Goal: Task Accomplishment & Management: Use online tool/utility

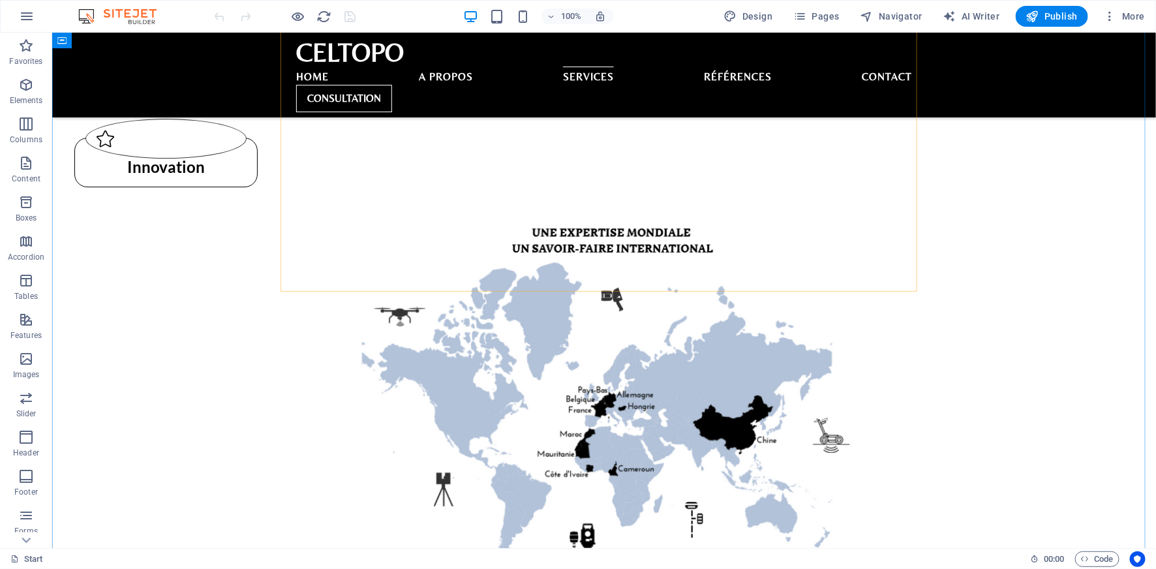
scroll to position [2029, 0]
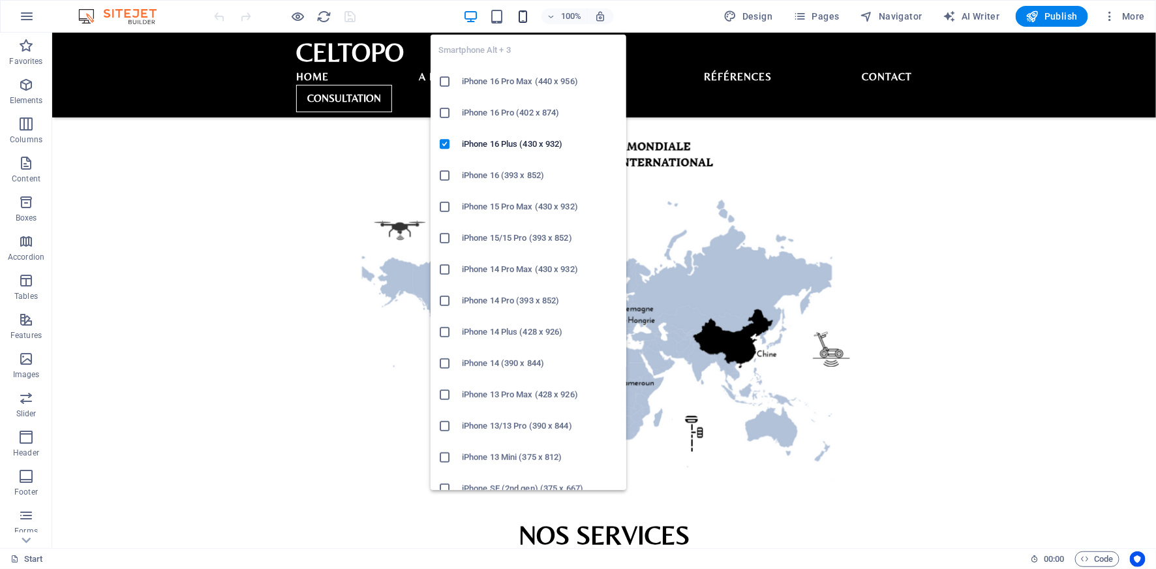
click at [527, 14] on icon "button" at bounding box center [522, 16] width 15 height 15
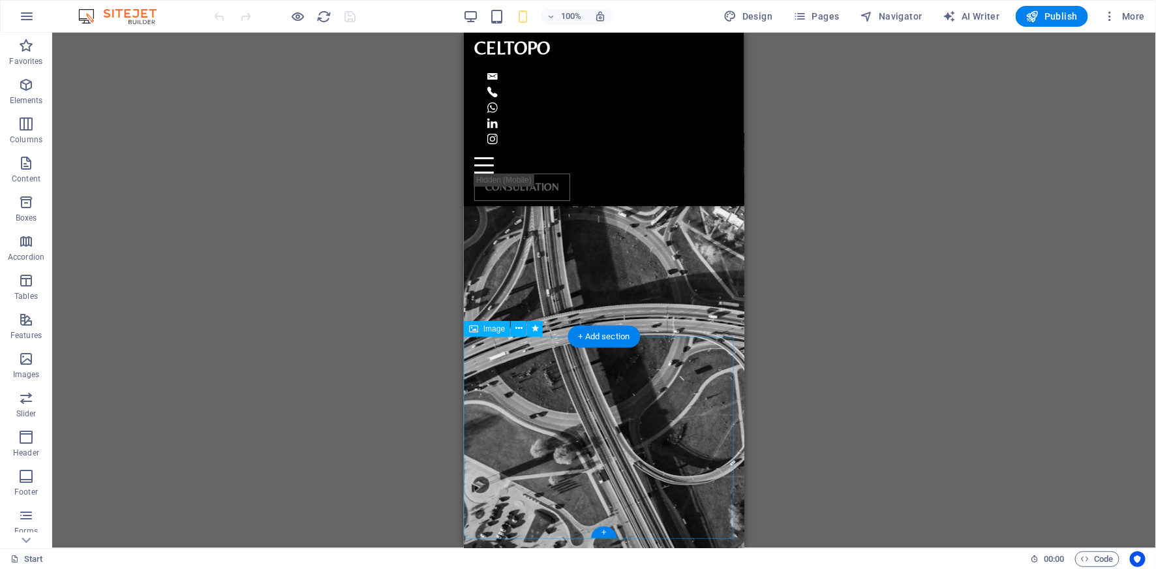
scroll to position [1164, 0]
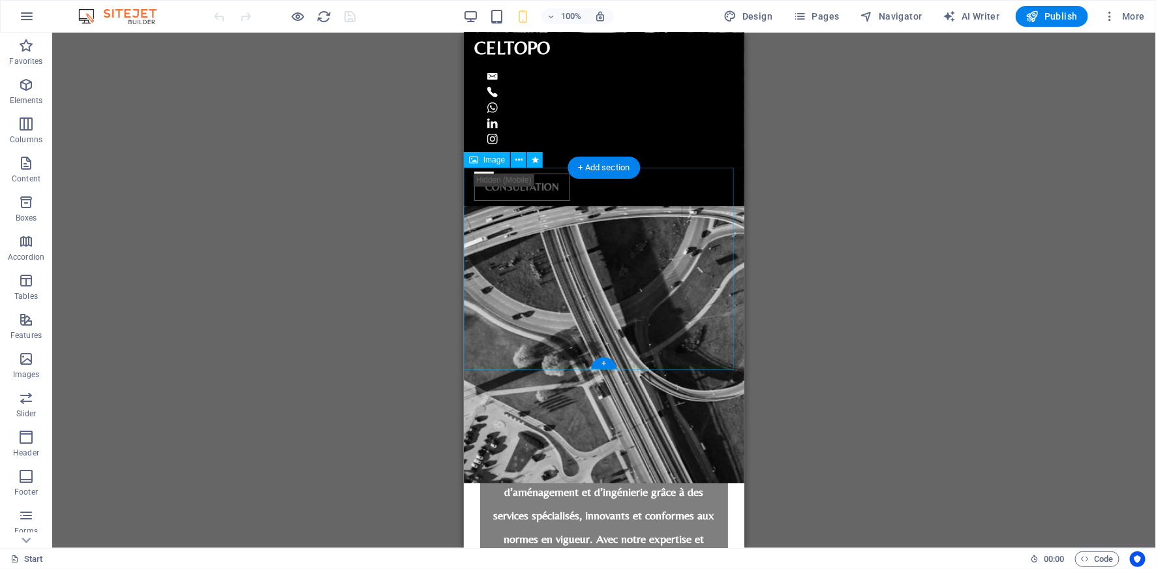
drag, startPoint x: 670, startPoint y: 256, endPoint x: 955, endPoint y: 324, distance: 292.9
select select "px"
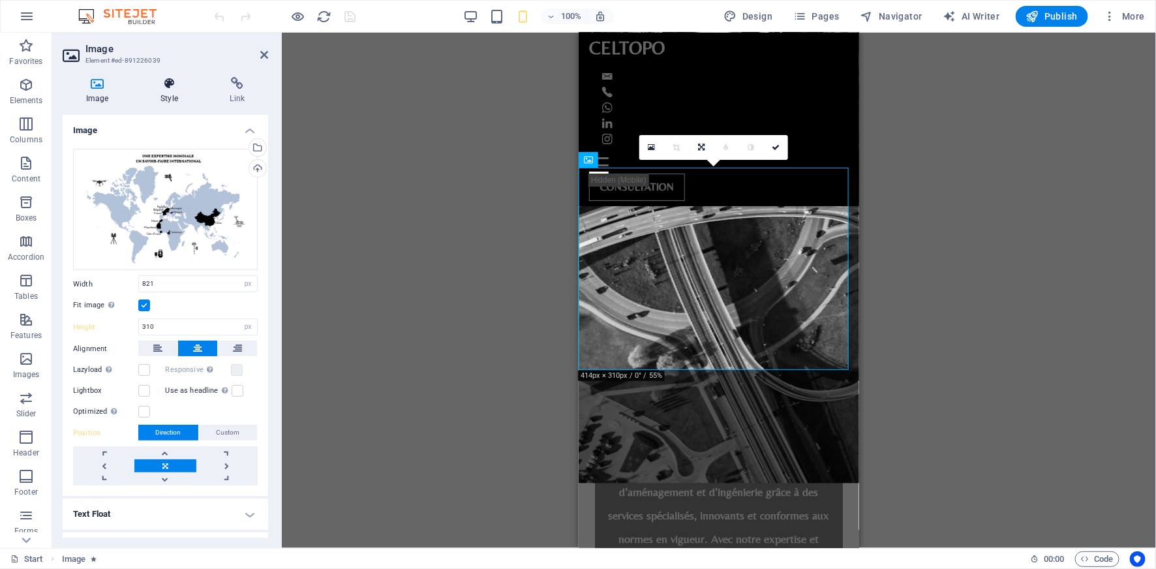
click at [164, 89] on icon at bounding box center [169, 83] width 64 height 13
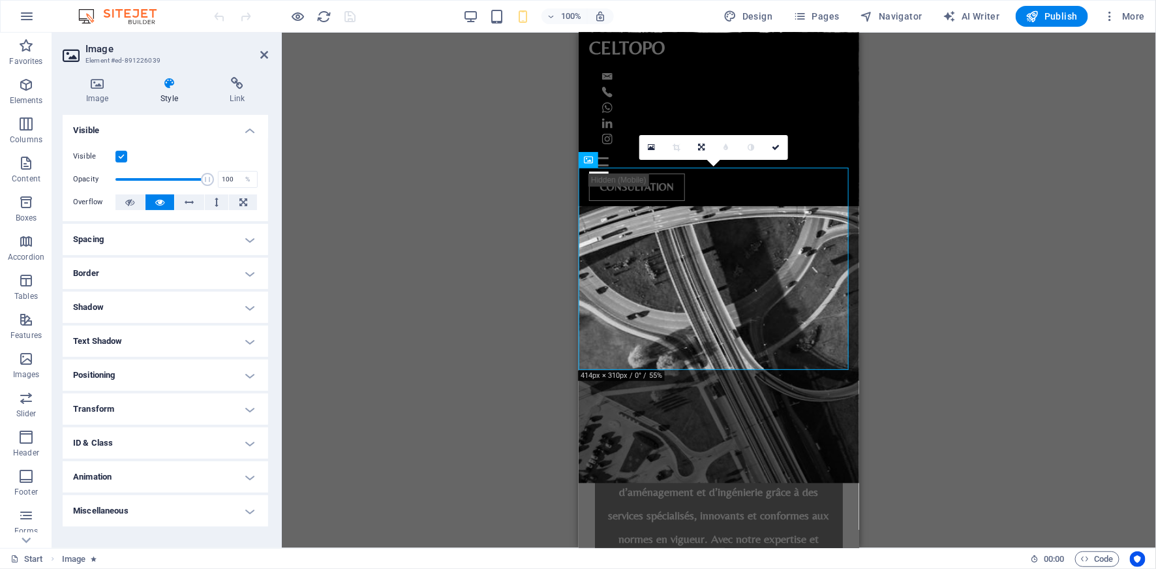
click at [147, 245] on h4 "Spacing" at bounding box center [166, 239] width 206 height 31
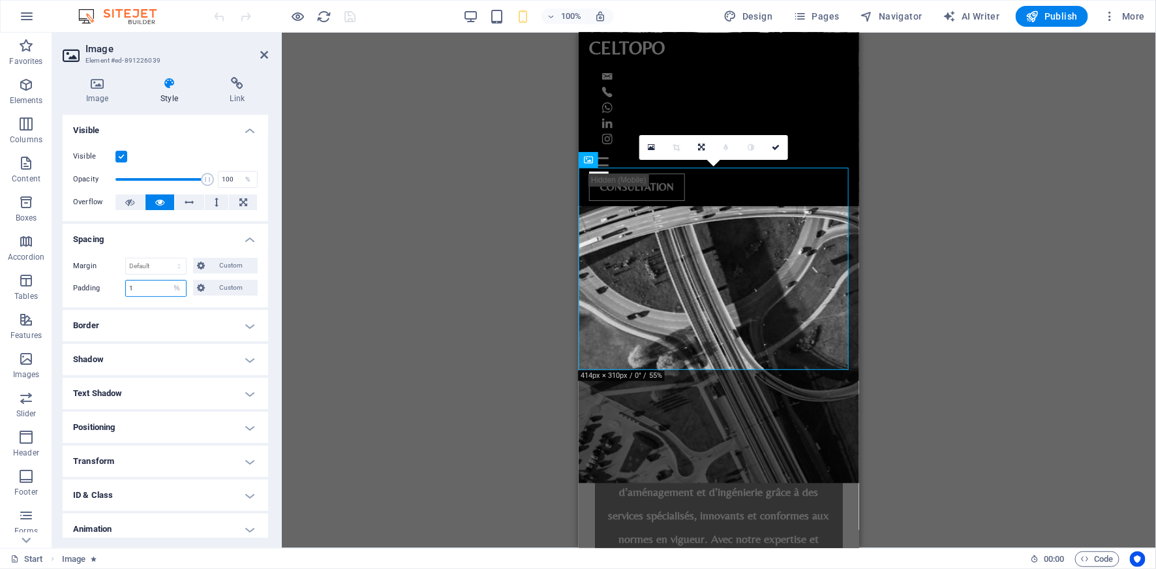
drag, startPoint x: 140, startPoint y: 289, endPoint x: 123, endPoint y: 289, distance: 17.6
click at [123, 289] on div "Padding 1 Default px rem % vh vw Custom Custom" at bounding box center [165, 288] width 185 height 17
drag, startPoint x: 135, startPoint y: 288, endPoint x: 120, endPoint y: 288, distance: 15.0
click at [120, 288] on div "Padding 2 Default px rem % vh vw Custom Custom" at bounding box center [165, 288] width 185 height 17
type input "1"
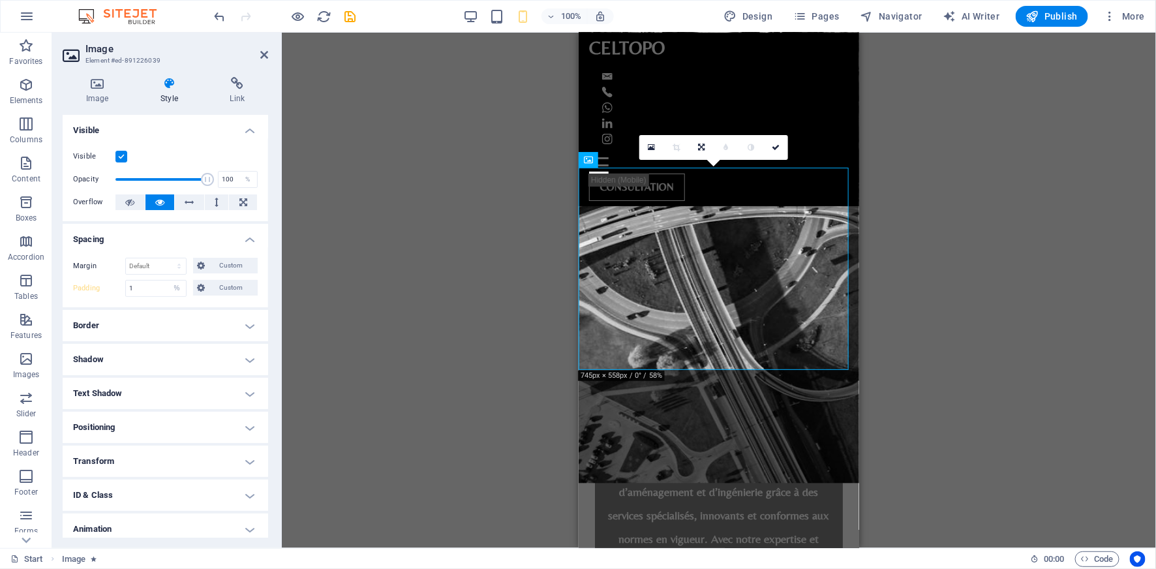
click at [915, 378] on div "Drag here to replace the existing content. Press “Ctrl” if you want to create a…" at bounding box center [719, 290] width 874 height 515
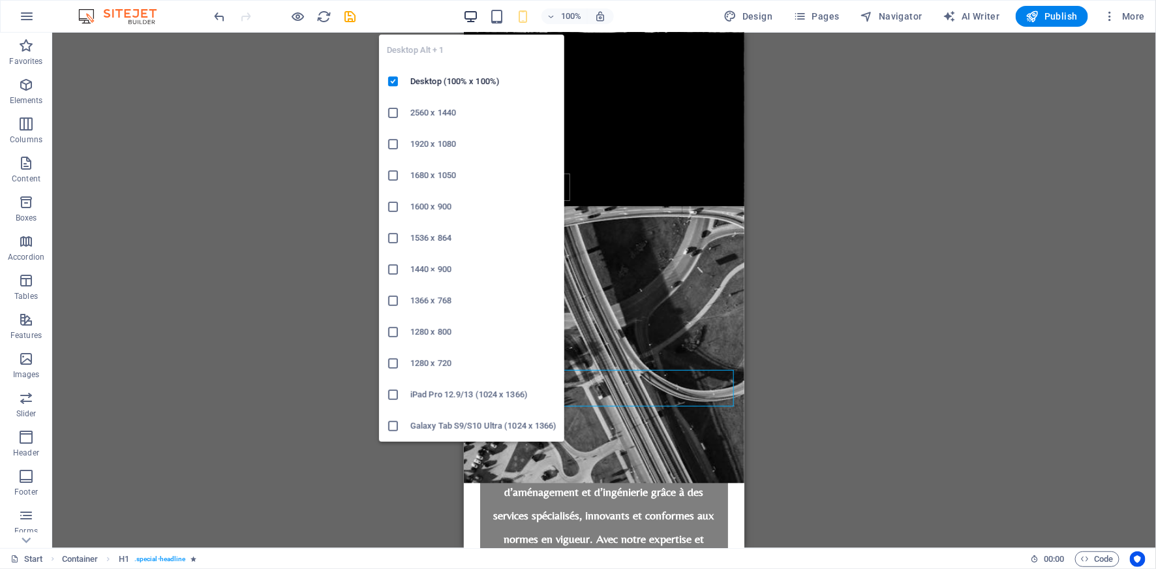
drag, startPoint x: 474, startPoint y: 13, endPoint x: 536, endPoint y: 268, distance: 262.1
click at [474, 13] on icon "button" at bounding box center [470, 16] width 15 height 15
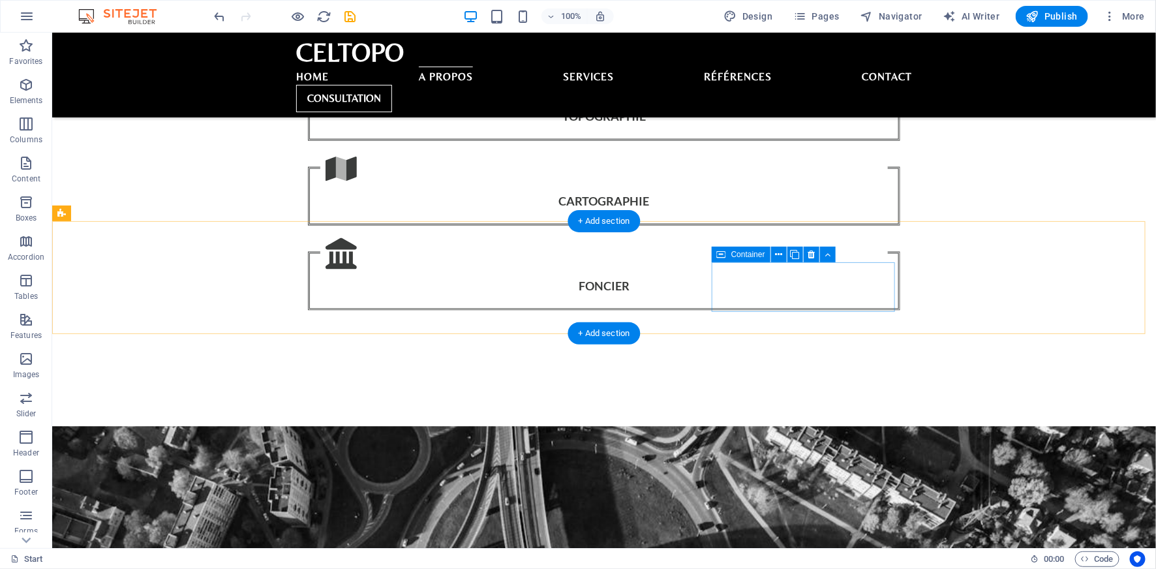
scroll to position [826, 0]
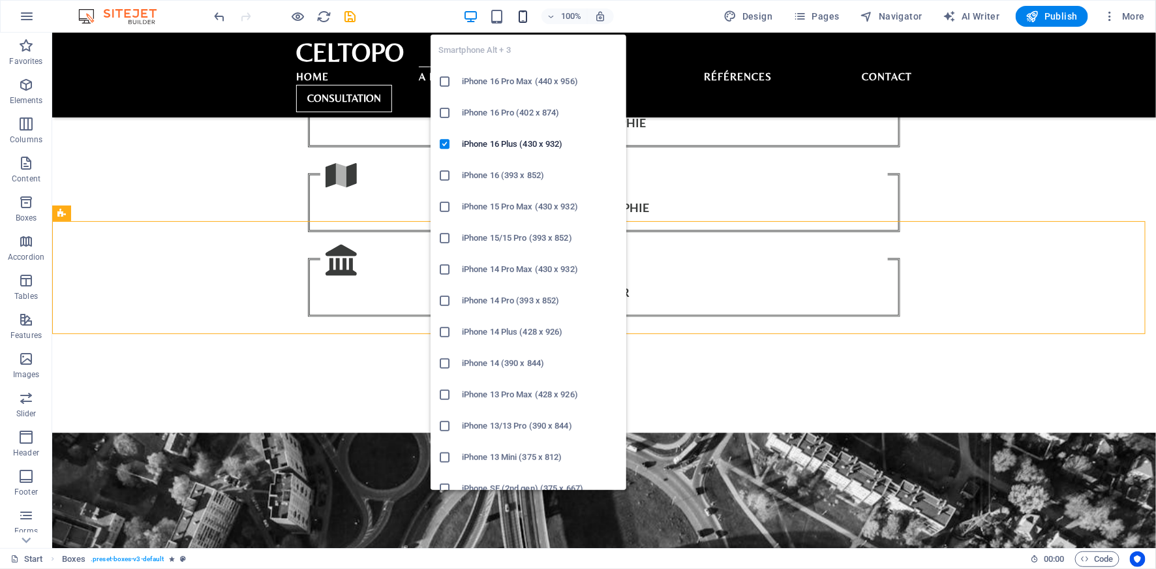
click at [519, 16] on icon "button" at bounding box center [522, 16] width 15 height 15
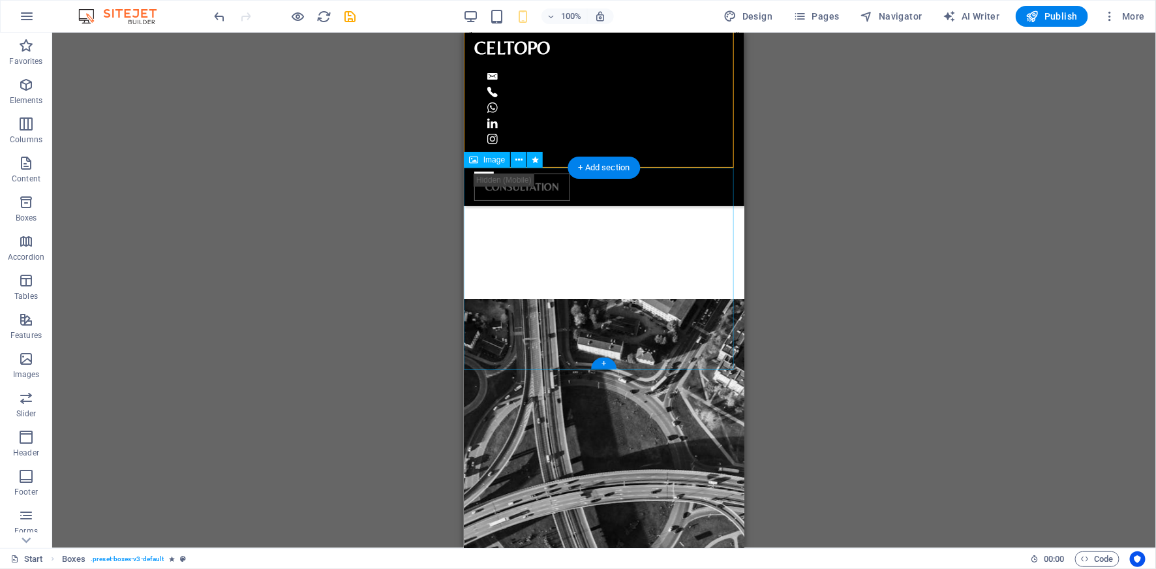
scroll to position [1164, 0]
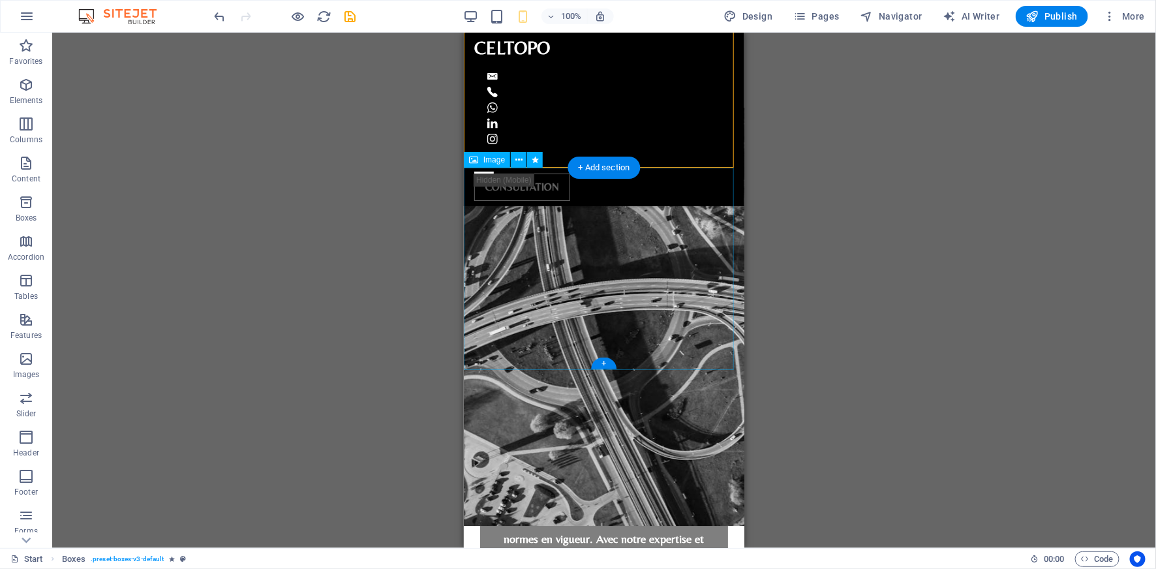
select select "%"
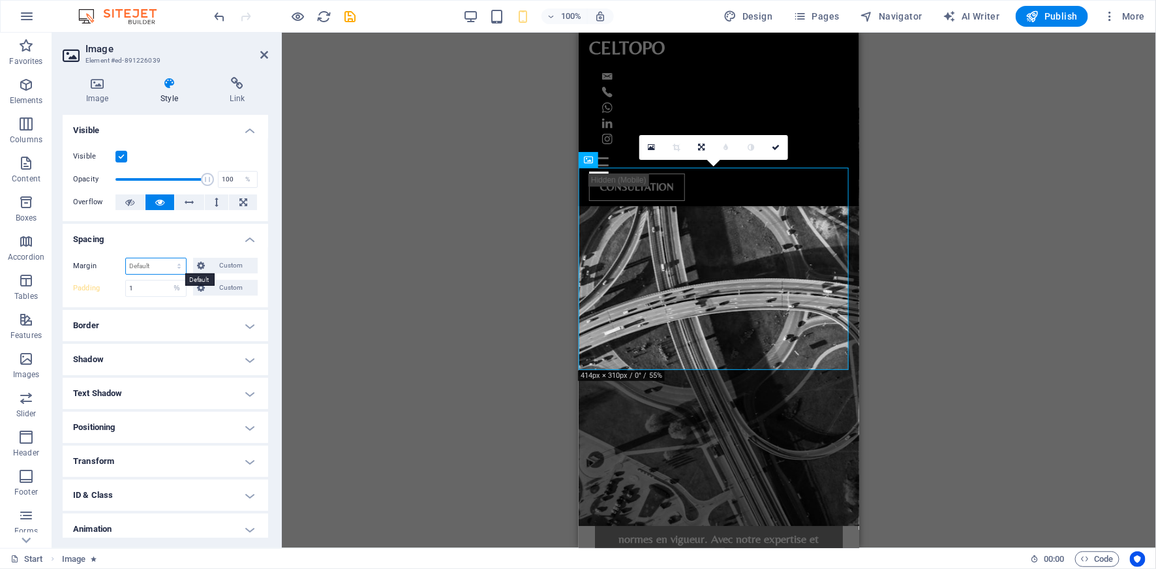
click at [155, 268] on select "Default auto px % rem vw vh Custom" at bounding box center [156, 266] width 60 height 16
select select "%"
click at [166, 258] on select "Default auto px % rem vw vh Custom" at bounding box center [156, 266] width 60 height 16
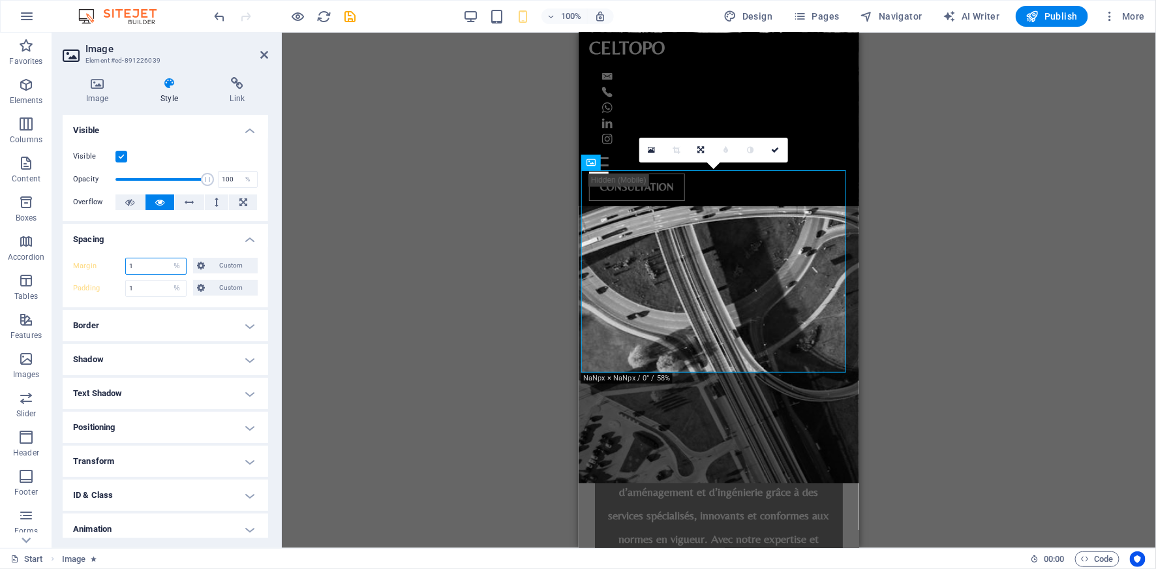
drag, startPoint x: 143, startPoint y: 265, endPoint x: 110, endPoint y: 264, distance: 32.6
click at [110, 264] on div "Margin 1 Default auto px % rem vw vh Custom Custom" at bounding box center [165, 266] width 185 height 17
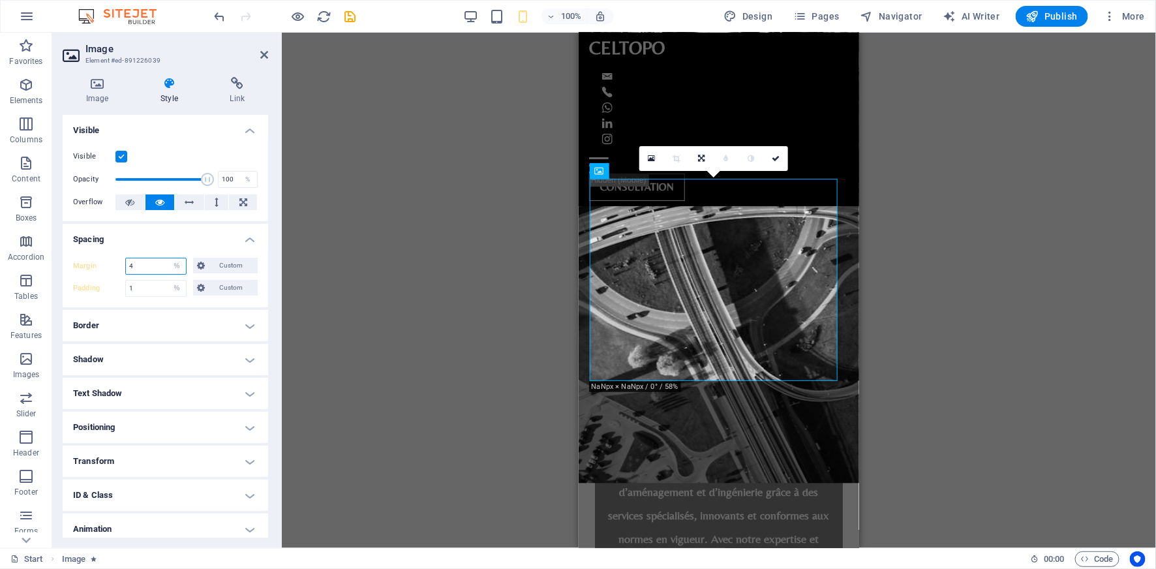
drag, startPoint x: 141, startPoint y: 264, endPoint x: 121, endPoint y: 264, distance: 19.6
click at [121, 264] on div "Margin 4 Default auto px % rem vw vh Custom Custom" at bounding box center [165, 266] width 185 height 17
type input "0"
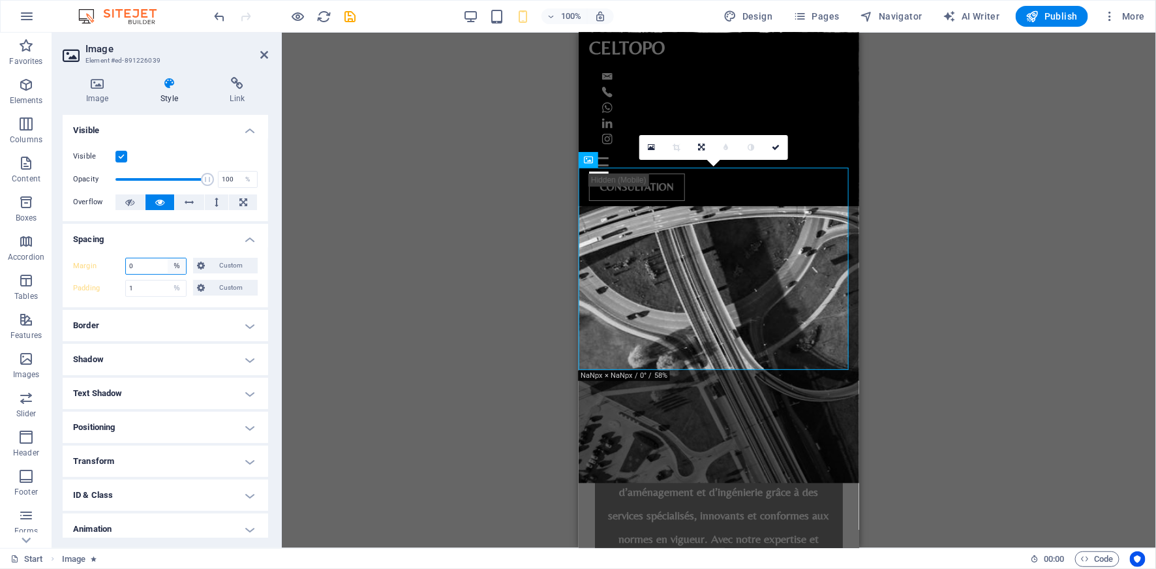
click at [176, 264] on select "Default auto px % rem vw vh Custom" at bounding box center [177, 266] width 18 height 16
select select "default"
click at [168, 258] on select "Default auto px % rem vw vh Custom" at bounding box center [177, 266] width 18 height 16
select select "DISABLED_OPTION_VALUE"
click at [179, 288] on select "Default px rem % vh vw Custom" at bounding box center [177, 289] width 18 height 16
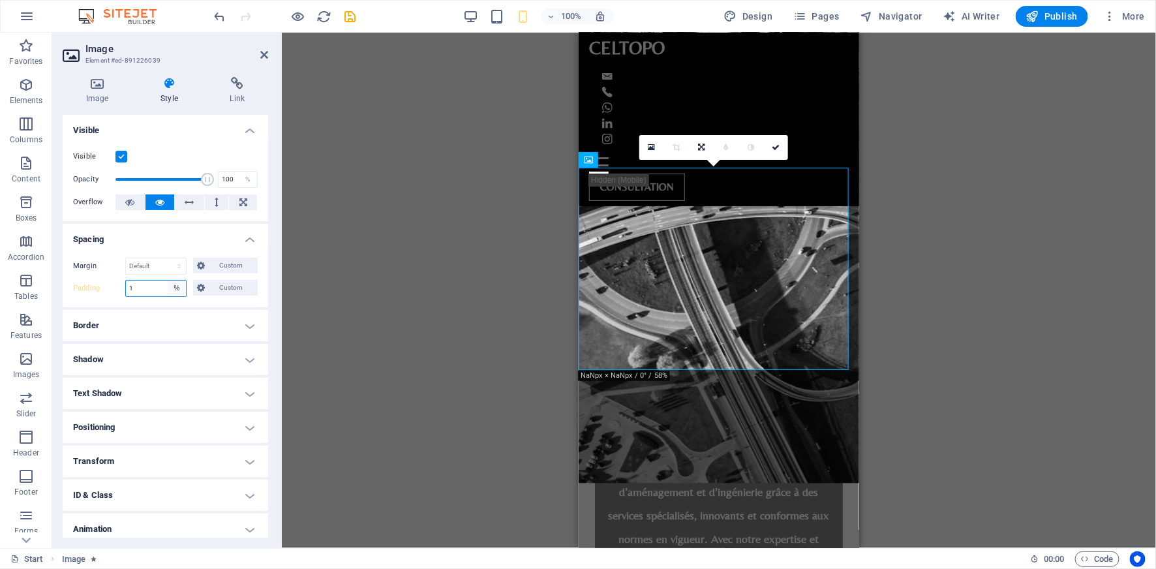
select select "default"
click at [168, 281] on select "Default px rem % vh vw Custom" at bounding box center [177, 289] width 18 height 16
type input "1"
click at [175, 286] on select "Default px rem % vh vw Custom" at bounding box center [177, 289] width 18 height 16
select select "default"
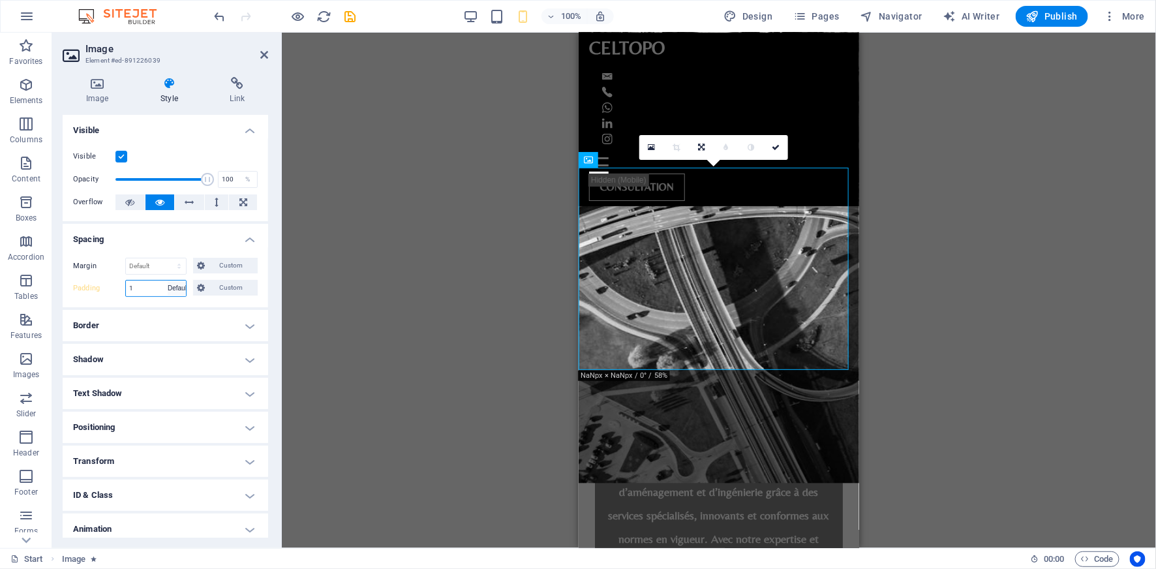
click at [168, 281] on select "Default px rem % vh vw Custom" at bounding box center [177, 289] width 18 height 16
type input "1"
select select "%"
click at [140, 283] on input "1" at bounding box center [156, 289] width 60 height 16
drag, startPoint x: 141, startPoint y: 288, endPoint x: 121, endPoint y: 289, distance: 19.6
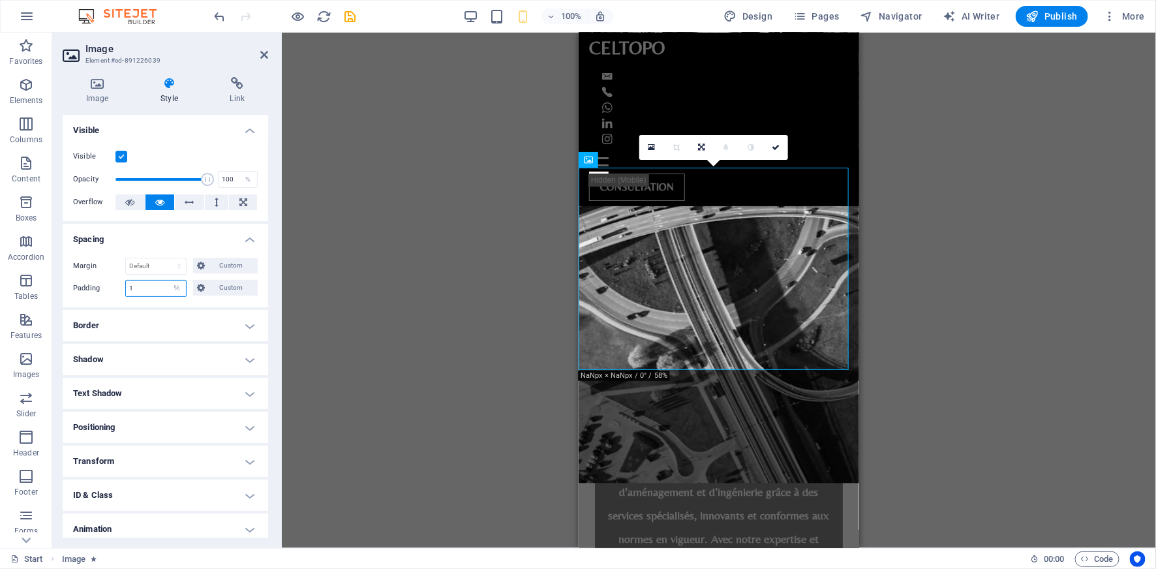
click at [121, 289] on div "Padding 1 Default px rem % vh vw Custom Custom" at bounding box center [165, 288] width 185 height 17
type input "1"
click at [251, 236] on h4 "Spacing" at bounding box center [166, 235] width 206 height 23
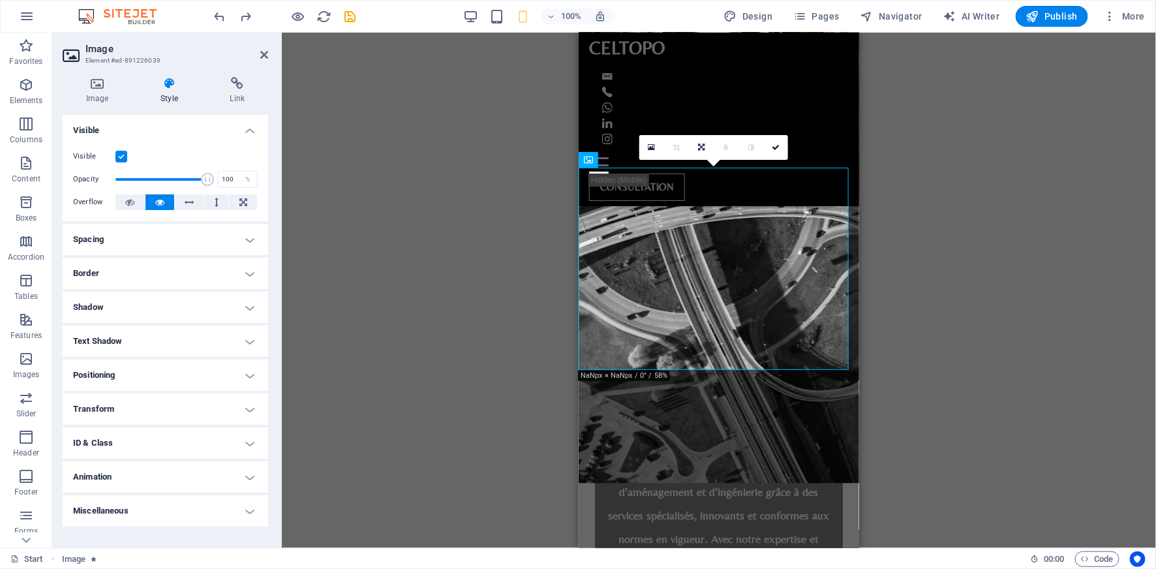
click at [936, 283] on div "Drag here to replace the existing content. Press “Ctrl” if you want to create a…" at bounding box center [719, 290] width 874 height 515
click at [887, 164] on div "Drag here to replace the existing content. Press “Ctrl” if you want to create a…" at bounding box center [719, 290] width 874 height 515
click at [735, 160] on div "0" at bounding box center [713, 147] width 149 height 25
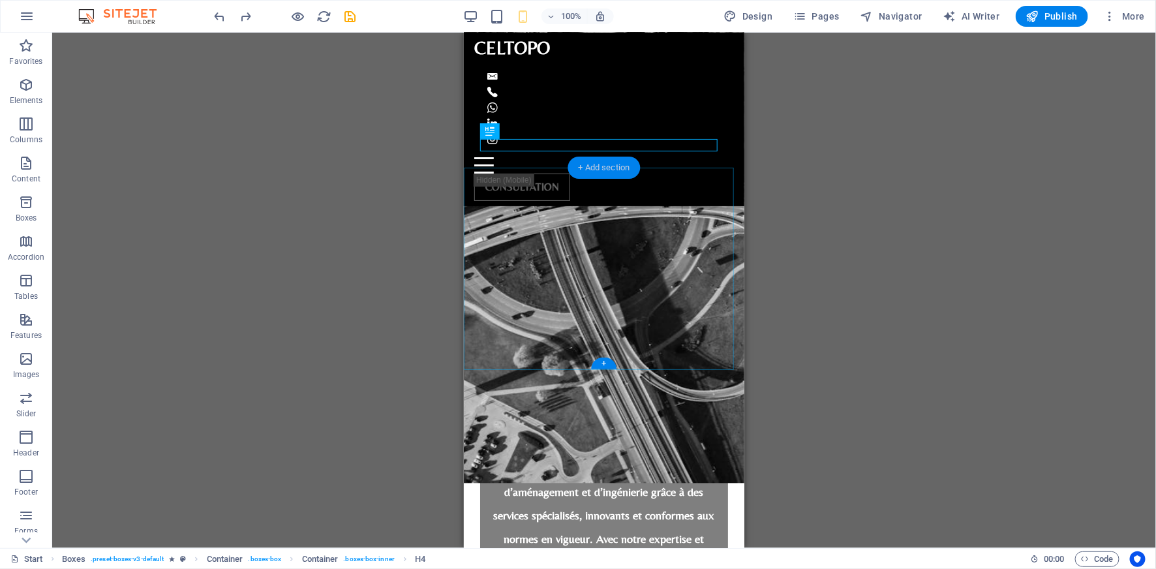
click at [620, 170] on div "+ Add section" at bounding box center [604, 168] width 72 height 22
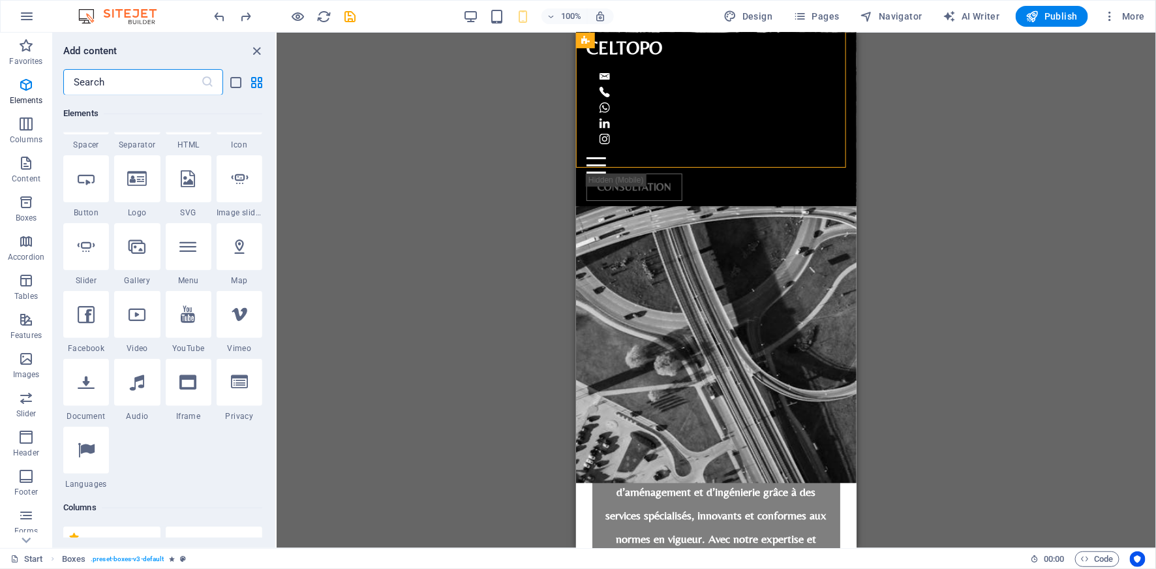
scroll to position [0, 0]
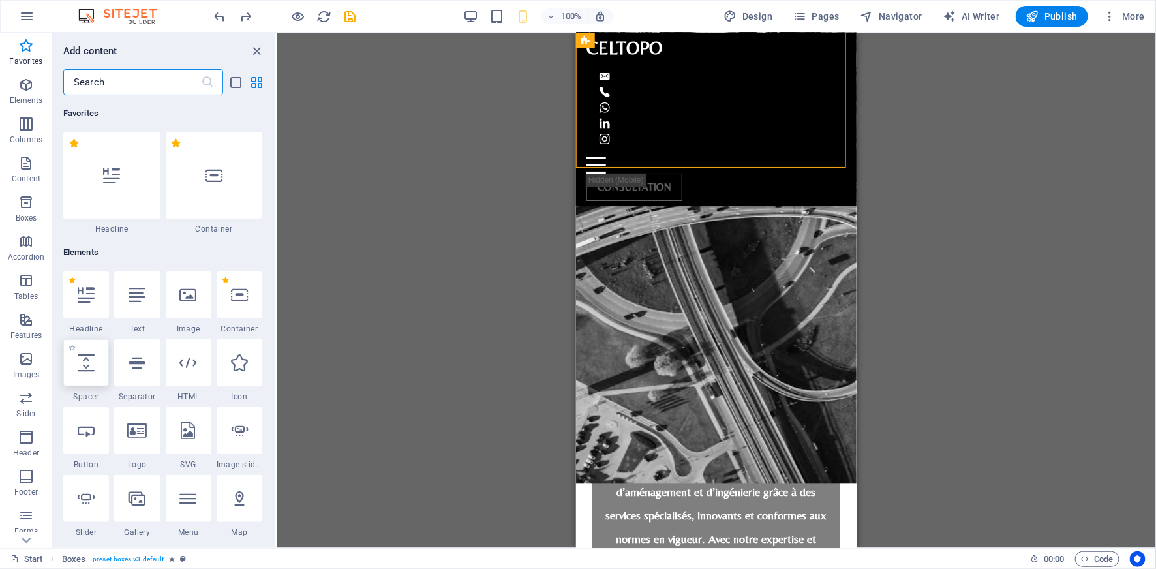
click at [87, 366] on icon at bounding box center [86, 362] width 17 height 17
select select "px"
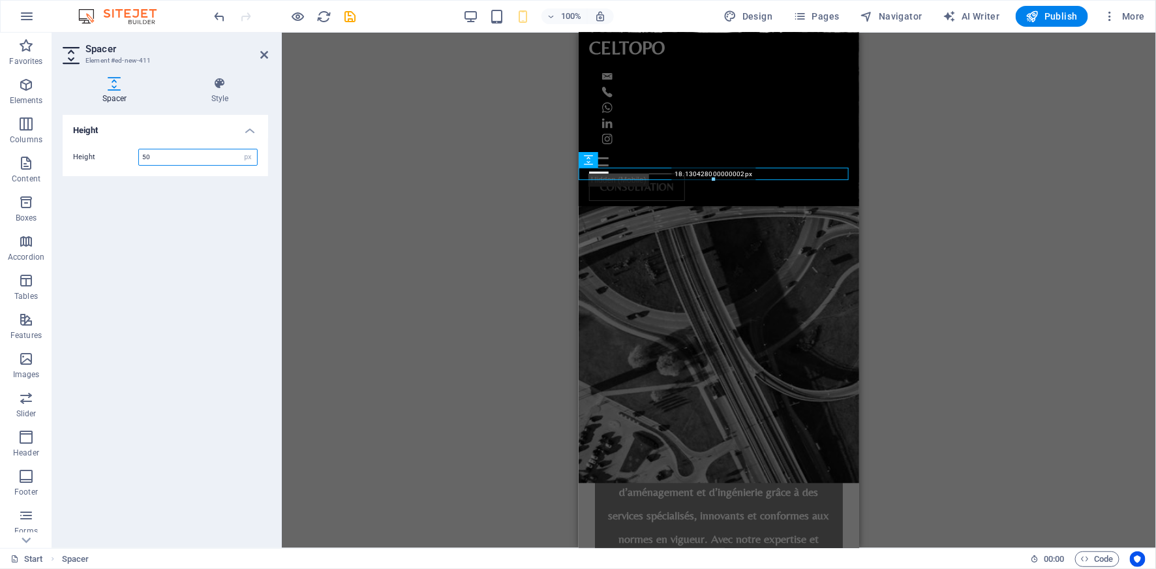
drag, startPoint x: 714, startPoint y: 198, endPoint x: 137, endPoint y: 132, distance: 580.5
type input "18"
click at [917, 177] on div "H3 Banner Banner Container Banner Info Bar Preset Container Container H6 Contai…" at bounding box center [719, 290] width 874 height 515
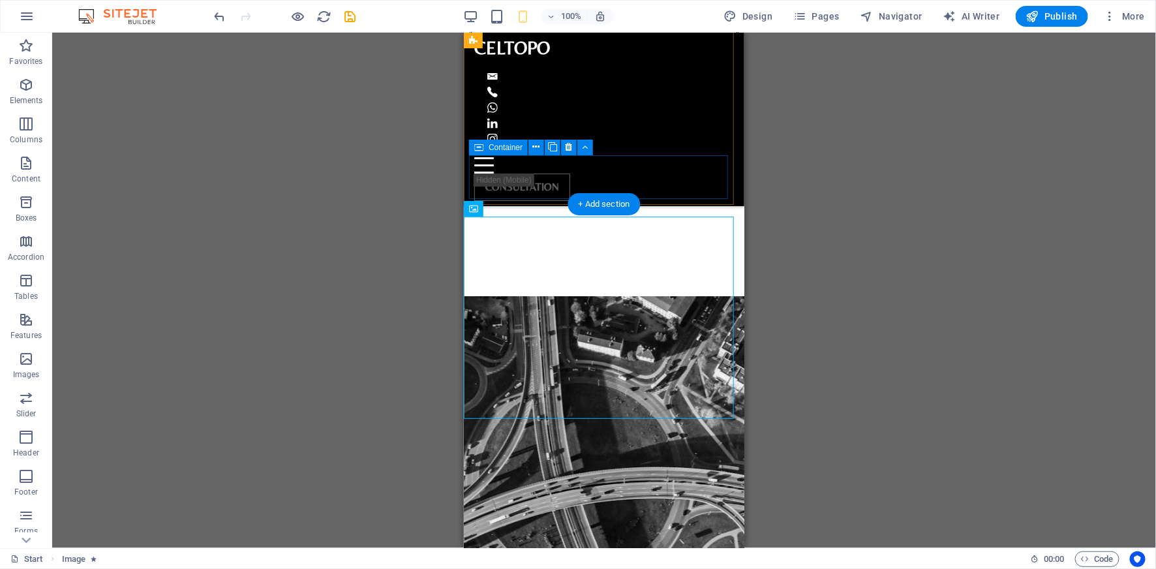
scroll to position [1164, 0]
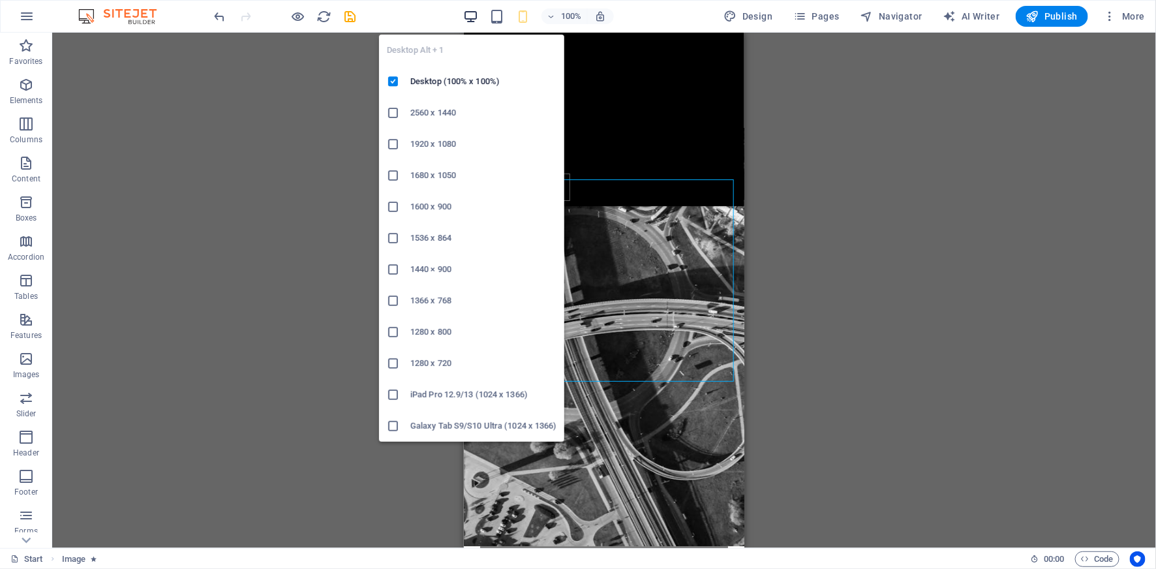
drag, startPoint x: 473, startPoint y: 20, endPoint x: 674, endPoint y: 214, distance: 279.2
click at [472, 20] on icon "button" at bounding box center [470, 16] width 15 height 15
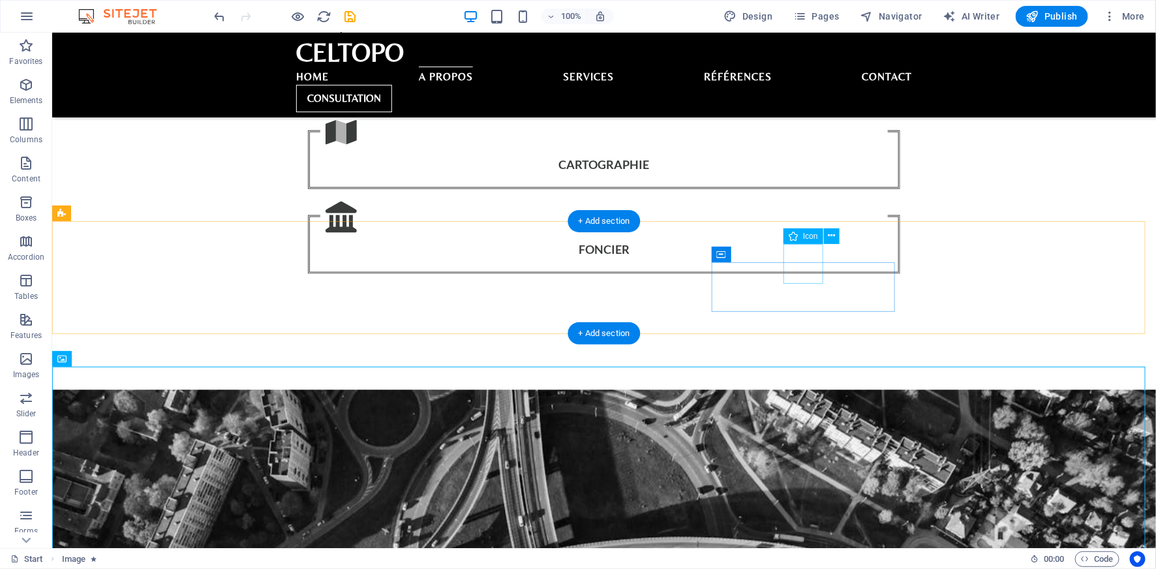
scroll to position [826, 0]
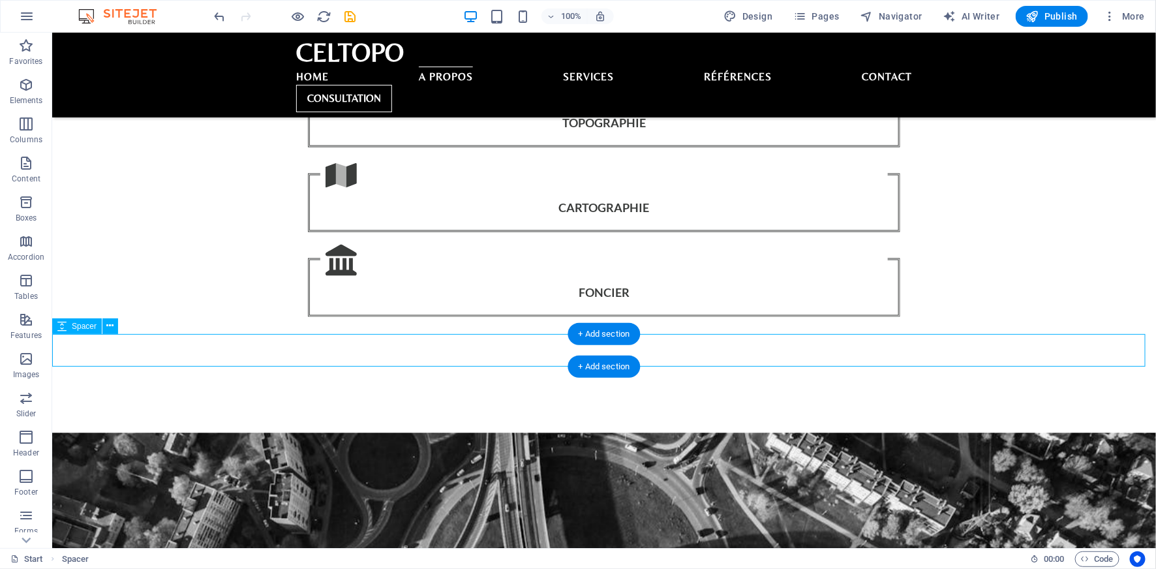
select select "px"
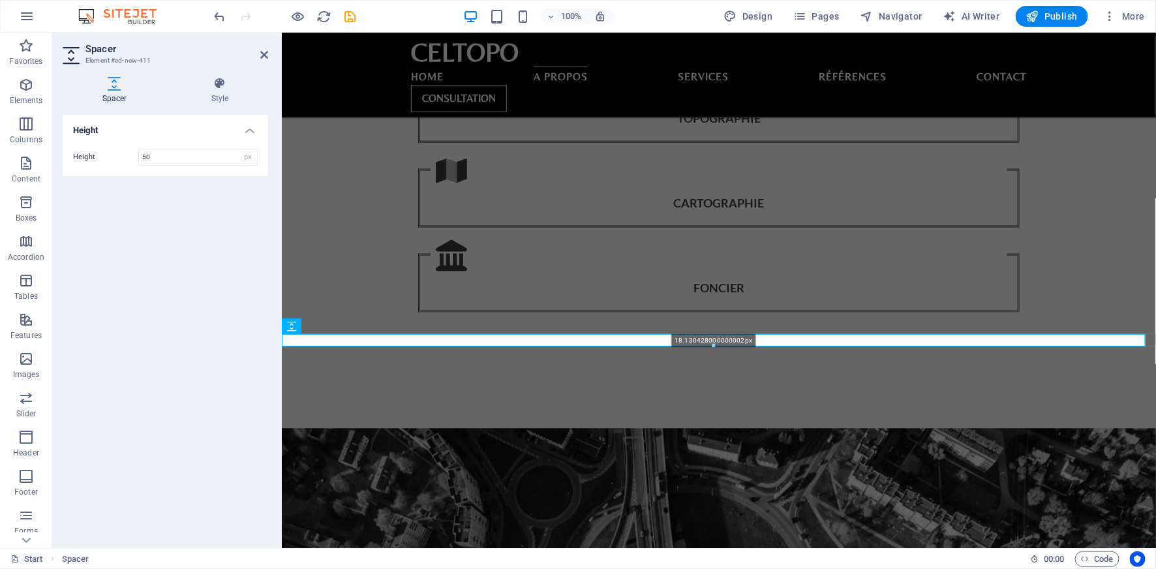
drag, startPoint x: 712, startPoint y: 363, endPoint x: 718, endPoint y: 331, distance: 33.1
type input "18"
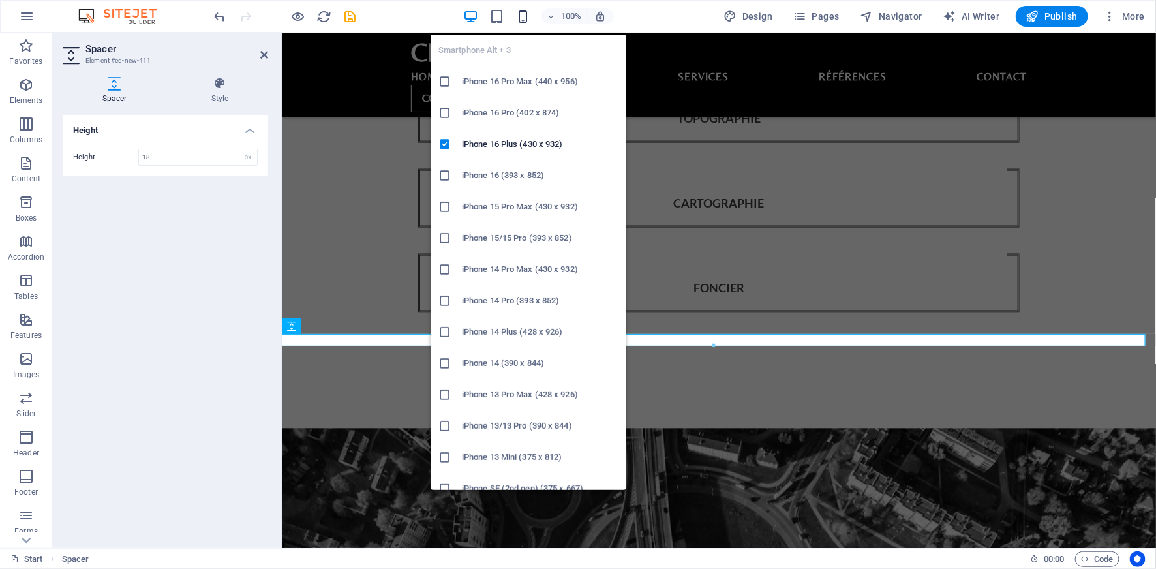
click at [523, 10] on icon "button" at bounding box center [522, 16] width 15 height 15
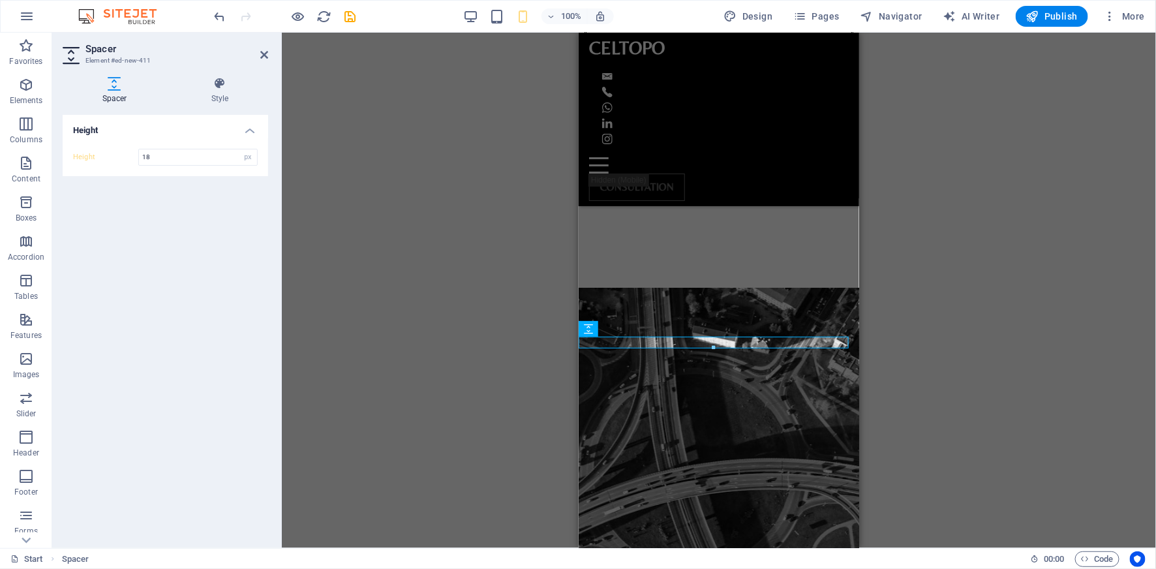
scroll to position [1446, 0]
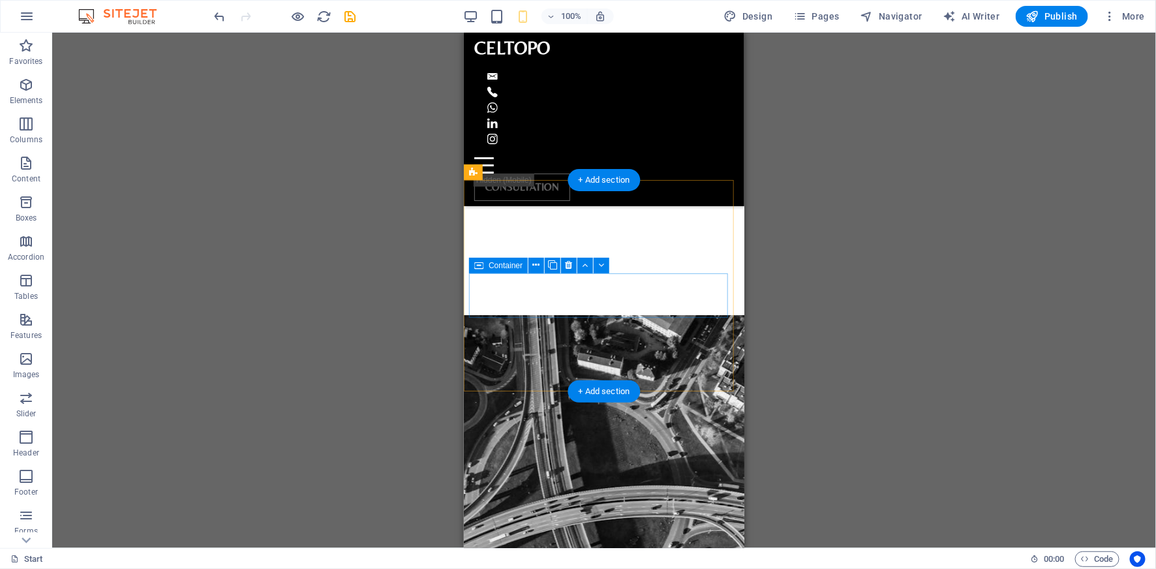
scroll to position [938, 0]
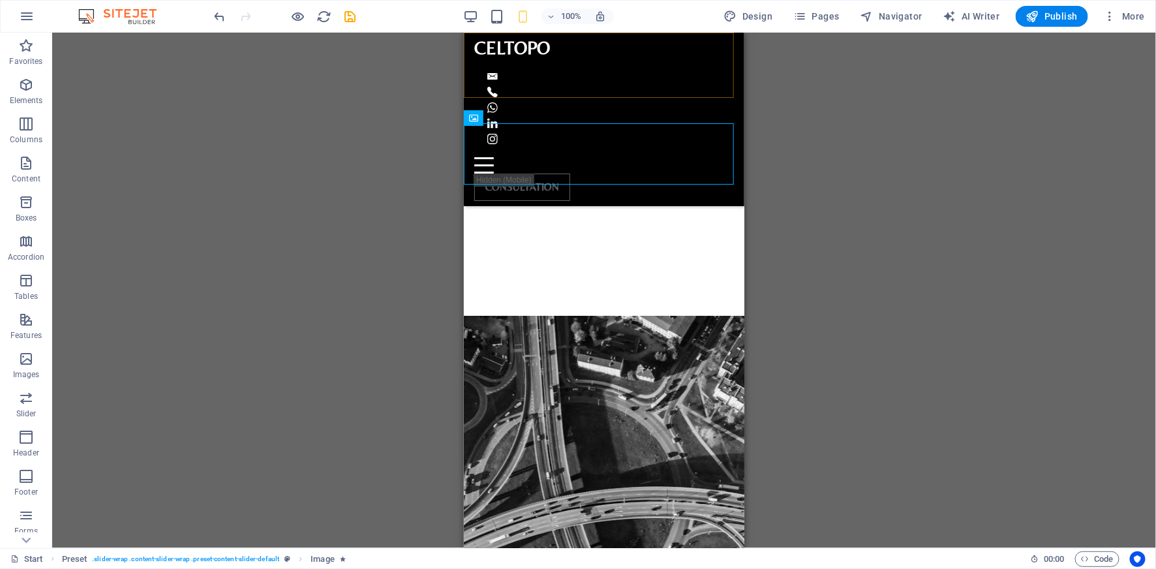
click at [708, 95] on div "CELTOPO Home A propos Services Références Contact CONSULTATION" at bounding box center [603, 119] width 281 height 174
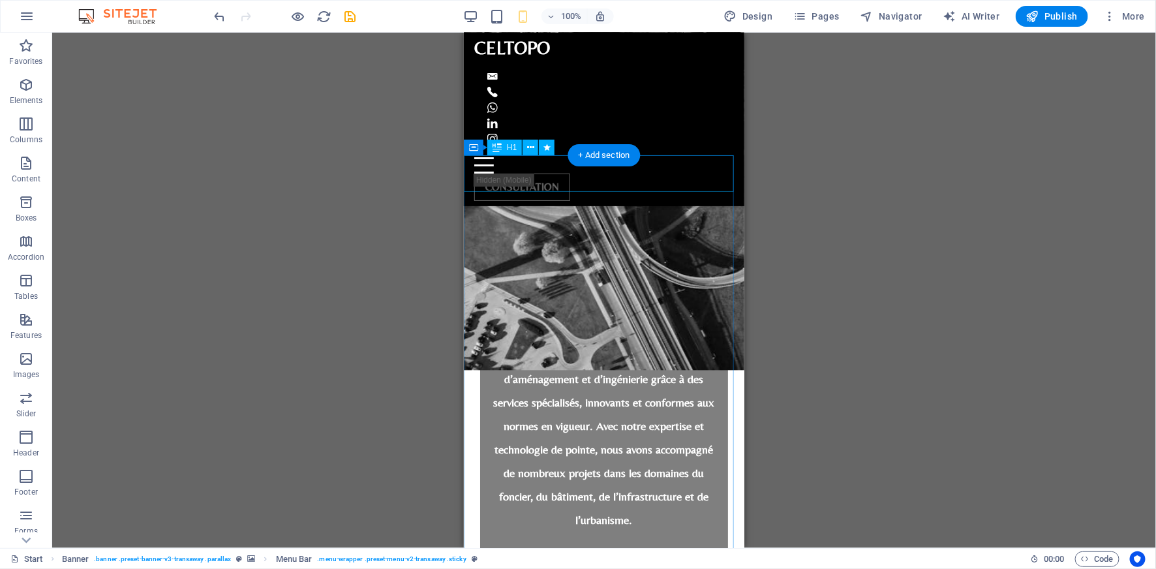
scroll to position [1446, 0]
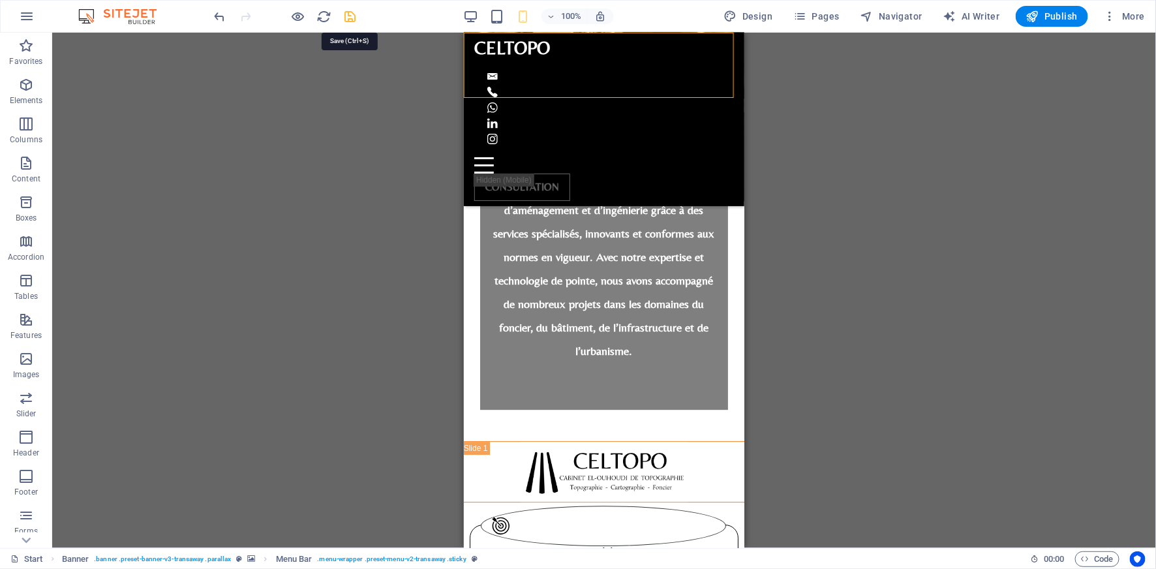
click at [346, 17] on icon "save" at bounding box center [350, 16] width 15 height 15
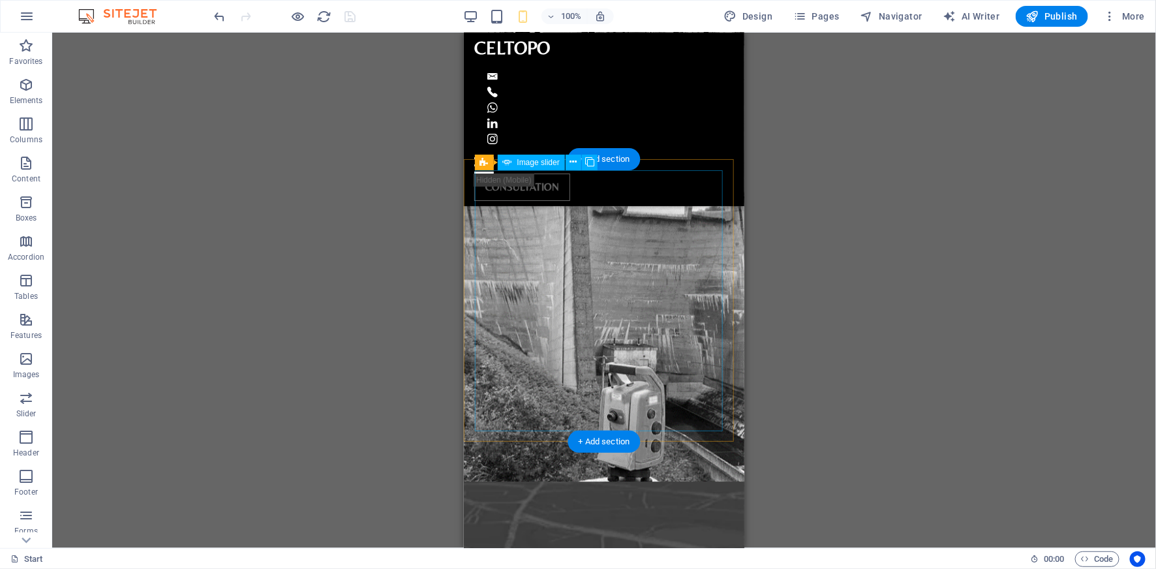
scroll to position [3814, 0]
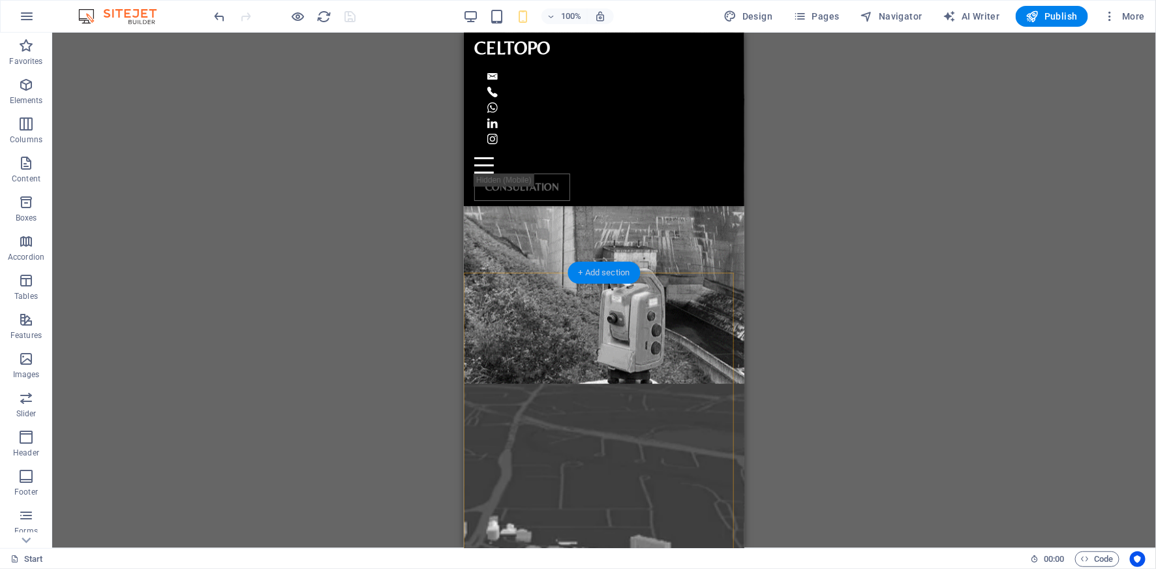
click at [604, 272] on div "+ Add section" at bounding box center [604, 273] width 72 height 22
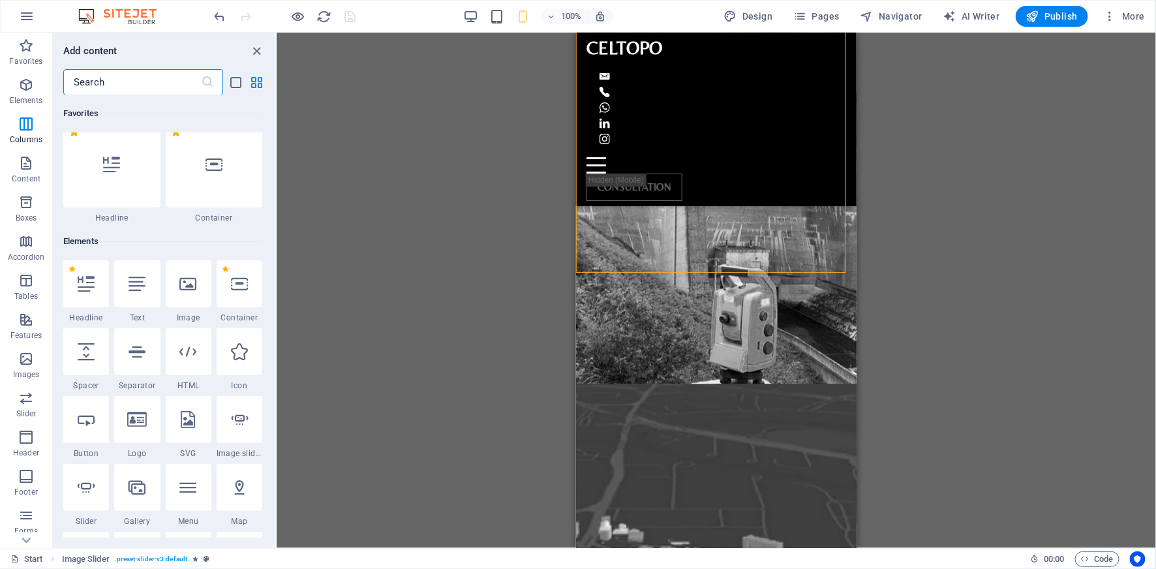
scroll to position [0, 0]
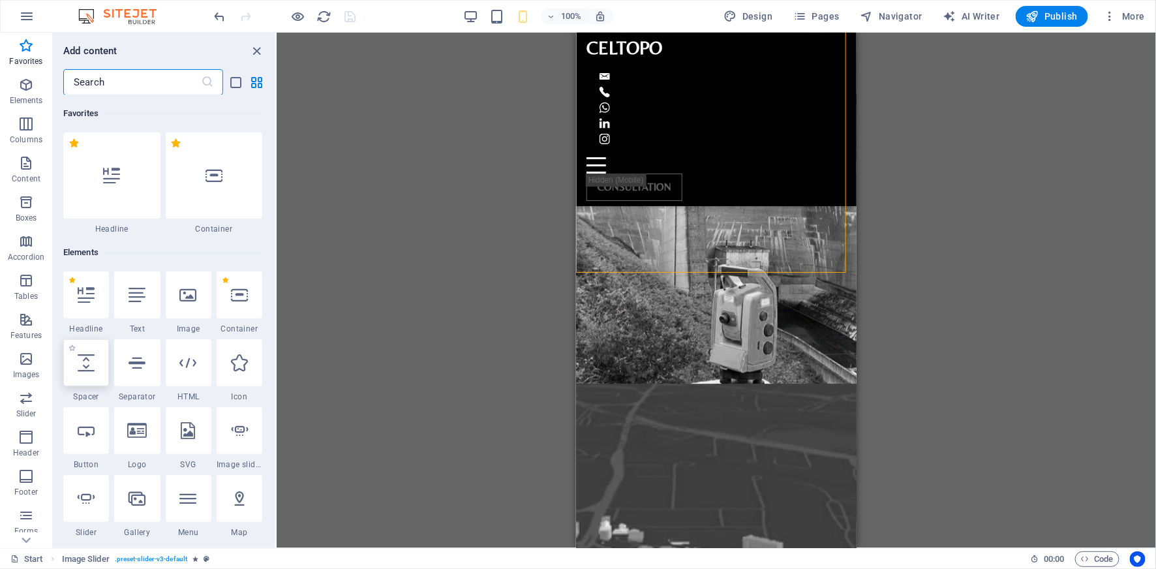
drag, startPoint x: 83, startPoint y: 368, endPoint x: 212, endPoint y: 315, distance: 139.6
click at [83, 368] on icon at bounding box center [86, 362] width 17 height 17
select select "px"
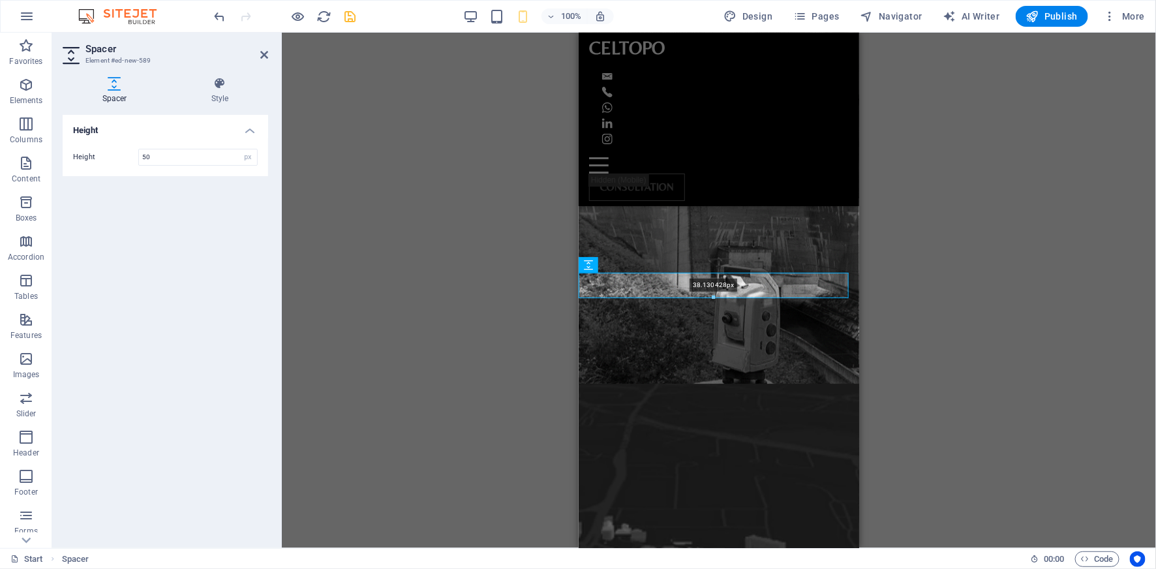
drag, startPoint x: 711, startPoint y: 303, endPoint x: 714, endPoint y: 295, distance: 9.1
click at [714, 296] on div at bounding box center [713, 298] width 269 height 5
type input "38"
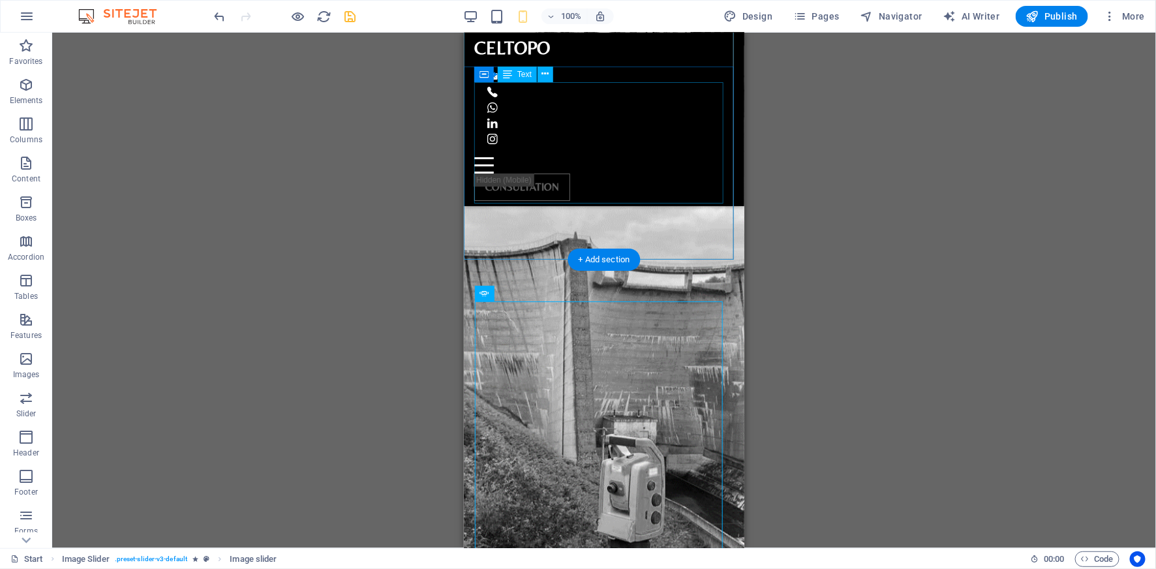
scroll to position [3476, 0]
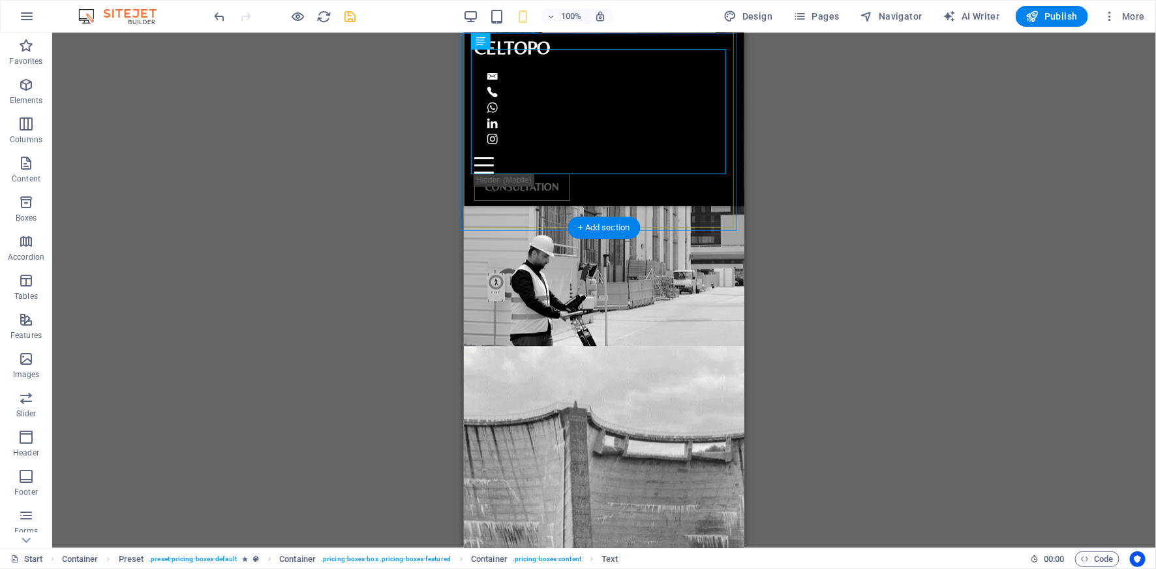
scroll to position [3645, 0]
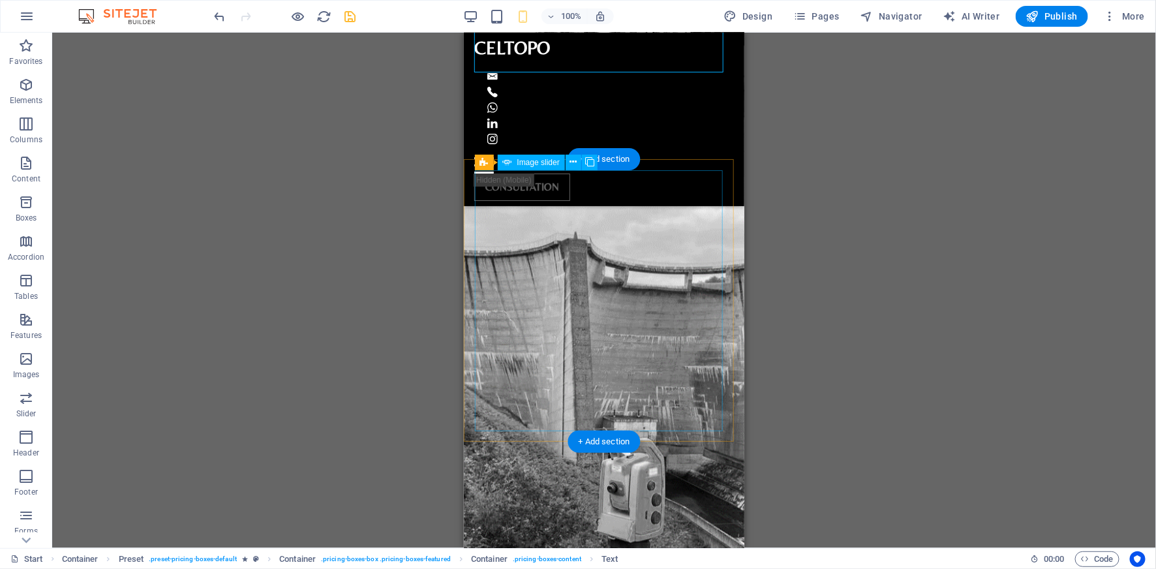
drag, startPoint x: 654, startPoint y: 299, endPoint x: 862, endPoint y: 305, distance: 207.6
select select "px"
select select "ms"
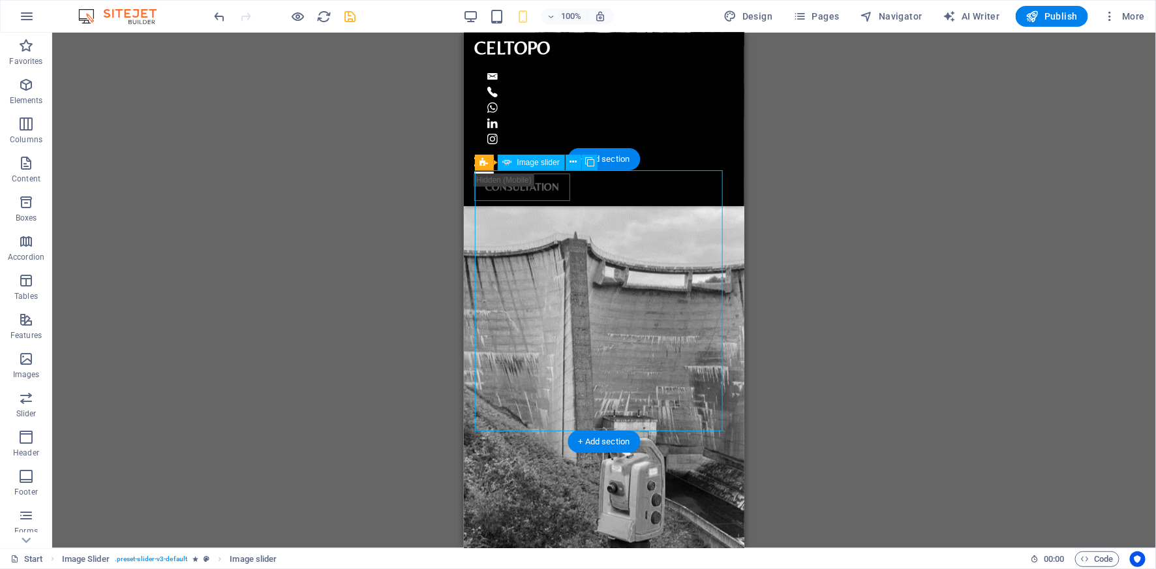
select select "s"
select select "progressive"
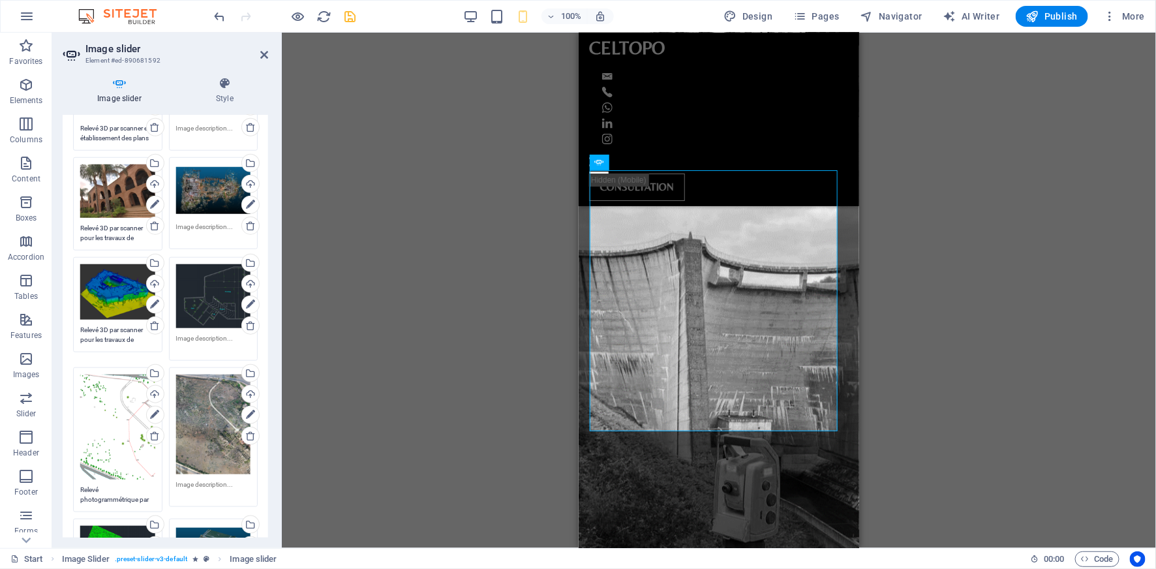
scroll to position [508, 0]
click at [224, 100] on h4 "Style" at bounding box center [224, 90] width 87 height 27
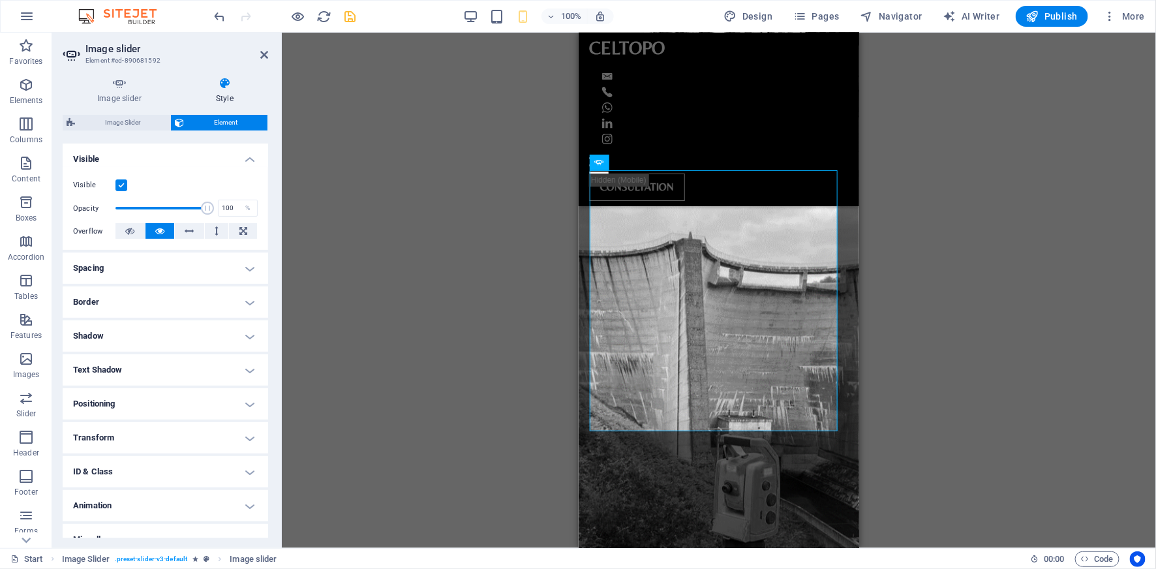
scroll to position [155, 0]
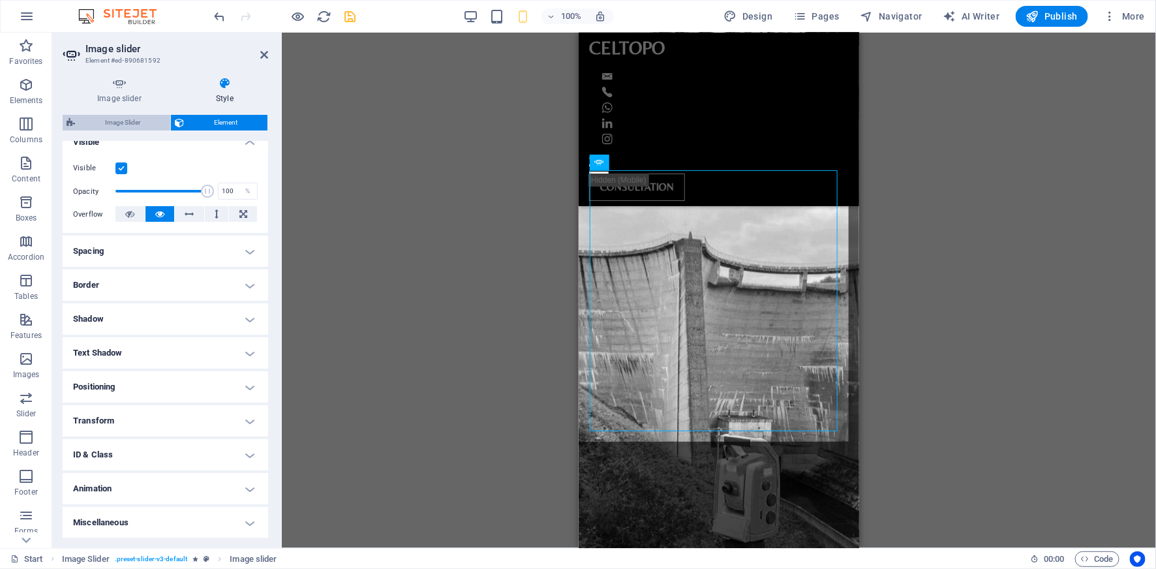
click at [123, 123] on span "Image Slider" at bounding box center [122, 123] width 87 height 16
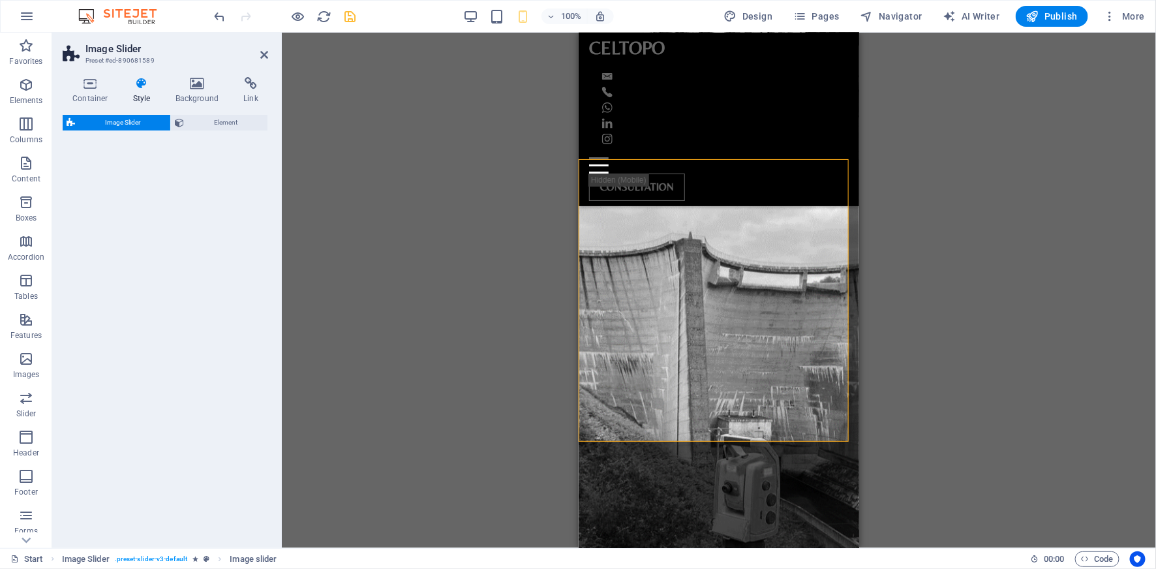
select select "rem"
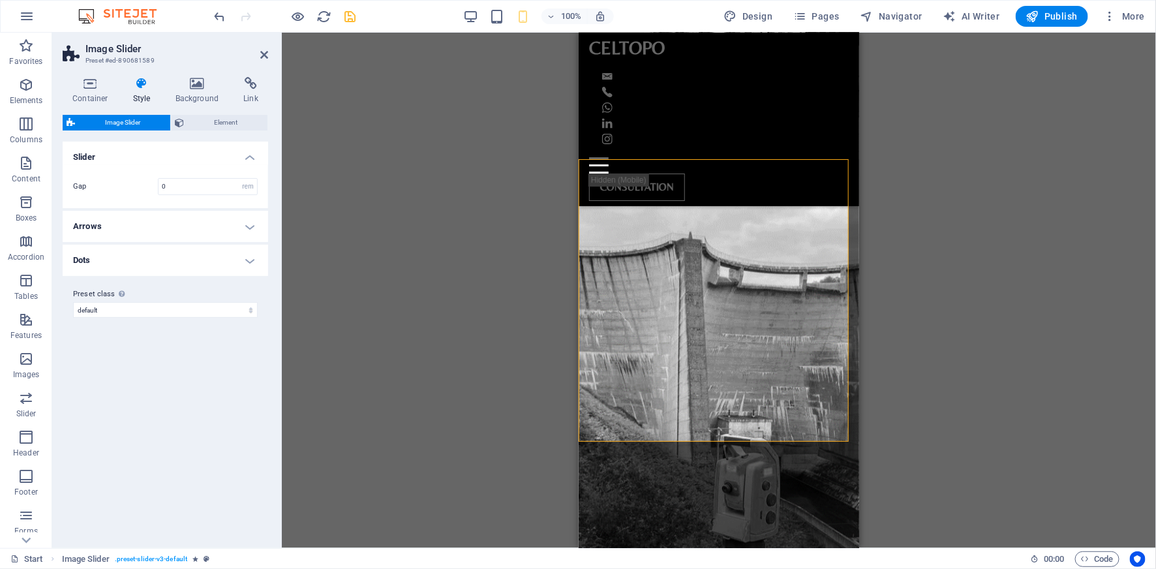
click at [138, 226] on h4 "Arrows" at bounding box center [166, 226] width 206 height 31
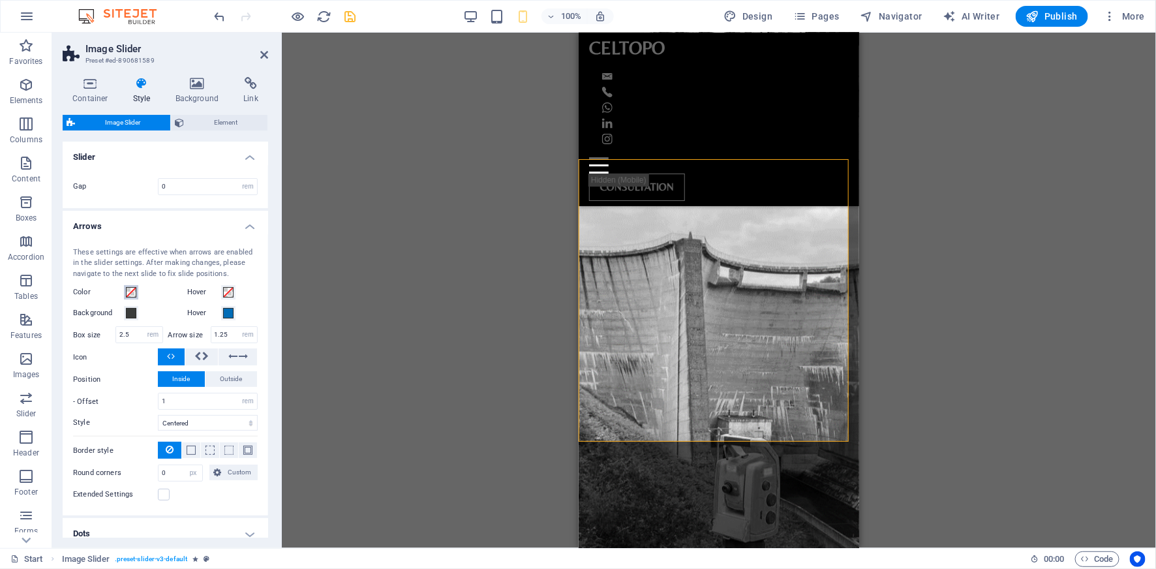
click at [129, 291] on span at bounding box center [131, 292] width 10 height 10
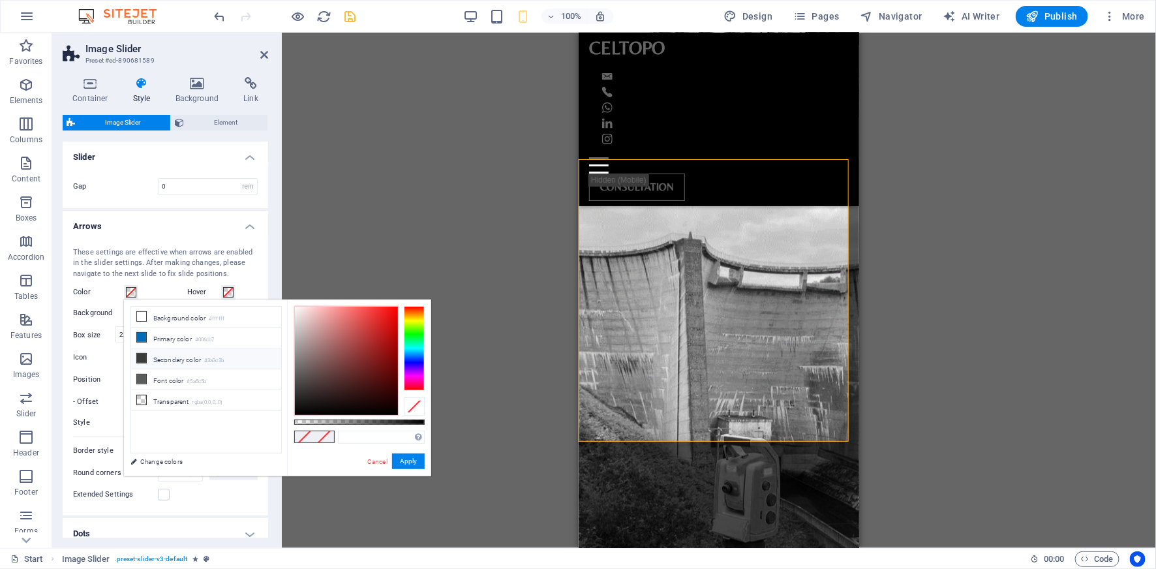
click at [160, 361] on li "Secondary color #3a3c3b" at bounding box center [206, 358] width 150 height 21
type input "#3a3c3b"
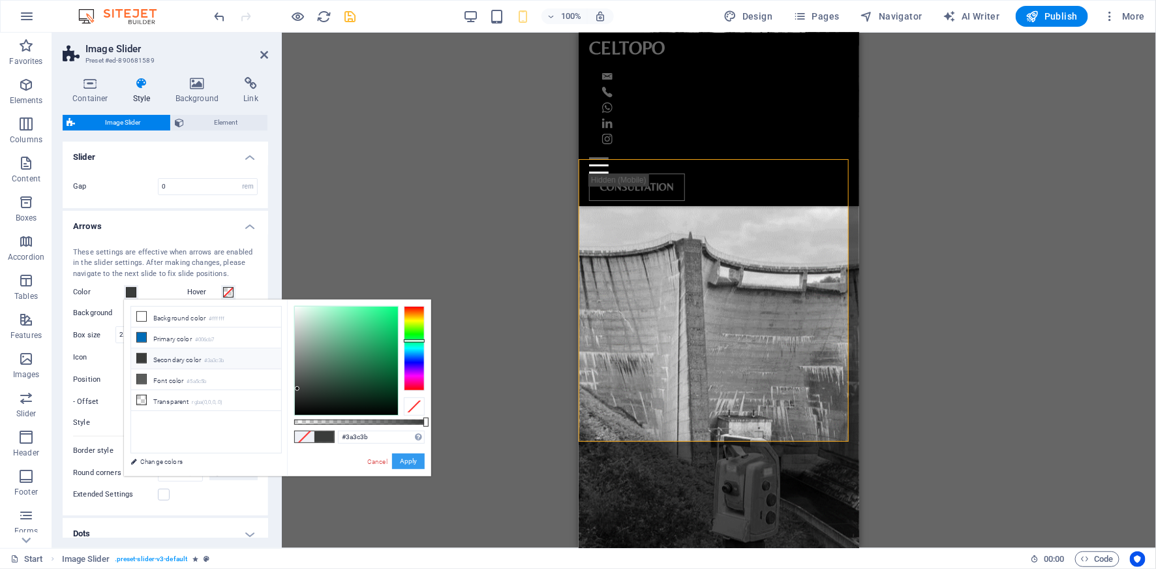
drag, startPoint x: 405, startPoint y: 457, endPoint x: 393, endPoint y: 452, distance: 13.5
click at [405, 457] on button "Apply" at bounding box center [408, 461] width 33 height 16
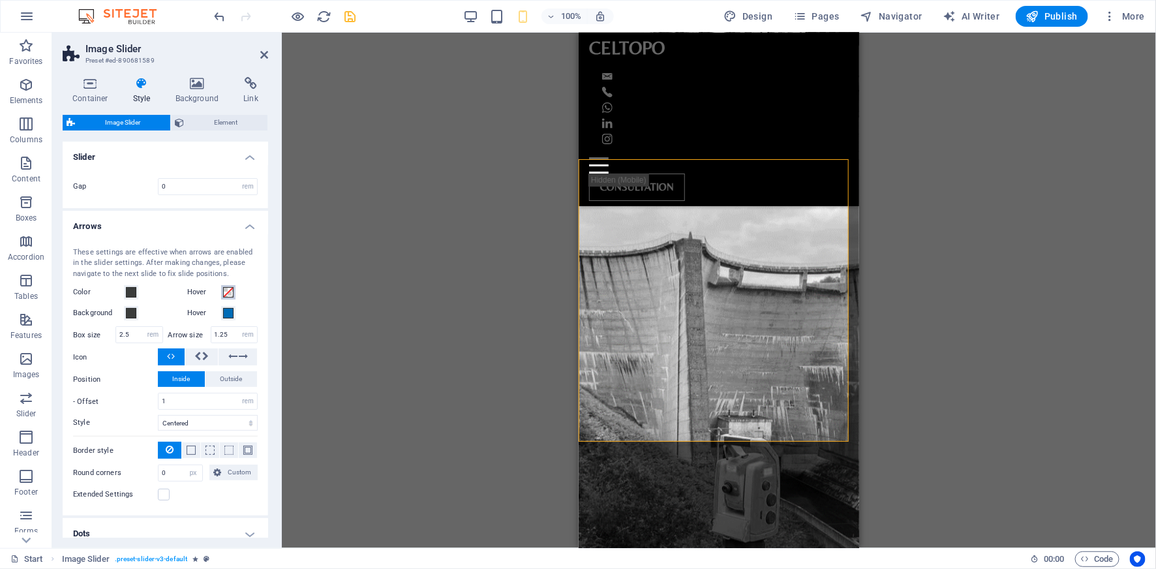
click at [223, 294] on span at bounding box center [228, 292] width 10 height 10
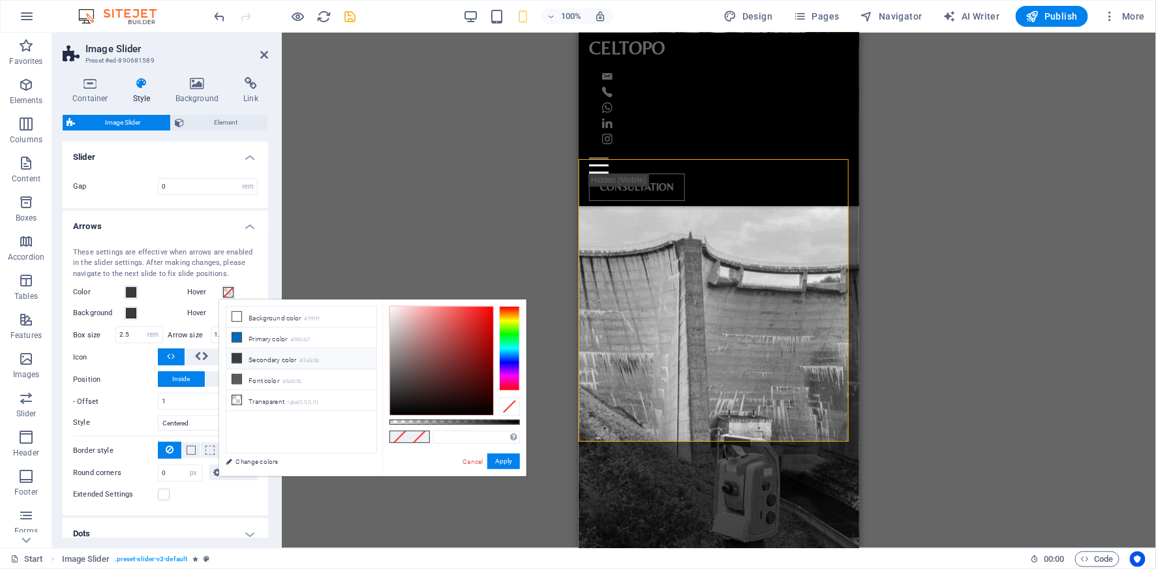
click at [252, 356] on li "Secondary color #3a3c3b" at bounding box center [301, 358] width 150 height 21
type input "#3a3c3b"
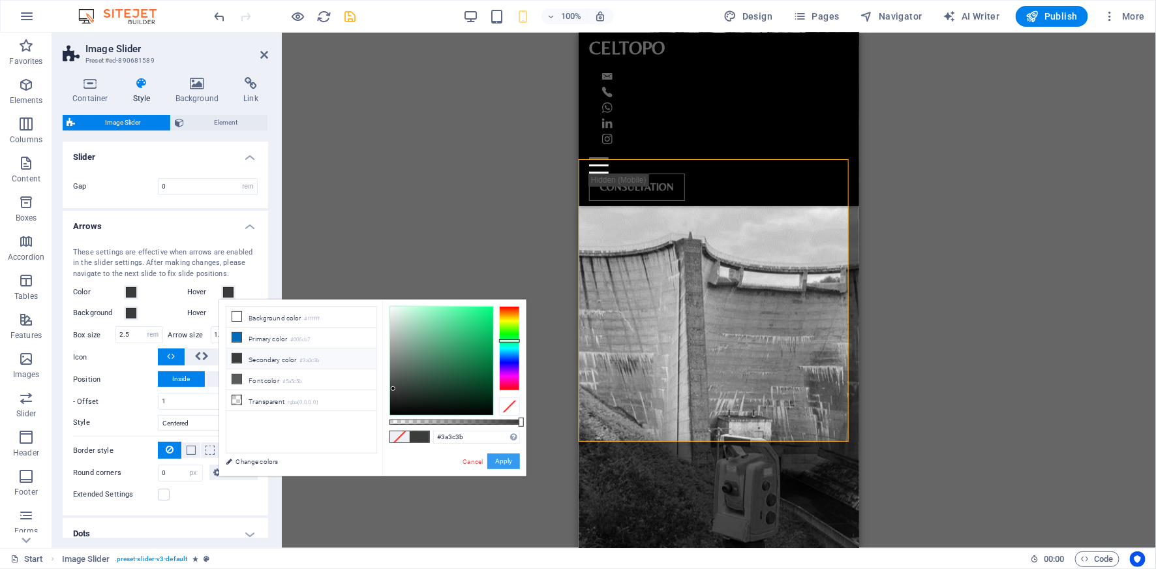
click at [510, 456] on button "Apply" at bounding box center [503, 461] width 33 height 16
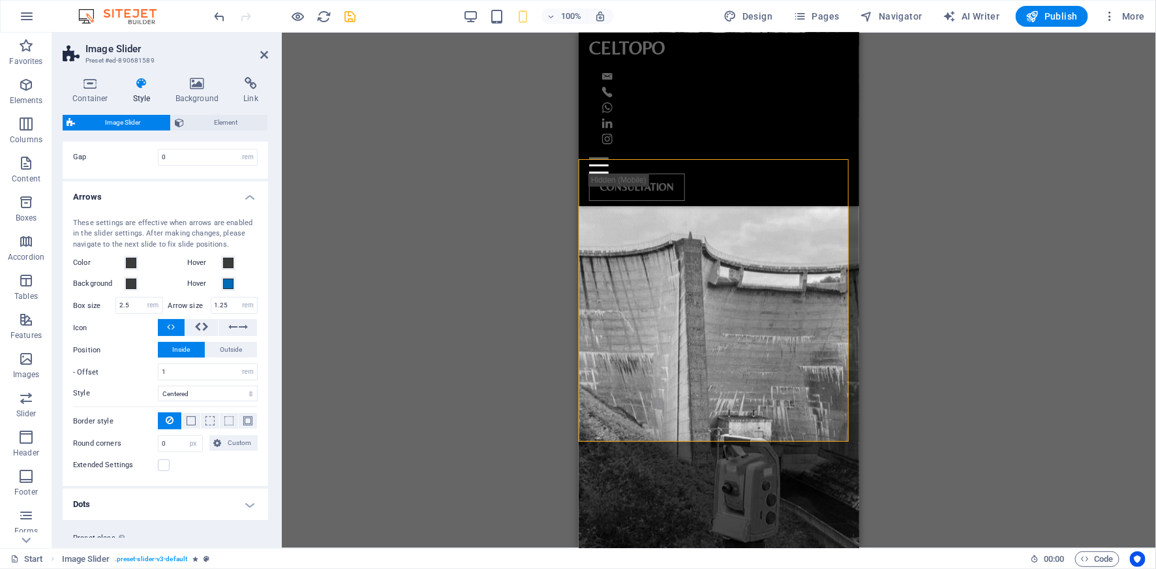
scroll to position [0, 0]
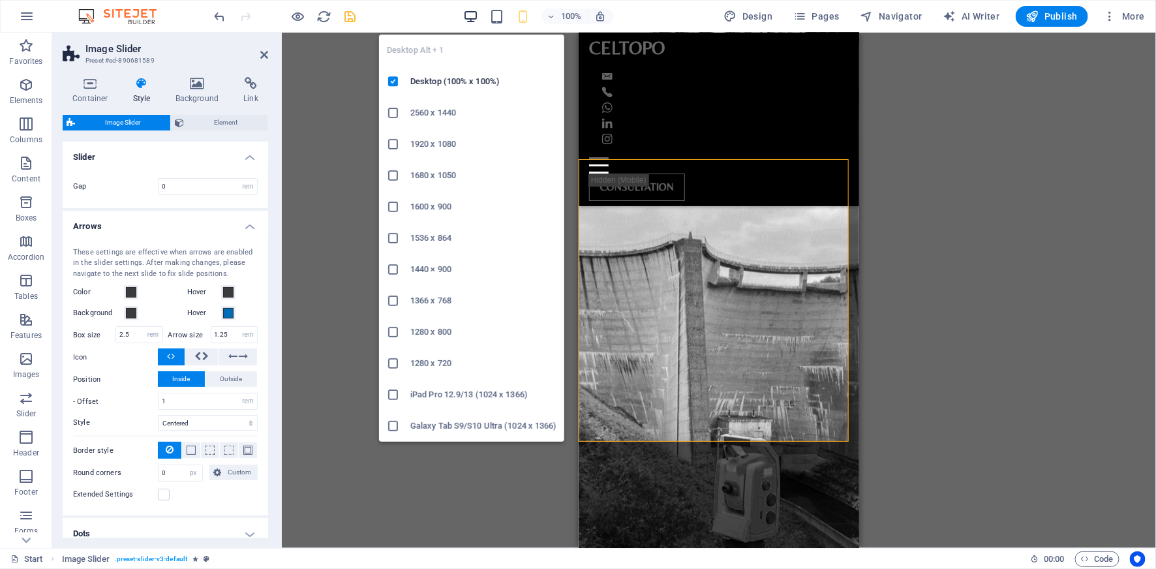
click at [478, 14] on icon "button" at bounding box center [470, 16] width 15 height 15
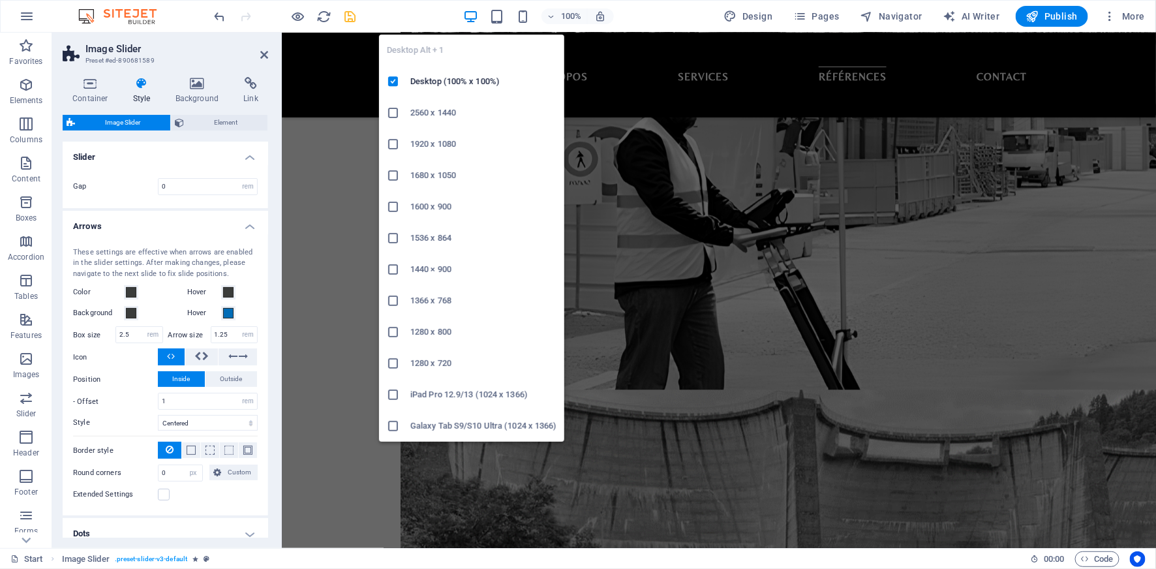
scroll to position [2378, 0]
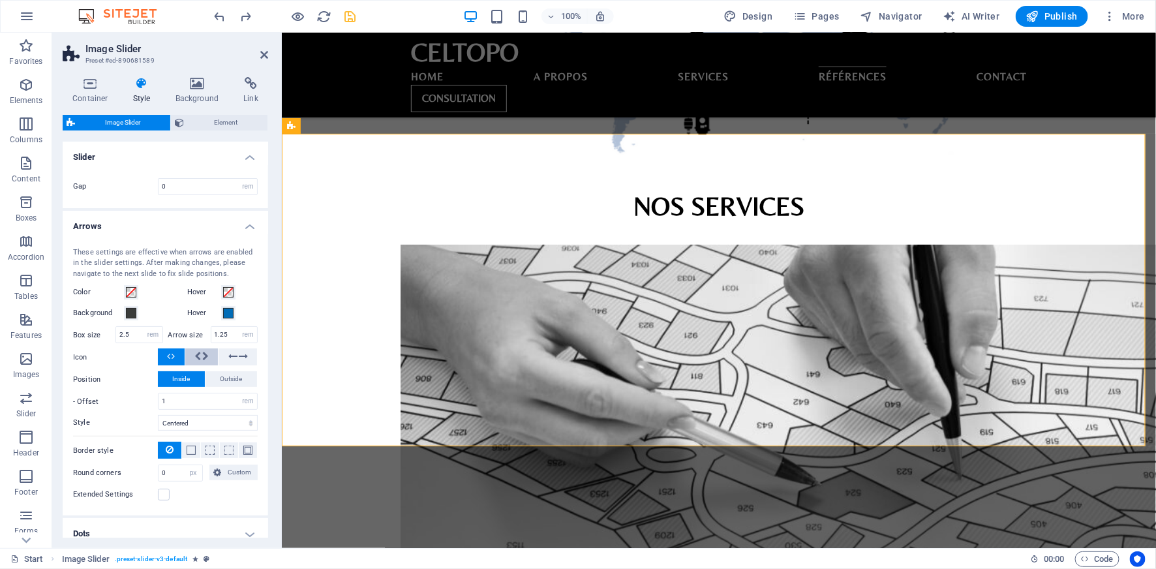
click at [200, 356] on span at bounding box center [201, 356] width 14 height 17
click at [172, 356] on icon at bounding box center [173, 356] width 3 height 16
click at [202, 357] on icon at bounding box center [205, 356] width 7 height 16
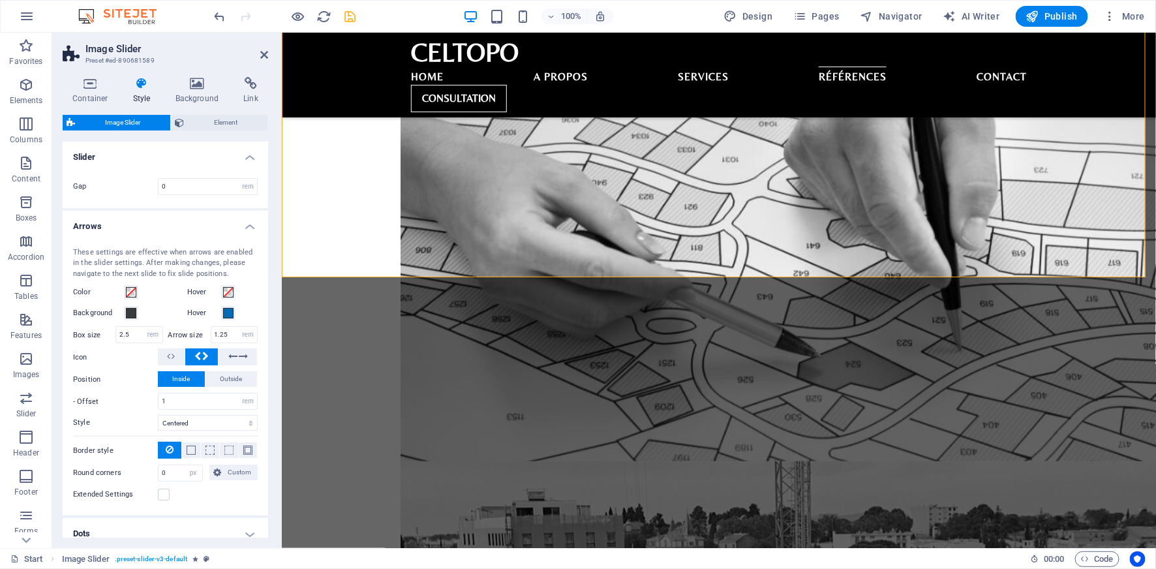
scroll to position [2547, 0]
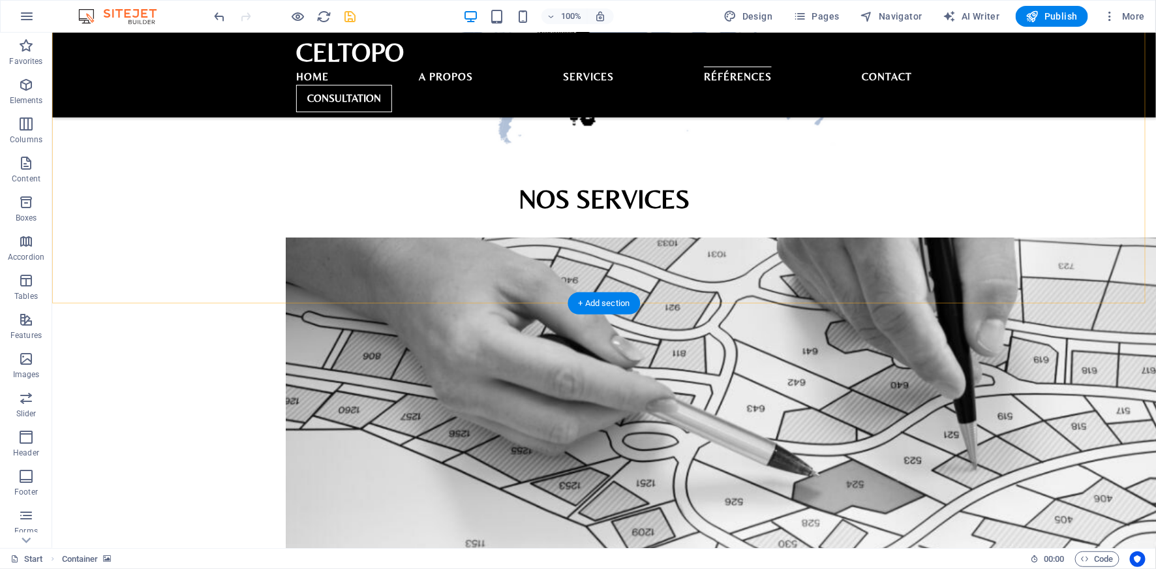
scroll to position [2547, 0]
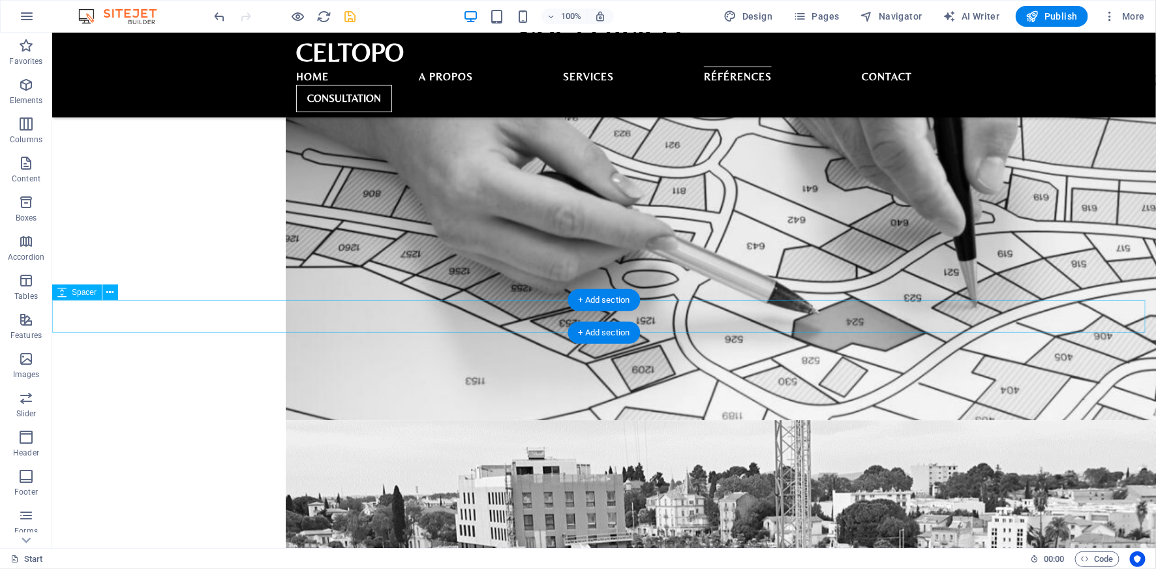
select select "px"
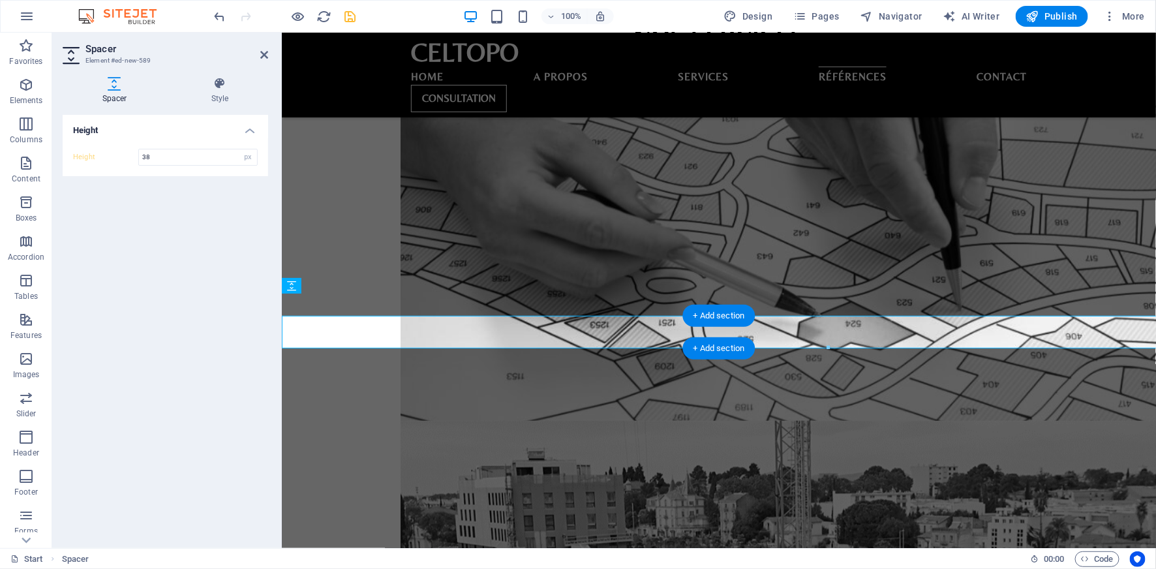
scroll to position [2530, 0]
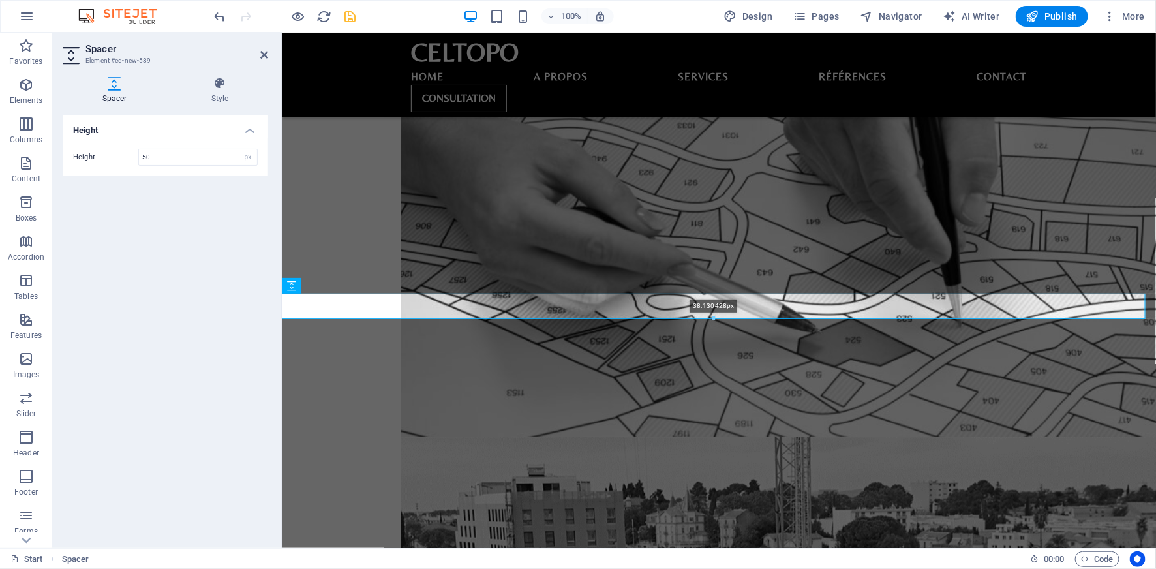
drag, startPoint x: 714, startPoint y: 325, endPoint x: 712, endPoint y: 316, distance: 9.3
click at [712, 316] on div at bounding box center [714, 318] width 863 height 5
type input "38"
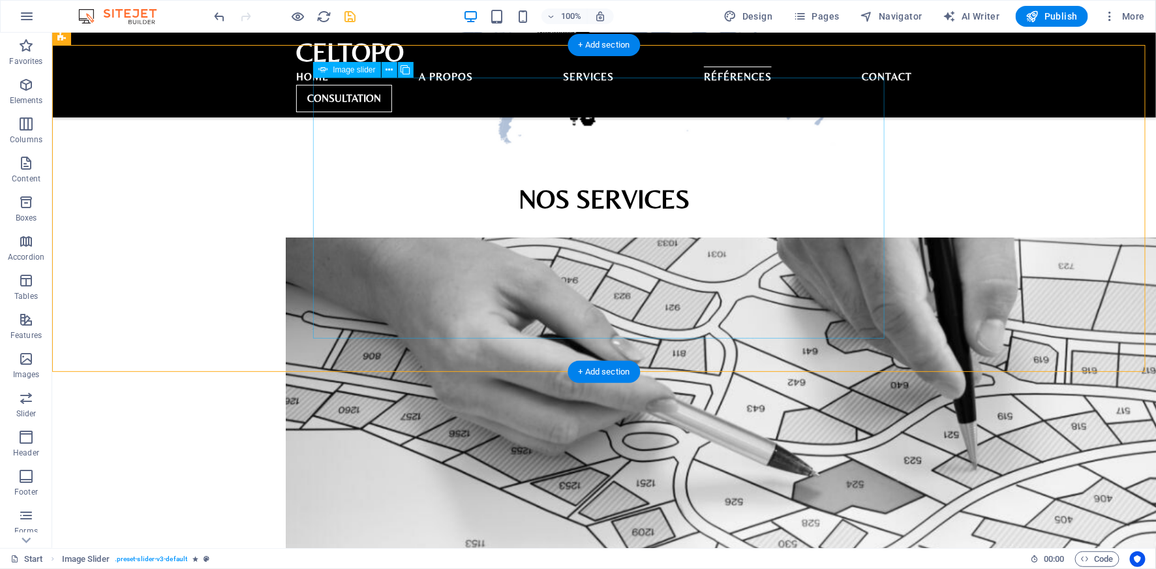
scroll to position [2547, 0]
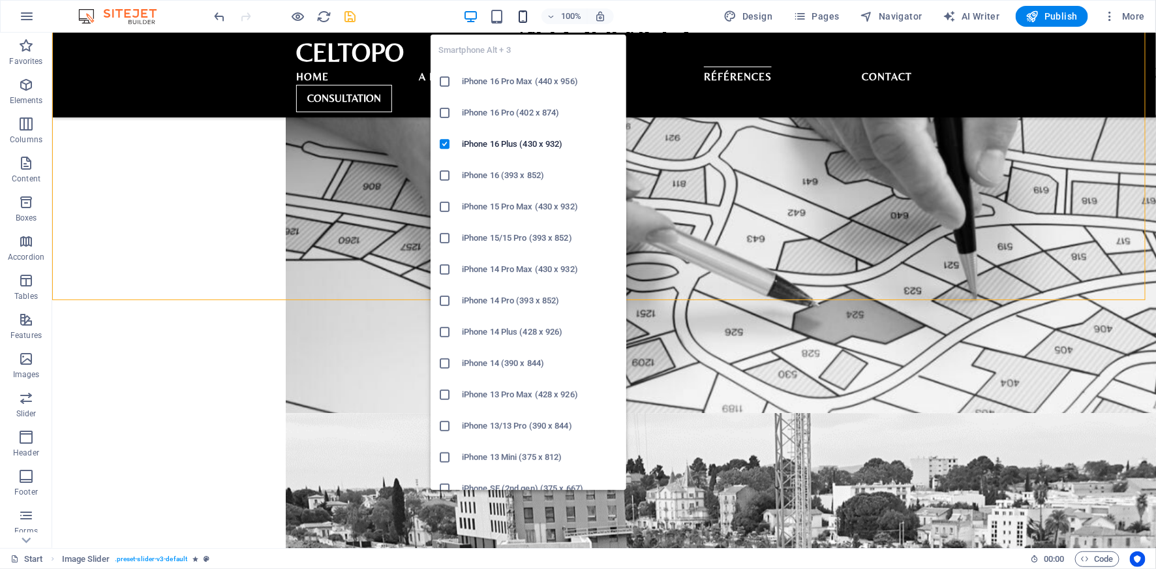
click at [530, 22] on icon "button" at bounding box center [522, 16] width 15 height 15
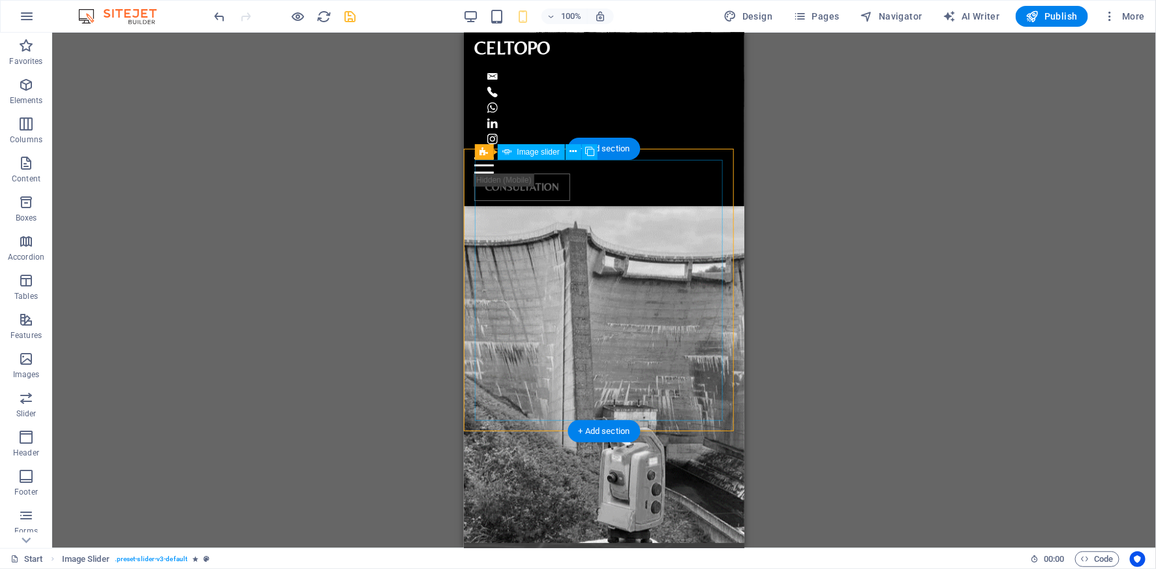
scroll to position [3824, 0]
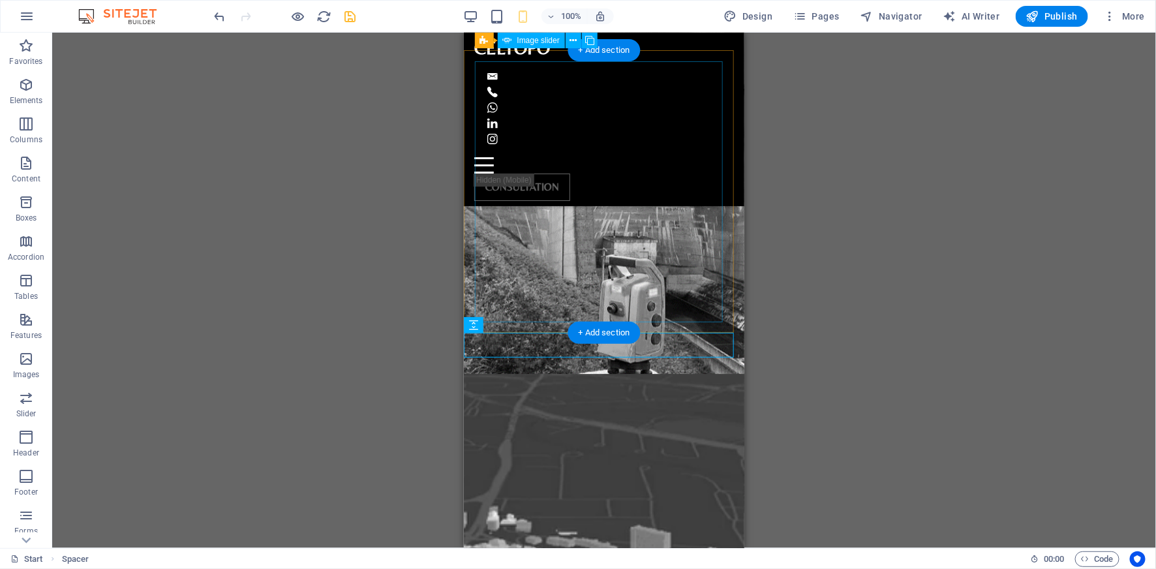
scroll to position [3655, 0]
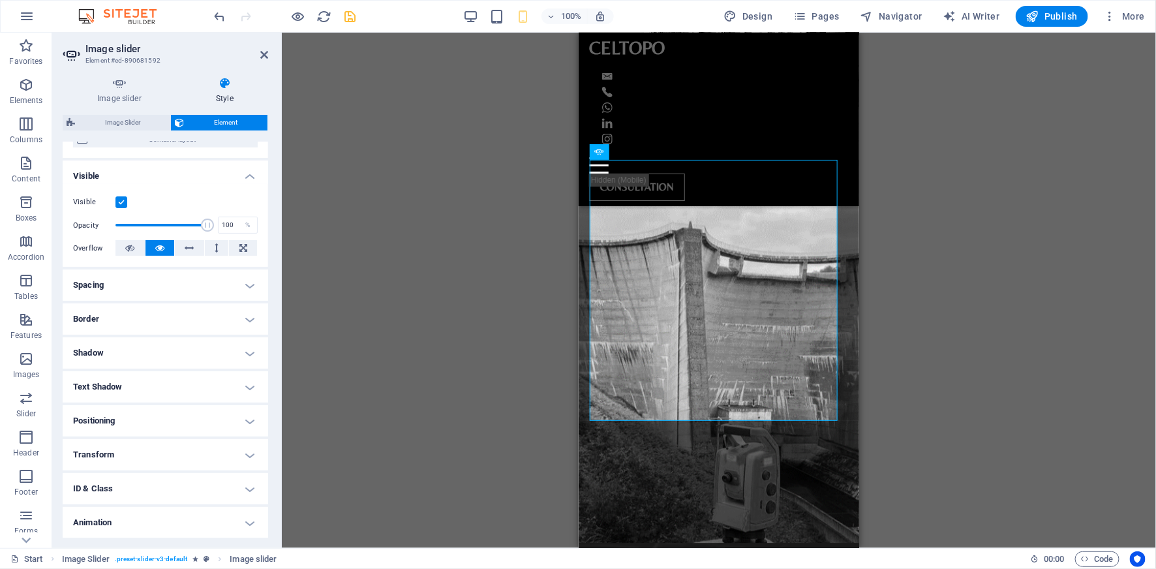
scroll to position [155, 0]
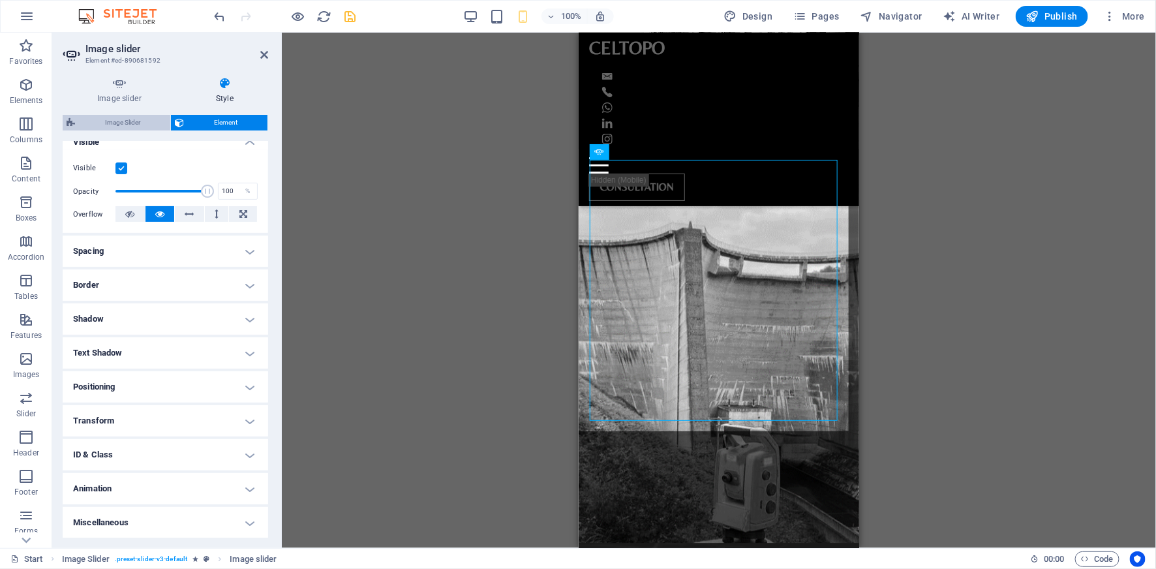
click at [123, 128] on span "Image Slider" at bounding box center [122, 123] width 87 height 16
select select "rem"
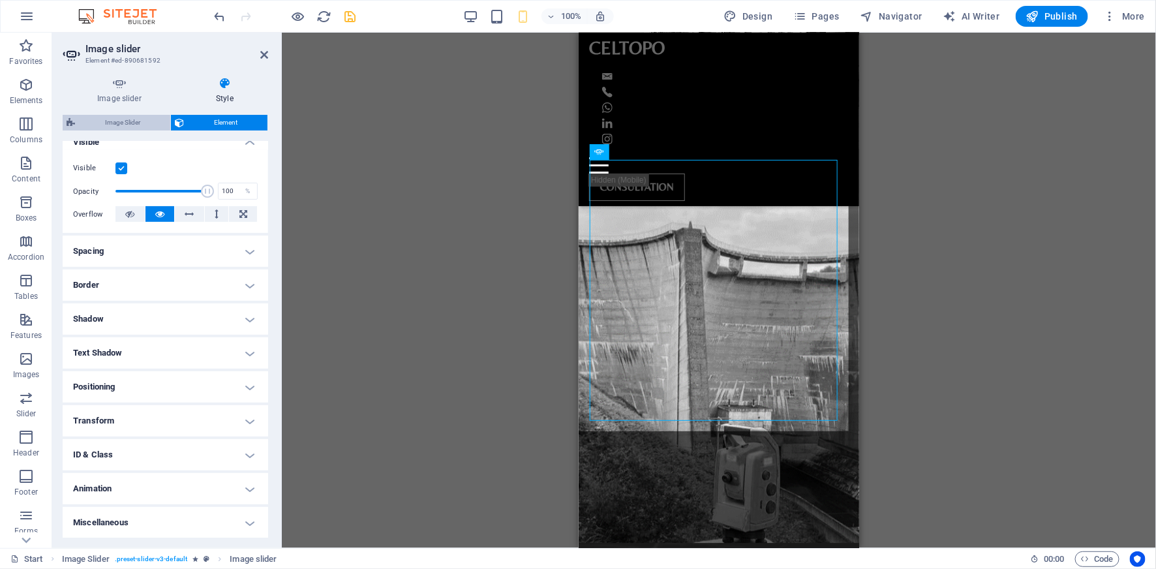
select select "px"
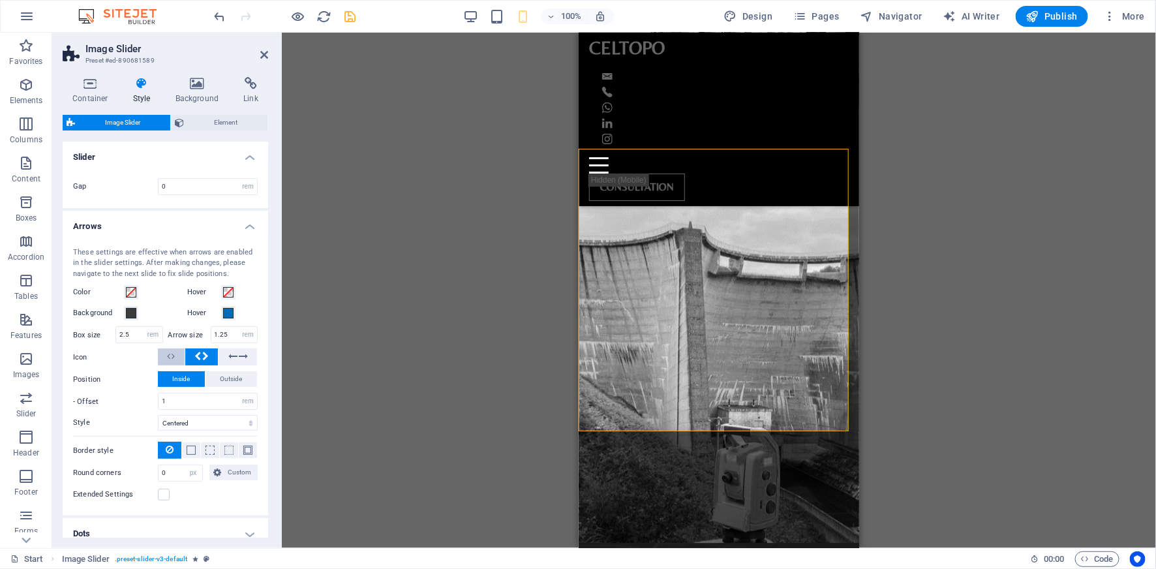
scroll to position [63, 0]
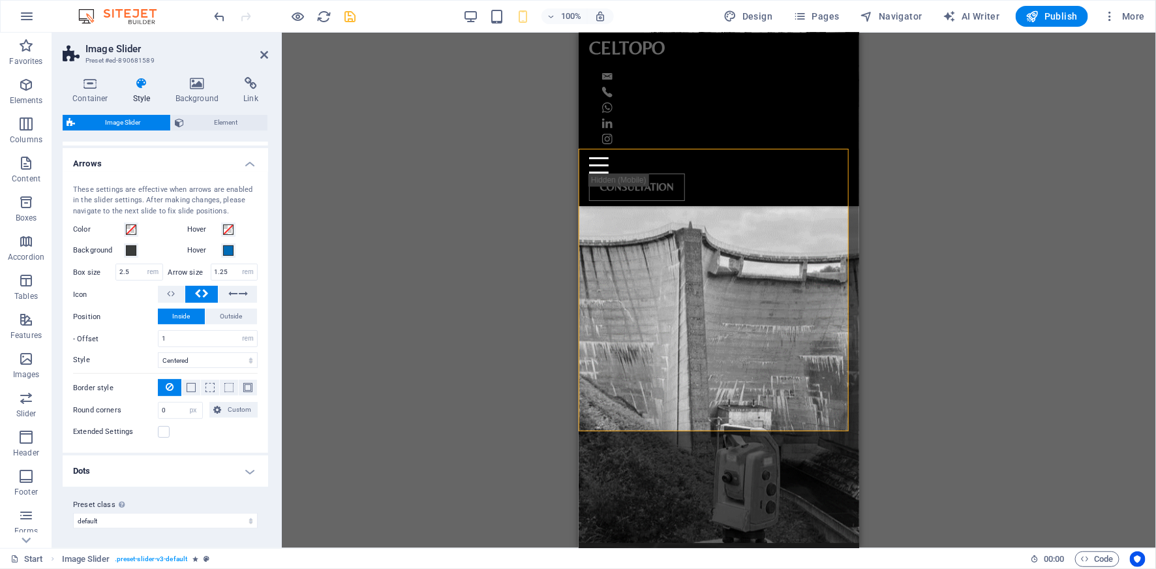
click at [125, 468] on h4 "Dots" at bounding box center [166, 470] width 206 height 31
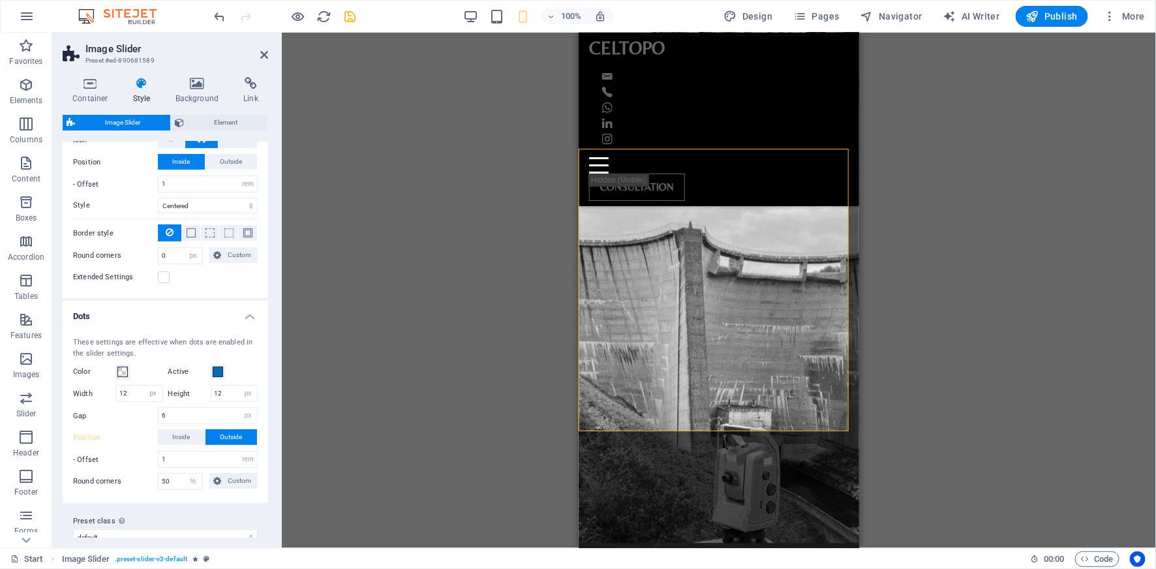
scroll to position [232, 0]
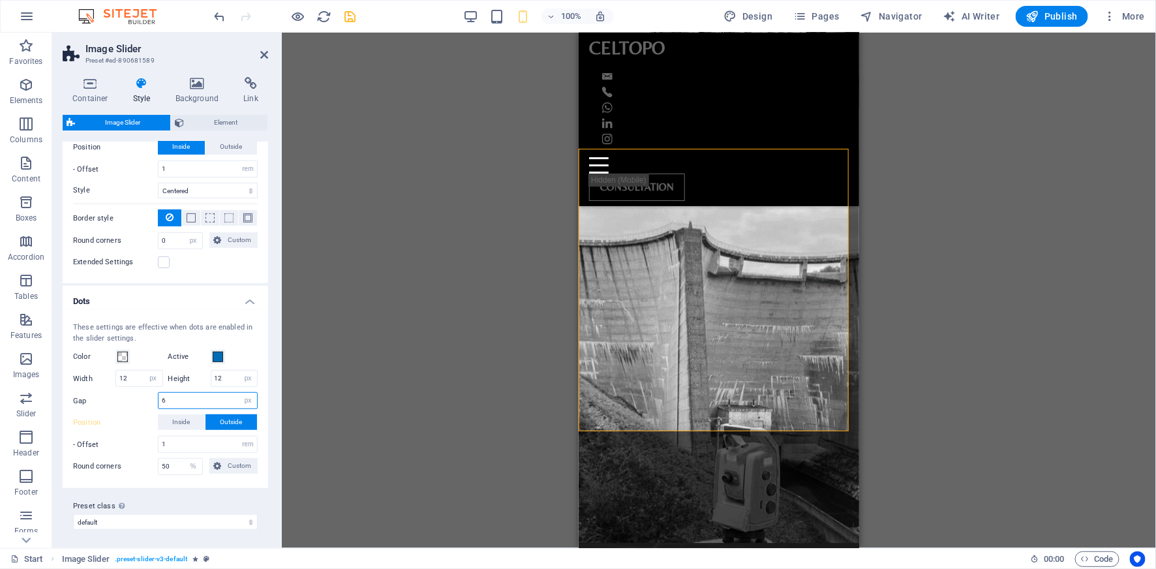
drag, startPoint x: 177, startPoint y: 403, endPoint x: 159, endPoint y: 403, distance: 18.9
click at [159, 403] on input "6" at bounding box center [208, 401] width 99 height 16
drag, startPoint x: 169, startPoint y: 399, endPoint x: 159, endPoint y: 399, distance: 10.4
click at [159, 399] on input "1" at bounding box center [208, 401] width 99 height 16
type input "0"
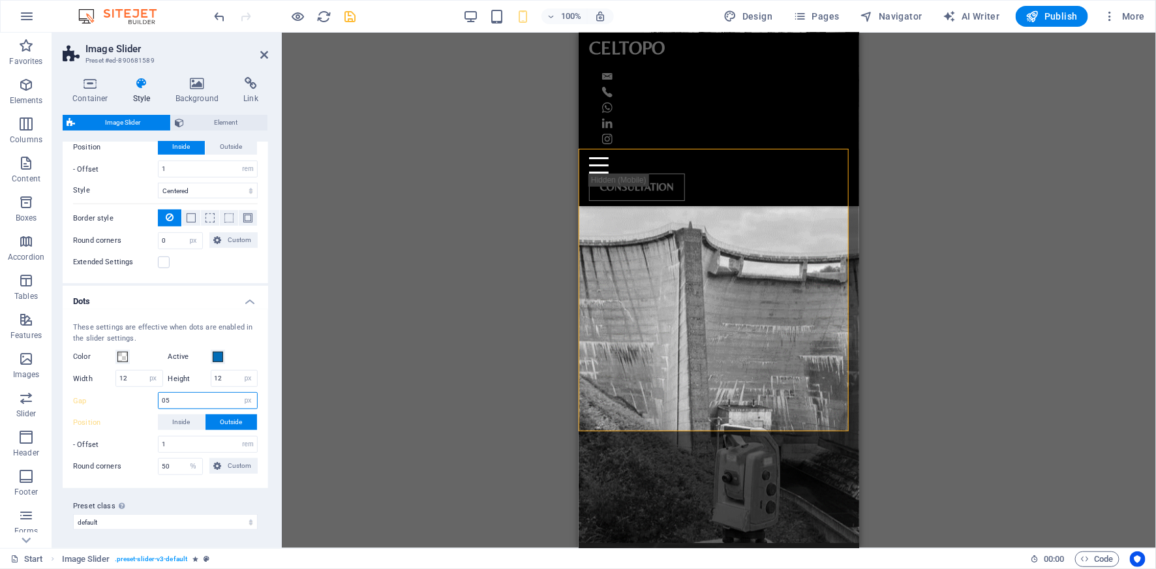
type input "0"
type input "1"
click at [133, 403] on div "Gap 1 px rem % vh vw" at bounding box center [165, 400] width 185 height 17
drag, startPoint x: 130, startPoint y: 378, endPoint x: 110, endPoint y: 378, distance: 20.2
click at [110, 378] on div "Width 12 px rem vh vw" at bounding box center [118, 378] width 90 height 17
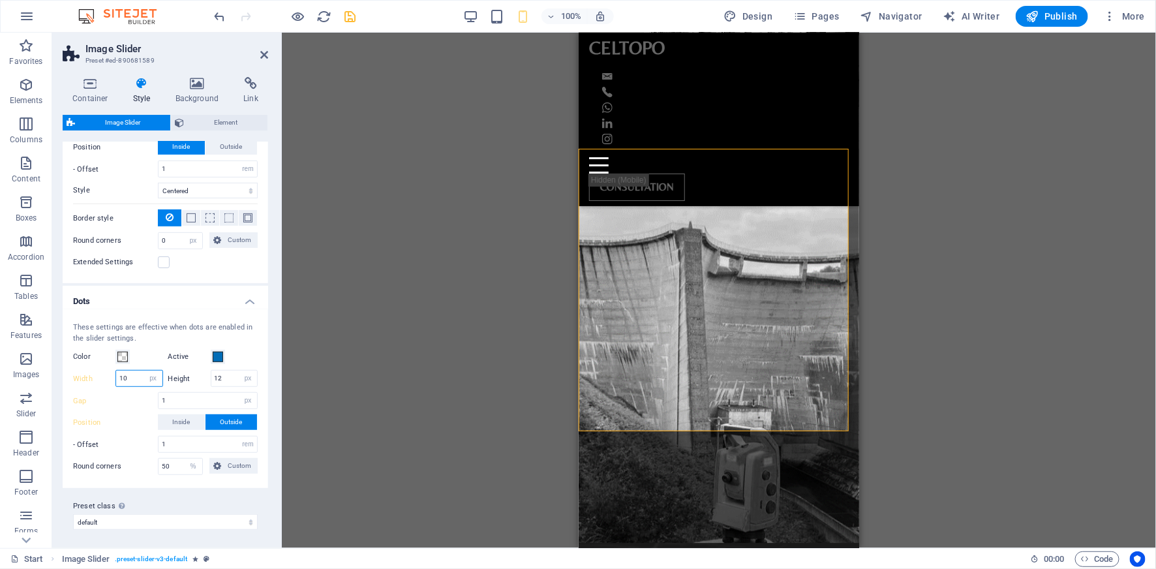
type input "10"
click at [258, 356] on div "These settings are effective when dots are enabled in the slider settings. Colo…" at bounding box center [165, 398] width 211 height 179
drag, startPoint x: 166, startPoint y: 399, endPoint x: 155, endPoint y: 399, distance: 10.4
click at [155, 399] on div "Gap 1 px rem % vh vw" at bounding box center [165, 400] width 185 height 17
type input "2"
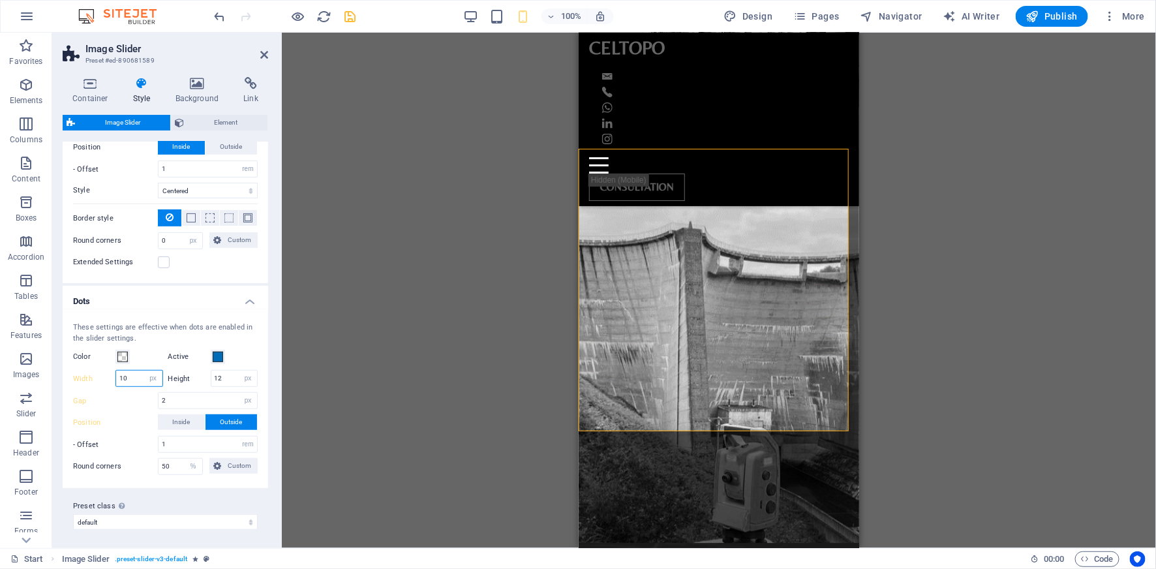
drag, startPoint x: 131, startPoint y: 376, endPoint x: 110, endPoint y: 376, distance: 21.5
click at [110, 376] on div "Width 10 px rem vh vw" at bounding box center [118, 378] width 90 height 17
type input "9"
drag, startPoint x: 226, startPoint y: 376, endPoint x: 198, endPoint y: 378, distance: 27.4
click at [198, 378] on div "Height 12 px rem vh vw" at bounding box center [213, 378] width 90 height 17
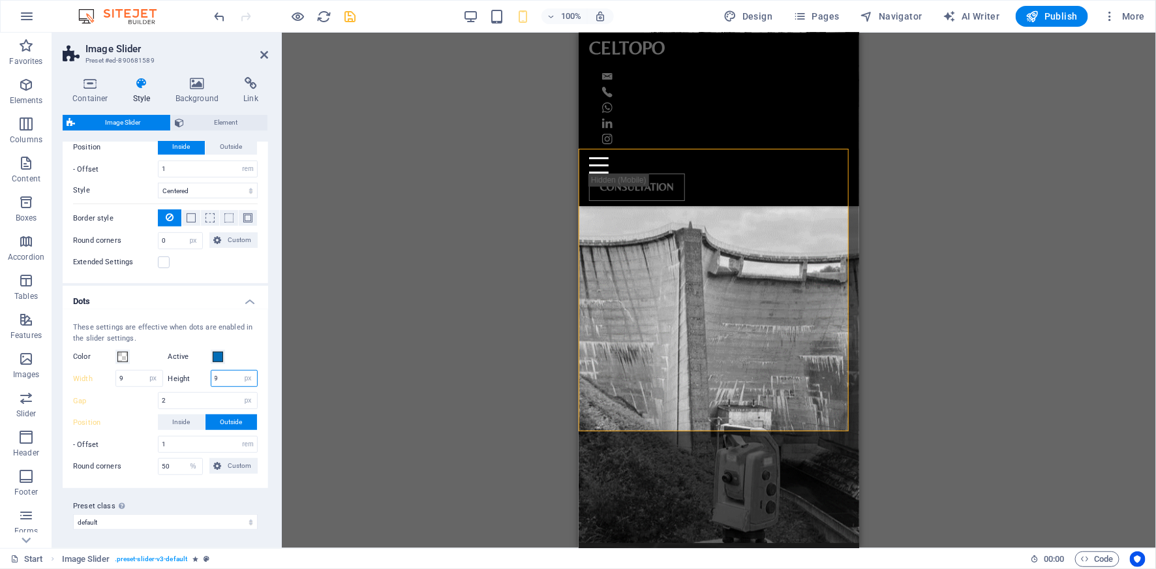
type input "9"
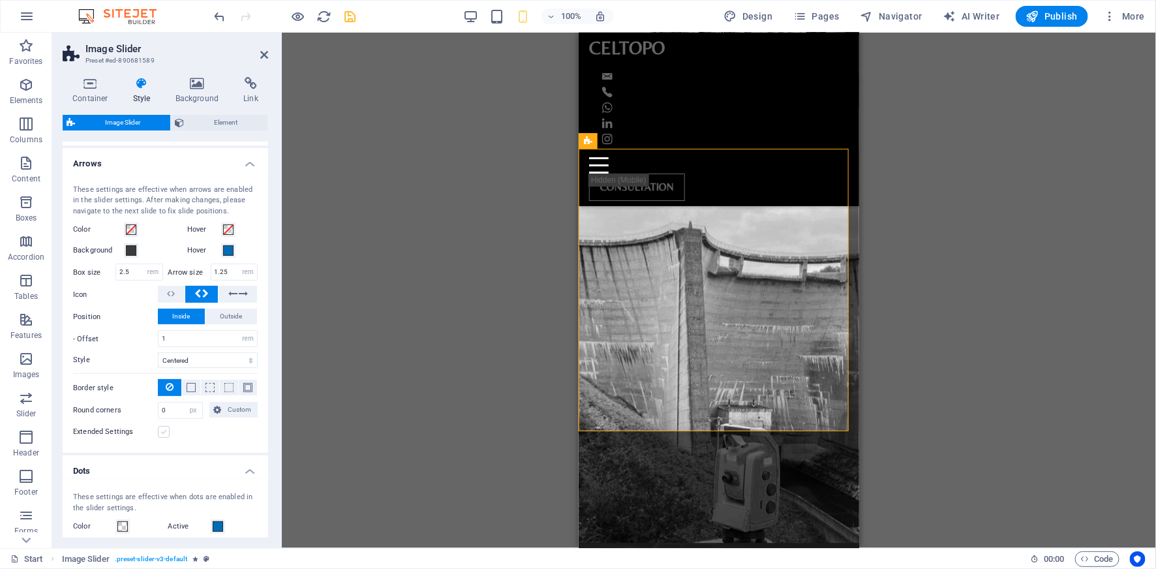
click at [164, 429] on label at bounding box center [164, 432] width 12 height 12
click at [0, 0] on input "Extended Settings" at bounding box center [0, 0] width 0 height 0
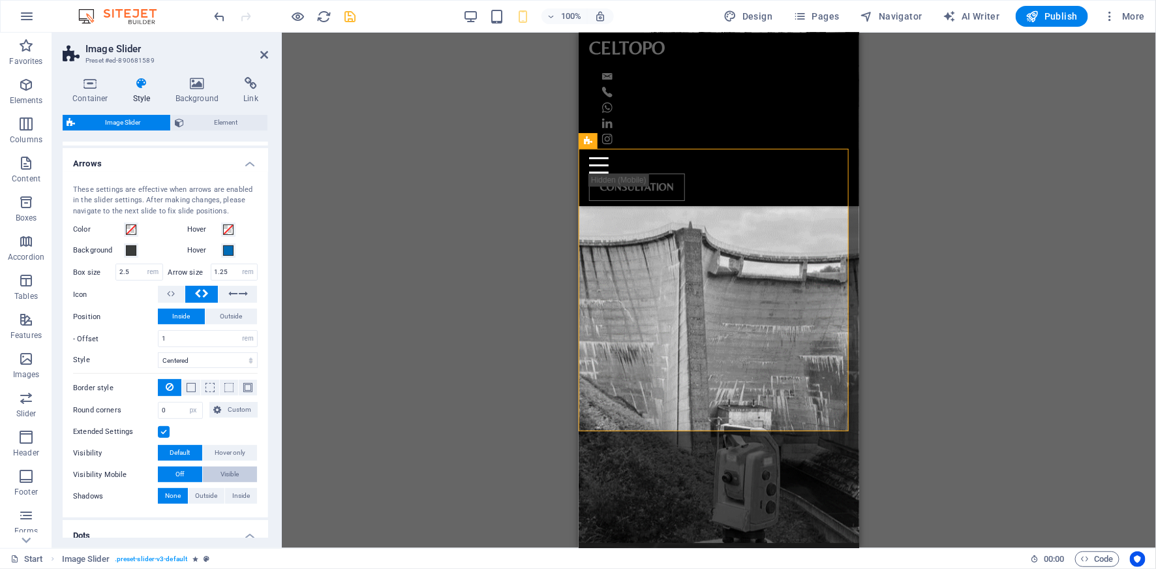
click at [233, 472] on span "Visible" at bounding box center [230, 475] width 18 height 16
click at [130, 272] on input "2.5" at bounding box center [139, 272] width 46 height 16
type input "2"
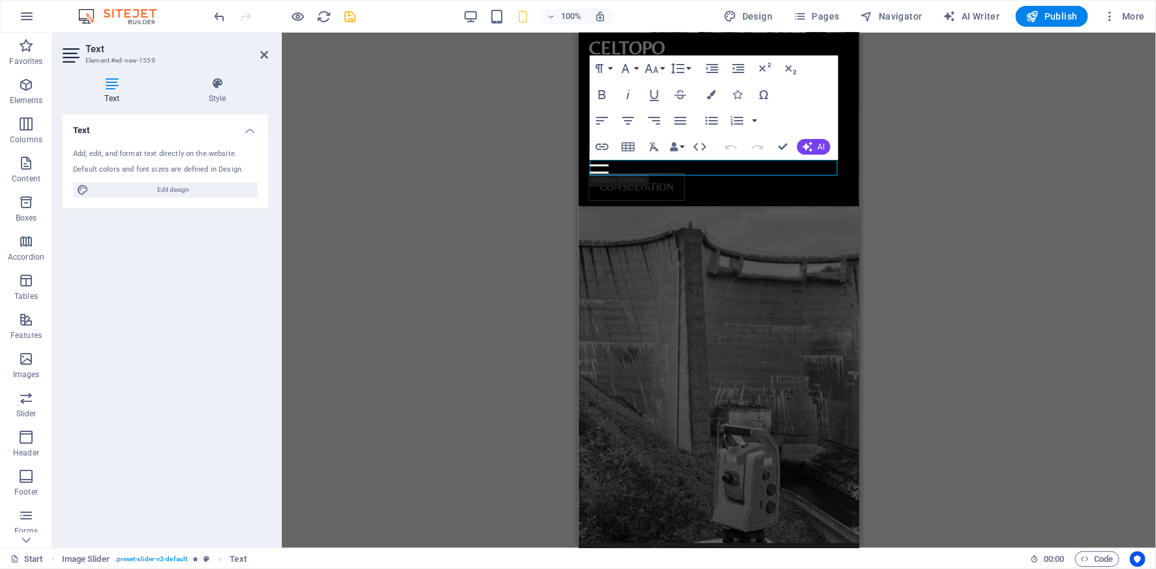
click at [927, 322] on div "H3 Banner Banner Container Banner Info Bar Preset Container Container H6 Contai…" at bounding box center [719, 290] width 874 height 515
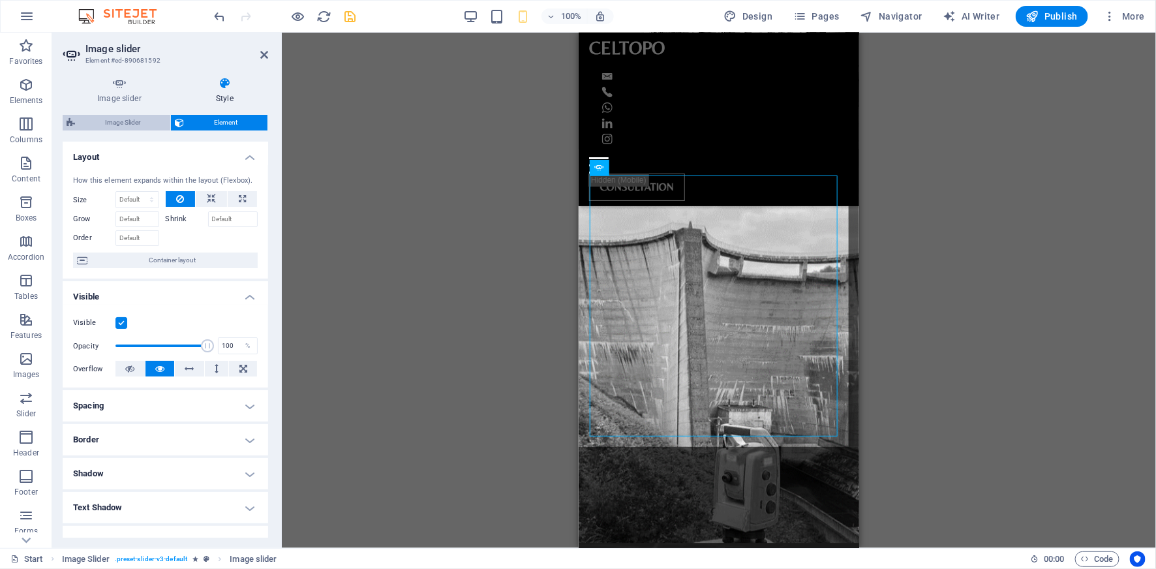
click at [135, 121] on span "Image Slider" at bounding box center [122, 123] width 87 height 16
select select "rem"
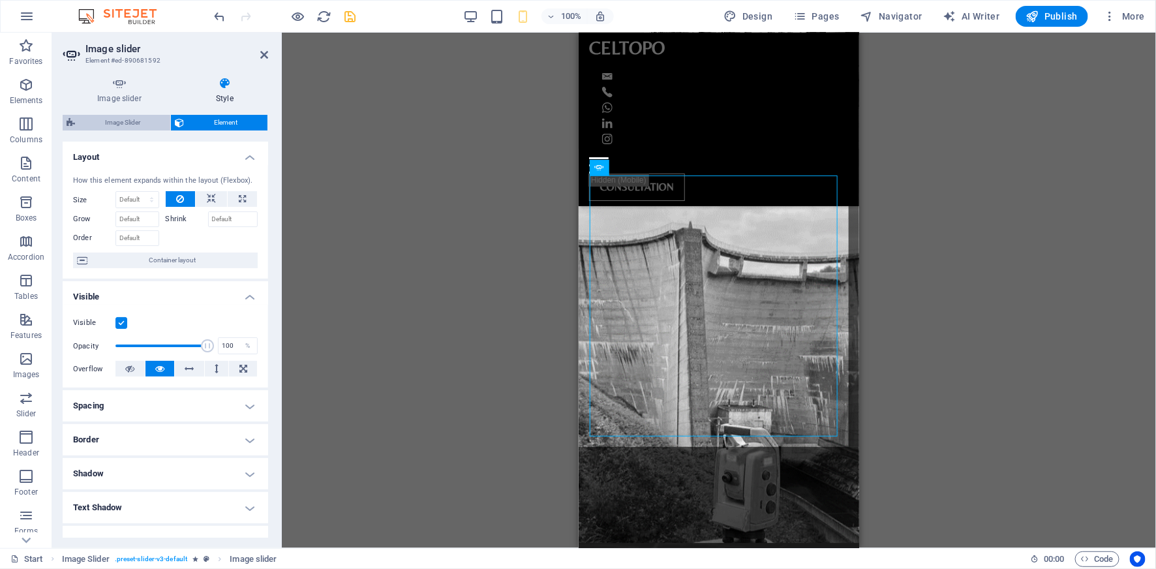
select select "px"
select select "rem"
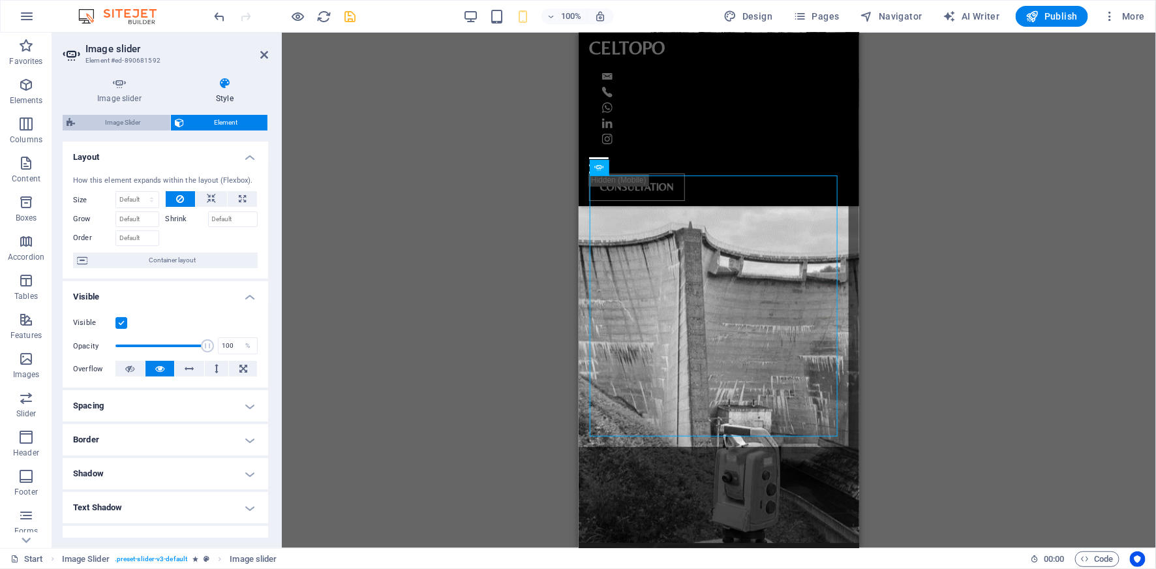
select select "%"
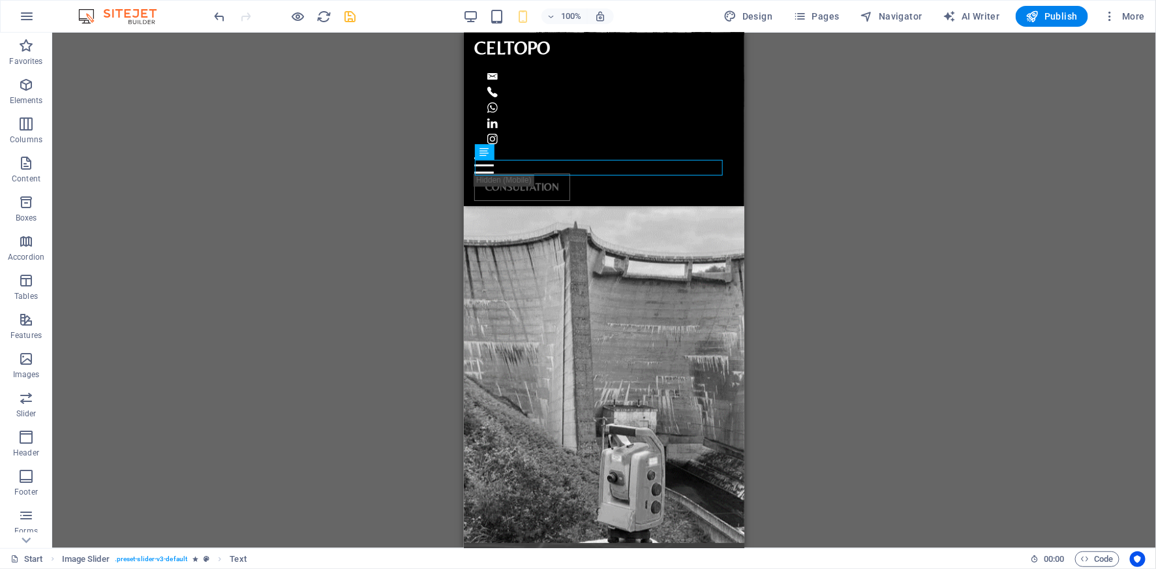
drag, startPoint x: 777, startPoint y: 255, endPoint x: 200, endPoint y: 217, distance: 578.0
click at [778, 255] on div "H3 Banner Banner Container Banner Info Bar Preset Container Container H6 Contai…" at bounding box center [604, 290] width 1104 height 515
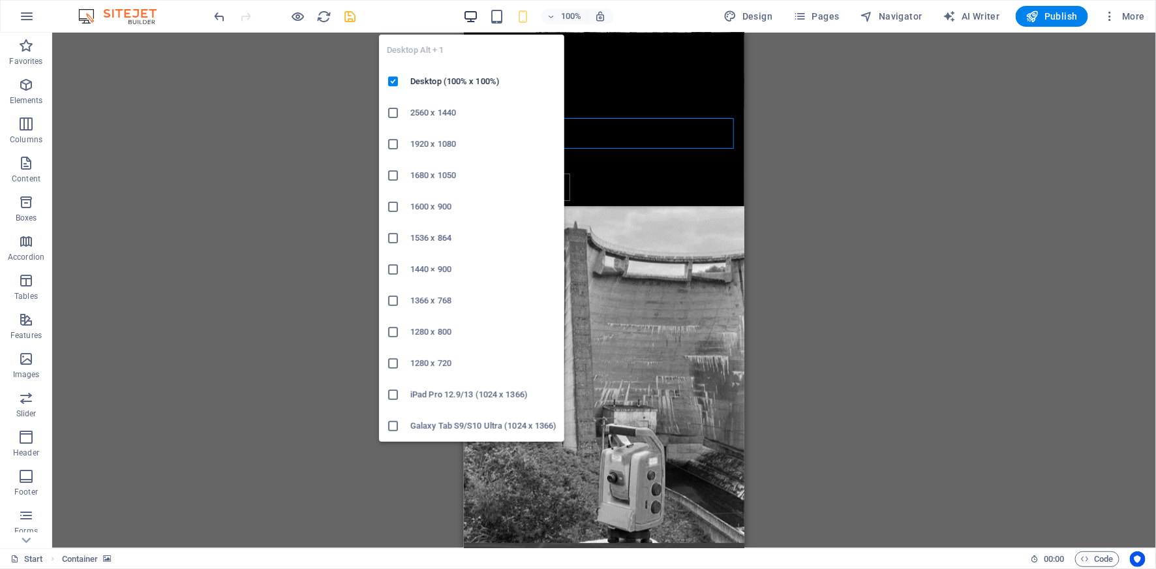
click at [474, 14] on icon "button" at bounding box center [470, 16] width 15 height 15
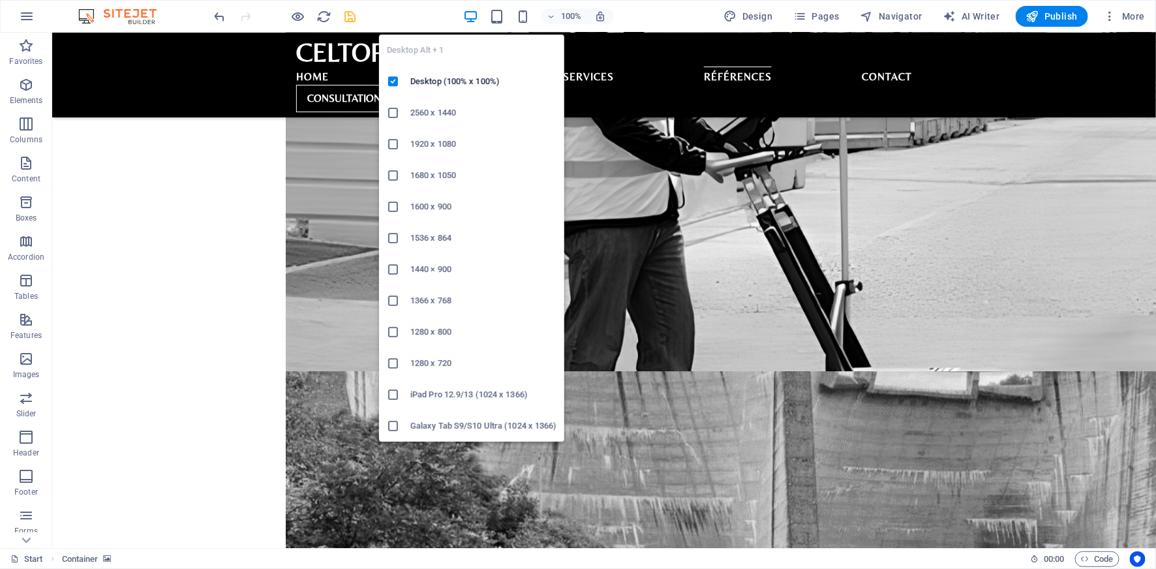
scroll to position [2346, 0]
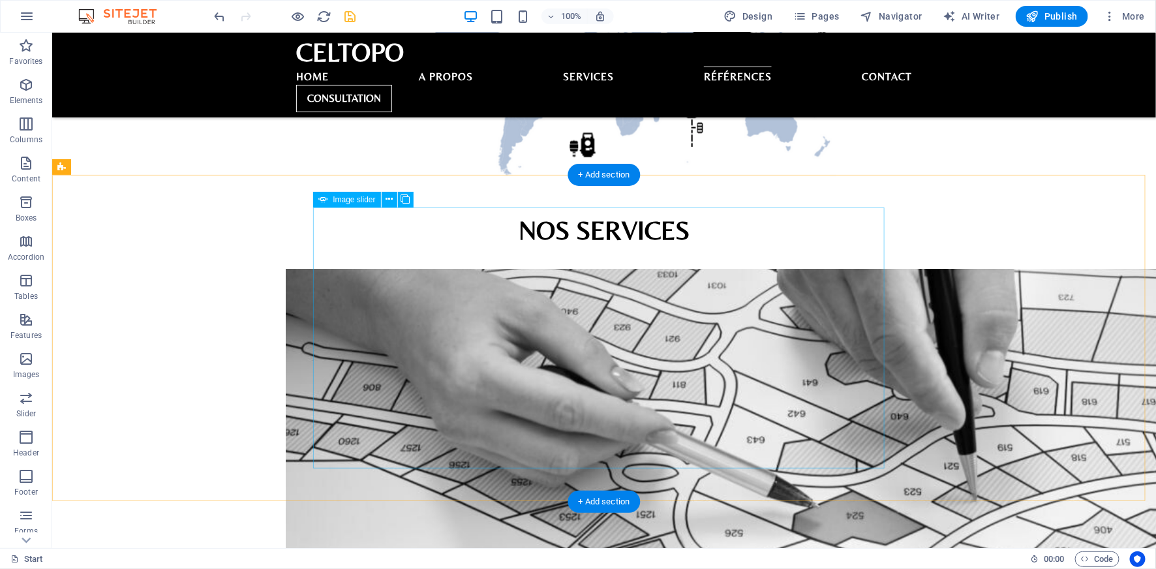
scroll to position [2514, 0]
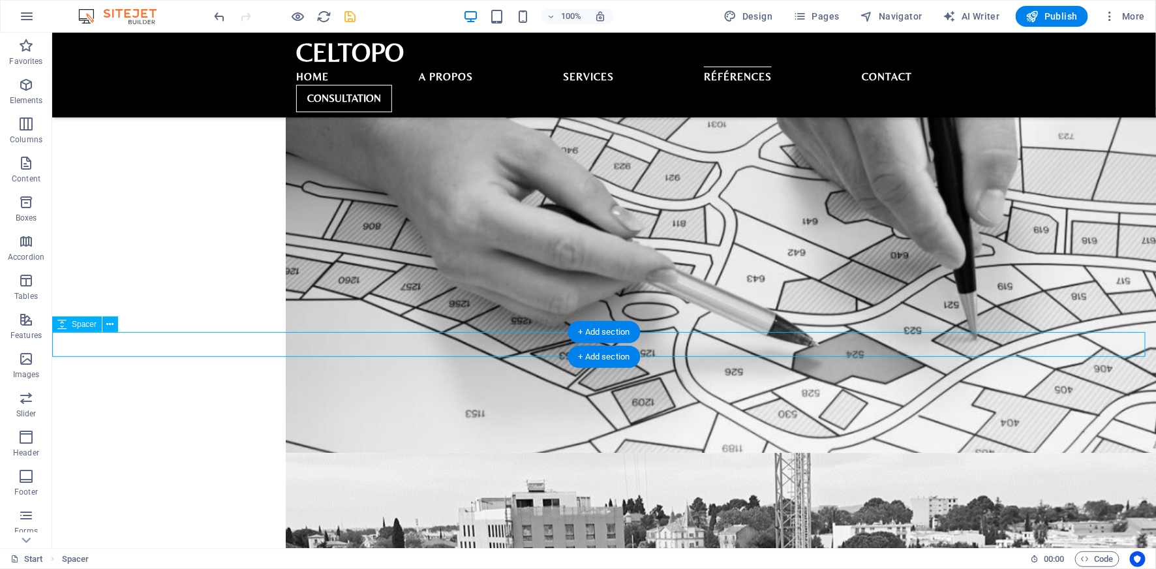
select select "px"
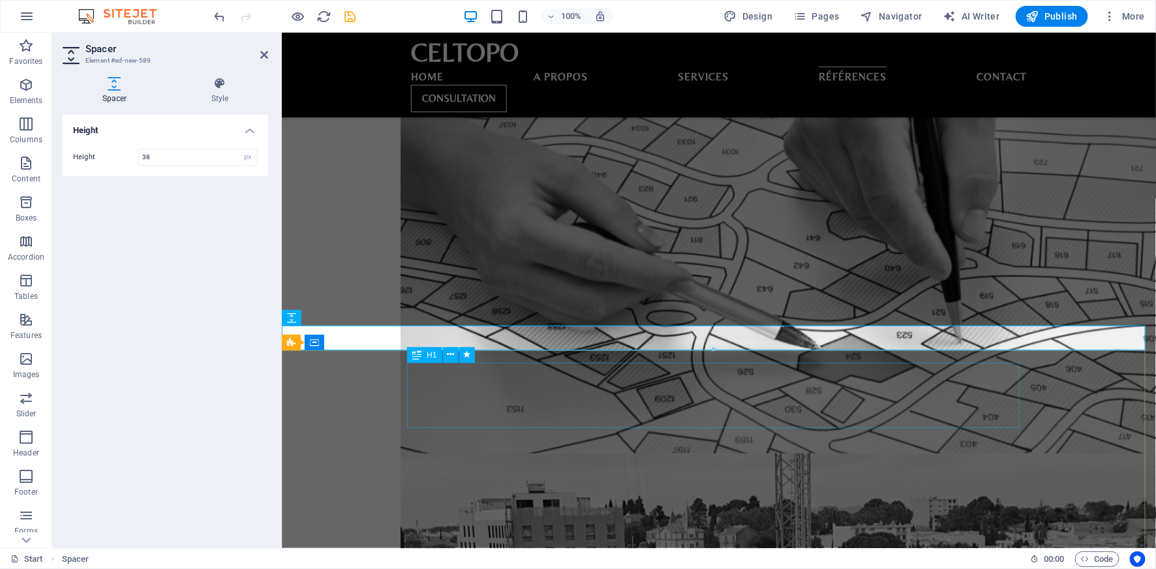
scroll to position [2498, 0]
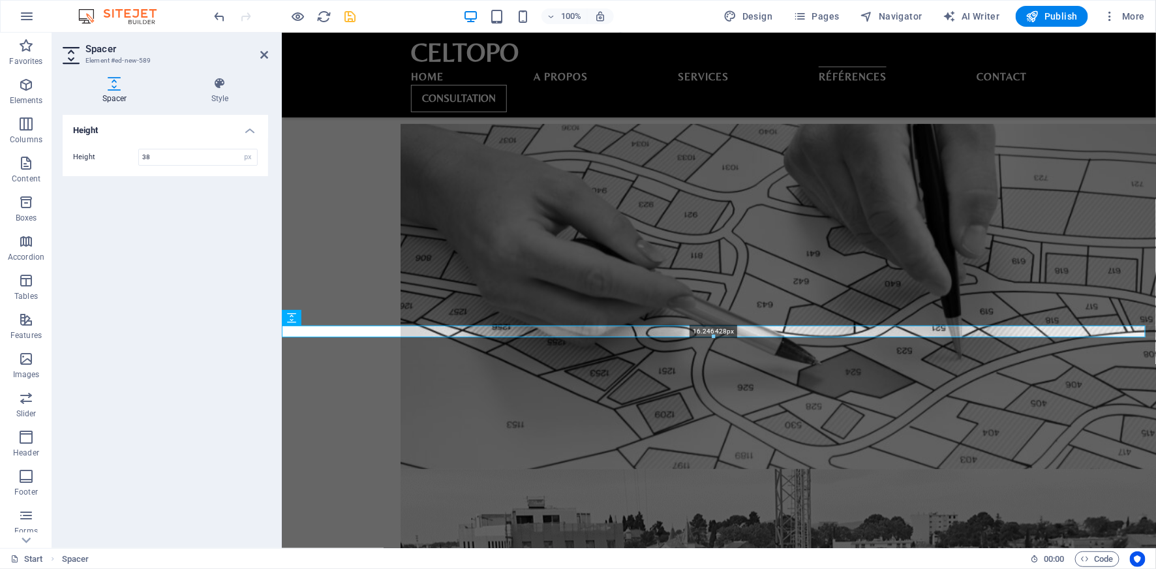
drag, startPoint x: 716, startPoint y: 351, endPoint x: 518, endPoint y: 316, distance: 200.7
click at [703, 337] on div at bounding box center [714, 337] width 863 height 5
type input "16"
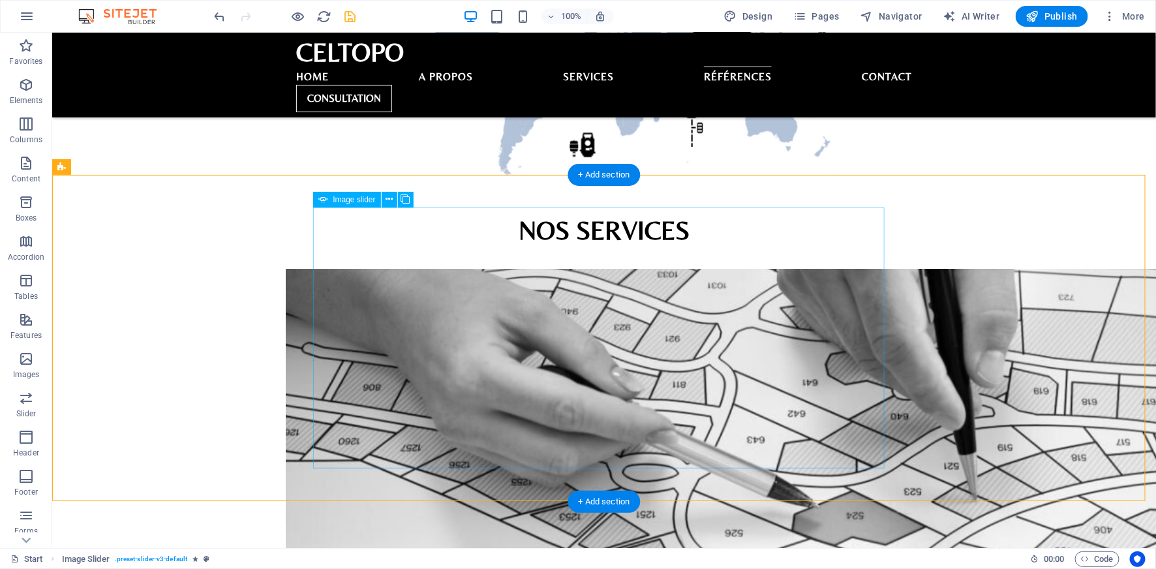
scroll to position [2514, 0]
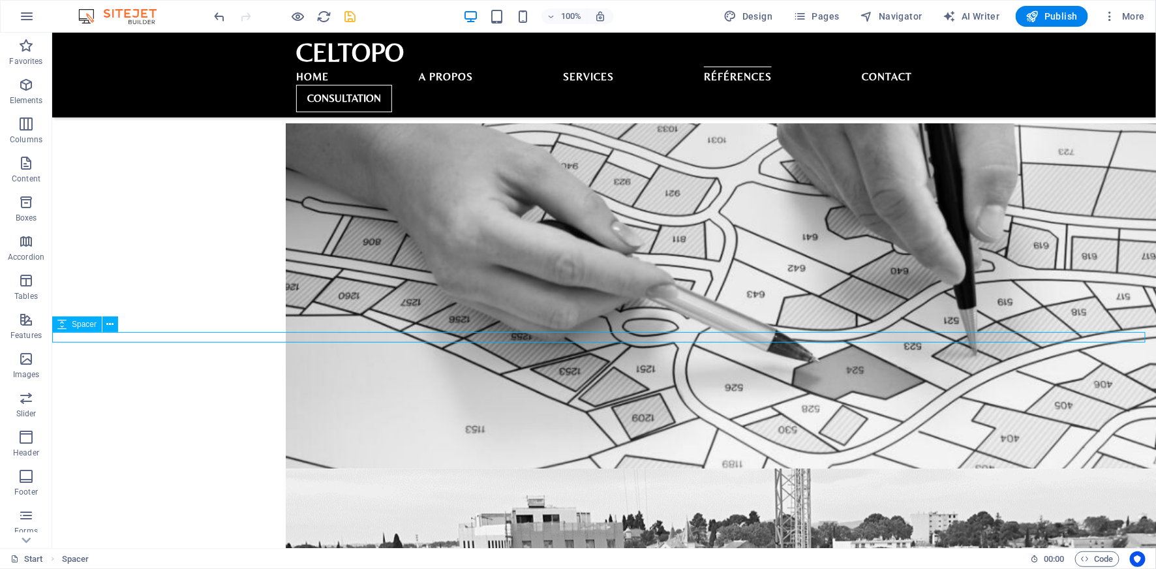
select select "px"
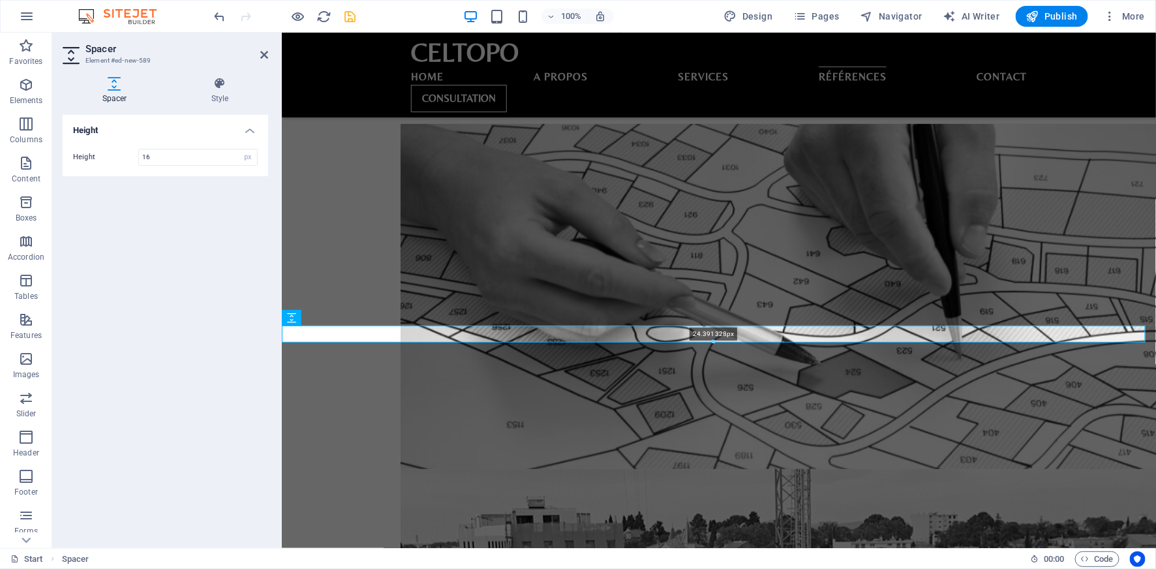
drag, startPoint x: 714, startPoint y: 336, endPoint x: 720, endPoint y: 341, distance: 7.4
click at [720, 341] on div at bounding box center [714, 342] width 863 height 5
type input "24"
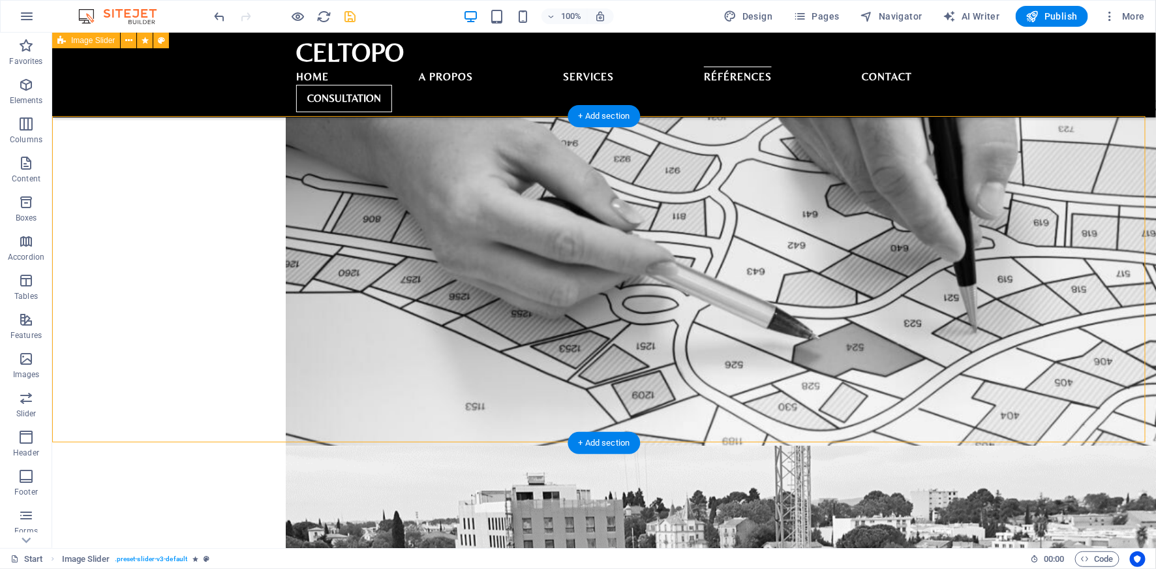
scroll to position [2346, 0]
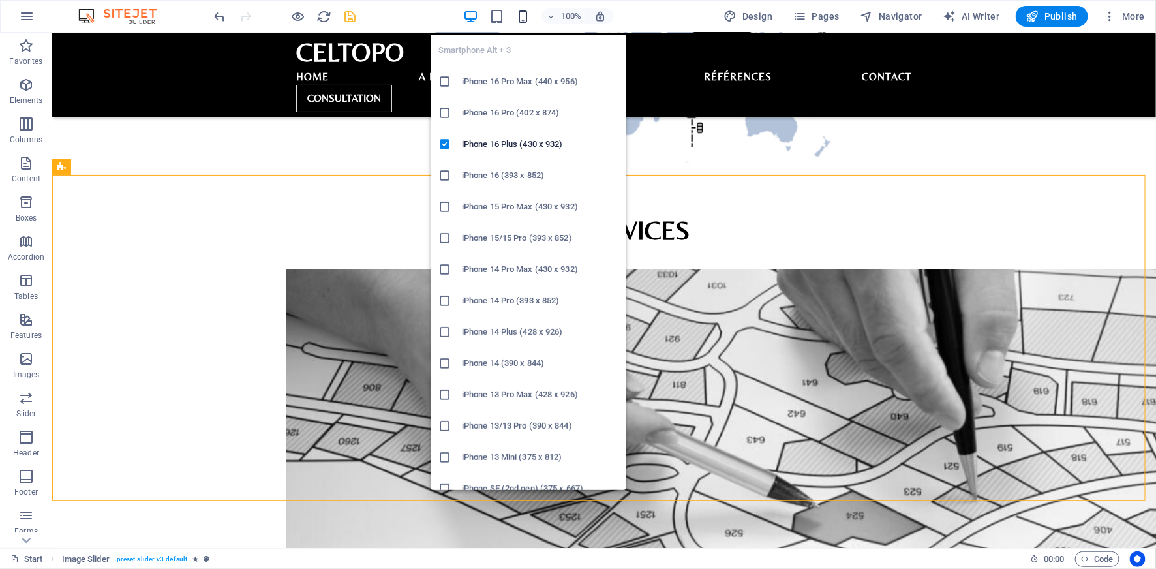
drag, startPoint x: 530, startPoint y: 13, endPoint x: 279, endPoint y: 246, distance: 342.6
click at [530, 13] on icon "button" at bounding box center [522, 16] width 15 height 15
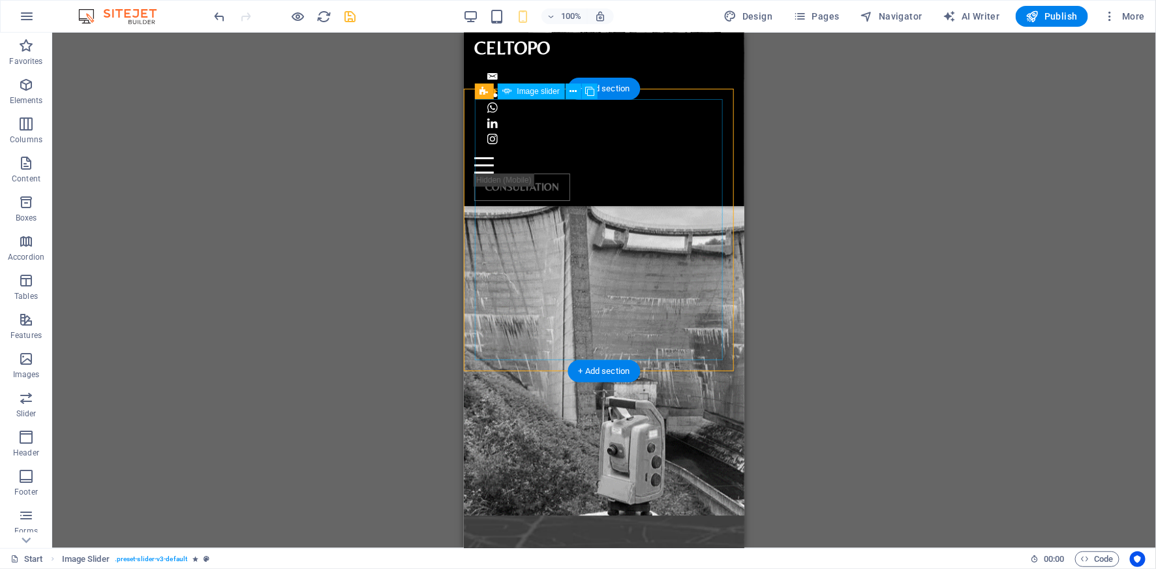
scroll to position [3716, 0]
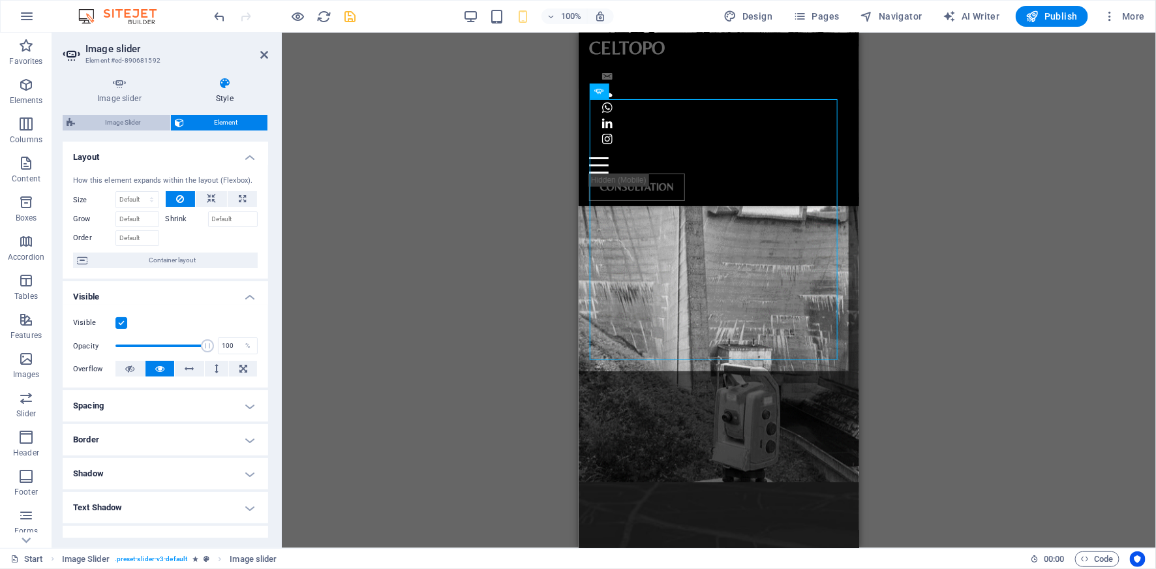
click at [127, 121] on span "Image Slider" at bounding box center [122, 123] width 87 height 16
select select "rem"
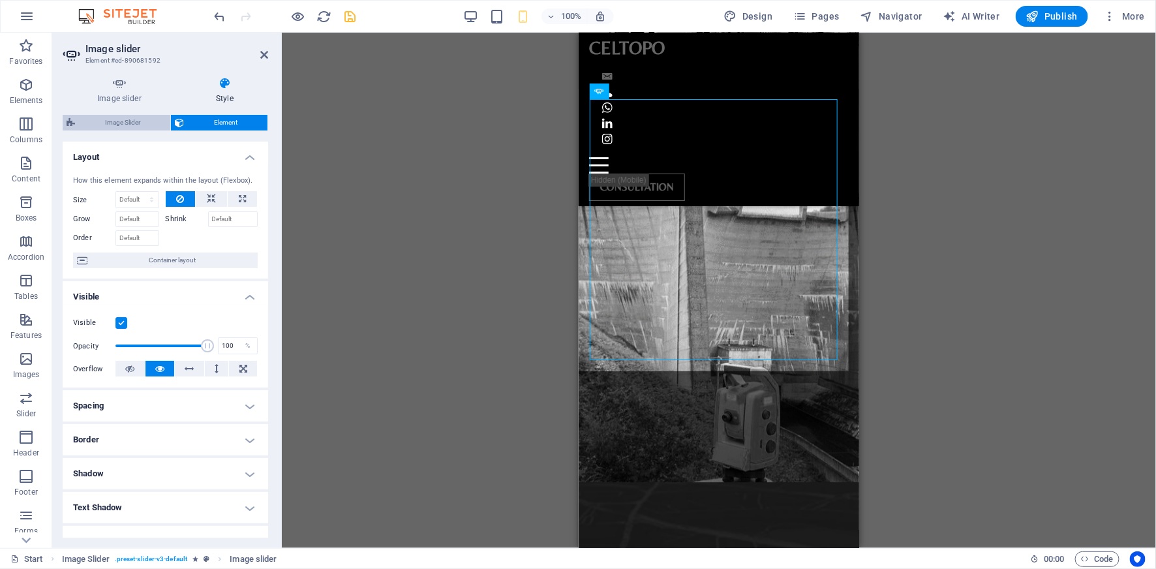
select select "px"
select select "rem"
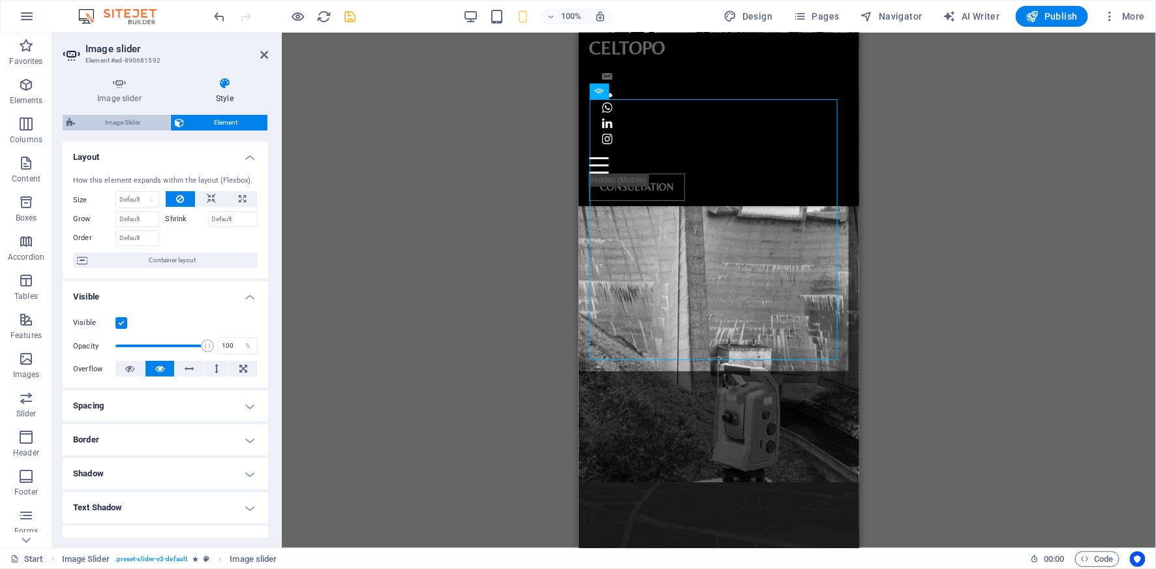
select select "%"
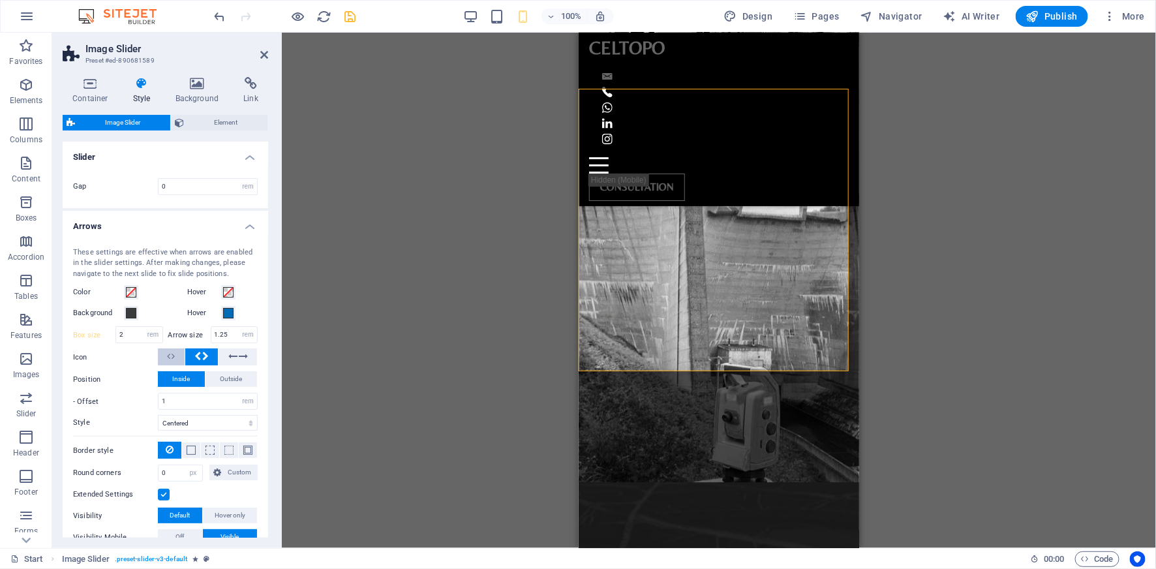
click at [170, 354] on span at bounding box center [171, 356] width 8 height 17
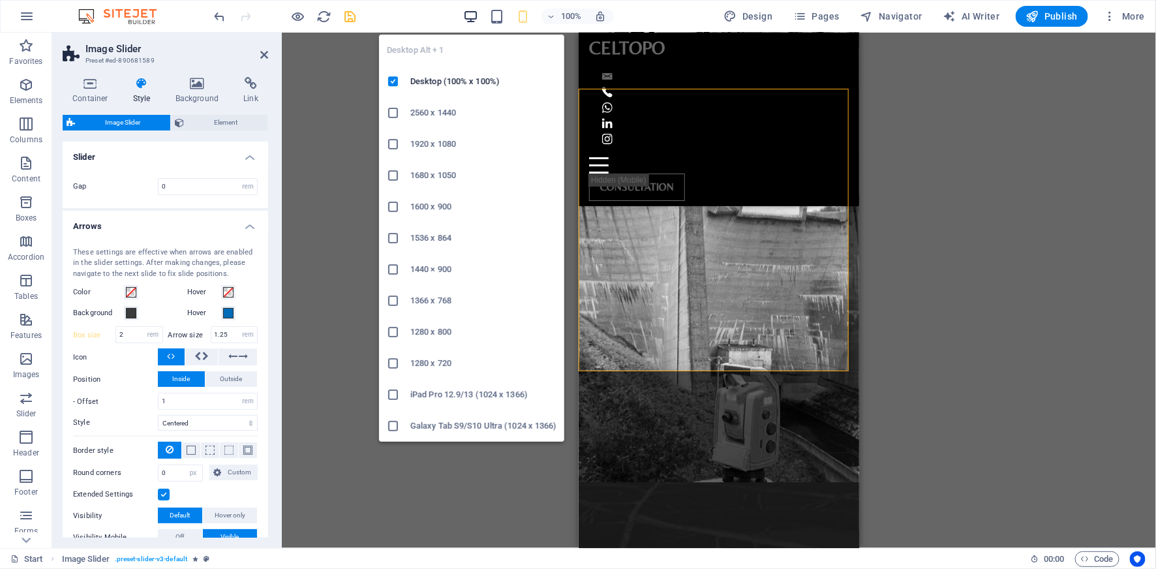
click at [474, 16] on icon "button" at bounding box center [470, 16] width 15 height 15
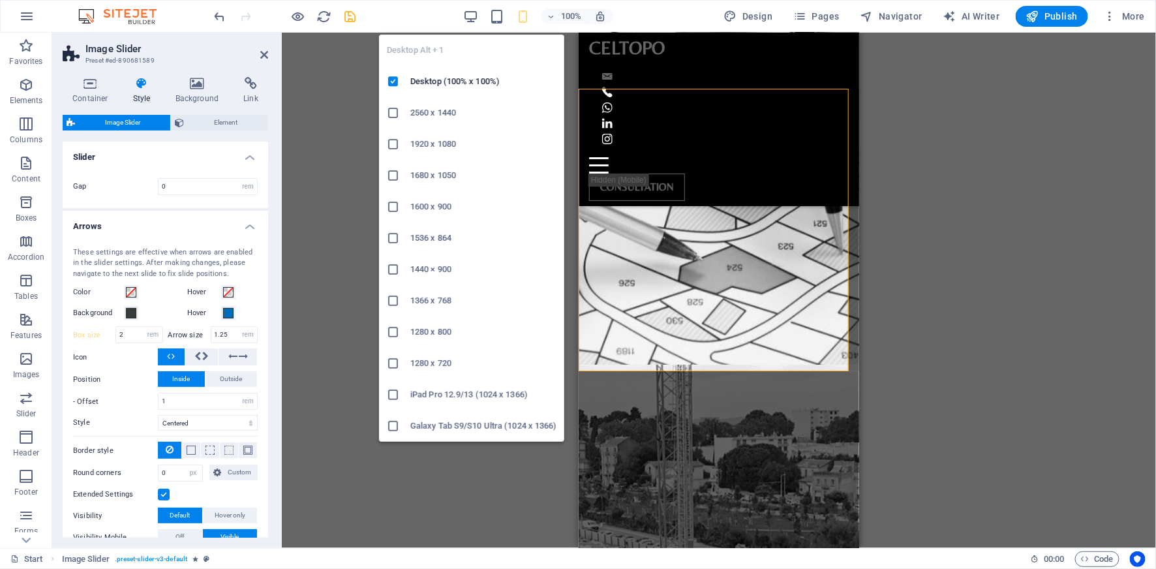
type input "2.5"
type input "12"
type input "6"
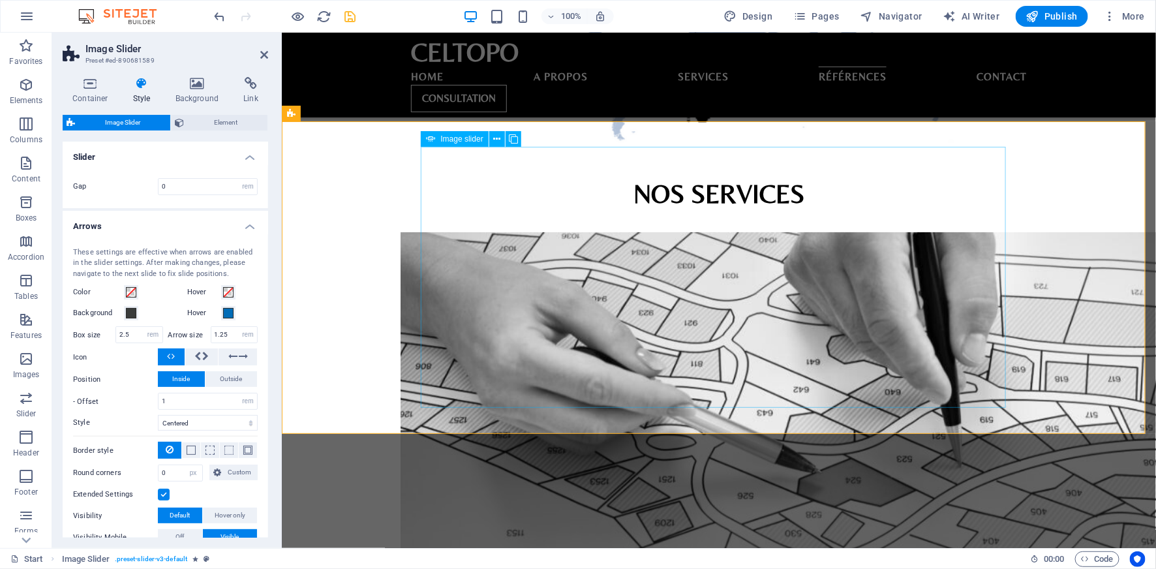
click at [349, 15] on icon "save" at bounding box center [350, 16] width 15 height 15
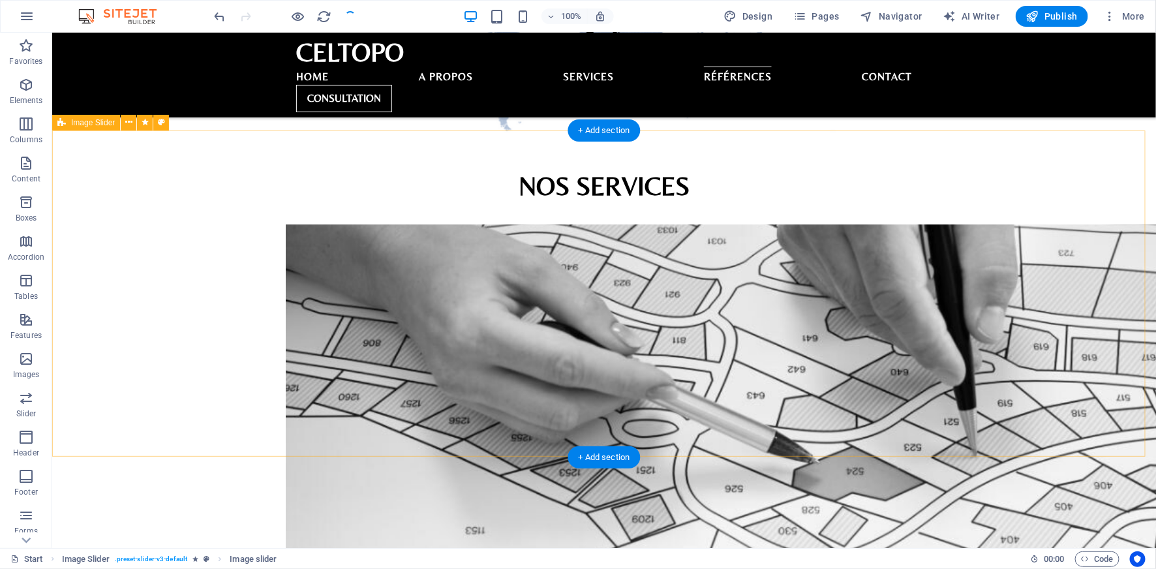
scroll to position [2389, 0]
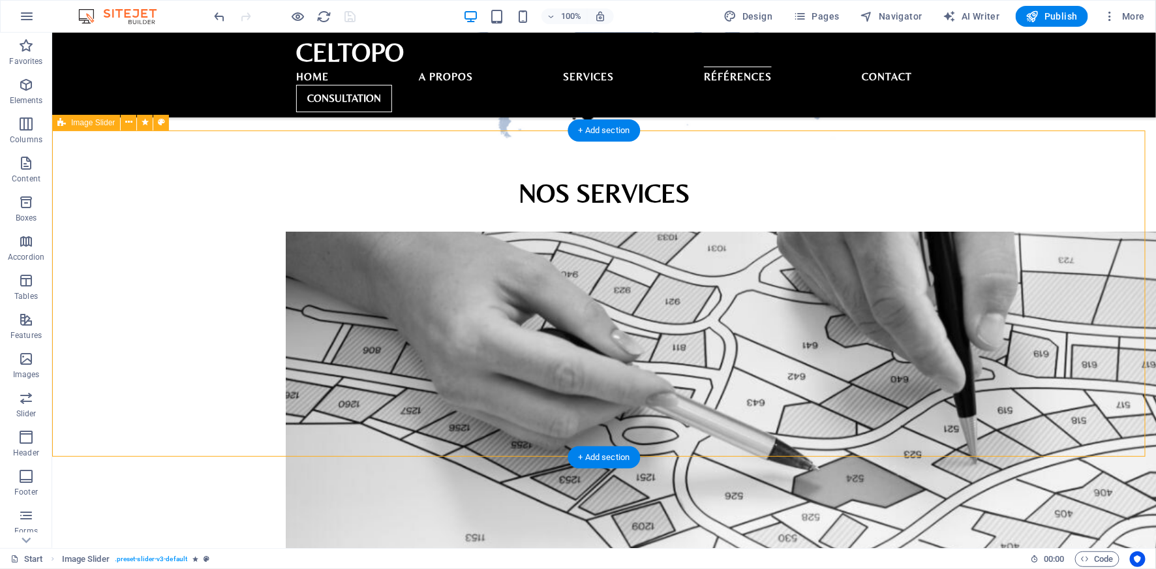
select select "rem"
select select "px"
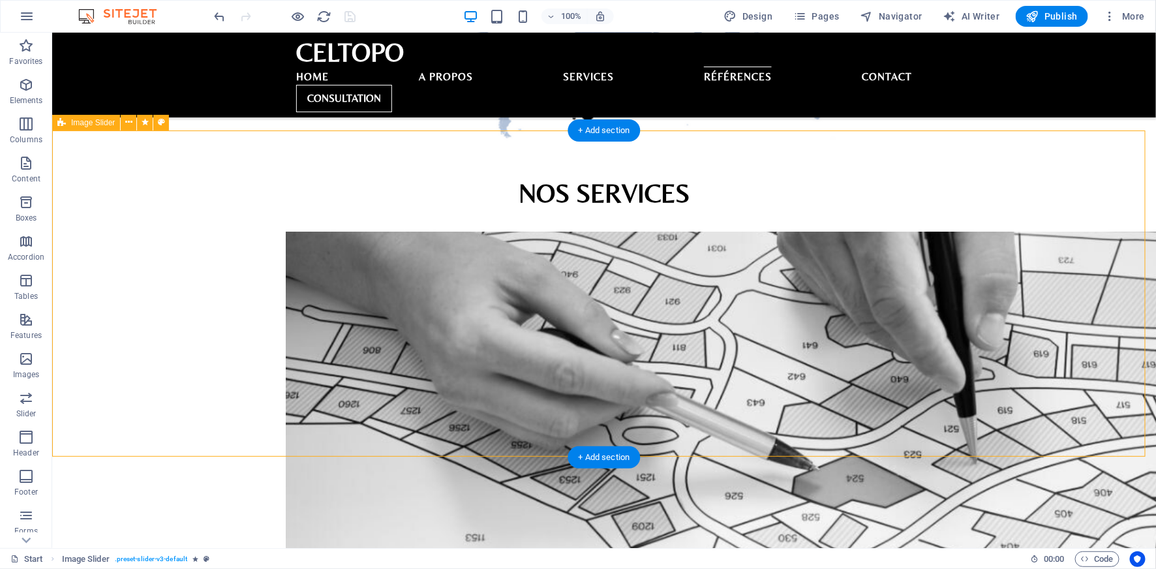
select select "px"
select select "rem"
select select "%"
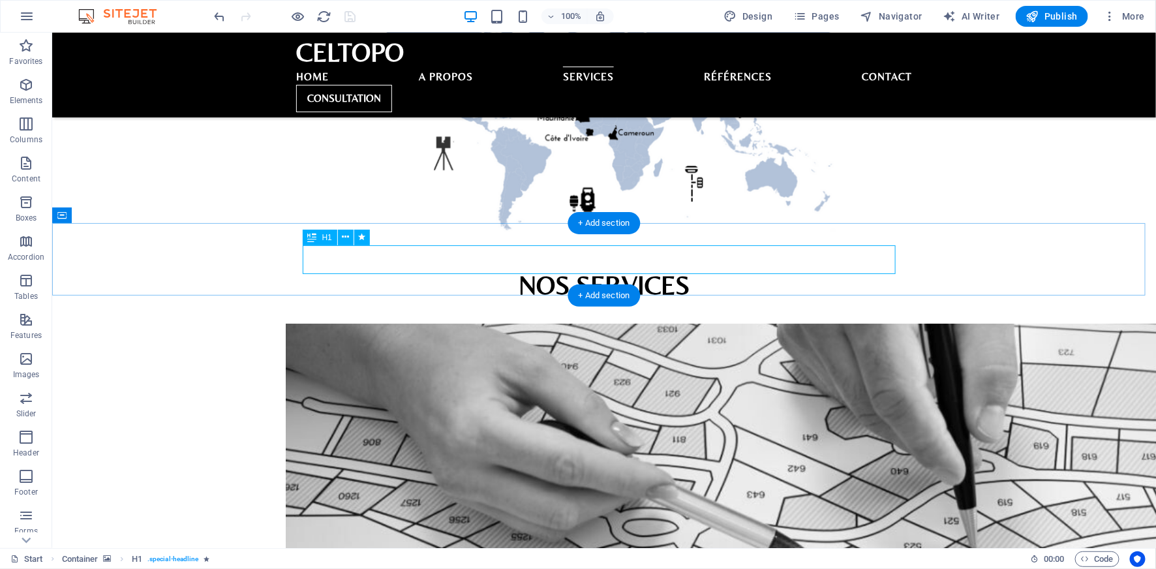
scroll to position [2389, 0]
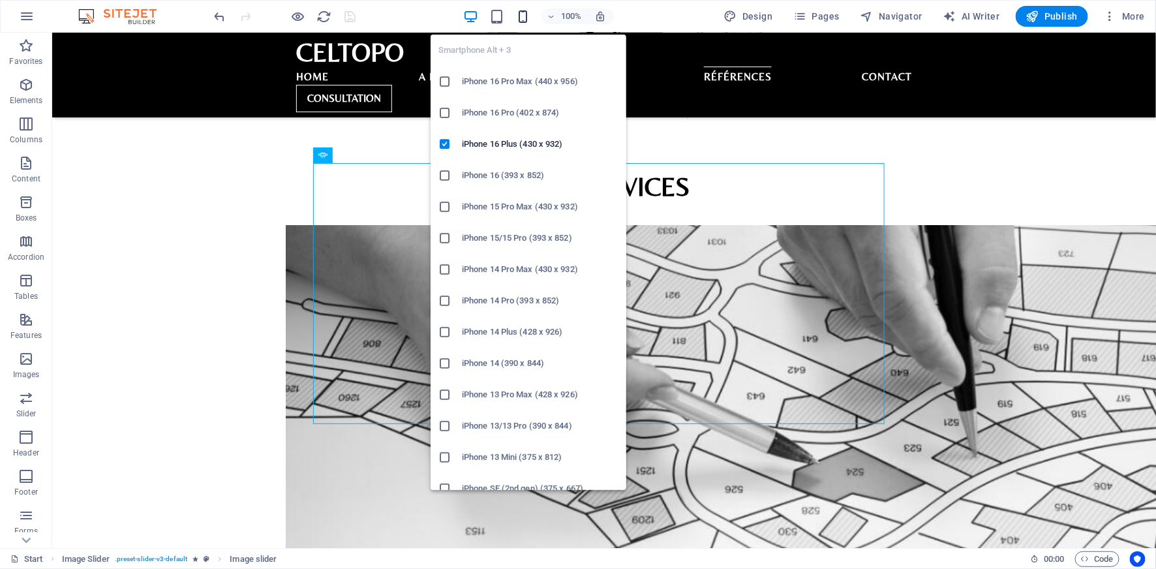
click at [527, 14] on icon "button" at bounding box center [522, 16] width 15 height 15
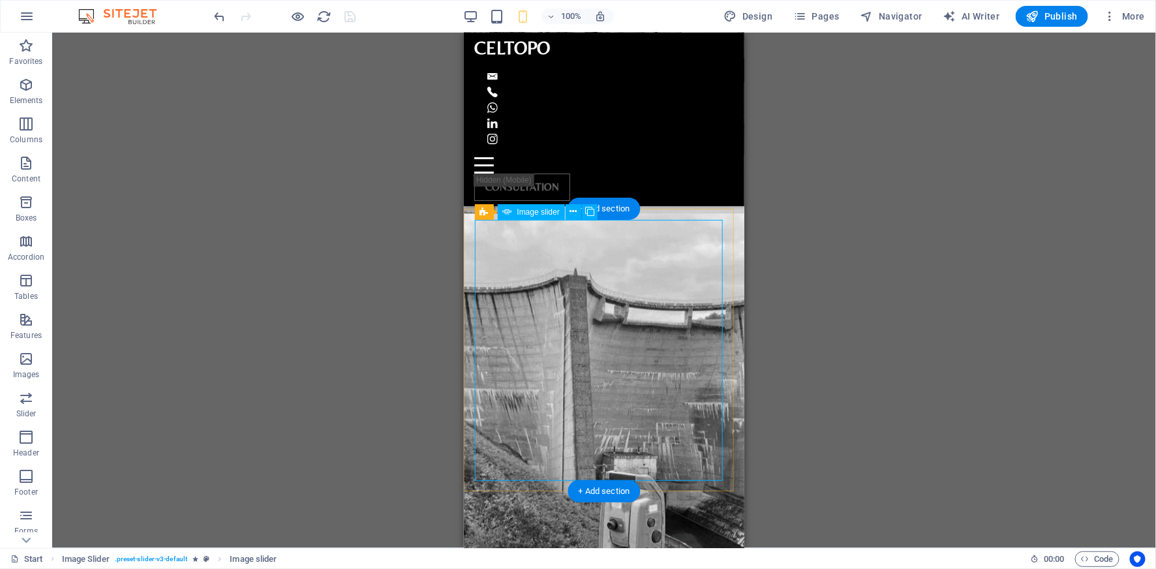
scroll to position [3759, 0]
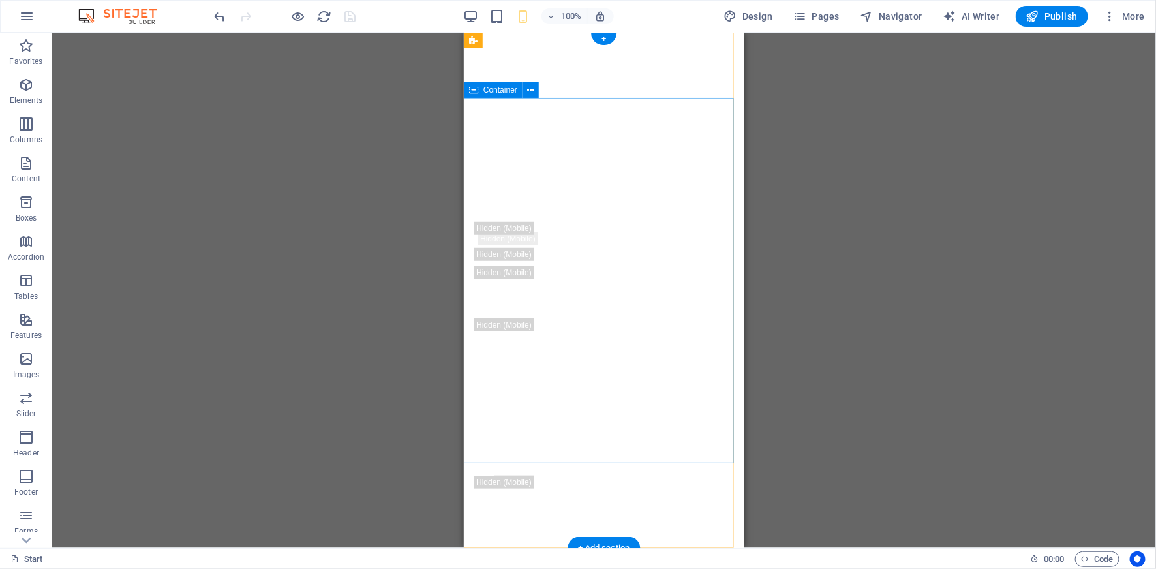
scroll to position [0, 0]
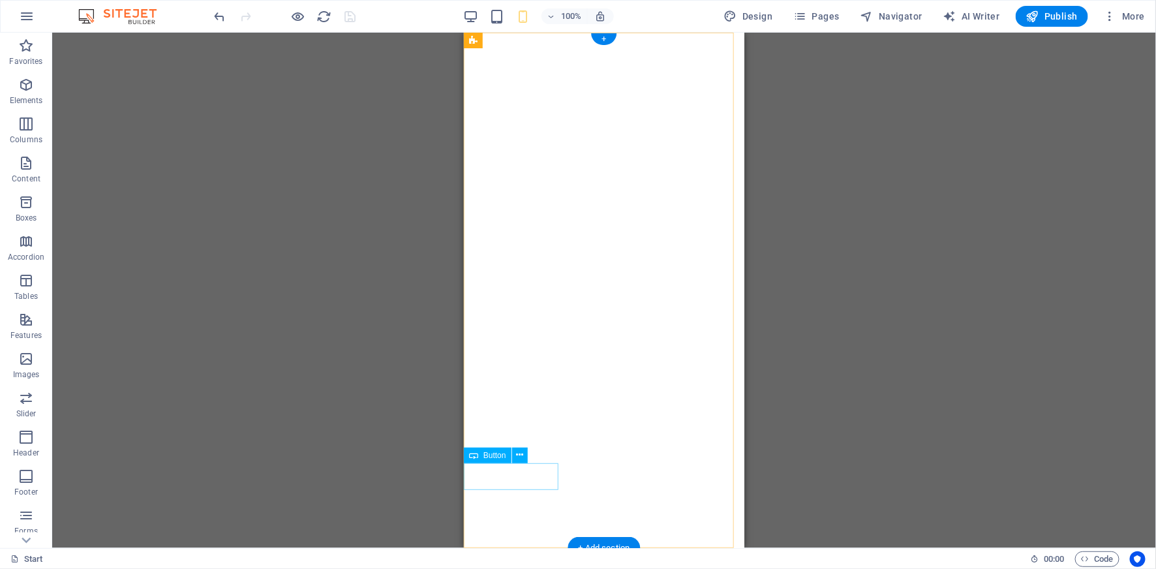
drag, startPoint x: 515, startPoint y: 474, endPoint x: 504, endPoint y: 361, distance: 113.4
drag, startPoint x: 517, startPoint y: 476, endPoint x: 598, endPoint y: 438, distance: 90.2
drag, startPoint x: 496, startPoint y: 479, endPoint x: 596, endPoint y: 446, distance: 105.6
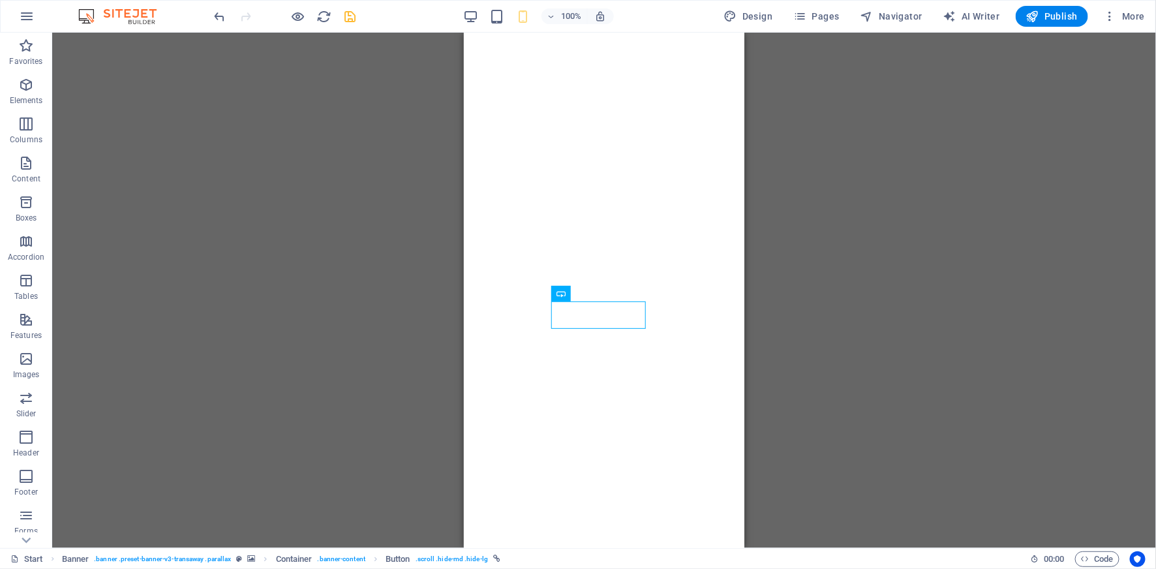
click at [803, 295] on div "Drag here to replace the existing content. Press “Ctrl” if you want to create a…" at bounding box center [604, 290] width 1104 height 515
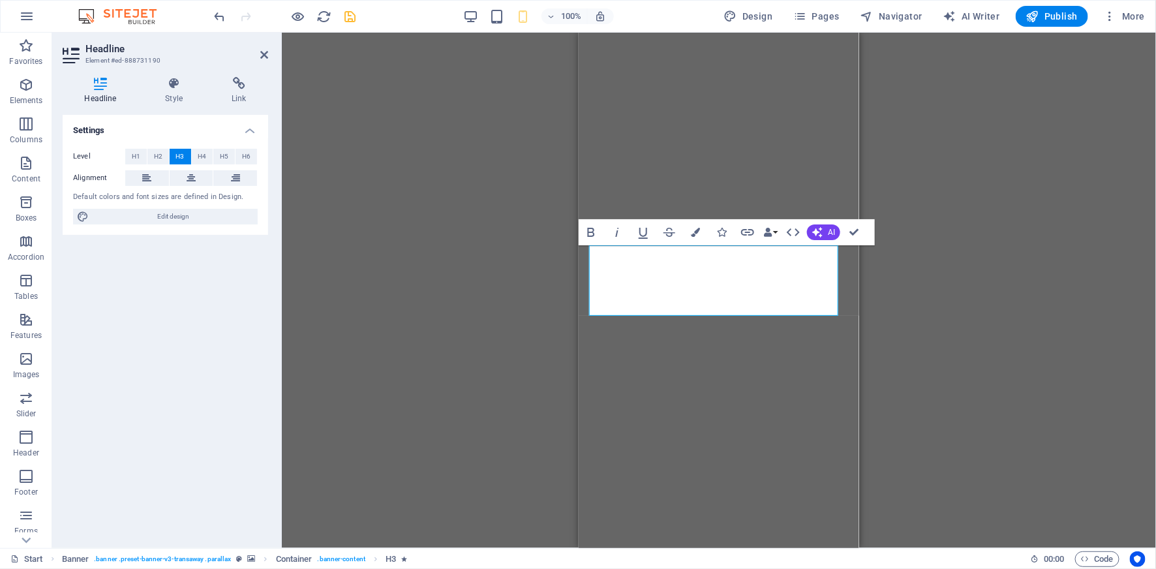
click at [962, 164] on div "H3 Banner Container Info Bar Preset Container Container H6 Container Container …" at bounding box center [719, 290] width 874 height 515
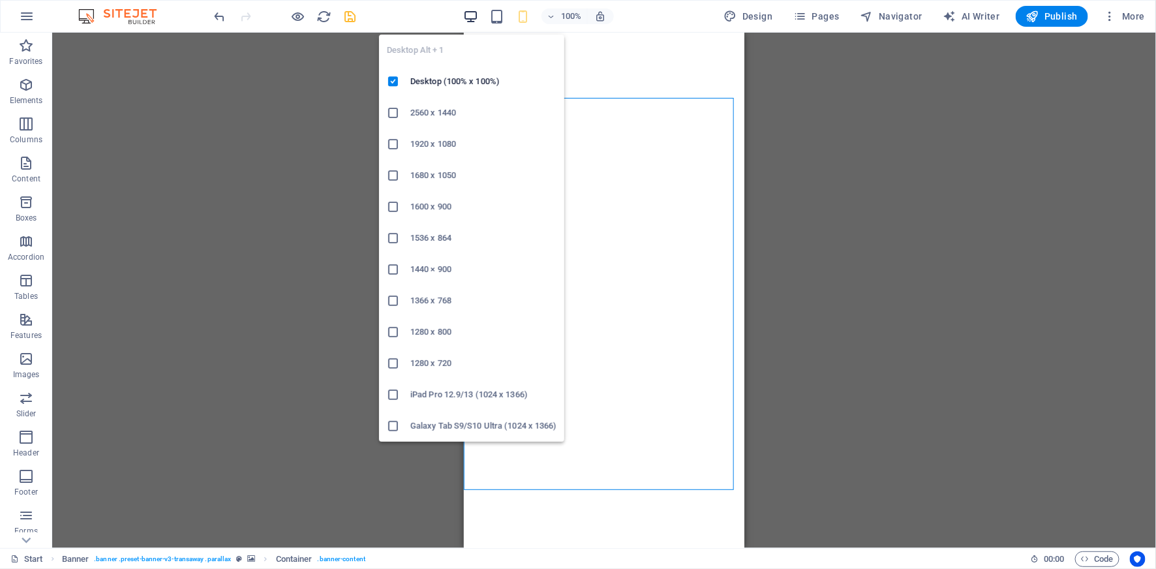
click at [472, 14] on icon "button" at bounding box center [470, 16] width 15 height 15
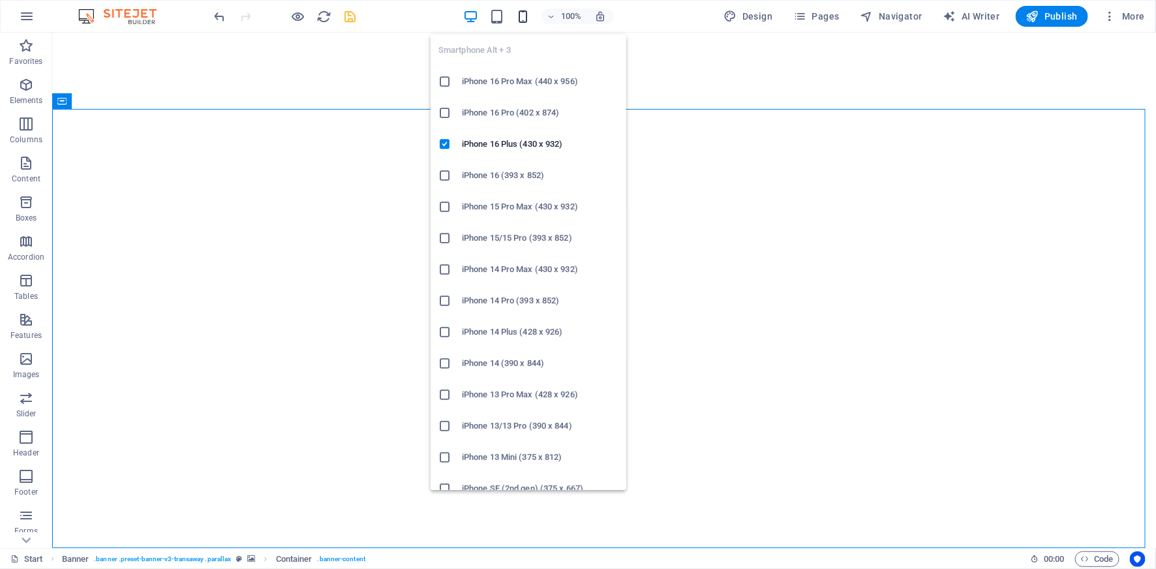
click at [527, 20] on icon "button" at bounding box center [522, 16] width 15 height 15
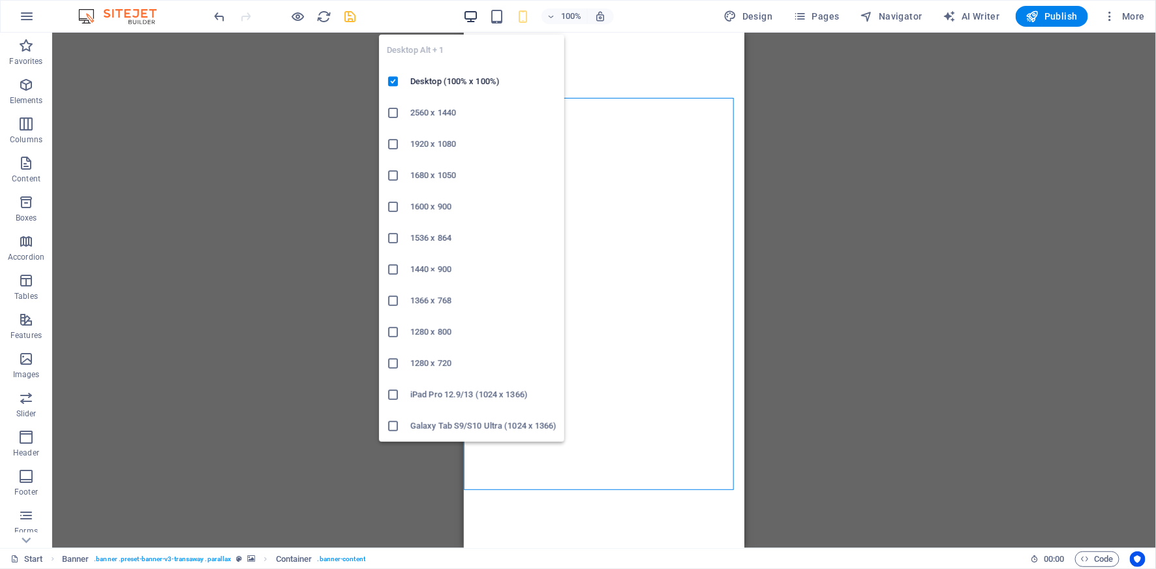
click at [472, 16] on icon "button" at bounding box center [470, 16] width 15 height 15
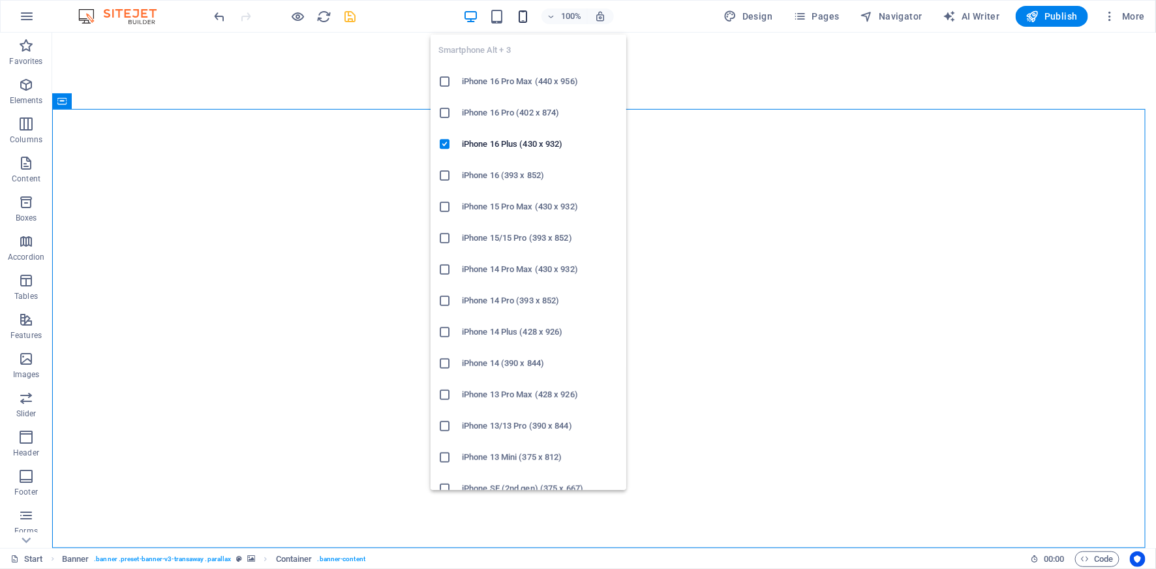
click at [530, 20] on icon "button" at bounding box center [522, 16] width 15 height 15
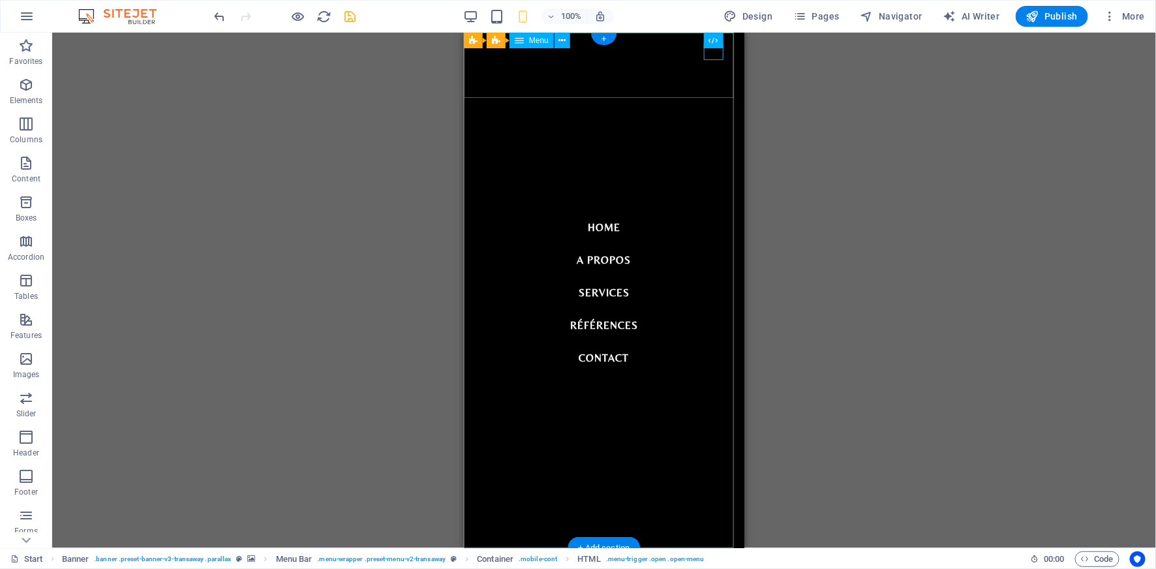
click at [659, 180] on nav "Home A propos Services Références Contact" at bounding box center [603, 289] width 281 height 515
select select
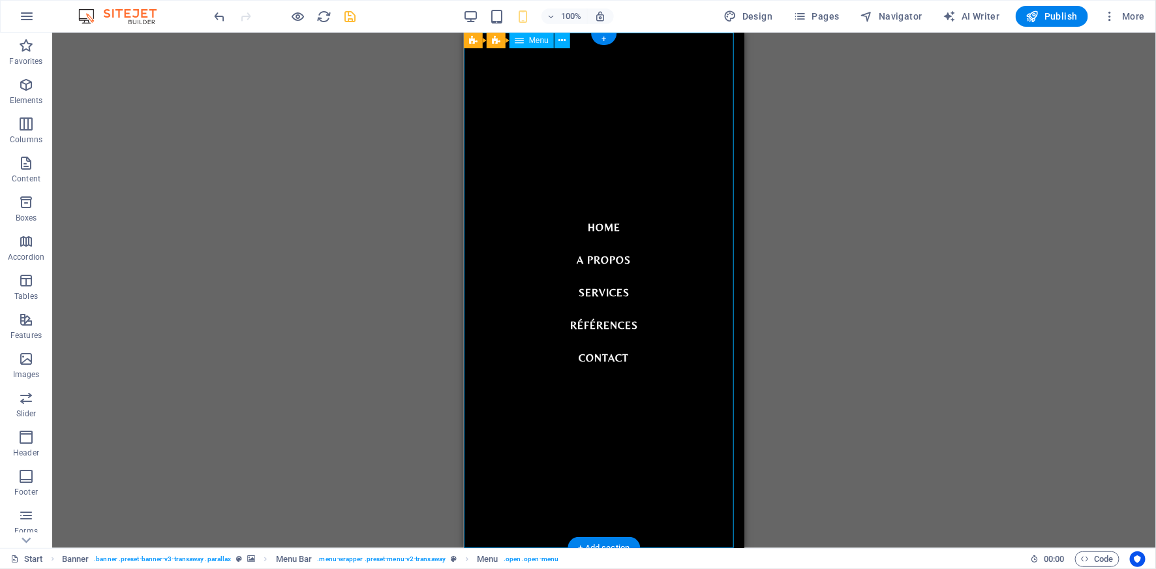
select select
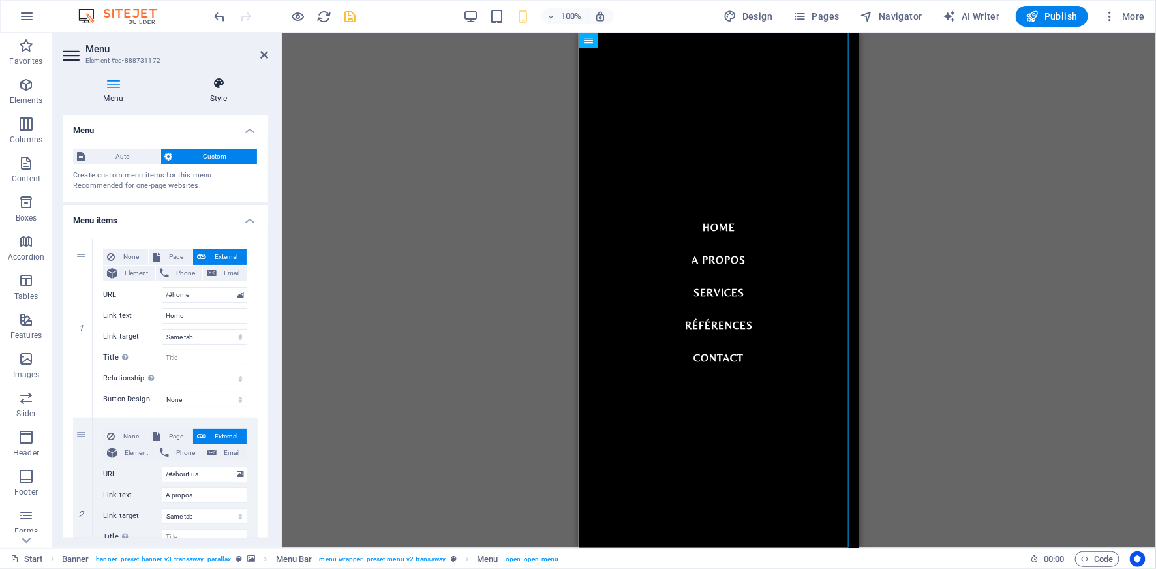
click at [217, 91] on h4 "Style" at bounding box center [218, 90] width 99 height 27
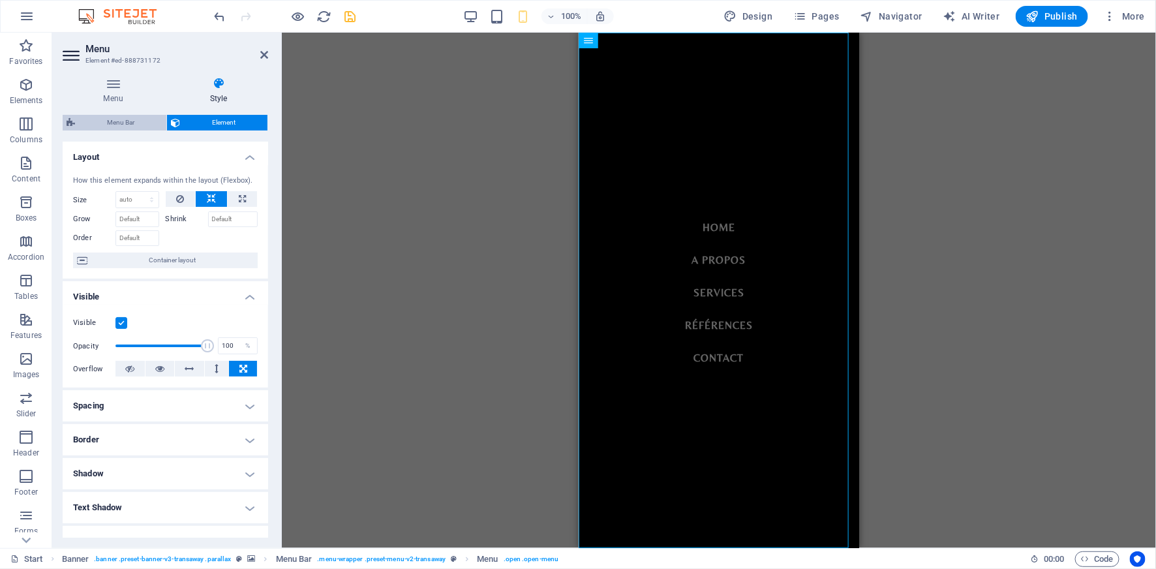
click at [129, 123] on span "Menu Bar" at bounding box center [121, 123] width 84 height 16
select select "rem"
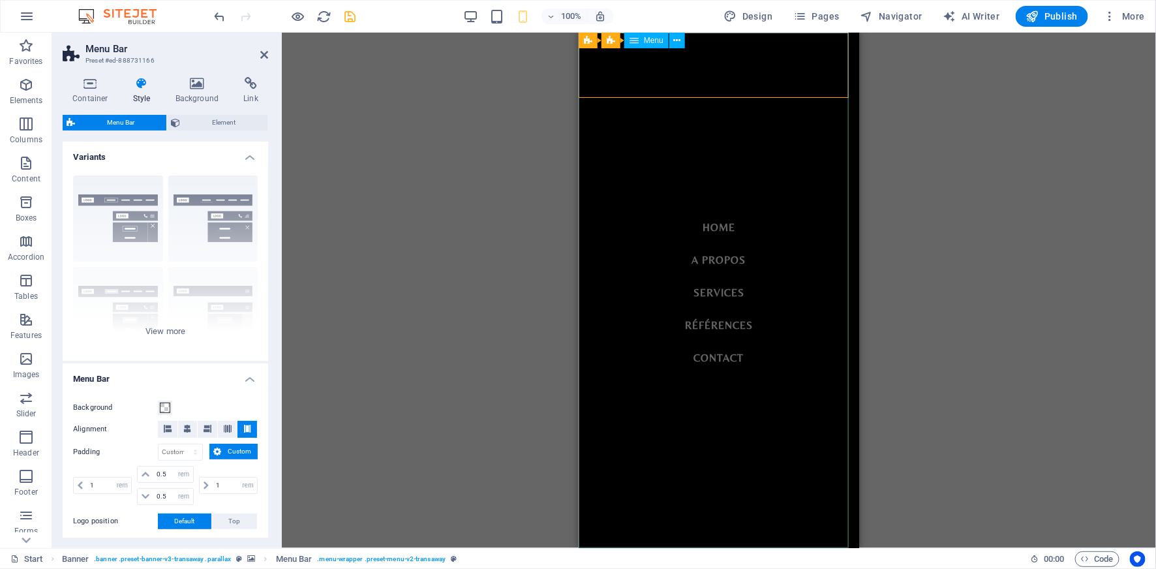
click at [775, 380] on nav "Home A propos Services Références Contact" at bounding box center [718, 289] width 281 height 515
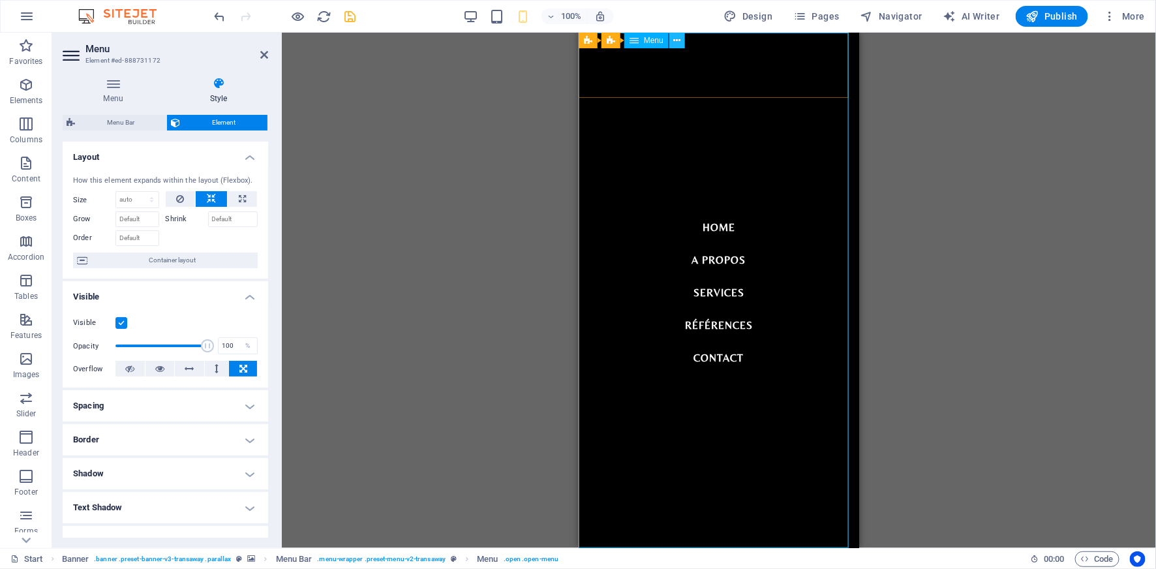
click at [677, 42] on icon at bounding box center [677, 41] width 7 height 14
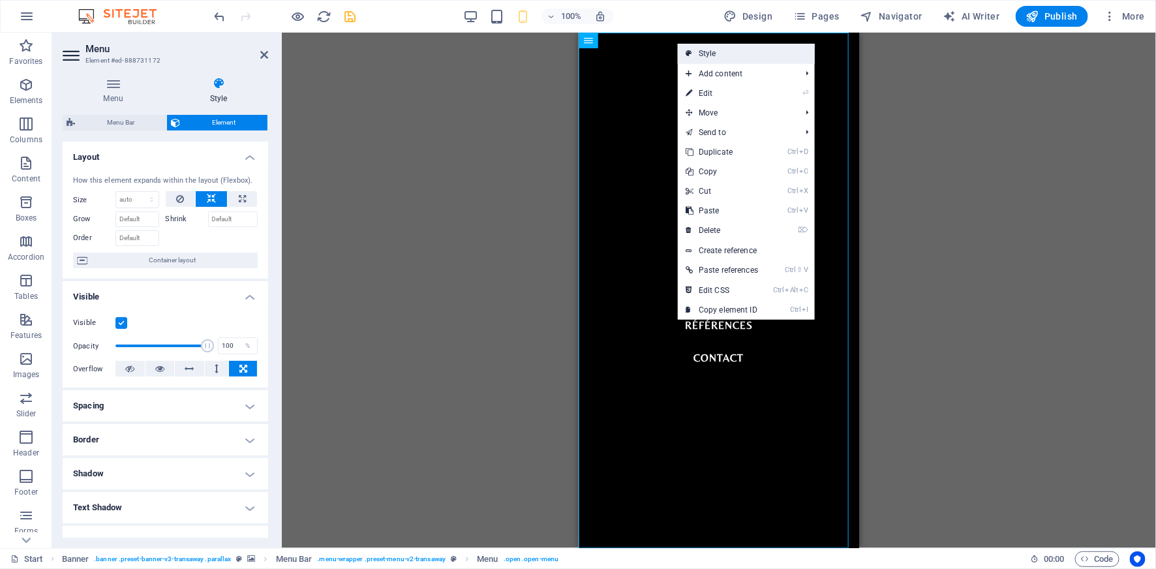
click at [711, 53] on link "Style" at bounding box center [746, 54] width 137 height 20
select select "rem"
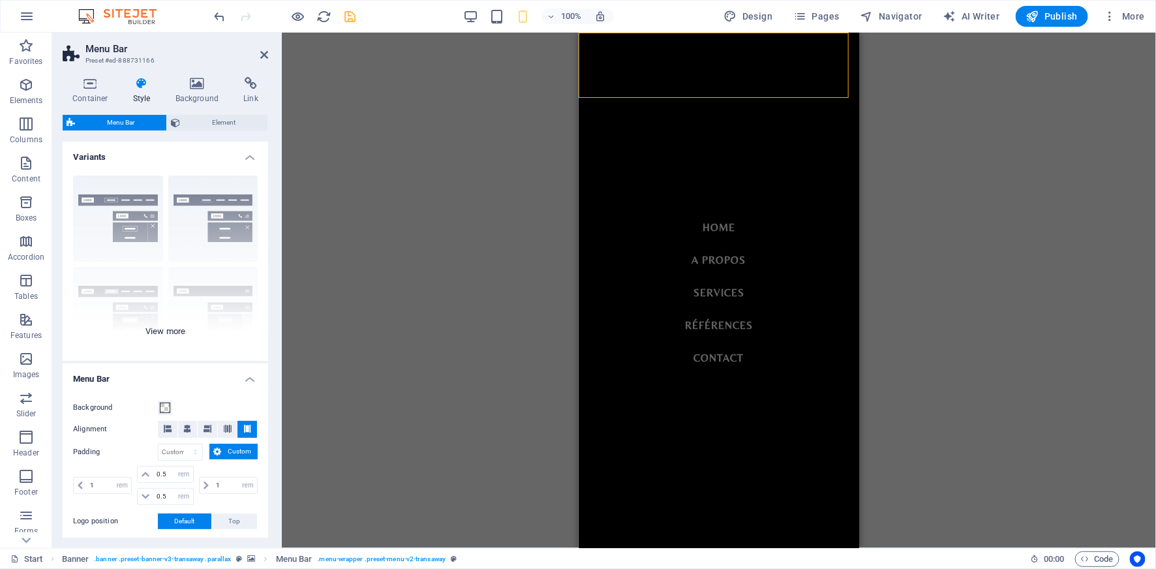
scroll to position [169, 0]
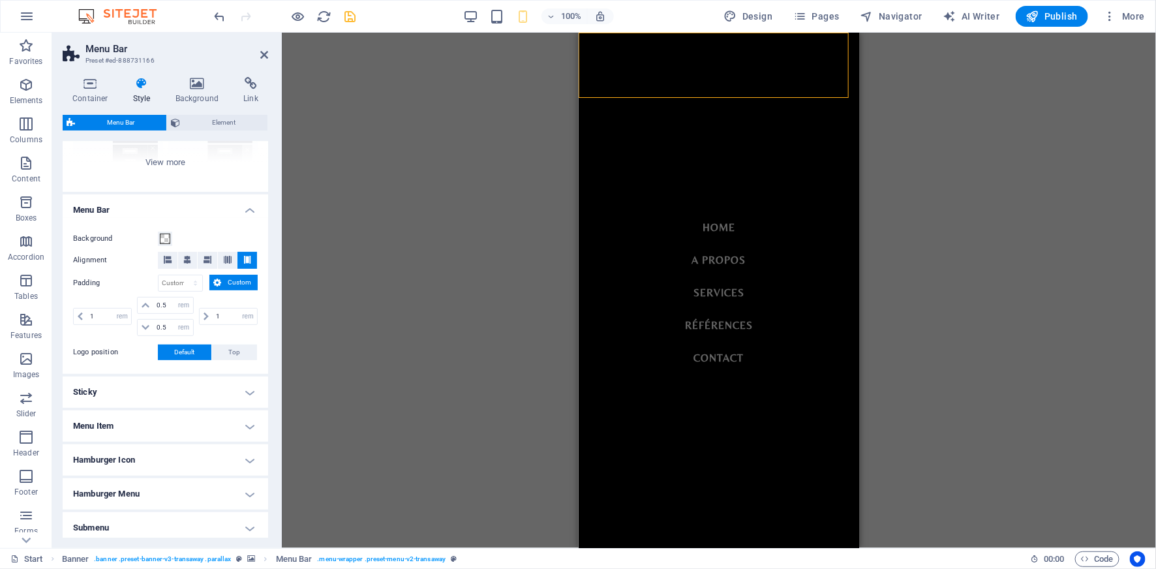
click at [157, 387] on h4 "Sticky" at bounding box center [166, 391] width 206 height 31
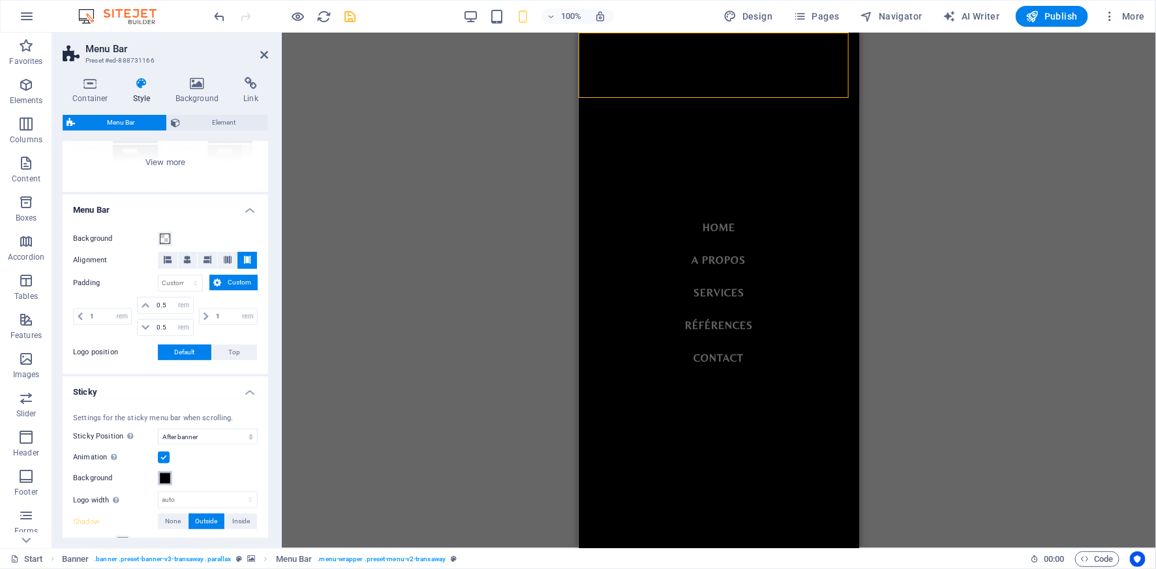
click at [166, 482] on button "Background" at bounding box center [165, 478] width 14 height 14
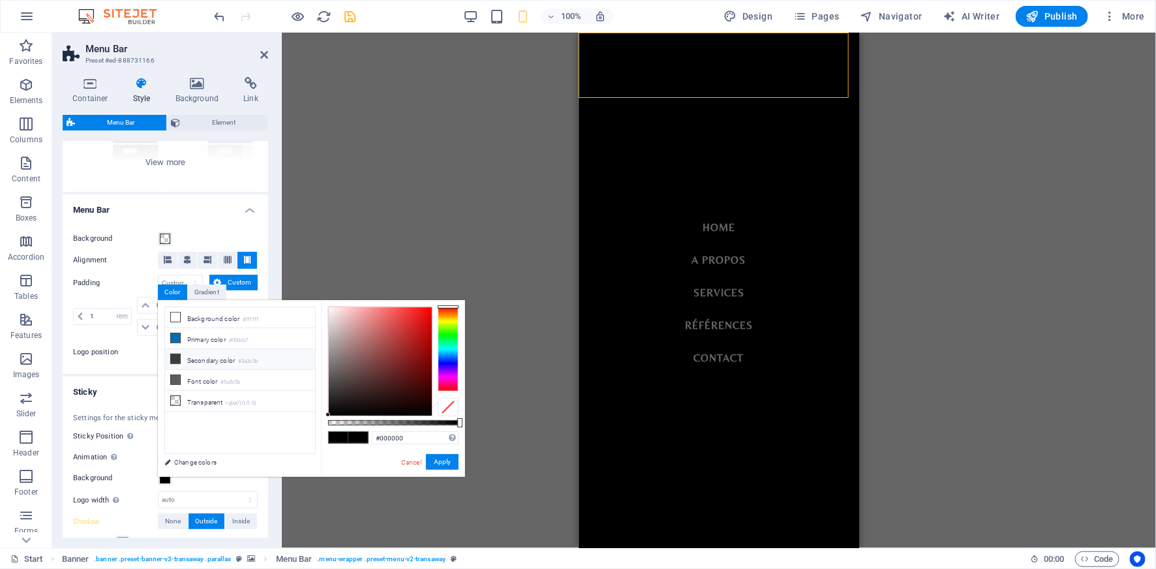
click at [202, 360] on li "Secondary color #3a3c3b" at bounding box center [240, 359] width 150 height 21
type input "#3a3c3b"
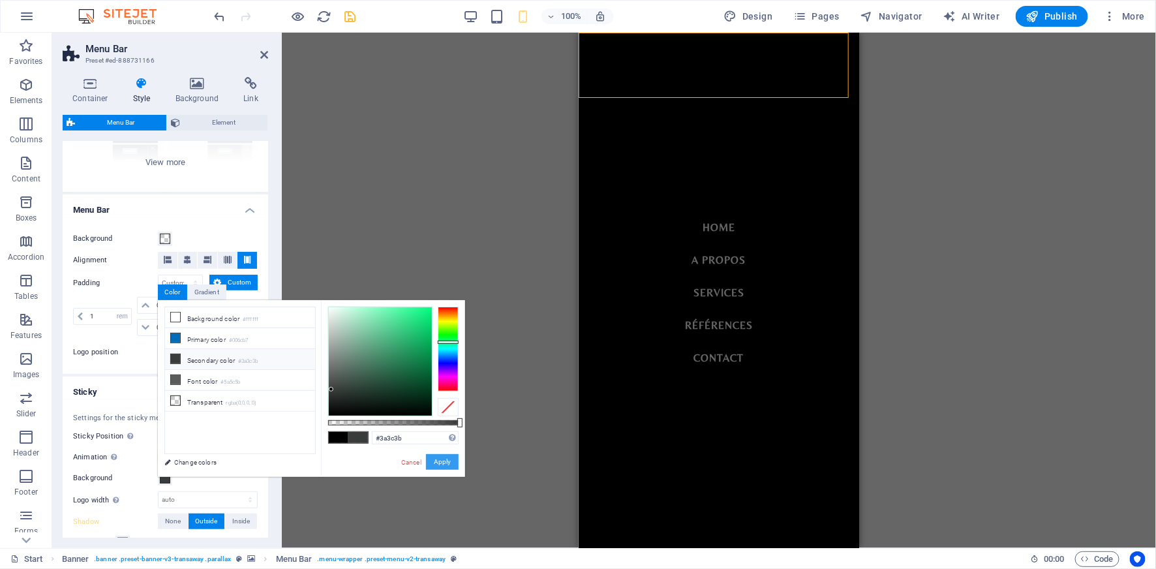
click at [441, 463] on button "Apply" at bounding box center [442, 462] width 33 height 16
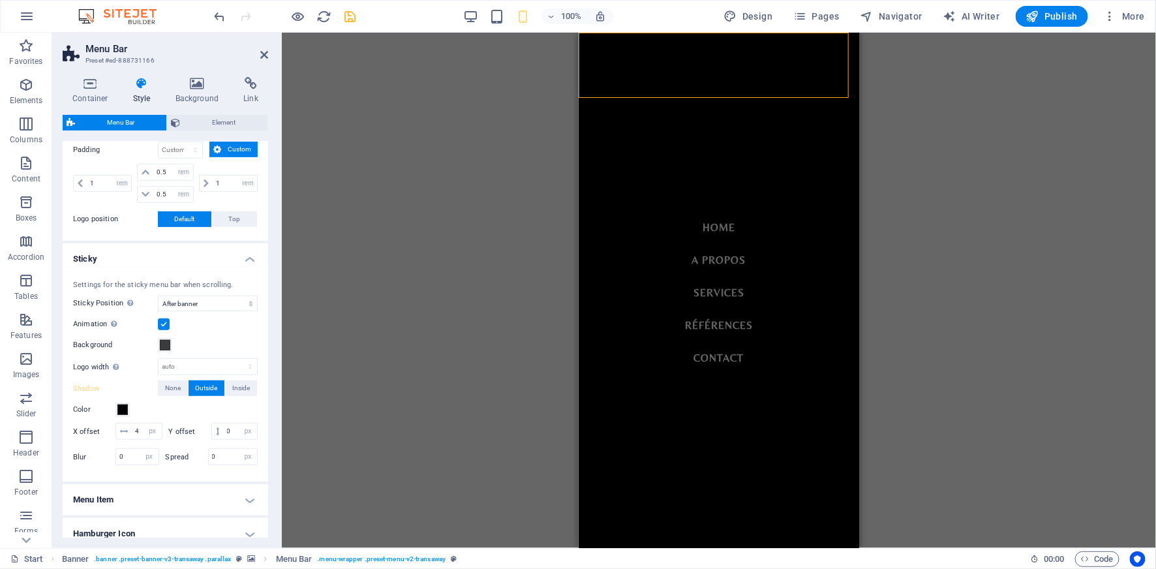
scroll to position [338, 0]
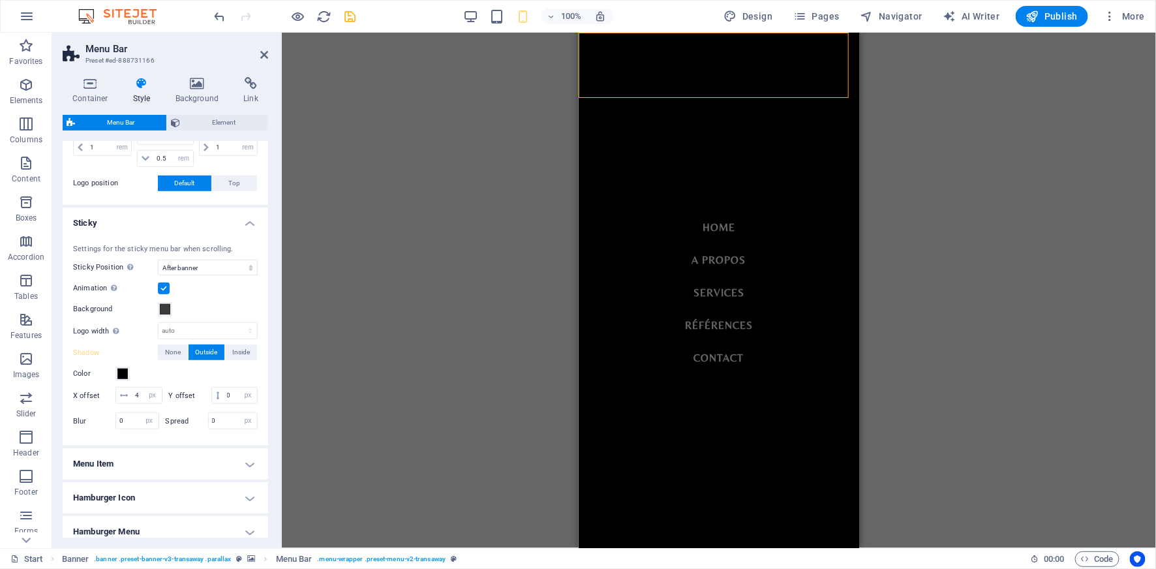
click at [243, 479] on h4 "Menu Item" at bounding box center [166, 463] width 206 height 31
click at [125, 376] on span at bounding box center [122, 374] width 10 height 10
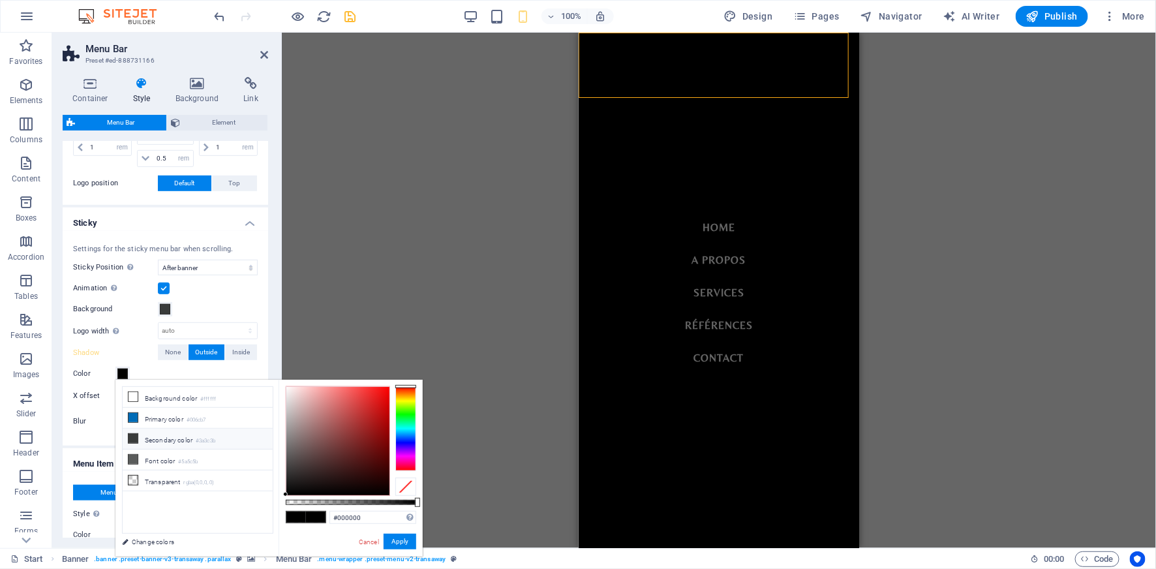
click at [177, 435] on li "Secondary color #3a3c3b" at bounding box center [198, 439] width 150 height 21
type input "#3a3c3b"
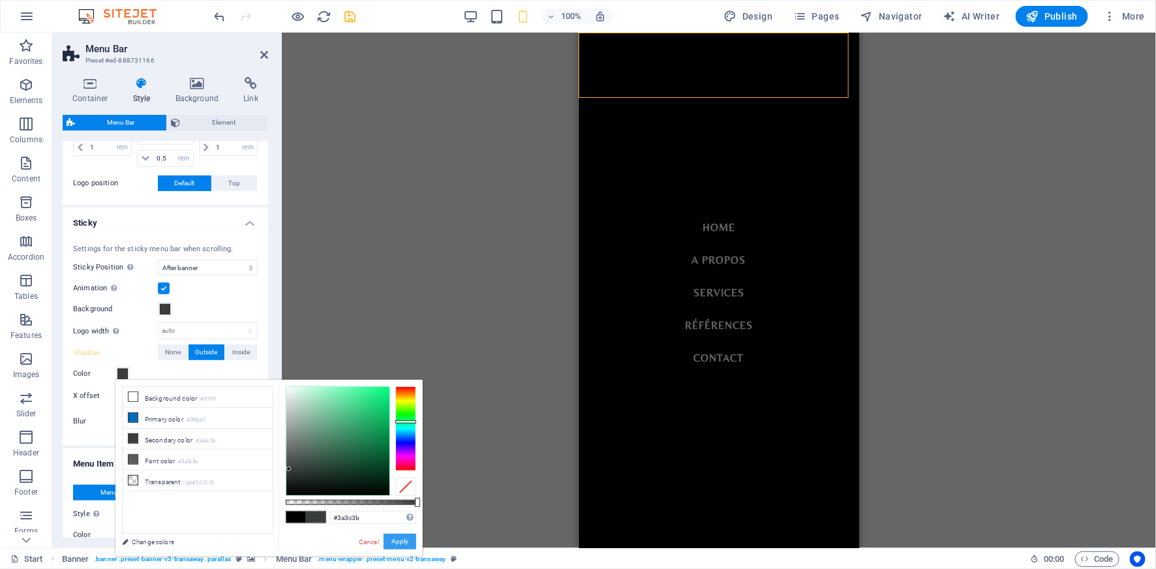
drag, startPoint x: 401, startPoint y: 543, endPoint x: 416, endPoint y: 464, distance: 80.4
click at [402, 543] on button "Apply" at bounding box center [400, 542] width 33 height 16
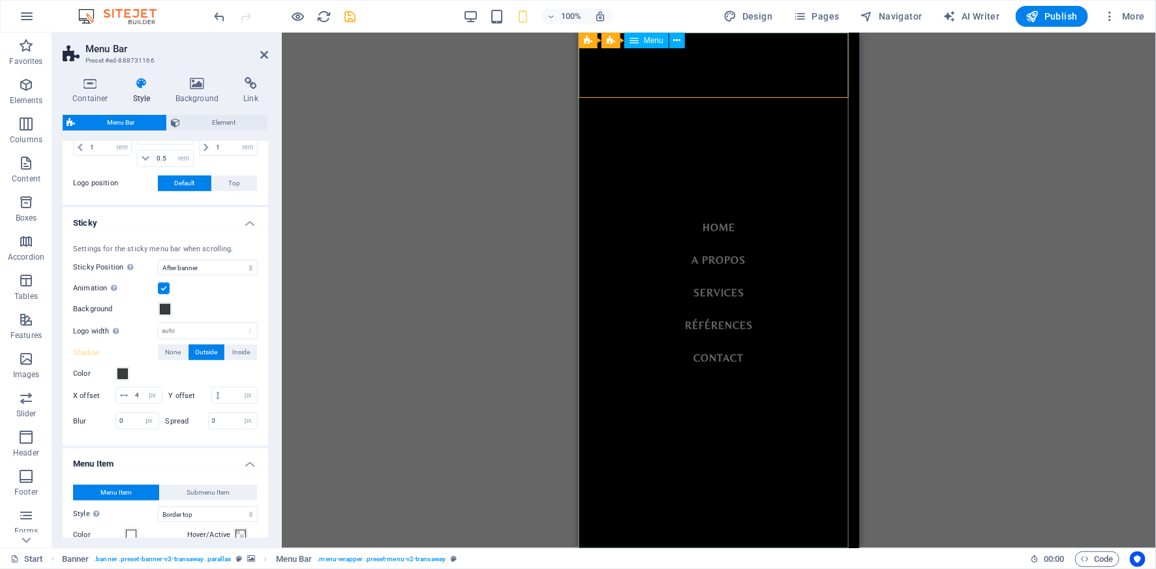
click at [829, 256] on nav "Home A propos Services Références Contact" at bounding box center [718, 289] width 281 height 515
click at [901, 224] on div "H3 Banner Container Banner Info Bar Preset Container Container H6 Container Con…" at bounding box center [719, 290] width 874 height 515
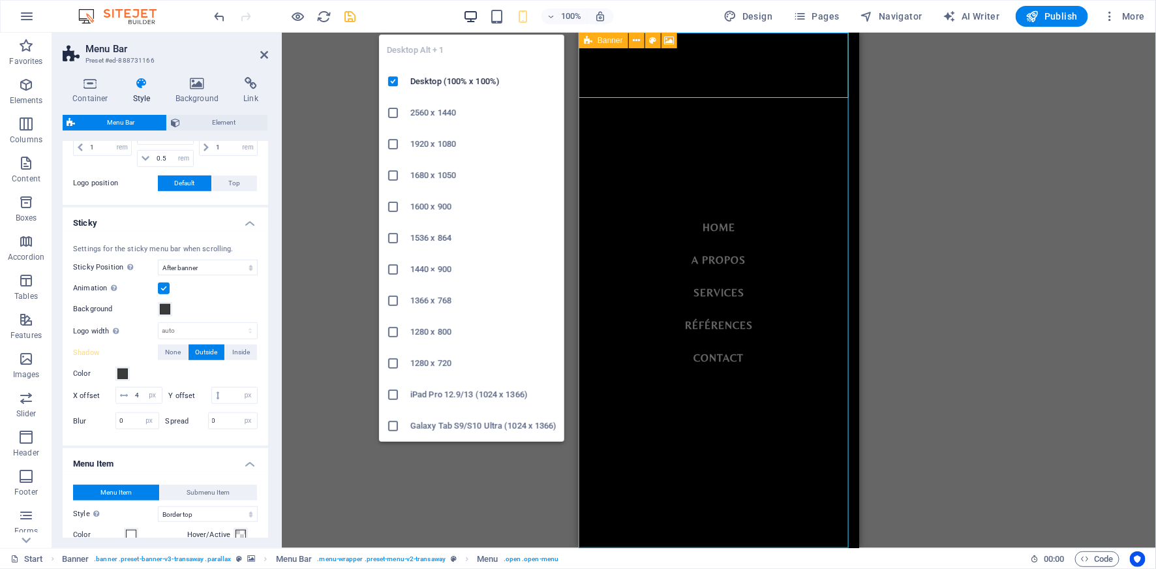
drag, startPoint x: 469, startPoint y: 21, endPoint x: 433, endPoint y: 296, distance: 277.0
click at [469, 21] on icon "button" at bounding box center [470, 16] width 15 height 15
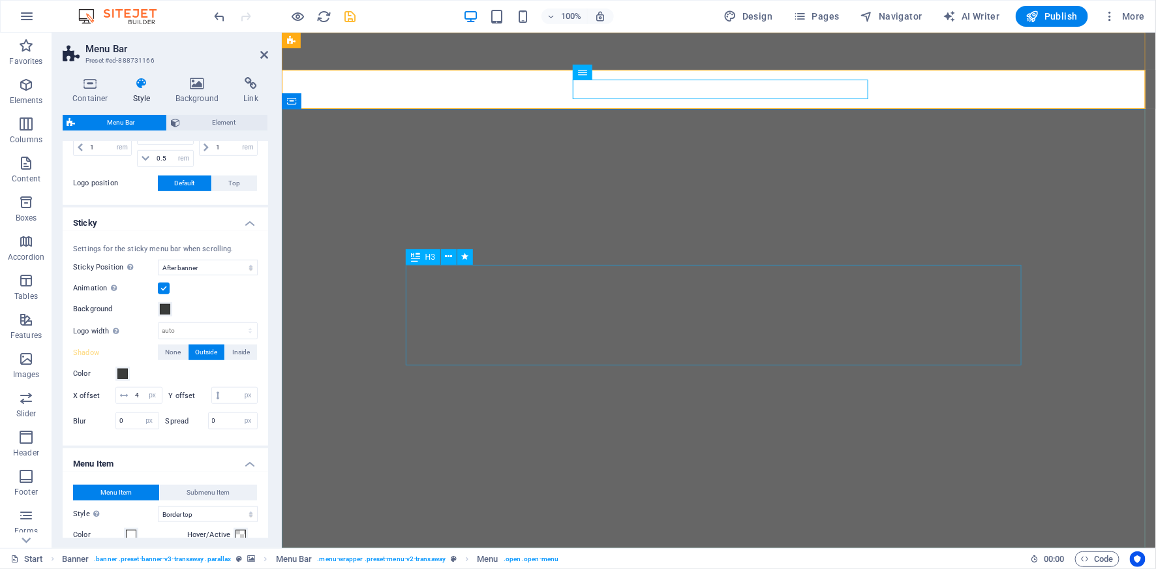
type input "2"
type input "0"
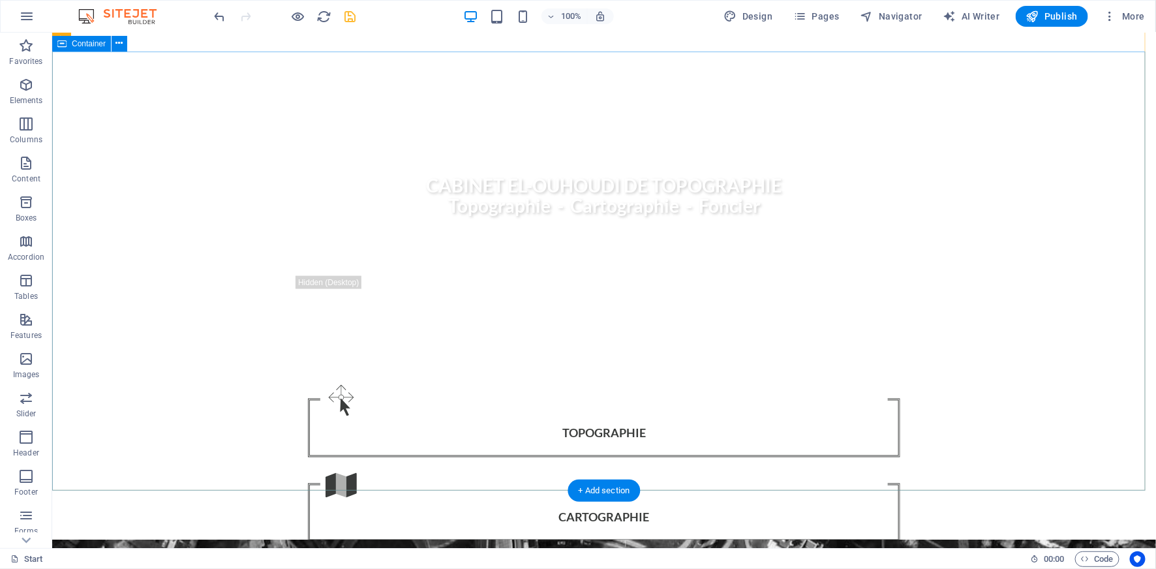
scroll to position [0, 0]
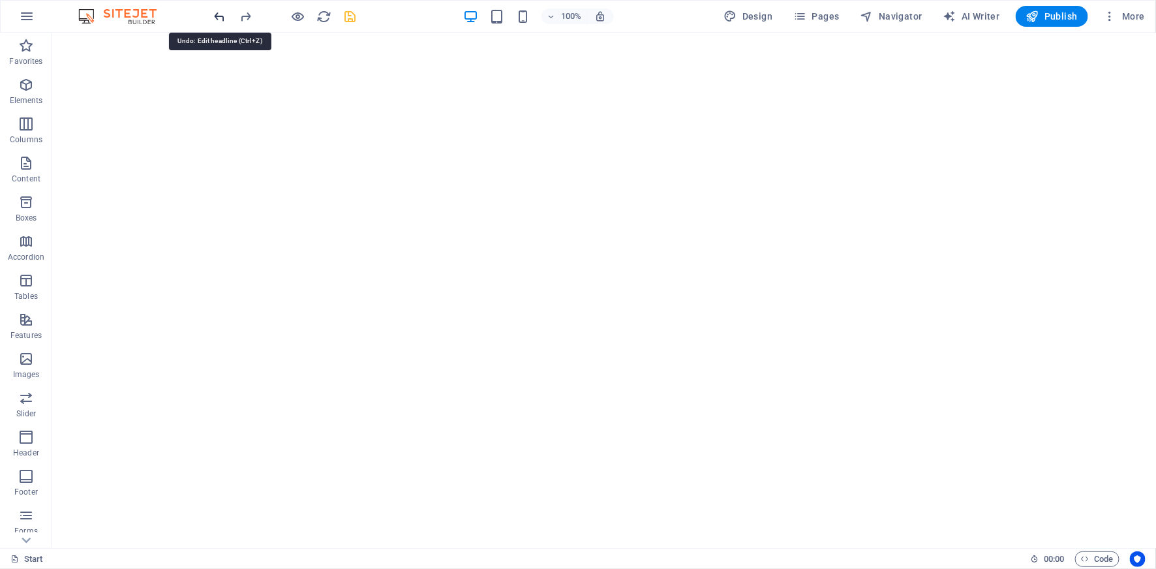
click at [218, 19] on icon "undo" at bounding box center [220, 16] width 15 height 15
click at [247, 18] on icon "redo" at bounding box center [246, 16] width 15 height 15
click at [525, 20] on icon "button" at bounding box center [522, 16] width 15 height 15
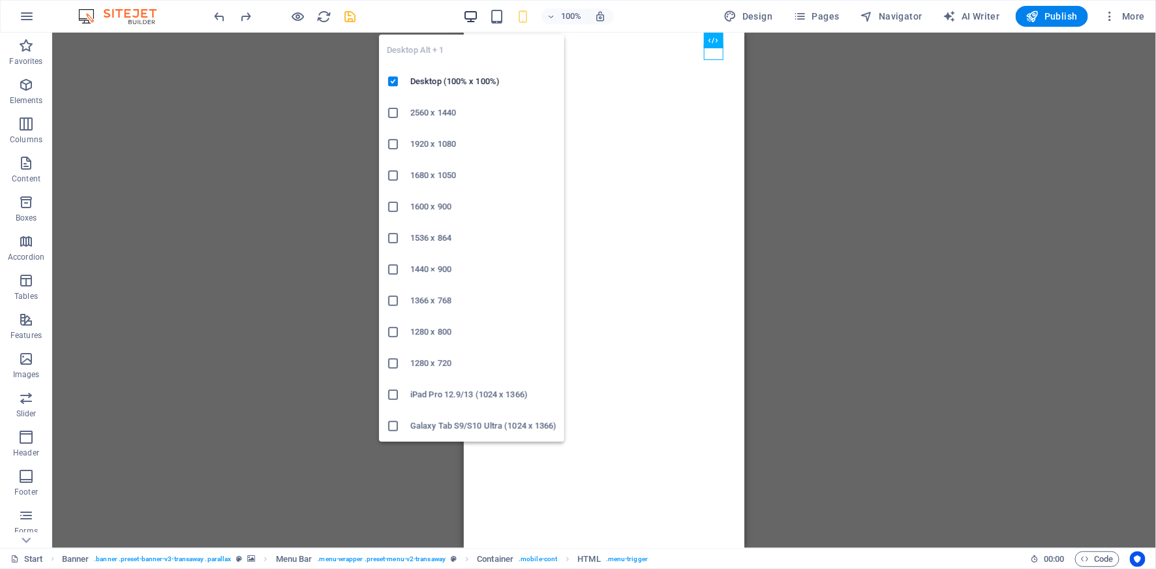
click at [467, 15] on icon "button" at bounding box center [470, 16] width 15 height 15
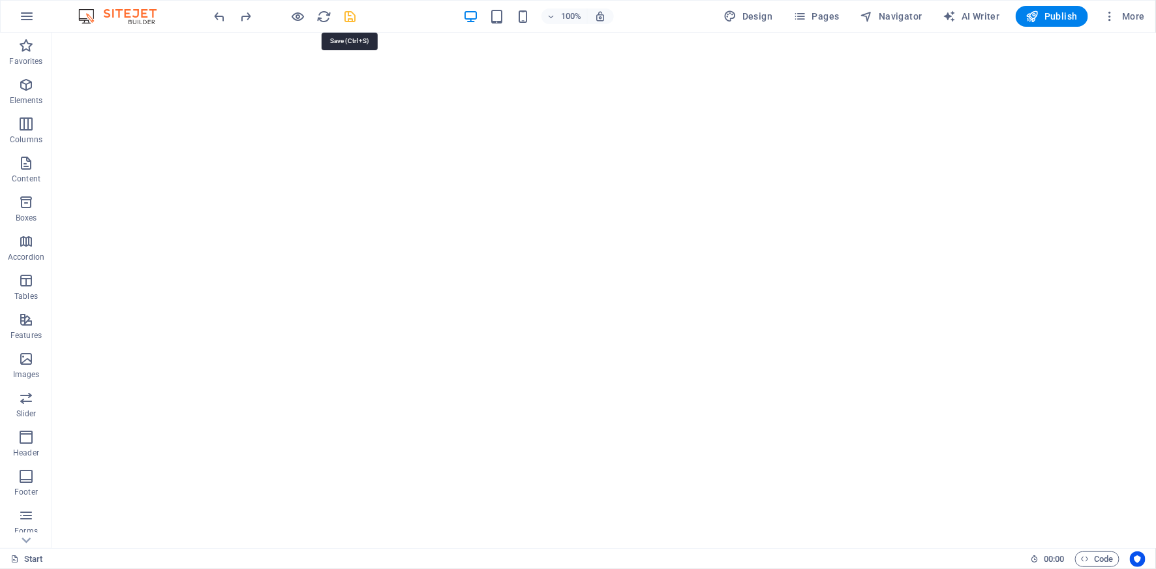
drag, startPoint x: 350, startPoint y: 14, endPoint x: 451, endPoint y: 54, distance: 108.4
click at [350, 14] on icon "save" at bounding box center [350, 16] width 15 height 15
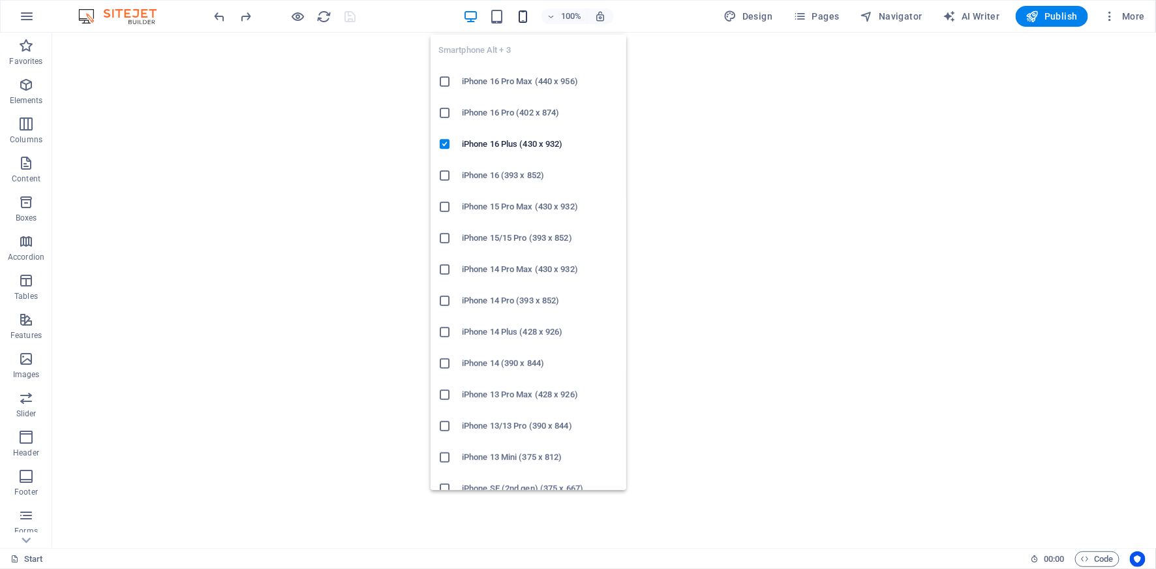
click at [526, 19] on icon "button" at bounding box center [522, 16] width 15 height 15
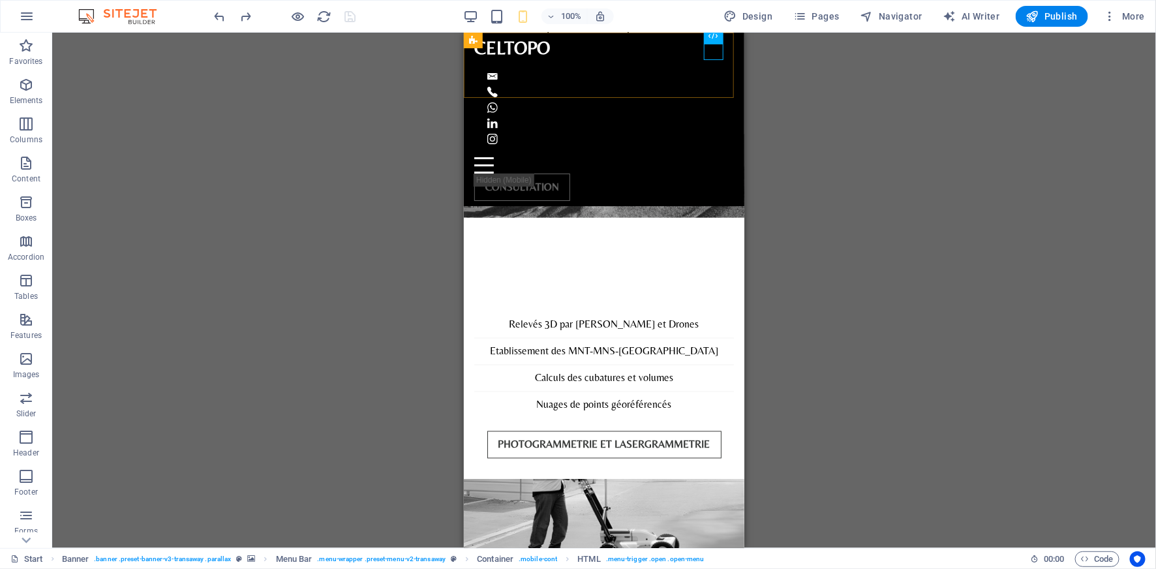
scroll to position [3044, 0]
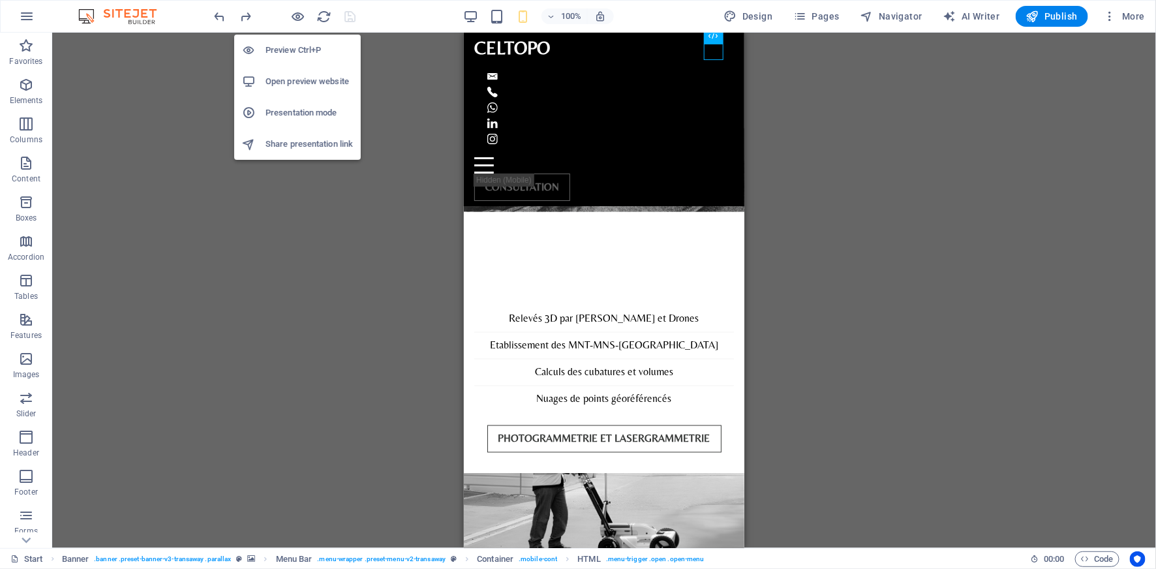
click at [309, 47] on h6 "Preview Ctrl+P" at bounding box center [309, 50] width 87 height 16
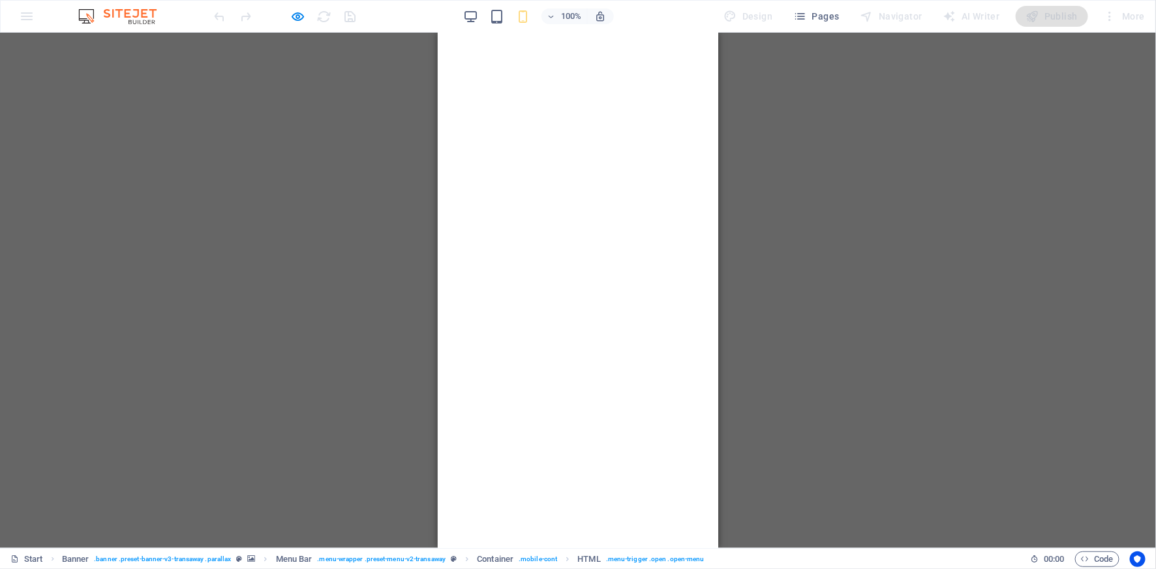
scroll to position [0, 0]
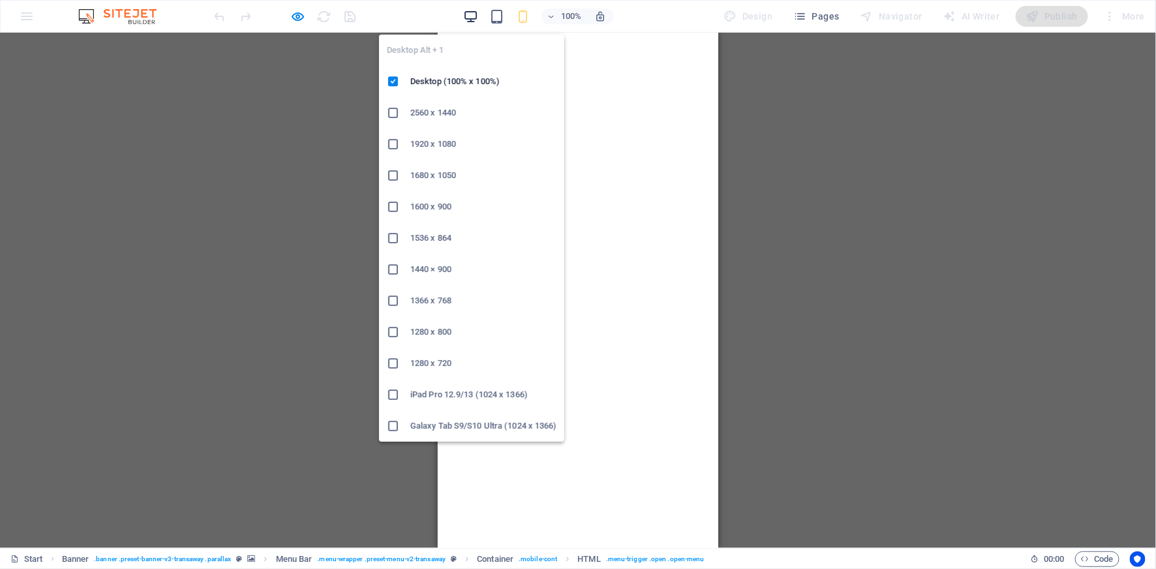
click at [473, 14] on icon "button" at bounding box center [470, 16] width 15 height 15
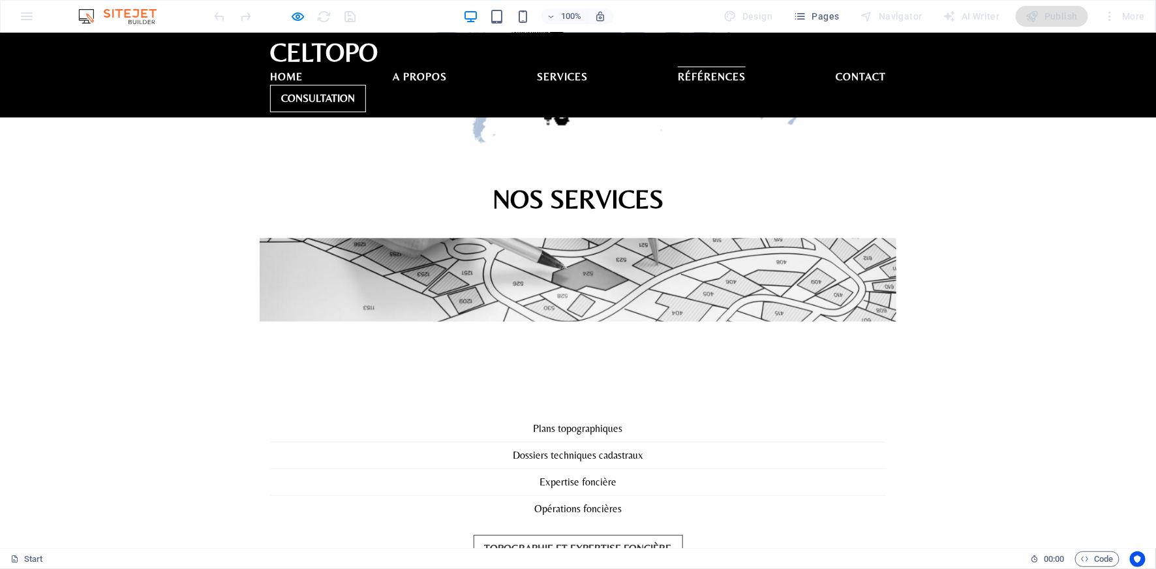
scroll to position [2303, 0]
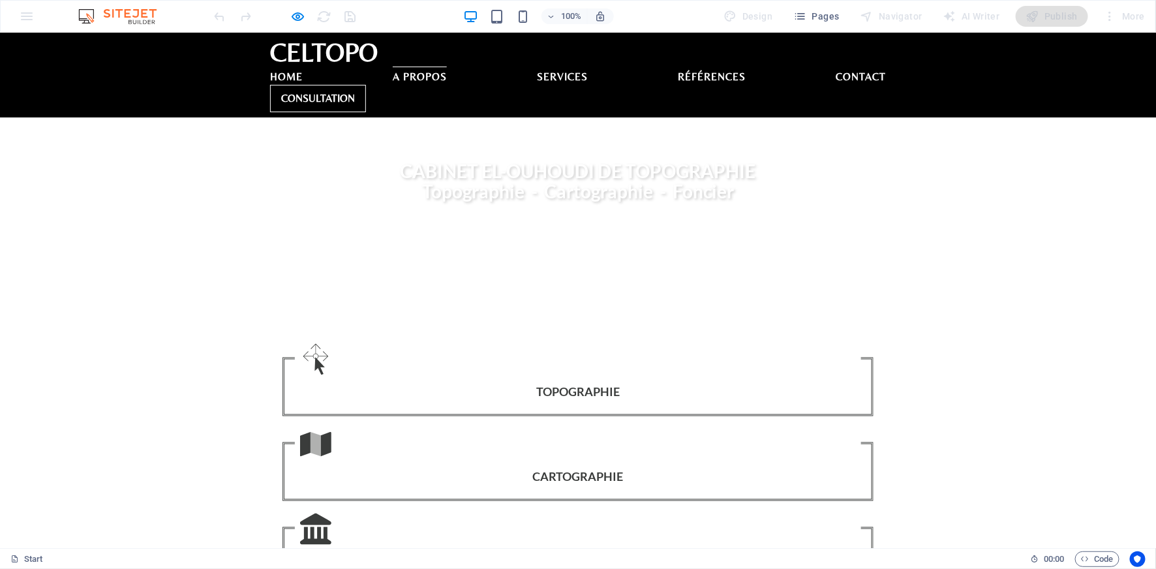
scroll to position [0, 0]
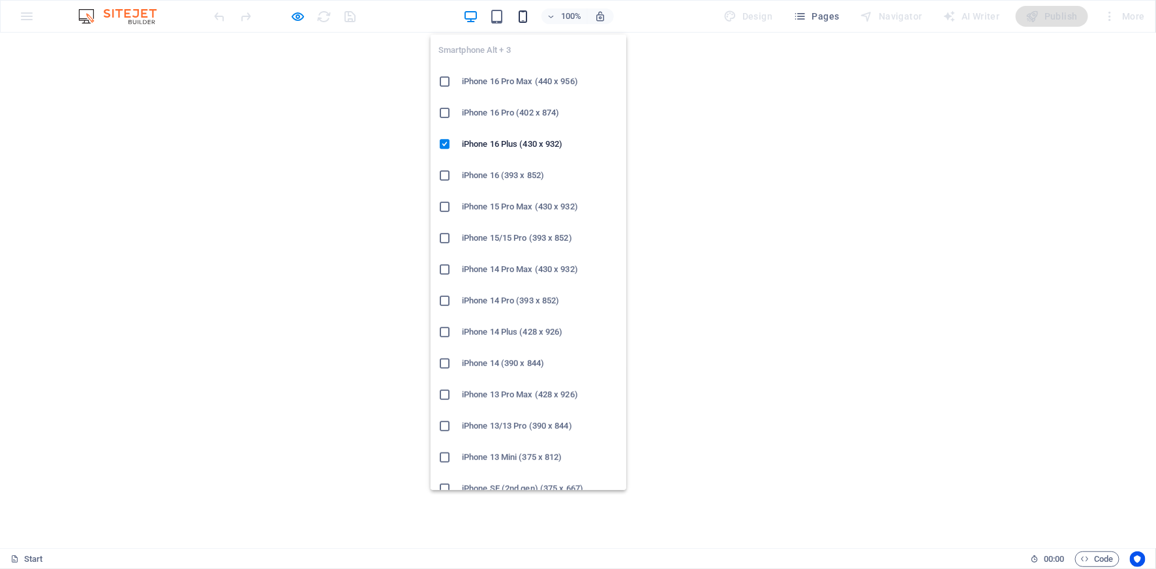
click at [522, 12] on icon "button" at bounding box center [522, 16] width 15 height 15
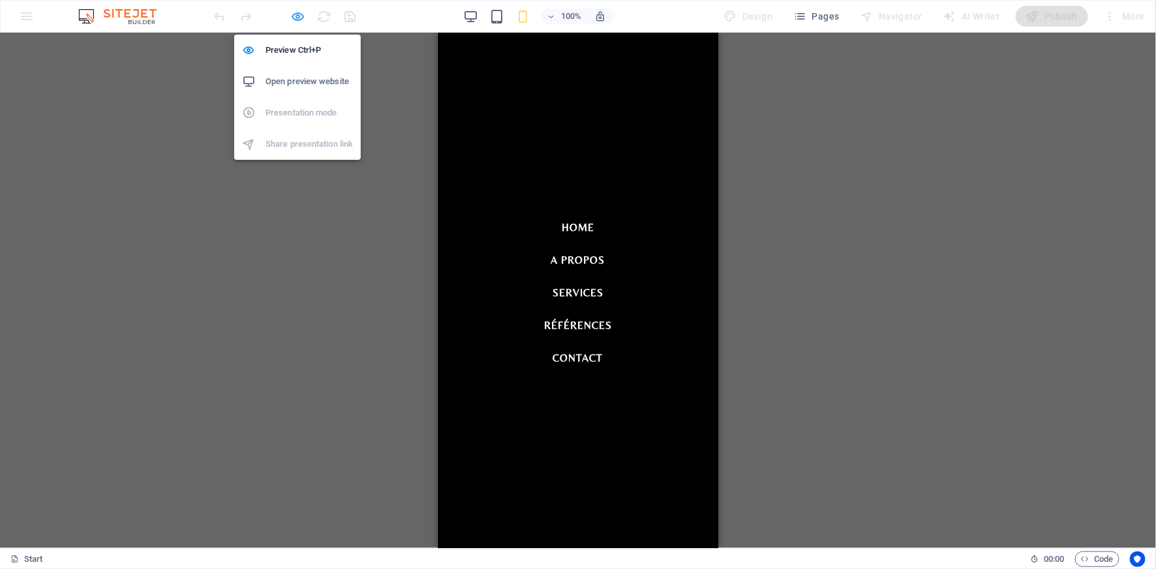
click at [301, 17] on icon "button" at bounding box center [298, 16] width 15 height 15
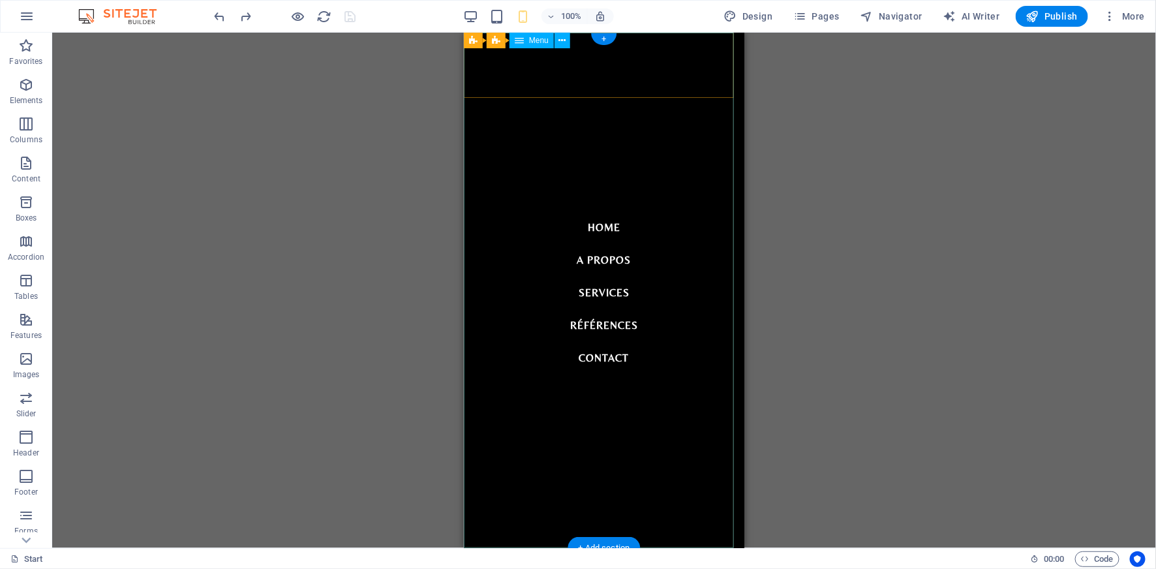
click at [660, 304] on nav "Home A propos Services Références Contact" at bounding box center [603, 289] width 281 height 515
click at [563, 45] on icon at bounding box center [562, 41] width 7 height 14
click at [519, 333] on nav "Home A propos Services Références Contact" at bounding box center [603, 289] width 281 height 515
click at [606, 222] on nav "Home A propos Services Références Contact" at bounding box center [603, 289] width 281 height 515
click at [600, 224] on nav "Home A propos Services Références Contact" at bounding box center [603, 289] width 281 height 515
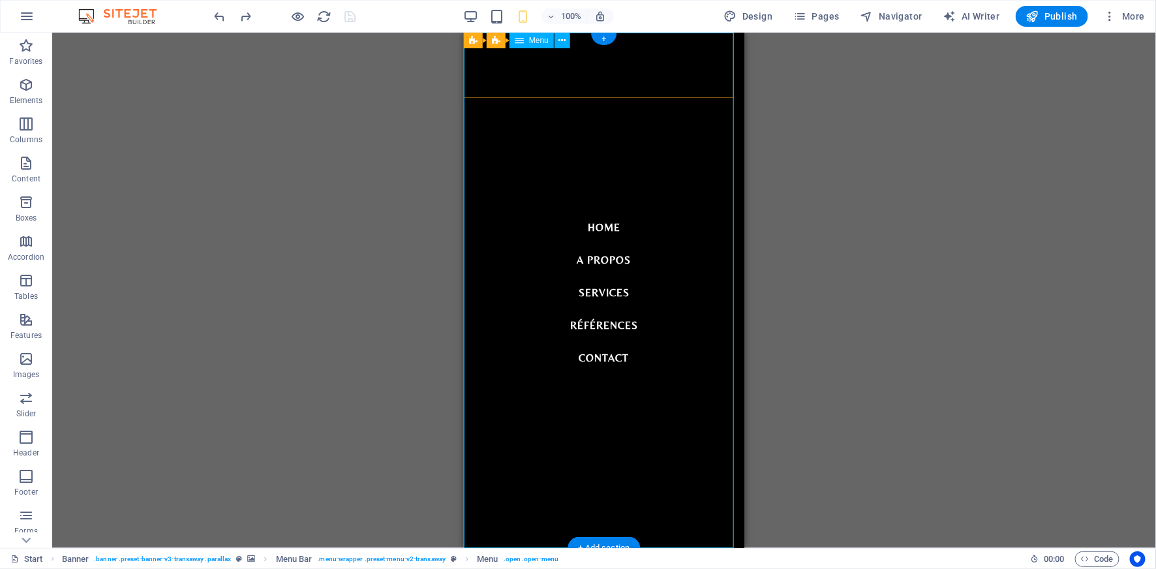
click at [600, 224] on nav "Home A propos Services Références Contact" at bounding box center [603, 289] width 281 height 515
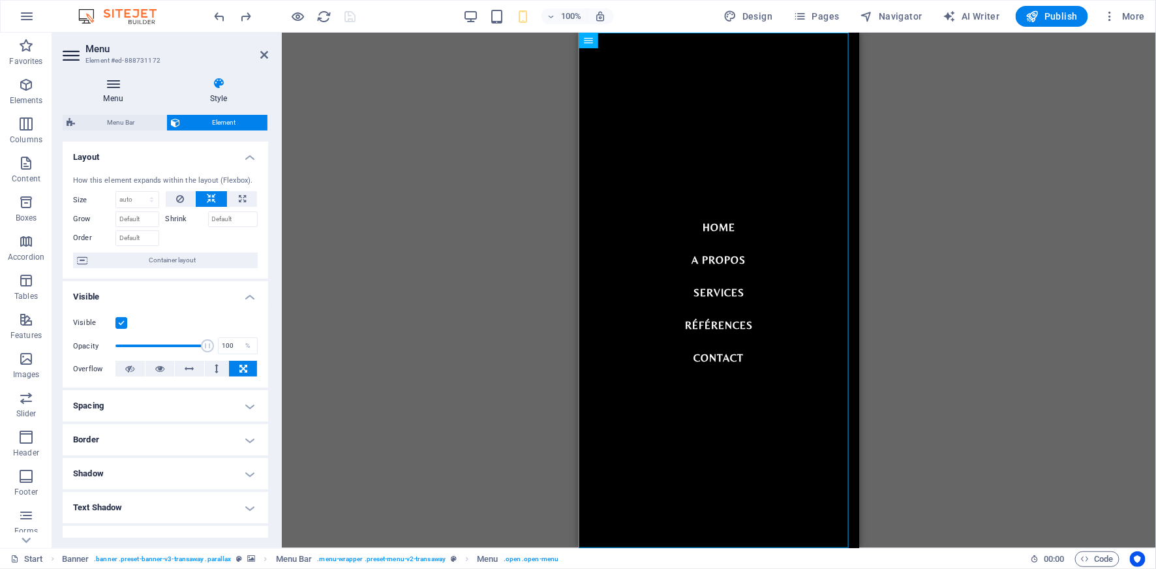
click at [112, 100] on h4 "Menu" at bounding box center [116, 90] width 106 height 27
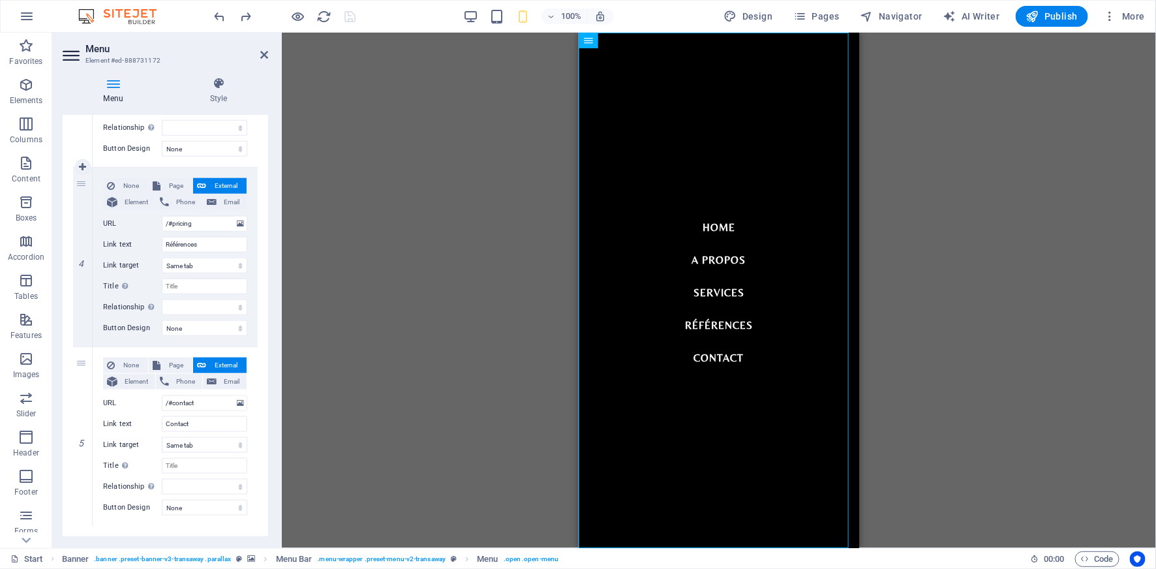
scroll to position [633, 0]
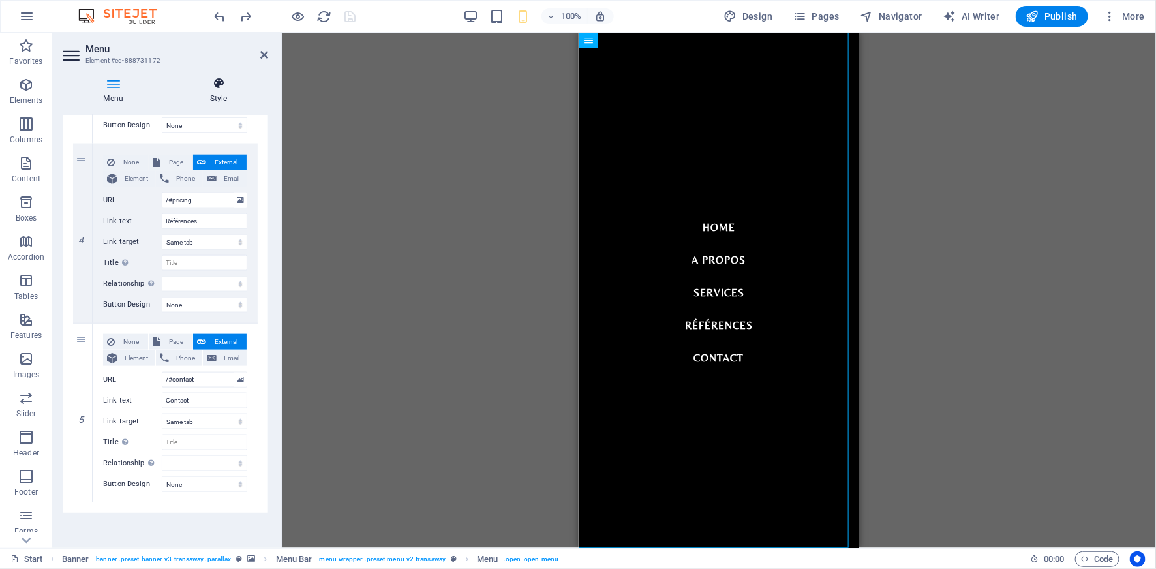
click at [218, 100] on h4 "Style" at bounding box center [218, 90] width 99 height 27
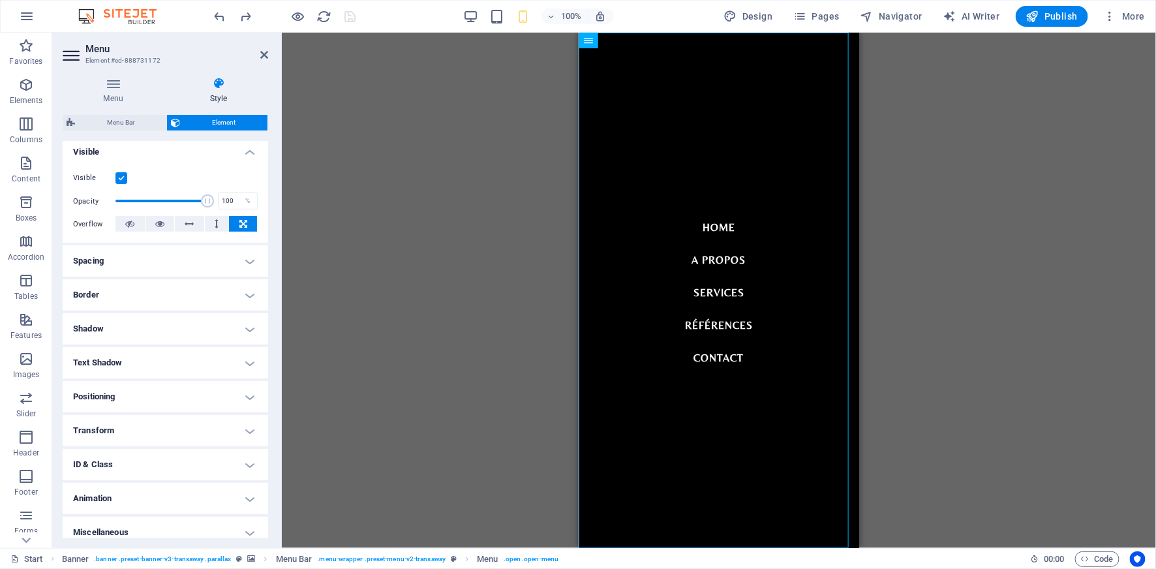
scroll to position [155, 0]
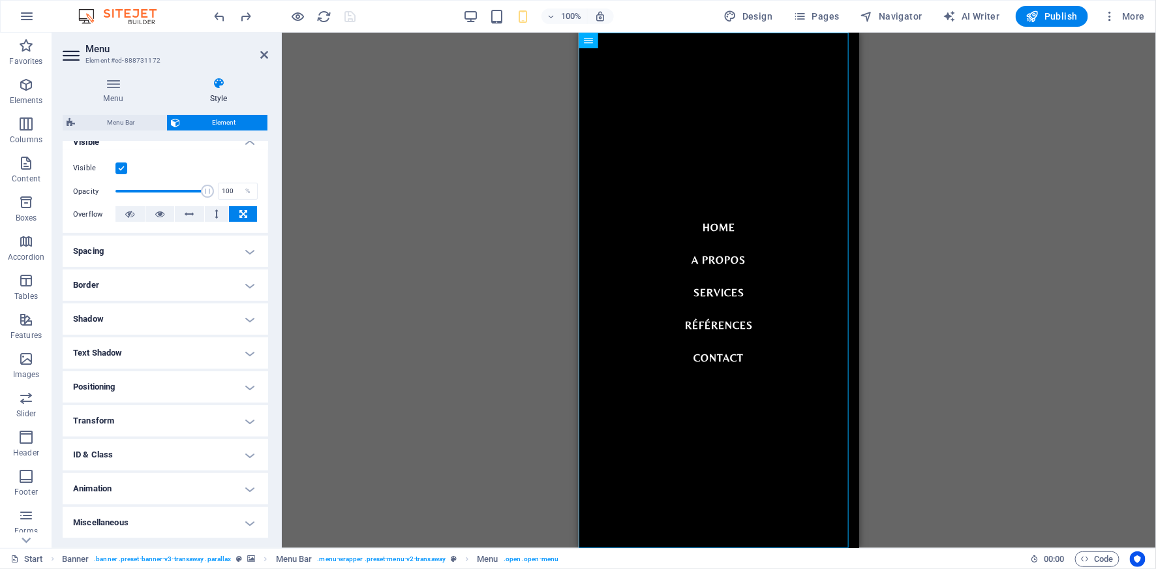
click at [244, 252] on h4 "Spacing" at bounding box center [166, 251] width 206 height 31
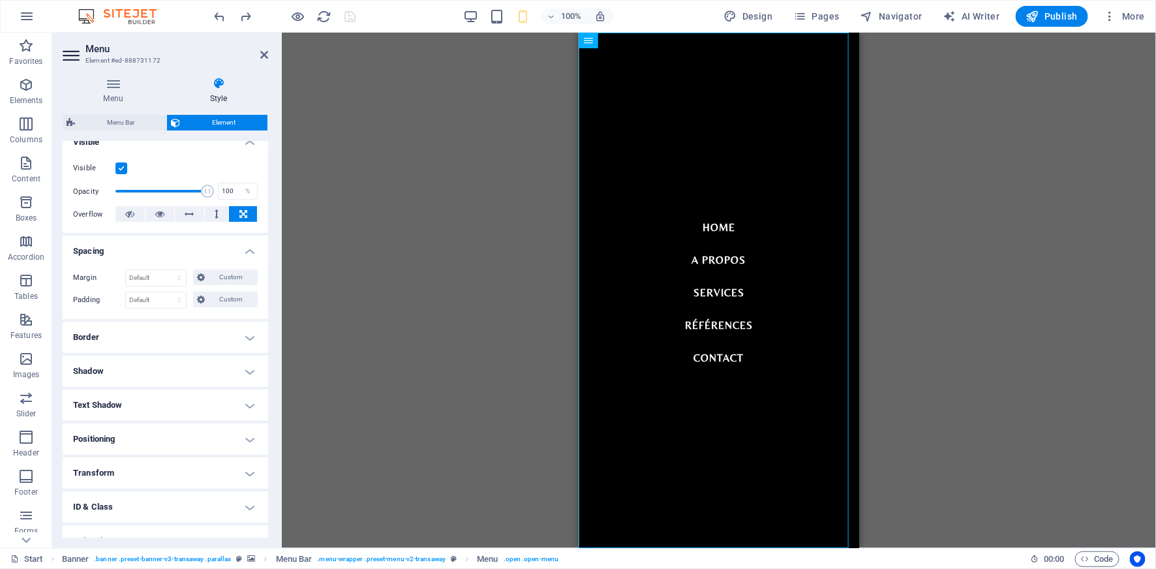
click at [244, 252] on h4 "Spacing" at bounding box center [166, 247] width 206 height 23
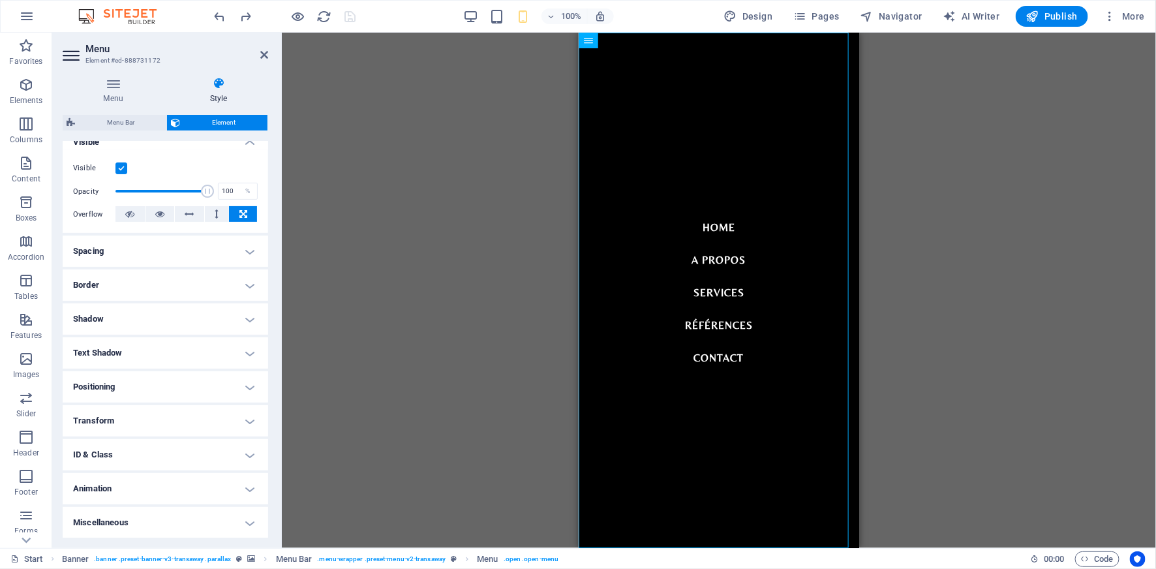
click at [253, 487] on h4 "Animation" at bounding box center [166, 488] width 206 height 31
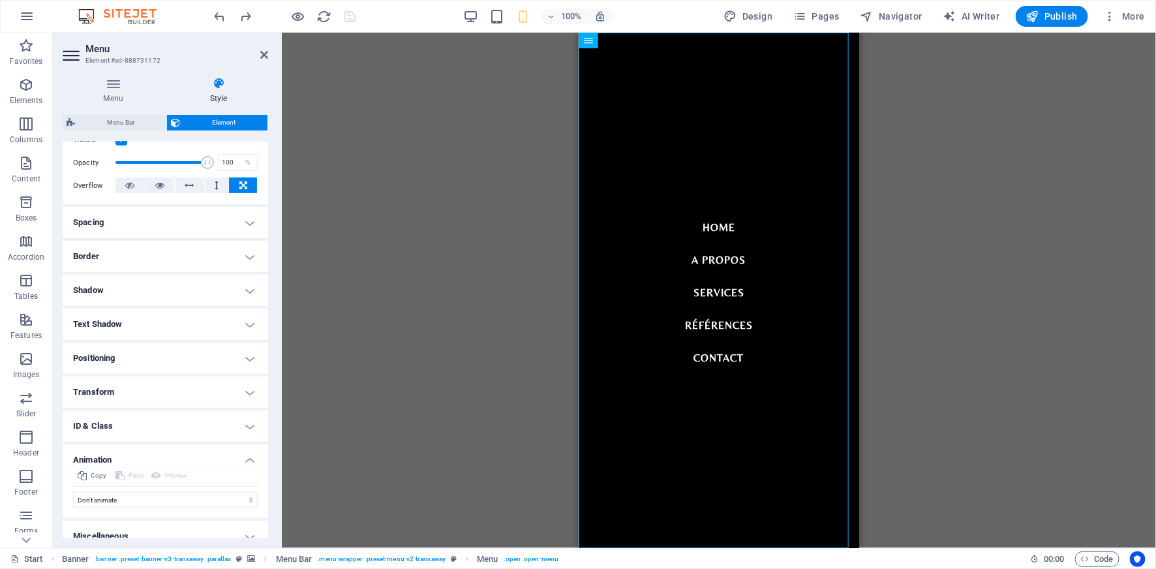
scroll to position [197, 0]
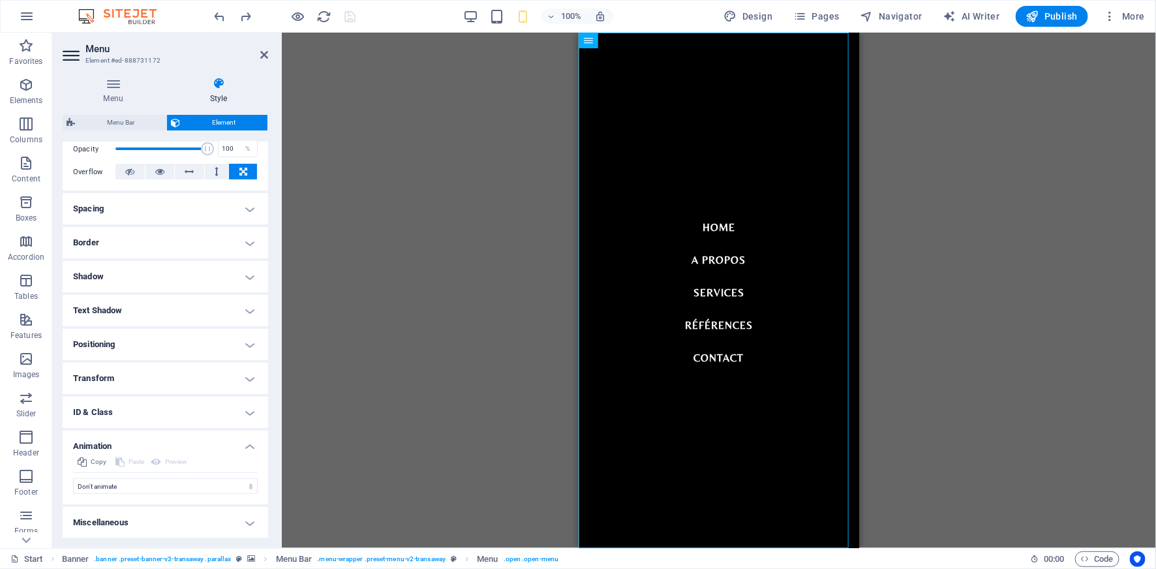
drag, startPoint x: 247, startPoint y: 446, endPoint x: 281, endPoint y: 416, distance: 44.9
click at [246, 446] on h4 "Animation" at bounding box center [166, 442] width 206 height 23
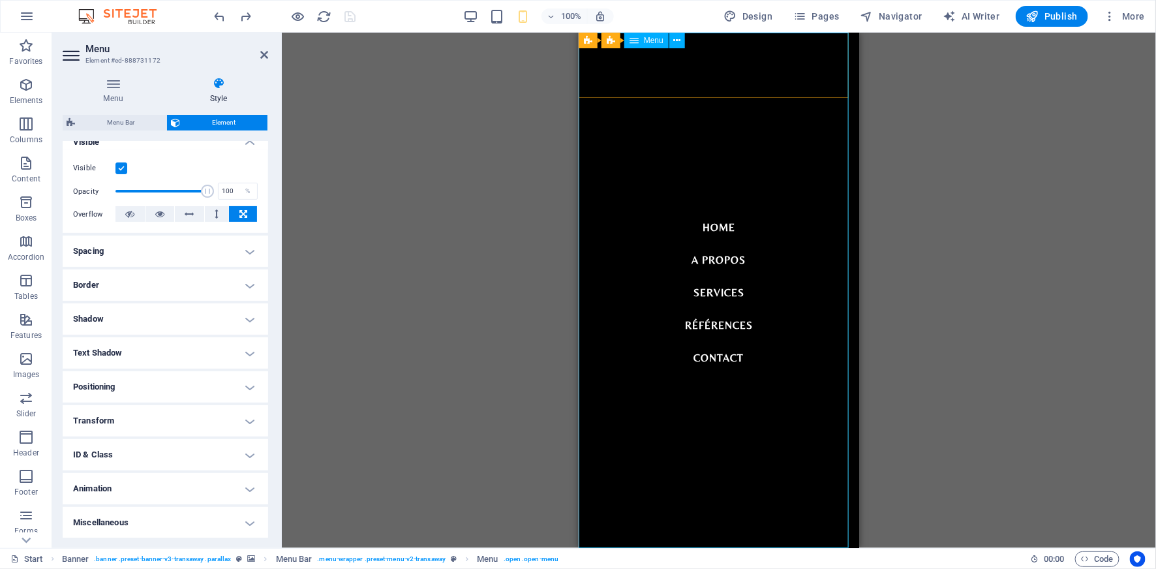
click at [643, 232] on nav "Home A propos Services Références Contact" at bounding box center [718, 289] width 281 height 515
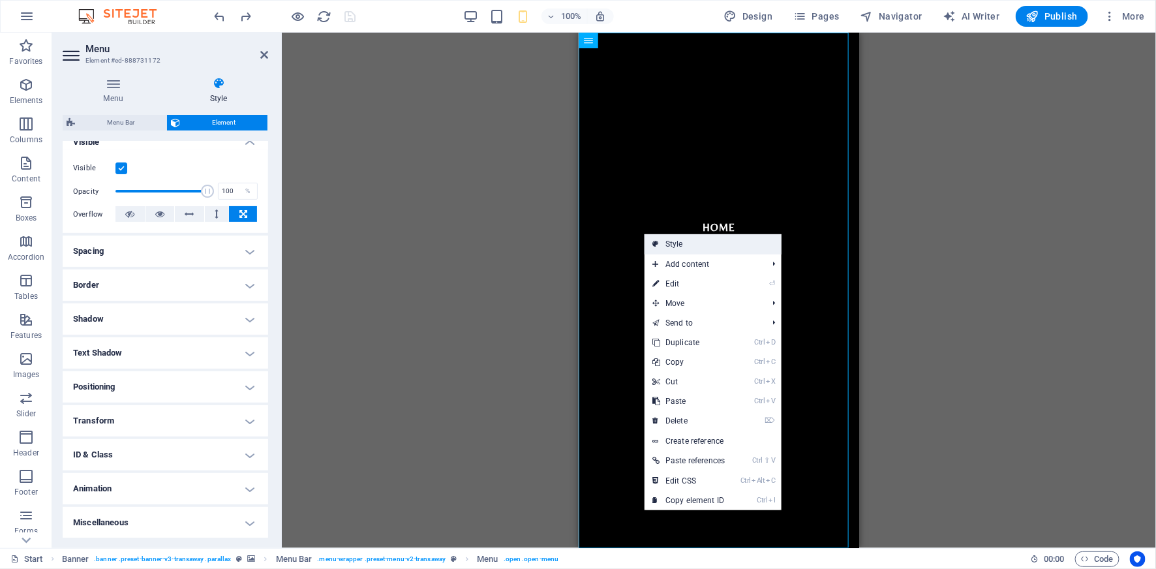
click at [669, 243] on link "Style" at bounding box center [713, 244] width 137 height 20
select select "rem"
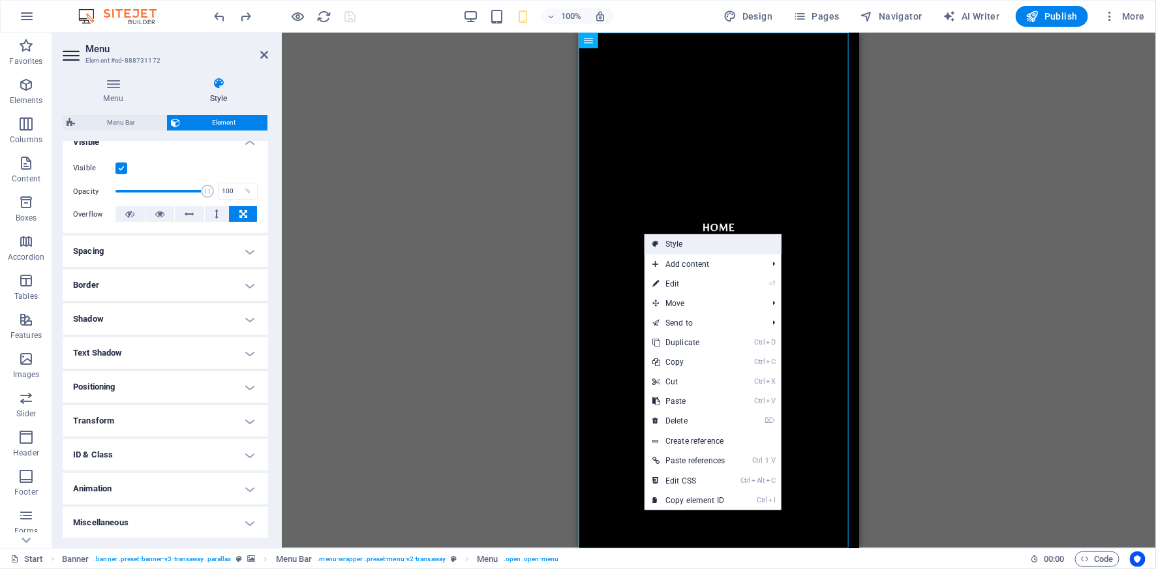
select select "sticky_banner"
select select "px"
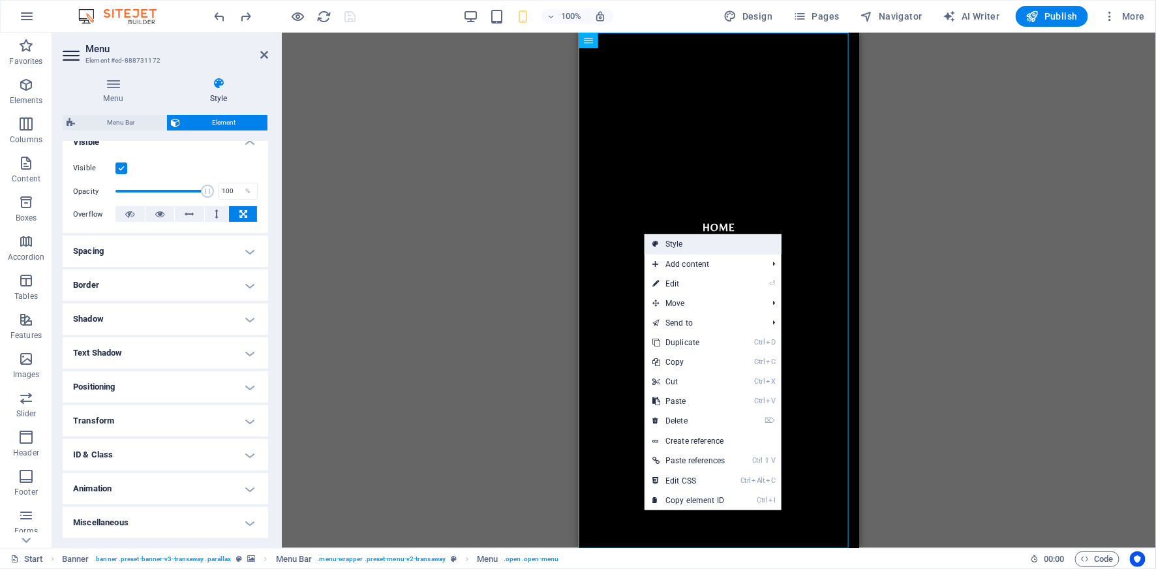
select select "hover_border_top"
select select "px"
select select "rem"
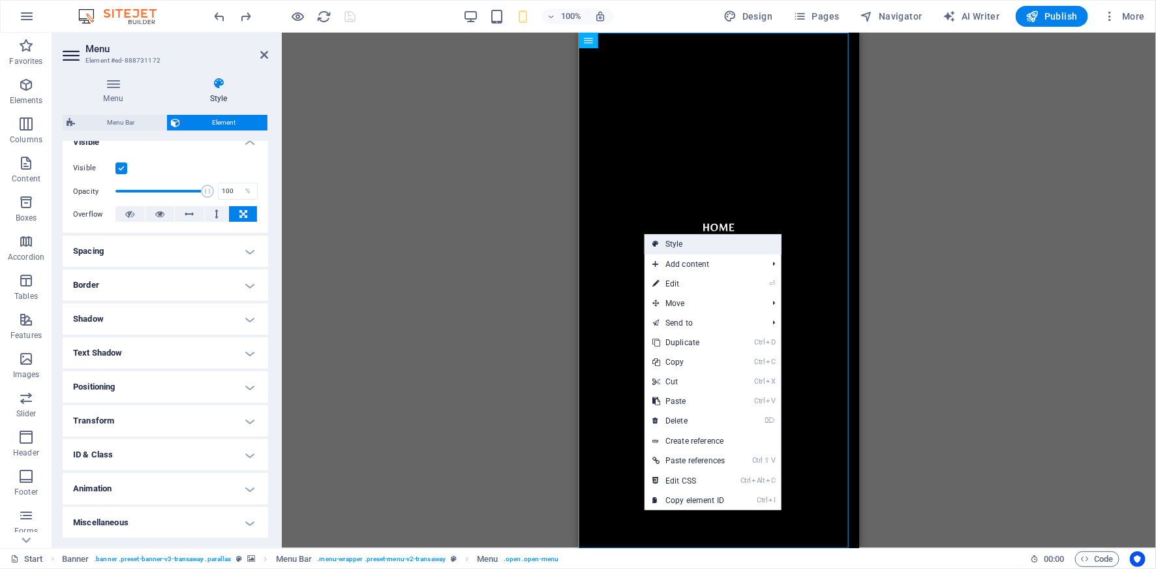
select select "rem"
select select "700"
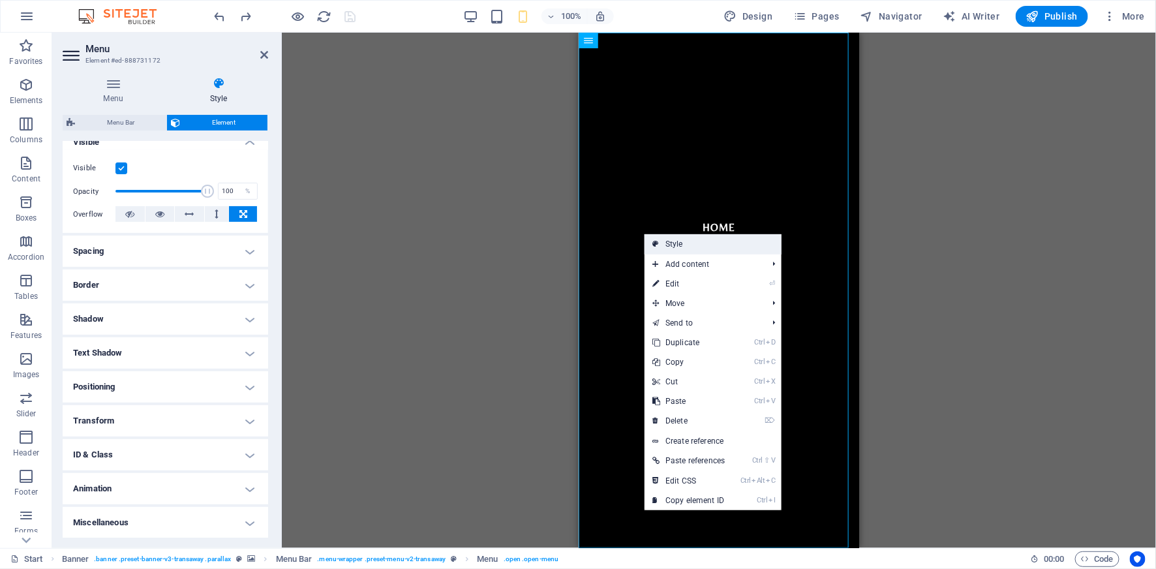
select select "px"
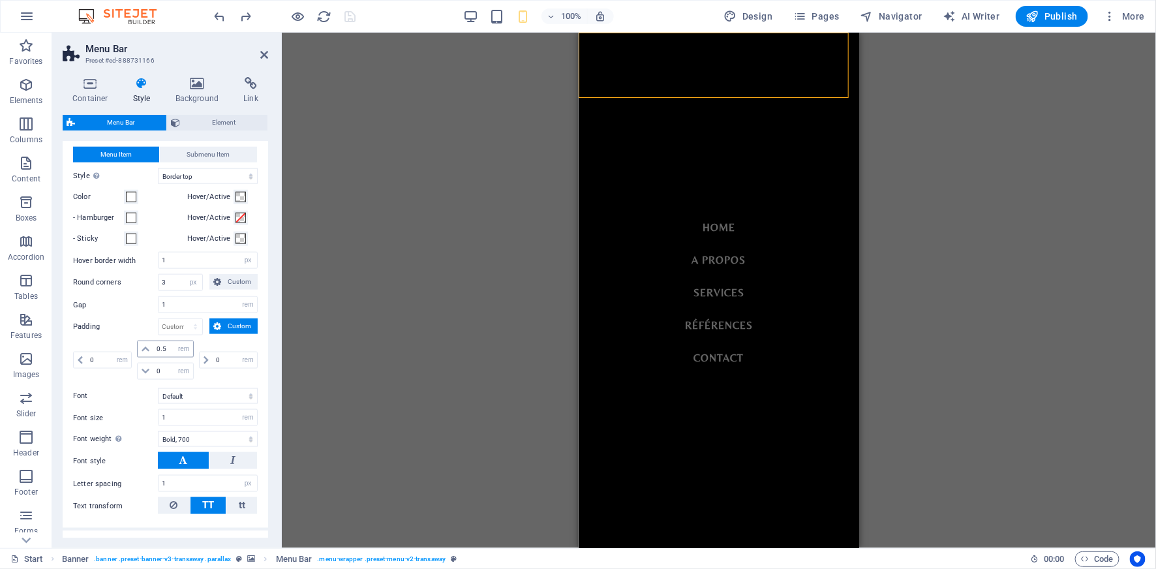
scroll to position [834, 0]
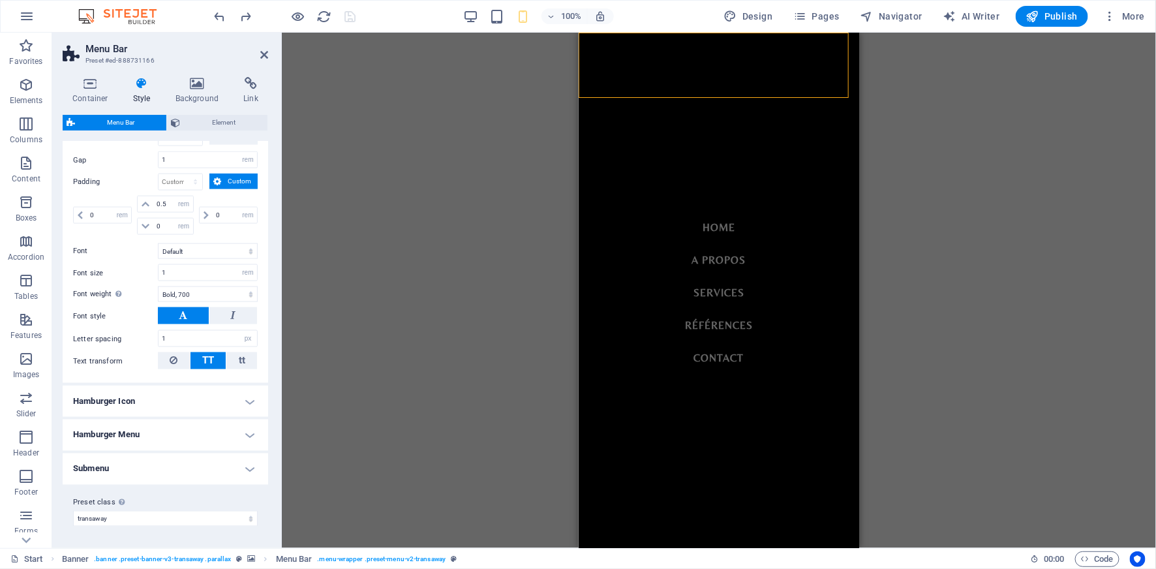
click at [232, 406] on h4 "Hamburger Icon" at bounding box center [166, 401] width 206 height 31
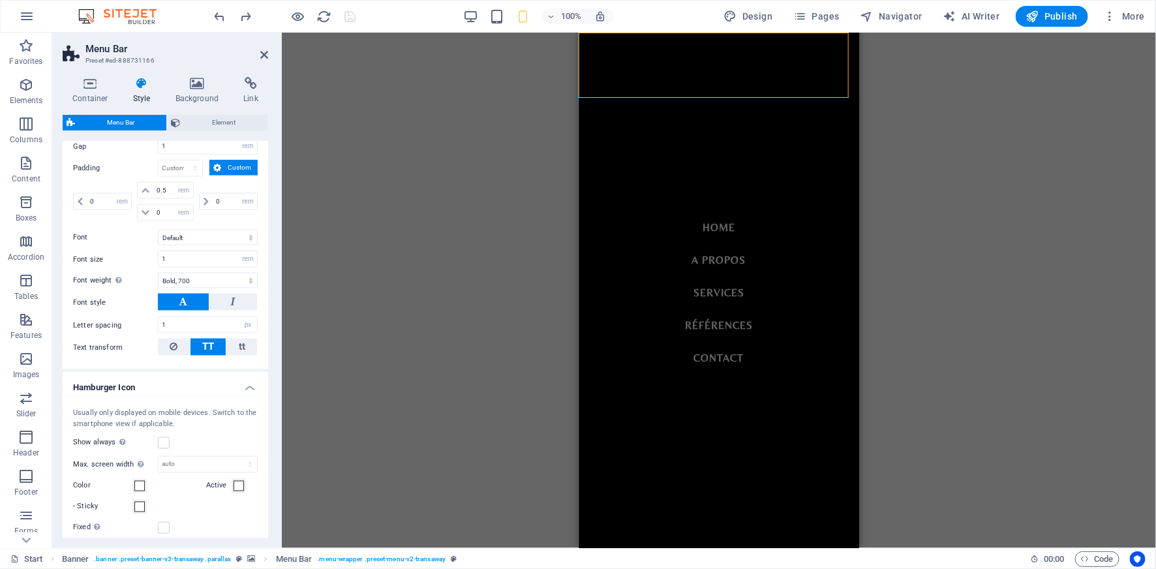
click at [232, 395] on h4 "Hamburger Icon" at bounding box center [166, 383] width 206 height 23
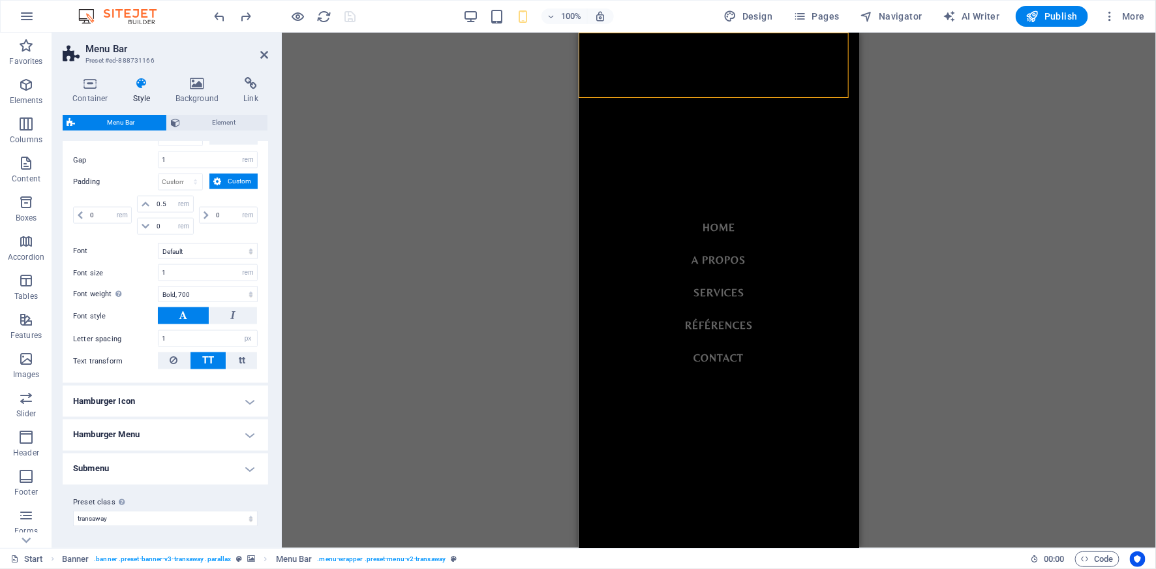
click at [233, 429] on h4 "Hamburger Menu" at bounding box center [166, 435] width 206 height 31
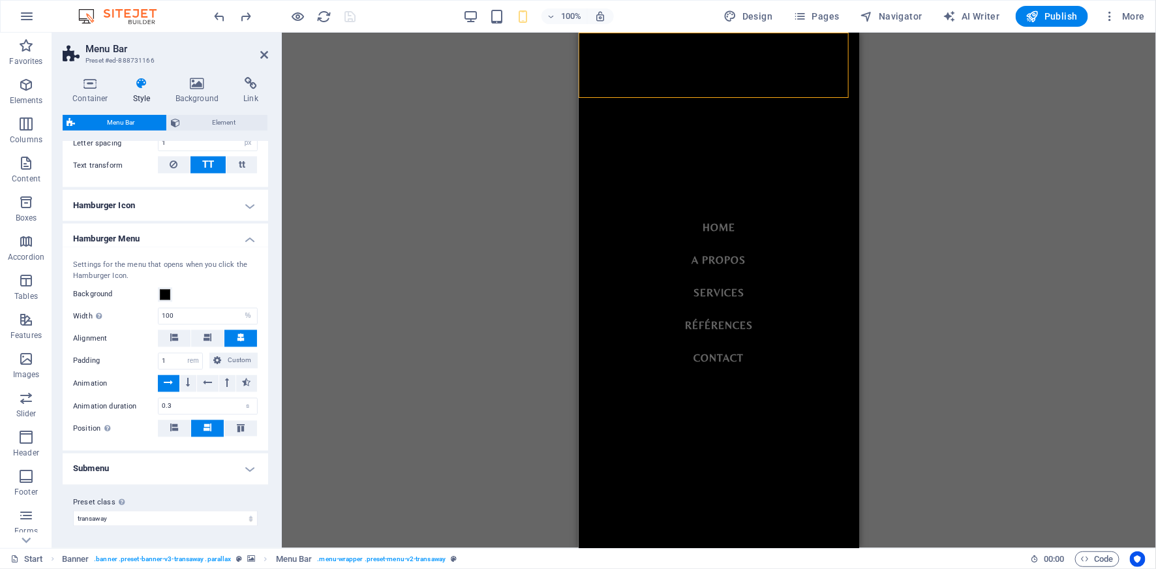
scroll to position [1029, 0]
click at [161, 297] on span at bounding box center [165, 295] width 10 height 10
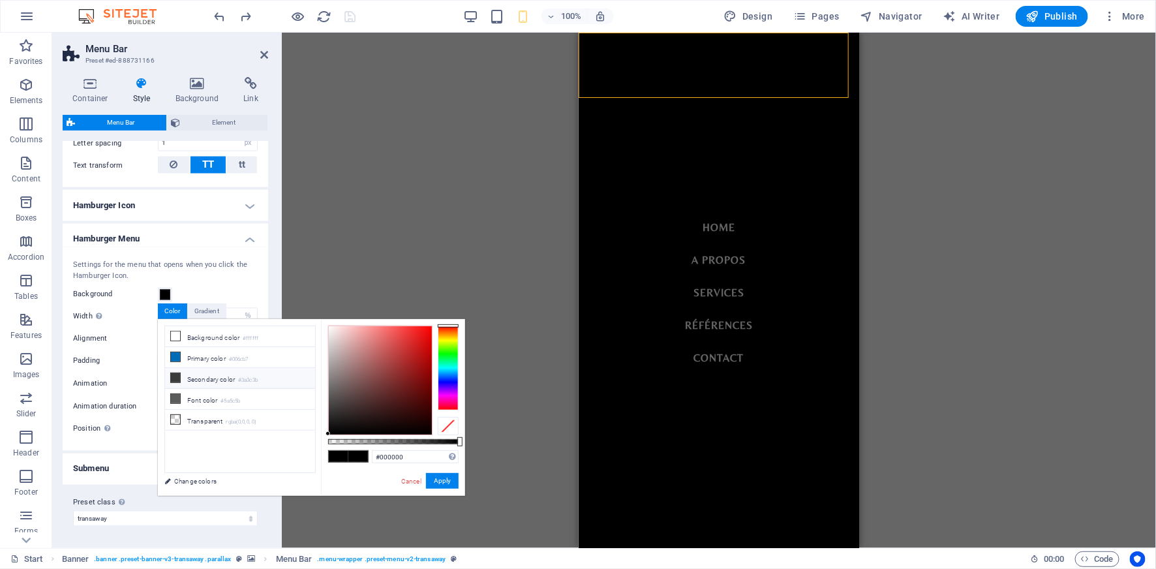
click at [213, 375] on li "Secondary color #3a3c3b" at bounding box center [240, 378] width 150 height 21
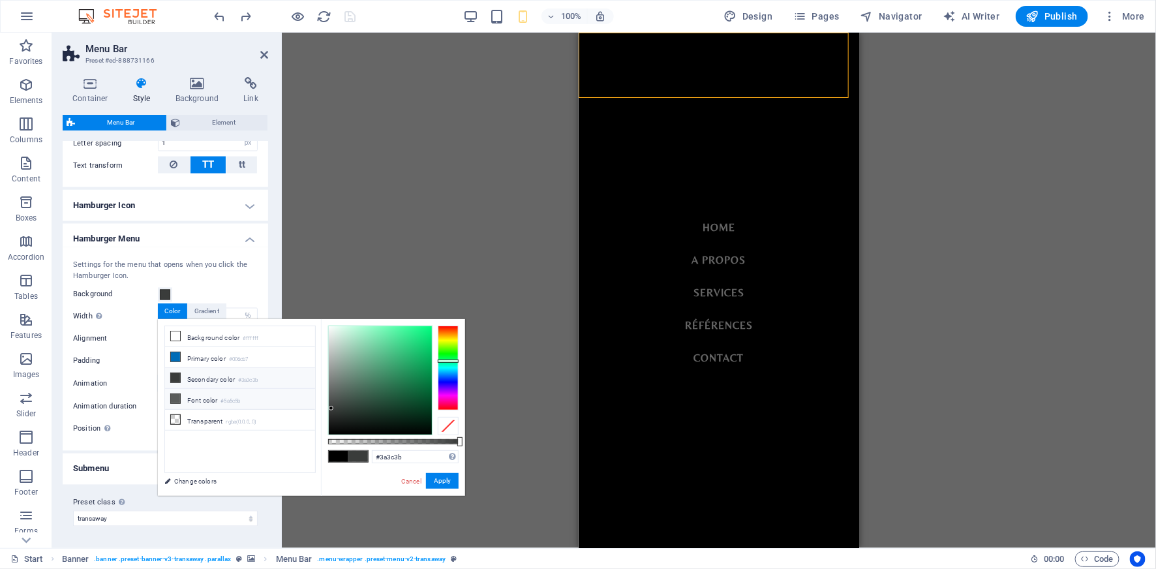
click at [211, 402] on li "Font color #5a5c5b" at bounding box center [240, 399] width 150 height 21
type input "#5a5c5b"
click at [434, 476] on button "Apply" at bounding box center [442, 481] width 33 height 16
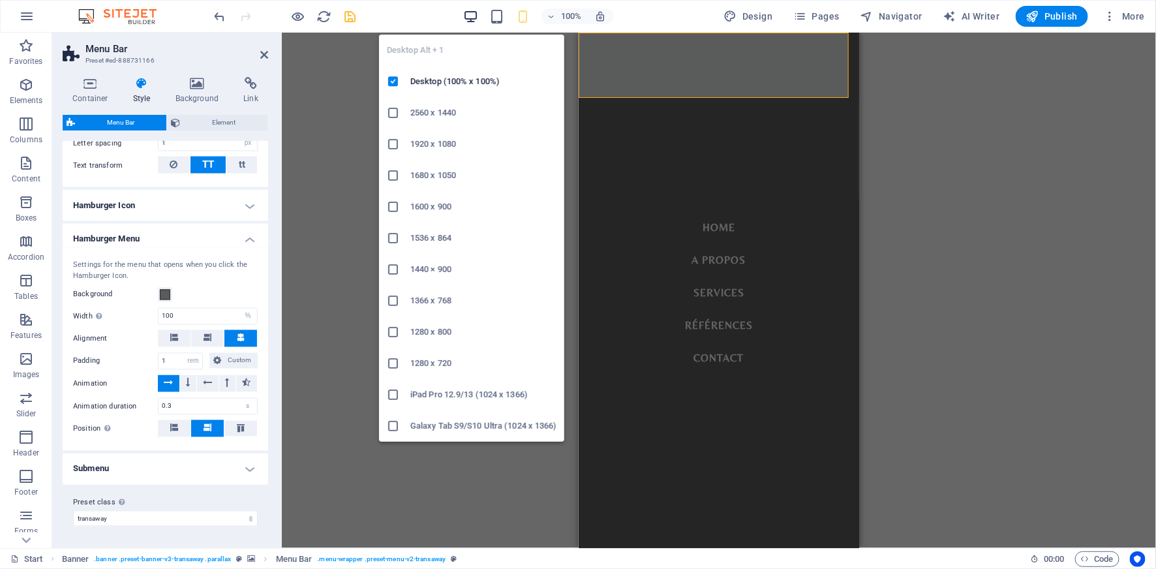
click at [478, 14] on icon "button" at bounding box center [470, 16] width 15 height 15
type input "2"
select select "DISABLED_OPTION_VALUE"
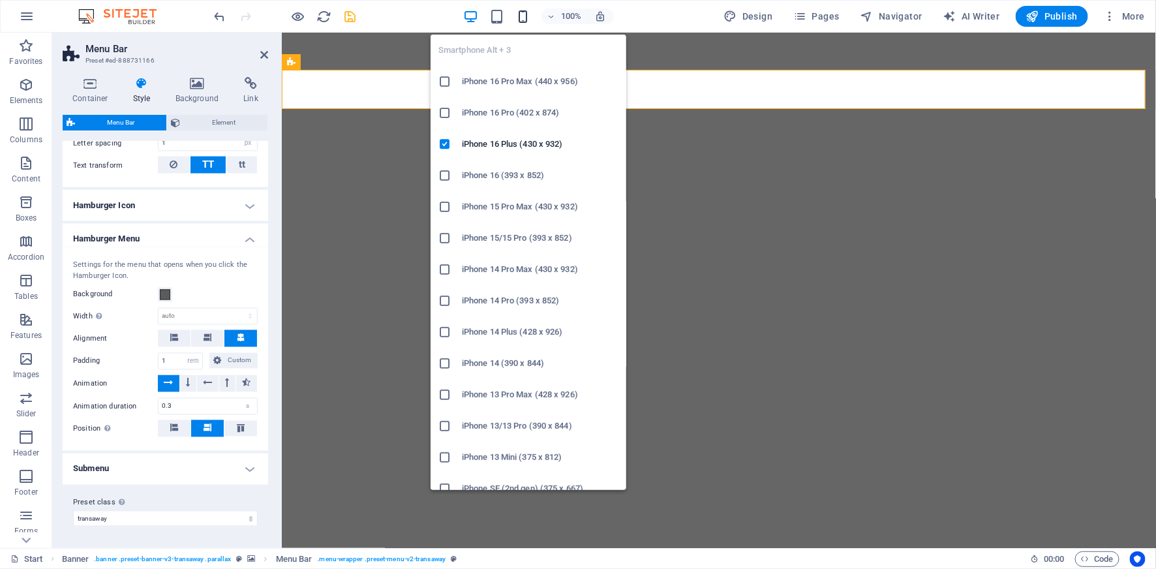
click at [521, 17] on icon "button" at bounding box center [522, 16] width 15 height 15
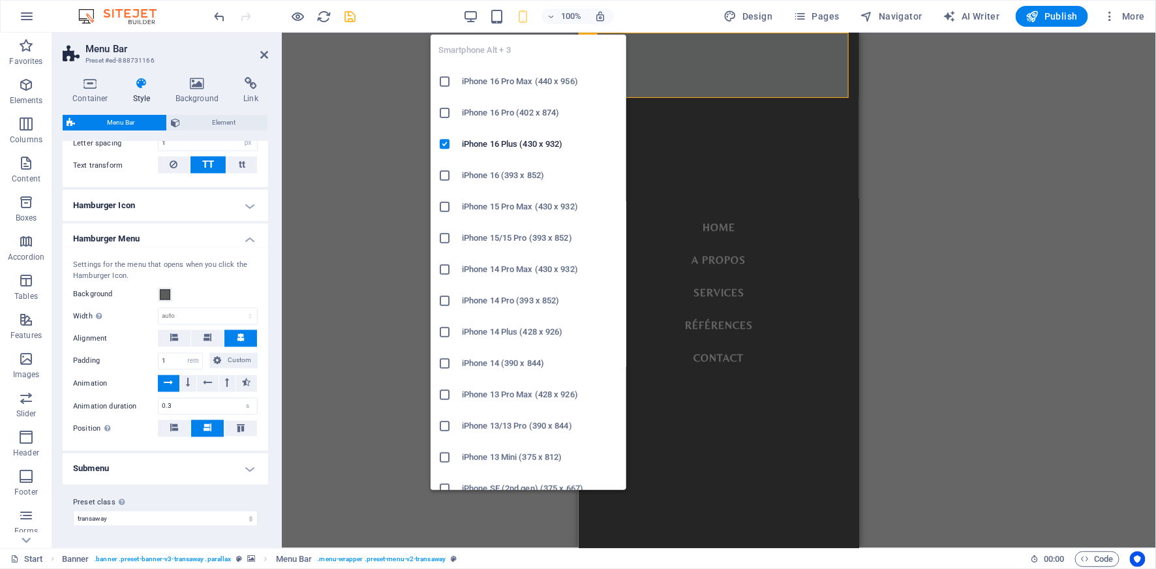
type input "4"
type input "100"
select select "%"
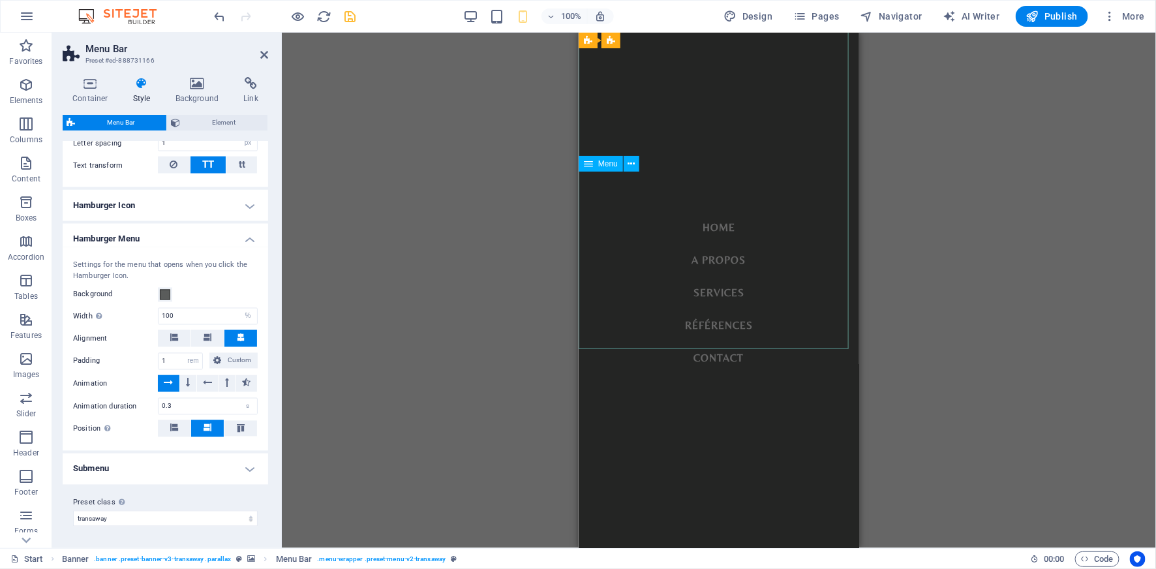
scroll to position [0, 0]
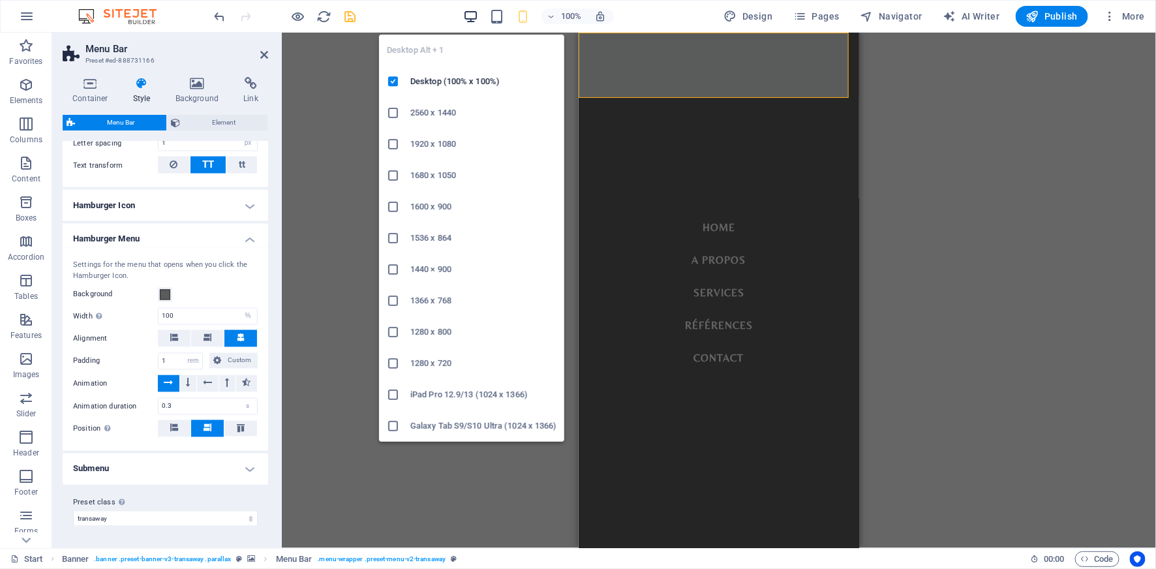
click at [468, 12] on icon "button" at bounding box center [470, 16] width 15 height 15
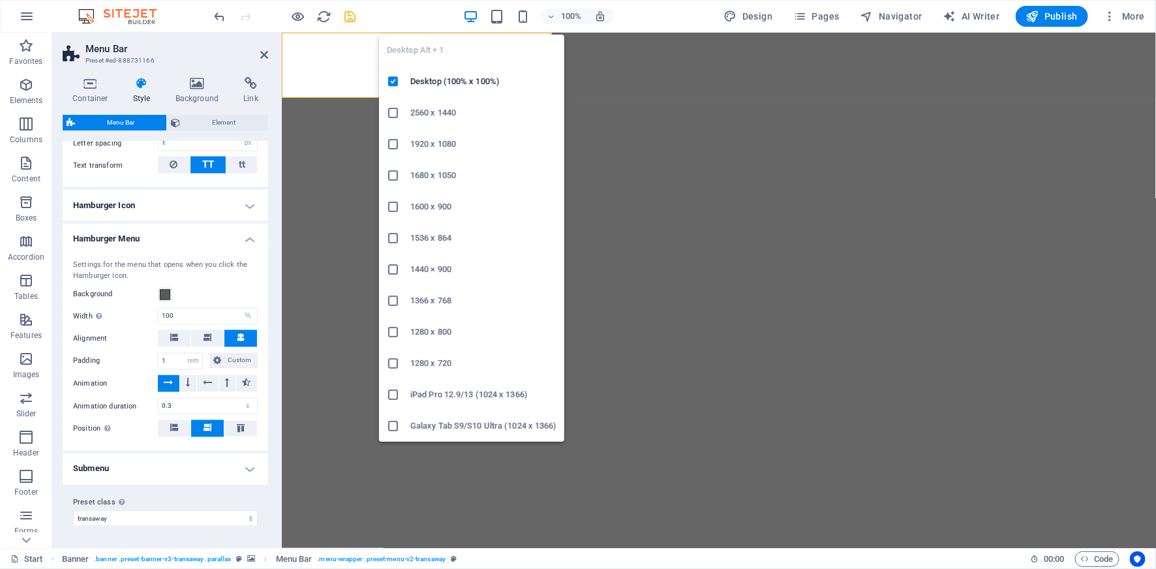
type input "2"
select select "DISABLED_OPTION_VALUE"
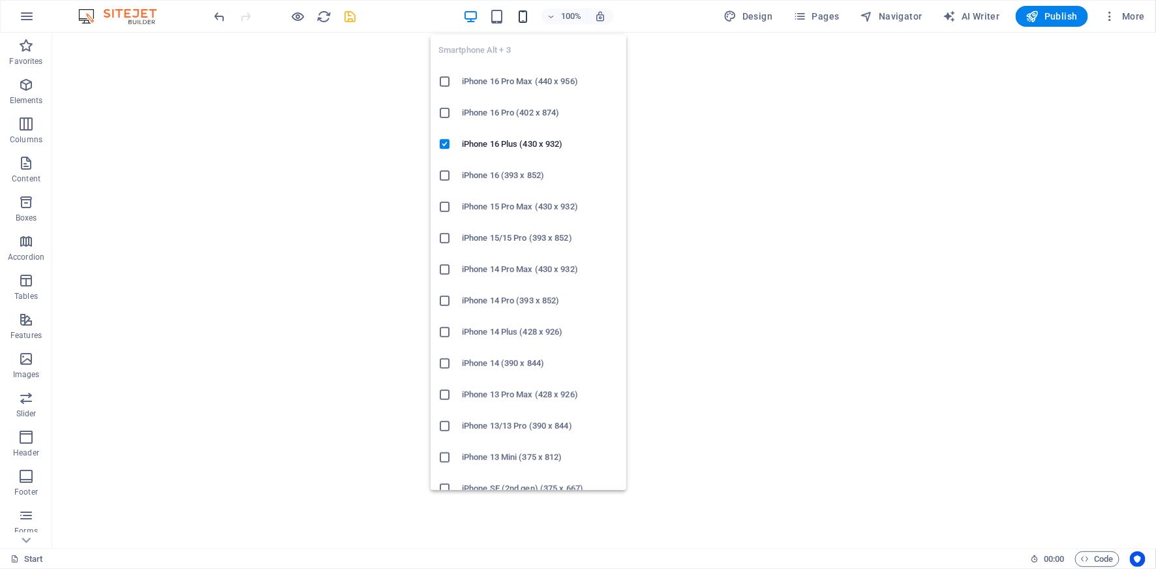
click at [526, 16] on icon "button" at bounding box center [522, 16] width 15 height 15
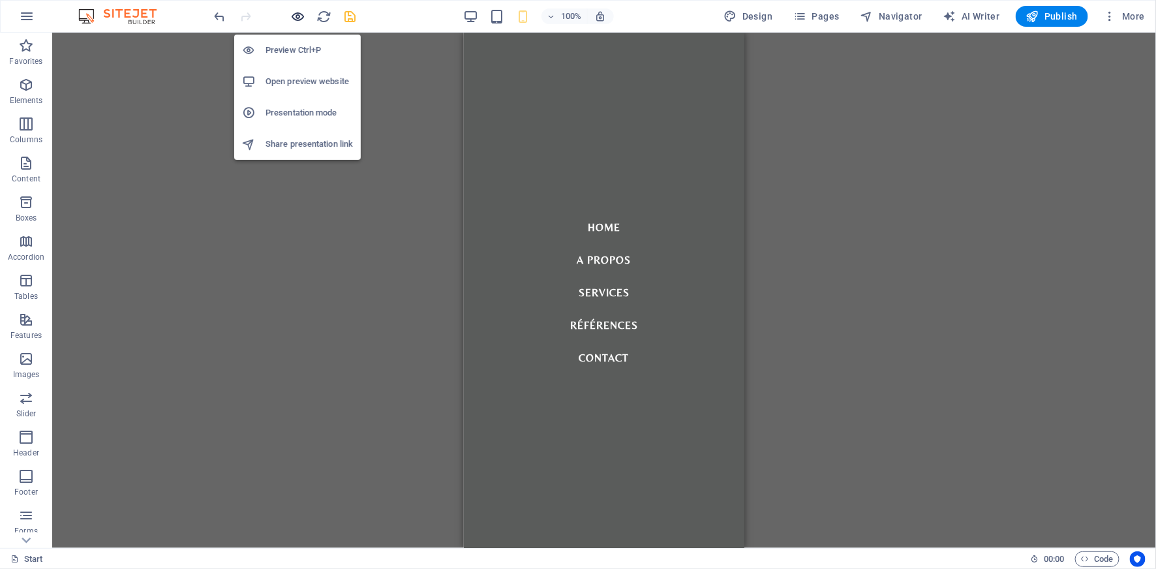
click at [299, 16] on icon "button" at bounding box center [298, 16] width 15 height 15
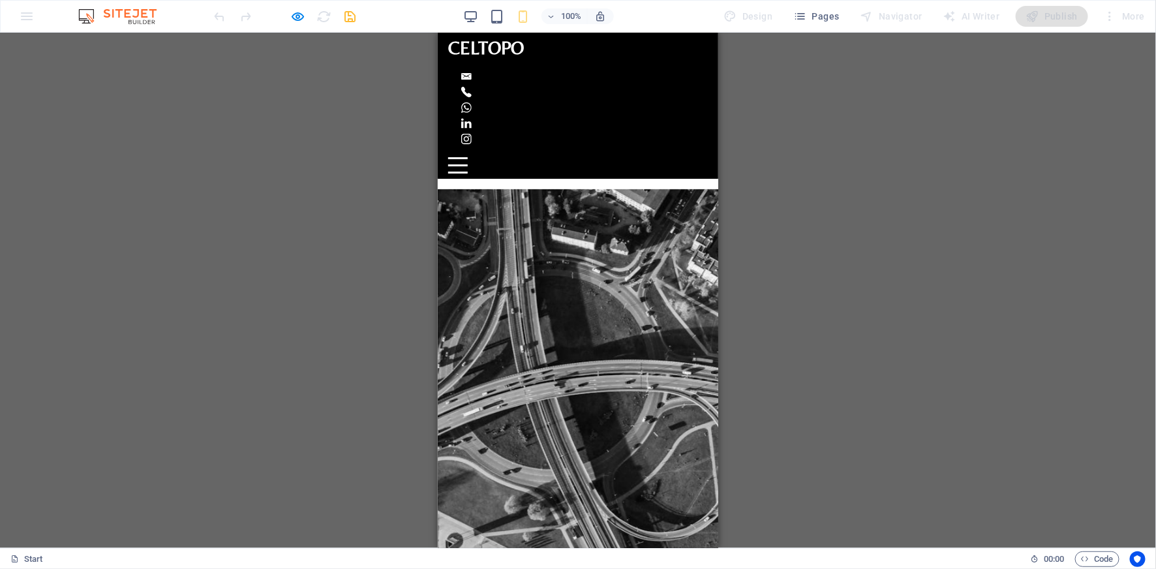
scroll to position [1184, 0]
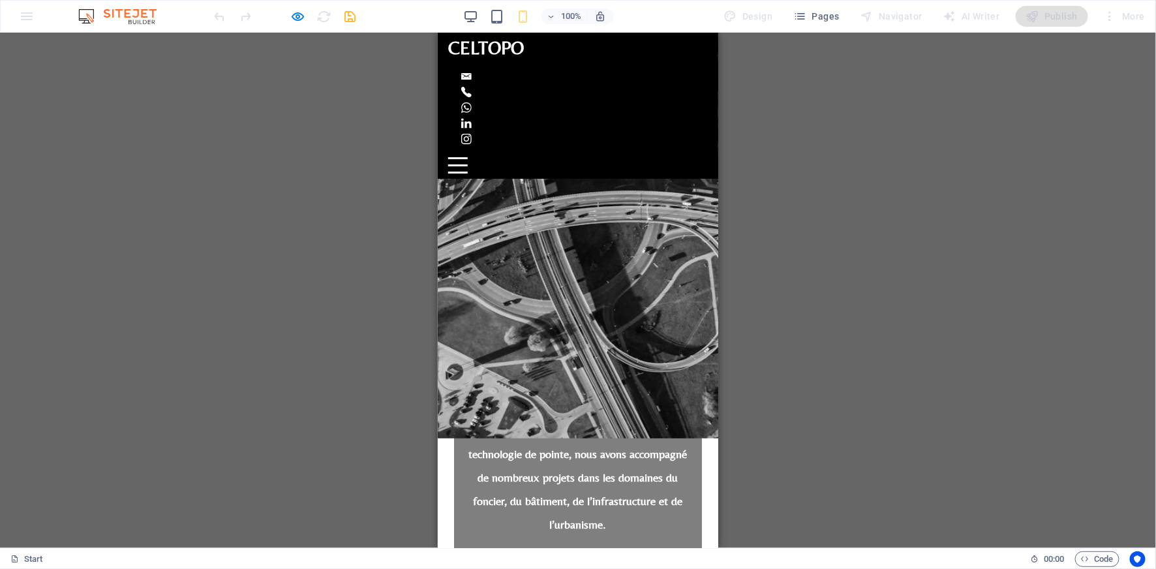
click at [467, 157] on div at bounding box center [458, 165] width 20 height 16
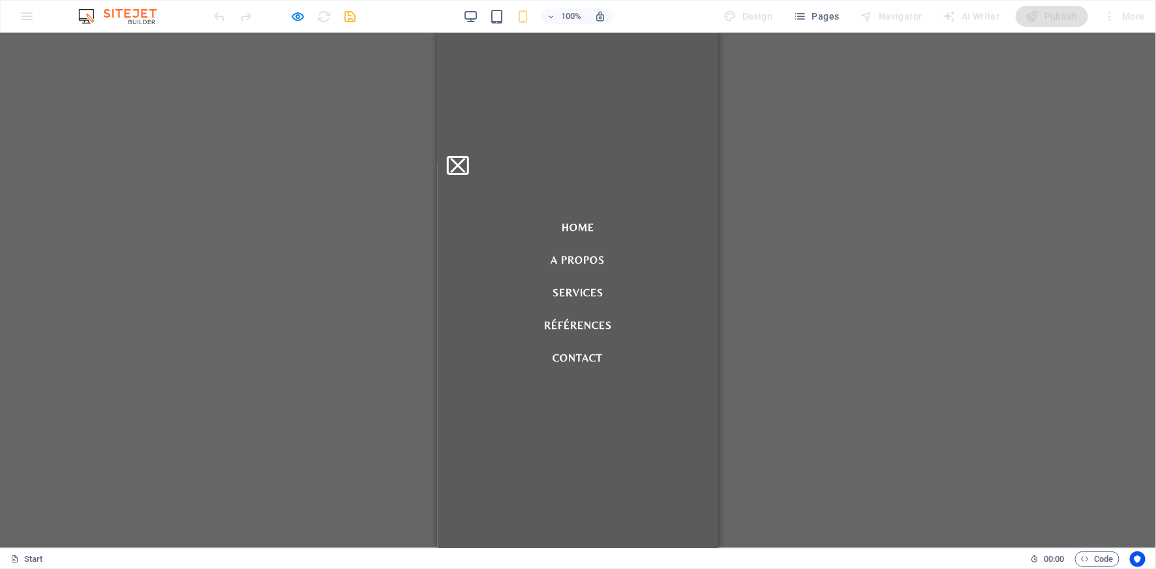
click at [465, 157] on button at bounding box center [457, 164] width 15 height 15
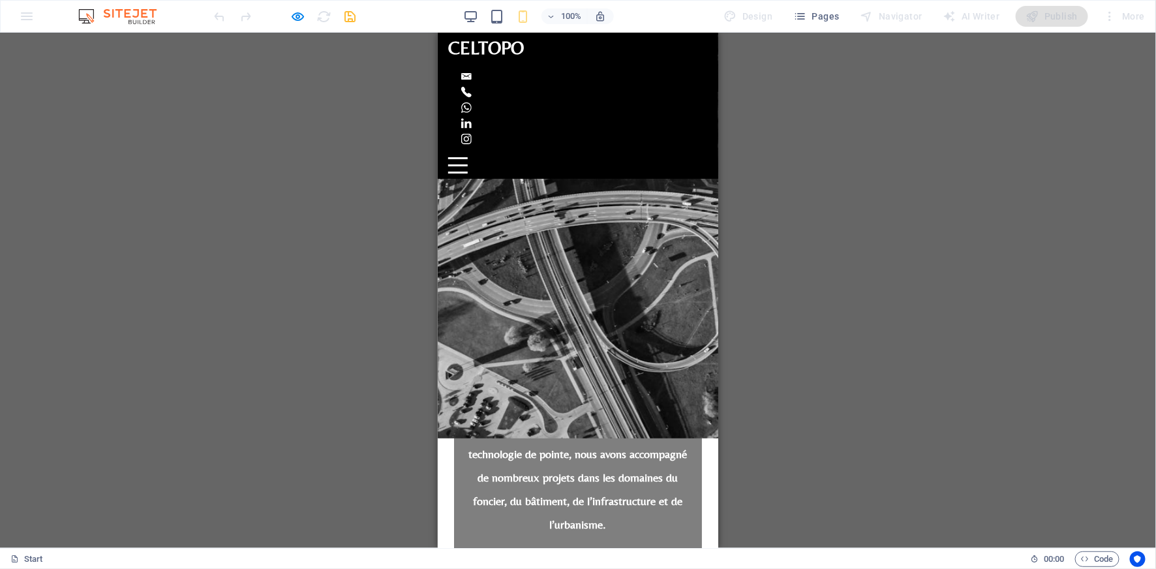
click at [467, 157] on div at bounding box center [458, 165] width 20 height 16
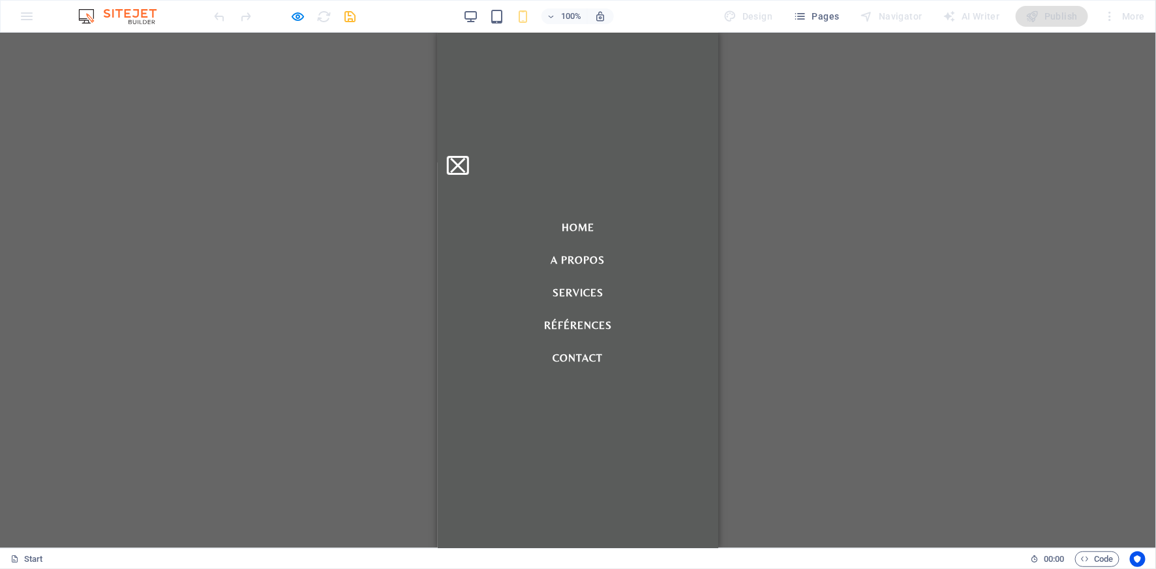
click at [465, 157] on button at bounding box center [457, 164] width 15 height 15
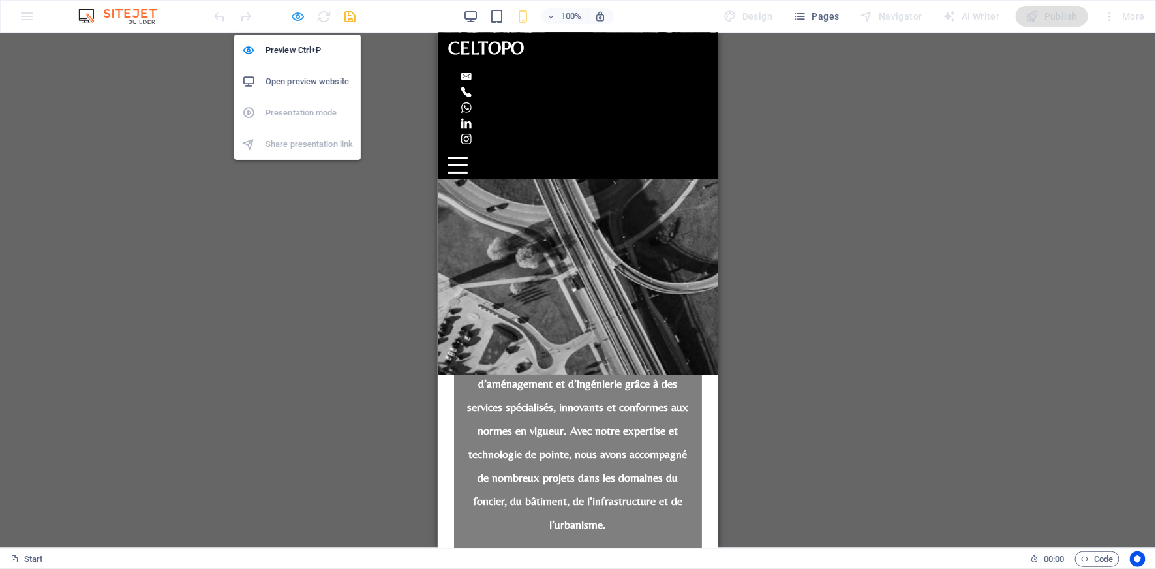
click at [301, 15] on icon "button" at bounding box center [298, 16] width 15 height 15
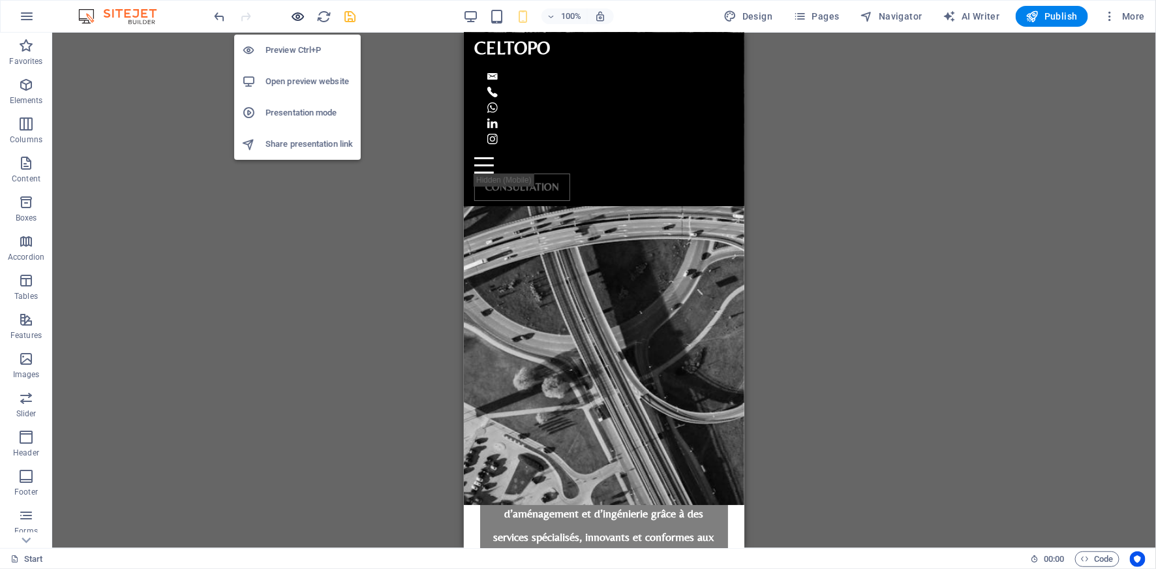
scroll to position [1185, 0]
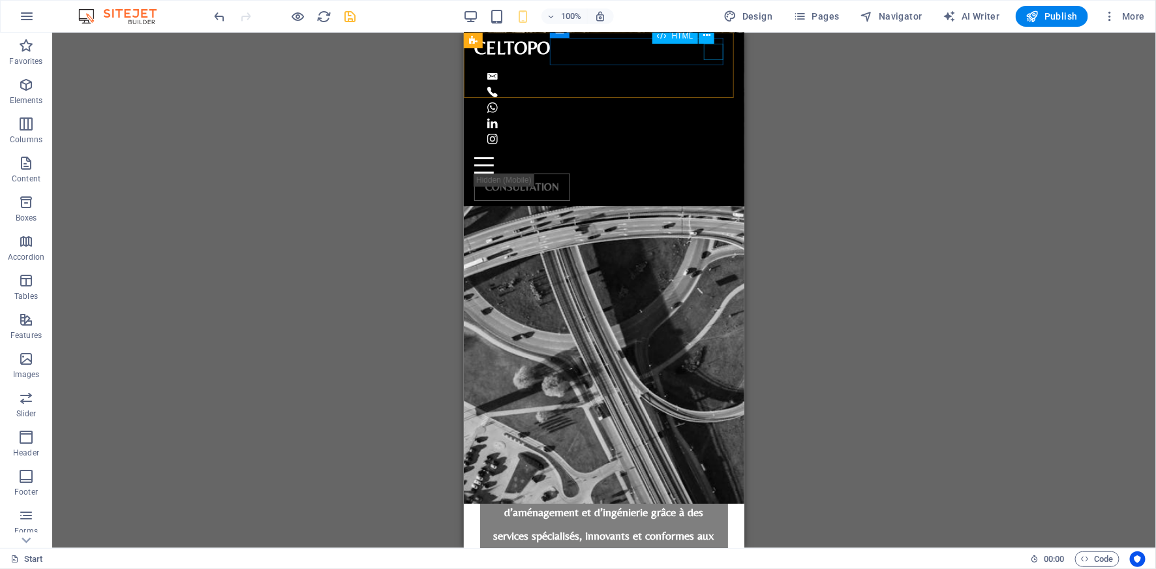
click at [714, 157] on div at bounding box center [604, 165] width 260 height 16
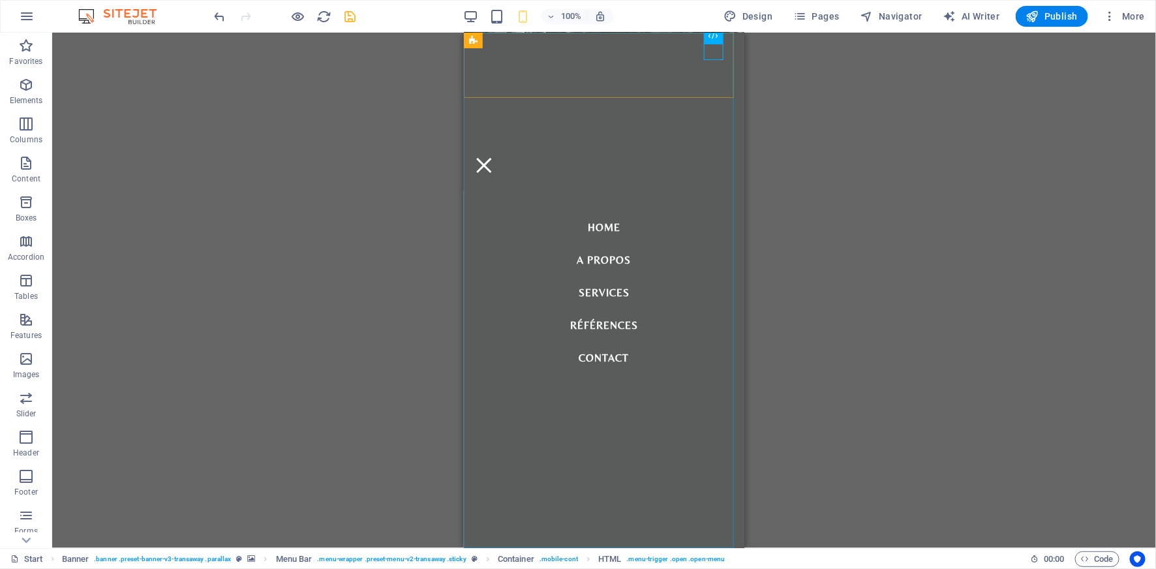
click at [648, 159] on nav "Home A propos Services Références Contact" at bounding box center [603, 289] width 281 height 515
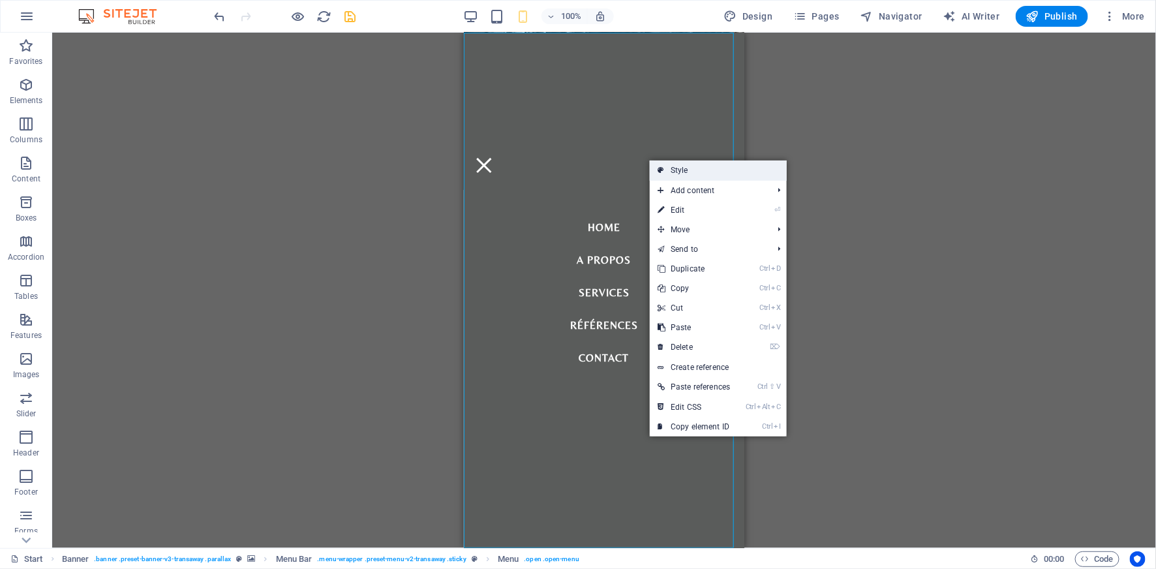
click at [686, 170] on link "Style" at bounding box center [718, 171] width 137 height 20
select select "rem"
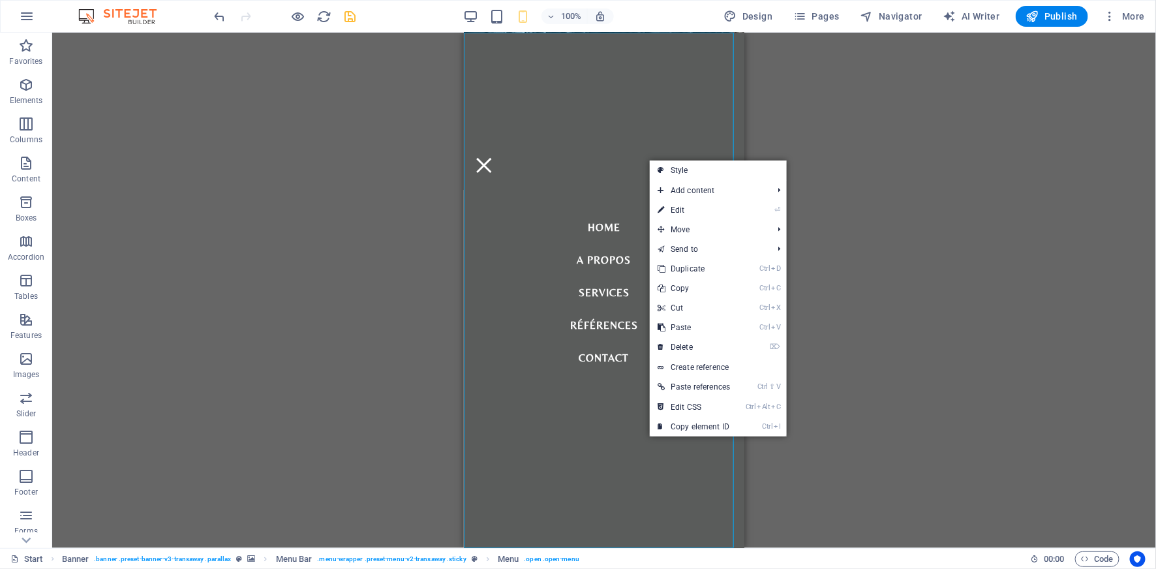
select select "sticky_banner"
select select "px"
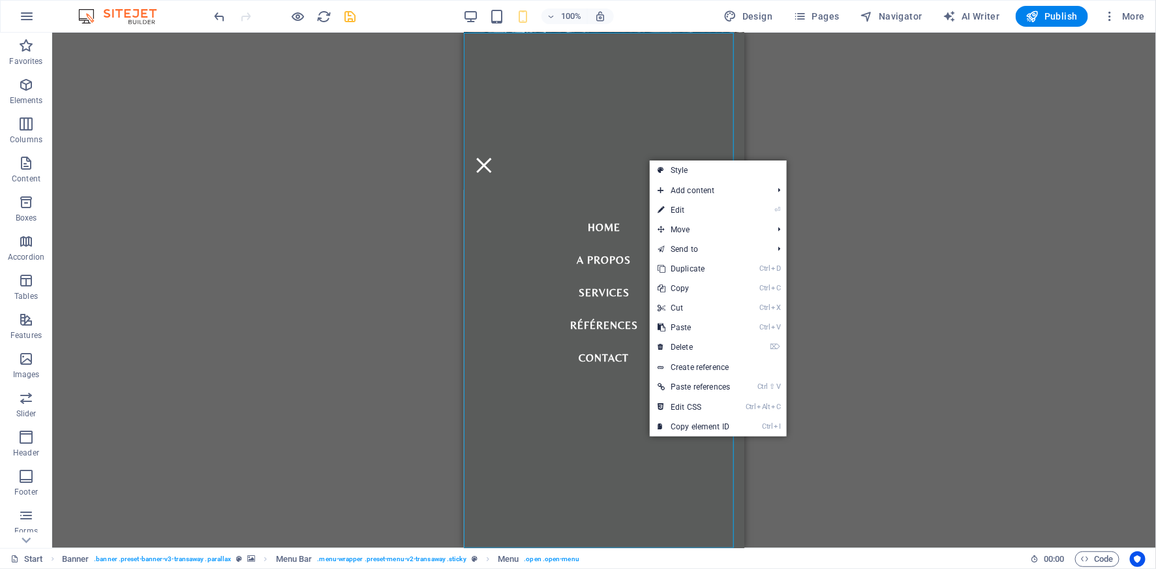
select select "hover_border_top"
select select "px"
select select "rem"
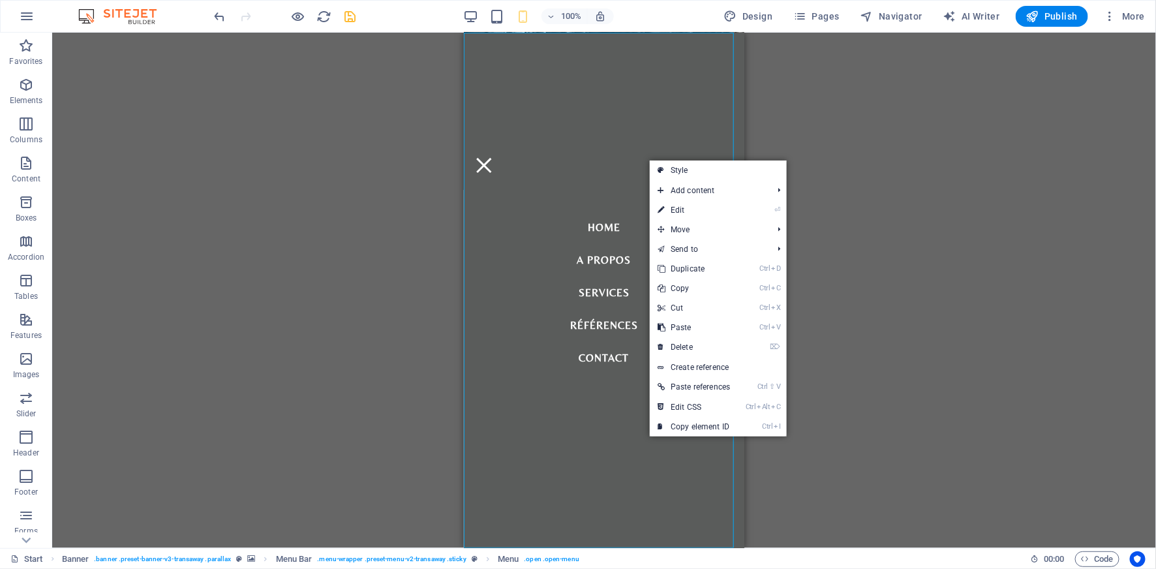
select select "rem"
select select "700"
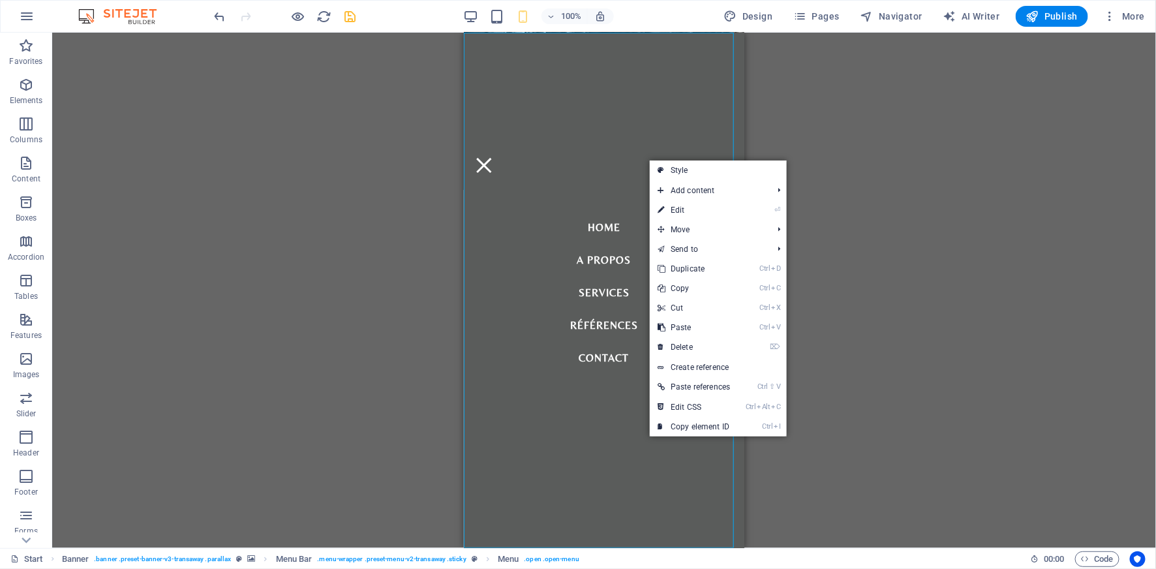
select select "px"
select select "rem"
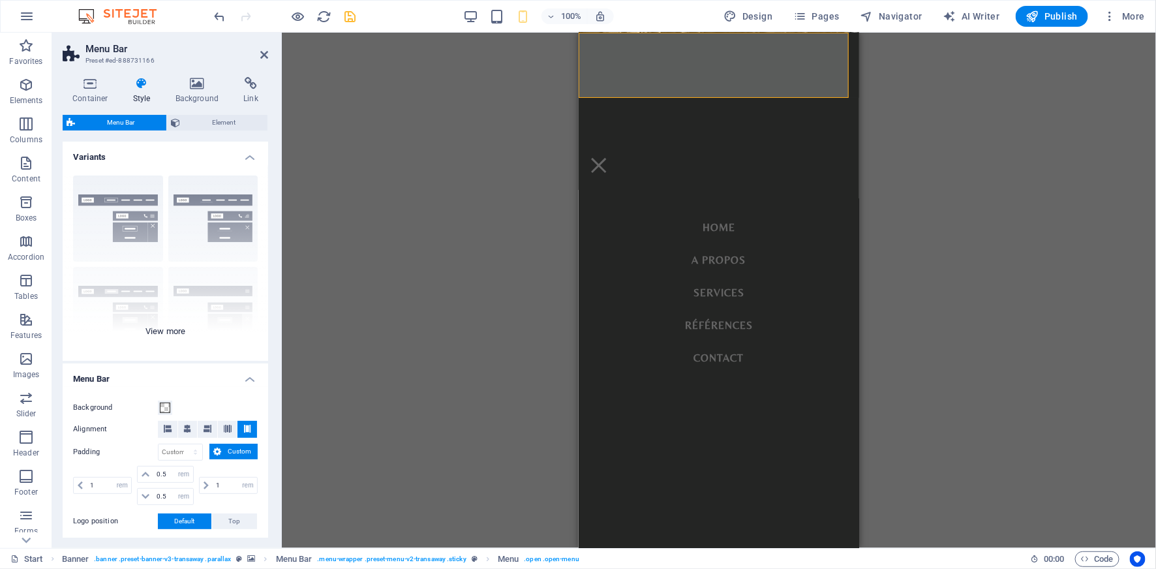
type input "4"
type input "100"
select select "%"
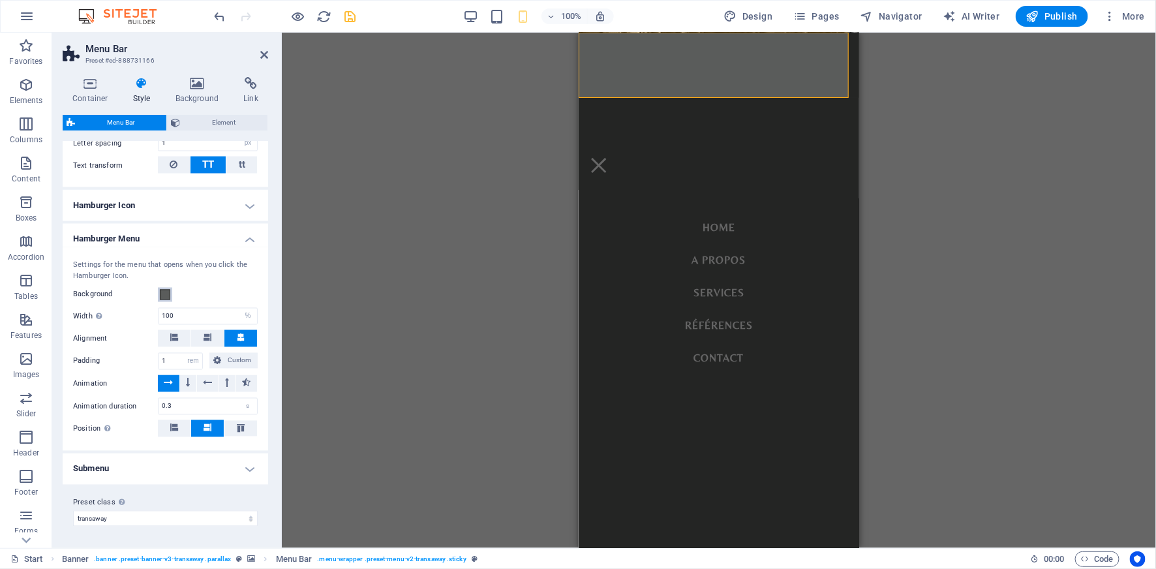
click at [170, 296] on span at bounding box center [165, 295] width 10 height 10
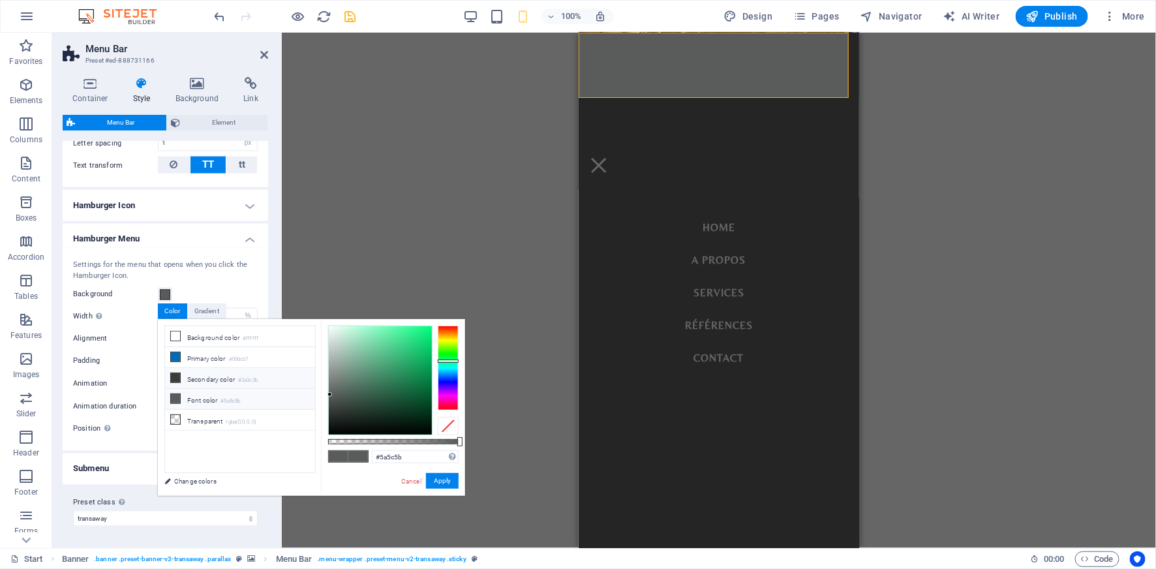
click at [208, 376] on li "Secondary color #3a3c3b" at bounding box center [240, 378] width 150 height 21
type input "#3a3c3b"
click at [440, 483] on button "Apply" at bounding box center [442, 481] width 33 height 16
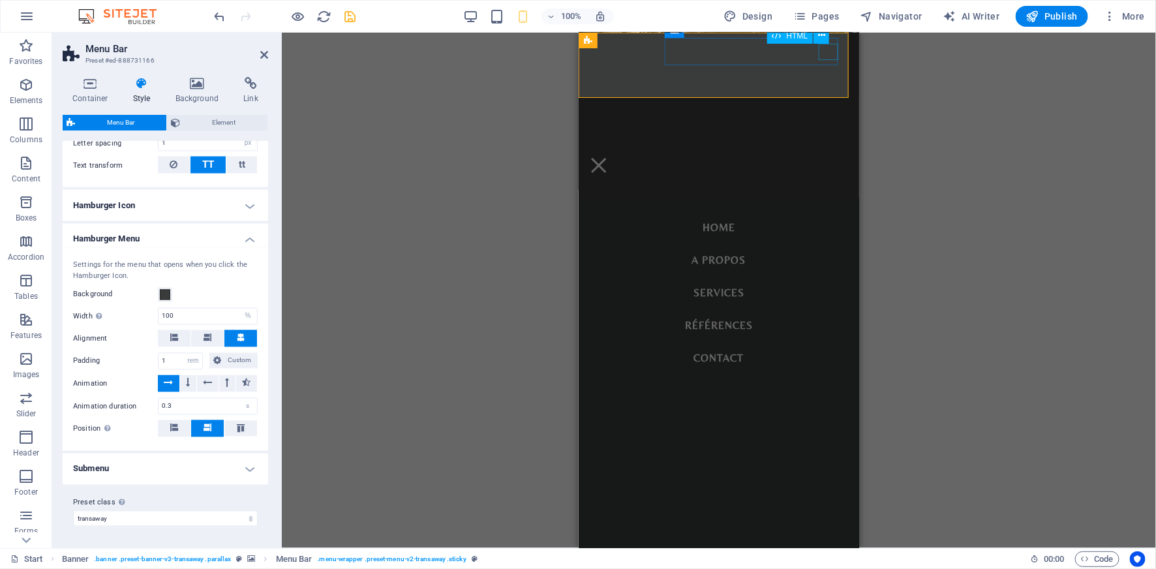
click at [608, 157] on div at bounding box center [599, 165] width 20 height 16
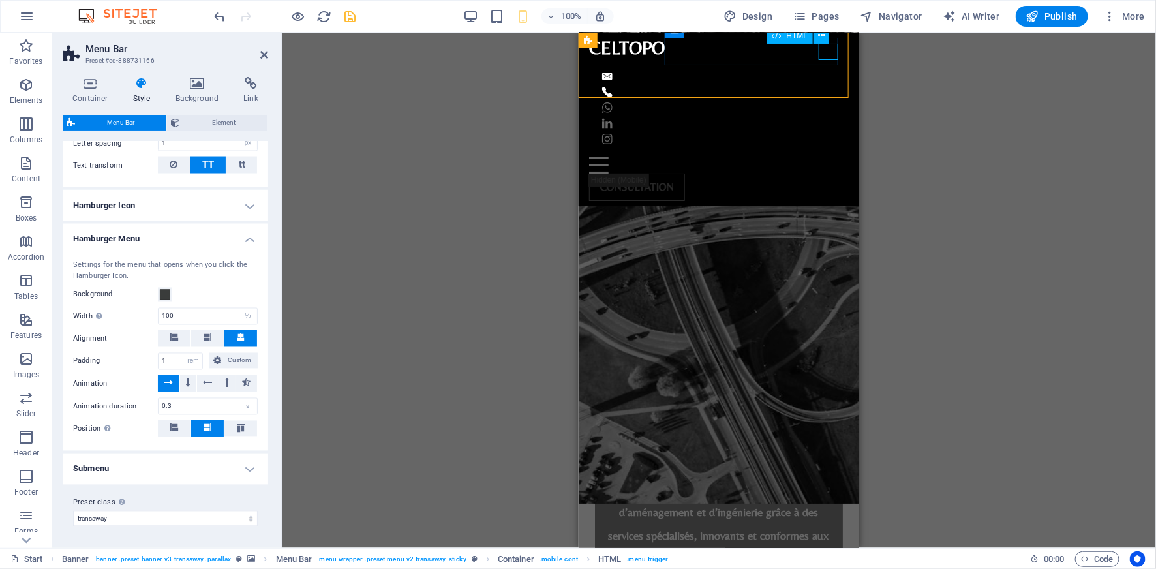
click at [831, 157] on div at bounding box center [719, 165] width 260 height 16
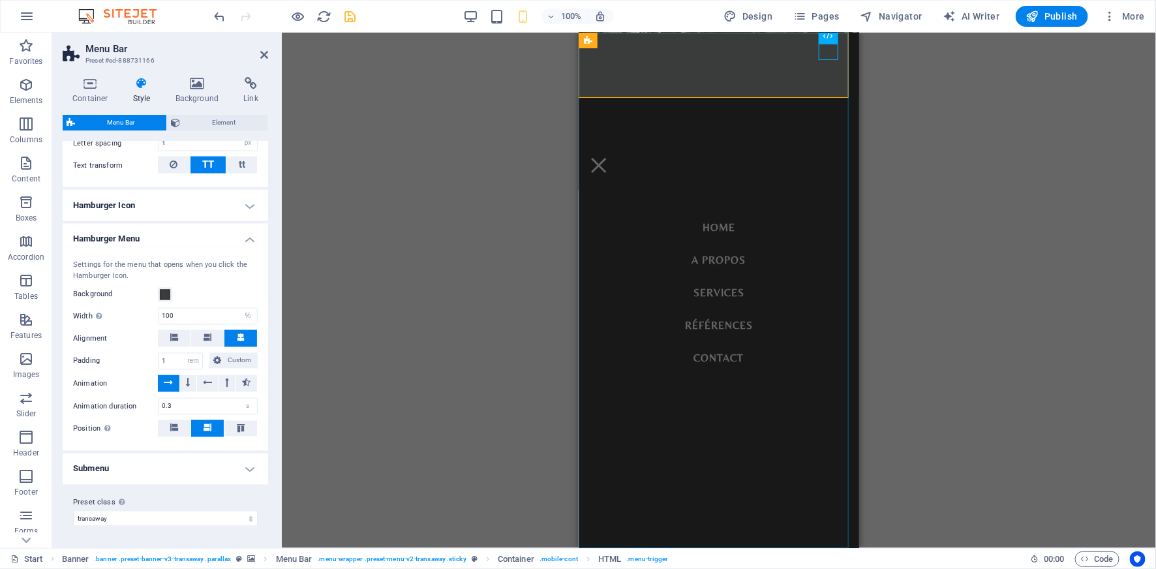
click at [778, 232] on nav "Home A propos Services Références Contact" at bounding box center [718, 289] width 281 height 515
click at [508, 128] on div "H3 Banner Container Banner Info Bar Preset Container Container H6 Container Con…" at bounding box center [719, 290] width 874 height 515
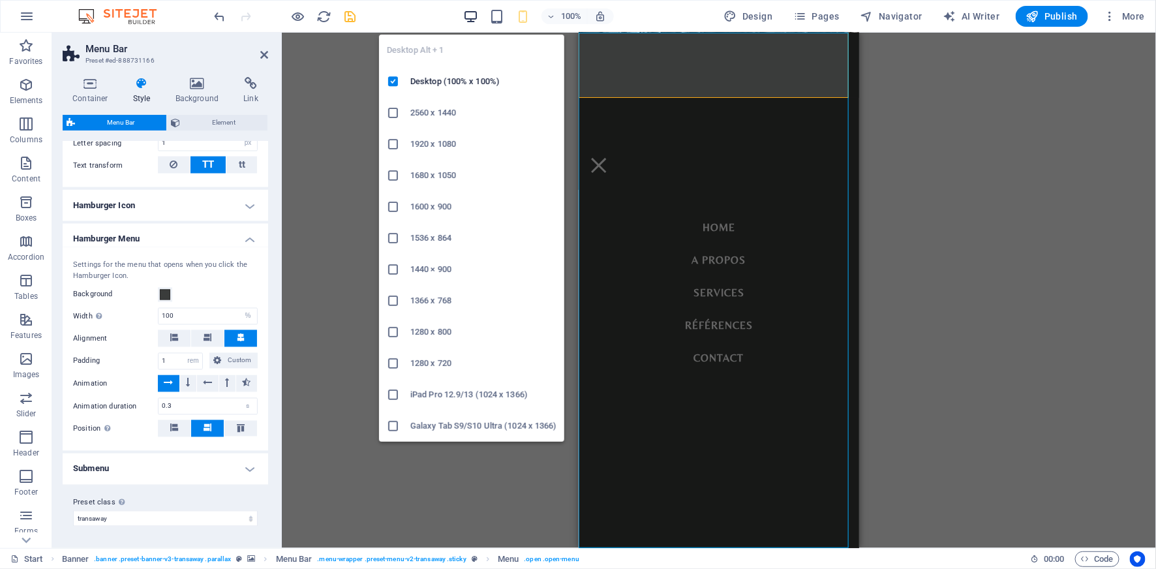
drag, startPoint x: 478, startPoint y: 14, endPoint x: 316, endPoint y: 276, distance: 307.3
click at [478, 14] on icon "button" at bounding box center [470, 16] width 15 height 15
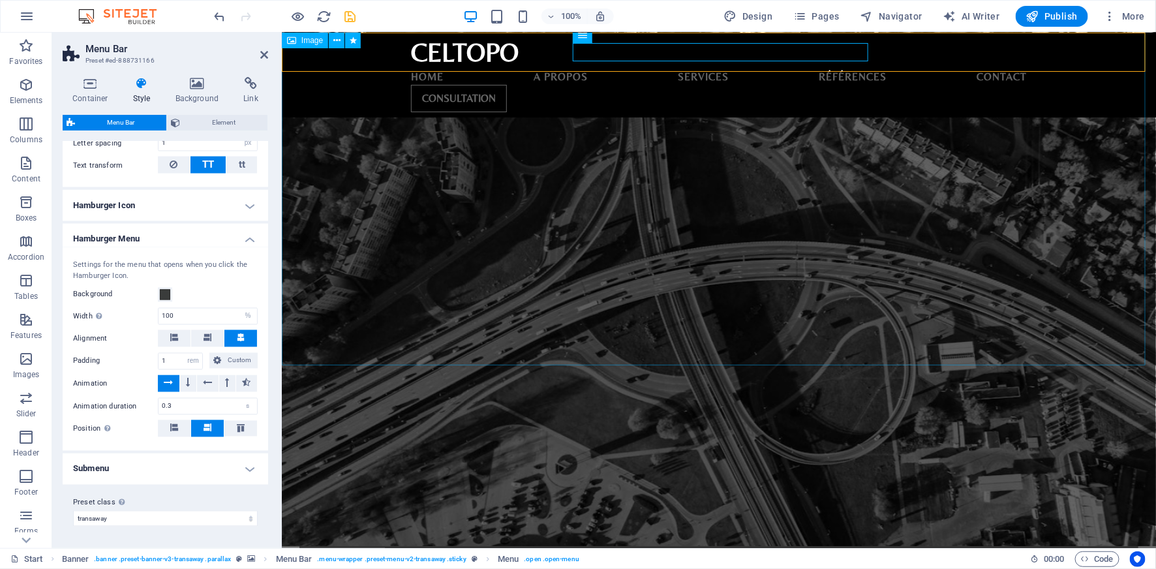
type input "2"
select select "DISABLED_OPTION_VALUE"
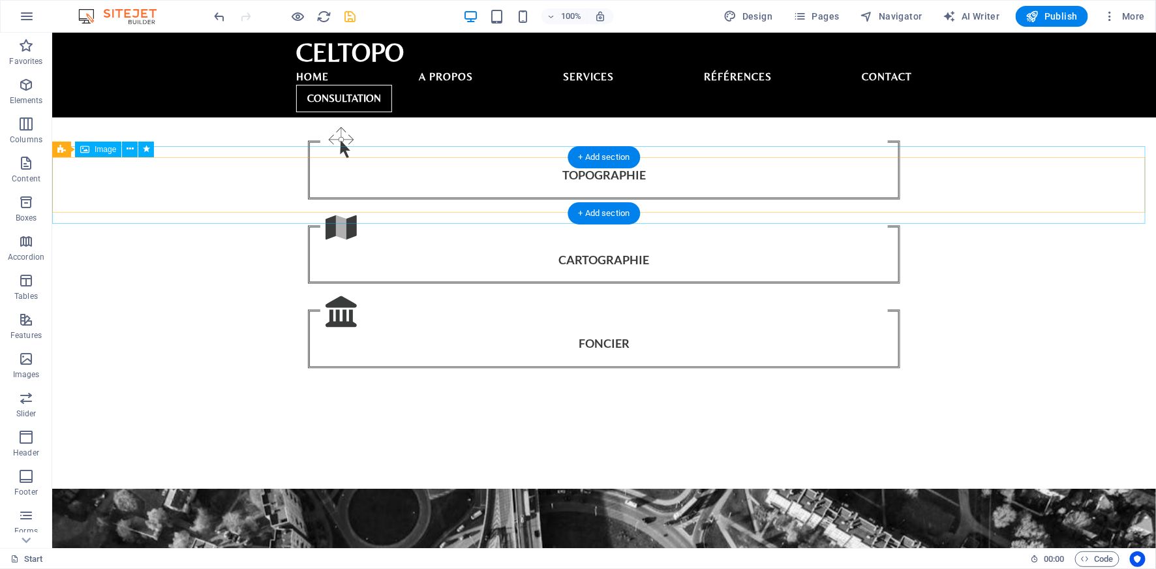
scroll to position [846, 0]
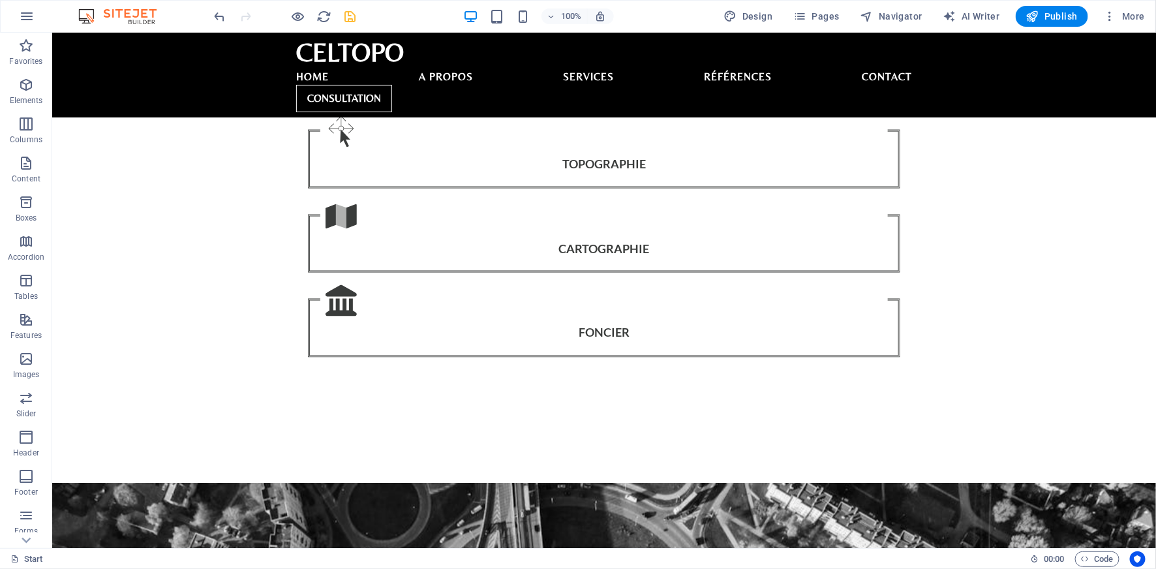
click at [536, 12] on div "100%" at bounding box center [538, 16] width 151 height 21
click at [530, 14] on icon "button" at bounding box center [522, 16] width 15 height 15
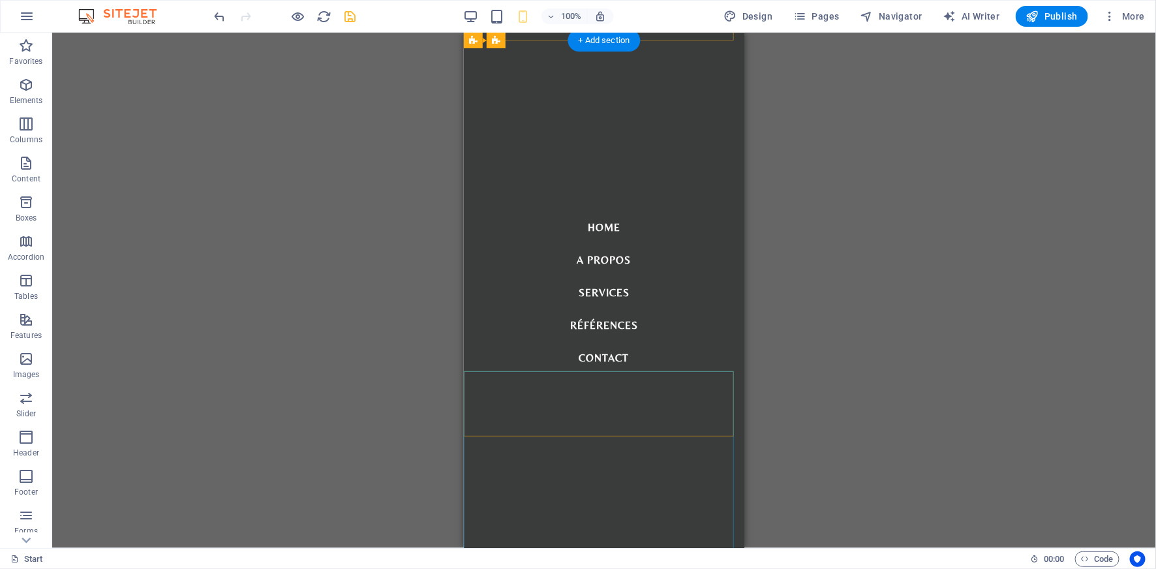
scroll to position [0, 0]
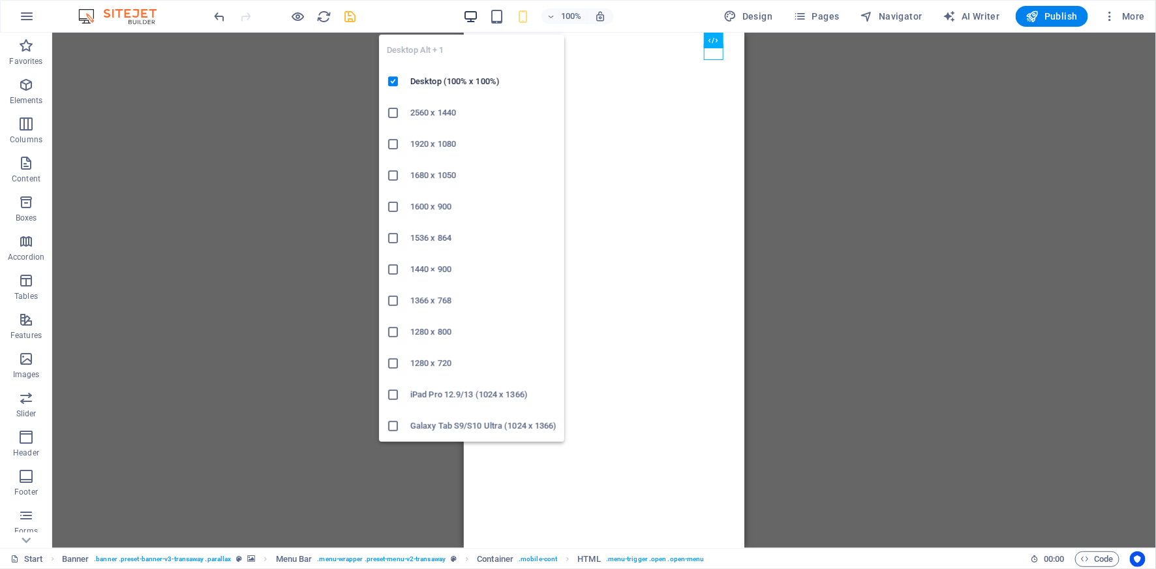
click at [472, 20] on icon "button" at bounding box center [470, 16] width 15 height 15
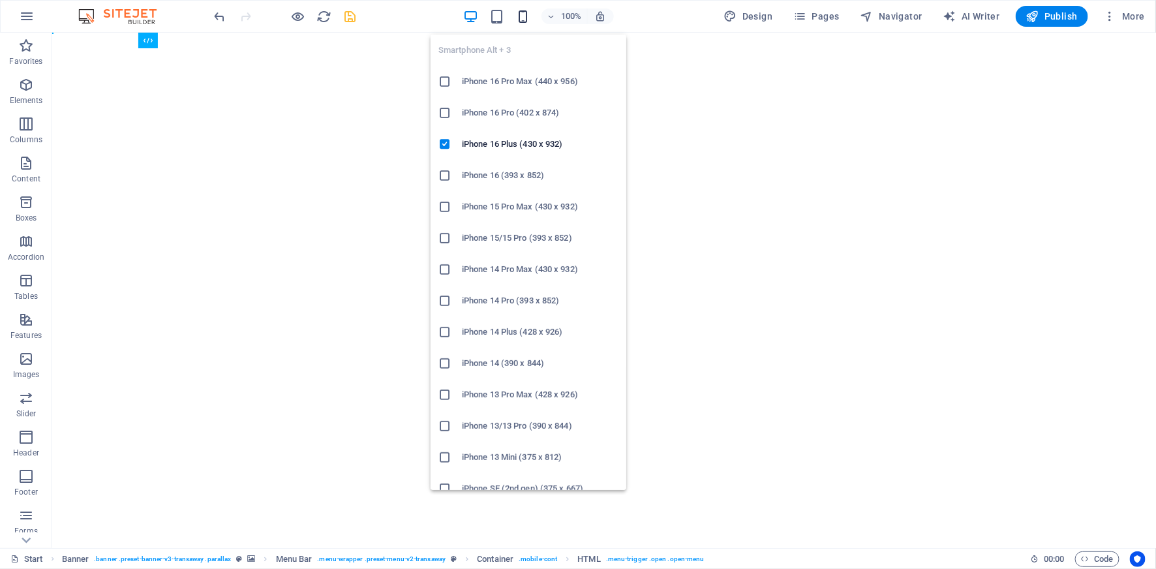
click at [527, 16] on icon "button" at bounding box center [522, 16] width 15 height 15
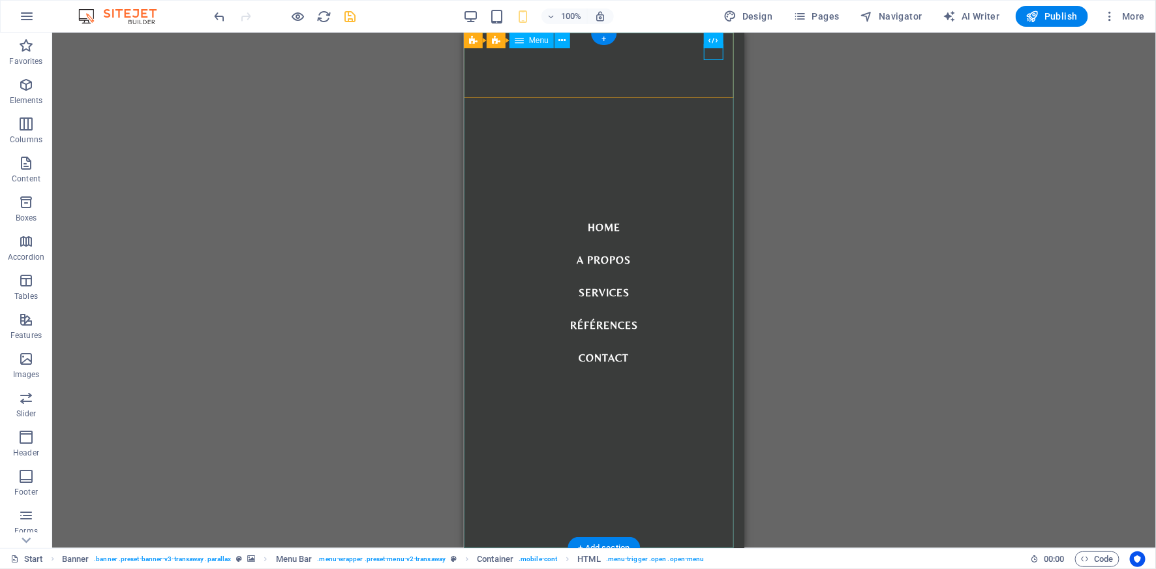
click at [673, 172] on nav "Home A propos Services Références Contact" at bounding box center [603, 289] width 281 height 515
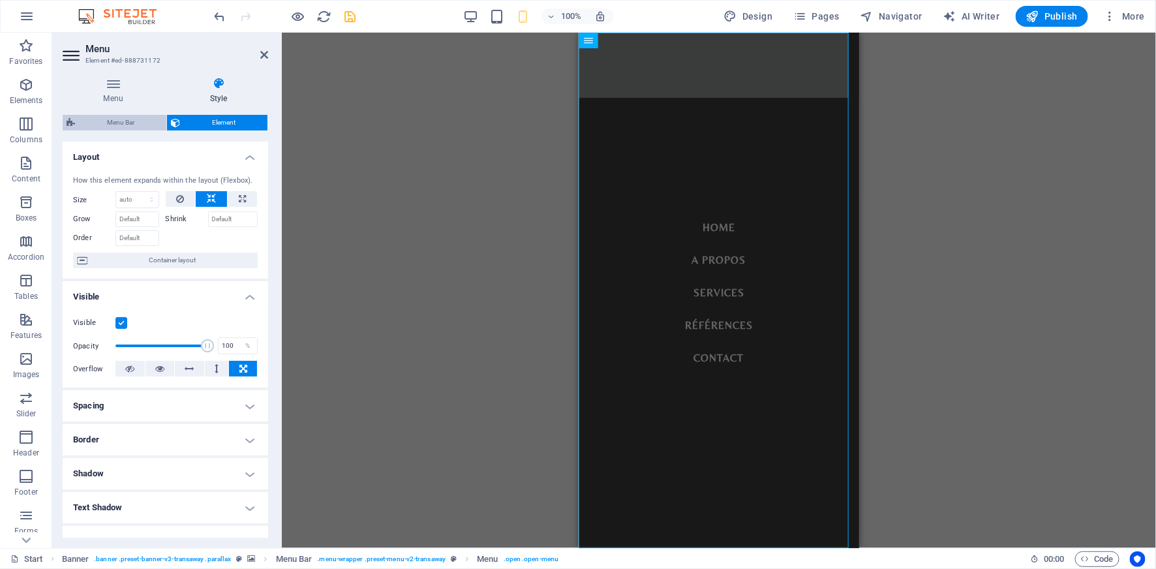
click at [107, 121] on span "Menu Bar" at bounding box center [121, 123] width 84 height 16
select select "rem"
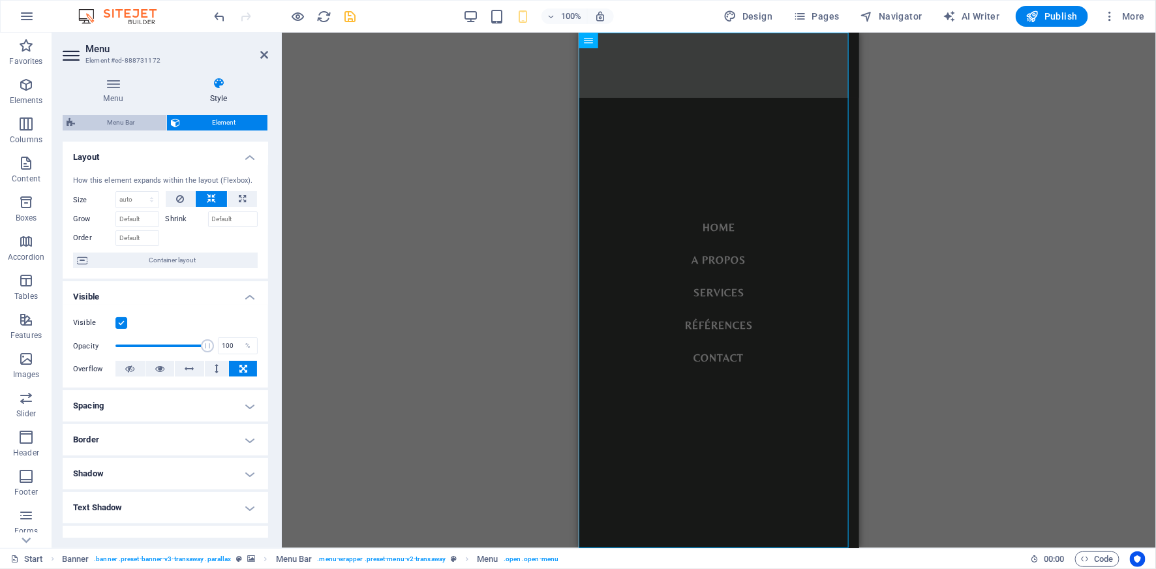
select select "sticky_banner"
select select "px"
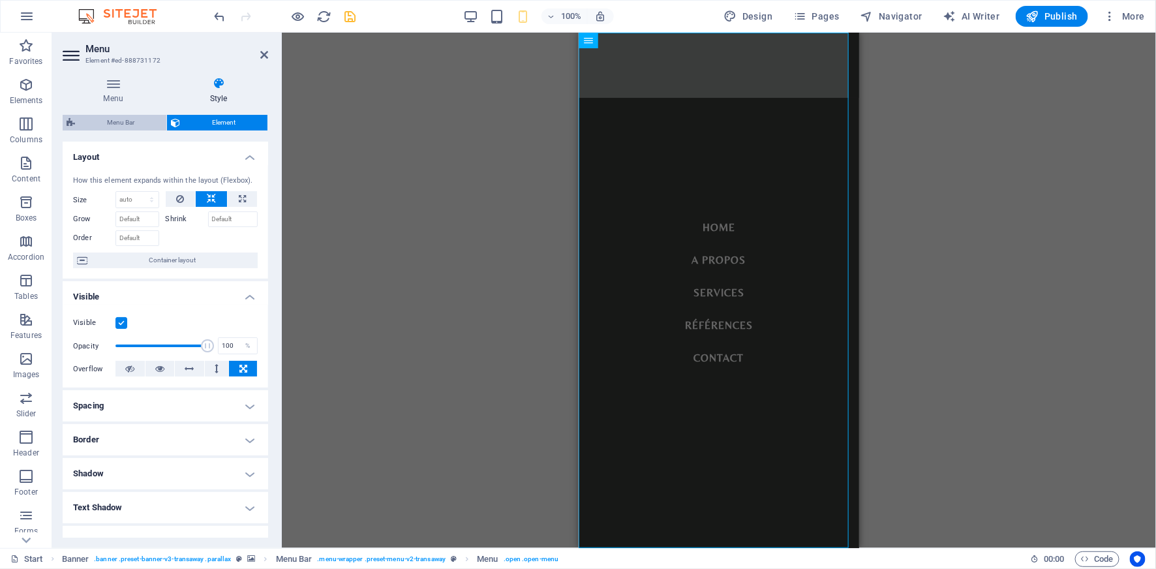
select select "hover_border_top"
select select "px"
select select "rem"
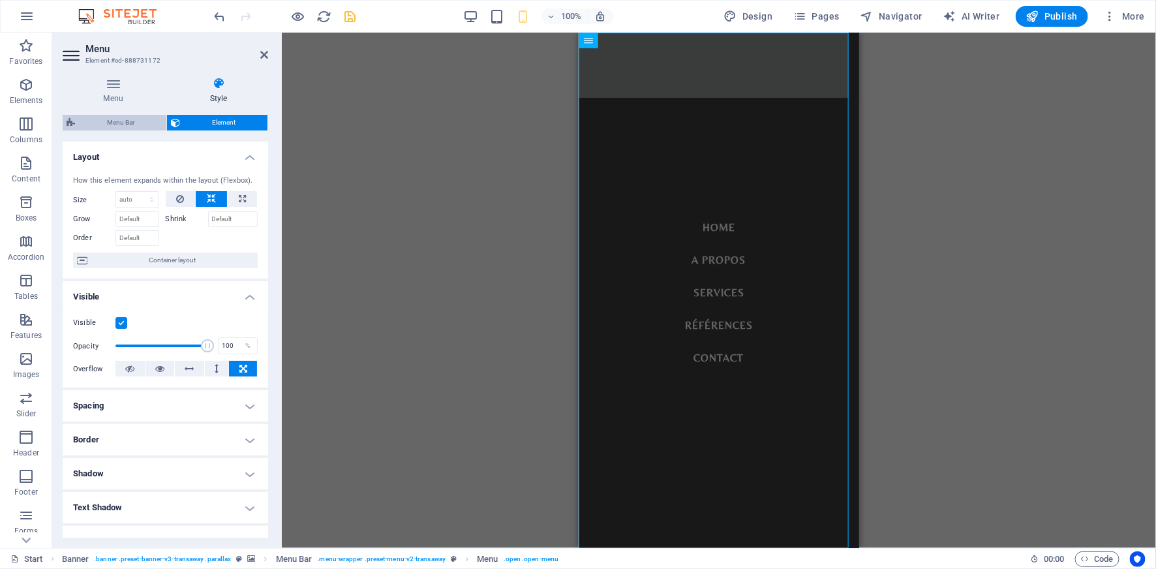
select select "rem"
select select "700"
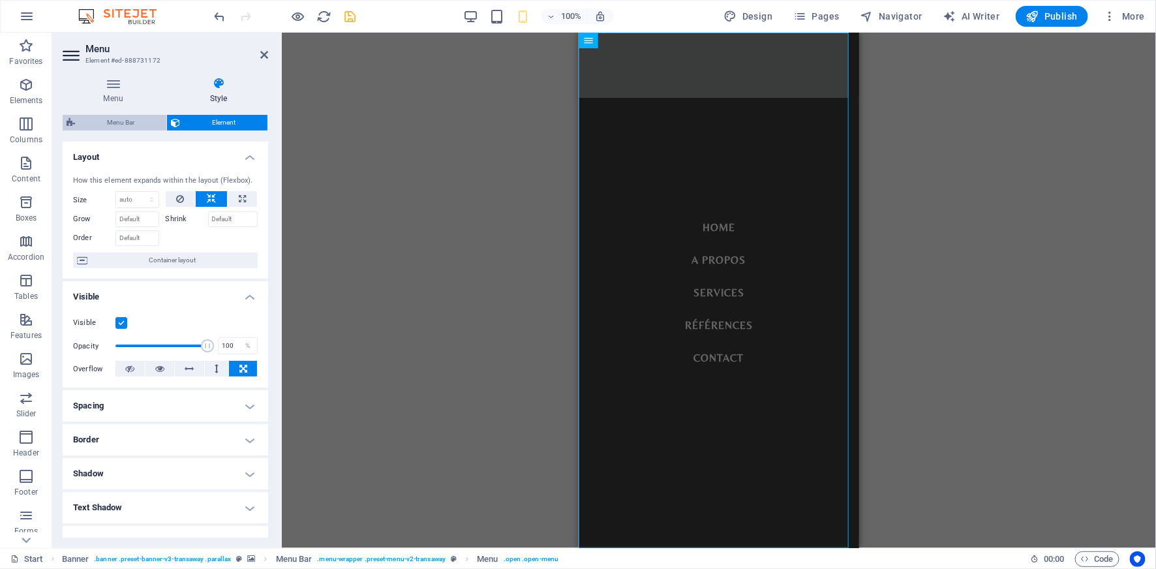
select select "px"
select select "rem"
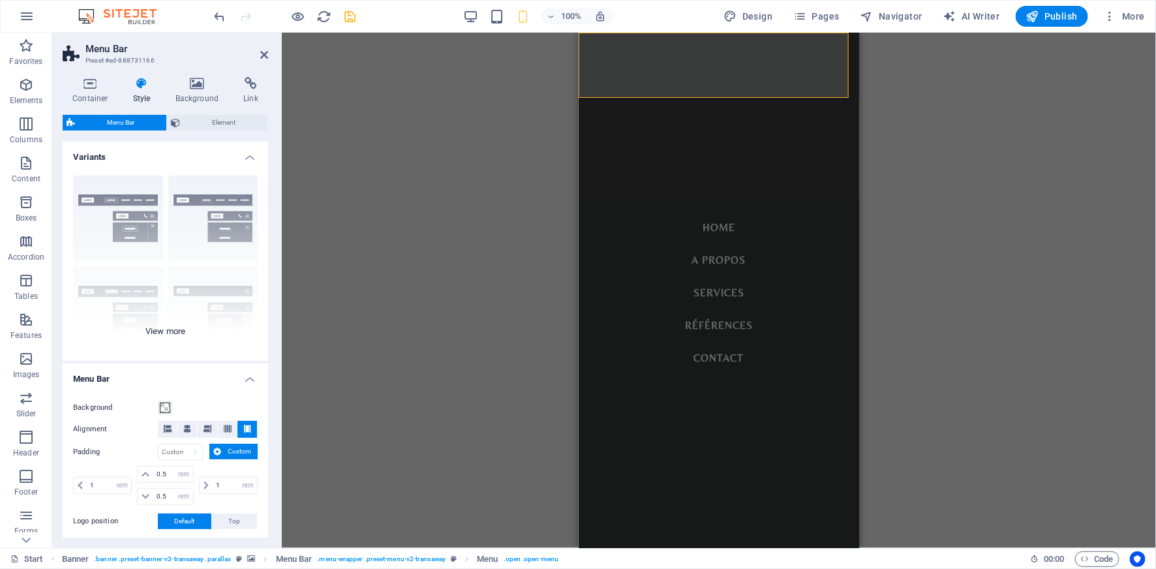
type input "4"
type input "100"
select select "%"
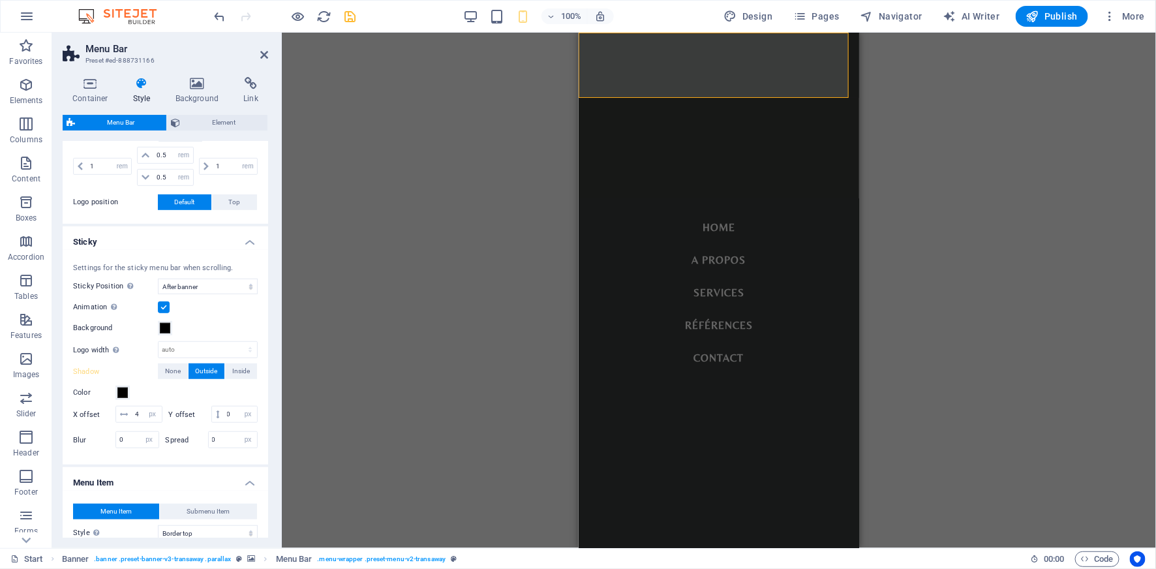
scroll to position [338, 0]
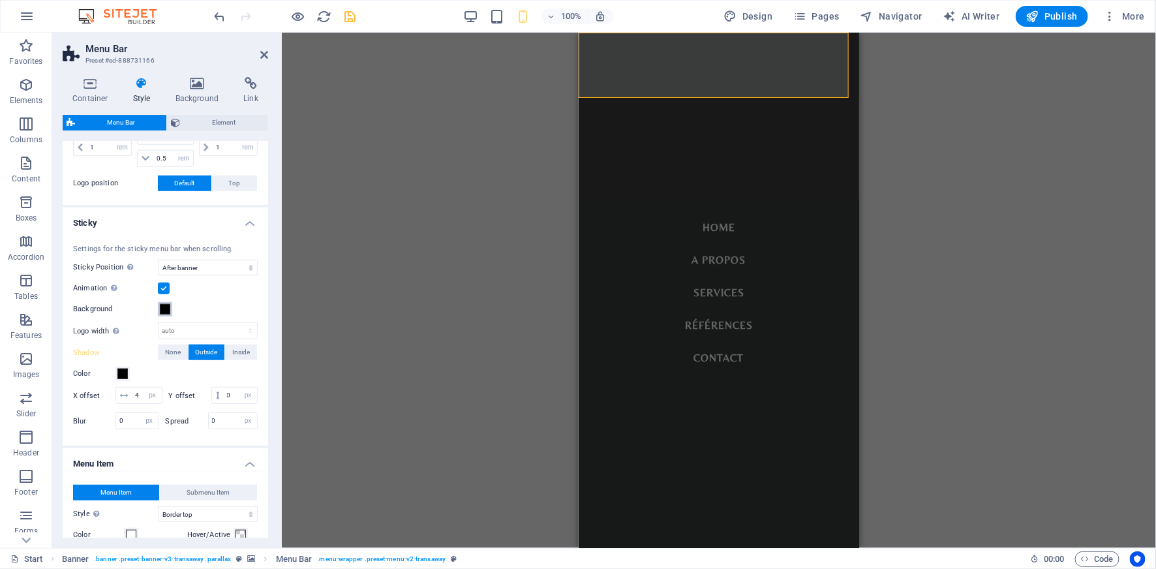
click at [166, 311] on span at bounding box center [165, 309] width 10 height 10
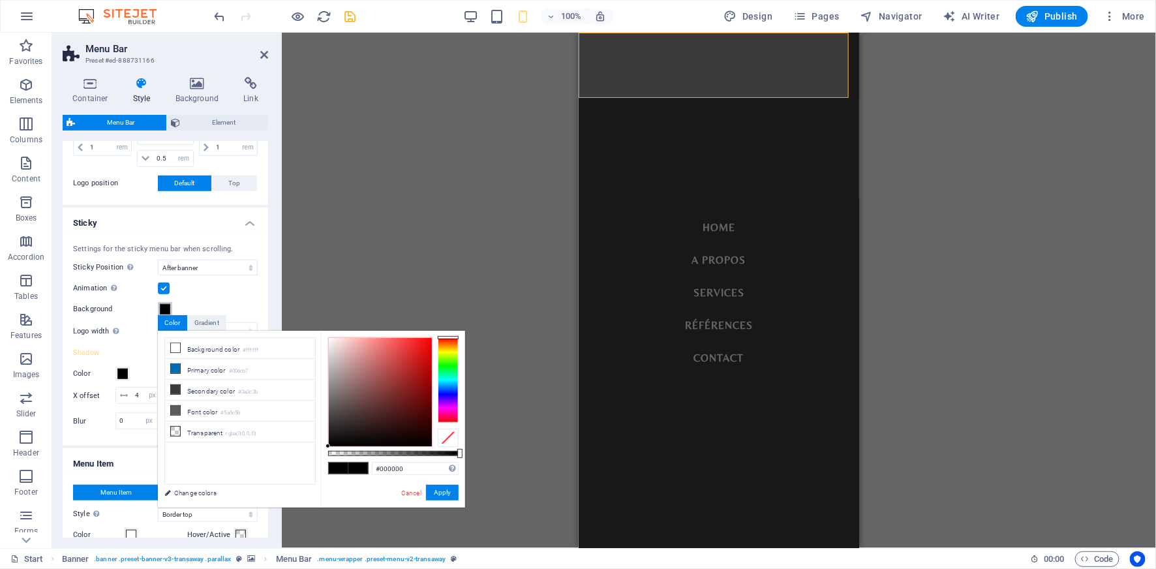
click at [166, 311] on span at bounding box center [165, 309] width 10 height 10
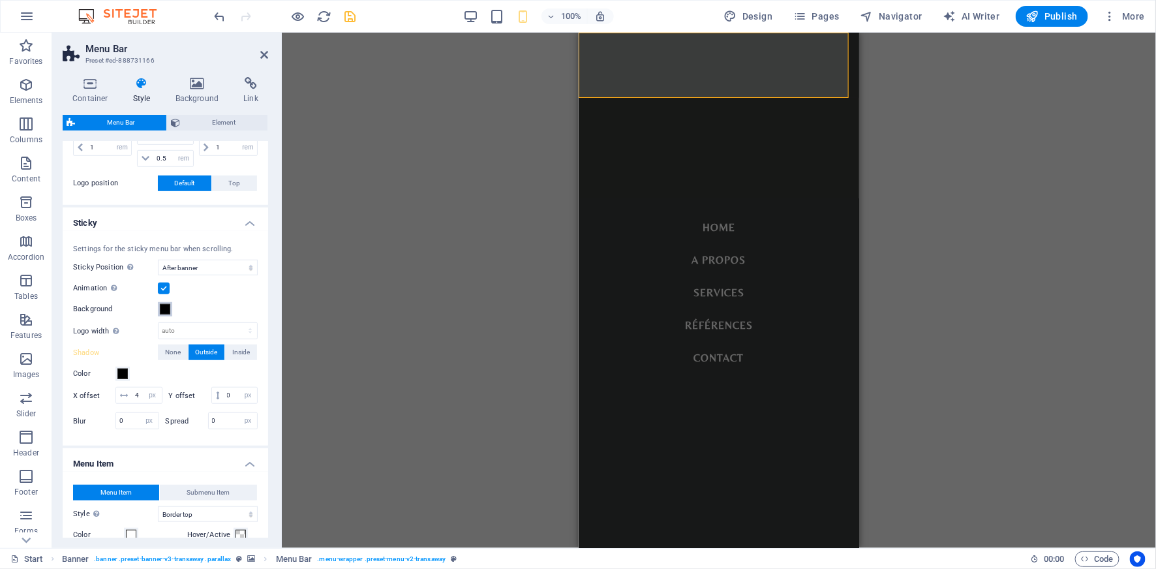
click at [165, 304] on span at bounding box center [165, 309] width 10 height 10
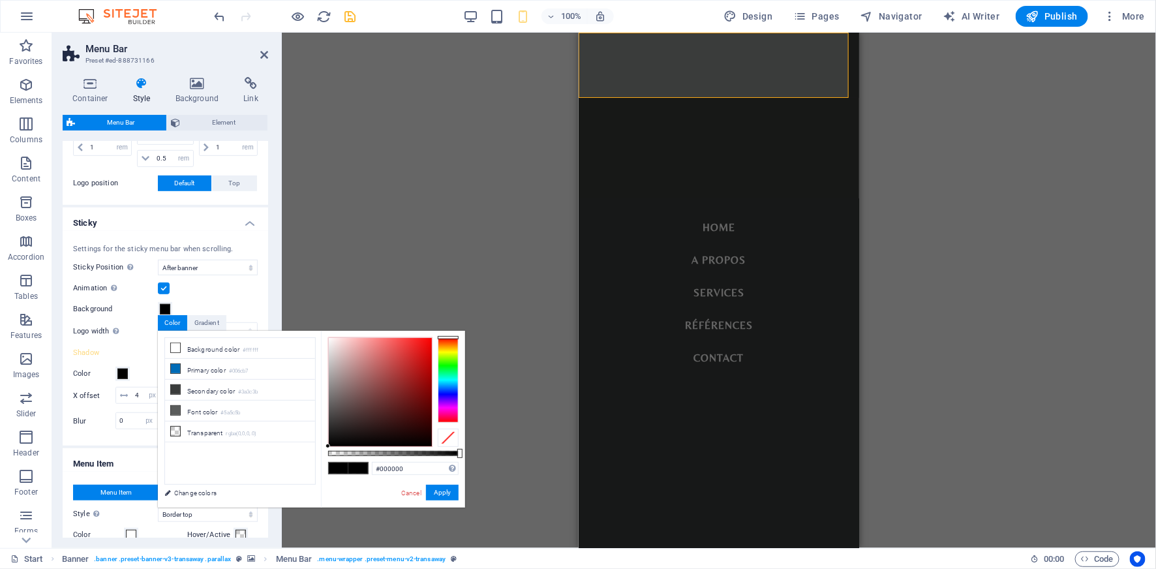
click at [425, 267] on div "H3 Banner Container Banner Info Bar Container Preset Container Container H6 Con…" at bounding box center [719, 290] width 874 height 515
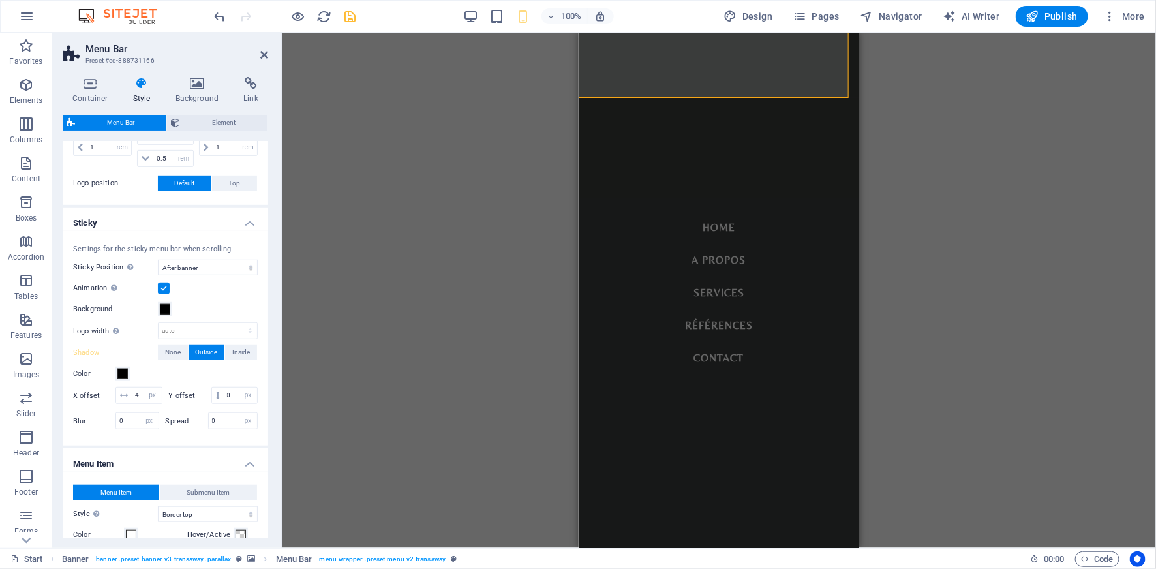
click at [952, 151] on div "H3 Banner Container Banner Info Bar Container Preset Container Container H6 Con…" at bounding box center [719, 290] width 874 height 515
click at [356, 16] on icon "save" at bounding box center [350, 16] width 15 height 15
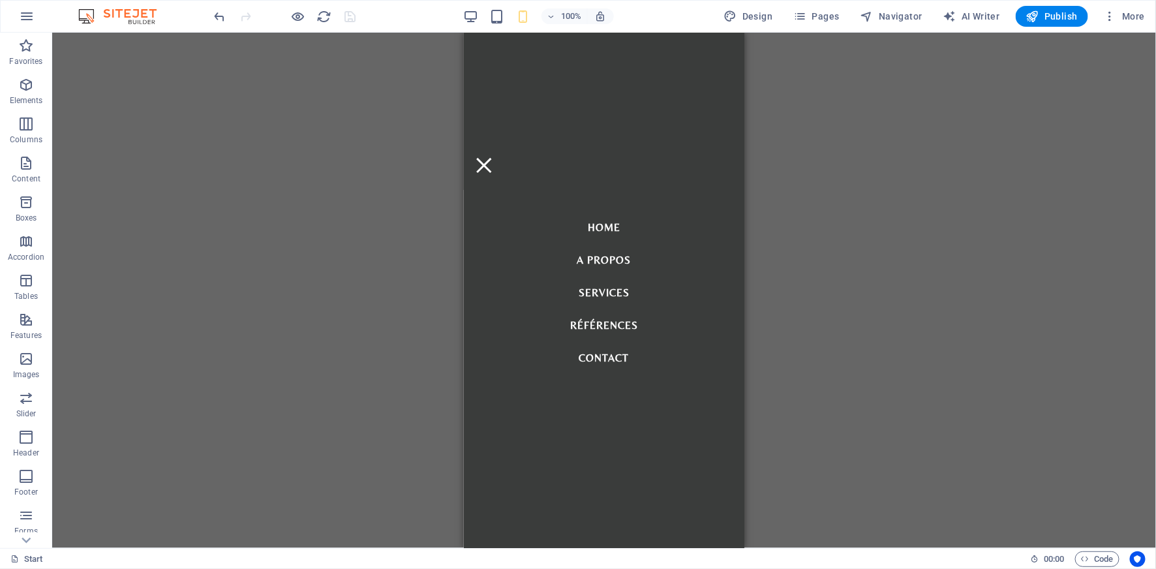
scroll to position [0, 0]
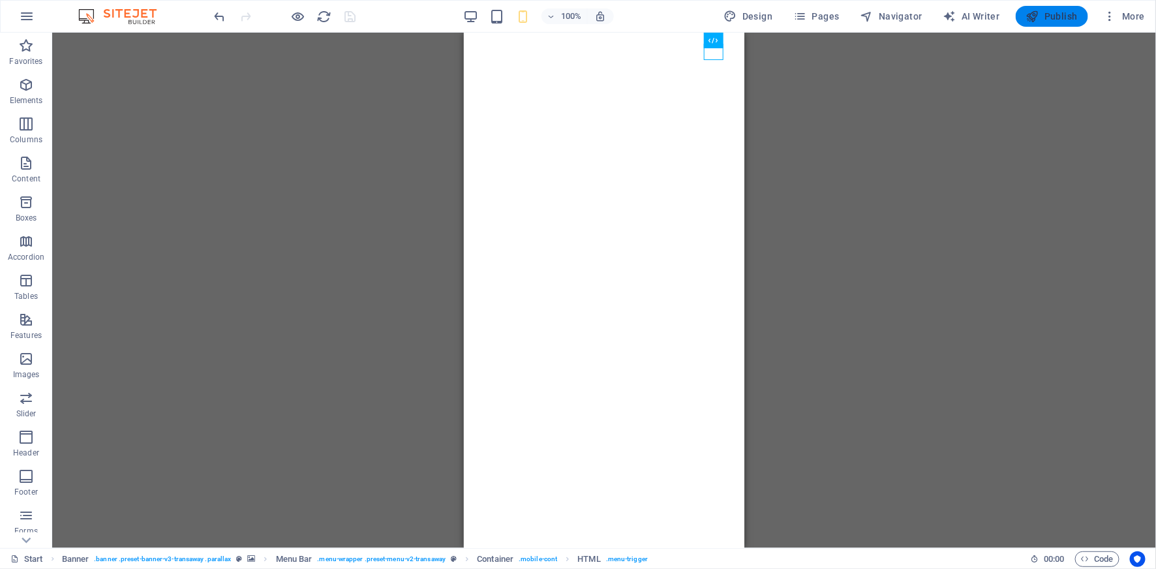
click at [1046, 16] on span "Publish" at bounding box center [1052, 16] width 52 height 13
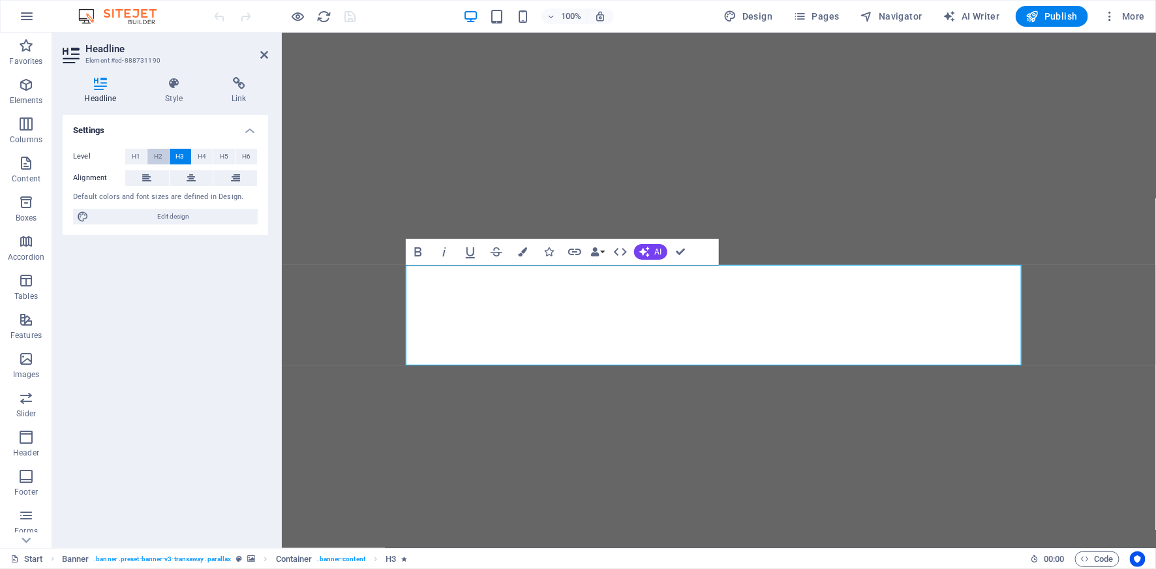
click at [160, 152] on span "H2" at bounding box center [158, 157] width 8 height 16
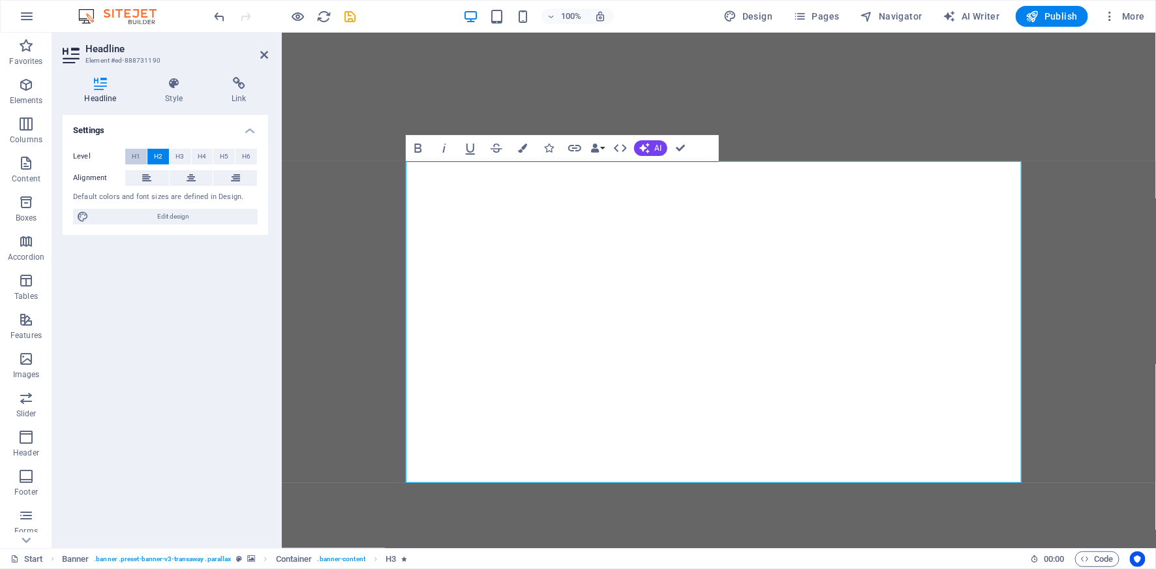
click at [138, 159] on span "H1" at bounding box center [136, 157] width 8 height 16
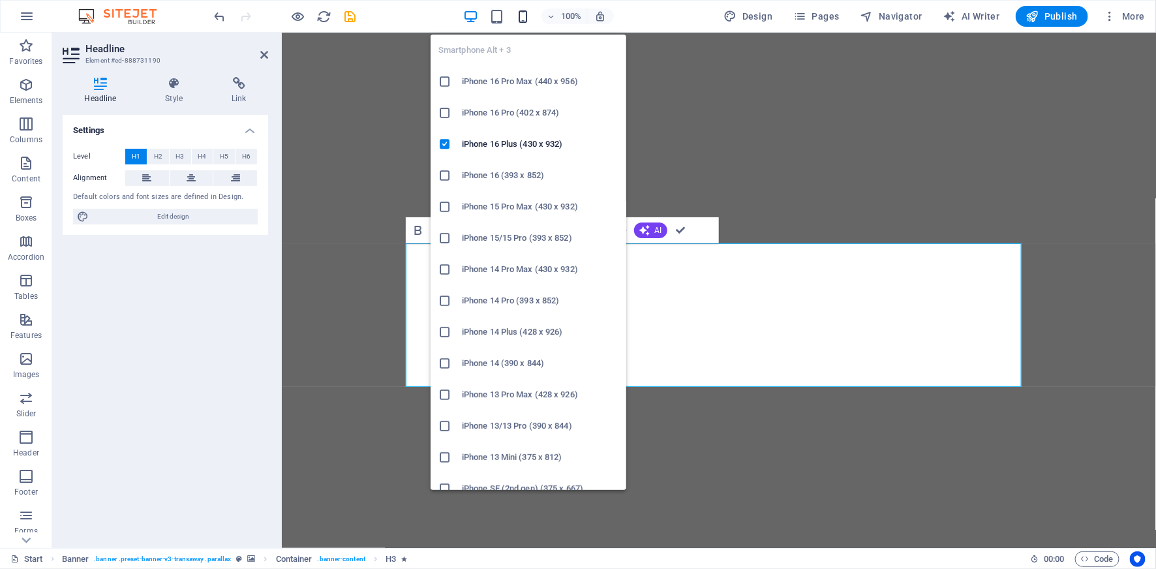
click at [525, 14] on icon "button" at bounding box center [522, 16] width 15 height 15
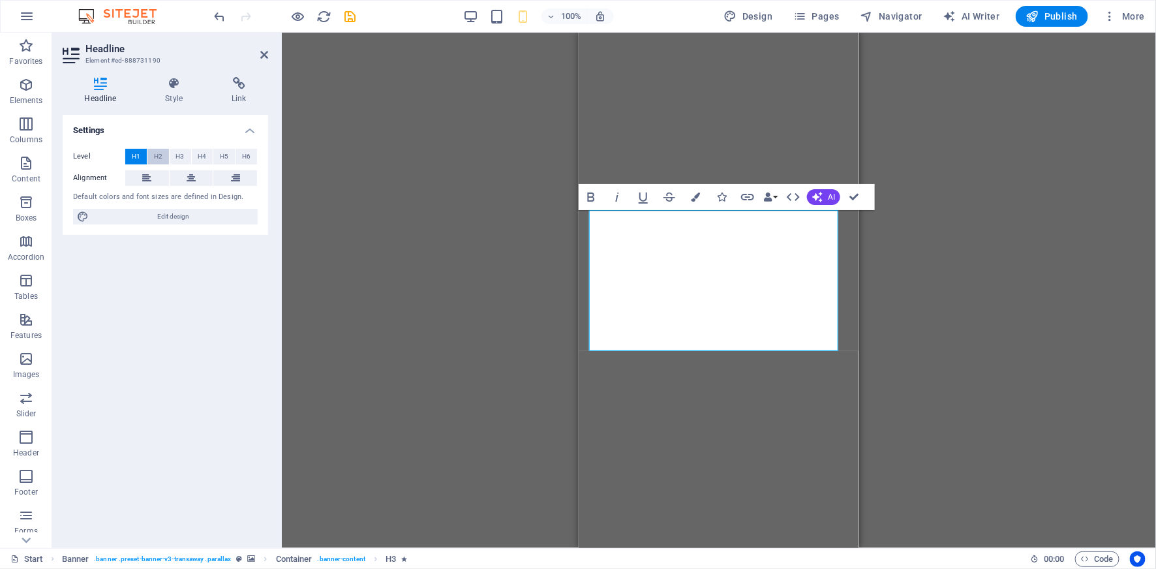
click at [161, 159] on span "H2" at bounding box center [158, 157] width 8 height 16
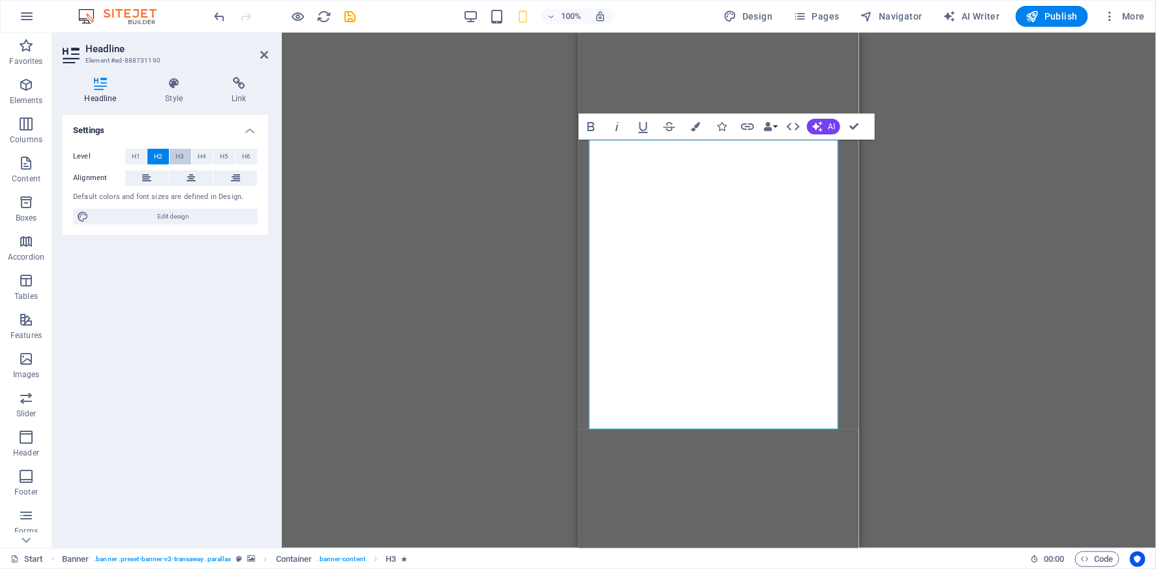
click at [181, 159] on span "H3" at bounding box center [180, 157] width 8 height 16
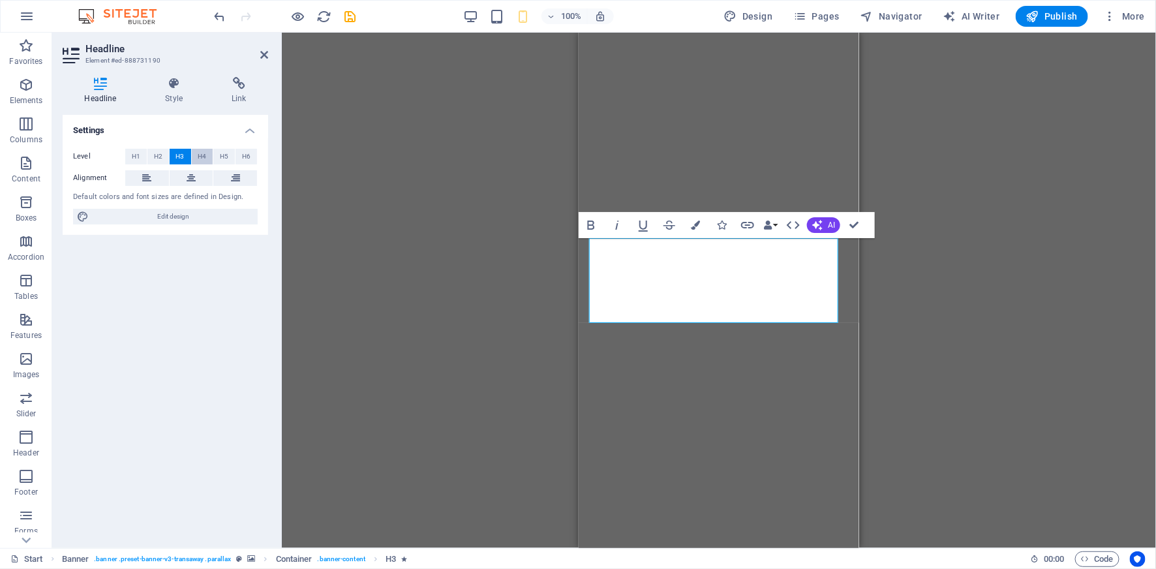
click at [198, 155] on span "H4" at bounding box center [202, 157] width 8 height 16
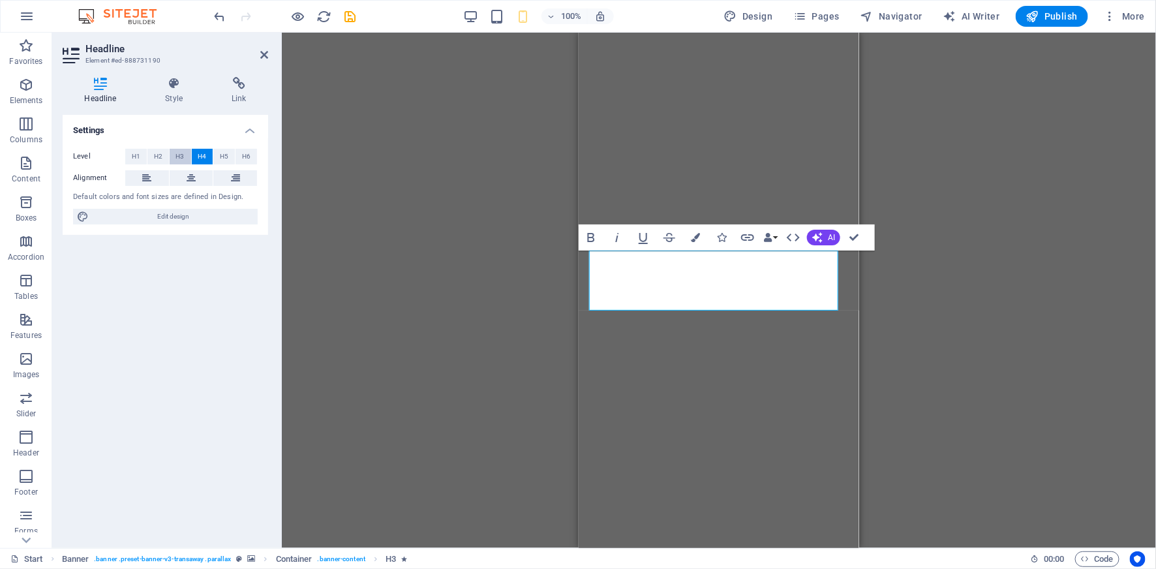
click at [186, 156] on button "H3" at bounding box center [181, 157] width 22 height 16
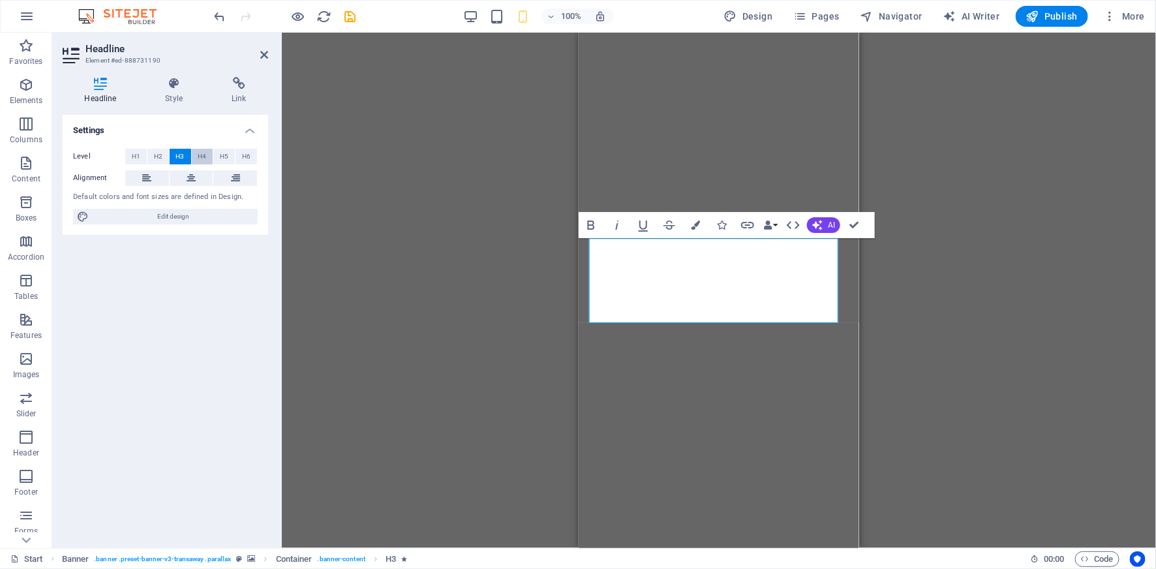
click at [201, 157] on span "H4" at bounding box center [202, 157] width 8 height 16
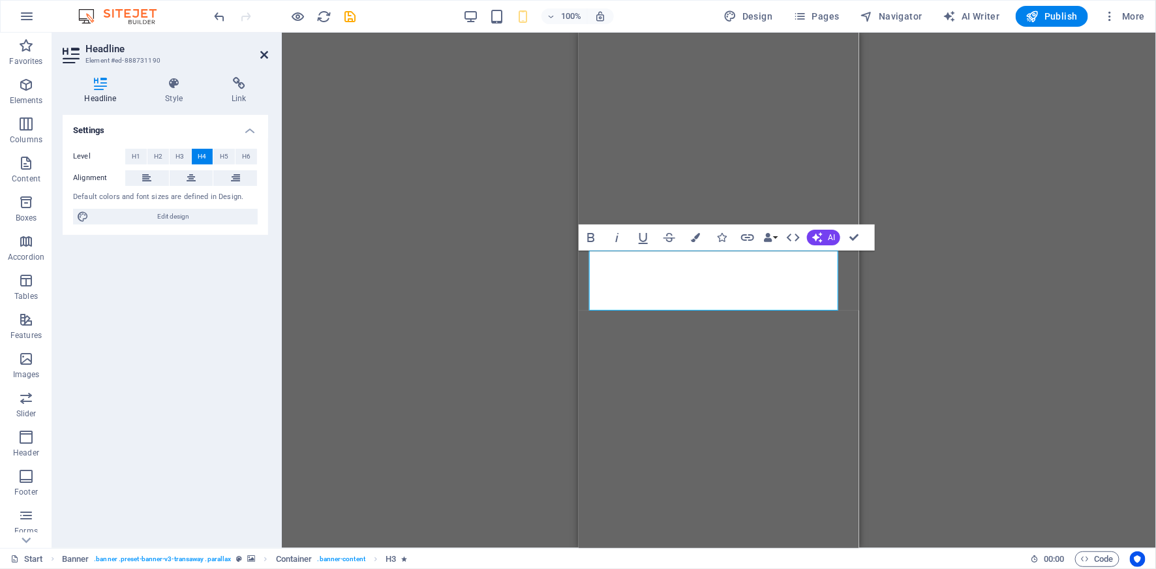
click at [264, 53] on icon at bounding box center [264, 55] width 8 height 10
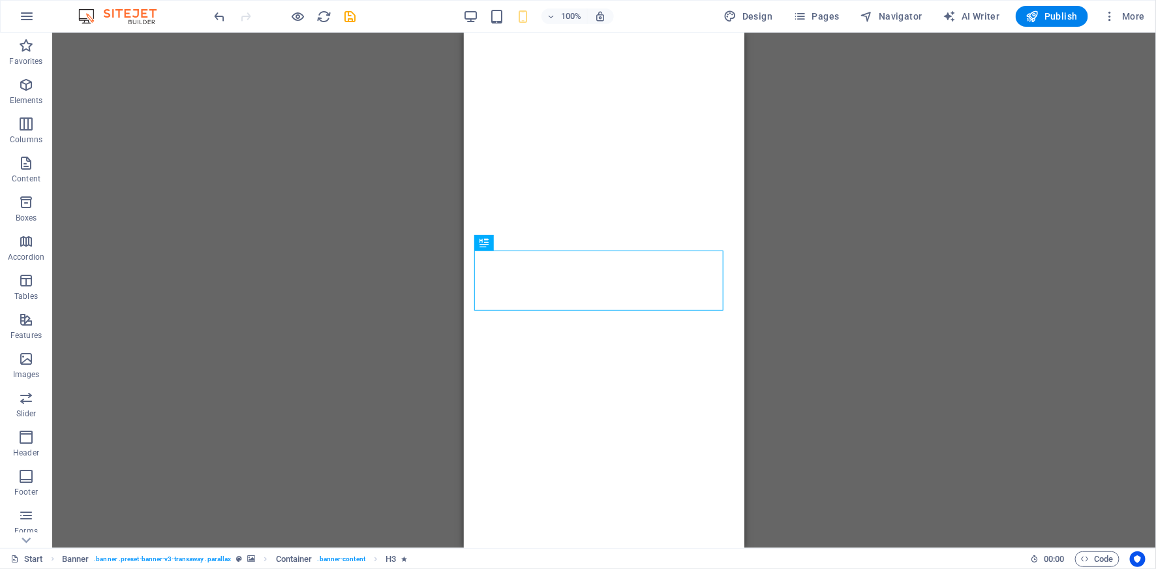
click at [843, 337] on div "H4 Banner Container Menu Bar Banner Info Bar Button" at bounding box center [604, 290] width 1104 height 515
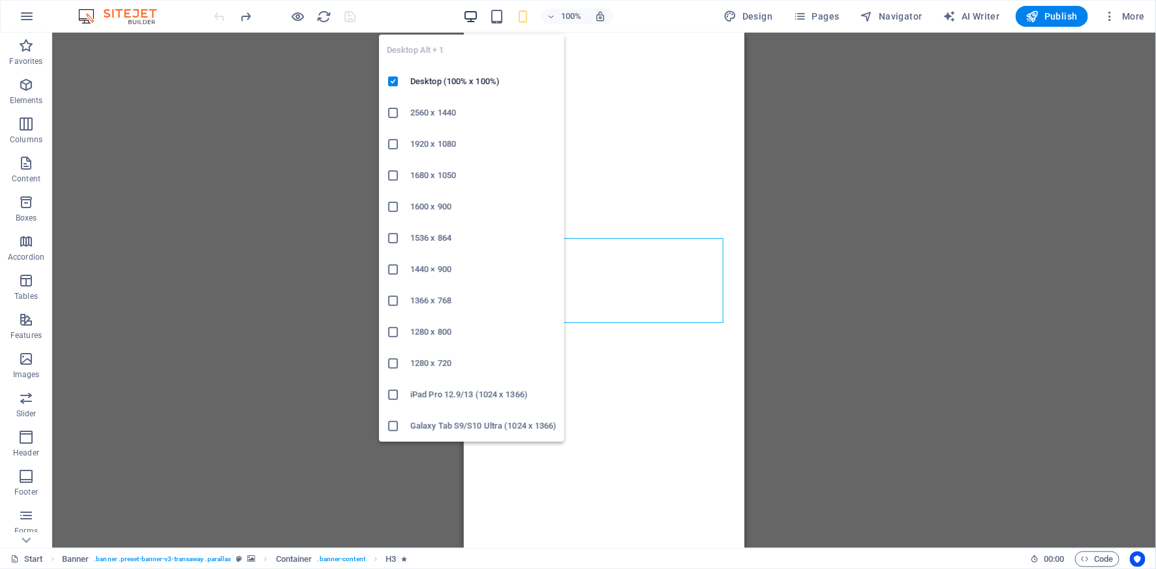
drag, startPoint x: 476, startPoint y: 11, endPoint x: 583, endPoint y: 156, distance: 179.7
click at [476, 12] on icon "button" at bounding box center [470, 16] width 15 height 15
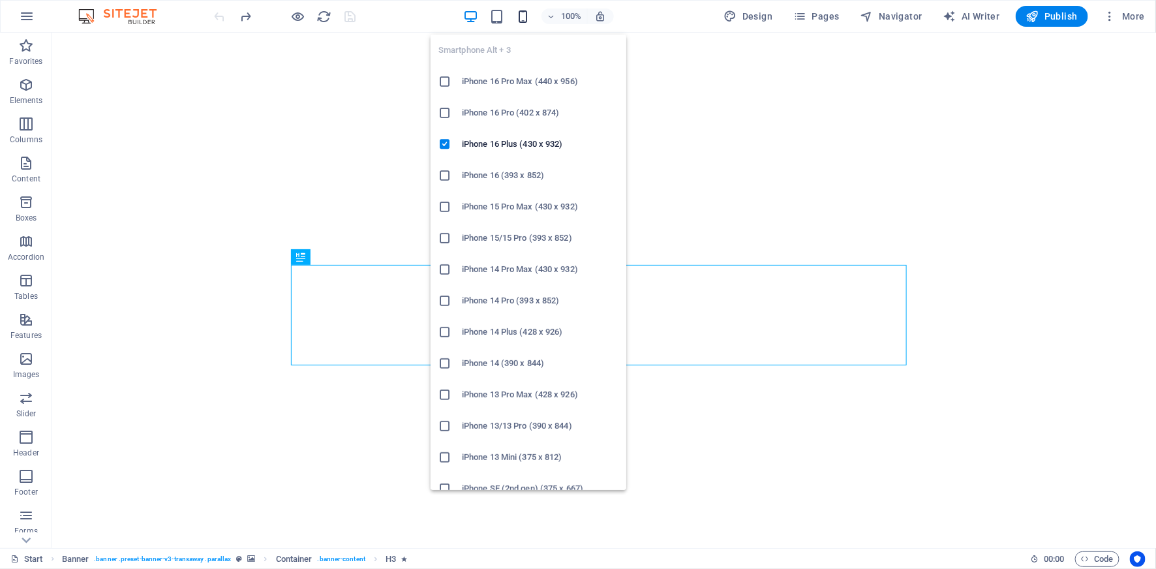
click at [530, 13] on icon "button" at bounding box center [522, 16] width 15 height 15
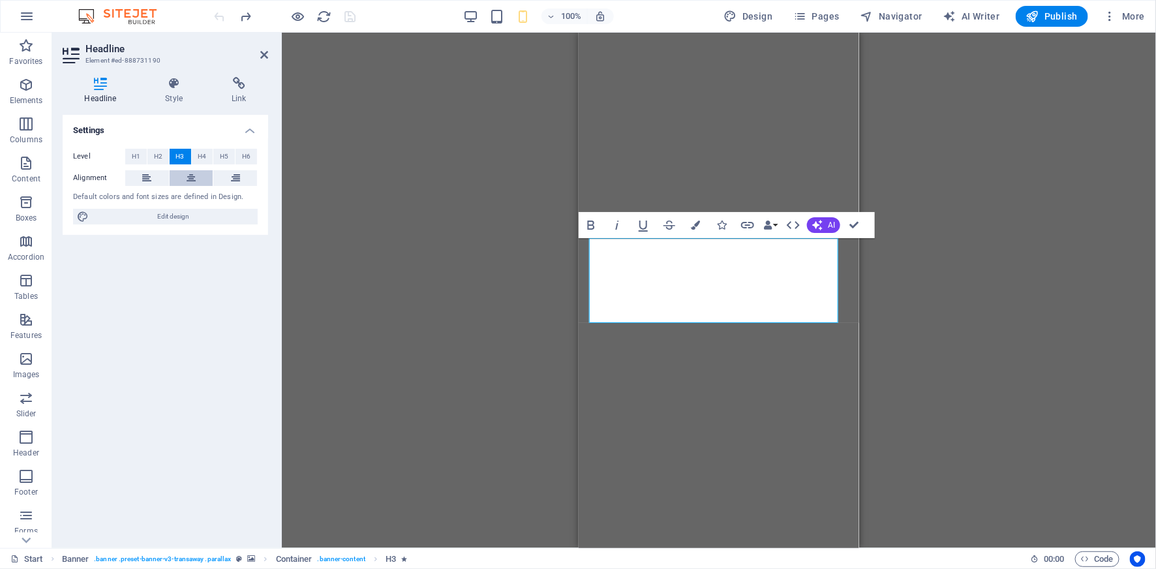
click at [198, 178] on button at bounding box center [192, 178] width 44 height 16
click at [152, 179] on button at bounding box center [147, 178] width 44 height 16
click at [193, 177] on icon at bounding box center [191, 178] width 9 height 16
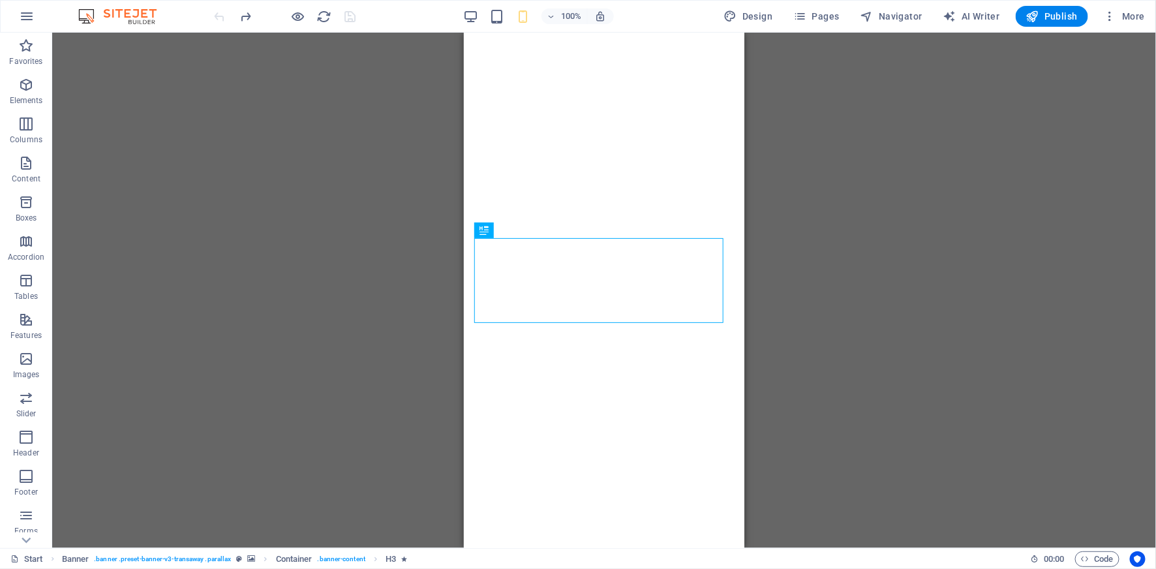
click at [805, 288] on div "Drag here to replace the existing content. Press “Ctrl” if you want to create a…" at bounding box center [604, 290] width 1104 height 515
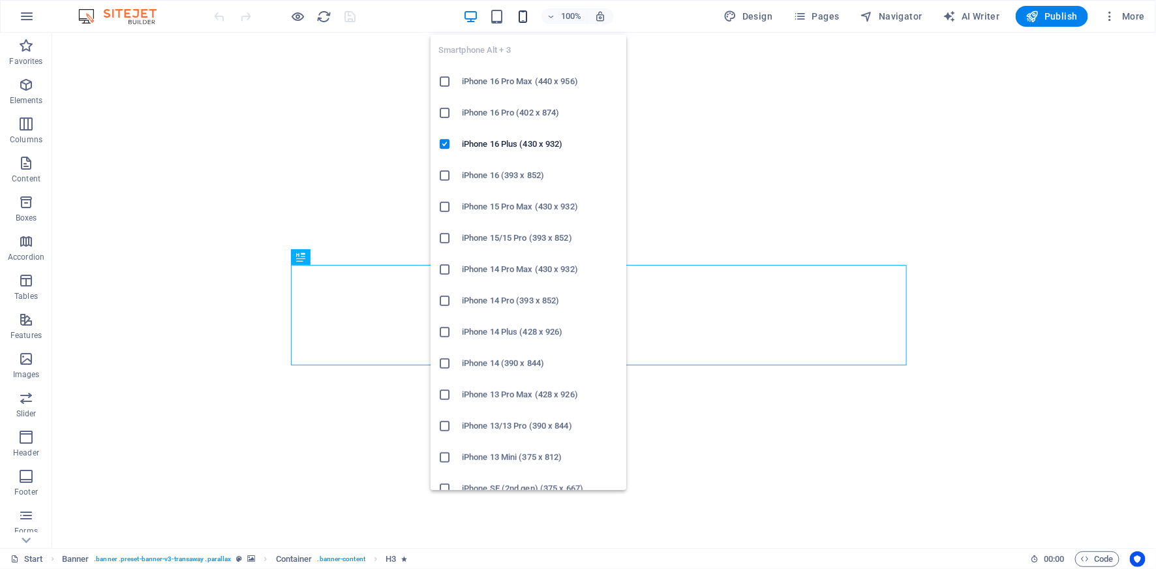
click at [529, 18] on icon "button" at bounding box center [522, 16] width 15 height 15
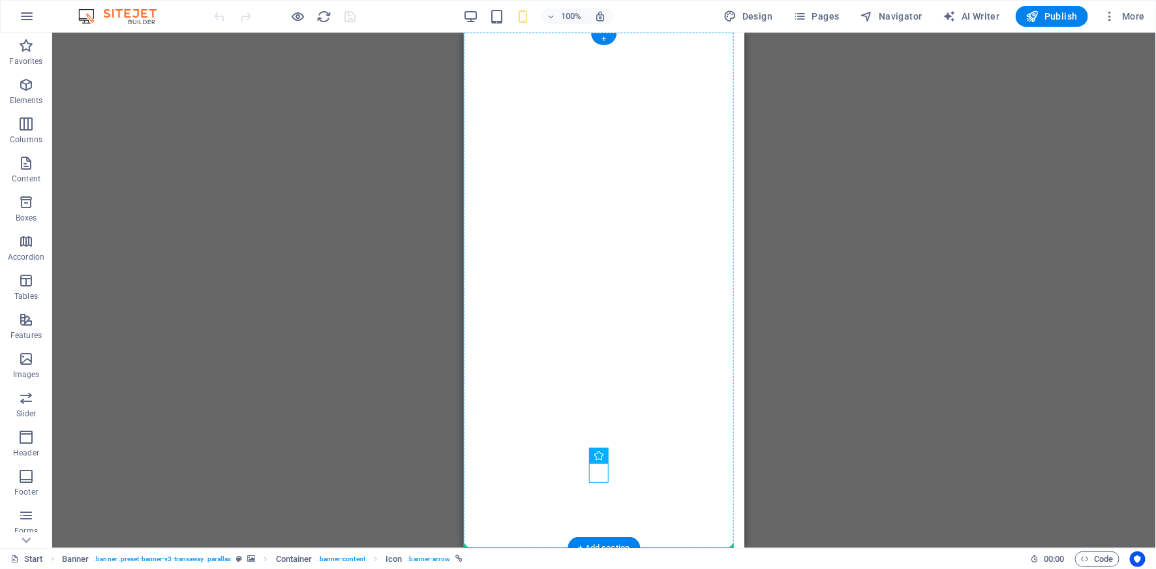
drag, startPoint x: 602, startPoint y: 470, endPoint x: 598, endPoint y: 427, distance: 42.6
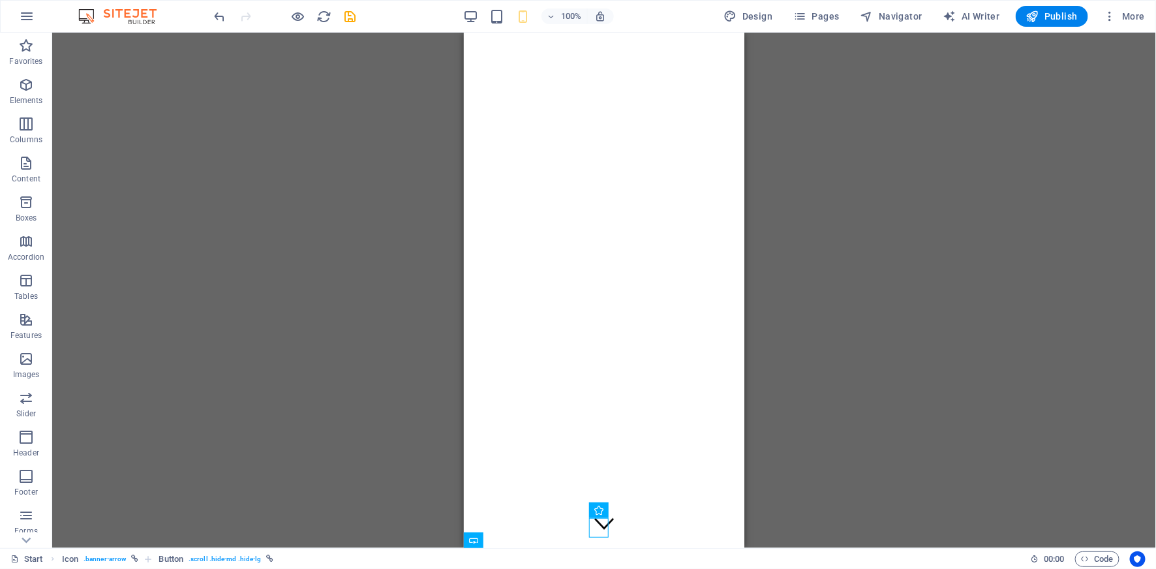
click at [748, 320] on div "Drag here to replace the existing content. Press “Ctrl” if you want to create a…" at bounding box center [604, 290] width 1104 height 515
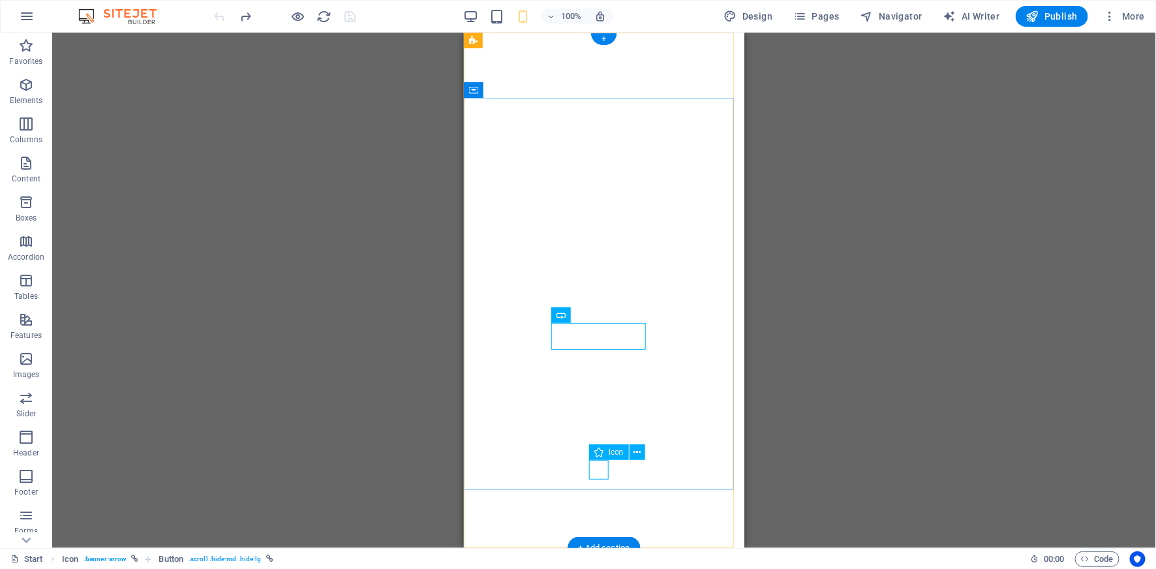
click at [600, 517] on figure at bounding box center [604, 527] width 20 height 20
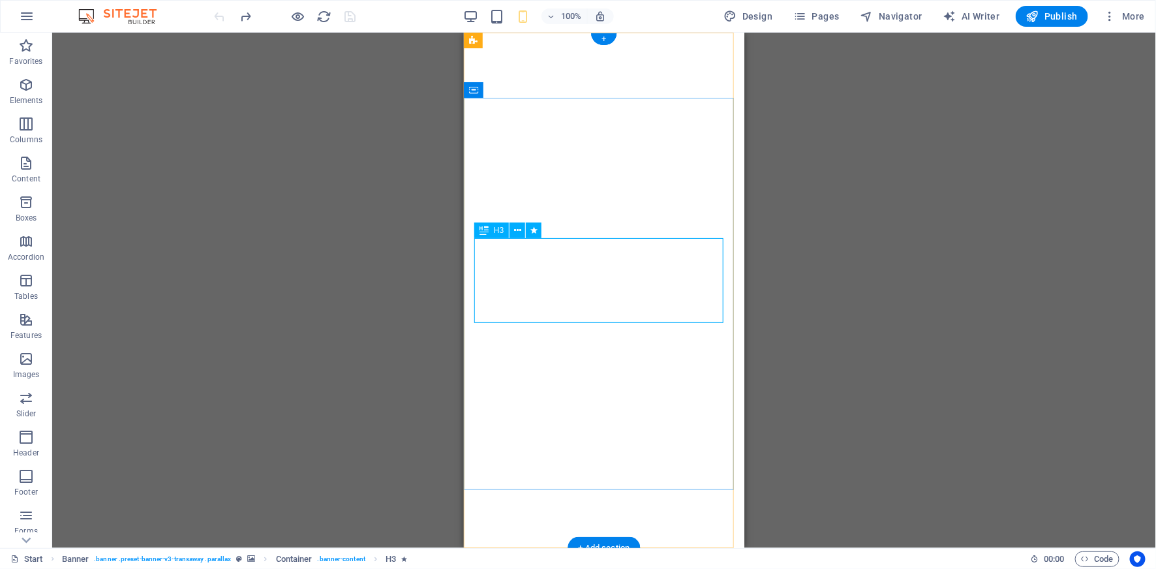
click at [517, 236] on icon at bounding box center [517, 231] width 7 height 14
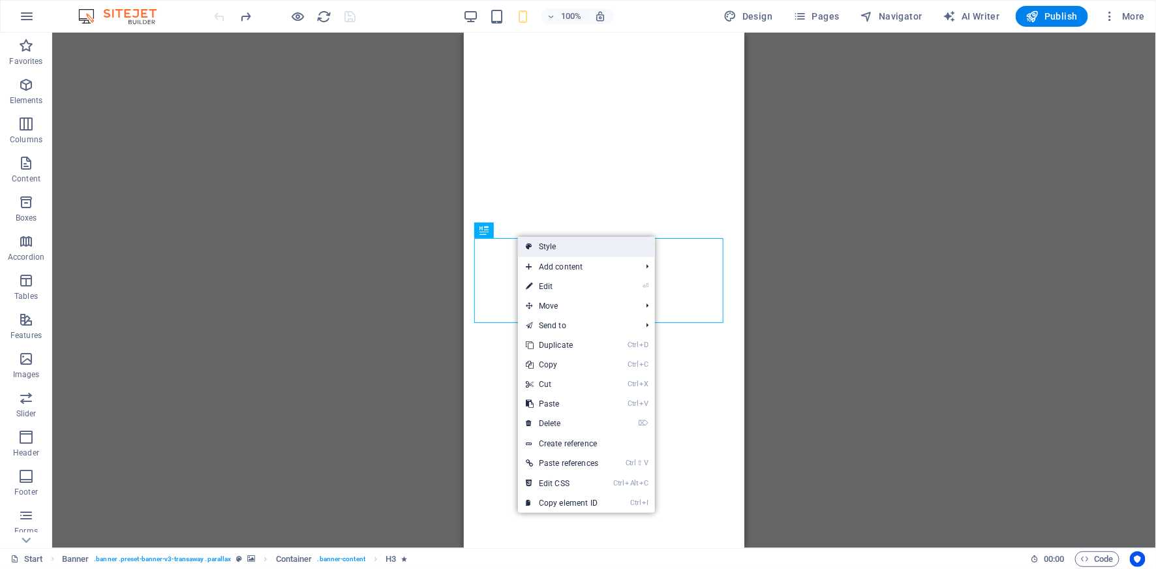
click at [564, 251] on link "Style" at bounding box center [586, 247] width 137 height 20
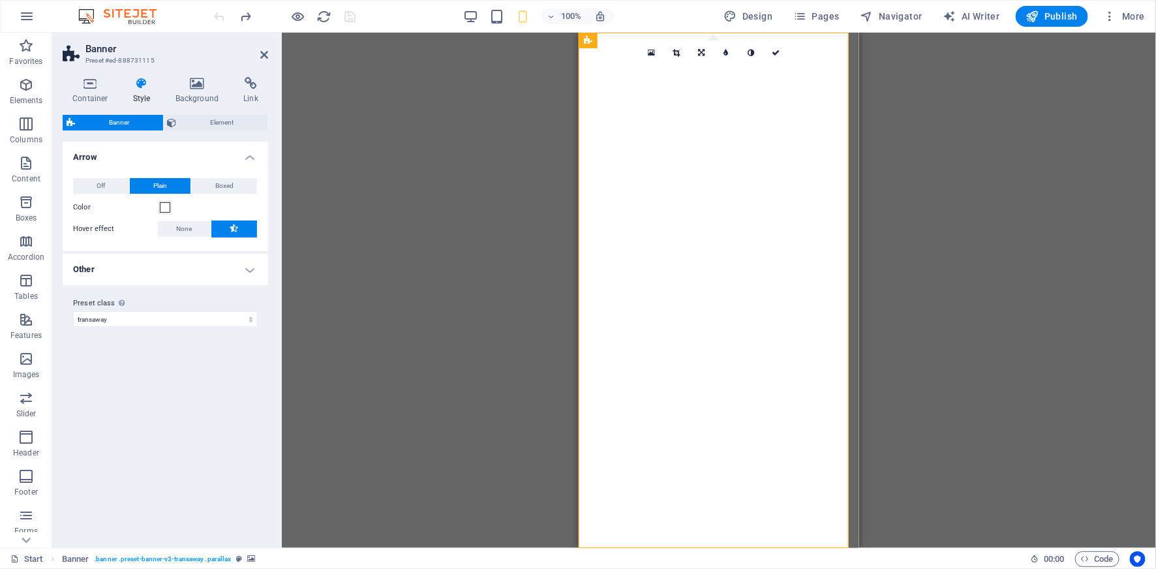
click at [161, 265] on h4 "Other" at bounding box center [166, 269] width 206 height 31
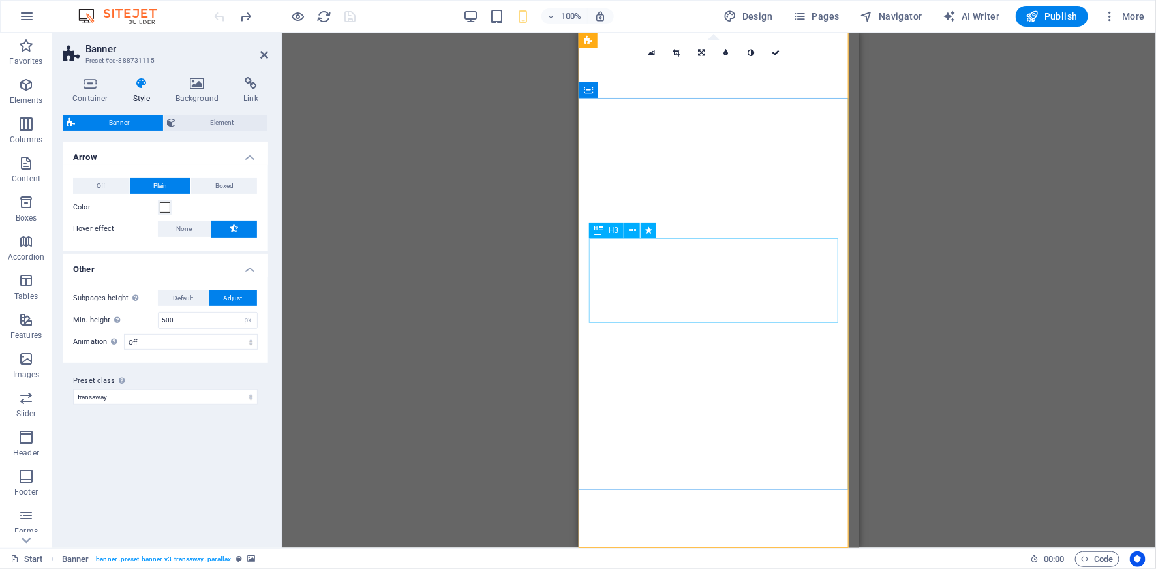
click at [206, 121] on span "Element" at bounding box center [223, 123] width 84 height 16
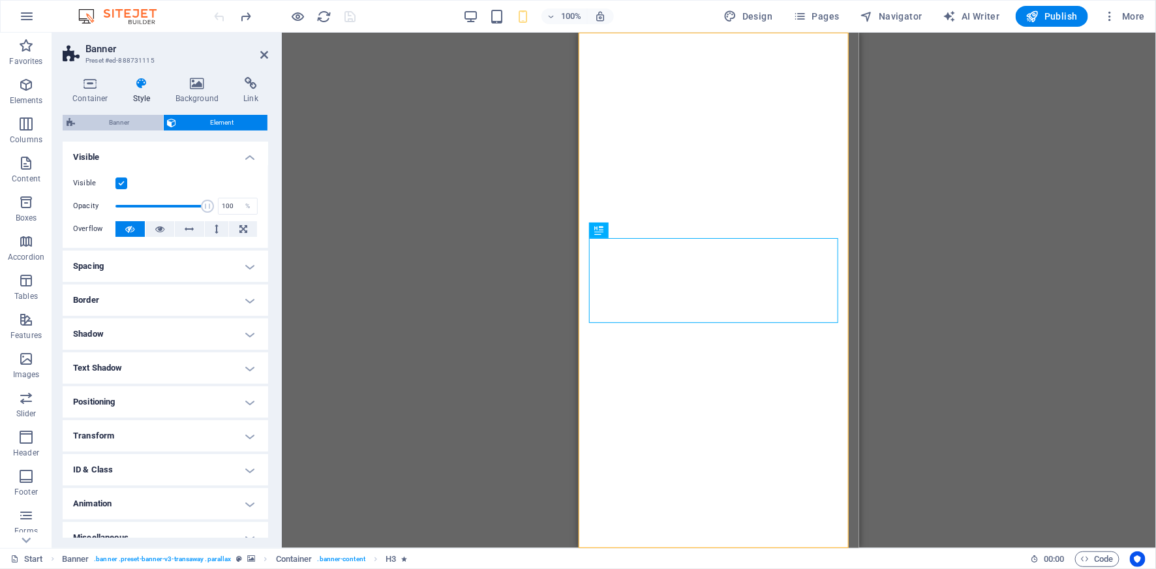
click at [111, 125] on span "Banner" at bounding box center [119, 123] width 80 height 16
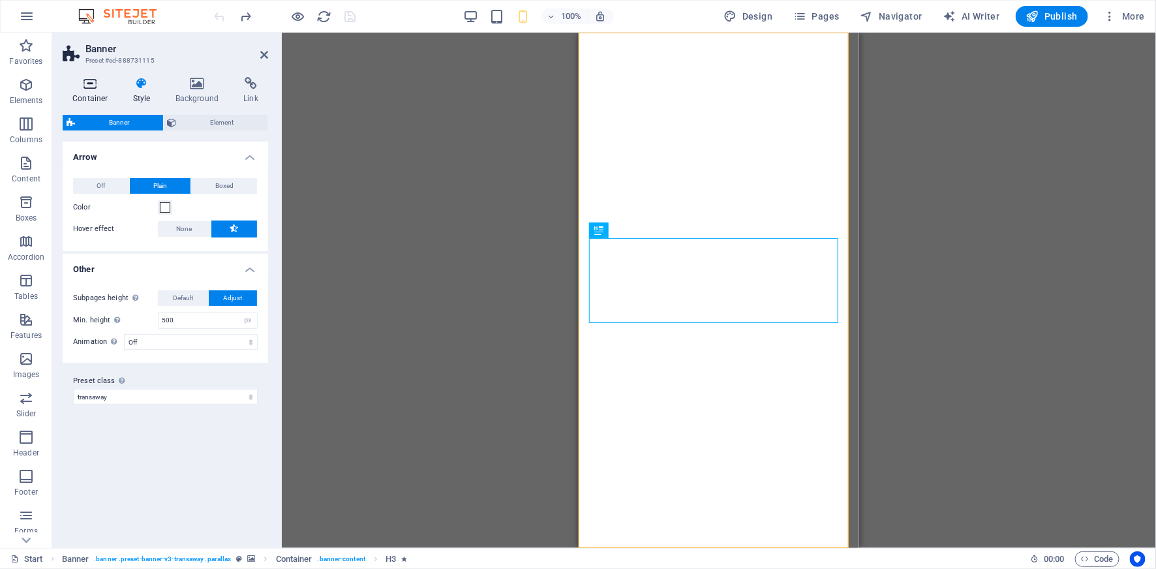
click at [93, 82] on icon at bounding box center [90, 83] width 55 height 13
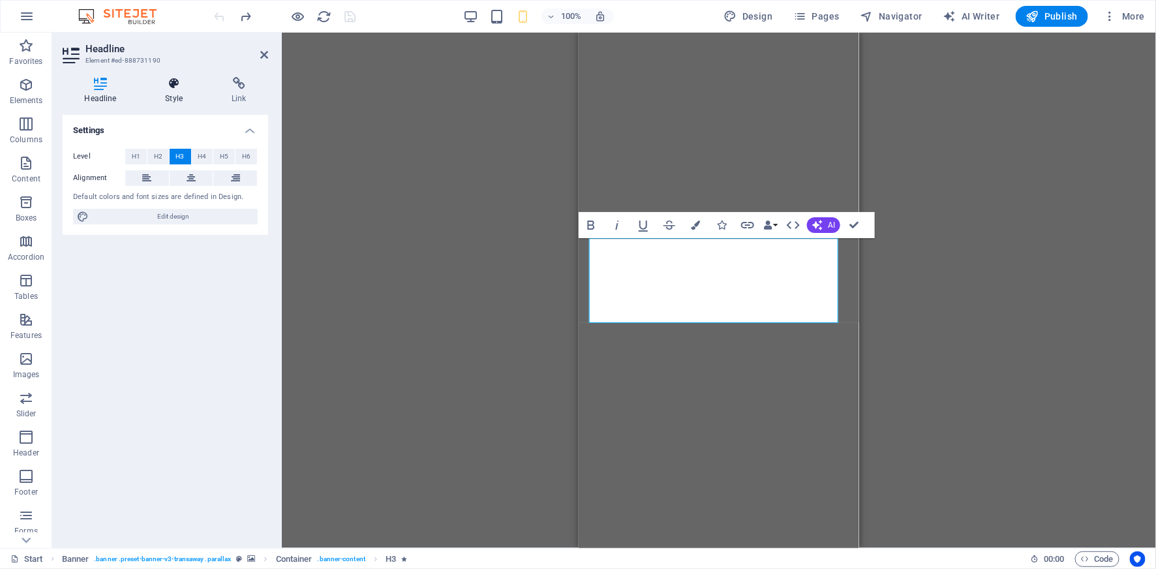
click at [177, 86] on icon at bounding box center [174, 83] width 61 height 13
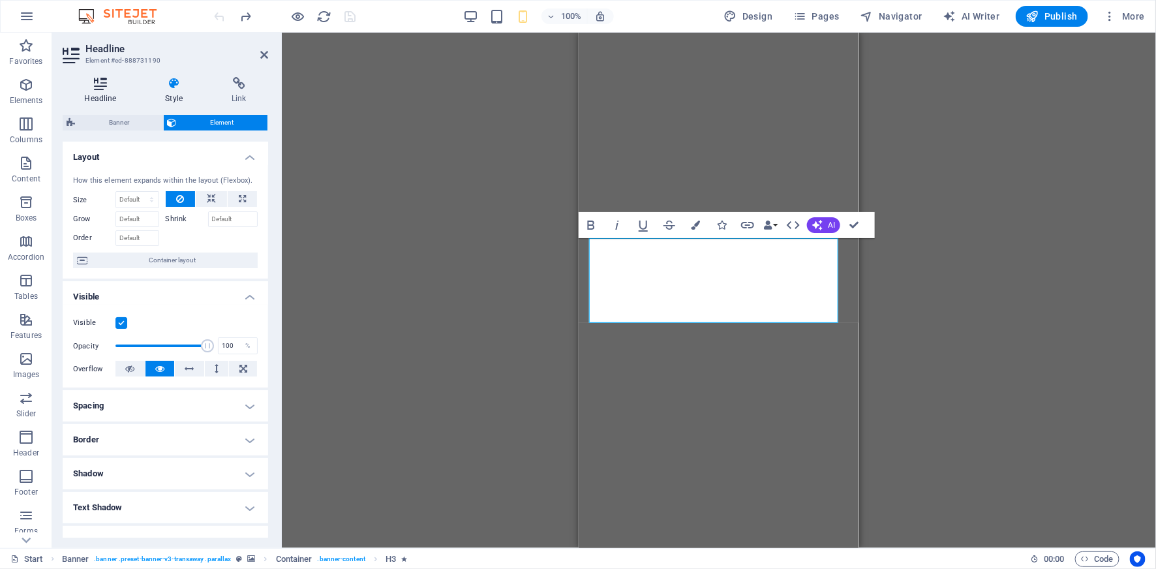
click at [105, 99] on h4 "Headline" at bounding box center [103, 90] width 81 height 27
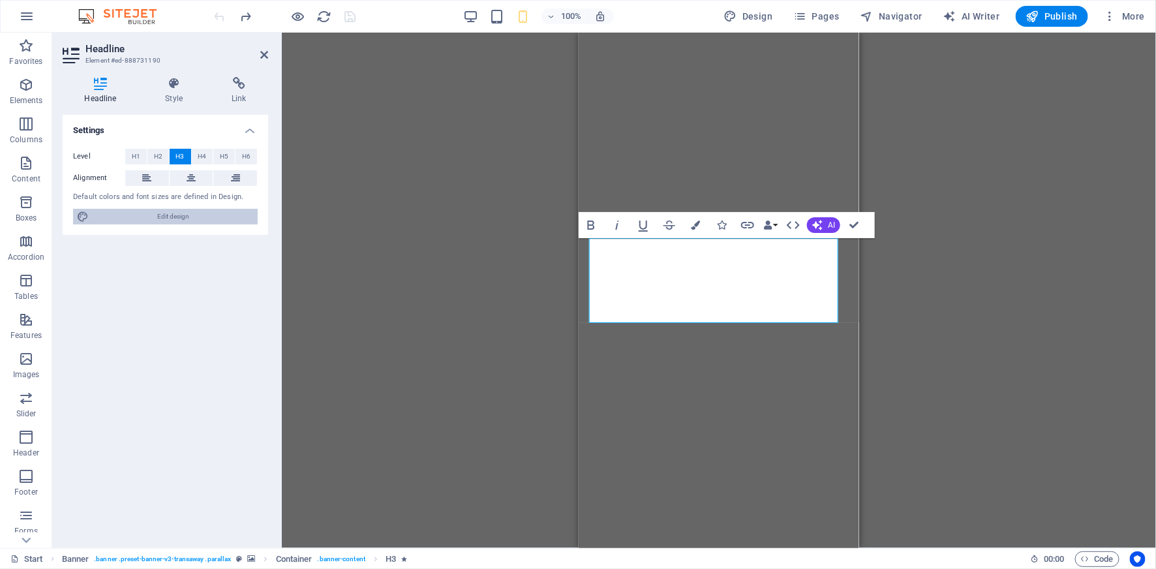
click at [172, 213] on span "Edit design" at bounding box center [173, 217] width 161 height 16
select select "px"
select select "400"
select select "px"
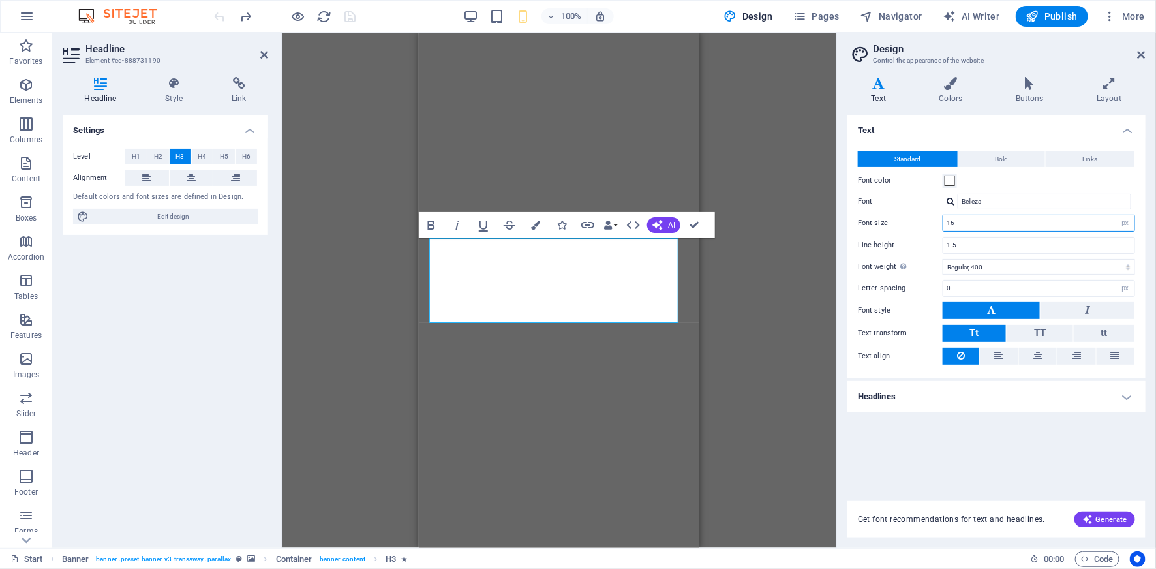
drag, startPoint x: 962, startPoint y: 224, endPoint x: 943, endPoint y: 224, distance: 18.3
click at [943, 224] on input "16" at bounding box center [1038, 223] width 191 height 16
drag, startPoint x: 962, startPoint y: 219, endPoint x: 940, endPoint y: 219, distance: 22.2
click at [939, 219] on div "Font size 20 rem px" at bounding box center [996, 223] width 277 height 17
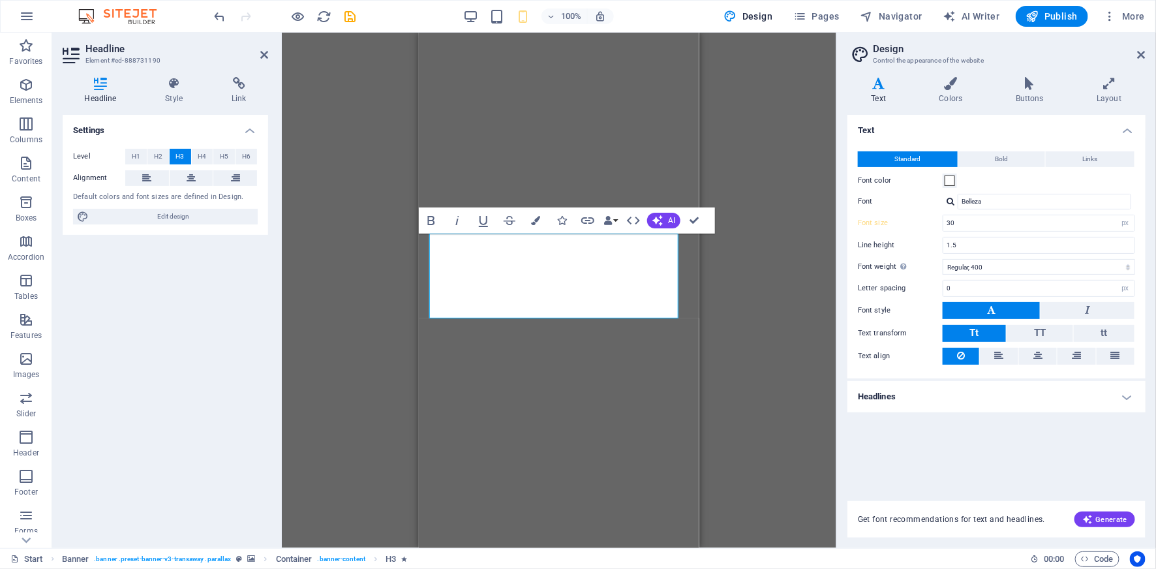
click at [982, 237] on div "1.5" at bounding box center [1039, 245] width 192 height 17
type input "16"
click at [1140, 59] on icon at bounding box center [1142, 55] width 8 height 10
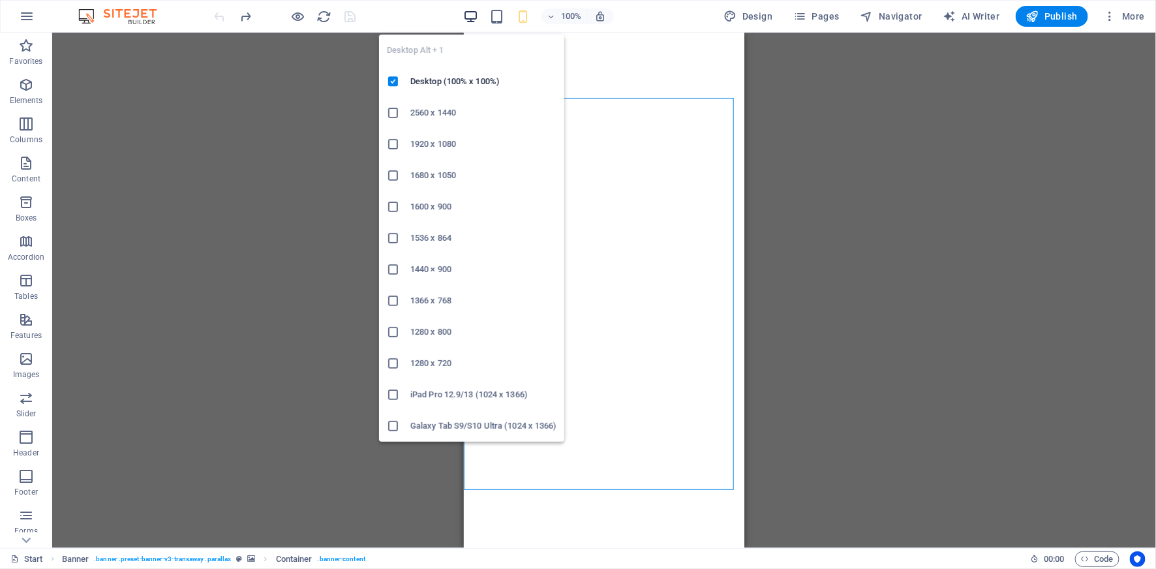
click at [476, 12] on icon "button" at bounding box center [470, 16] width 15 height 15
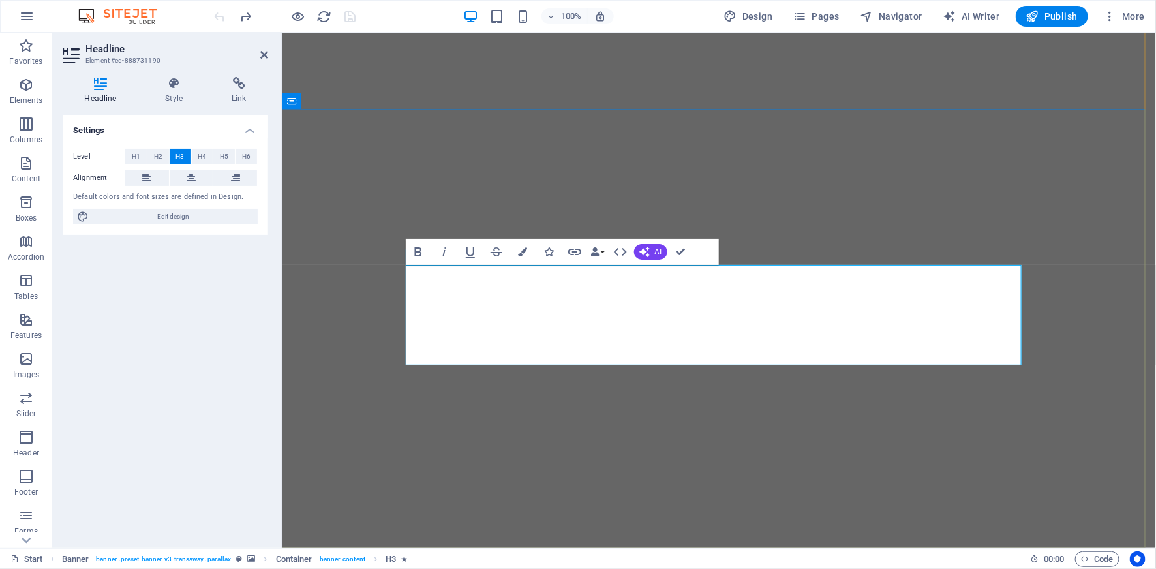
drag, startPoint x: 534, startPoint y: 277, endPoint x: 872, endPoint y: 294, distance: 338.4
click at [164, 95] on h4 "Style" at bounding box center [177, 90] width 67 height 27
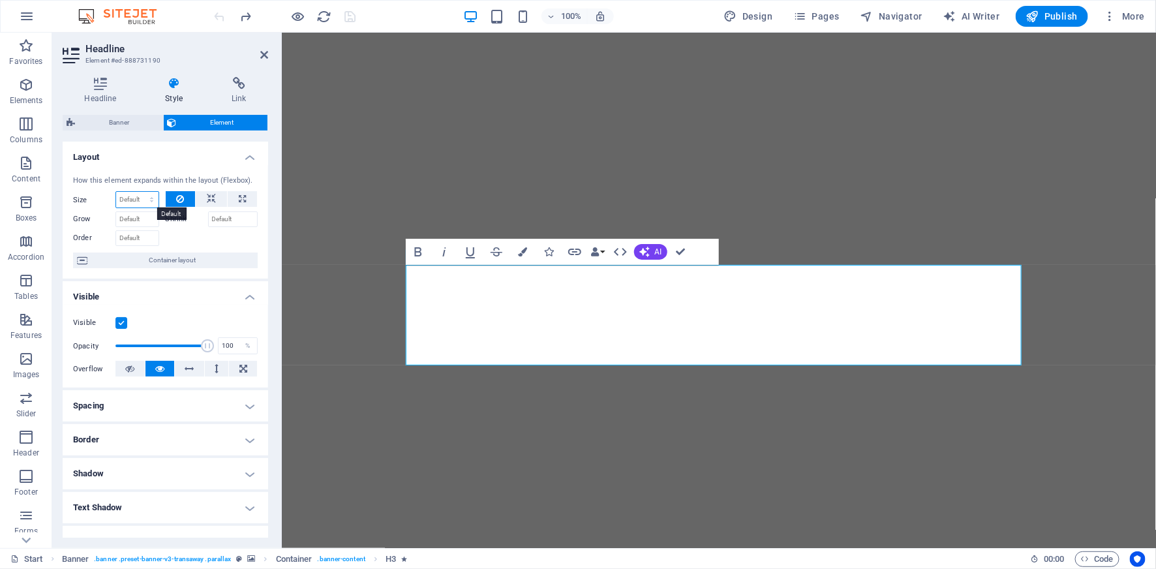
click at [144, 199] on select "Default auto px % 1/1 1/2 1/3 1/4 1/5 1/6 1/7 1/8 1/9 1/10" at bounding box center [137, 200] width 42 height 16
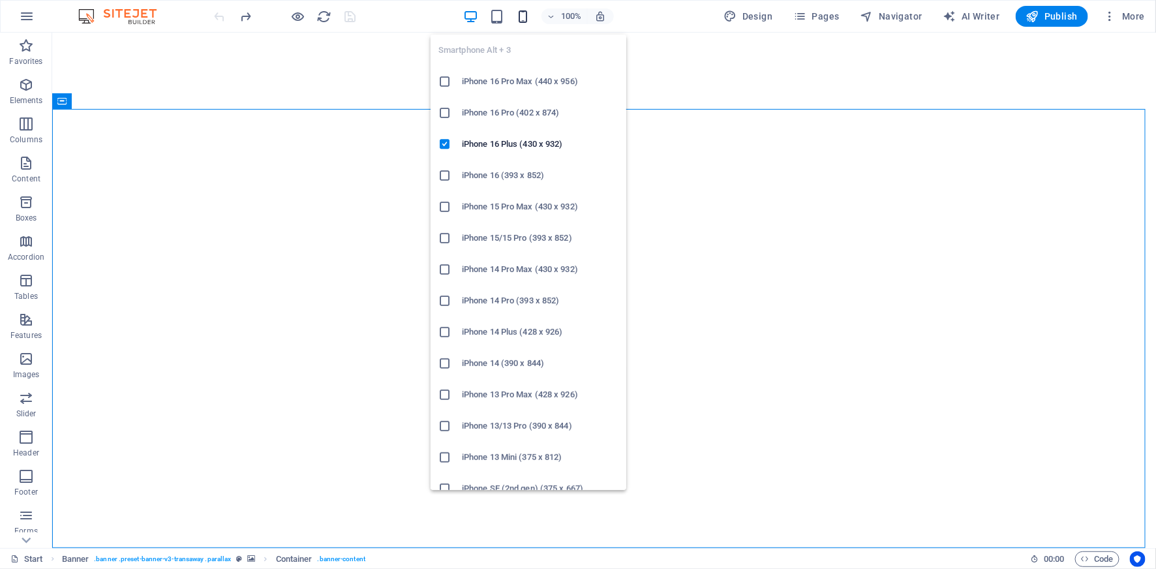
click at [520, 21] on icon "button" at bounding box center [522, 16] width 15 height 15
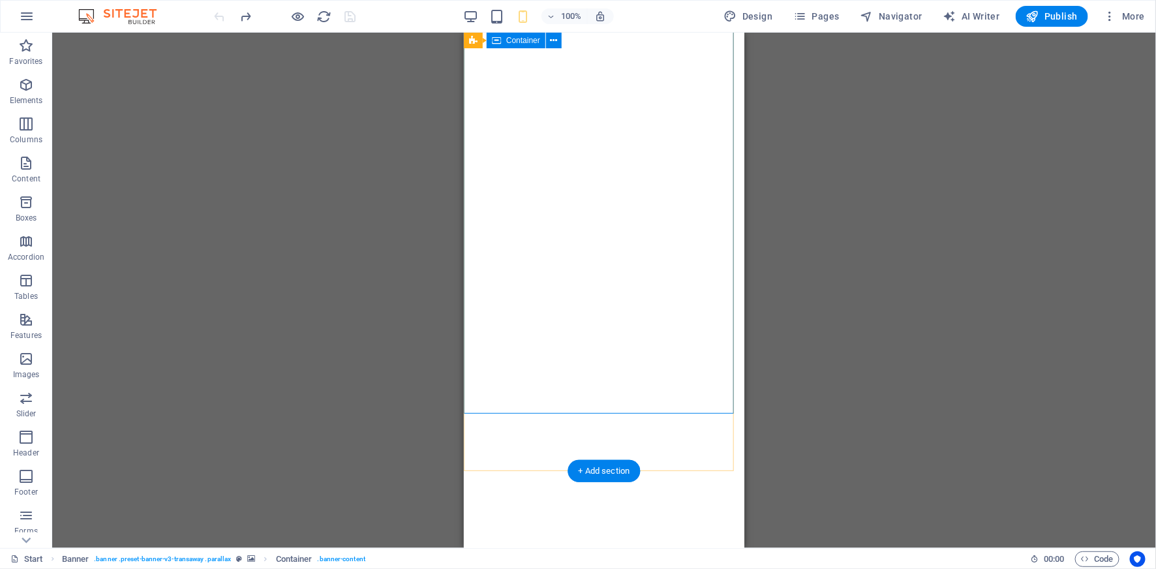
scroll to position [169, 0]
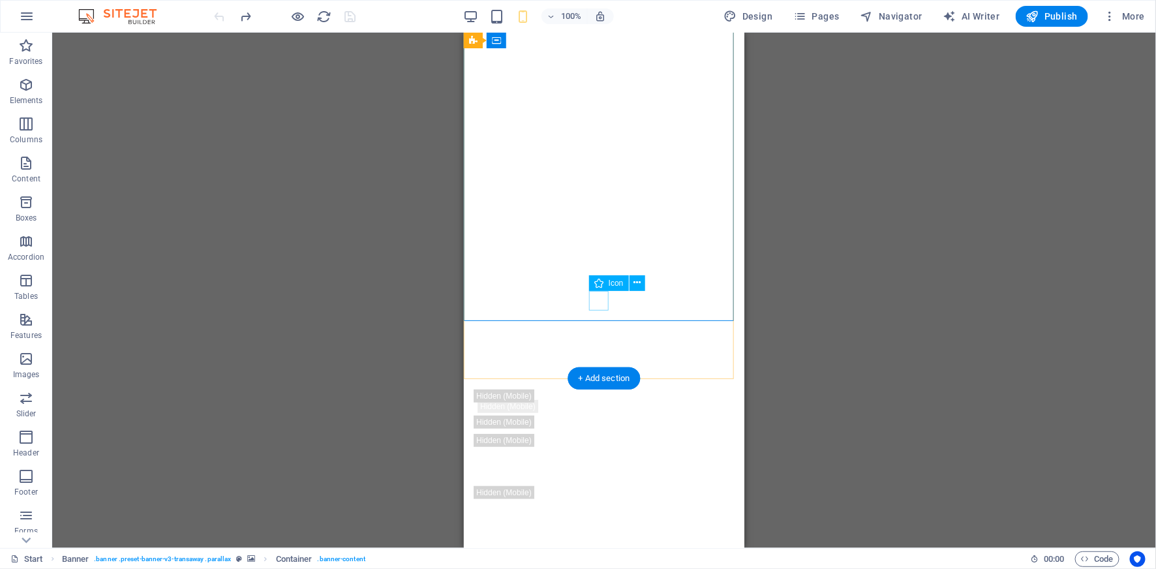
click at [600, 348] on figure at bounding box center [604, 358] width 20 height 20
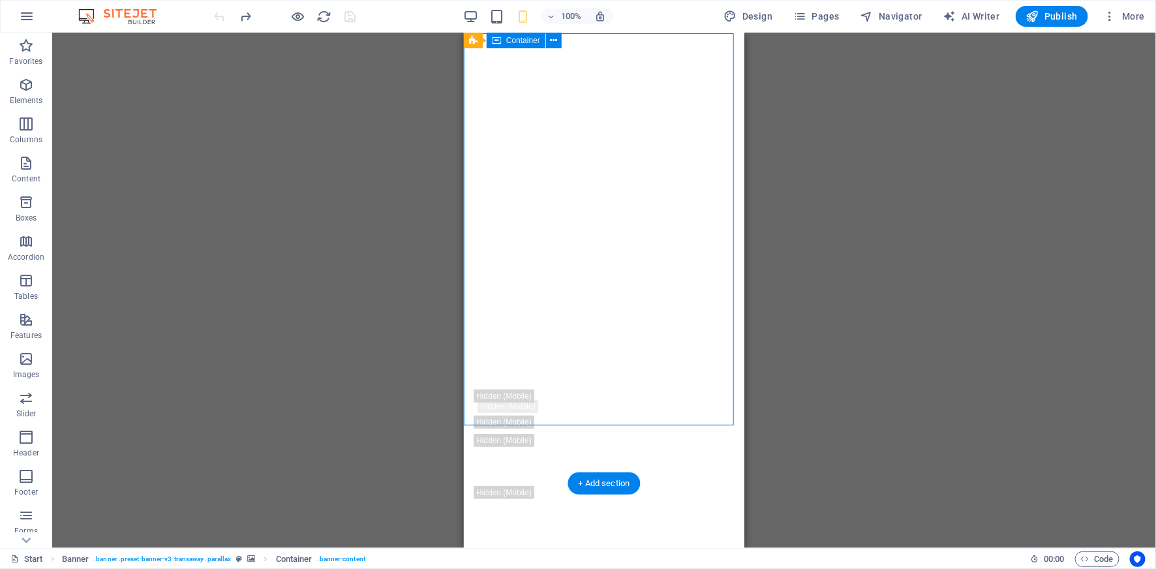
scroll to position [0, 0]
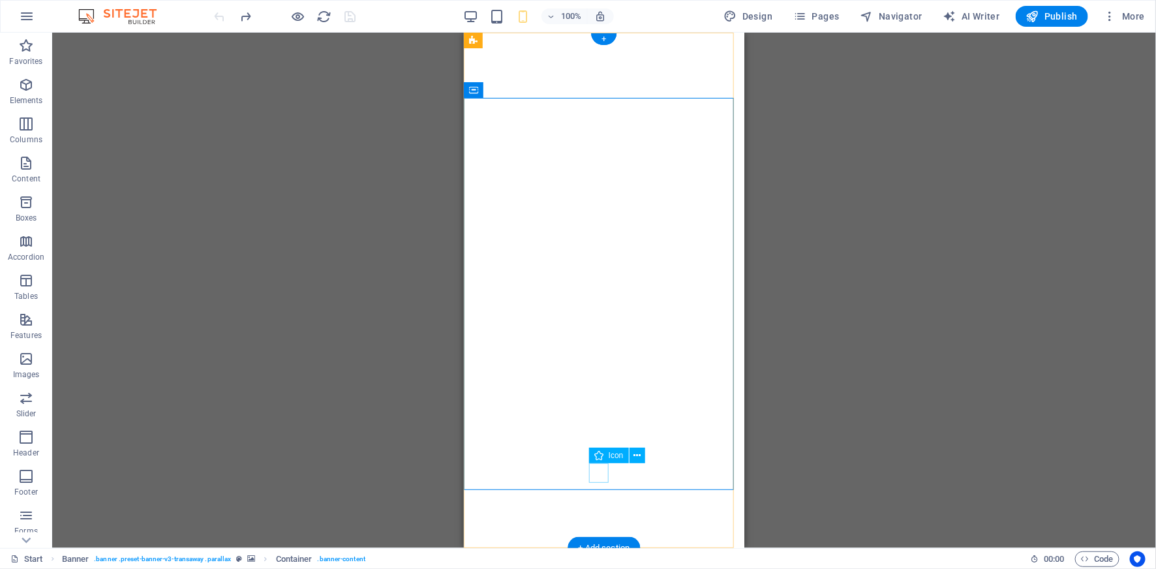
click at [604, 517] on figure at bounding box center [604, 527] width 20 height 20
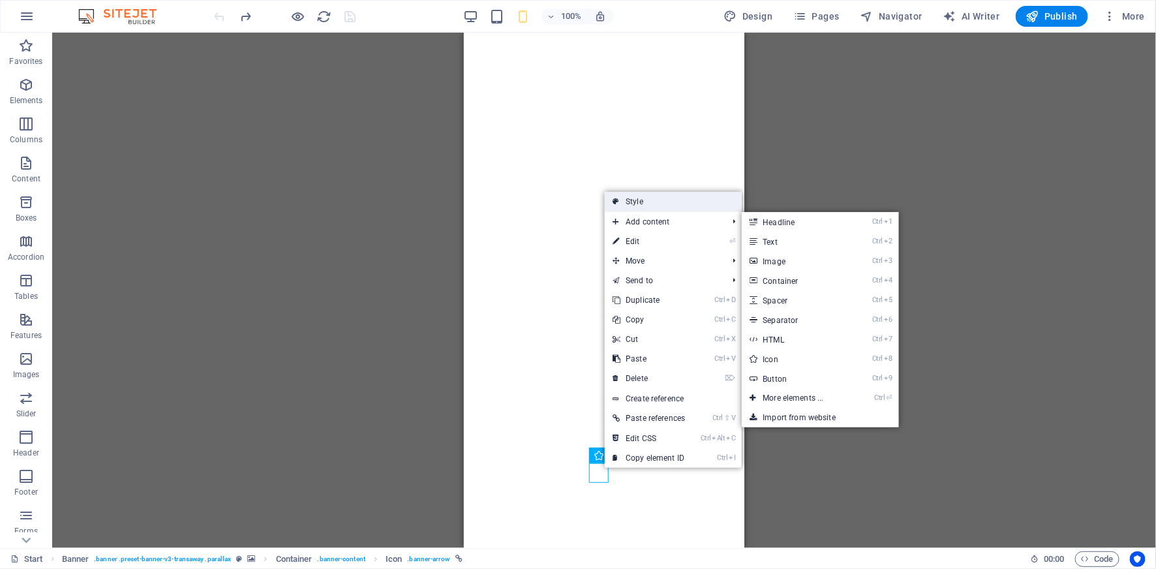
click at [653, 202] on link "Style" at bounding box center [673, 202] width 137 height 20
select select "px"
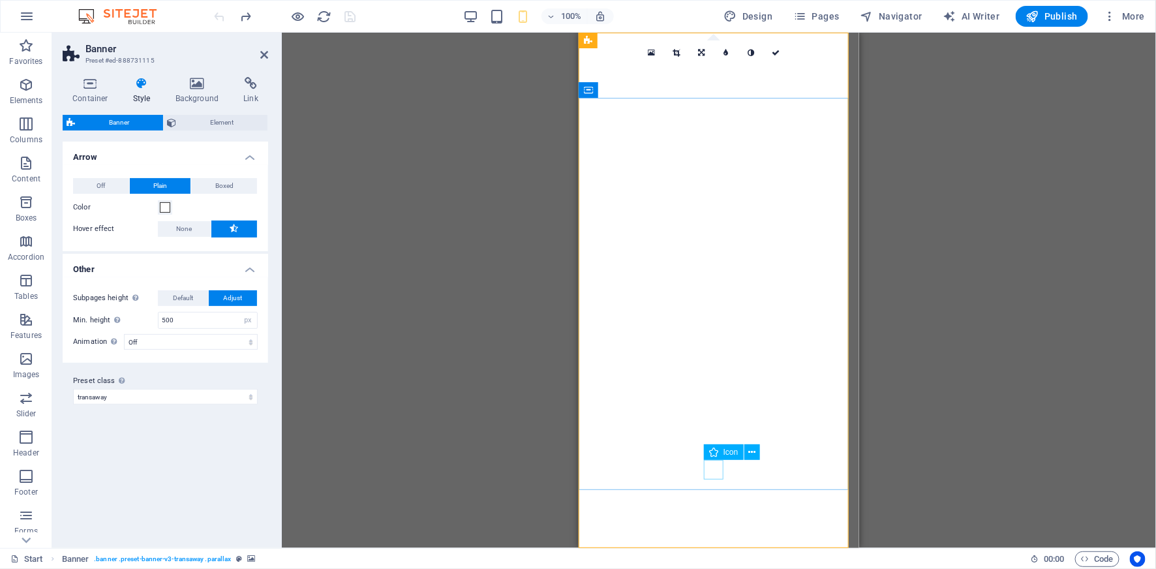
click at [712, 517] on figure at bounding box center [719, 527] width 20 height 20
select select "xMidYMid"
select select "px"
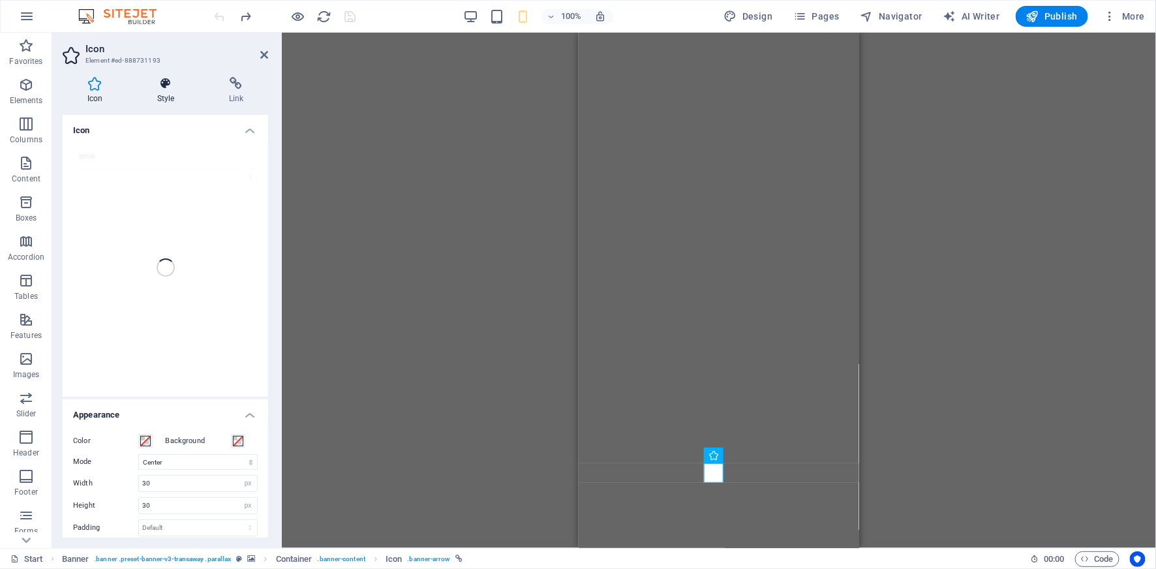
click at [173, 87] on icon at bounding box center [165, 83] width 67 height 13
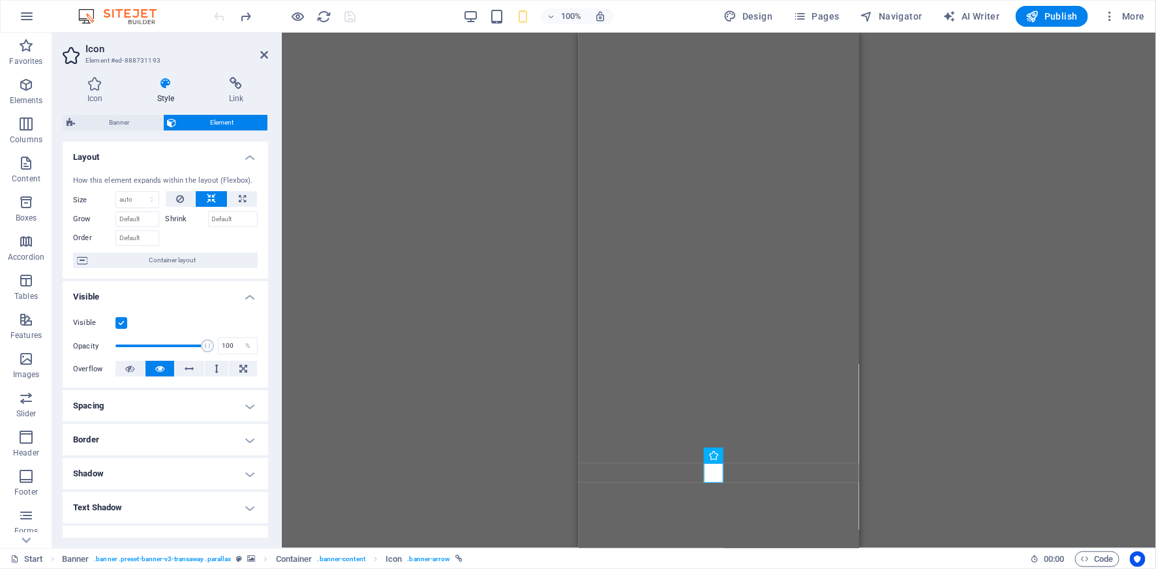
scroll to position [155, 0]
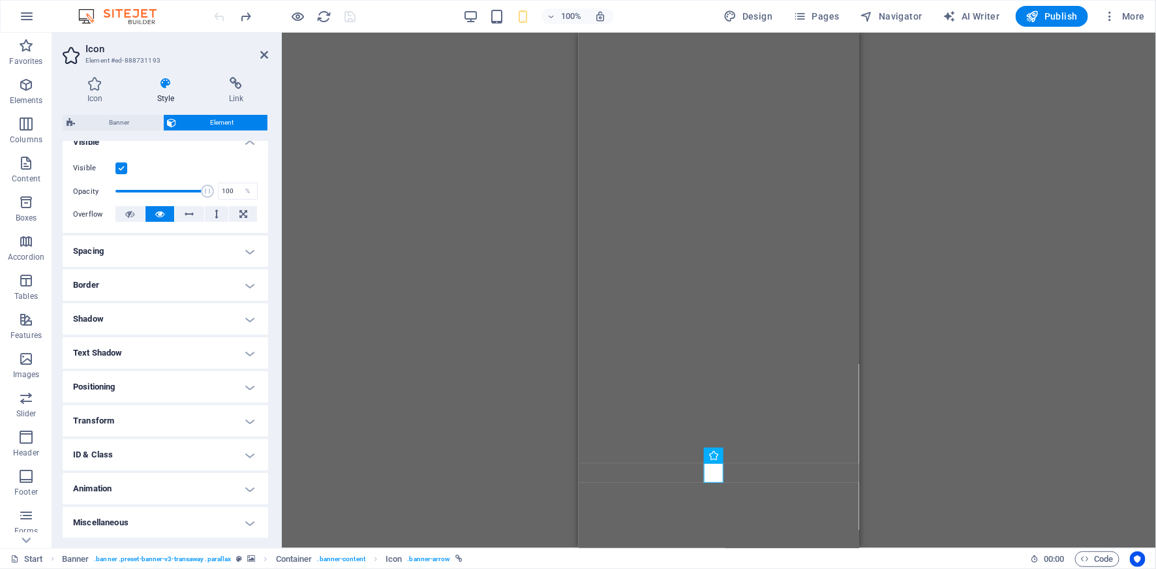
click at [194, 294] on h4 "Border" at bounding box center [166, 284] width 206 height 31
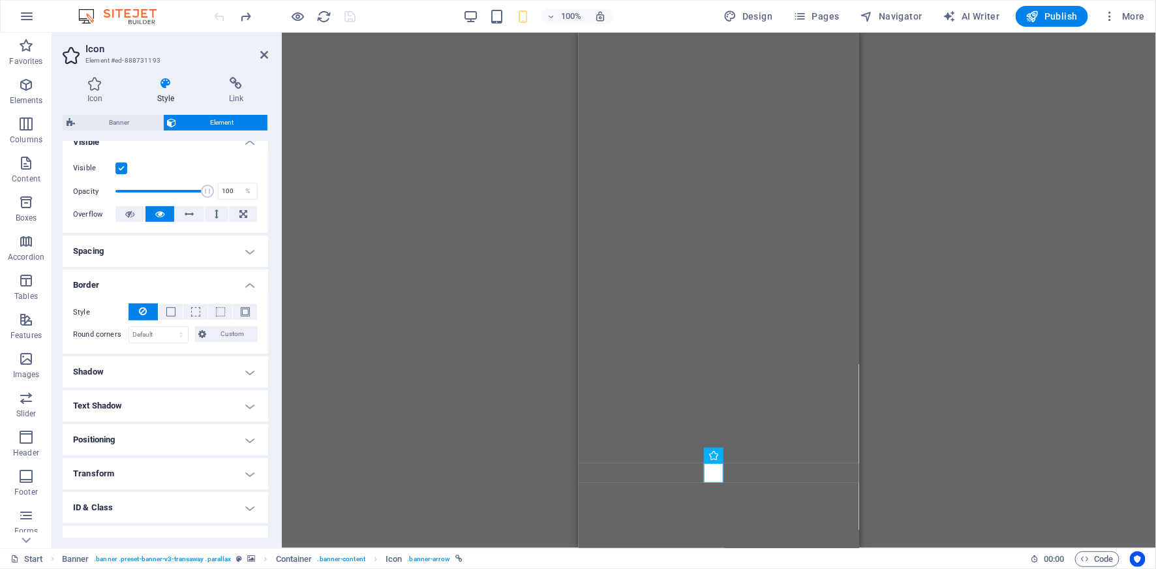
click at [159, 253] on h4 "Spacing" at bounding box center [166, 251] width 206 height 31
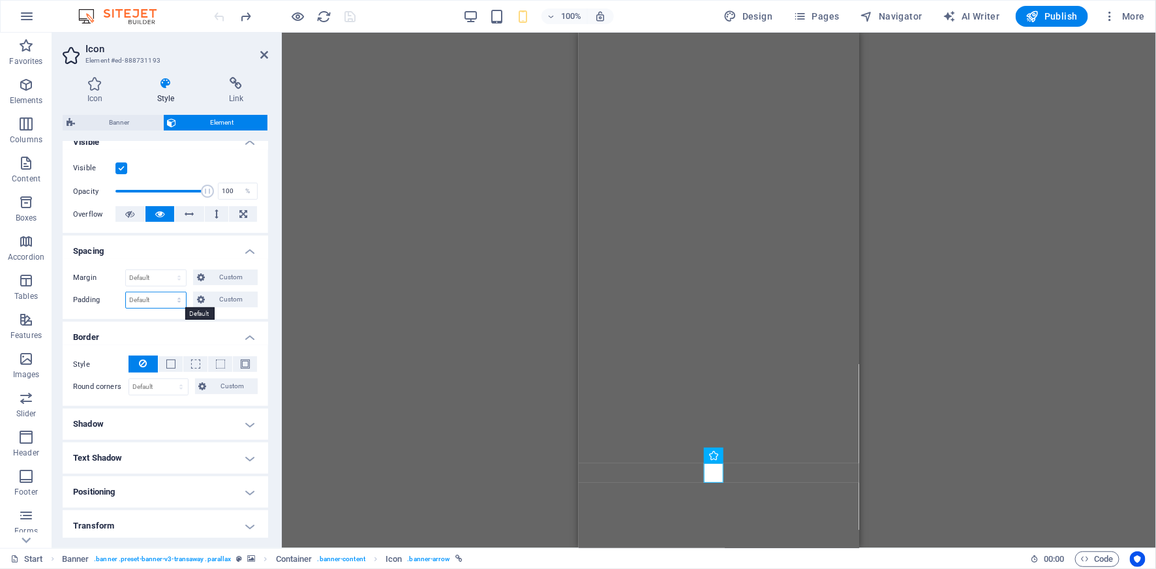
click at [157, 296] on select "Default px rem % vh vw Custom" at bounding box center [156, 300] width 60 height 16
select select "%"
click at [166, 292] on select "Default px rem % vh vw Custom" at bounding box center [156, 300] width 60 height 16
type input "1"
click at [142, 301] on input "1" at bounding box center [156, 300] width 60 height 16
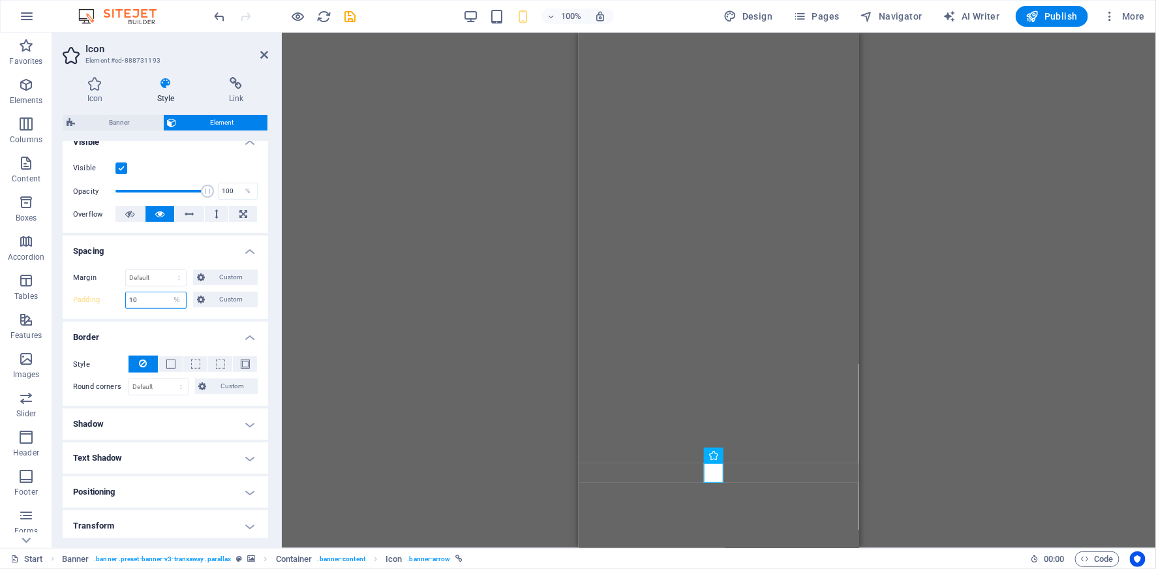
type input "10"
drag, startPoint x: 144, startPoint y: 298, endPoint x: 122, endPoint y: 298, distance: 21.5
click at [122, 298] on div "Padding 10 Default px rem % vh vw Custom Custom" at bounding box center [165, 300] width 185 height 17
type input "1"
click at [177, 300] on select "Default px rem % vh vw Custom" at bounding box center [177, 300] width 18 height 16
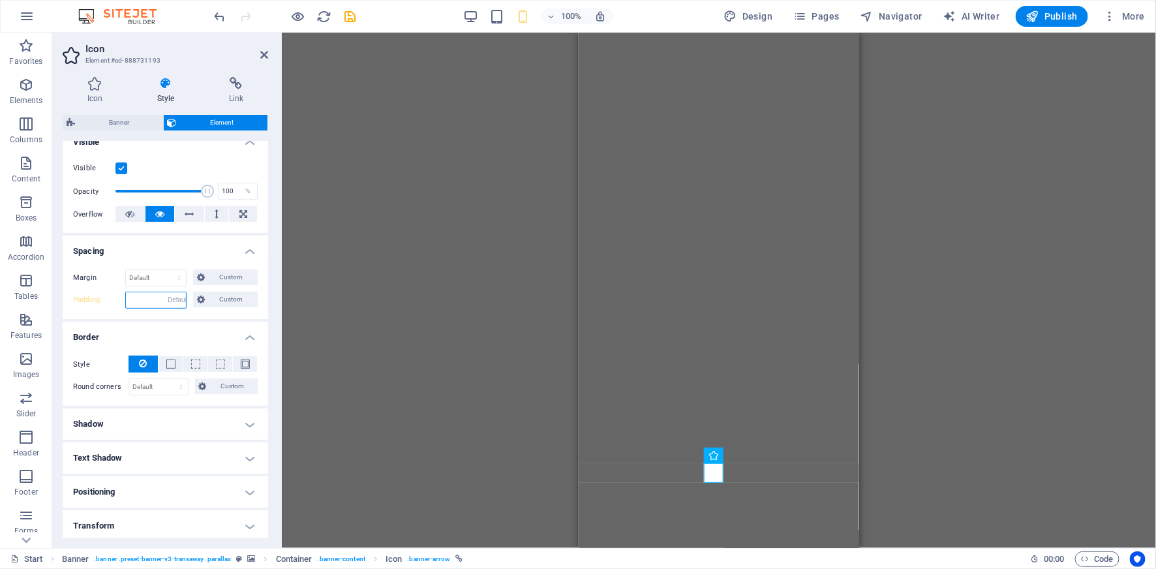
click at [168, 292] on select "Default px rem % vh vw Custom" at bounding box center [177, 300] width 18 height 16
select select "DISABLED_OPTION_VALUE"
click at [177, 279] on select "Default auto px % rem vw vh Custom" at bounding box center [156, 278] width 60 height 16
select select "%"
click at [166, 270] on select "Default auto px % rem vw vh Custom" at bounding box center [156, 278] width 60 height 16
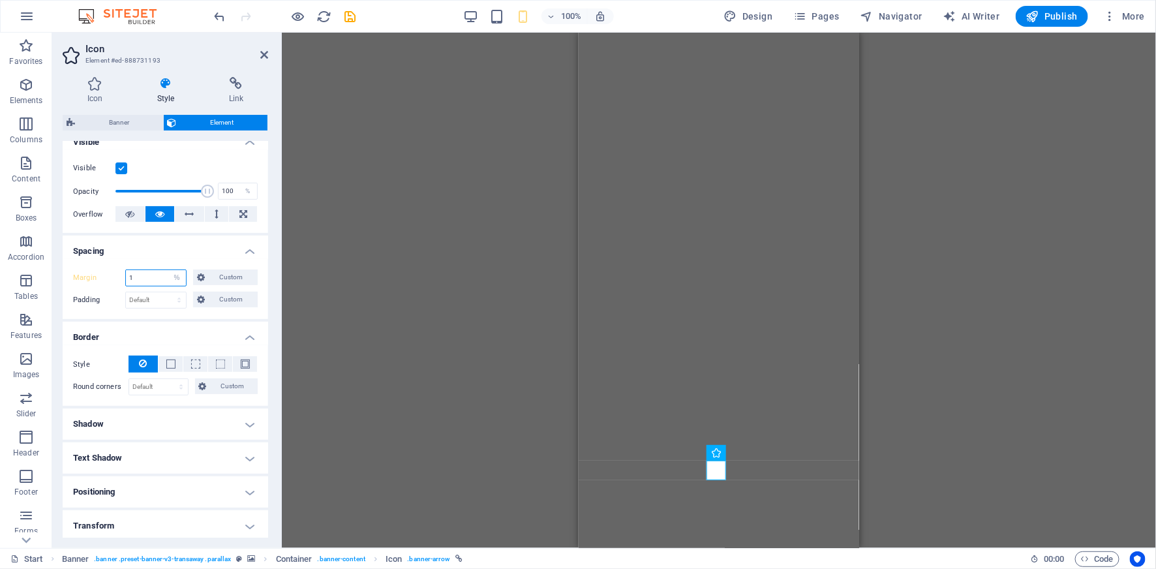
click at [129, 274] on input "1" at bounding box center [156, 278] width 60 height 16
click at [153, 269] on div "-1 Default auto px % rem vw vh Custom" at bounding box center [155, 277] width 61 height 17
click at [138, 275] on input "-1" at bounding box center [156, 278] width 60 height 16
click at [145, 276] on input "-10" at bounding box center [156, 278] width 60 height 16
drag, startPoint x: 135, startPoint y: 275, endPoint x: 119, endPoint y: 275, distance: 15.7
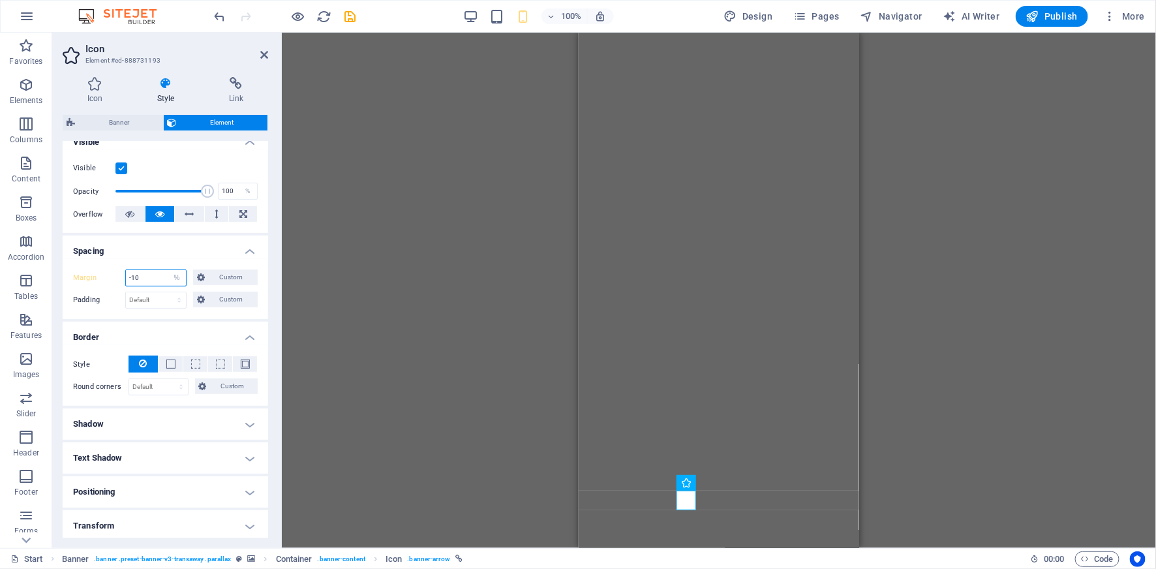
click at [119, 275] on div "Margin -10 Default auto px % rem vw vh Custom Custom" at bounding box center [165, 277] width 185 height 17
type input "0"
click at [179, 275] on select "Default auto px % rem vw vh Custom" at bounding box center [177, 278] width 18 height 16
select select "default"
click at [168, 270] on select "Default auto px % rem vw vh Custom" at bounding box center [177, 278] width 18 height 16
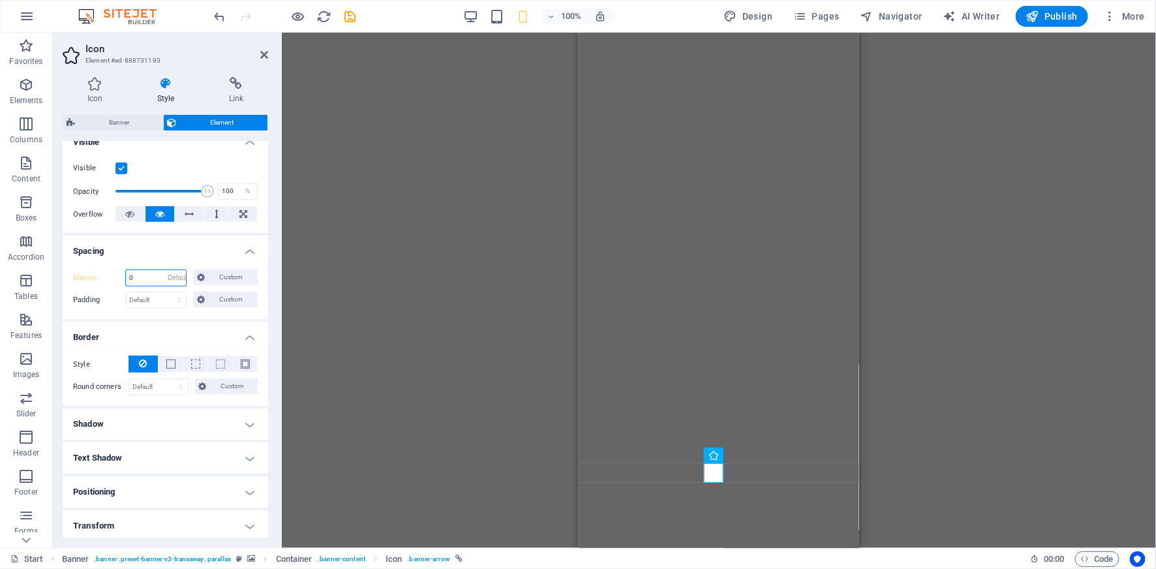
select select "DISABLED_OPTION_VALUE"
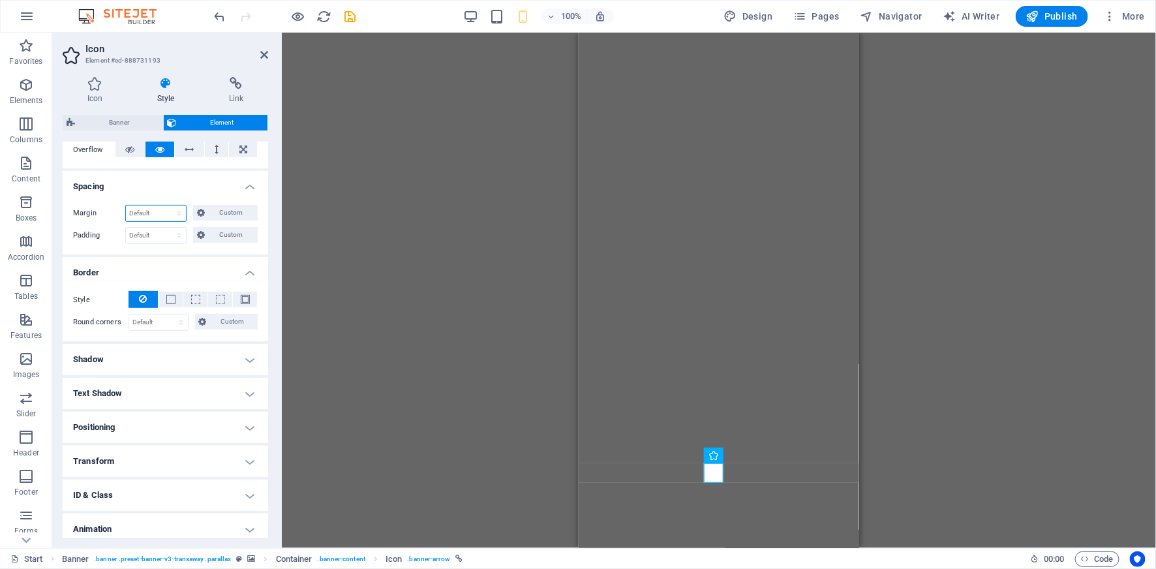
scroll to position [259, 0]
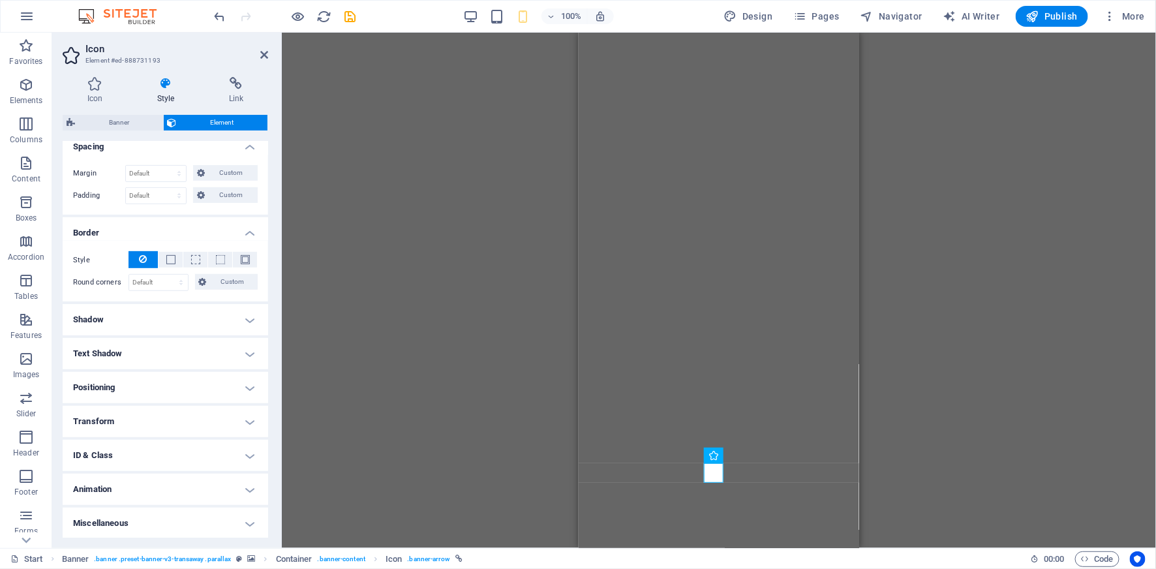
click at [152, 391] on h4 "Positioning" at bounding box center [166, 387] width 206 height 31
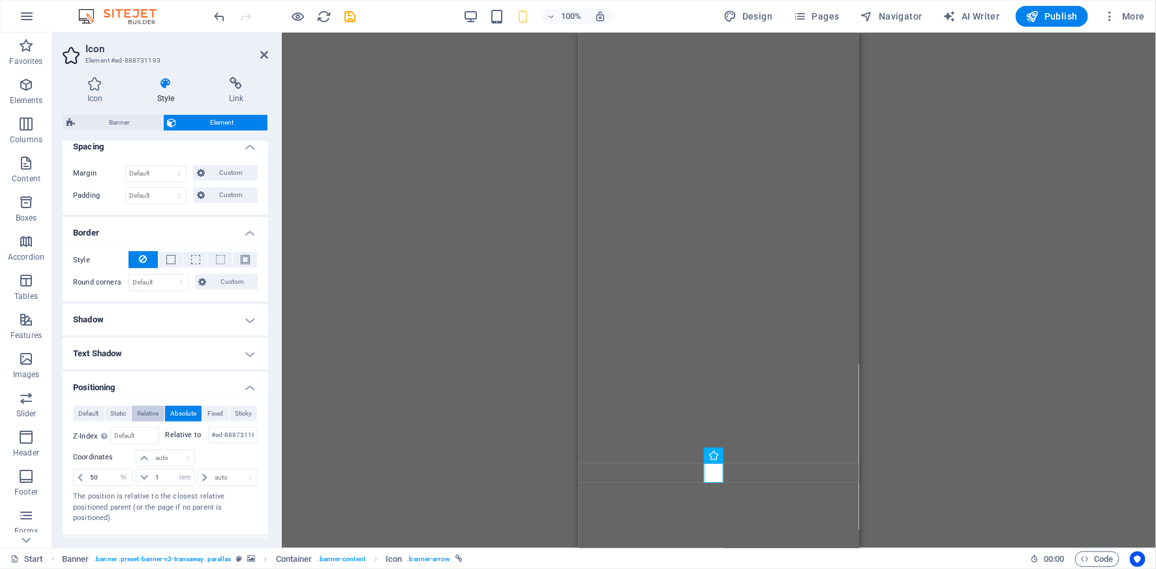
click at [152, 413] on span "Relative" at bounding box center [148, 414] width 22 height 16
click at [144, 458] on select "auto px rem % em" at bounding box center [164, 458] width 57 height 16
click at [79, 477] on icon at bounding box center [80, 478] width 5 height 8
click at [76, 415] on button "Default" at bounding box center [88, 414] width 31 height 16
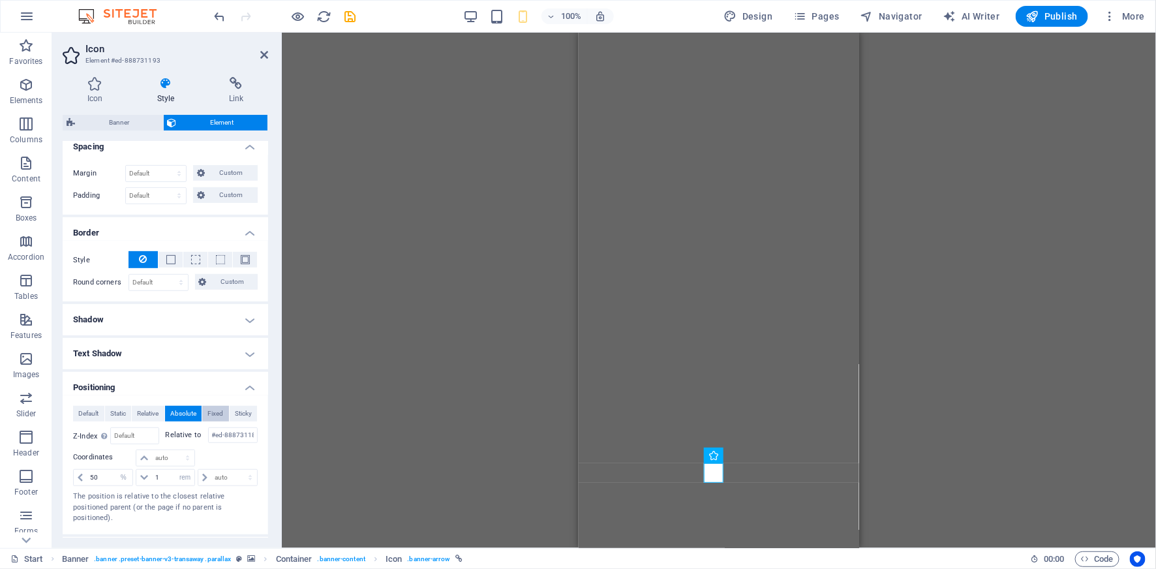
click at [217, 412] on span "Fixed" at bounding box center [215, 414] width 16 height 16
click at [170, 457] on select "auto px rem % em" at bounding box center [164, 458] width 57 height 16
click at [177, 417] on span "Absolute" at bounding box center [183, 414] width 26 height 16
click at [170, 456] on select "auto px rem % em" at bounding box center [164, 458] width 57 height 16
select select "%"
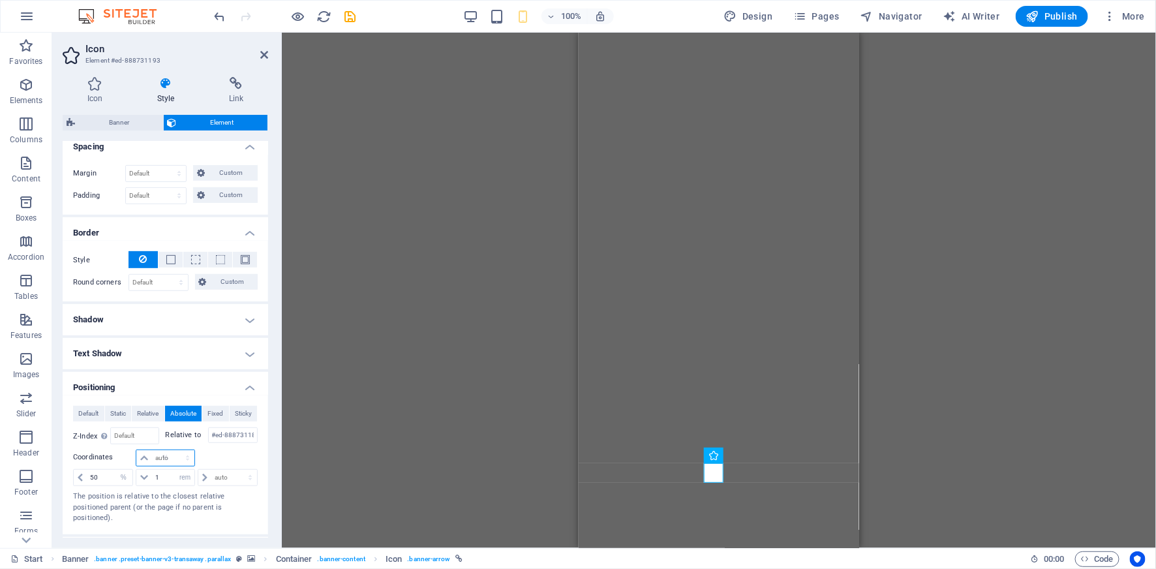
click at [174, 450] on select "auto px rem % em" at bounding box center [164, 458] width 57 height 16
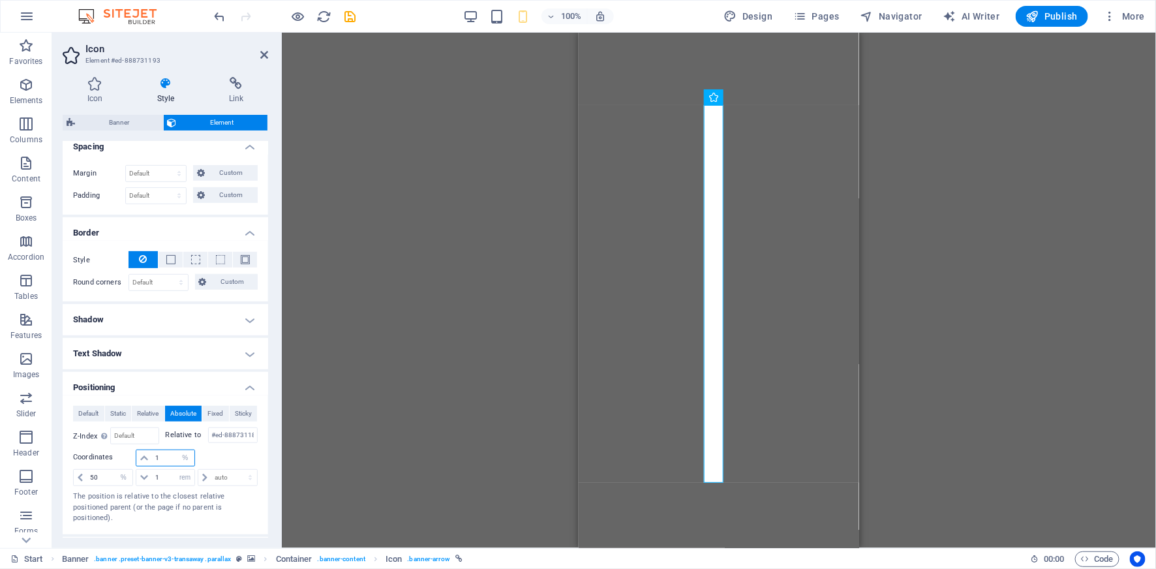
drag, startPoint x: 163, startPoint y: 457, endPoint x: 153, endPoint y: 457, distance: 9.8
click at [153, 457] on input "1" at bounding box center [173, 458] width 42 height 16
drag, startPoint x: 166, startPoint y: 457, endPoint x: 157, endPoint y: 457, distance: 9.8
click at [157, 457] on input "50" at bounding box center [173, 458] width 42 height 16
type input "5"
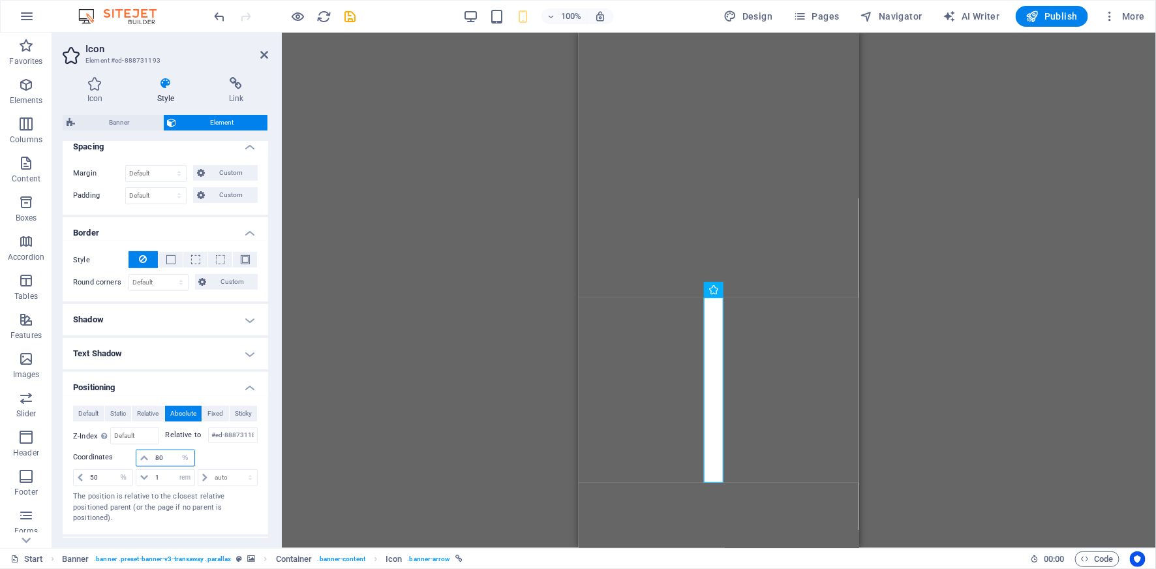
type input "80"
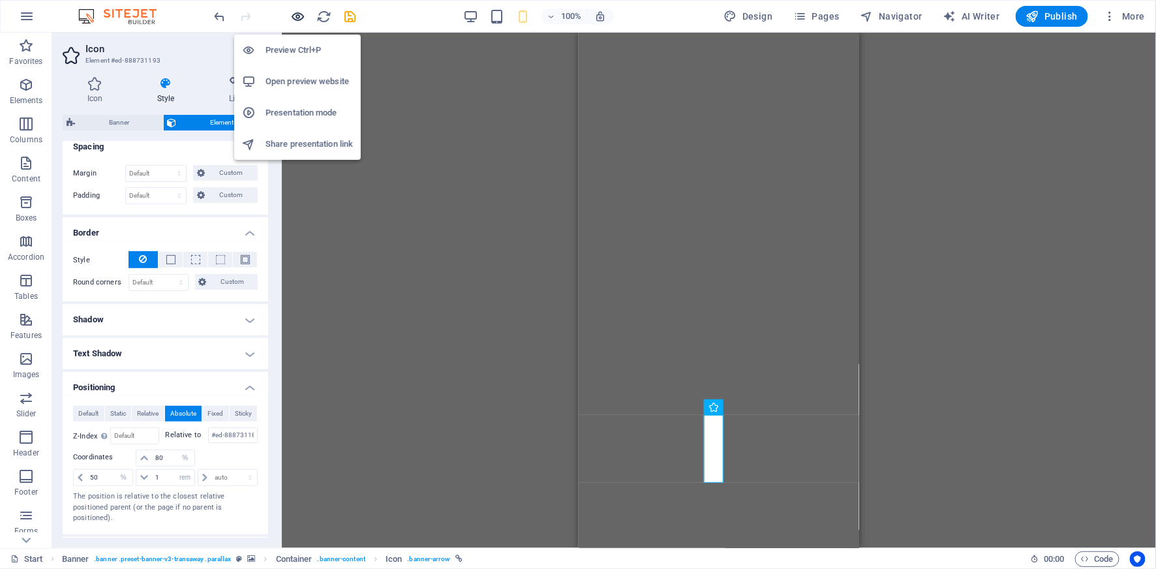
click at [296, 12] on icon "button" at bounding box center [298, 16] width 15 height 15
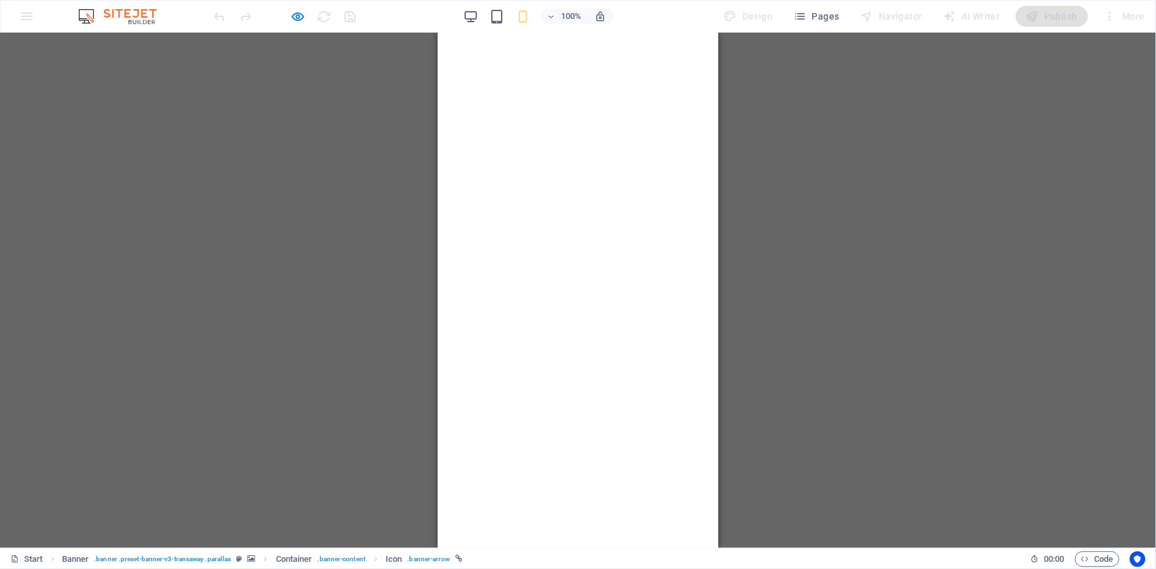
scroll to position [0, 0]
click at [574, 449] on icon at bounding box center [578, 455] width 20 height 12
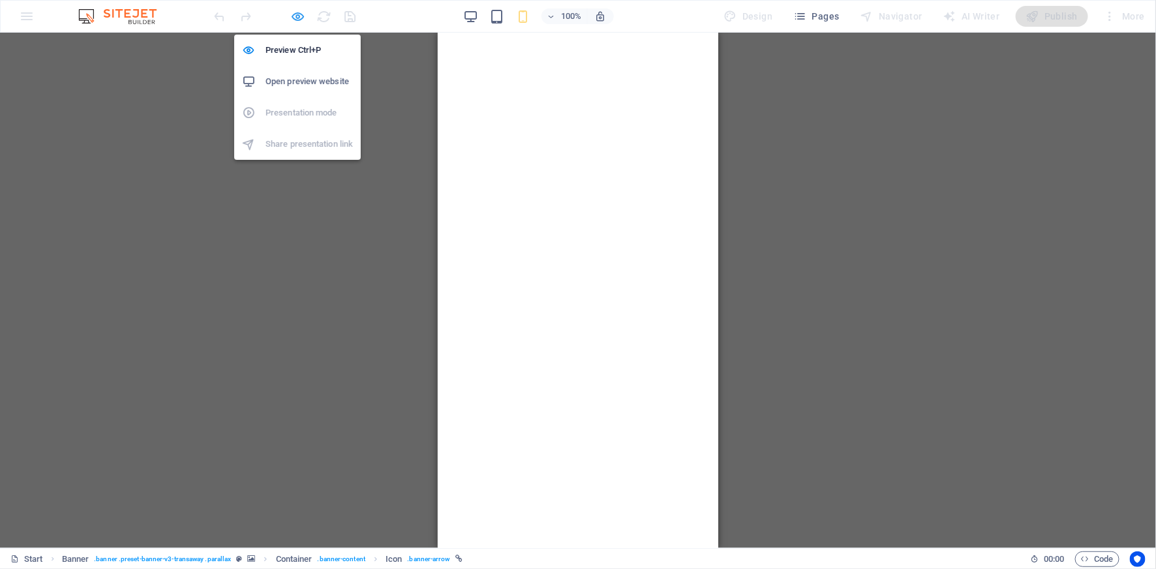
click at [301, 20] on icon "button" at bounding box center [298, 16] width 15 height 15
select select "%"
select select "rem"
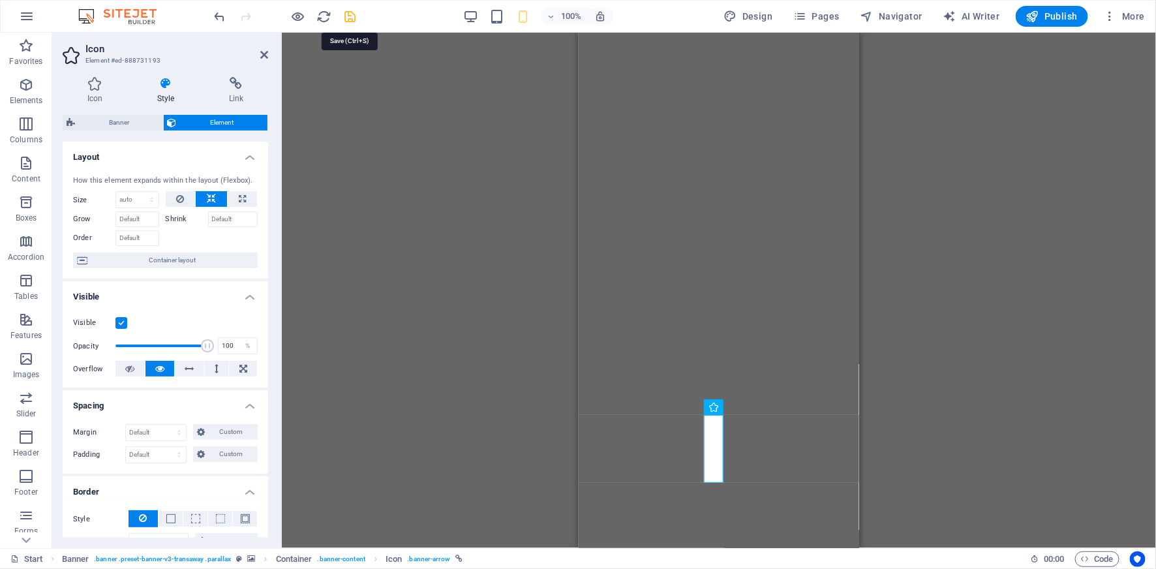
click at [352, 16] on icon "save" at bounding box center [350, 16] width 15 height 15
select select "%"
select select "rem"
click at [1055, 18] on span "Publish" at bounding box center [1052, 16] width 52 height 13
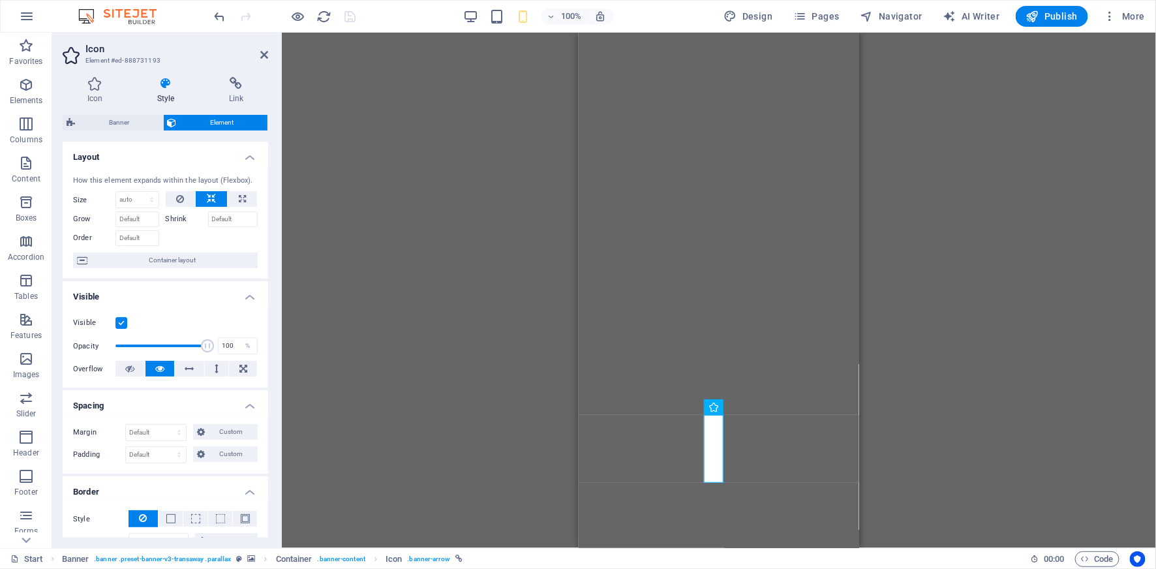
select select "%"
select select "rem"
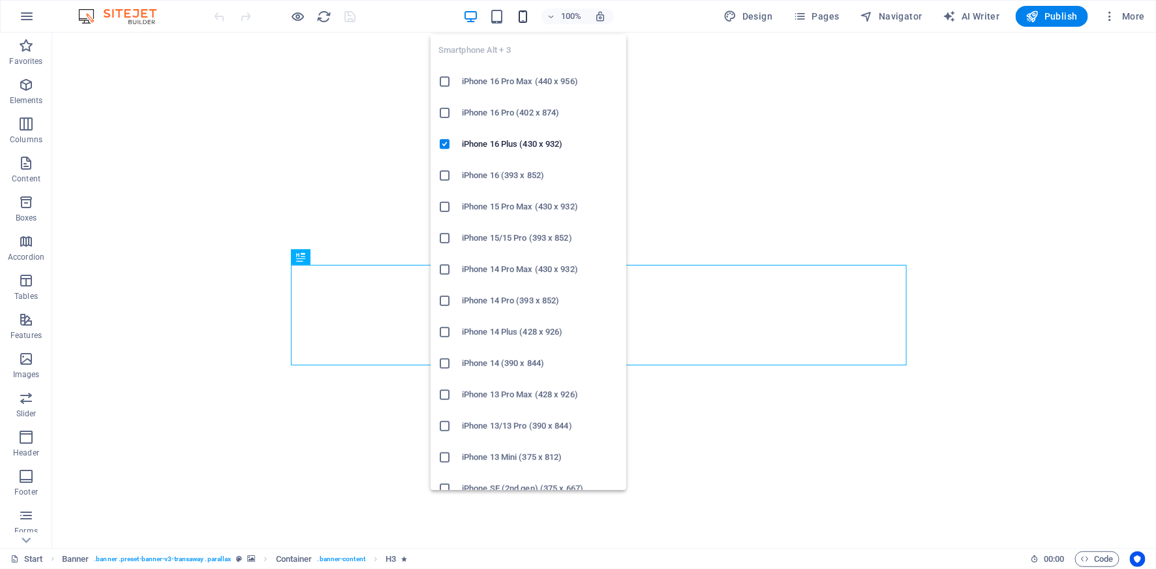
click at [523, 17] on icon "button" at bounding box center [522, 16] width 15 height 15
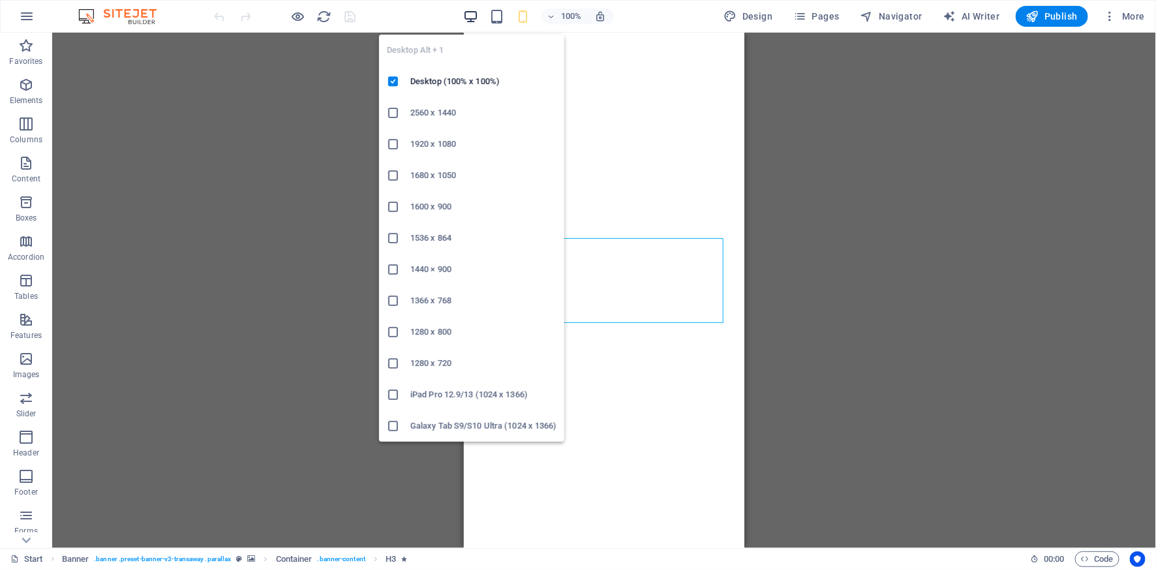
click at [470, 20] on icon "button" at bounding box center [470, 16] width 15 height 15
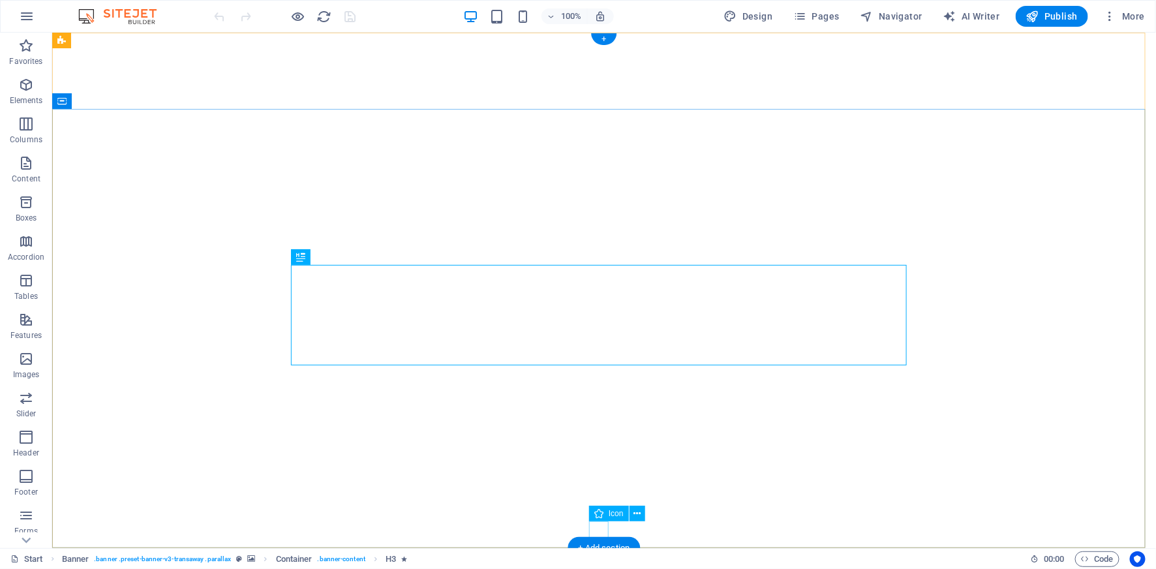
click at [597, 532] on figure at bounding box center [604, 527] width 20 height 20
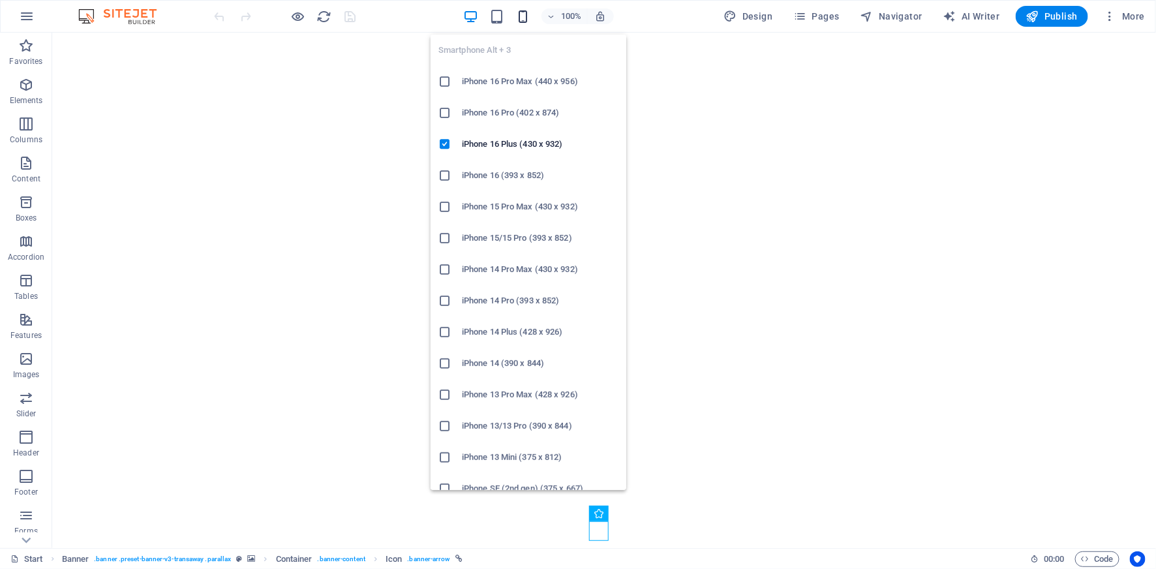
click at [521, 17] on icon "button" at bounding box center [522, 16] width 15 height 15
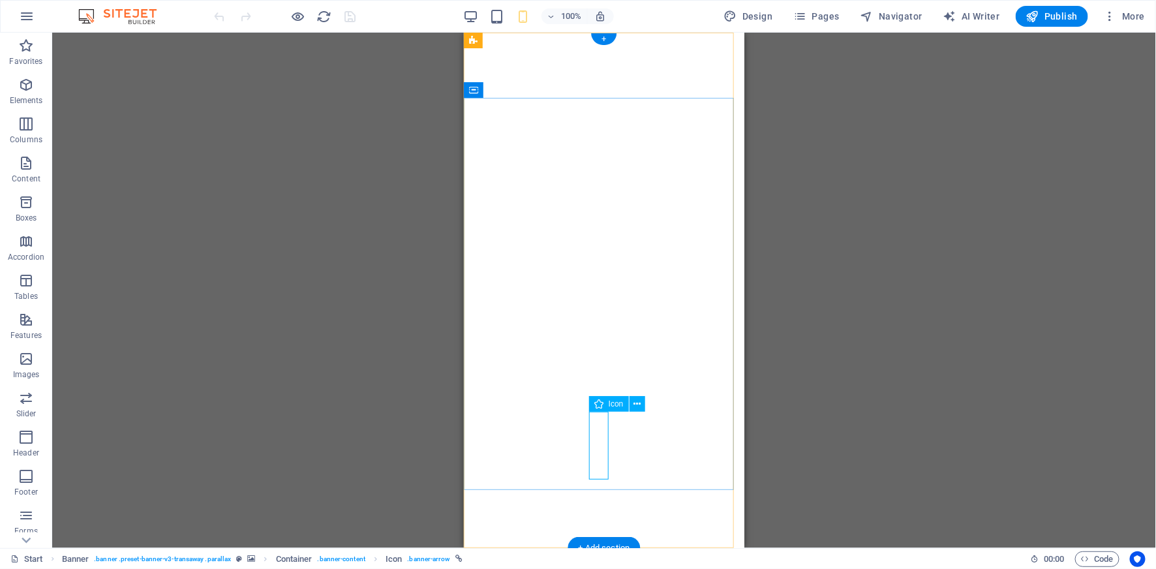
click at [598, 444] on figure at bounding box center [604, 490] width 20 height 93
select select "xMidYMid"
select select "px"
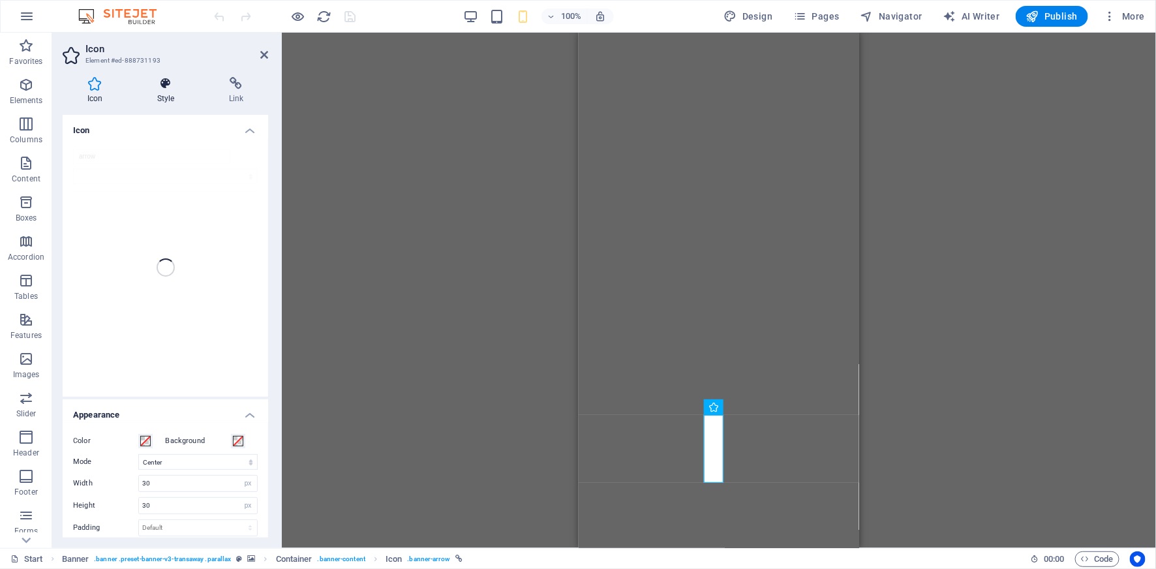
click at [175, 85] on icon at bounding box center [165, 83] width 67 height 13
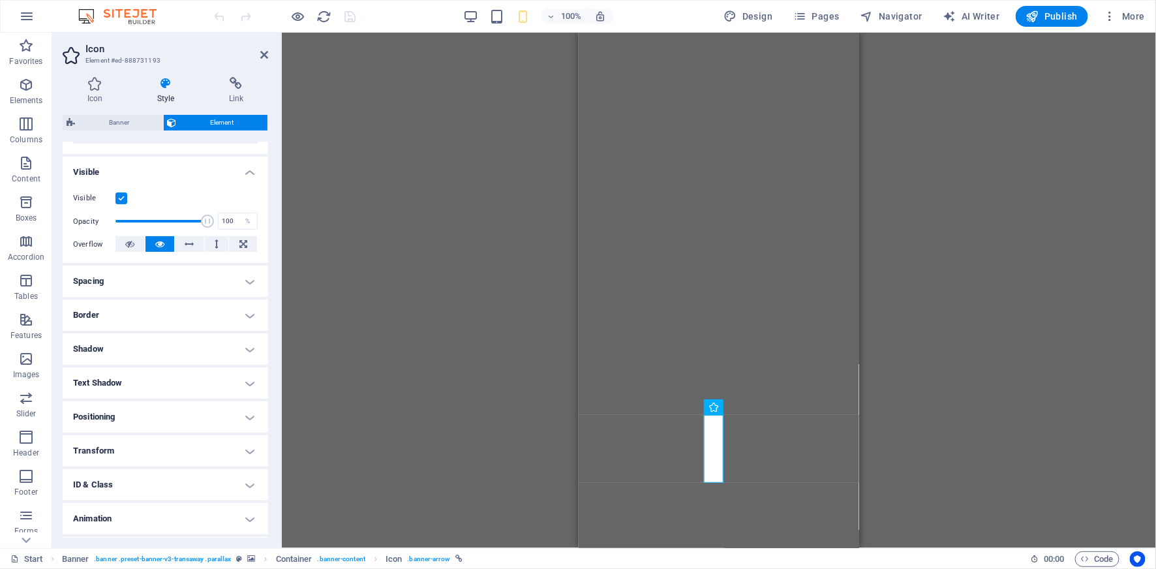
scroll to position [155, 0]
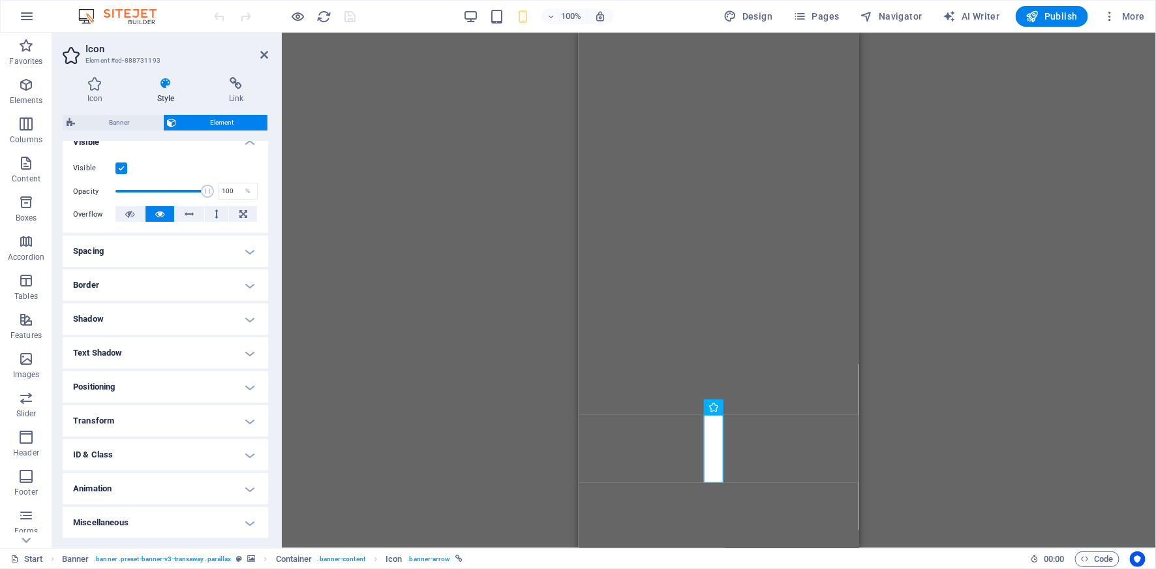
click at [142, 388] on h4 "Positioning" at bounding box center [166, 386] width 206 height 31
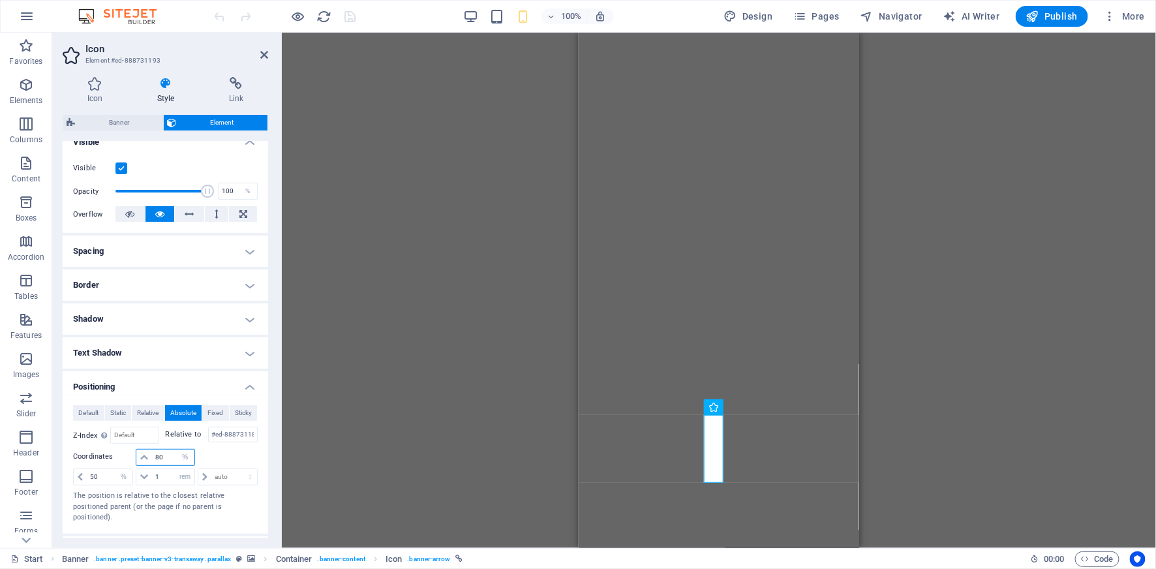
drag, startPoint x: 168, startPoint y: 457, endPoint x: 155, endPoint y: 457, distance: 13.7
click at [155, 457] on input "80" at bounding box center [173, 458] width 42 height 16
drag, startPoint x: 162, startPoint y: 459, endPoint x: 153, endPoint y: 458, distance: 9.8
click at [153, 458] on input "90" at bounding box center [173, 458] width 42 height 16
type input "86"
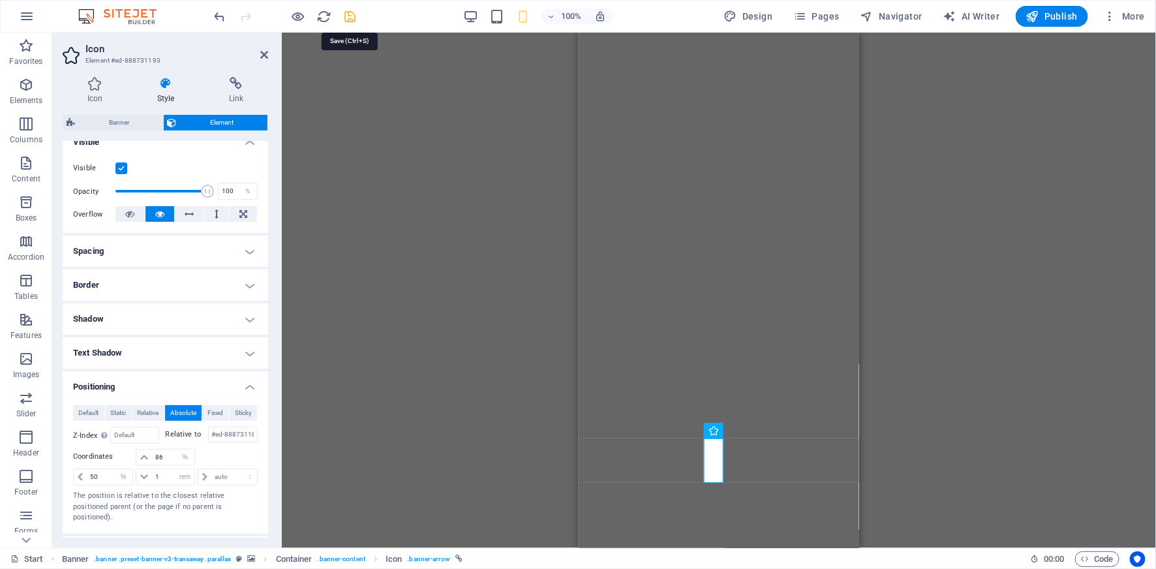
click at [351, 15] on icon "save" at bounding box center [350, 16] width 15 height 15
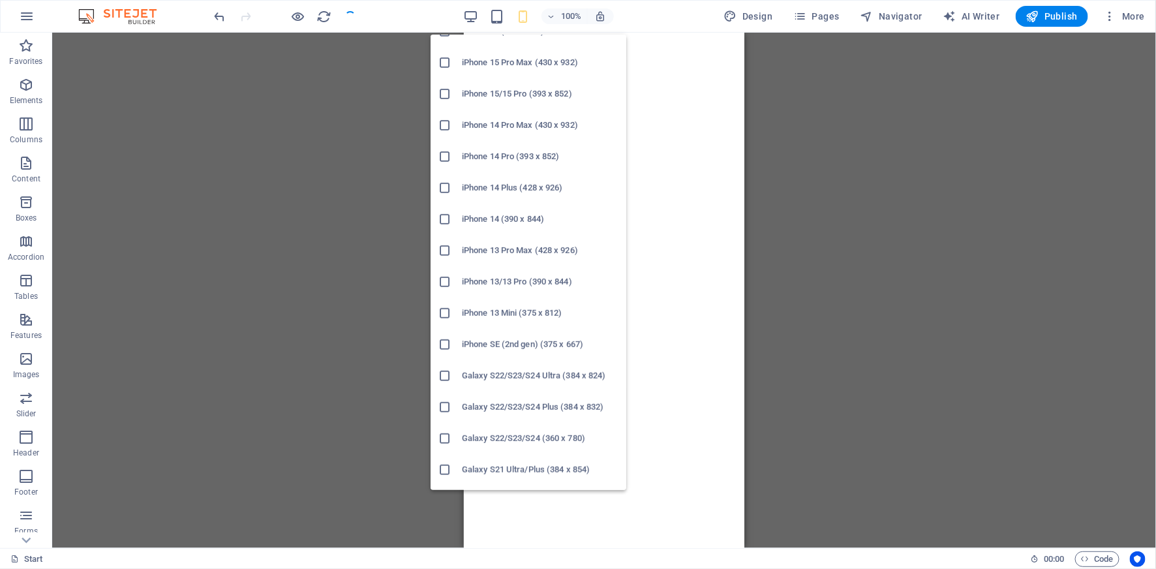
scroll to position [169, 0]
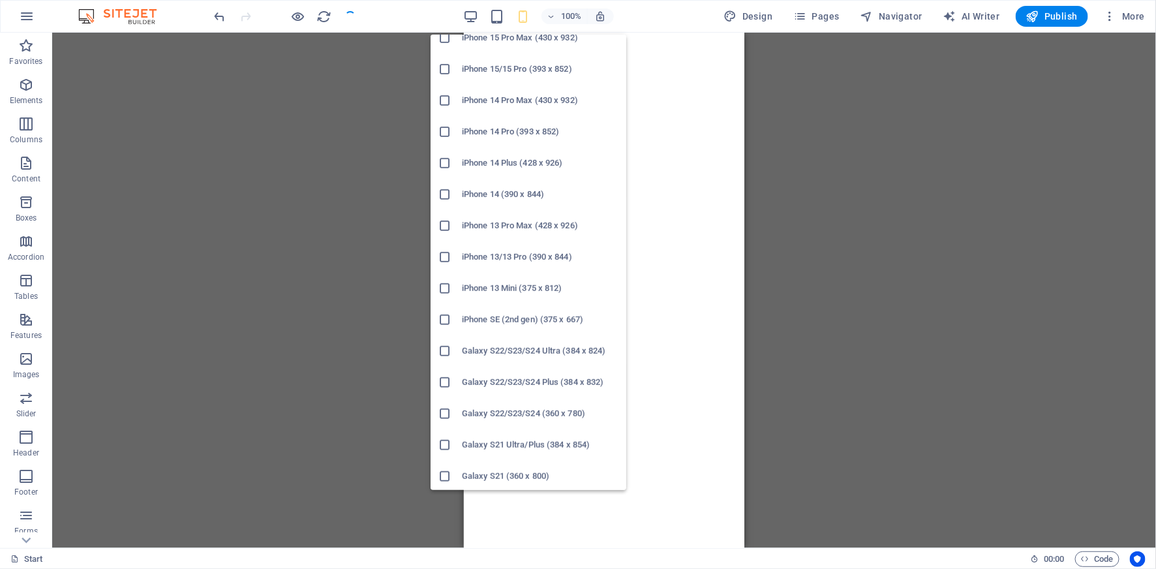
click at [528, 228] on h6 "iPhone 13 Pro Max (428 x 926)" at bounding box center [540, 226] width 157 height 16
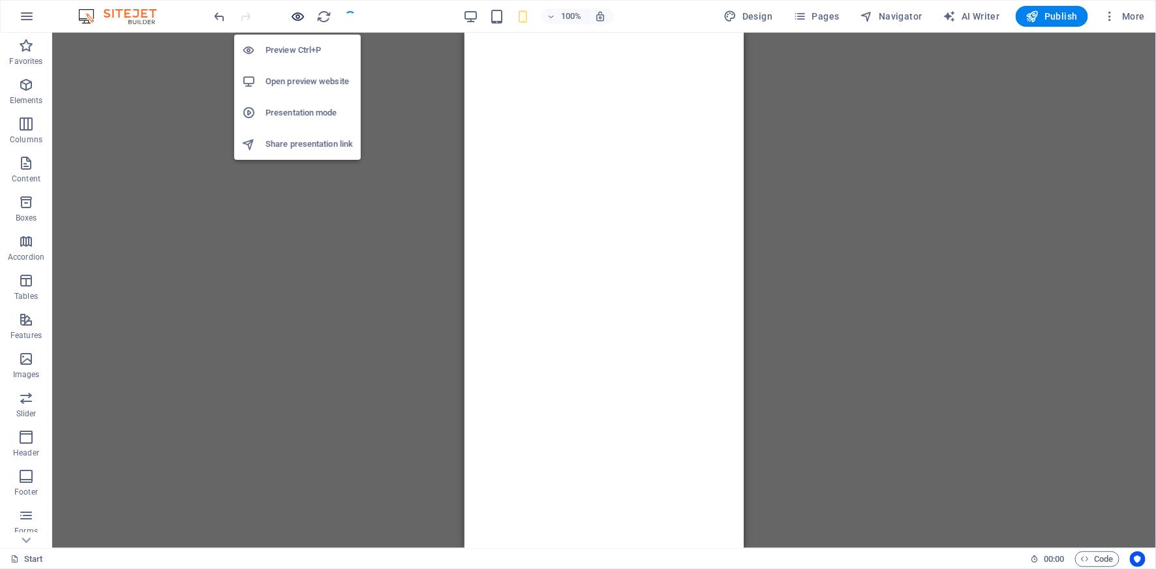
click at [299, 16] on icon "button" at bounding box center [298, 16] width 15 height 15
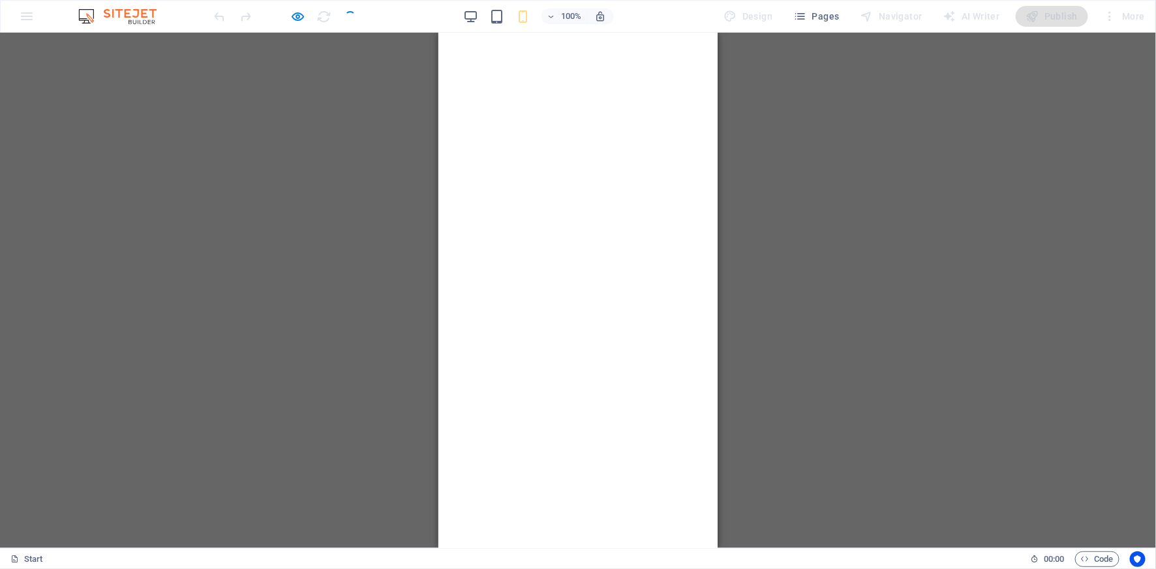
click at [575, 478] on icon at bounding box center [578, 485] width 20 height 20
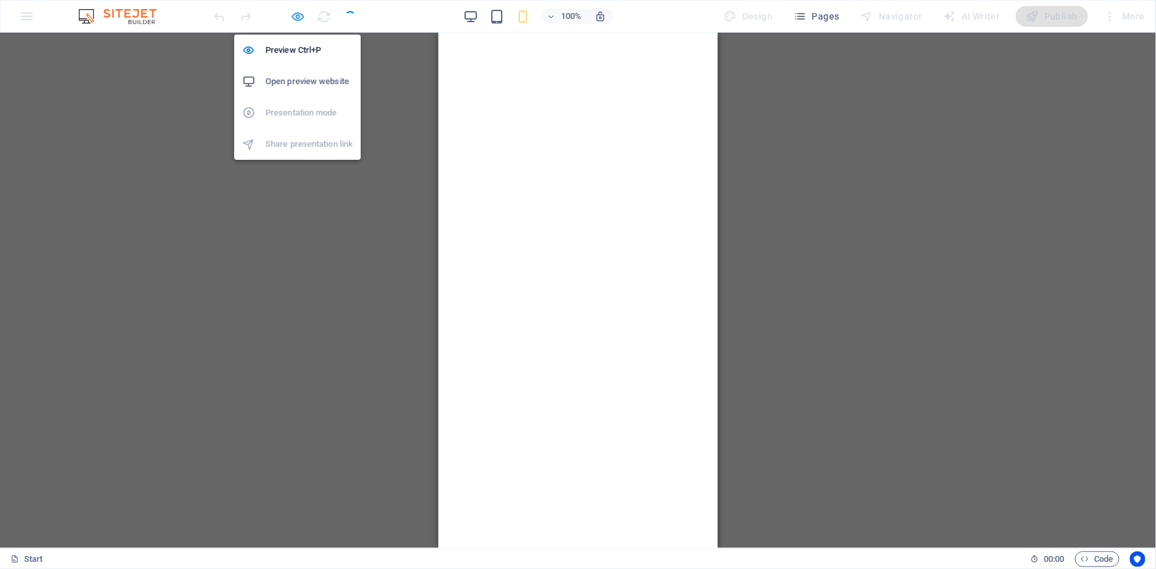
click at [296, 19] on icon "button" at bounding box center [298, 16] width 15 height 15
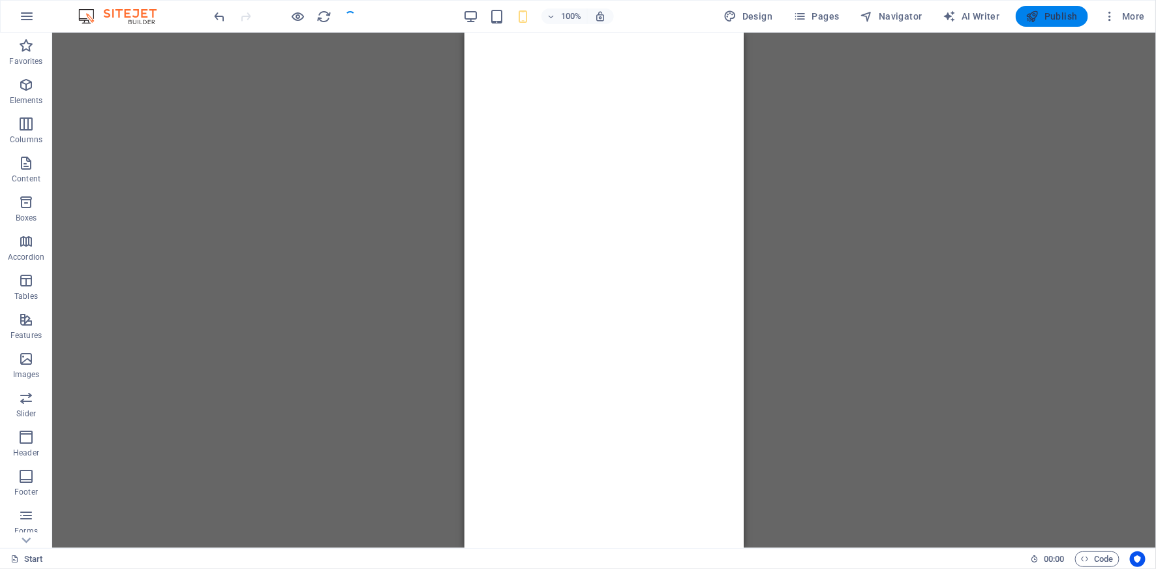
click at [1050, 20] on span "Publish" at bounding box center [1052, 16] width 52 height 13
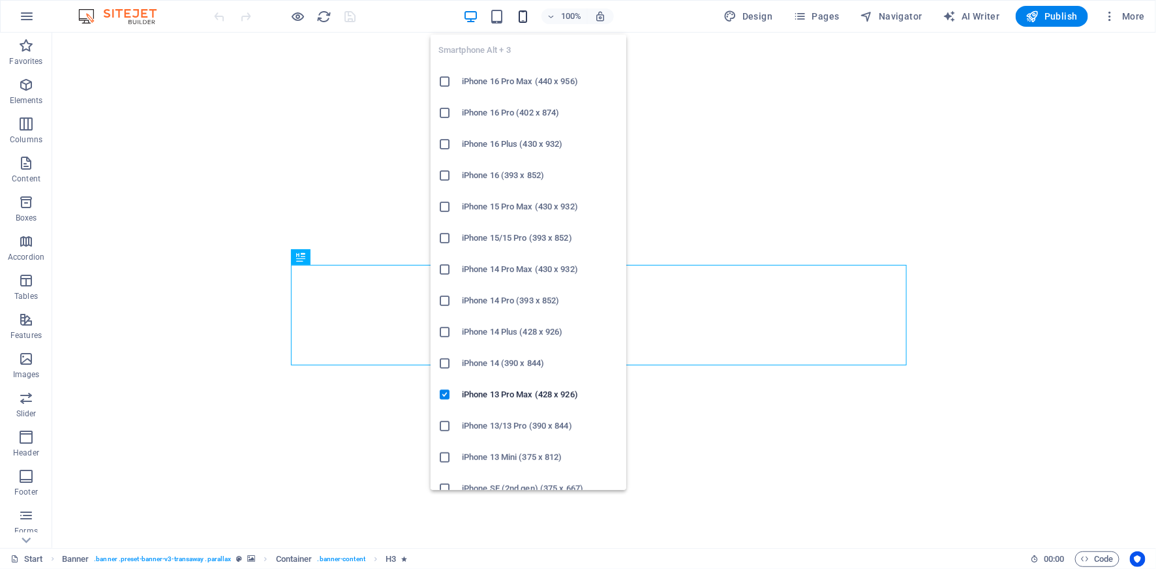
click at [525, 11] on icon "button" at bounding box center [522, 16] width 15 height 15
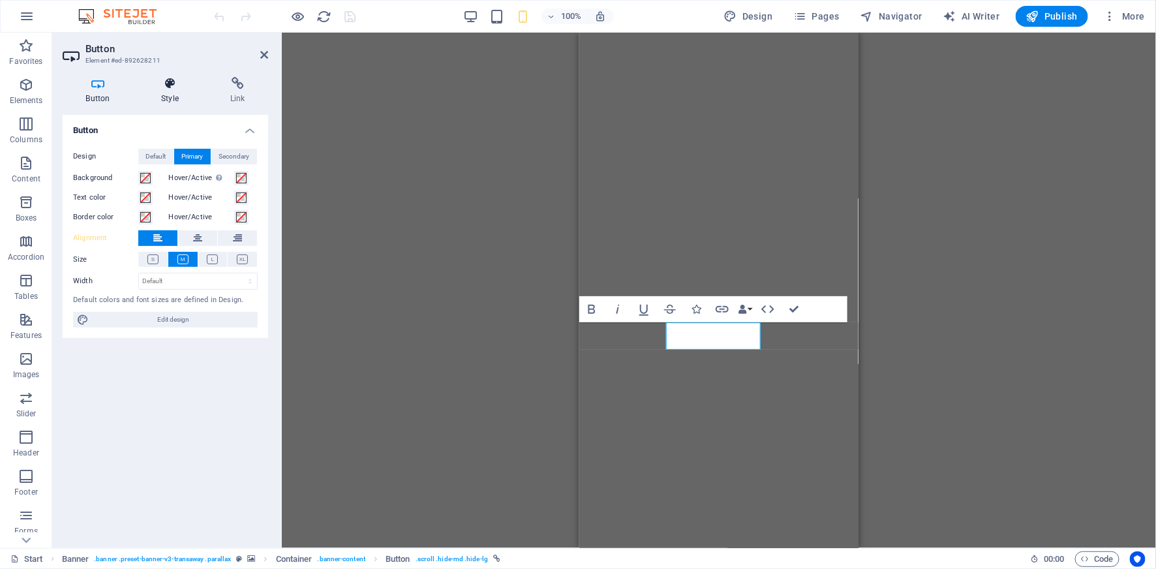
click at [168, 90] on h4 "Style" at bounding box center [172, 90] width 69 height 27
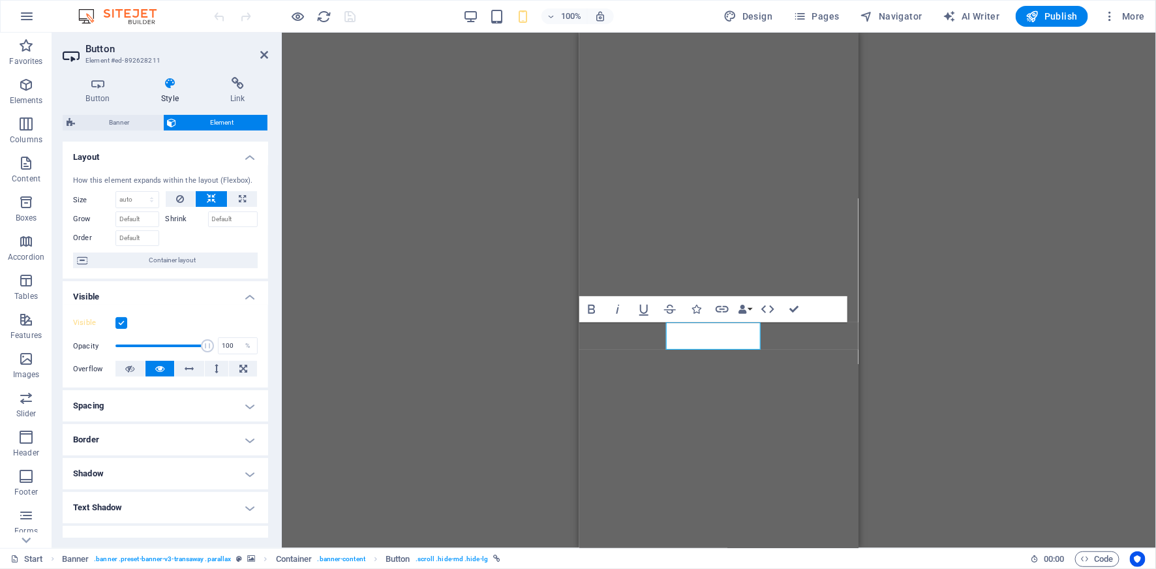
scroll to position [155, 0]
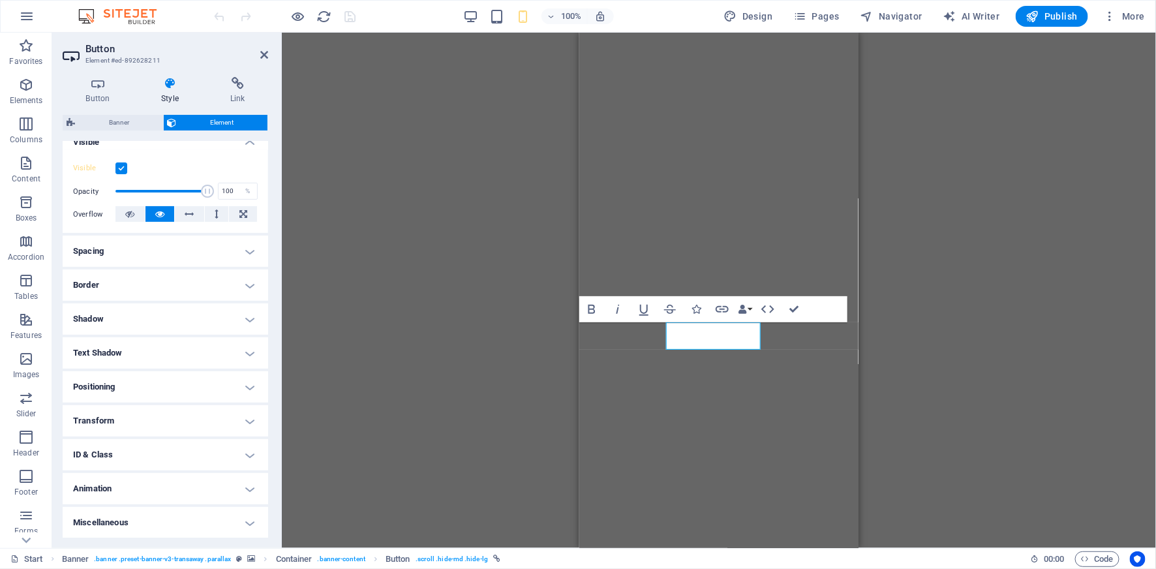
click at [247, 384] on h4 "Positioning" at bounding box center [166, 386] width 206 height 31
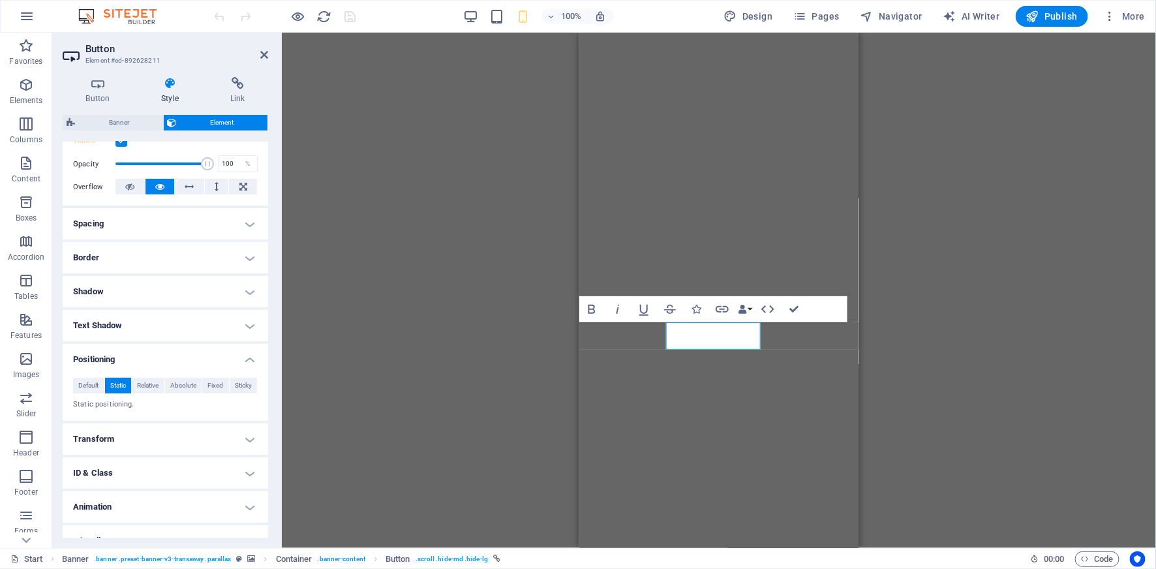
scroll to position [200, 0]
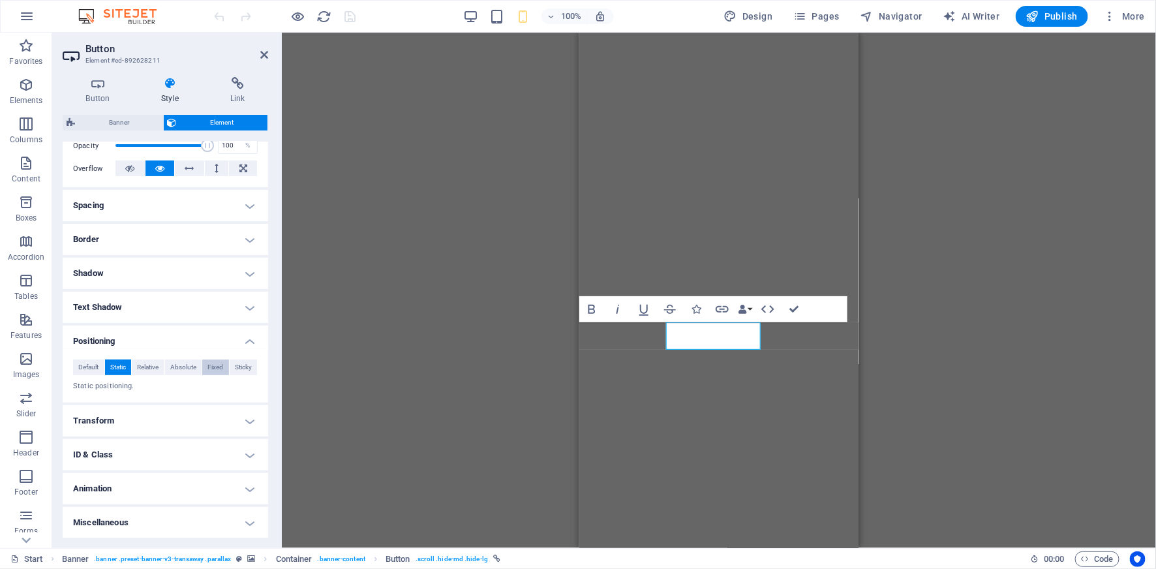
click at [219, 367] on span "Fixed" at bounding box center [215, 367] width 16 height 16
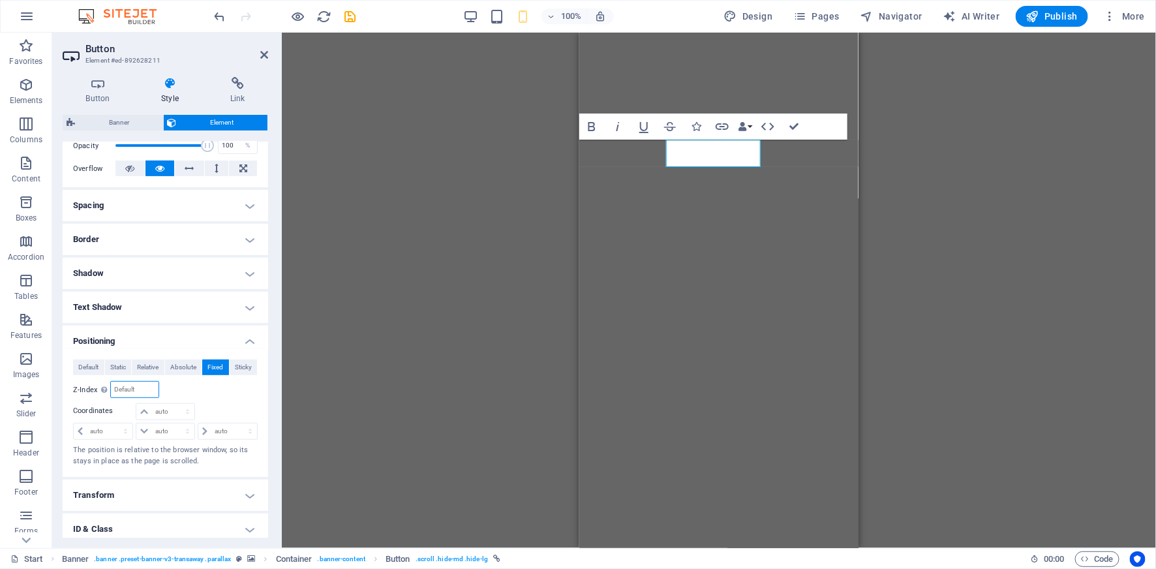
click at [151, 387] on input "number" at bounding box center [134, 390] width 47 height 16
click at [191, 408] on select "auto px rem % em" at bounding box center [164, 412] width 57 height 16
select select "%"
click at [174, 404] on select "auto px rem % em" at bounding box center [164, 412] width 57 height 16
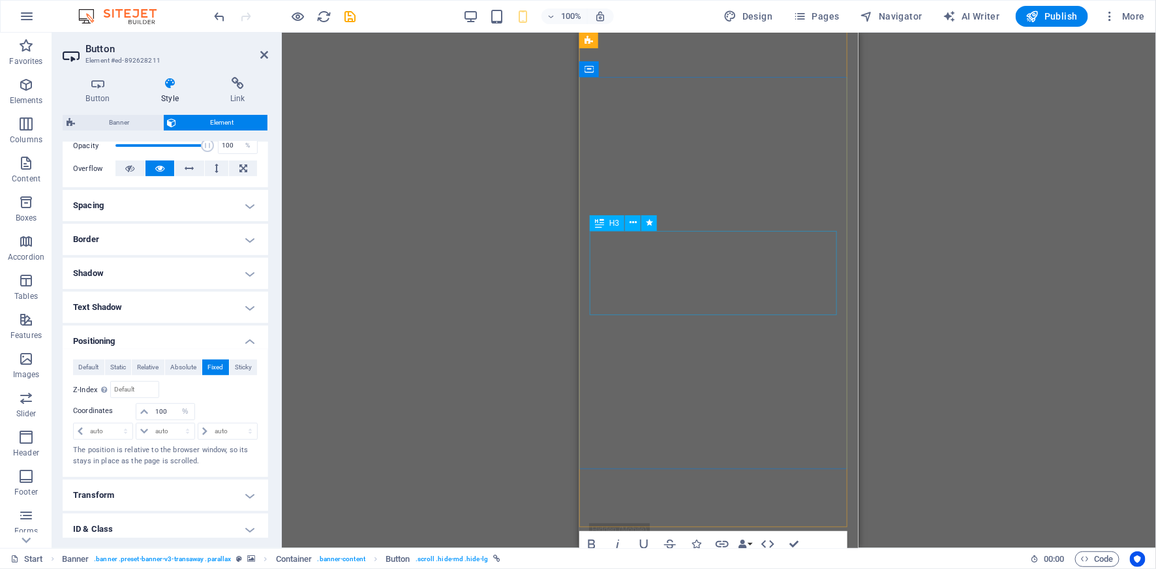
scroll to position [0, 0]
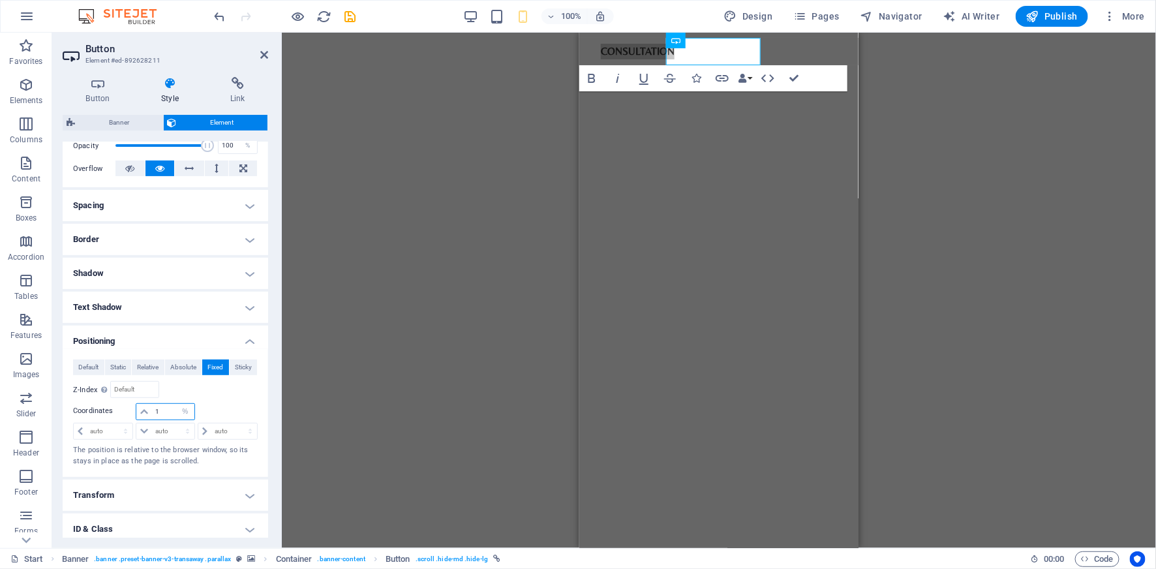
drag, startPoint x: 164, startPoint y: 414, endPoint x: 152, endPoint y: 414, distance: 12.4
click at [152, 414] on input "1" at bounding box center [173, 412] width 42 height 16
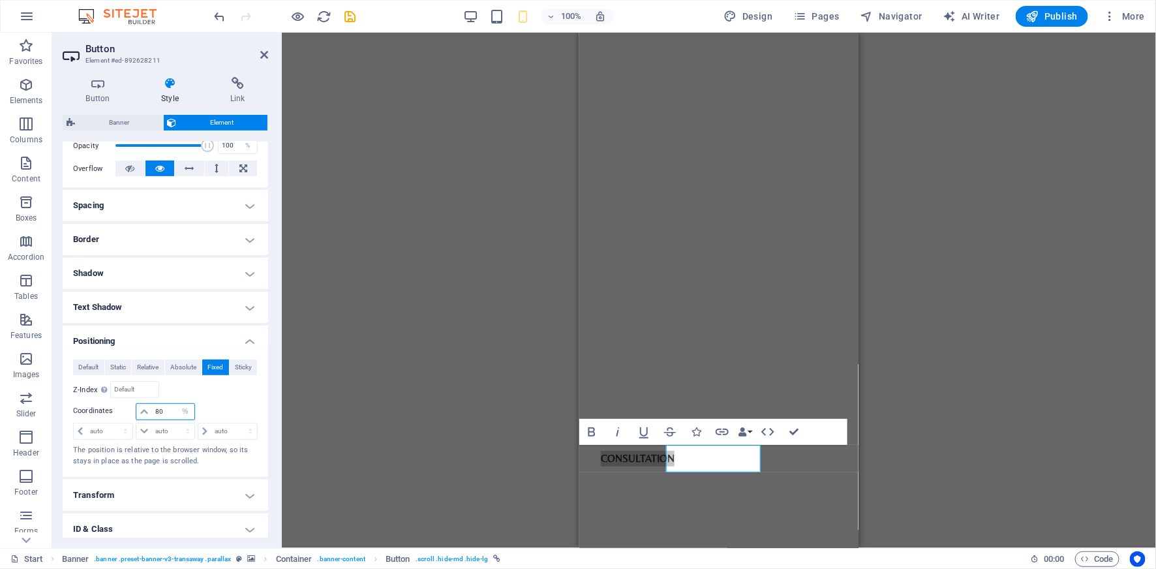
drag, startPoint x: 161, startPoint y: 413, endPoint x: 152, endPoint y: 413, distance: 9.1
click at [152, 413] on input "80" at bounding box center [173, 412] width 42 height 16
type input "60"
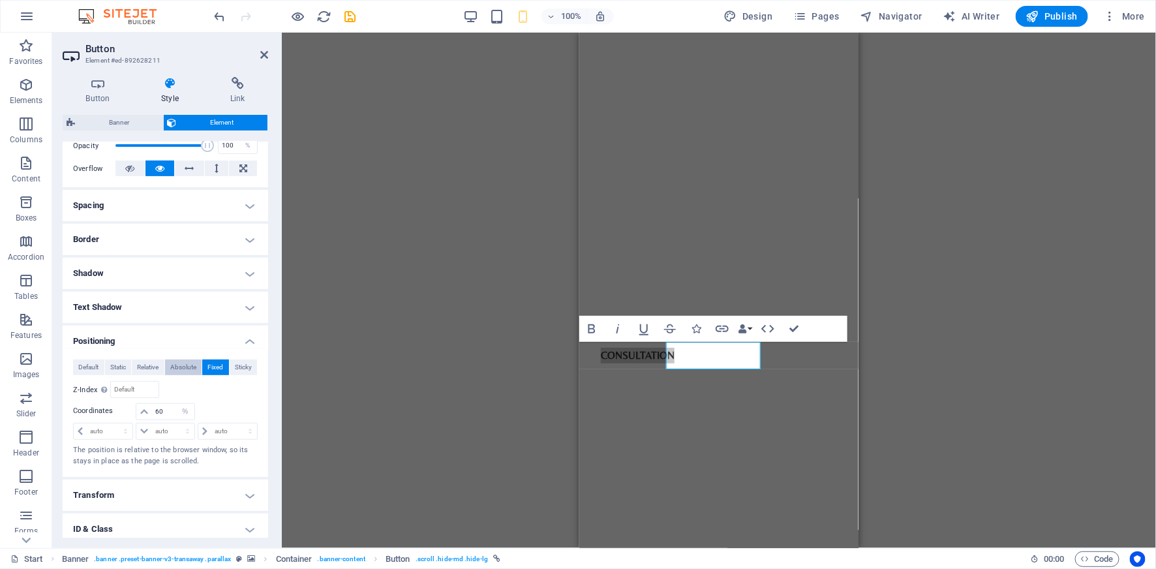
click at [177, 367] on span "Absolute" at bounding box center [183, 367] width 26 height 16
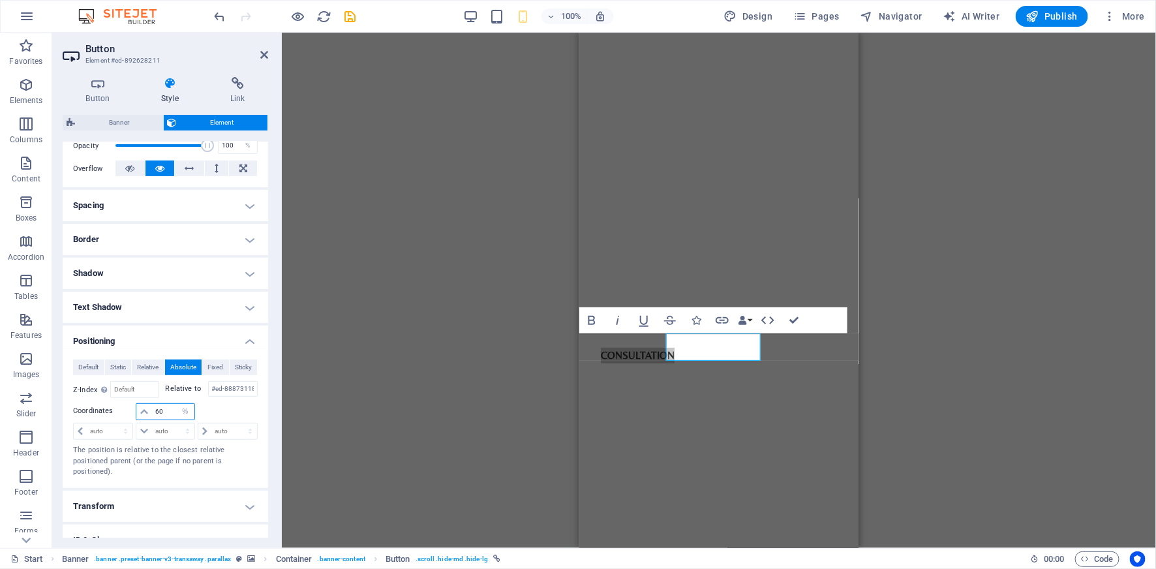
click at [162, 408] on input "60" at bounding box center [173, 412] width 42 height 16
click at [187, 413] on select "auto px rem % em" at bounding box center [185, 412] width 18 height 16
select select "auto"
click at [176, 404] on select "auto px rem % em" at bounding box center [185, 412] width 18 height 16
select select "DISABLED_OPTION_VALUE"
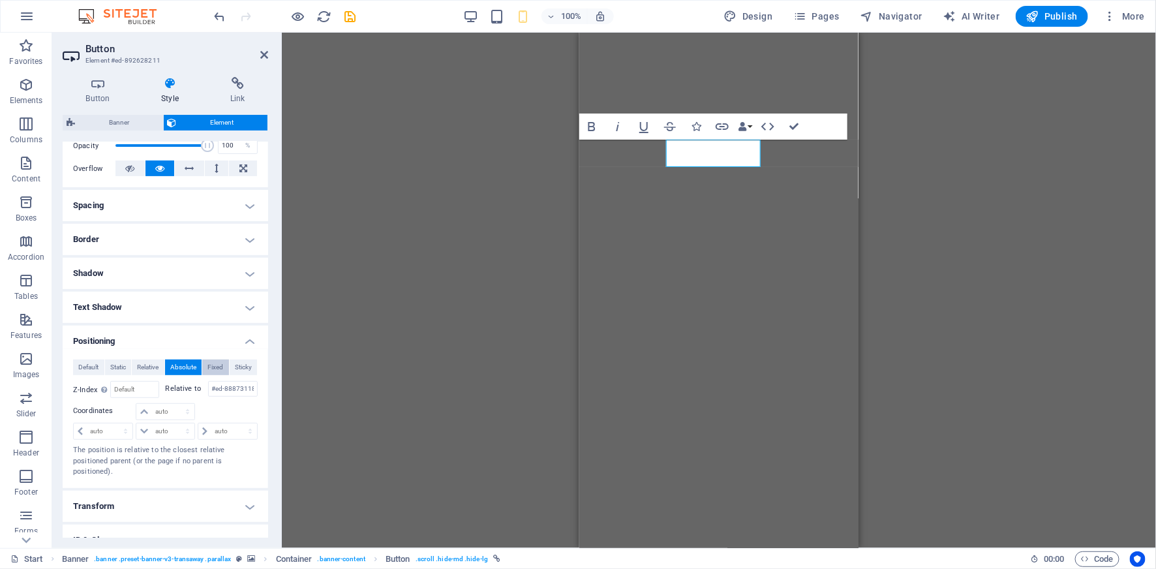
click at [207, 370] on span "Fixed" at bounding box center [215, 367] width 16 height 16
click at [177, 371] on span "Absolute" at bounding box center [183, 367] width 26 height 16
click at [147, 370] on span "Relative" at bounding box center [148, 367] width 22 height 16
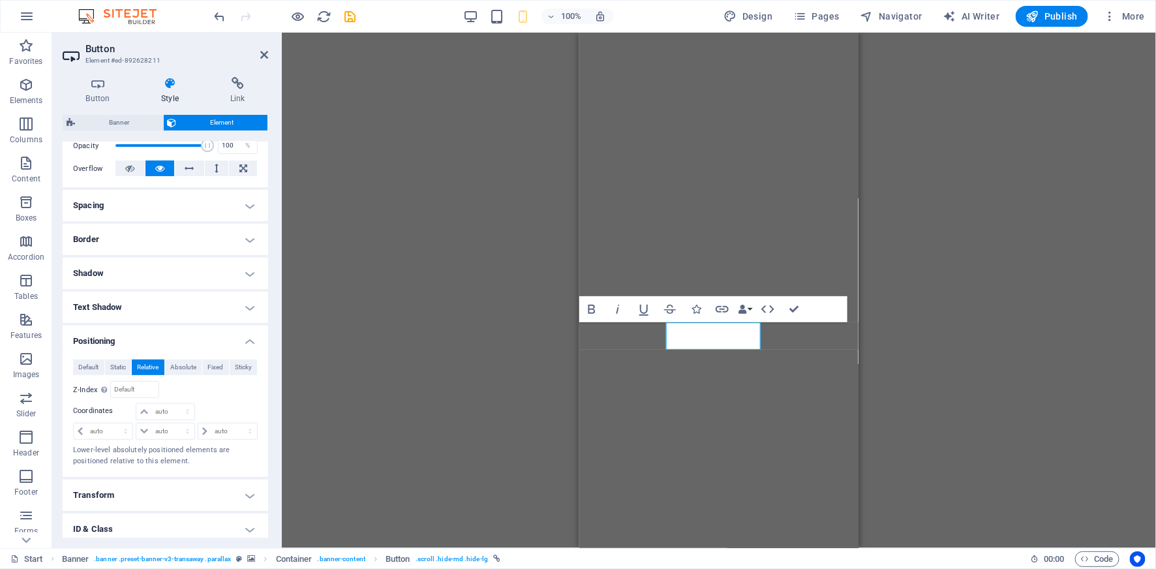
click at [895, 305] on div "H3 Banner Container Button Menu Bar Menu Separator Info Bar Container Text Cont…" at bounding box center [719, 290] width 874 height 515
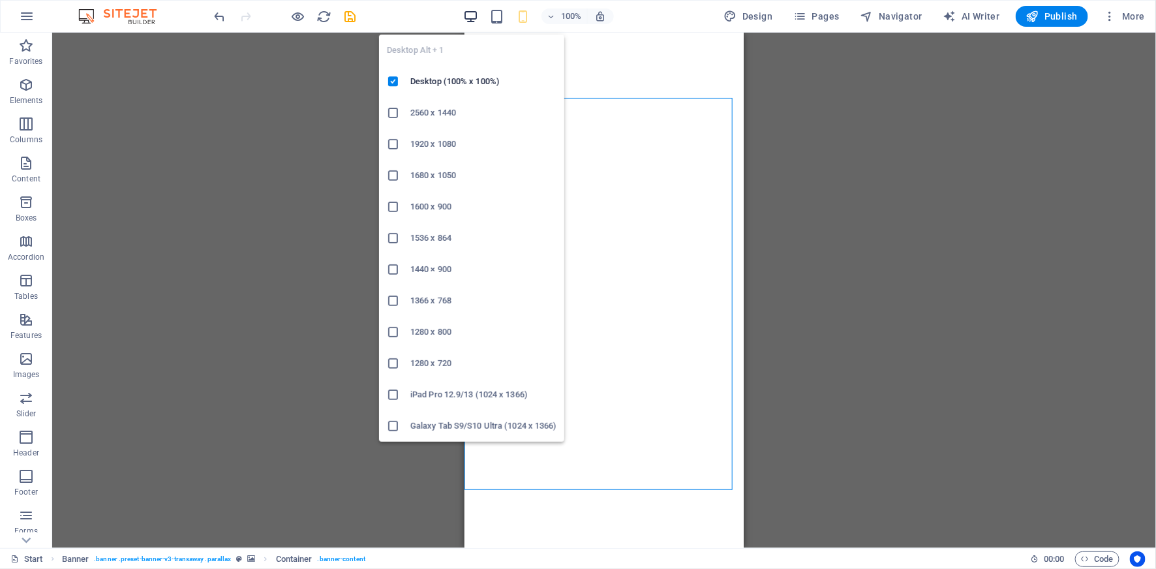
click at [474, 18] on icon "button" at bounding box center [470, 16] width 15 height 15
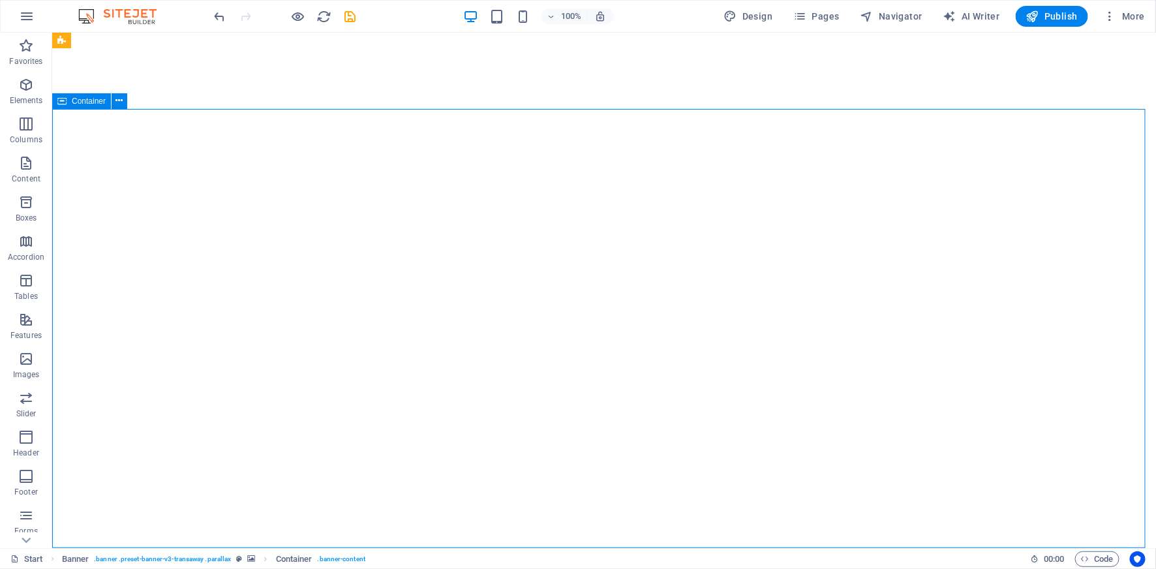
click at [519, 18] on icon "button" at bounding box center [522, 16] width 15 height 15
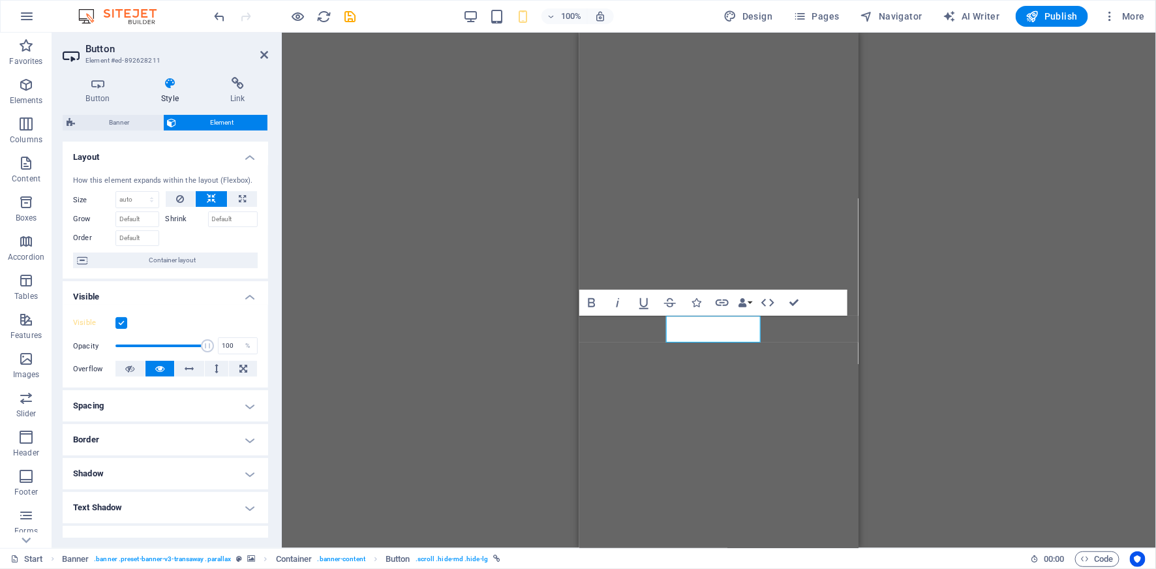
scroll to position [169, 0]
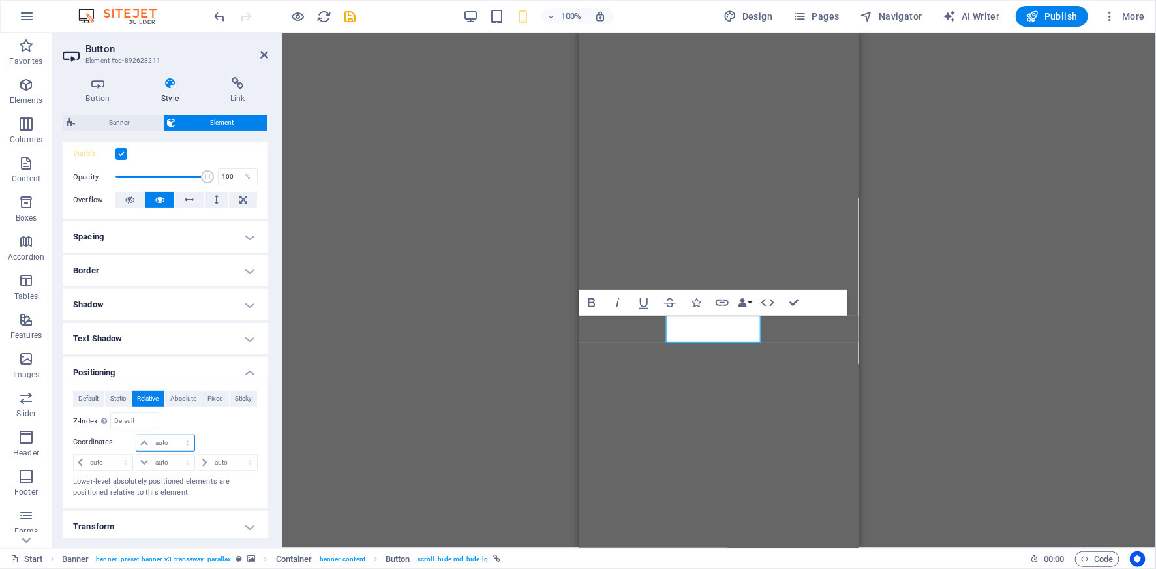
click at [186, 443] on select "auto px rem % em" at bounding box center [164, 443] width 57 height 16
select select "%"
click at [174, 435] on select "auto px rem % em" at bounding box center [164, 443] width 57 height 16
click at [212, 398] on span "Fixed" at bounding box center [215, 399] width 16 height 16
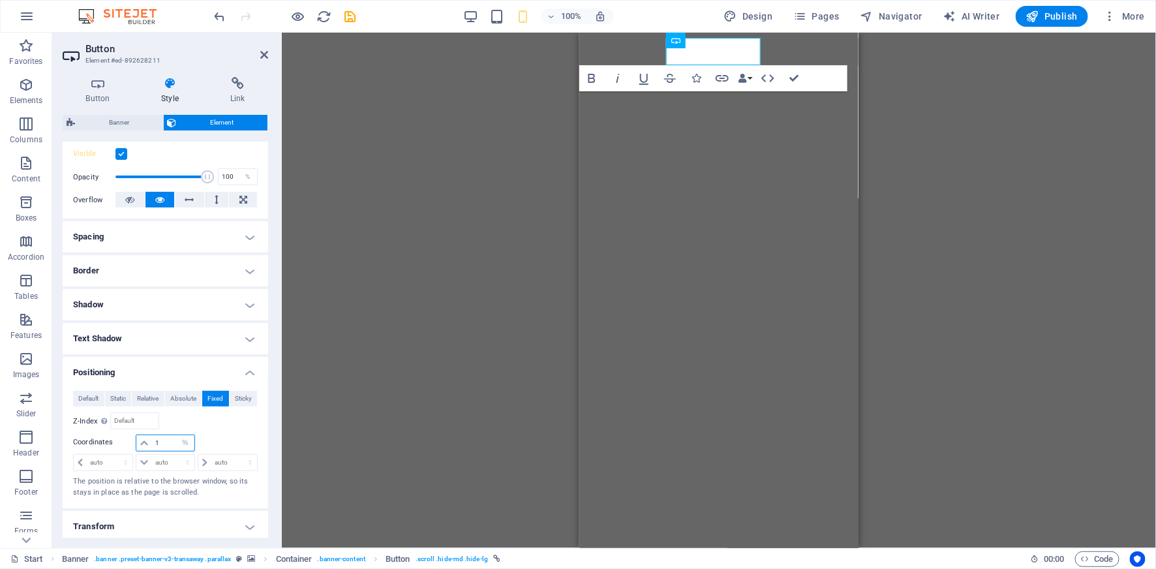
drag, startPoint x: 162, startPoint y: 444, endPoint x: 151, endPoint y: 444, distance: 11.1
click at [152, 444] on input "1" at bounding box center [173, 443] width 42 height 16
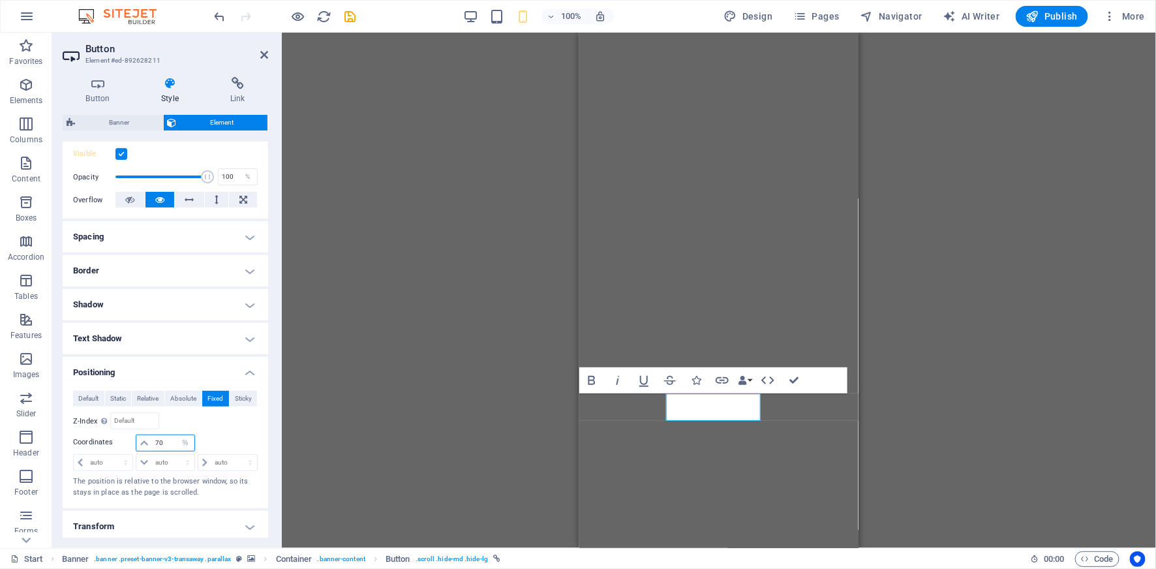
click at [165, 439] on input "70" at bounding box center [173, 443] width 42 height 16
type input "7"
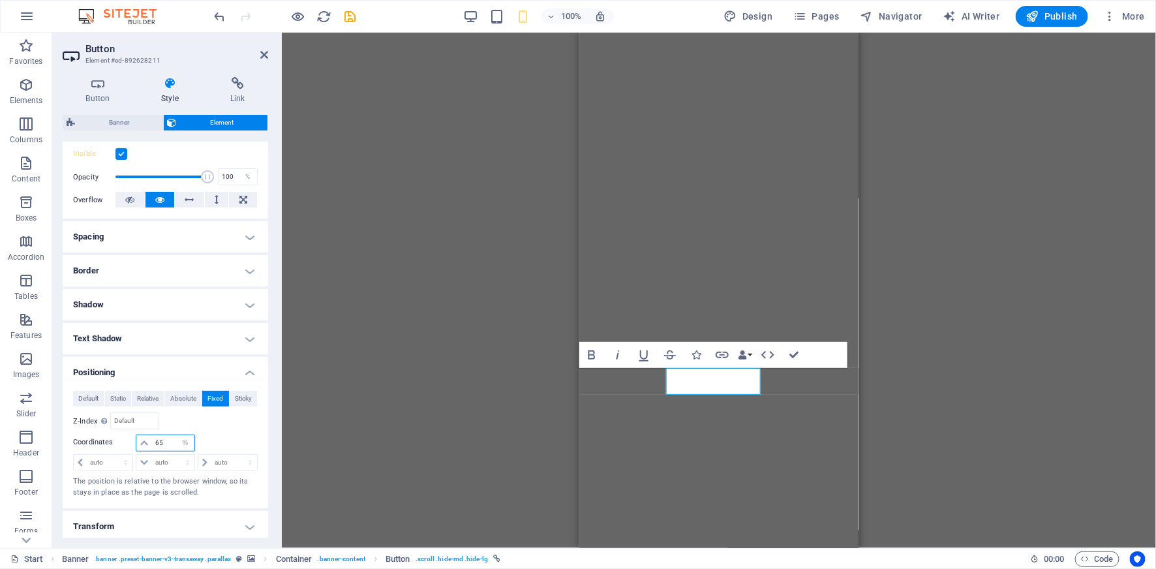
click at [171, 443] on input "65" at bounding box center [173, 443] width 42 height 16
type input "68"
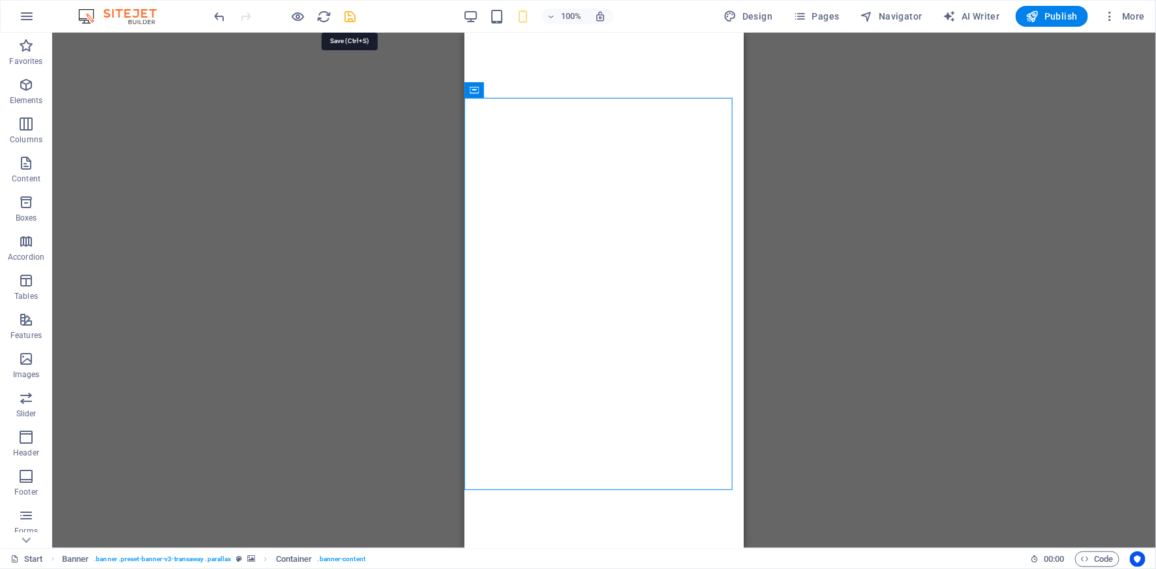
click at [352, 14] on icon "save" at bounding box center [350, 16] width 15 height 15
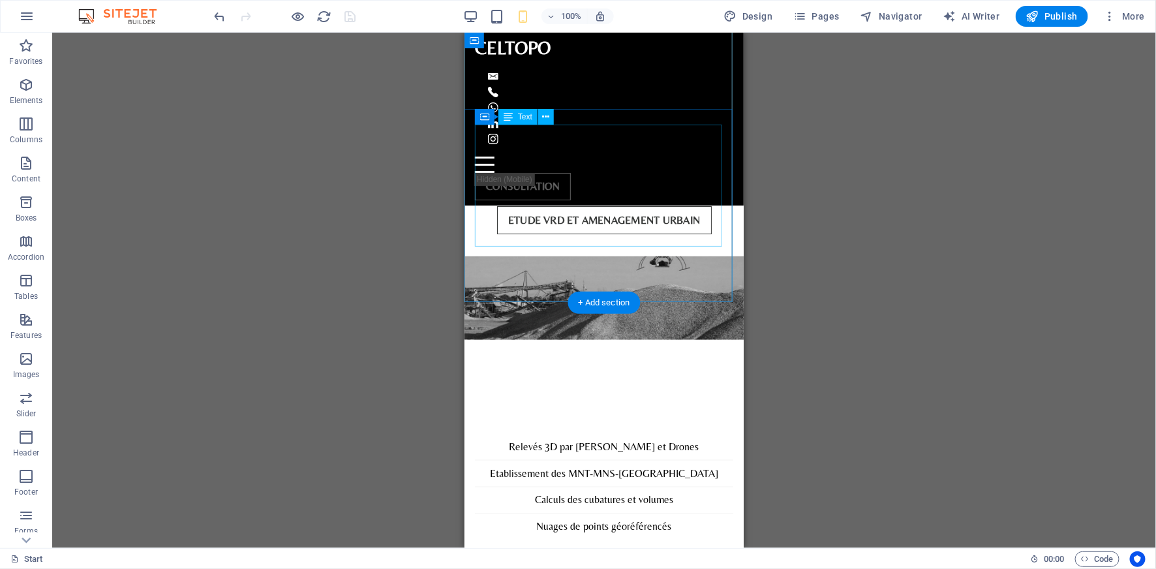
scroll to position [3552, 0]
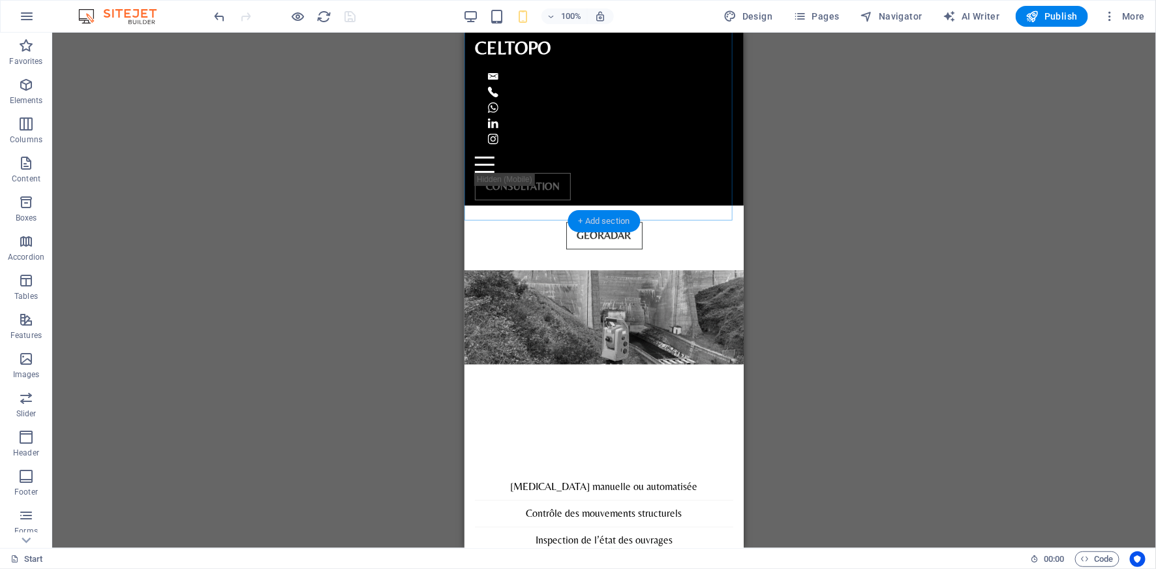
click at [602, 222] on div "+ Add section" at bounding box center [604, 221] width 72 height 22
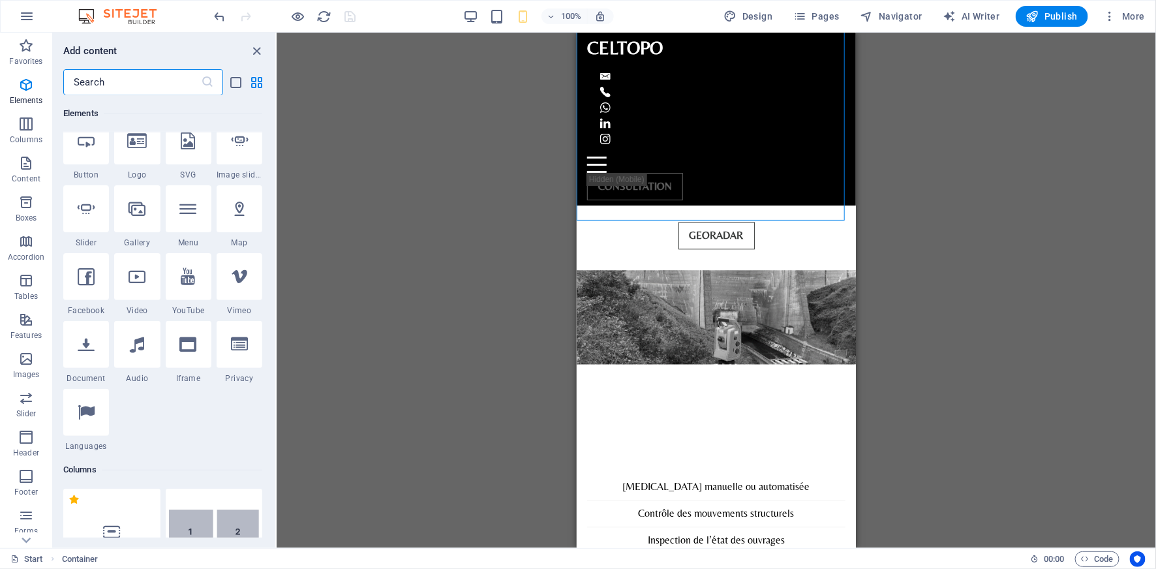
scroll to position [0, 0]
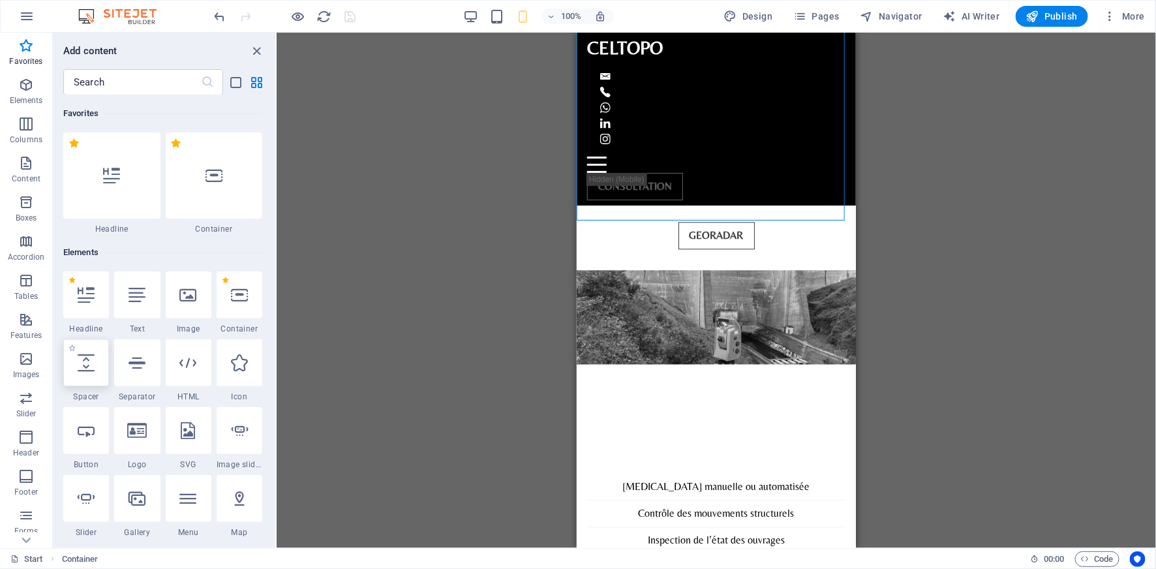
click at [92, 363] on icon at bounding box center [86, 362] width 17 height 17
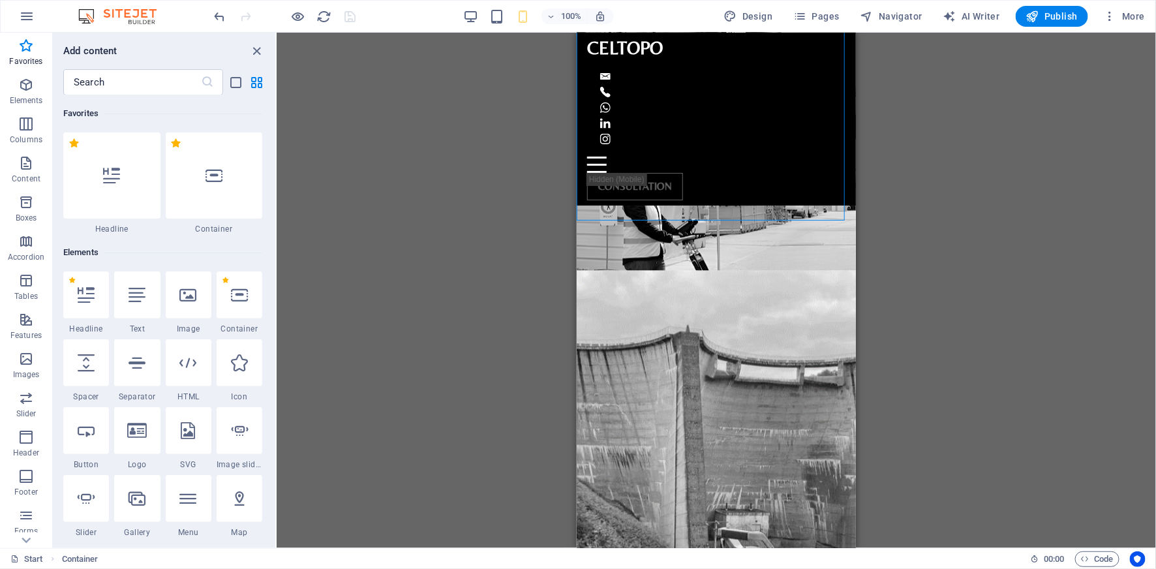
select select "px"
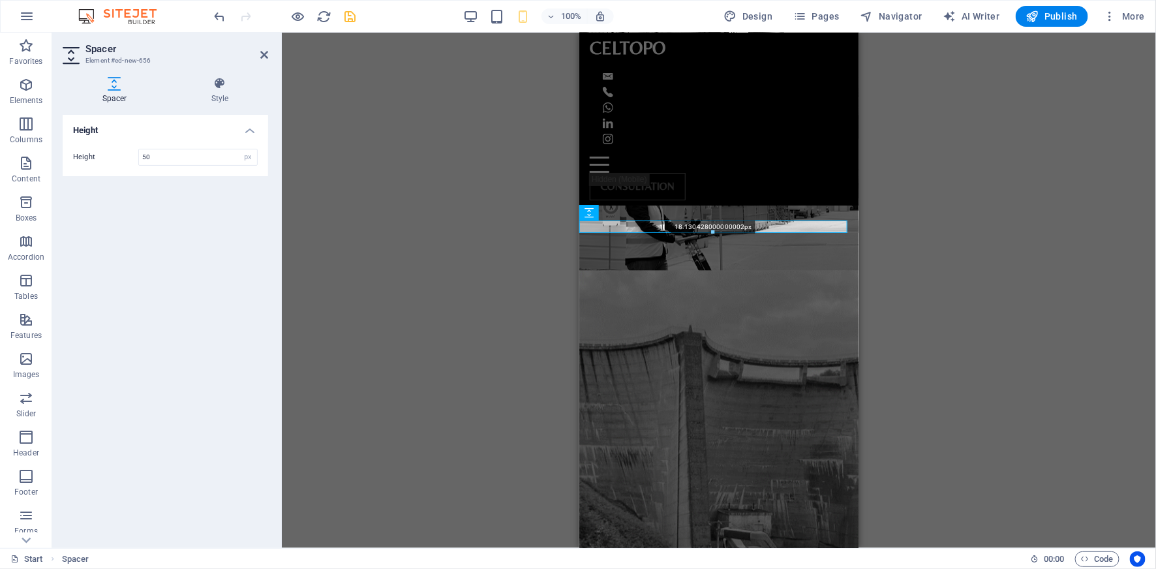
drag, startPoint x: 715, startPoint y: 253, endPoint x: 179, endPoint y: 181, distance: 540.5
click at [711, 224] on div "18.130428000000002px" at bounding box center [713, 227] width 268 height 12
type input "18"
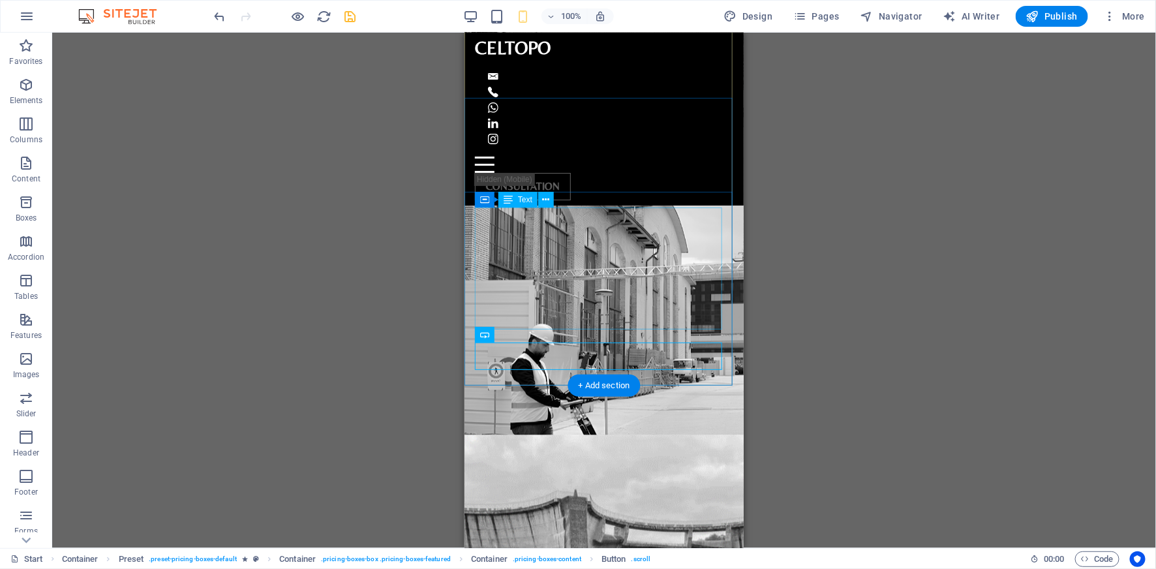
scroll to position [3382, 0]
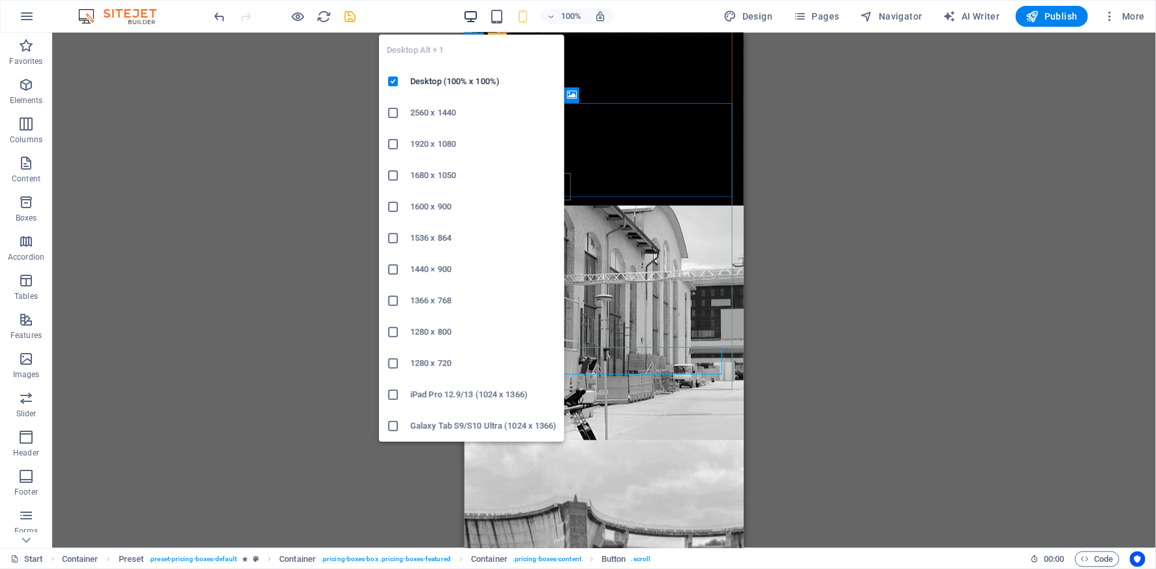
click at [467, 16] on icon "button" at bounding box center [470, 16] width 15 height 15
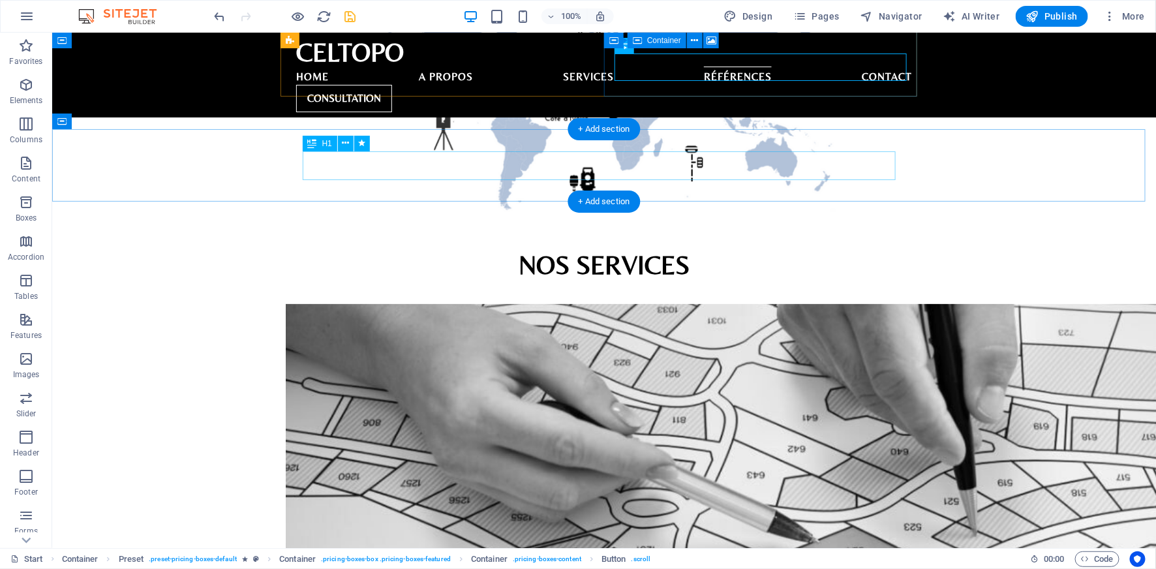
scroll to position [2182, 0]
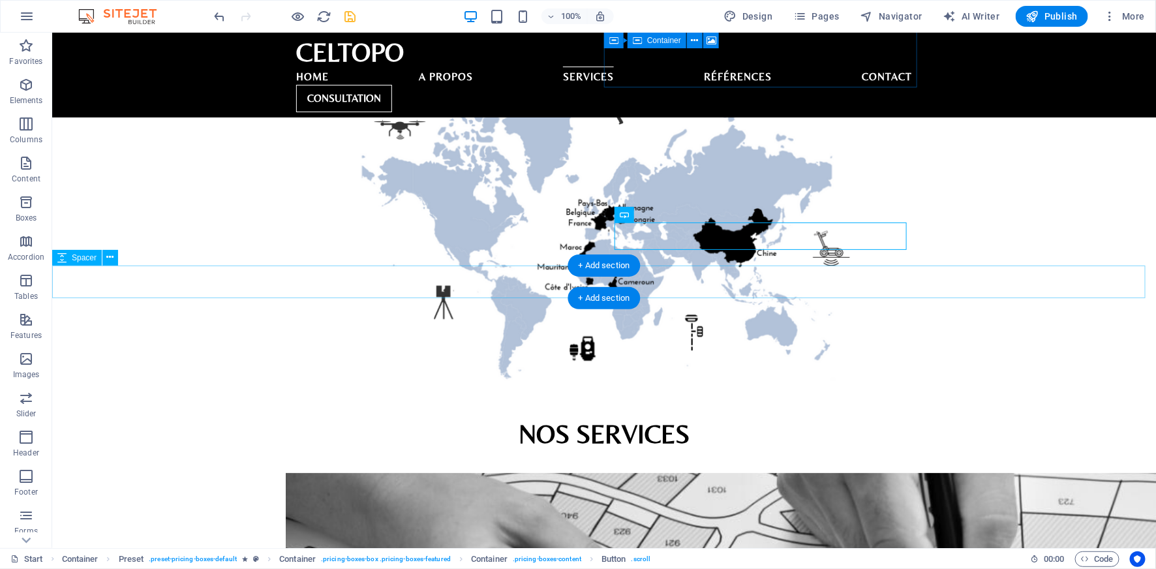
select select "px"
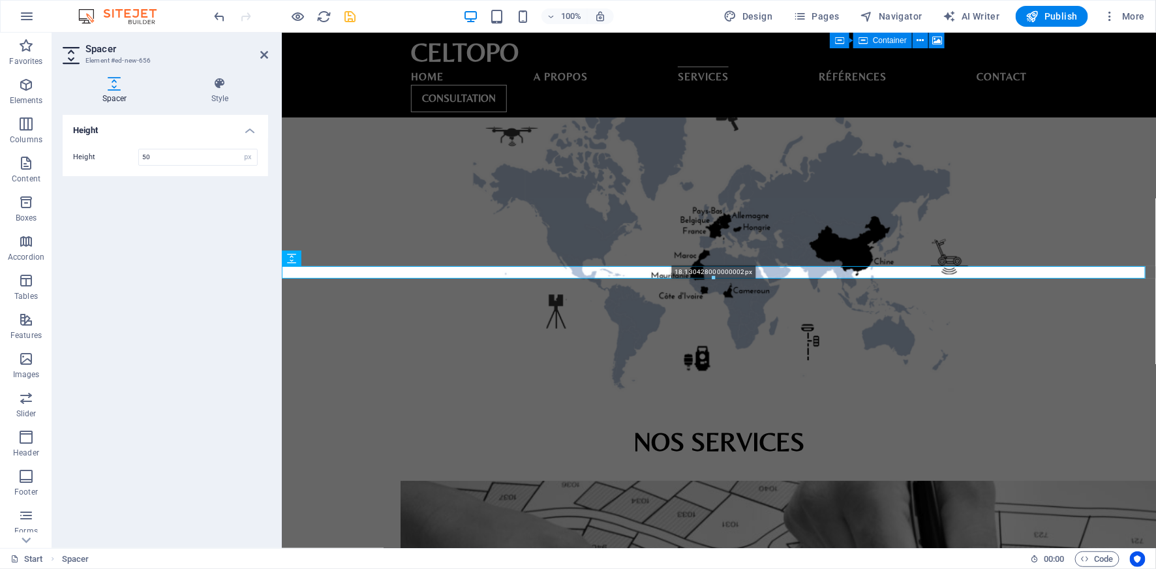
drag, startPoint x: 711, startPoint y: 296, endPoint x: 706, endPoint y: 276, distance: 20.9
click at [706, 276] on div at bounding box center [714, 278] width 863 height 5
type input "18"
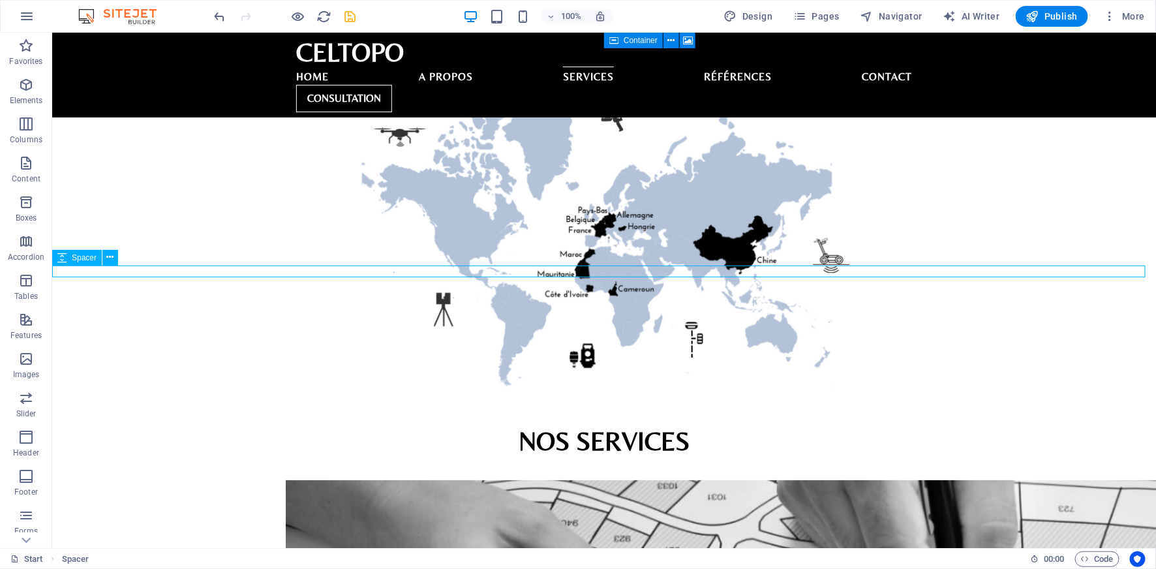
select select "px"
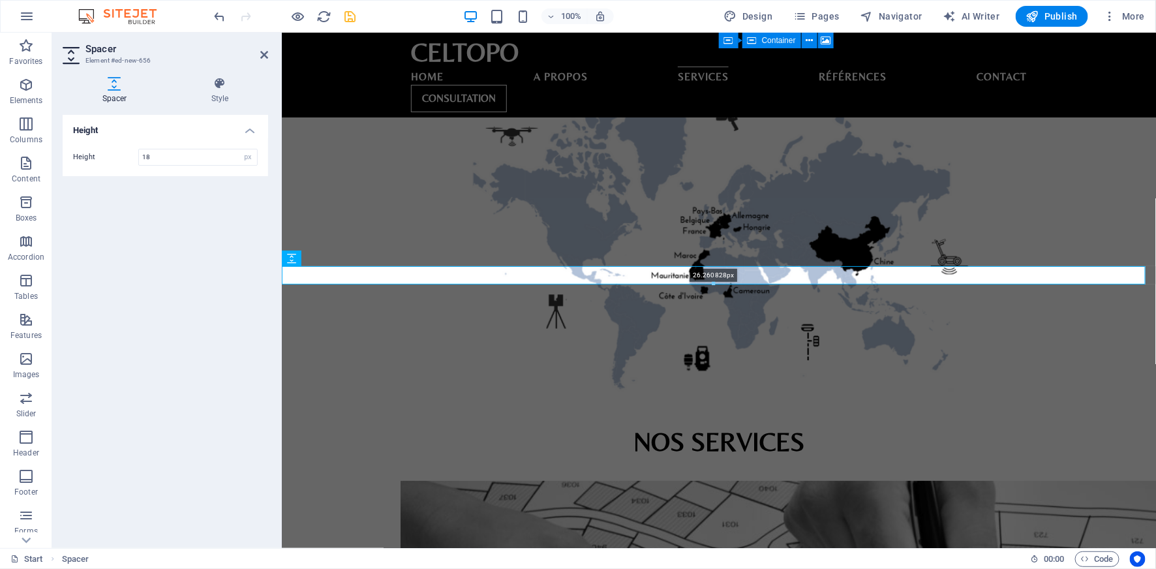
click at [711, 279] on div "26.260828px" at bounding box center [714, 275] width 864 height 18
type input "26"
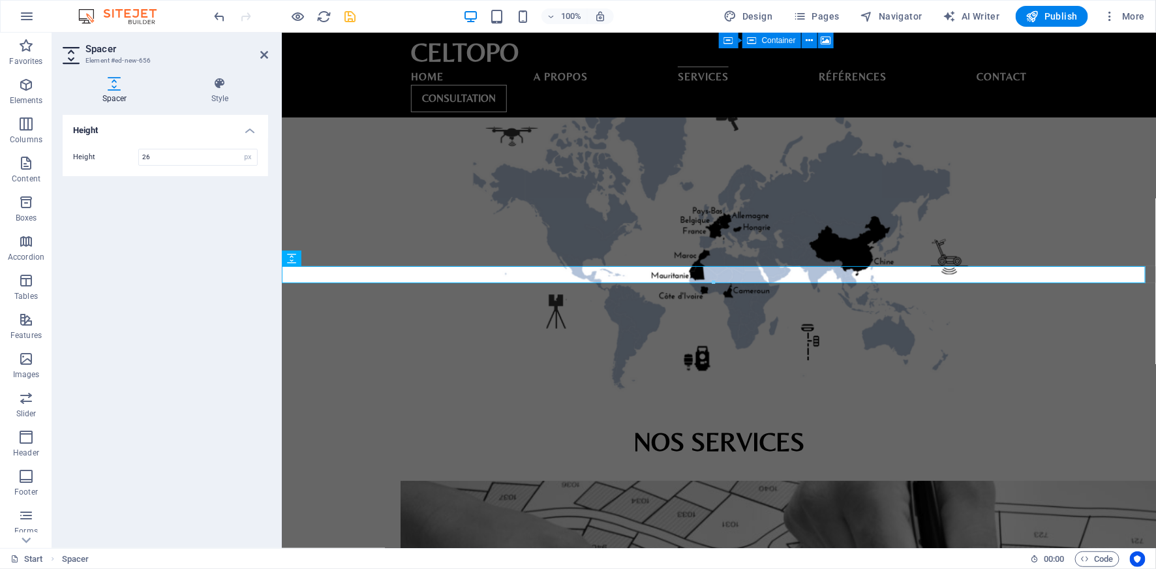
scroll to position [1730, 0]
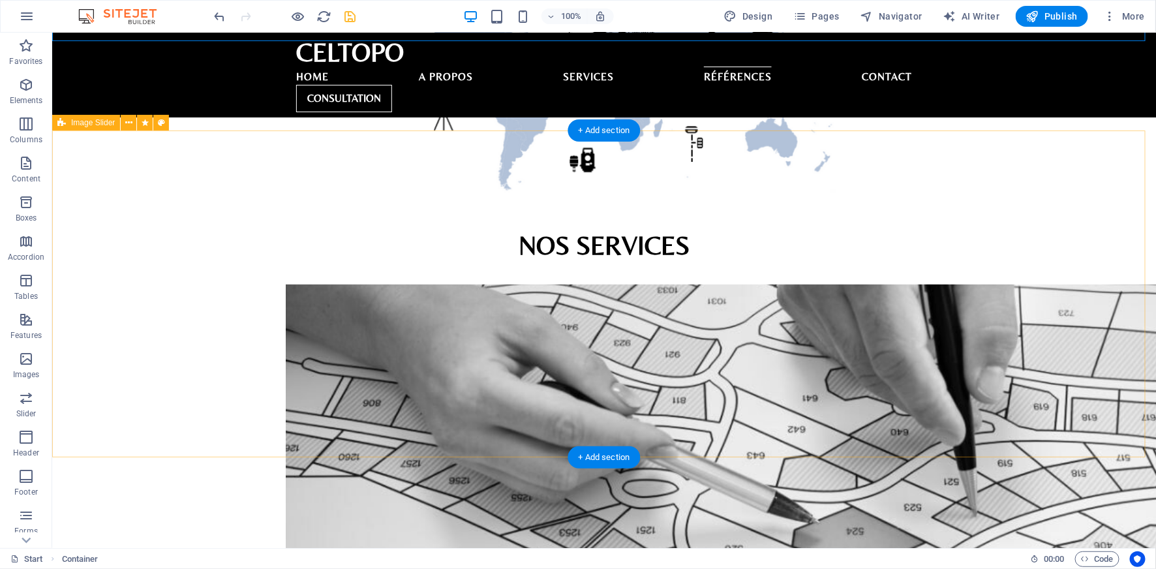
scroll to position [2238, 0]
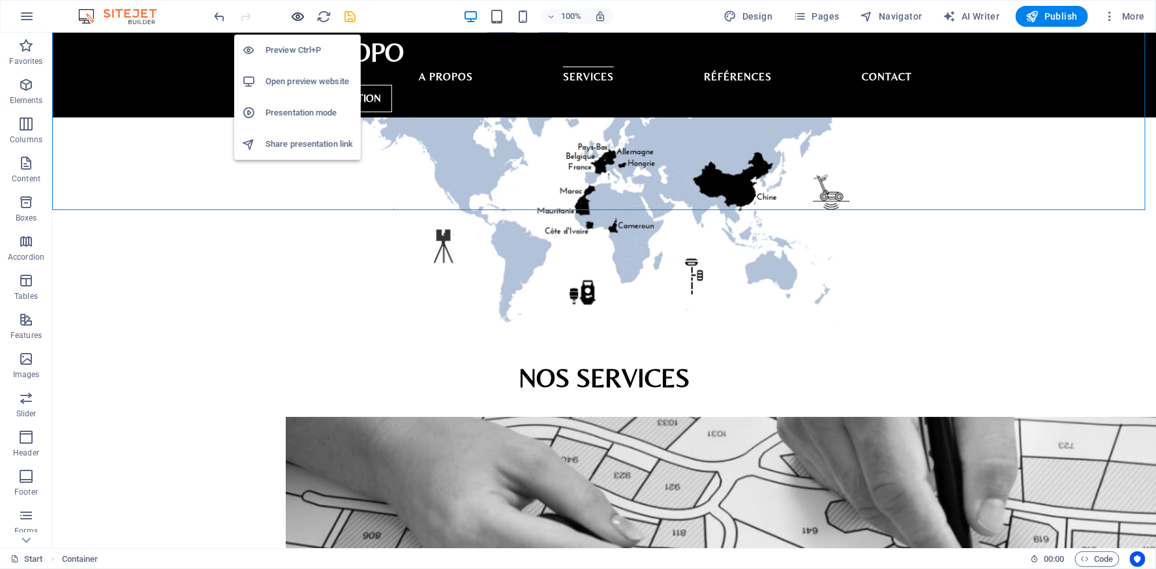
click at [301, 16] on icon "button" at bounding box center [298, 16] width 15 height 15
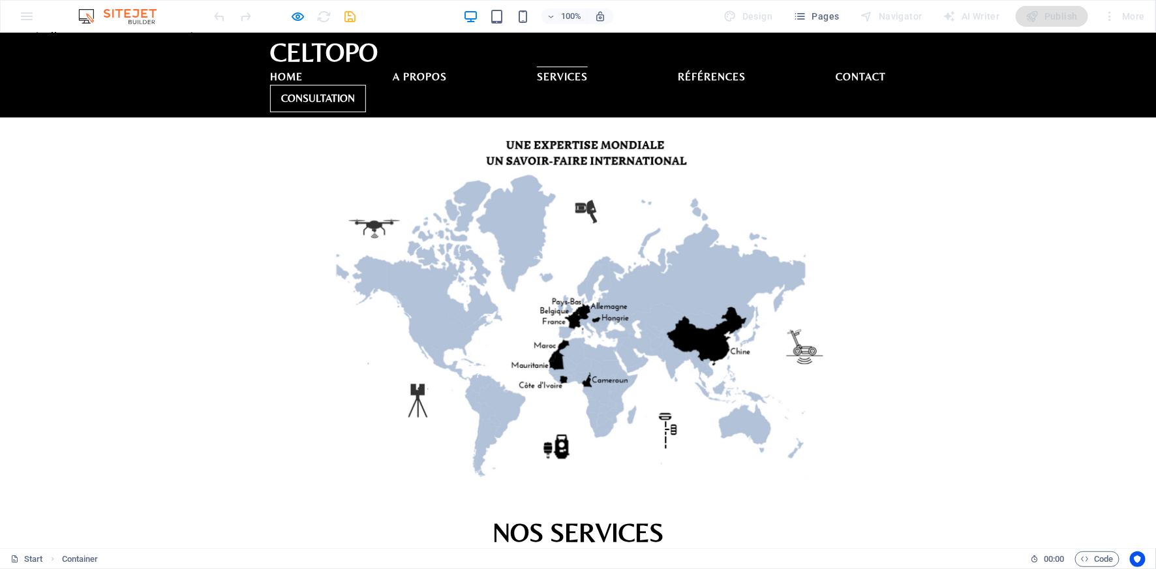
scroll to position [2218, 0]
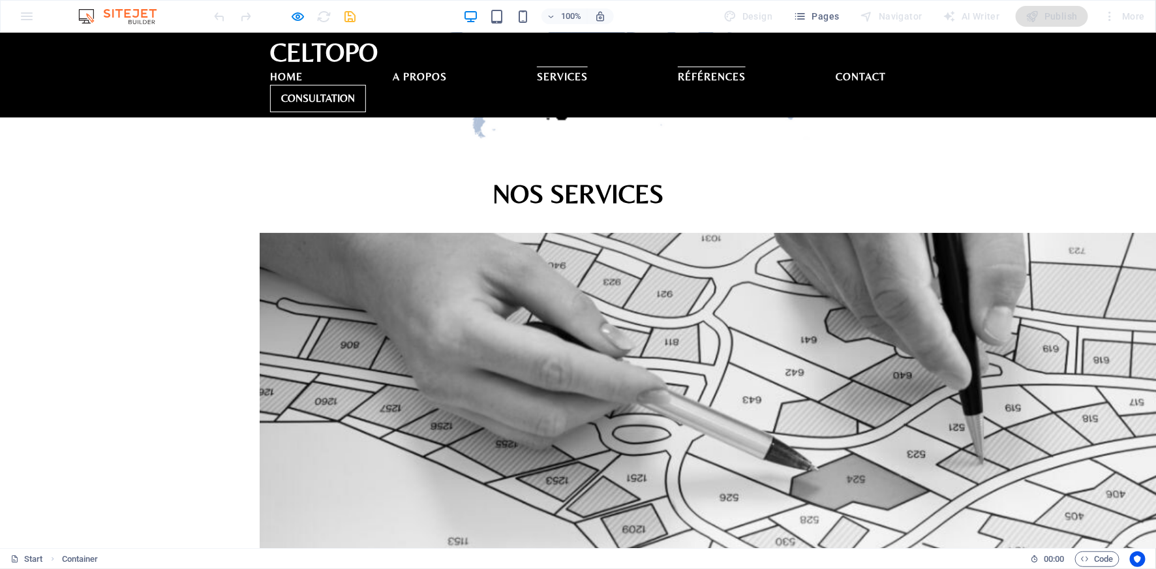
click at [577, 66] on link "Services" at bounding box center [562, 74] width 51 height 16
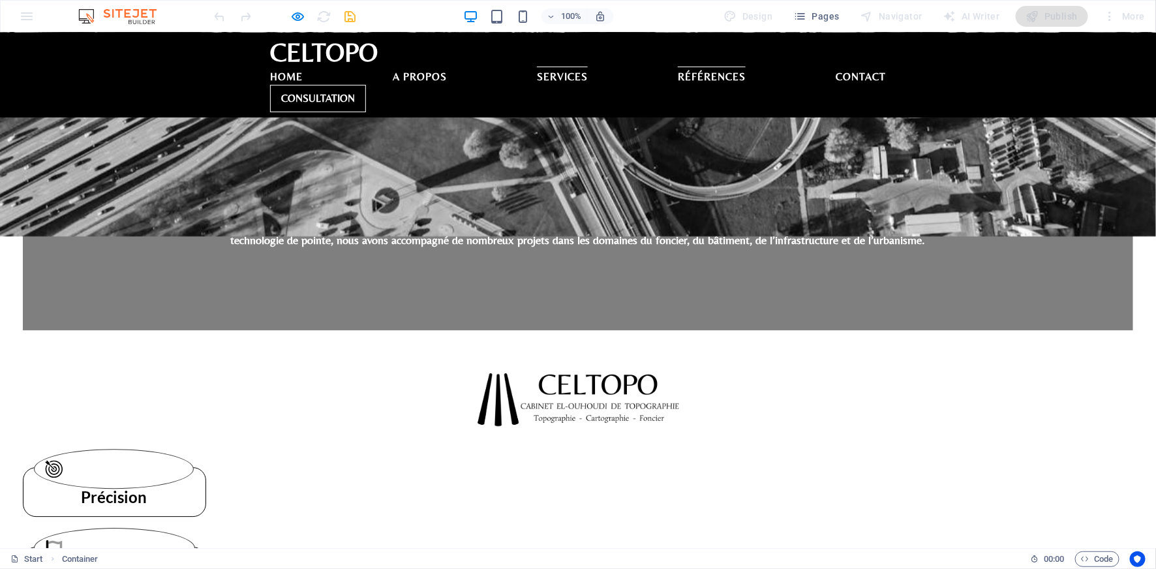
click at [678, 66] on link "Références" at bounding box center [712, 74] width 68 height 16
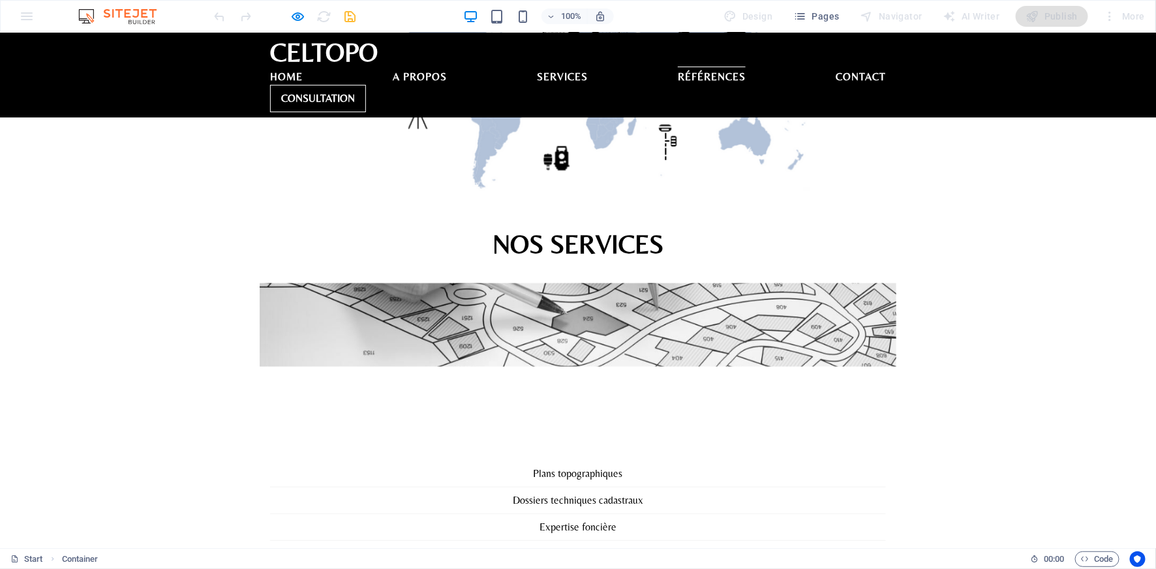
scroll to position [2373, 0]
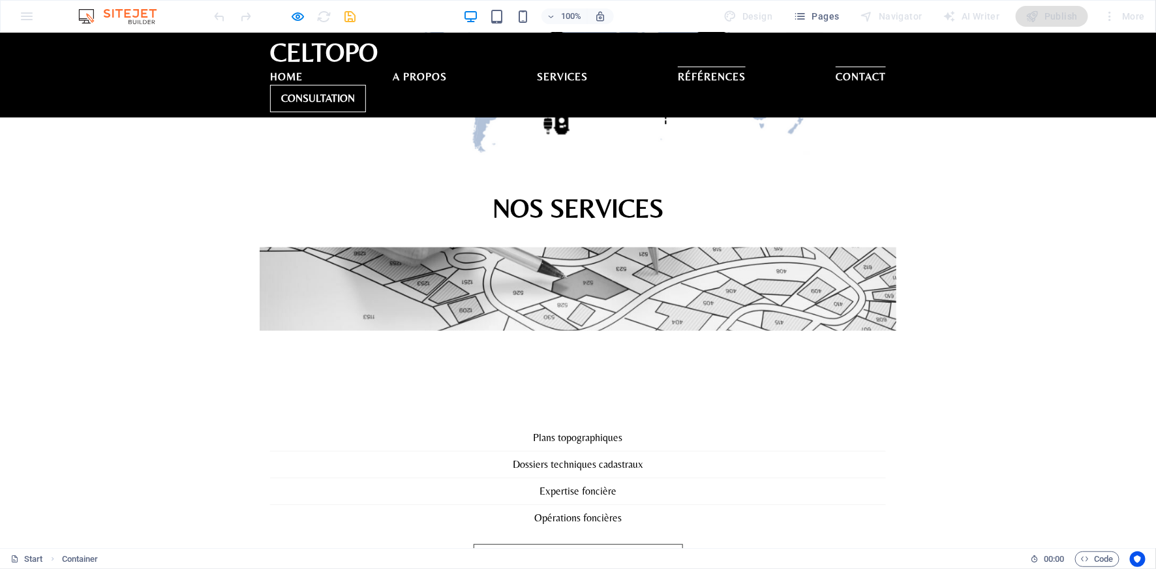
click at [836, 66] on link "Contact" at bounding box center [861, 74] width 50 height 16
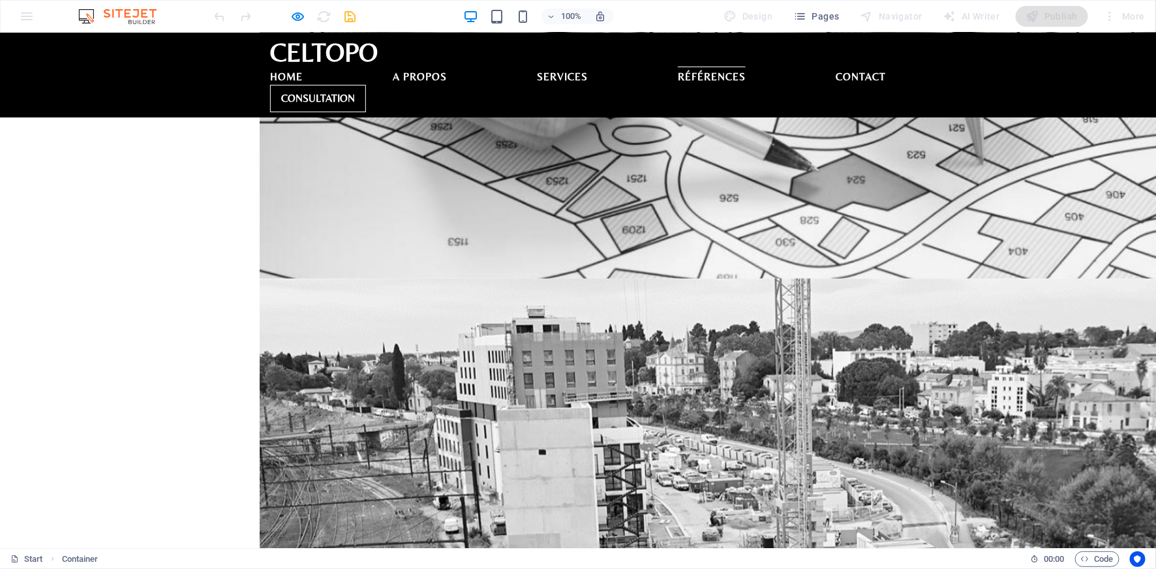
scroll to position [2794, 0]
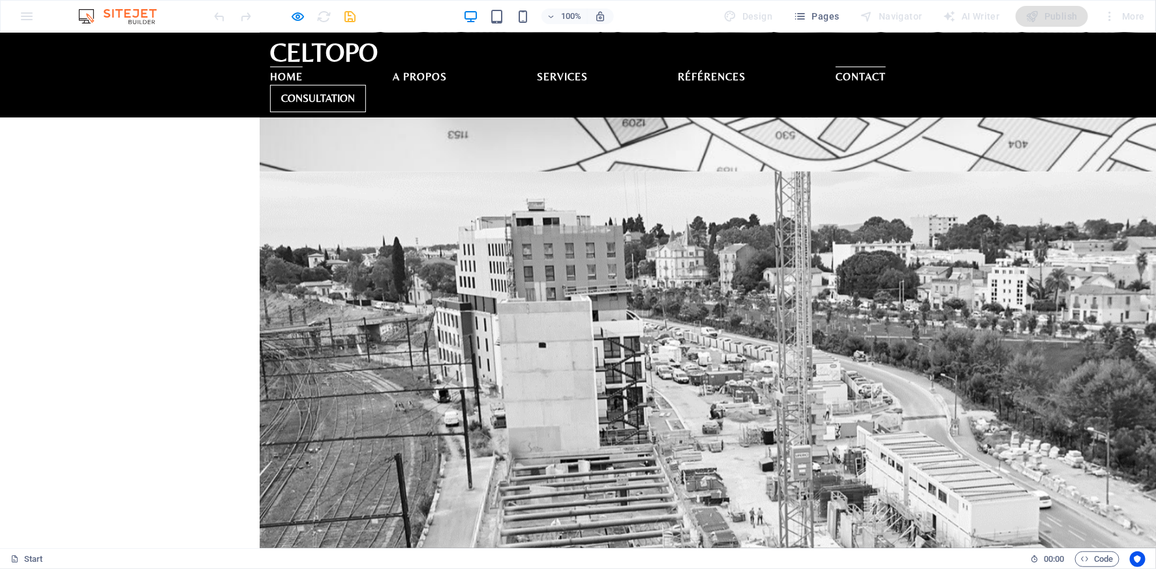
click at [303, 66] on link "Home" at bounding box center [286, 74] width 33 height 16
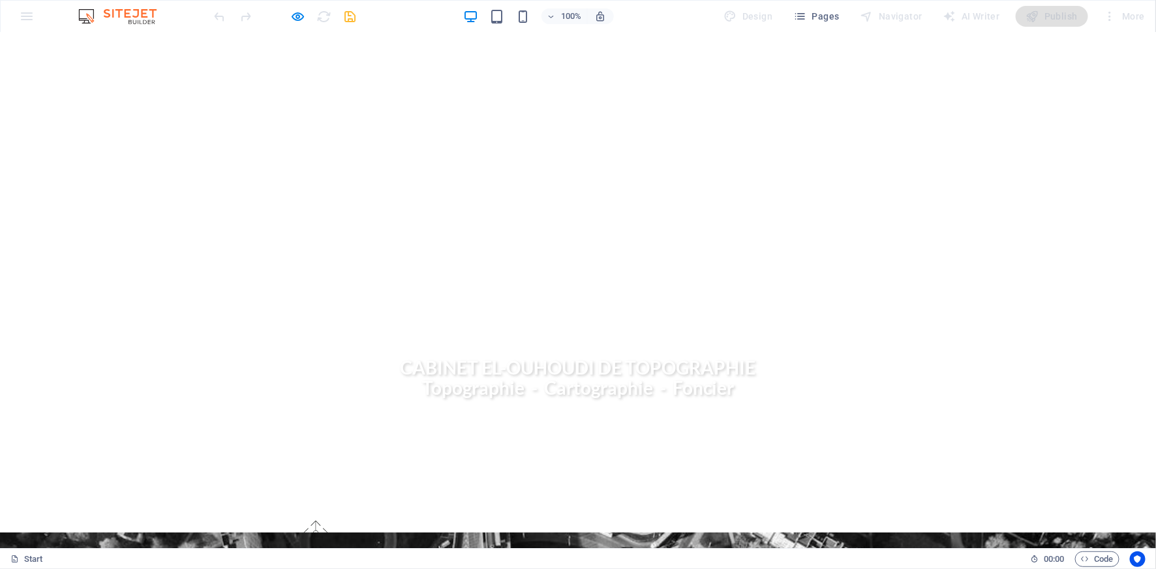
scroll to position [0, 0]
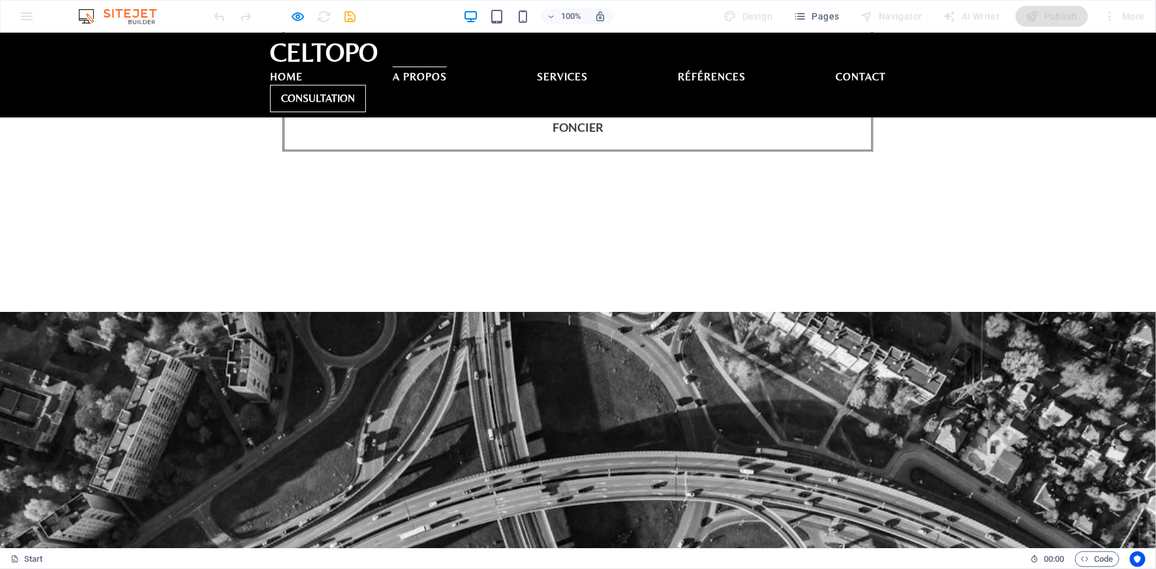
scroll to position [984, 0]
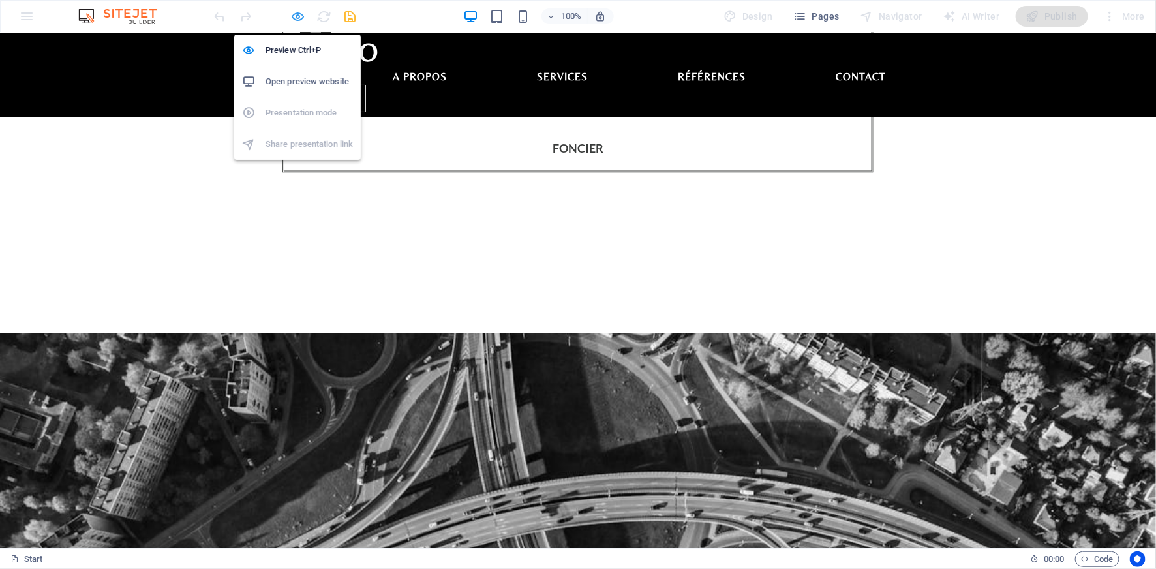
click at [301, 13] on icon "button" at bounding box center [298, 16] width 15 height 15
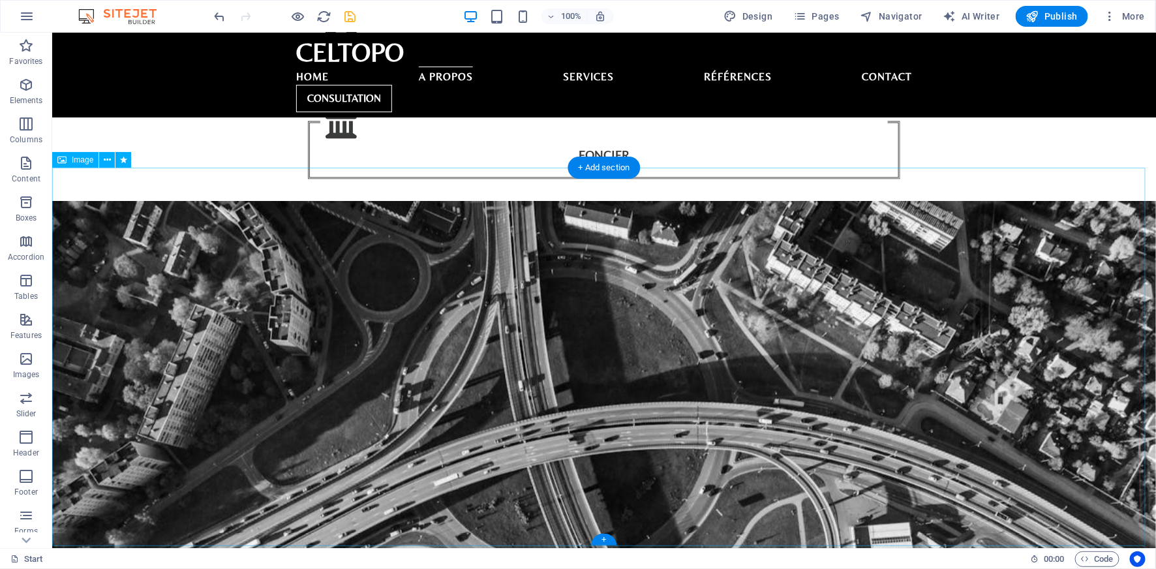
scroll to position [1342, 0]
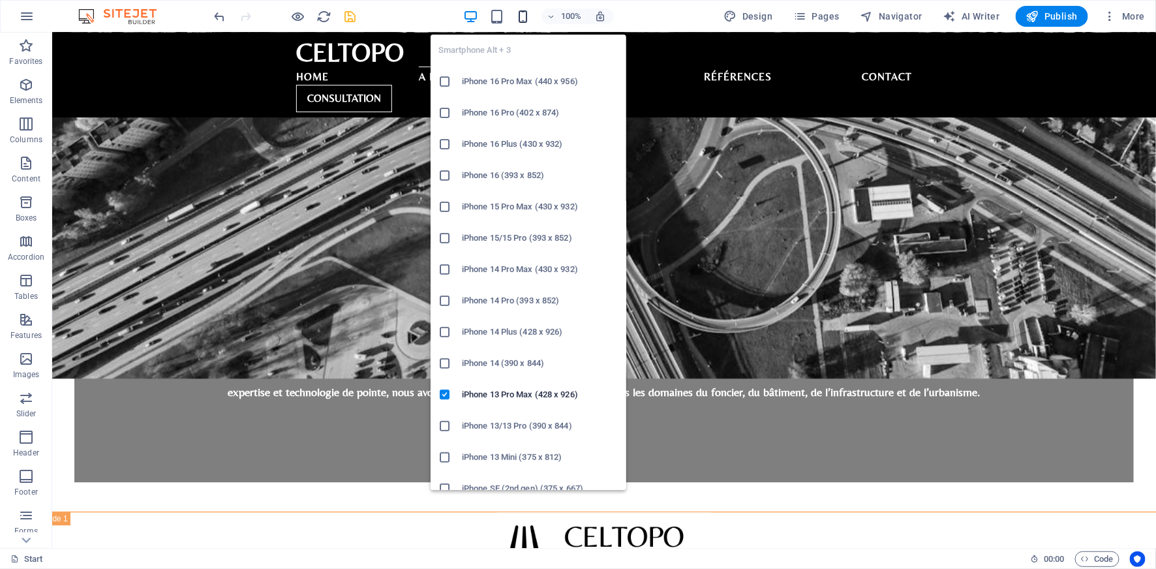
click at [530, 19] on icon "button" at bounding box center [522, 16] width 15 height 15
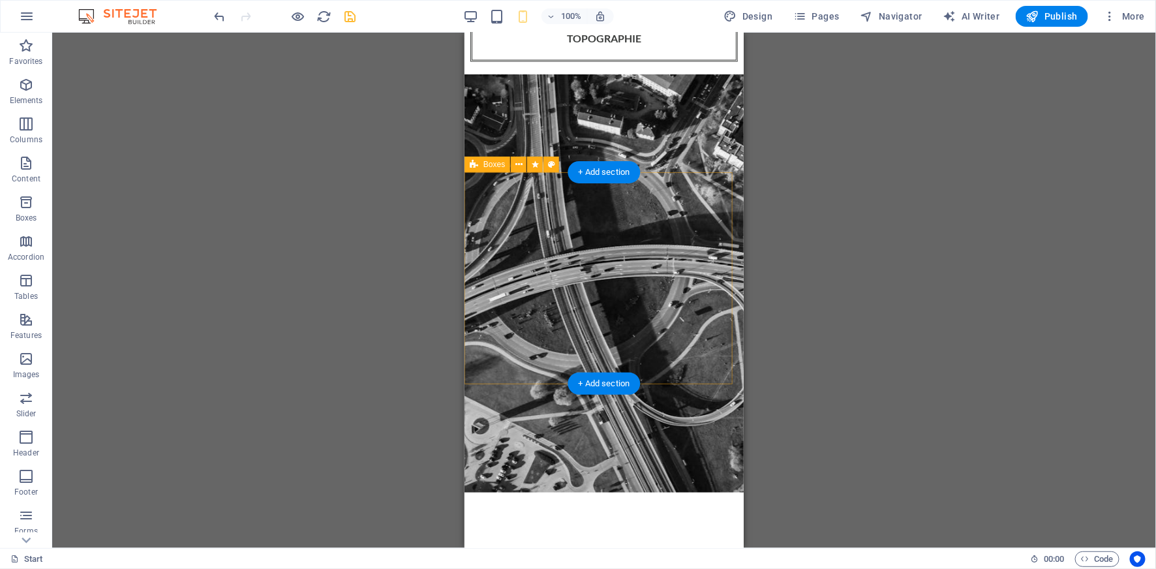
scroll to position [0, 0]
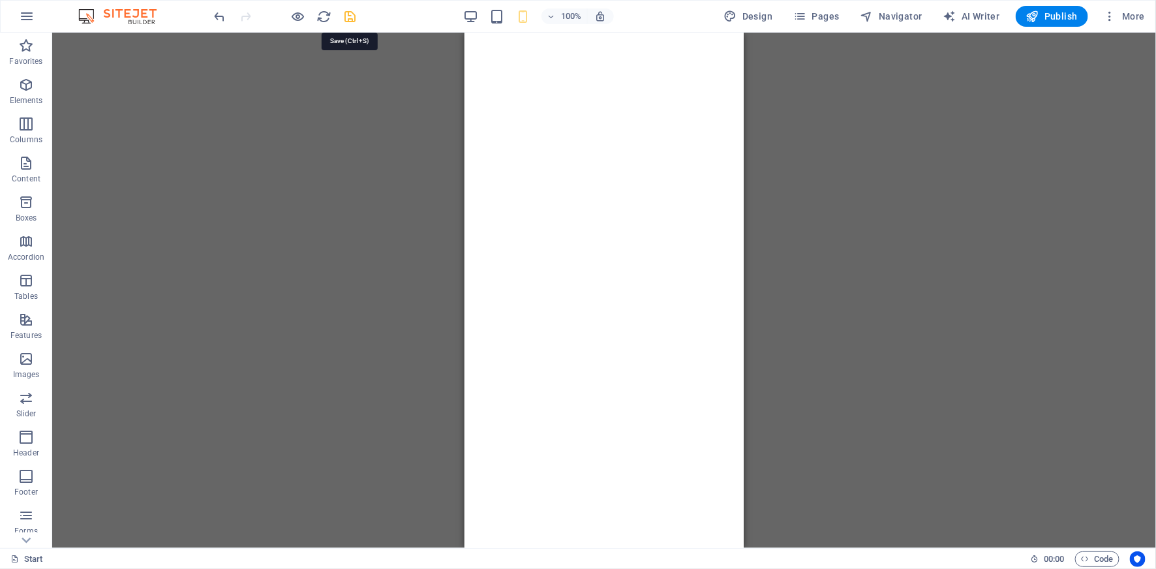
click at [354, 16] on icon "save" at bounding box center [350, 16] width 15 height 15
click at [1037, 19] on icon "button" at bounding box center [1032, 16] width 13 height 13
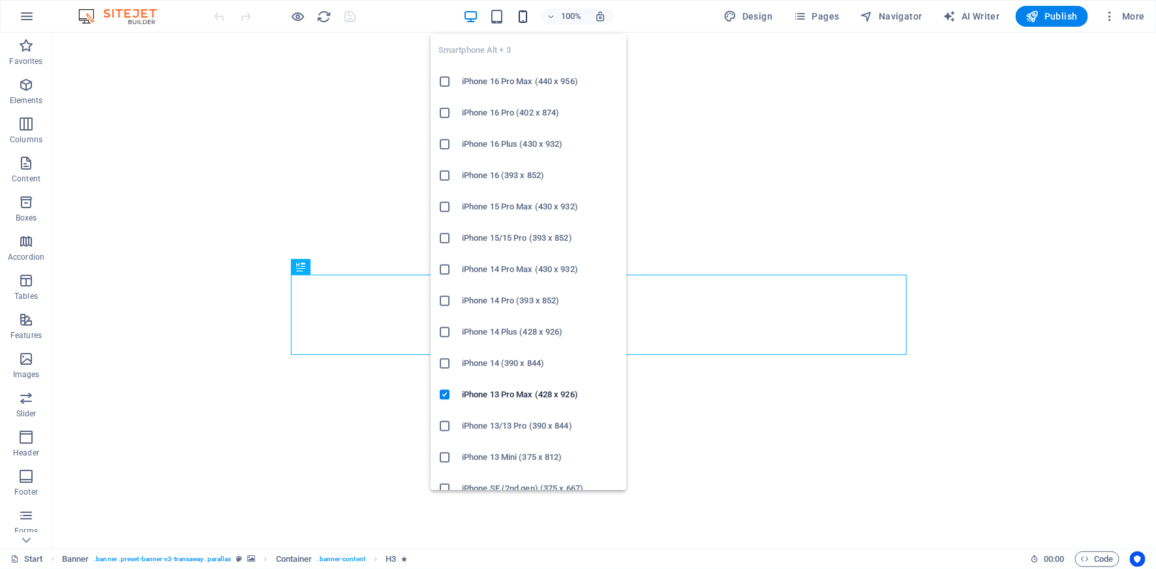
click at [526, 16] on icon "button" at bounding box center [522, 16] width 15 height 15
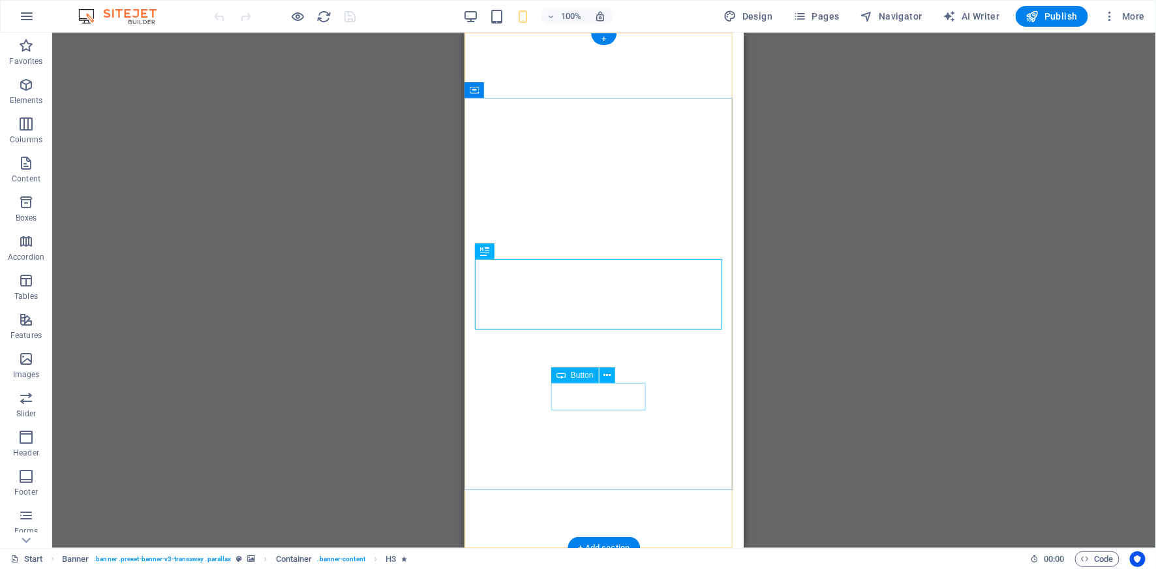
click at [570, 401] on div "CONSULTATION" at bounding box center [522, 395] width 96 height 27
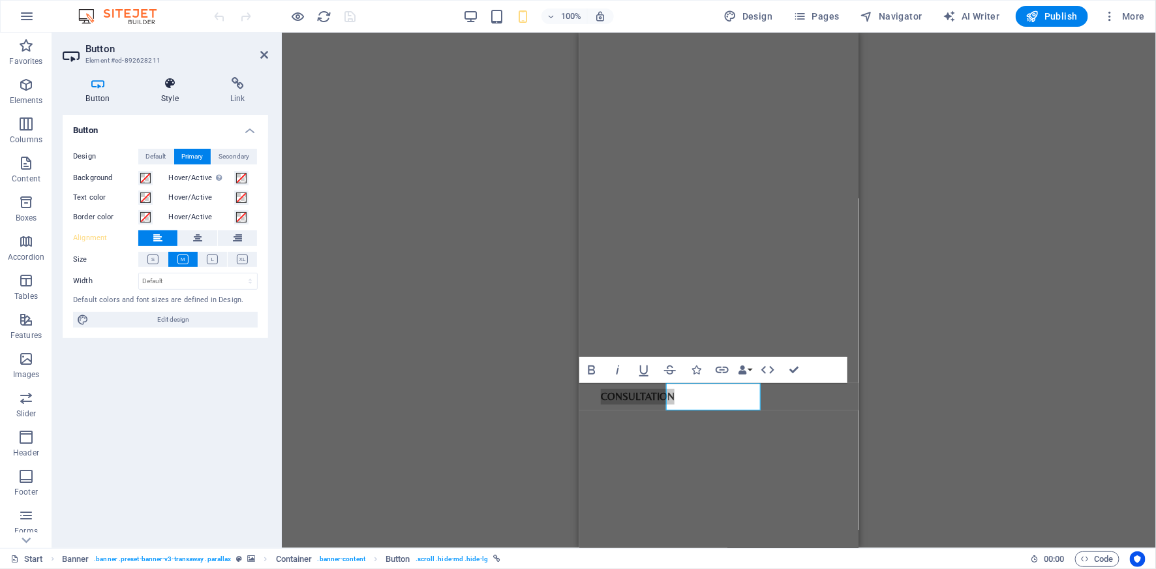
click at [166, 95] on h4 "Style" at bounding box center [172, 90] width 69 height 27
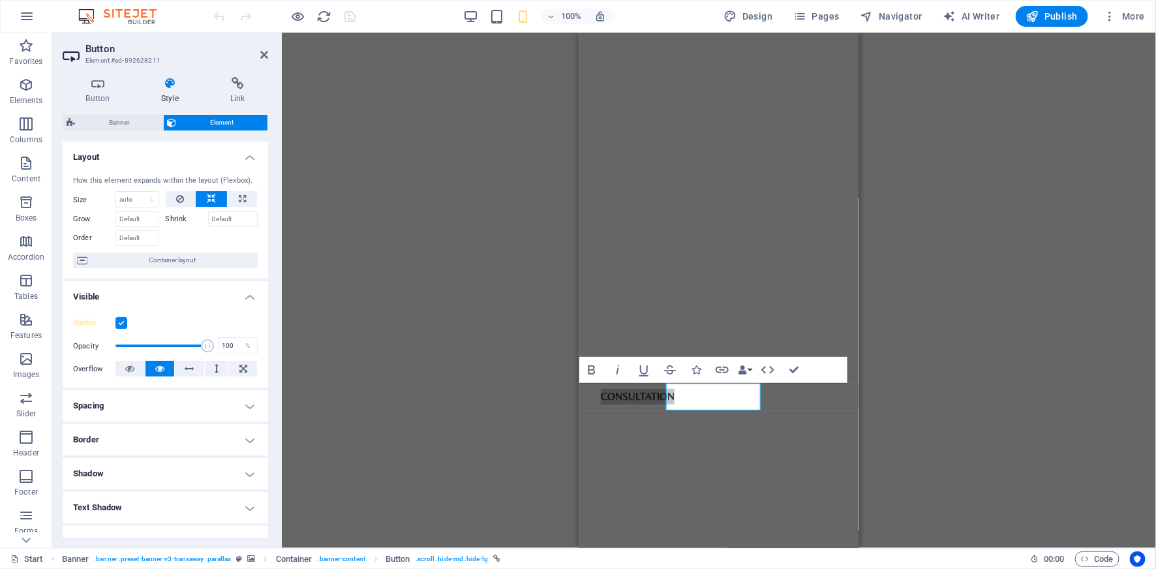
scroll to position [155, 0]
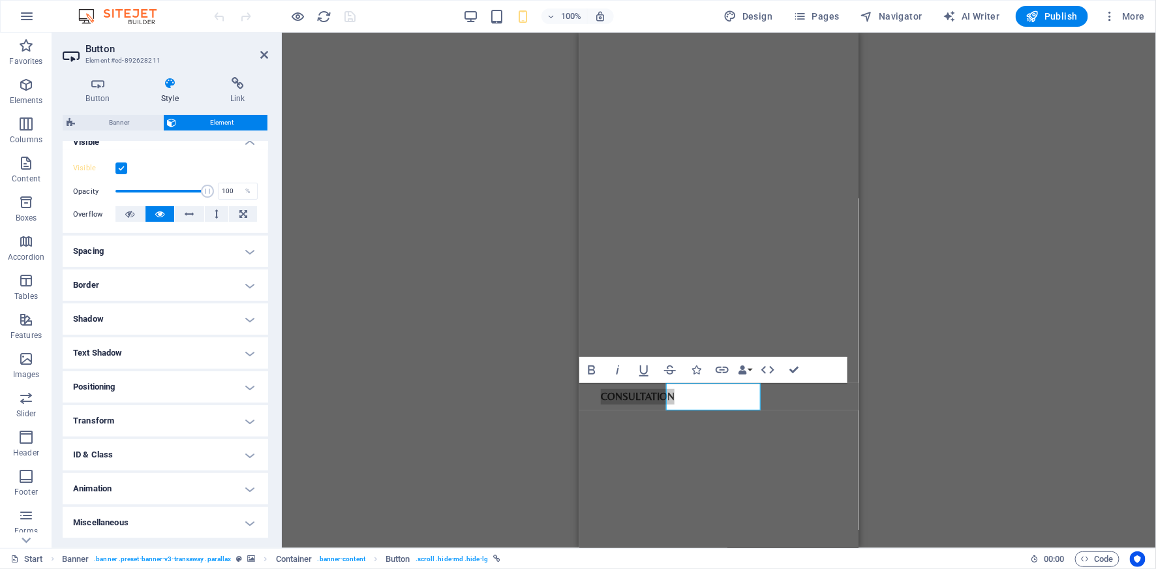
click at [164, 391] on h4 "Positioning" at bounding box center [166, 386] width 206 height 31
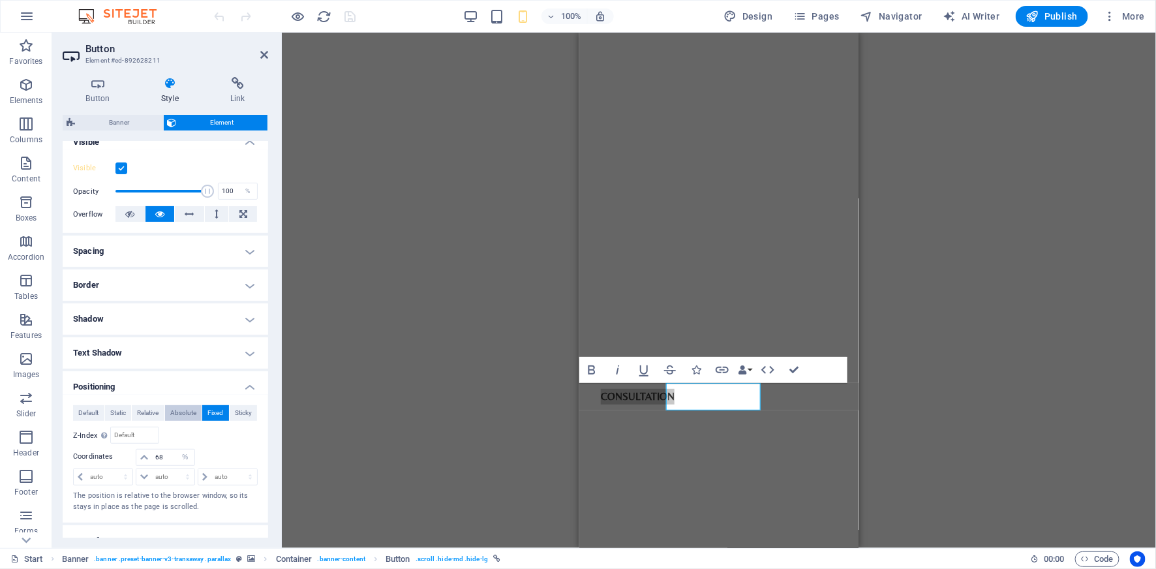
click at [175, 412] on span "Absolute" at bounding box center [183, 413] width 26 height 16
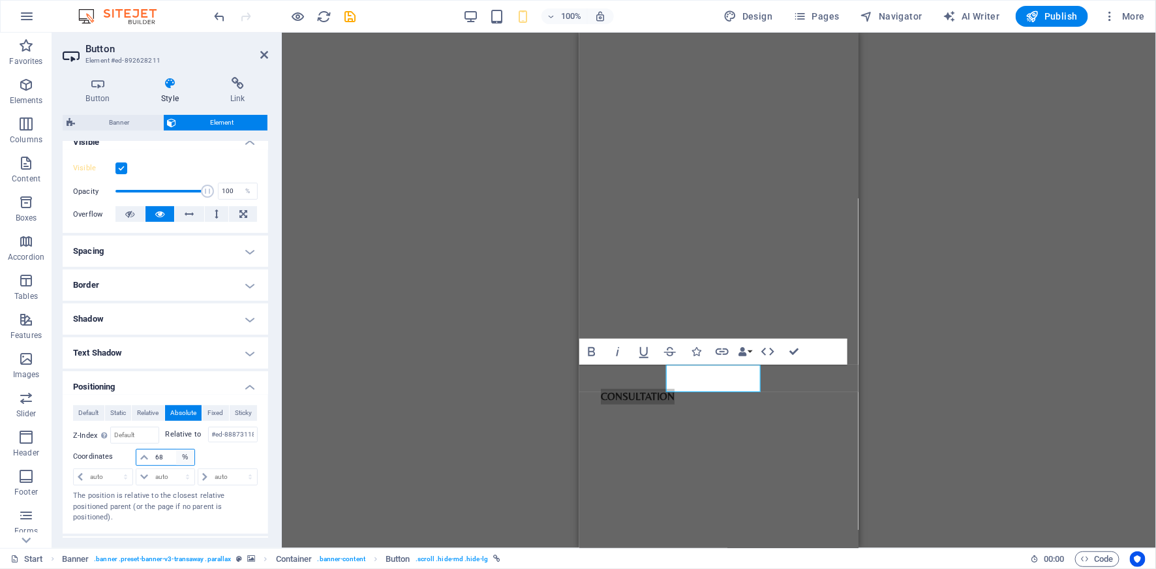
click at [179, 457] on select "auto px rem % em" at bounding box center [185, 458] width 18 height 16
select select "auto"
click at [176, 450] on select "auto px rem % em" at bounding box center [185, 458] width 18 height 16
select select "DISABLED_OPTION_VALUE"
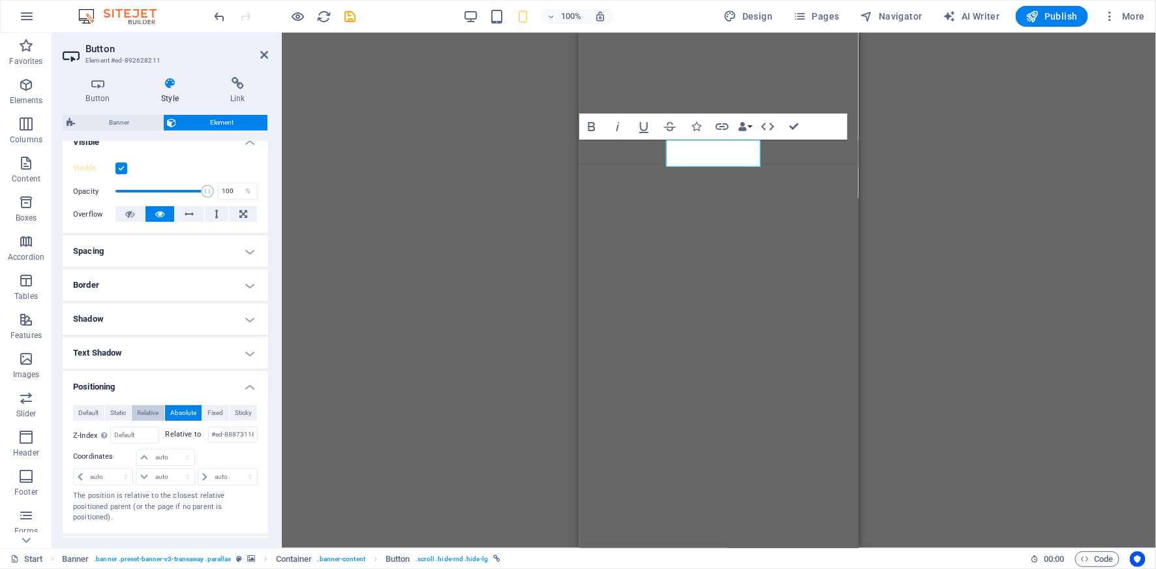
click at [149, 413] on span "Relative" at bounding box center [148, 413] width 22 height 16
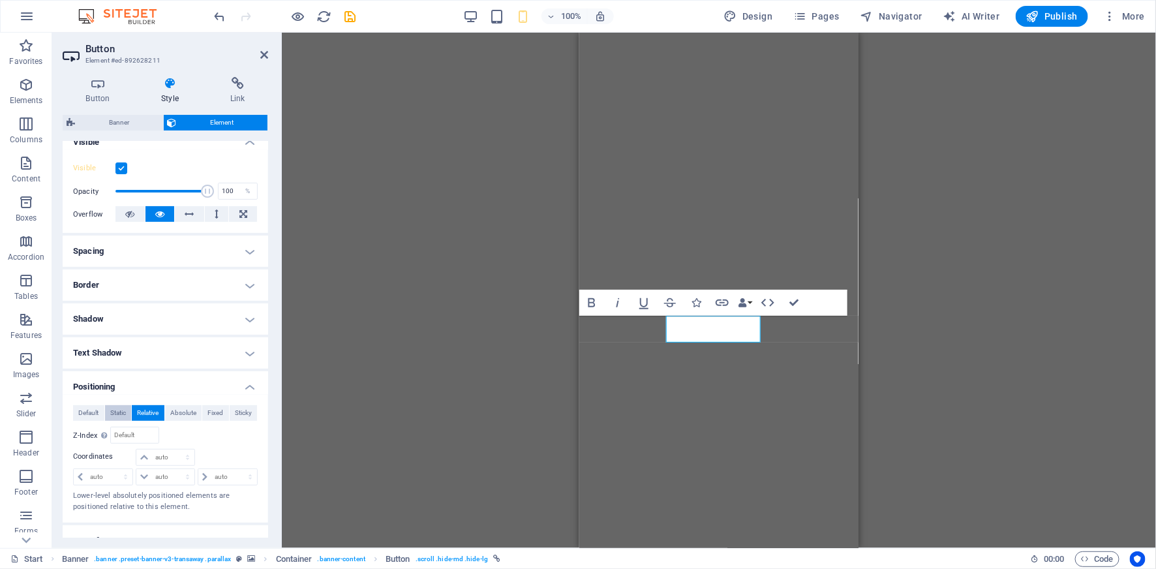
click at [115, 413] on span "Static" at bounding box center [118, 413] width 16 height 16
click at [91, 413] on span "Default" at bounding box center [88, 413] width 20 height 16
click at [263, 59] on icon at bounding box center [264, 55] width 8 height 10
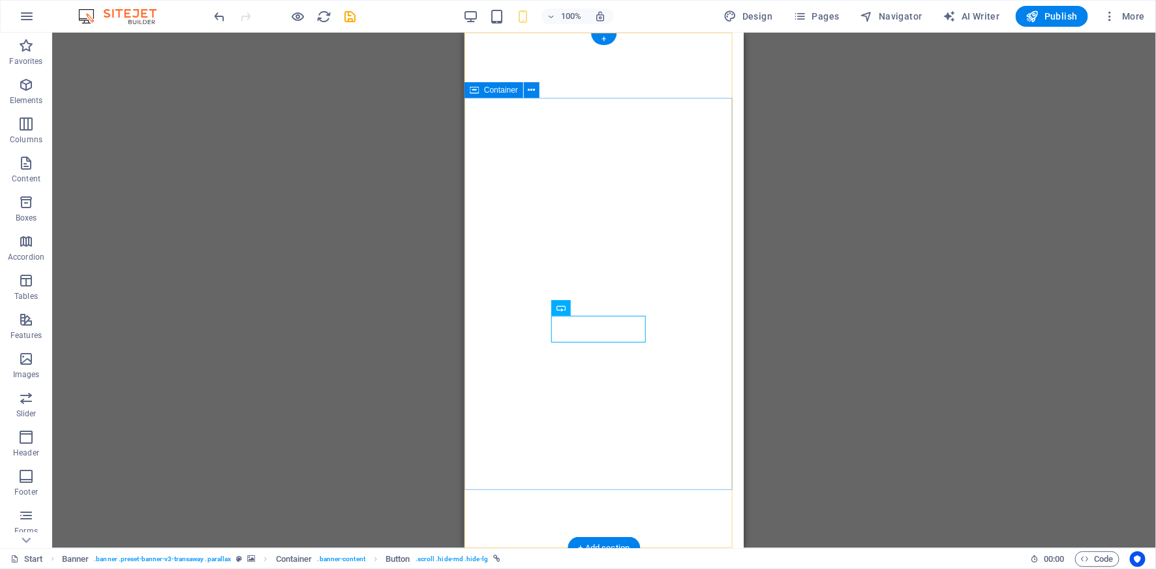
drag, startPoint x: 662, startPoint y: 174, endPoint x: 681, endPoint y: 199, distance: 31.3
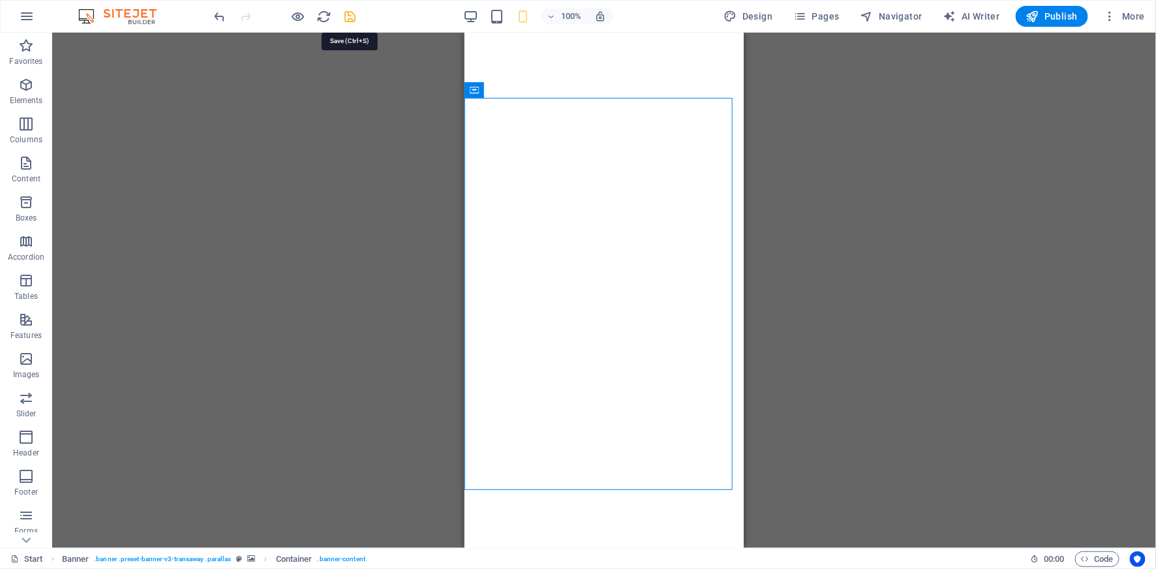
click at [352, 17] on icon "save" at bounding box center [350, 16] width 15 height 15
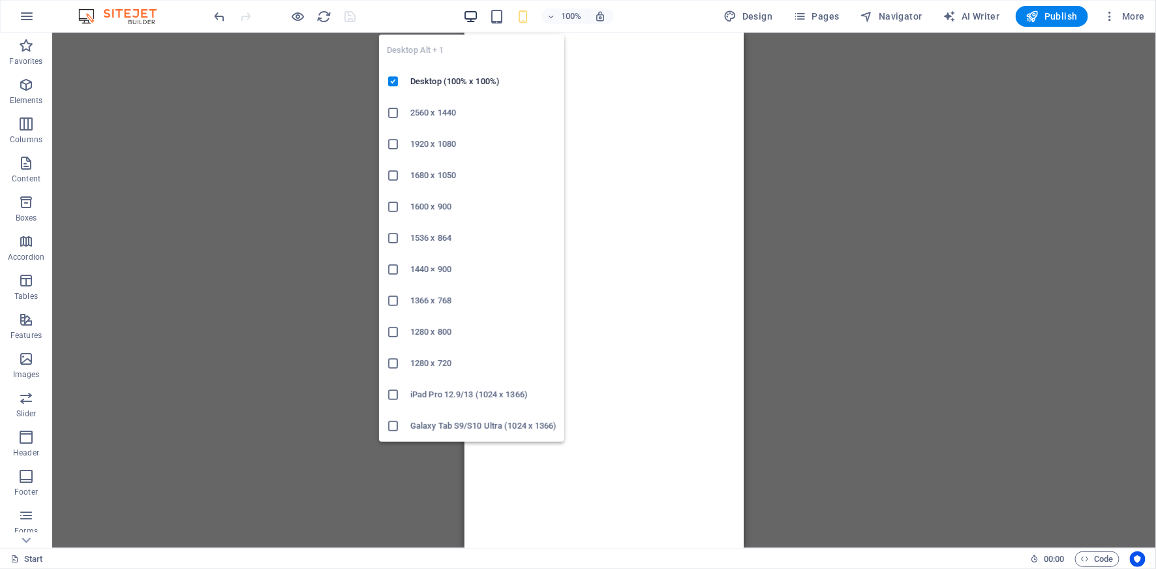
click at [469, 14] on icon "button" at bounding box center [470, 16] width 15 height 15
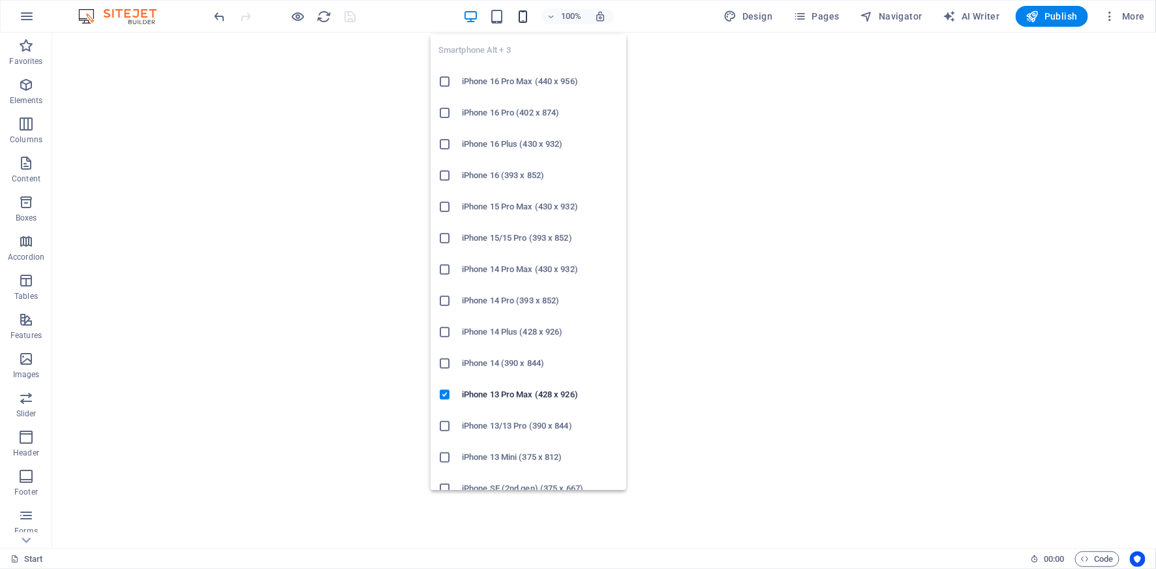
click at [525, 20] on icon "button" at bounding box center [522, 16] width 15 height 15
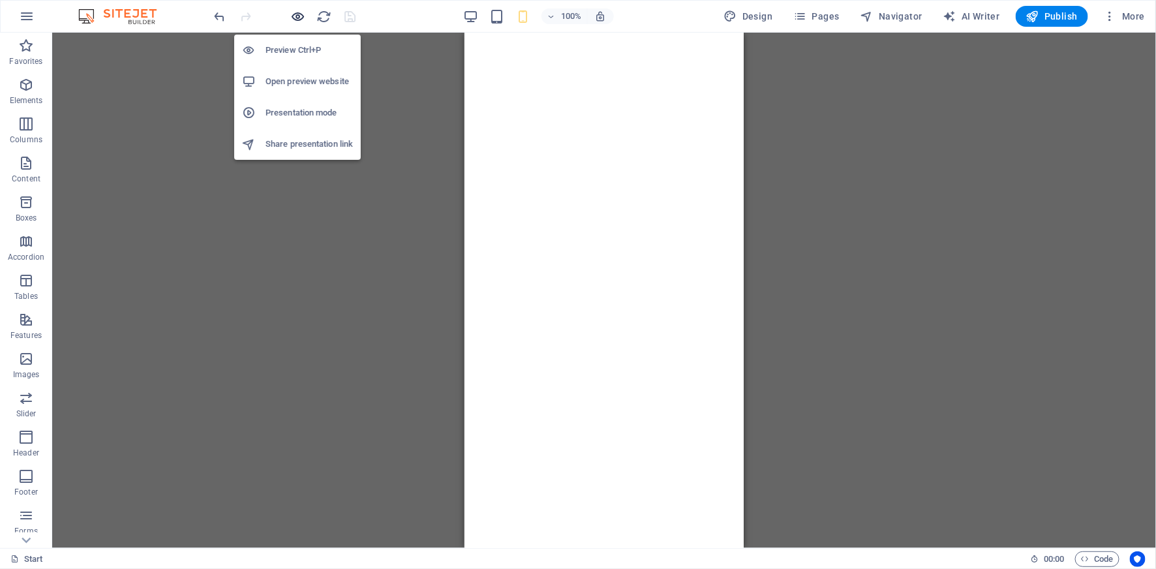
click at [294, 9] on icon "button" at bounding box center [298, 16] width 15 height 15
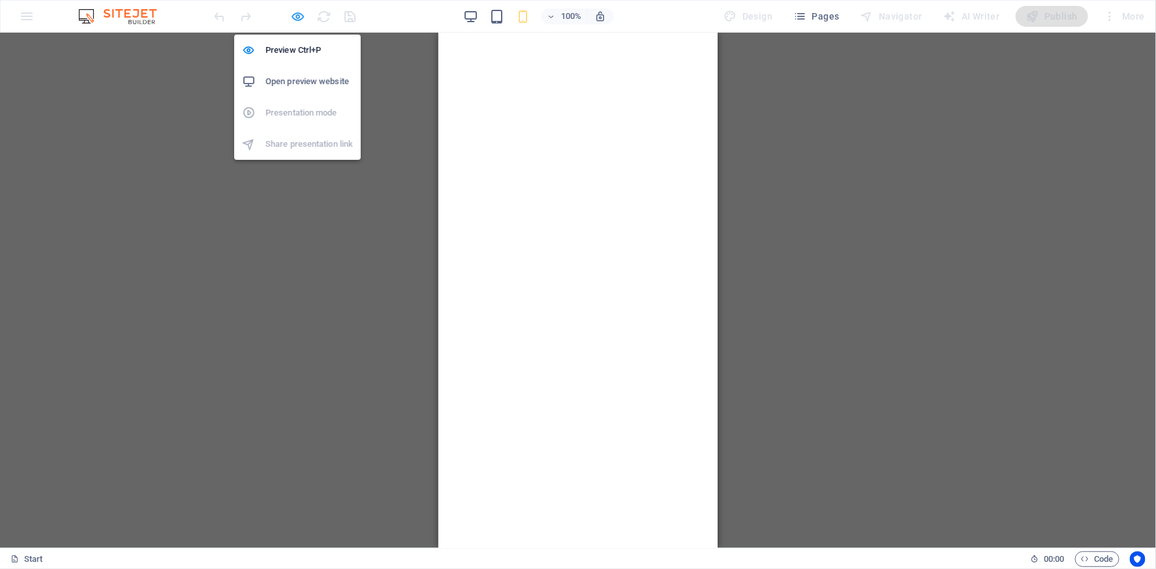
click at [298, 20] on icon "button" at bounding box center [298, 16] width 15 height 15
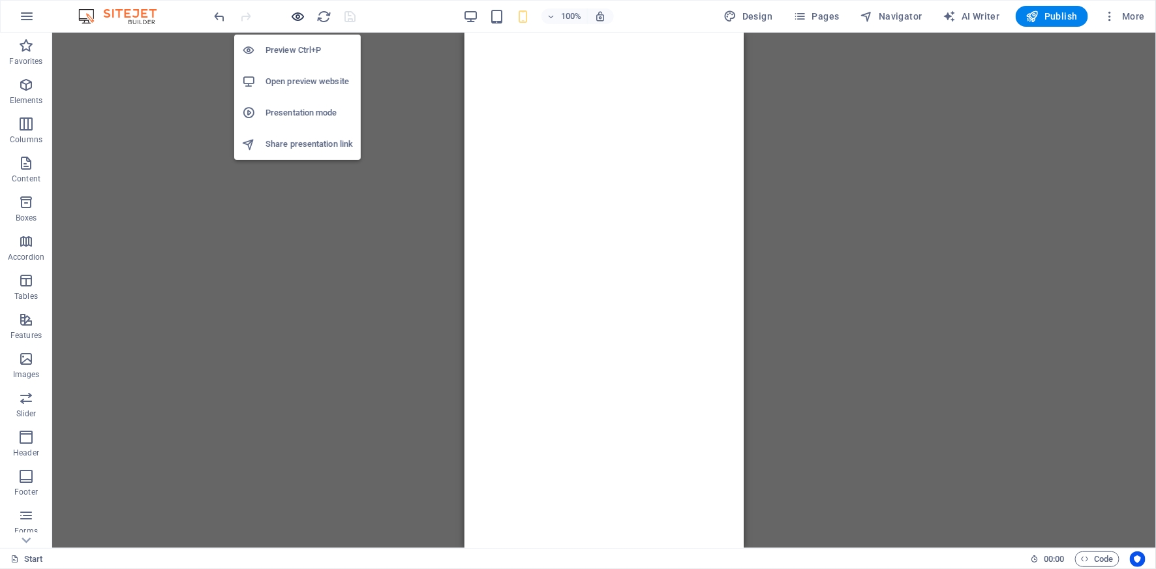
click at [298, 14] on icon "button" at bounding box center [298, 16] width 15 height 15
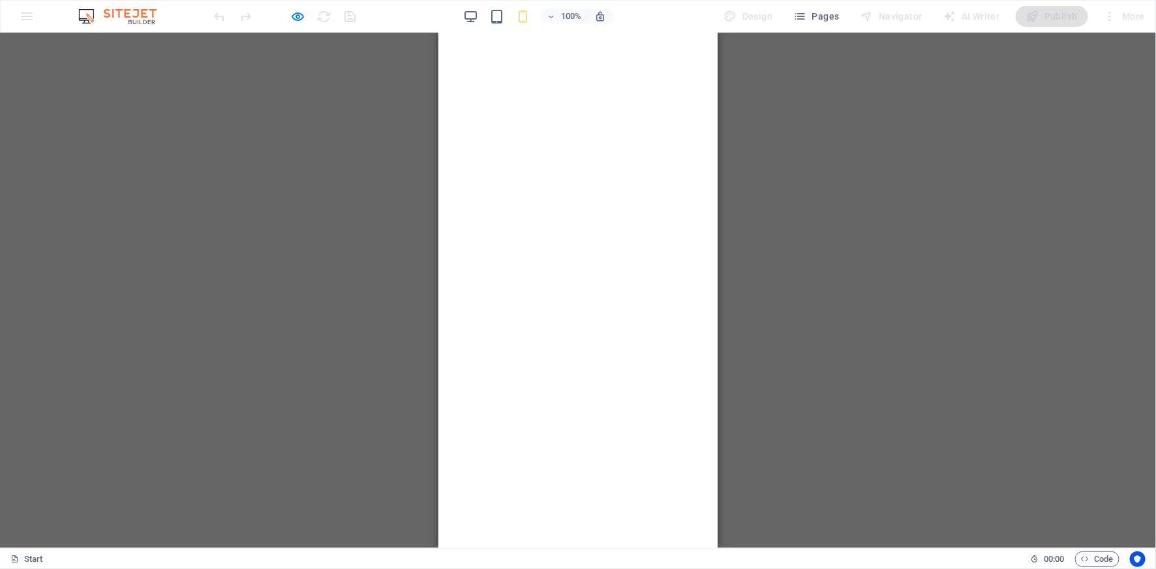
scroll to position [0, 0]
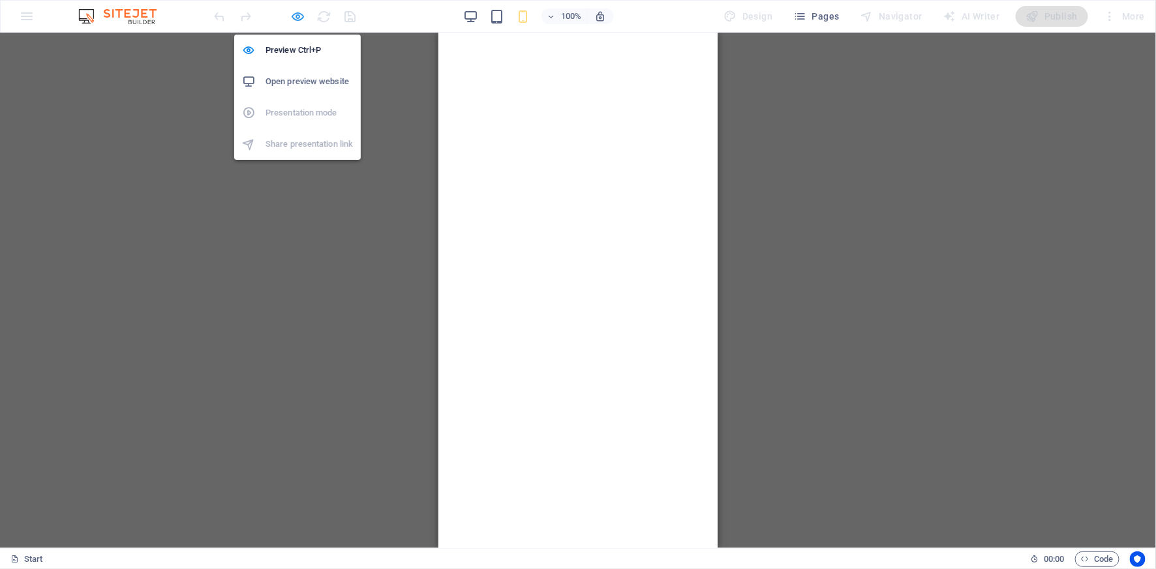
click at [303, 16] on icon "button" at bounding box center [298, 16] width 15 height 15
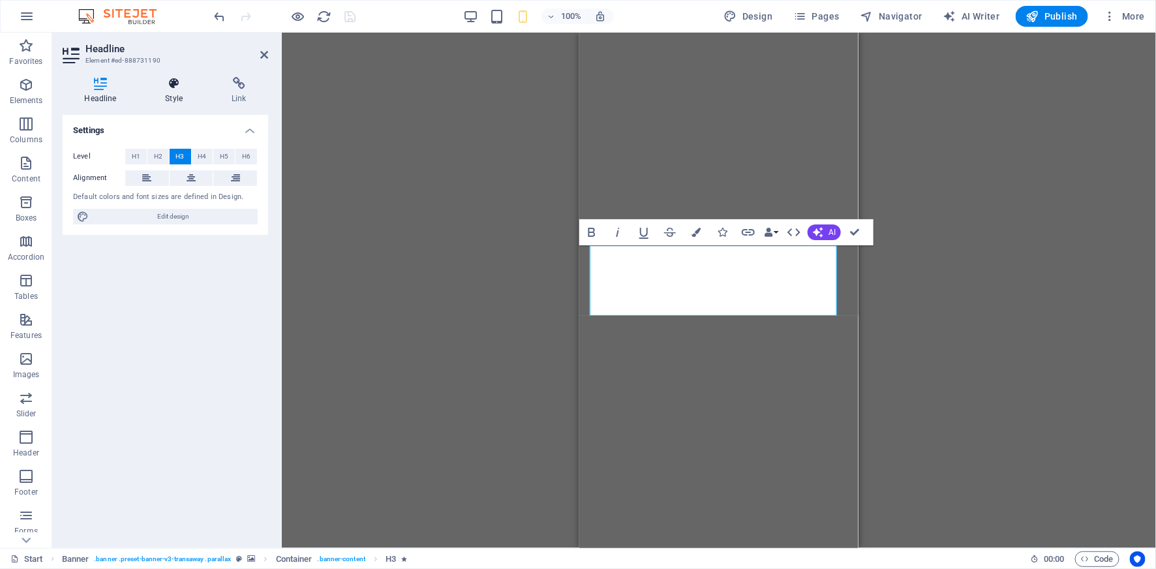
click at [177, 87] on icon at bounding box center [174, 83] width 61 height 13
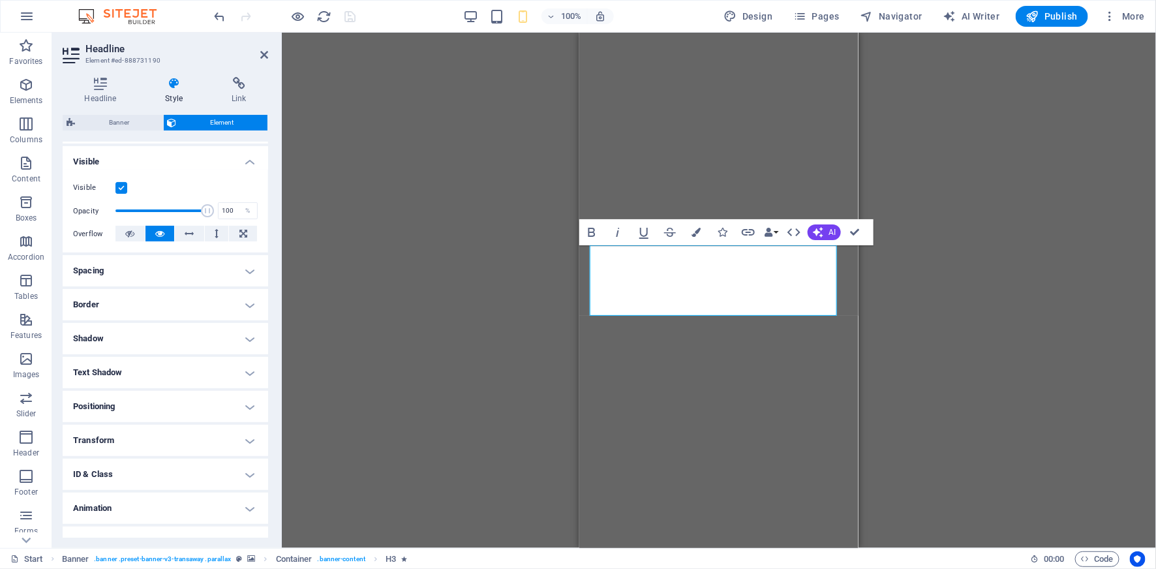
scroll to position [155, 0]
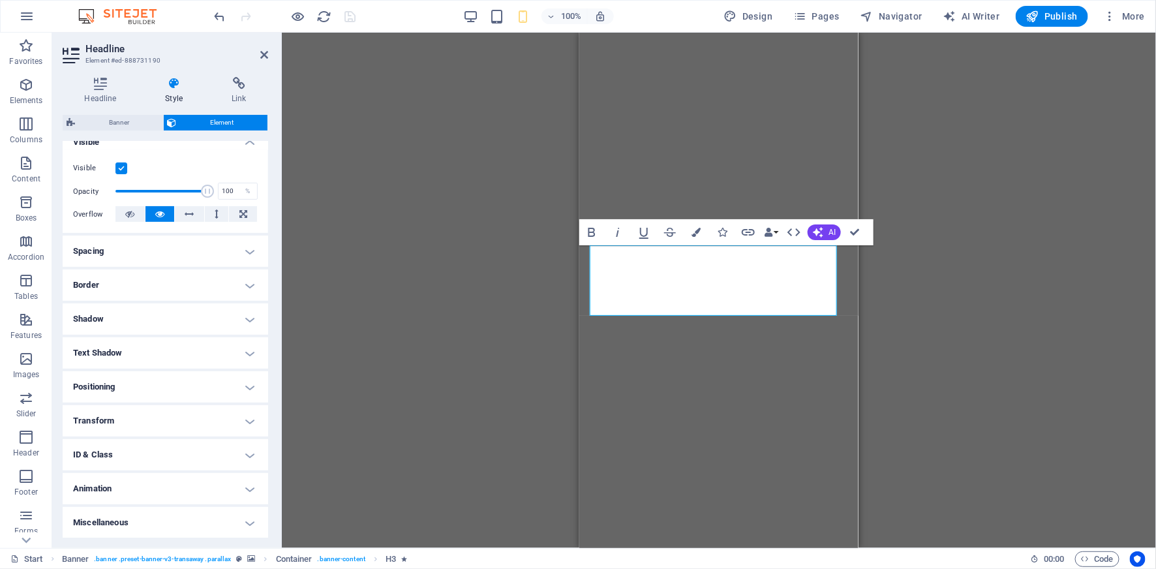
click at [152, 491] on h4 "Animation" at bounding box center [166, 488] width 206 height 31
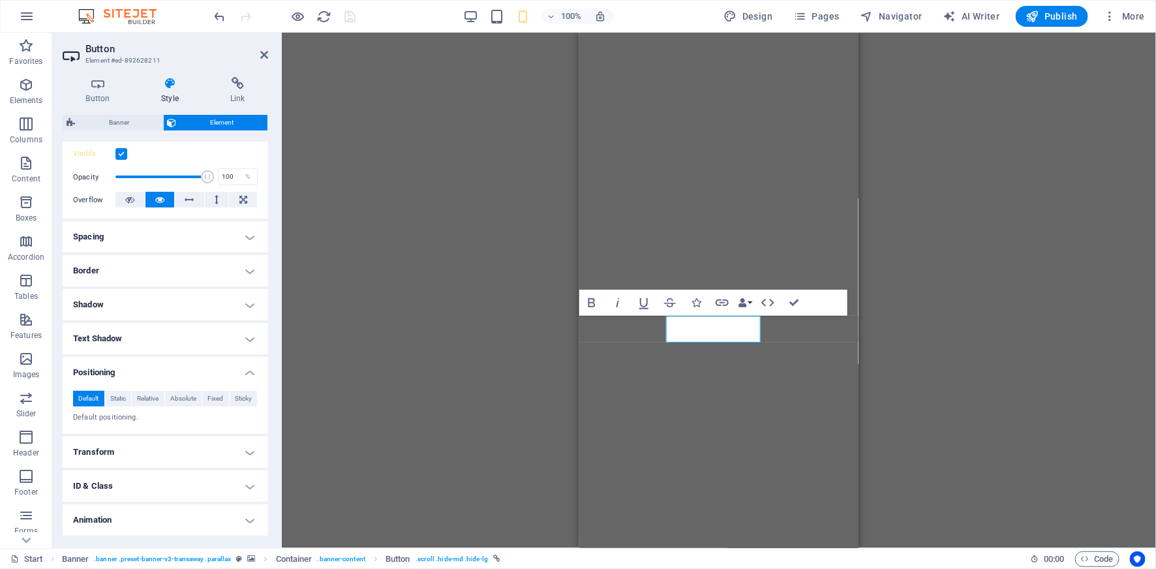
scroll to position [200, 0]
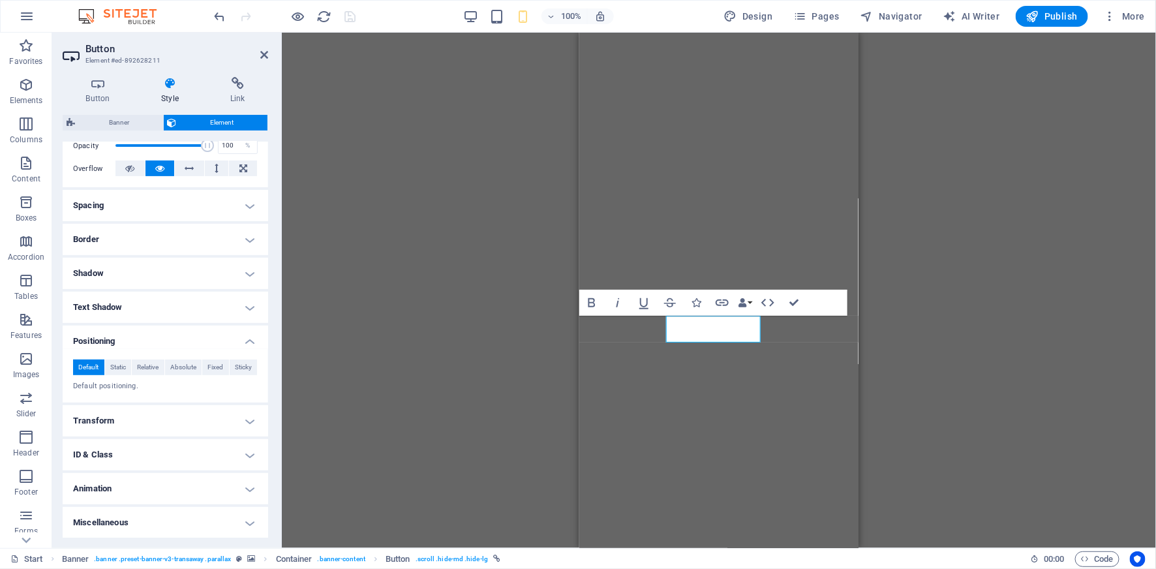
click at [153, 487] on h4 "Animation" at bounding box center [166, 488] width 206 height 31
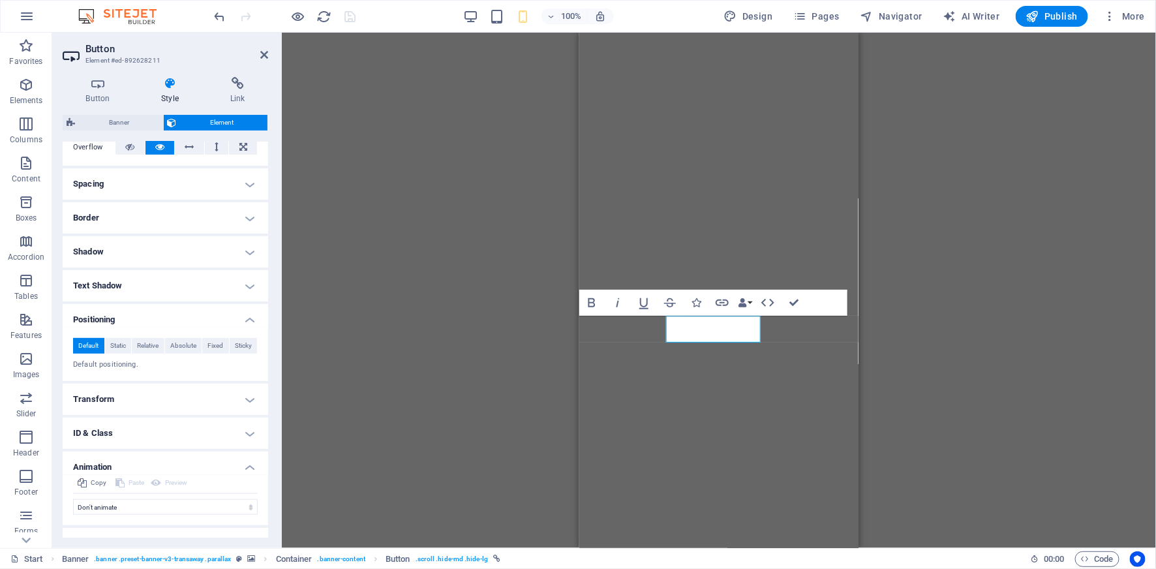
scroll to position [242, 0]
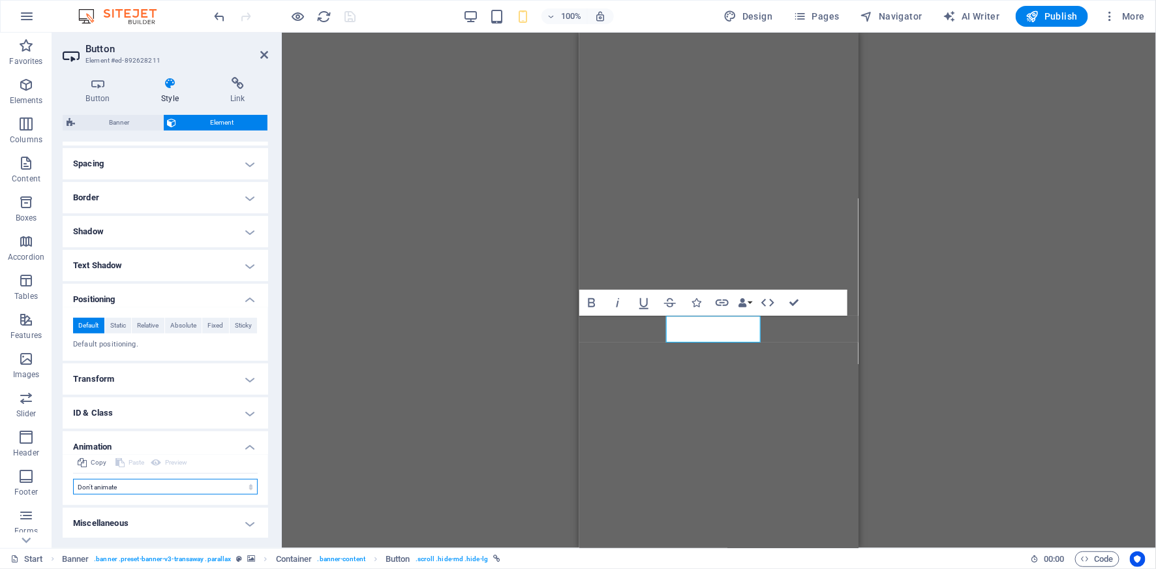
click at [114, 487] on select "Don't animate Show / Hide Slide up/down Zoom in/out Slide left to right Slide r…" at bounding box center [165, 487] width 185 height 16
select select "fade"
click at [73, 479] on select "Don't animate Show / Hide Slide up/down Zoom in/out Slide left to right Slide r…" at bounding box center [165, 487] width 185 height 16
select select "scroll"
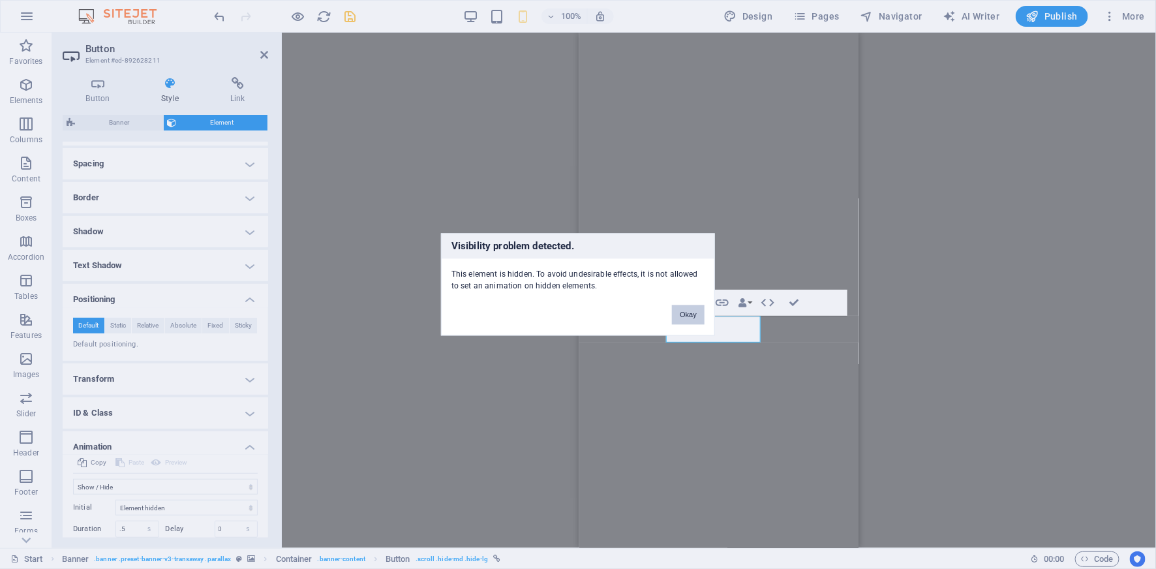
click at [682, 317] on button "Okay" at bounding box center [688, 315] width 33 height 20
select select "none"
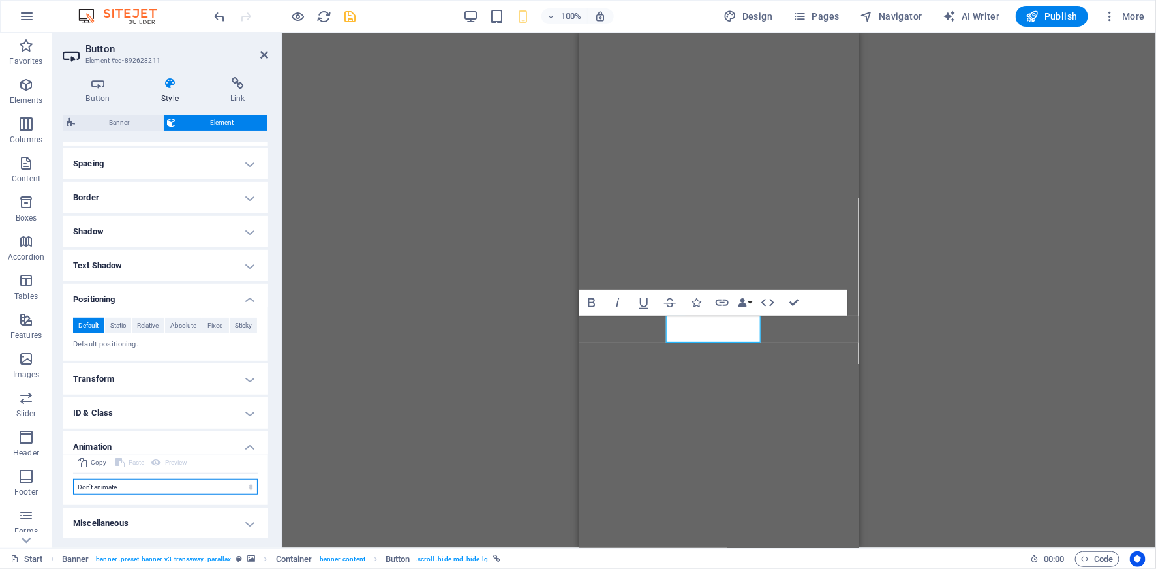
click at [115, 482] on select "Don't animate Show / Hide Slide up/down Zoom in/out Slide left to right Slide r…" at bounding box center [165, 487] width 185 height 16
click at [73, 479] on select "Don't animate Show / Hide Slide up/down Zoom in/out Slide left to right Slide r…" at bounding box center [165, 487] width 185 height 16
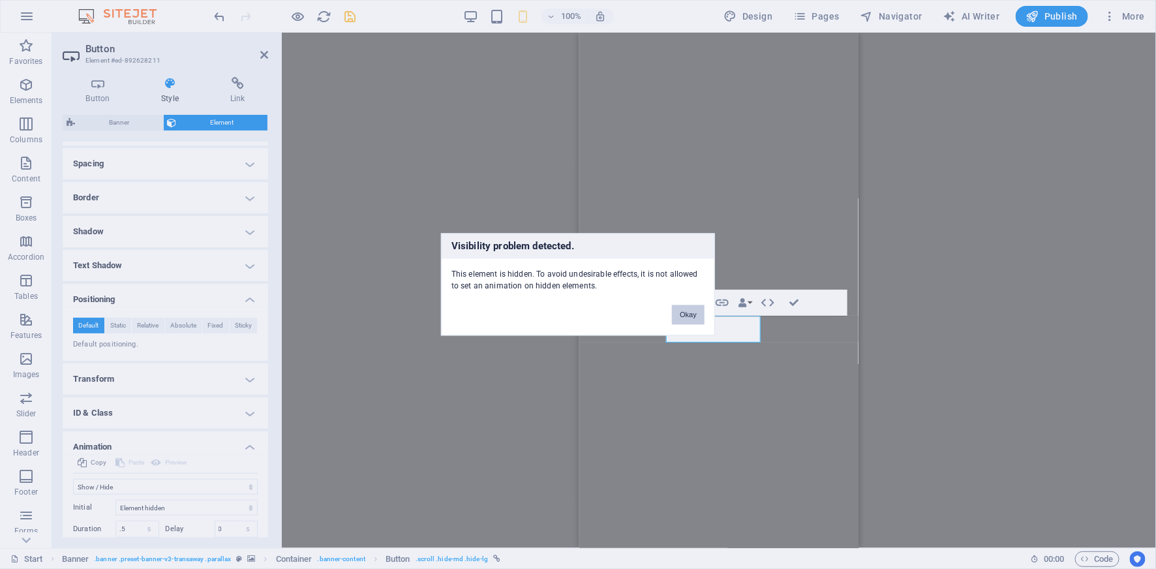
click at [691, 314] on button "Okay" at bounding box center [688, 315] width 33 height 20
select select "none"
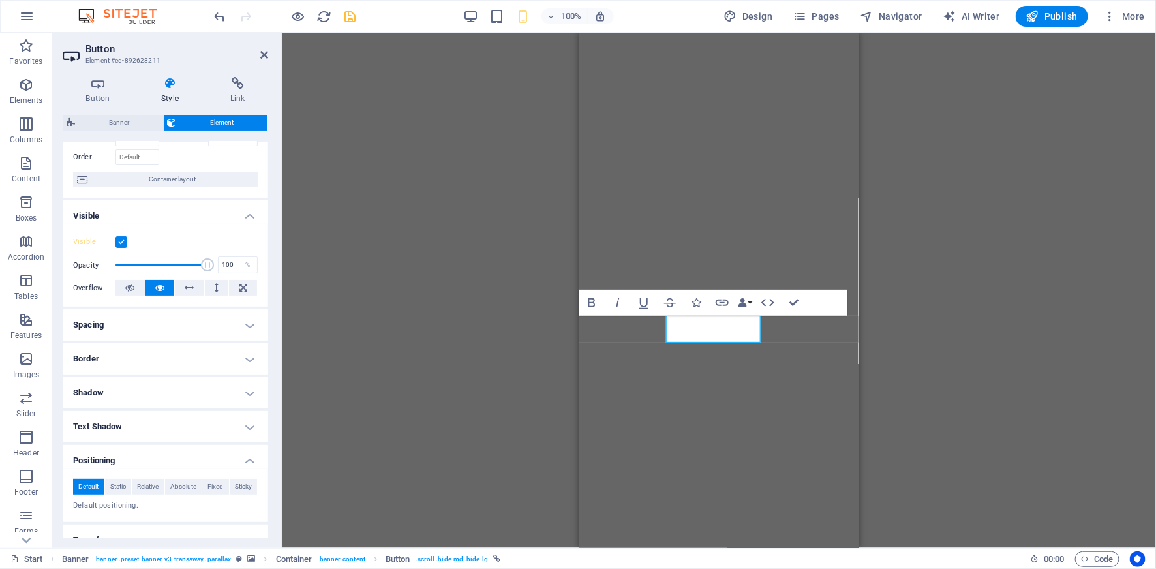
scroll to position [0, 0]
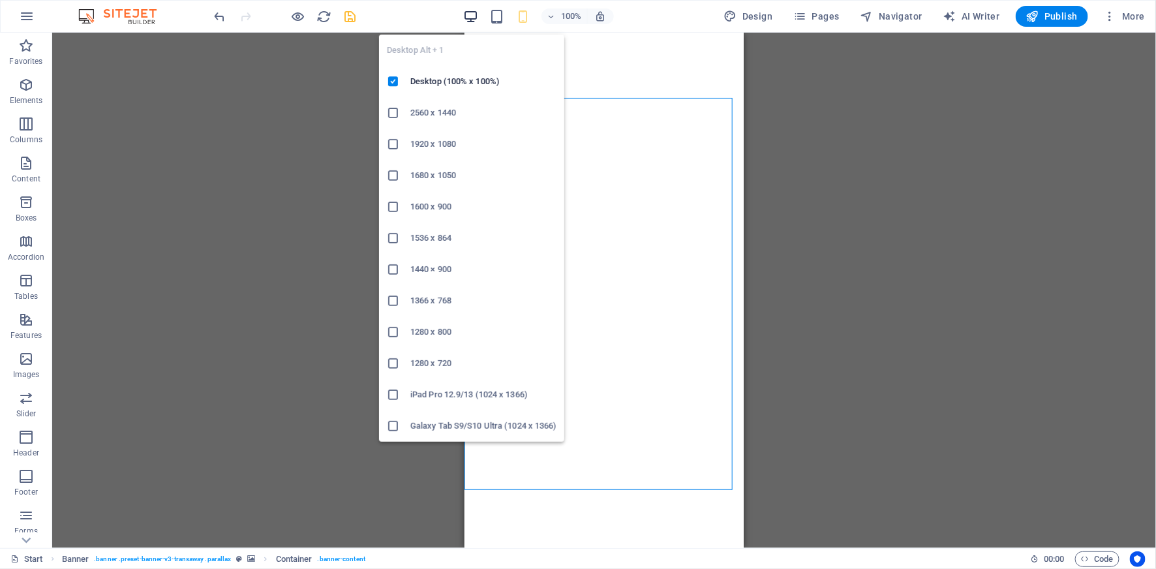
click at [478, 18] on icon "button" at bounding box center [470, 16] width 15 height 15
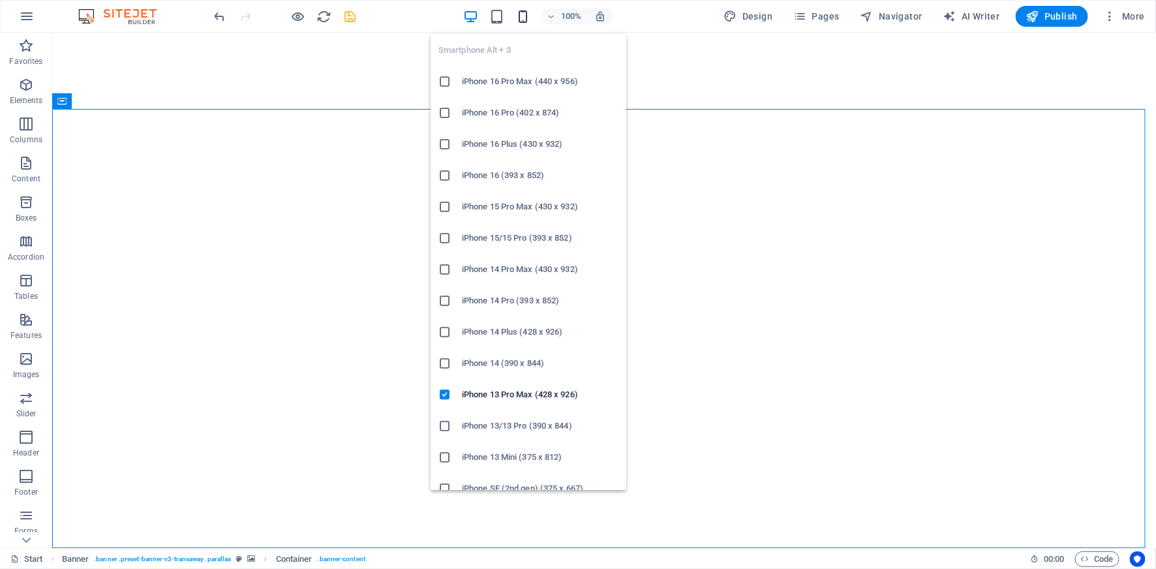
click at [525, 16] on icon "button" at bounding box center [522, 16] width 15 height 15
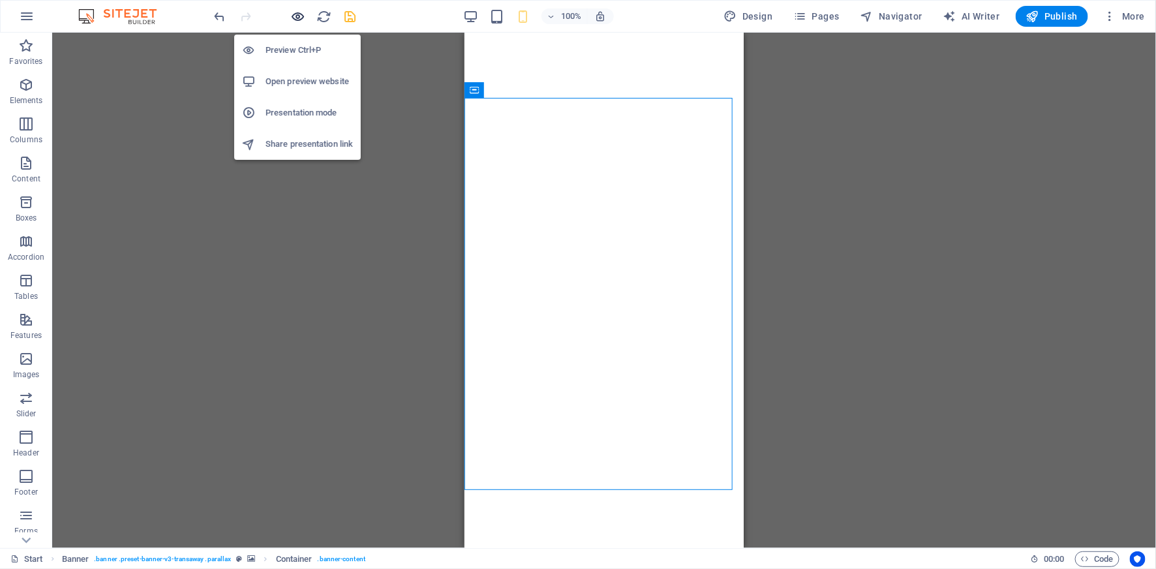
click at [294, 14] on icon "button" at bounding box center [298, 16] width 15 height 15
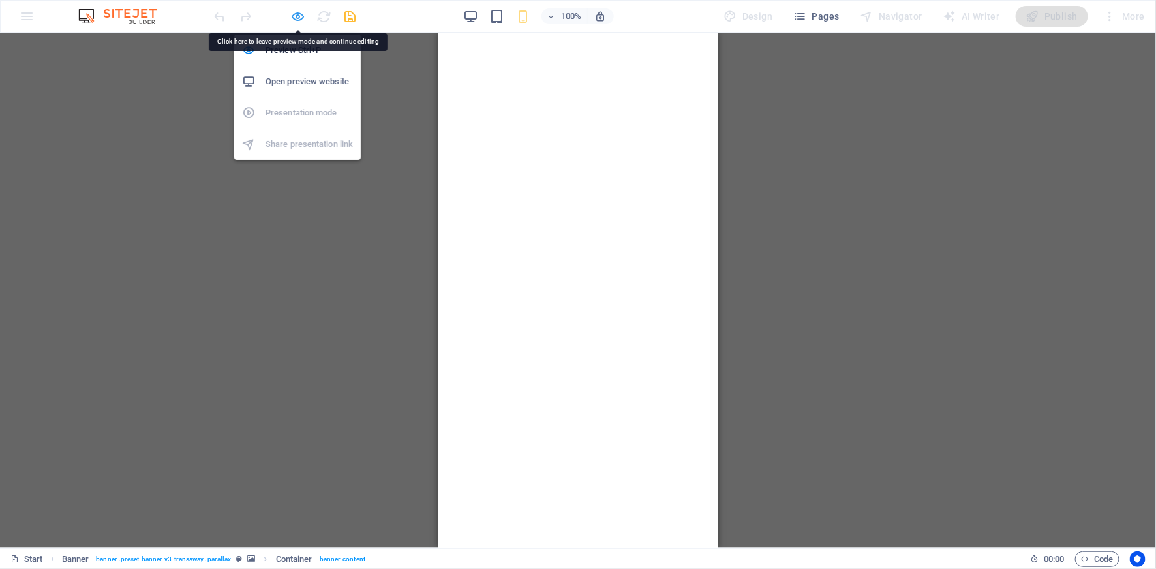
click at [299, 16] on icon "button" at bounding box center [298, 16] width 15 height 15
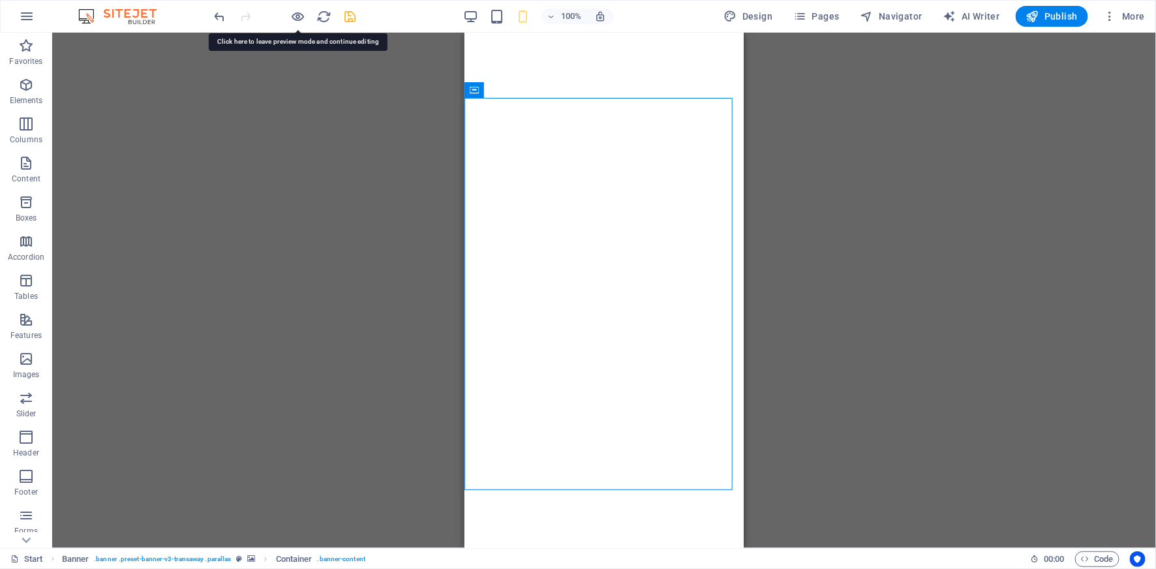
click at [878, 185] on div "H3 Banner Container Menu Bar Menu Separator Info Bar Button Container Preset Ba…" at bounding box center [604, 290] width 1104 height 515
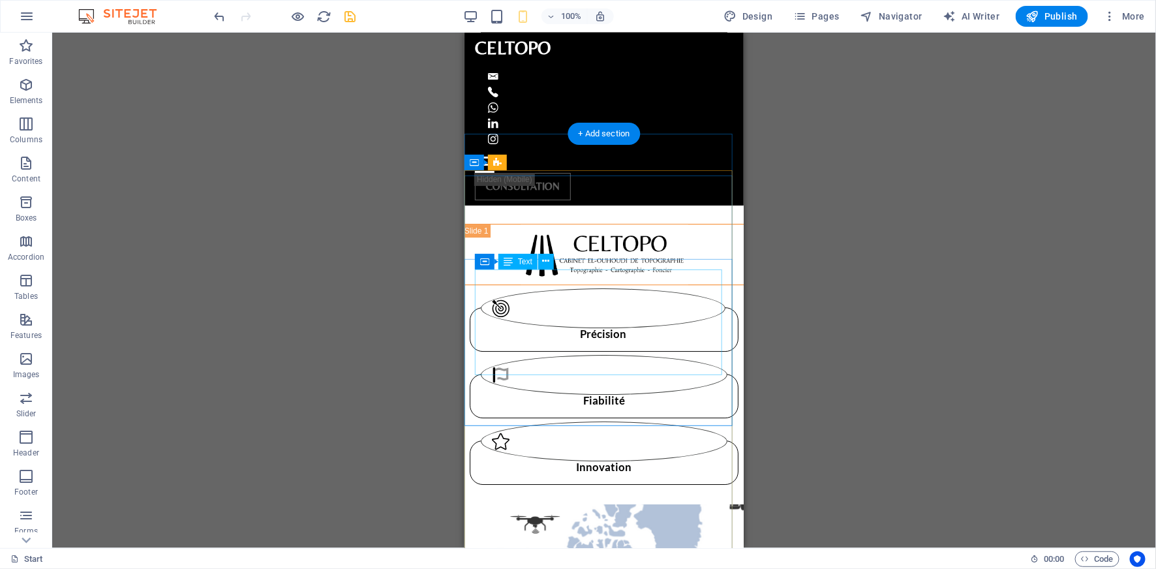
scroll to position [1353, 0]
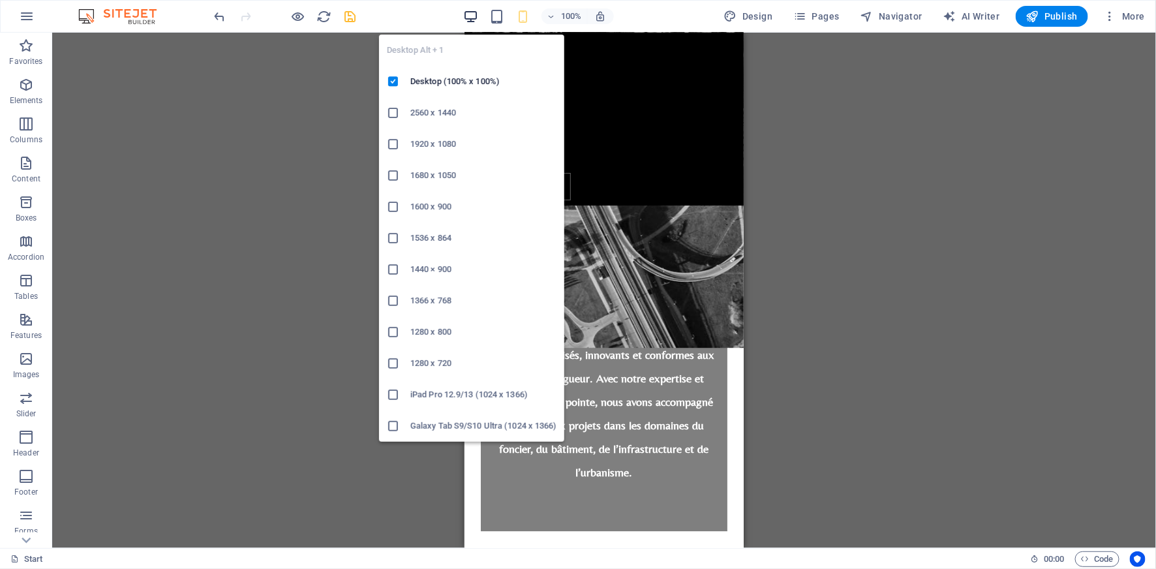
click at [475, 23] on icon "button" at bounding box center [470, 16] width 15 height 15
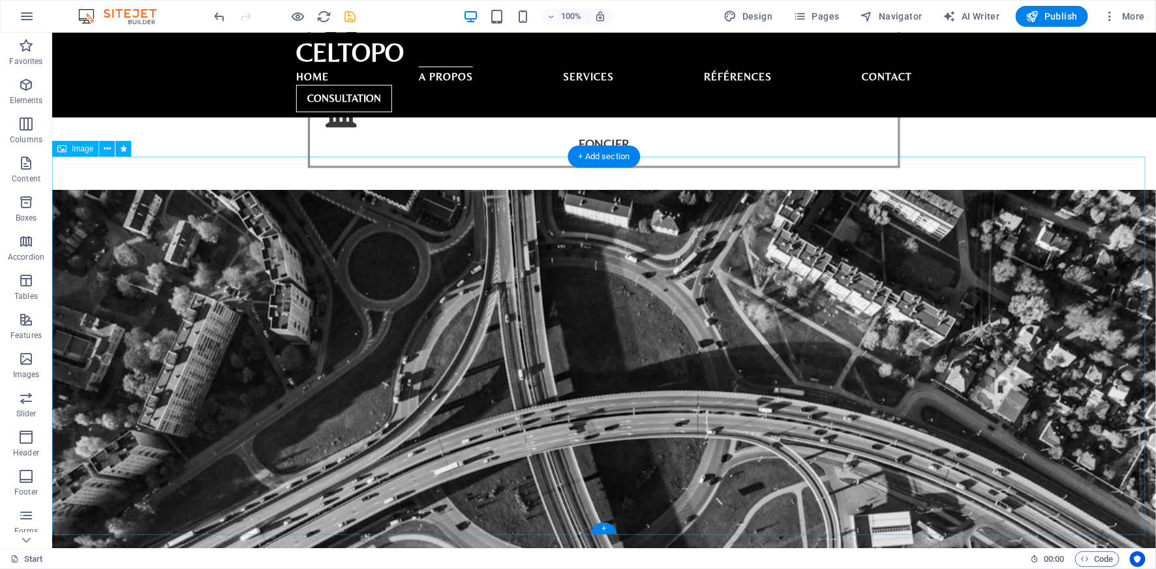
scroll to position [846, 0]
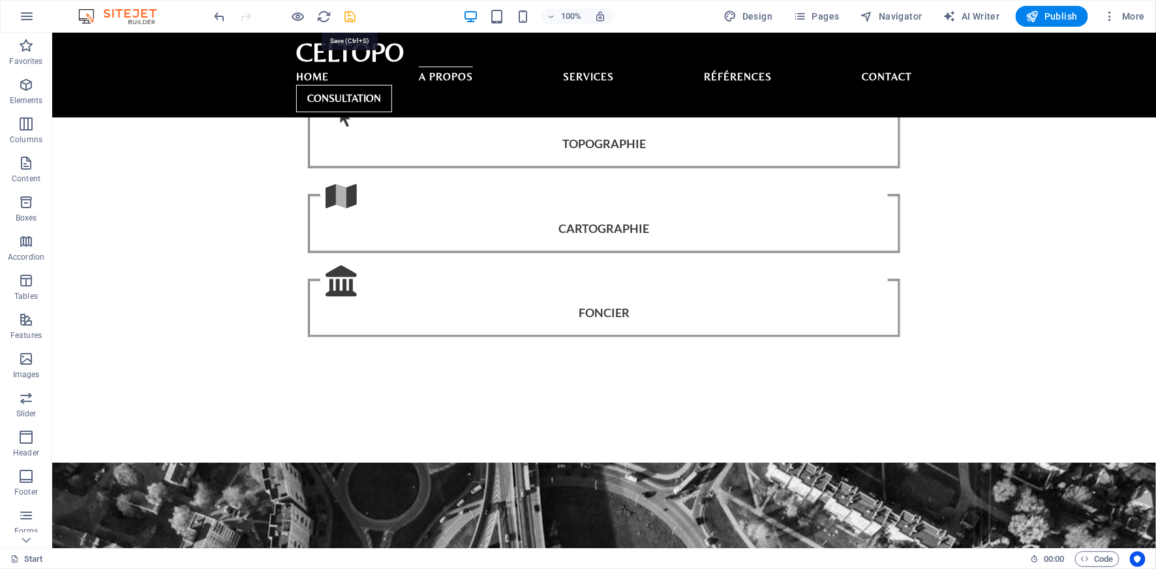
click at [352, 20] on icon "save" at bounding box center [350, 16] width 15 height 15
click at [1037, 11] on icon "button" at bounding box center [1032, 16] width 13 height 13
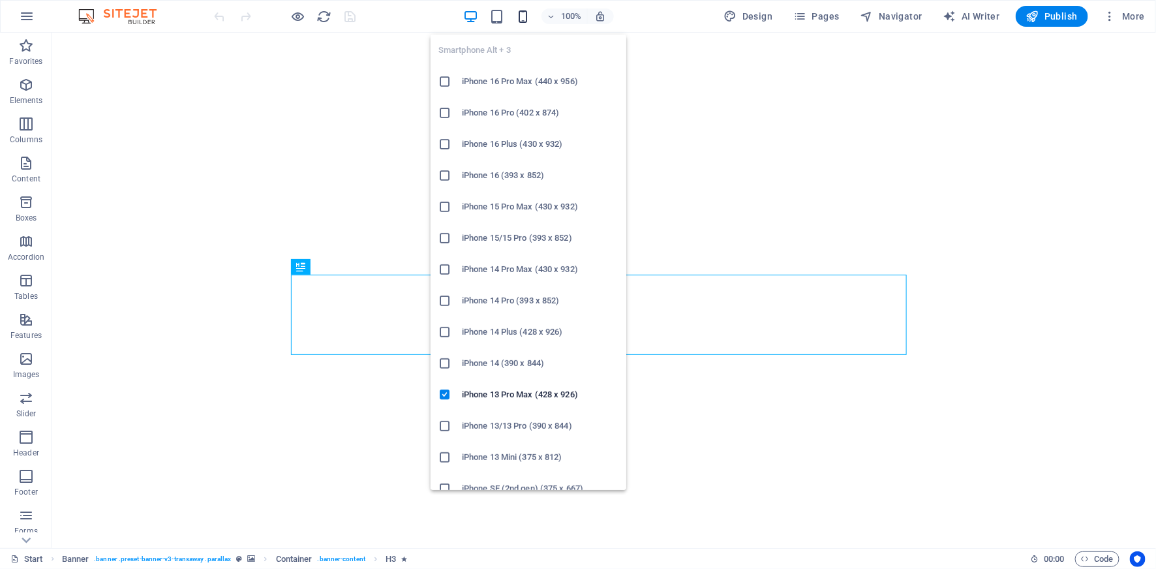
click at [523, 17] on icon "button" at bounding box center [522, 16] width 15 height 15
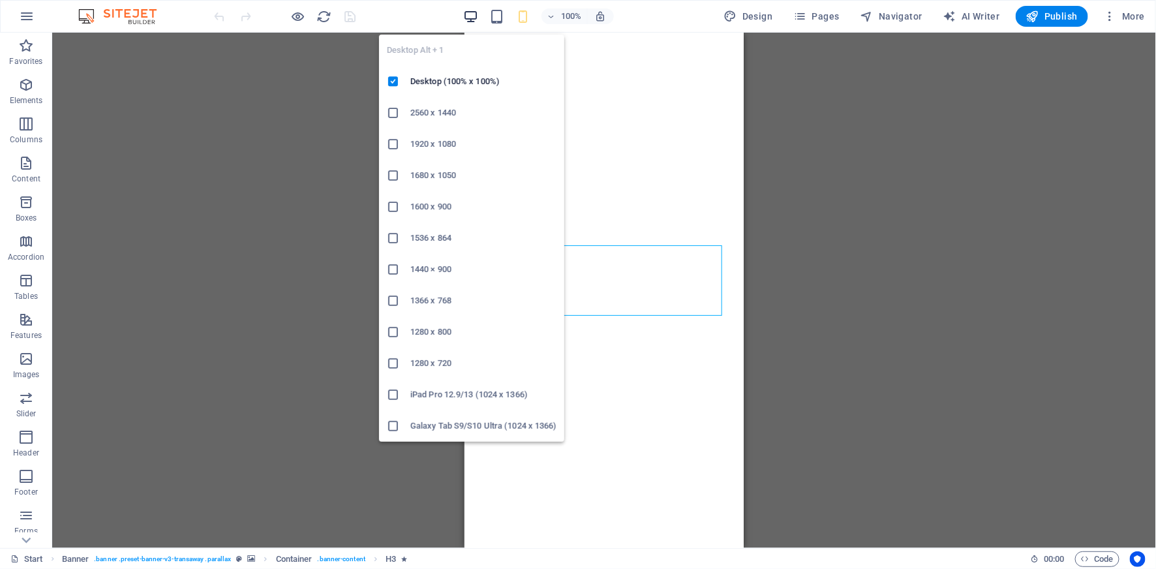
click at [471, 18] on icon "button" at bounding box center [470, 16] width 15 height 15
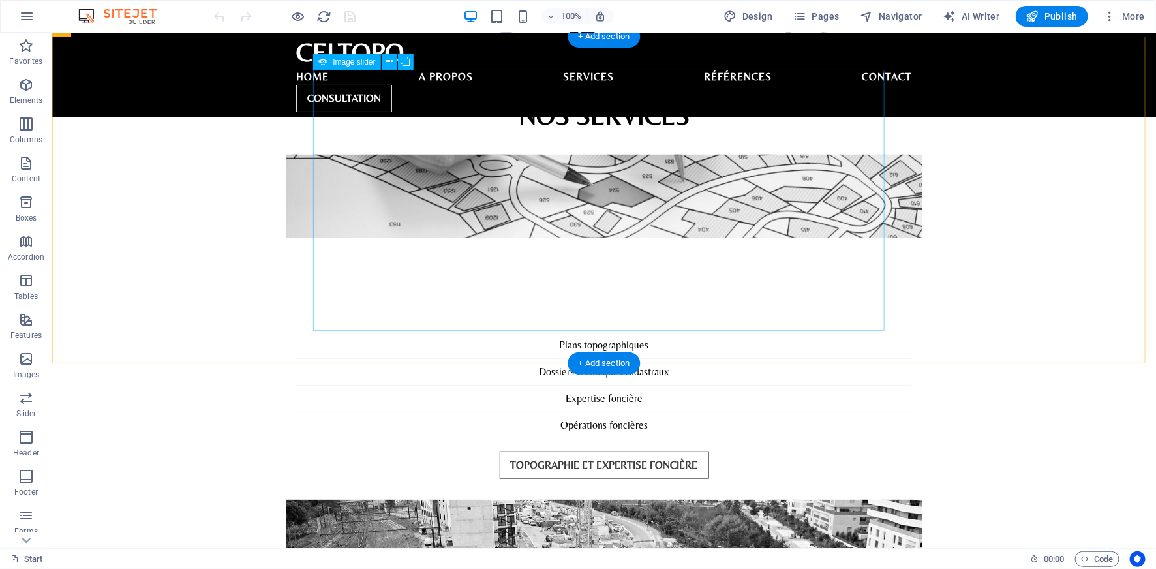
scroll to position [2839, 0]
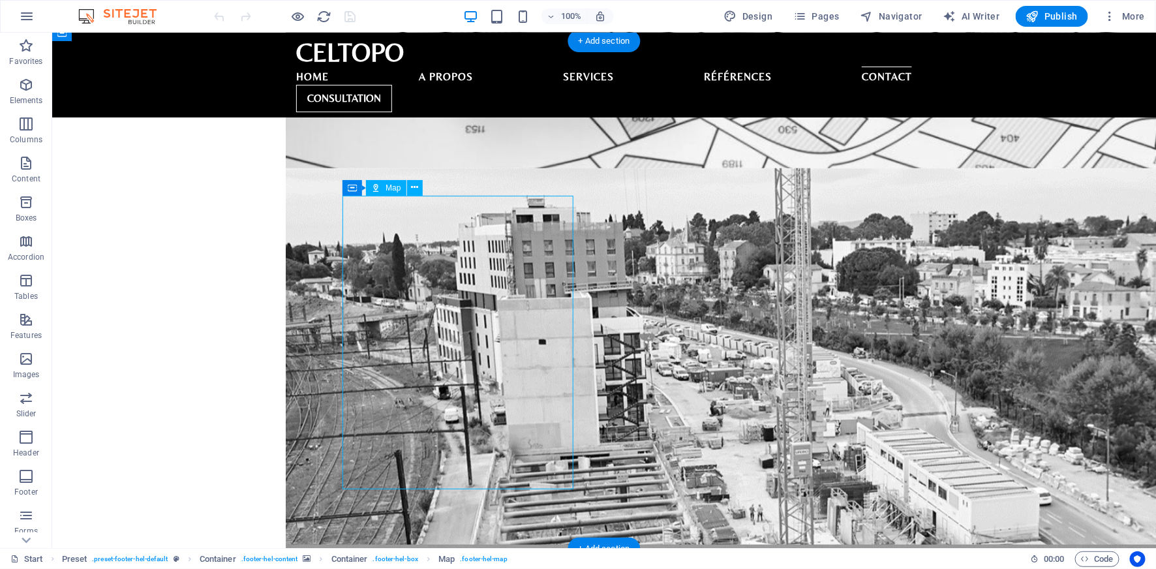
select select "1"
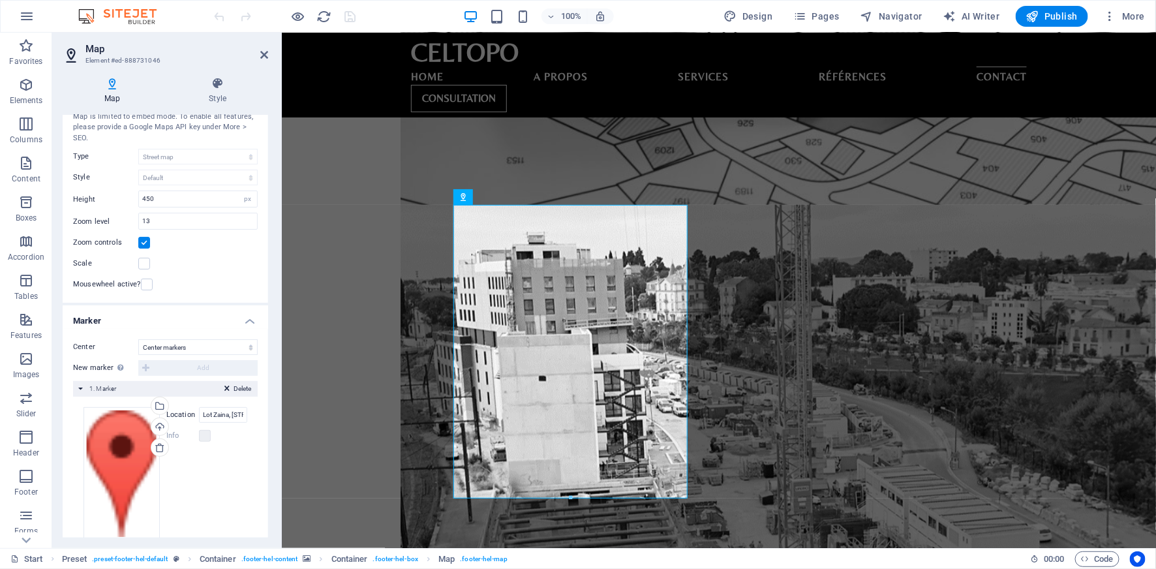
scroll to position [63, 0]
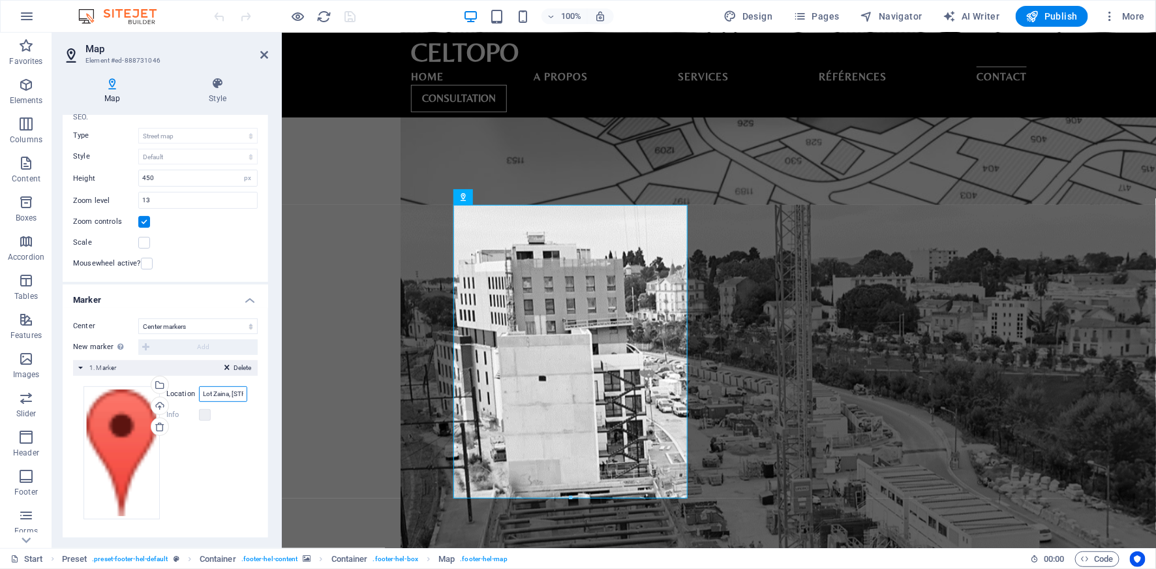
click at [222, 394] on input "Lot Zaina, [STREET_ADDRESS] [PERSON_NAME], Témara" at bounding box center [223, 394] width 48 height 16
paste input ", [GEOGRAPHIC_DATA]"
type input "Lot Zaina, [STREET_ADDRESS] [PERSON_NAME], Témara, [GEOGRAPHIC_DATA]"
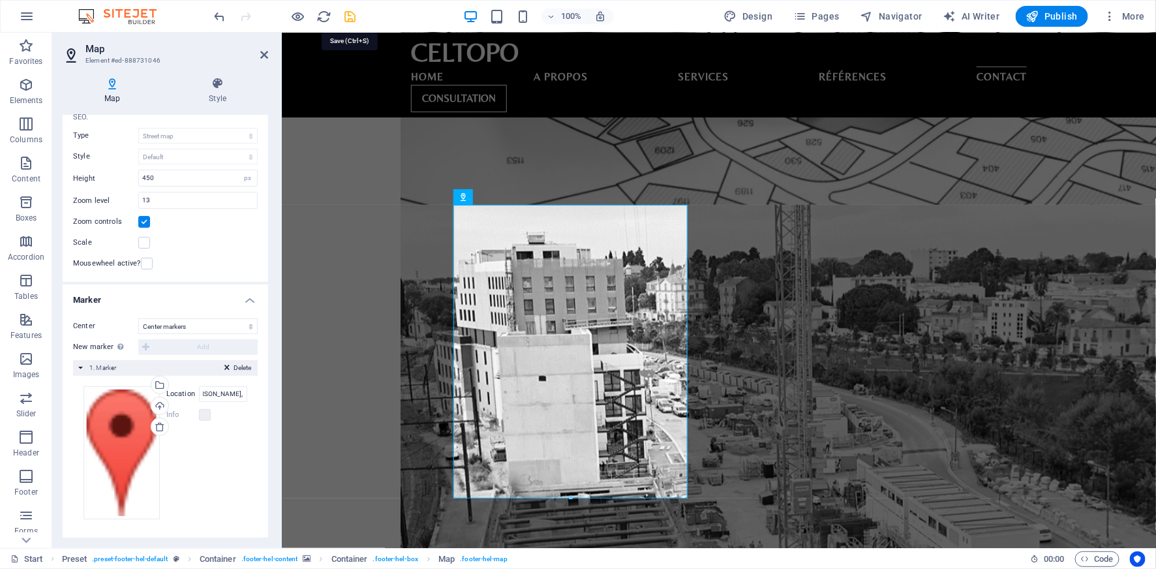
click at [348, 16] on icon "save" at bounding box center [350, 16] width 15 height 15
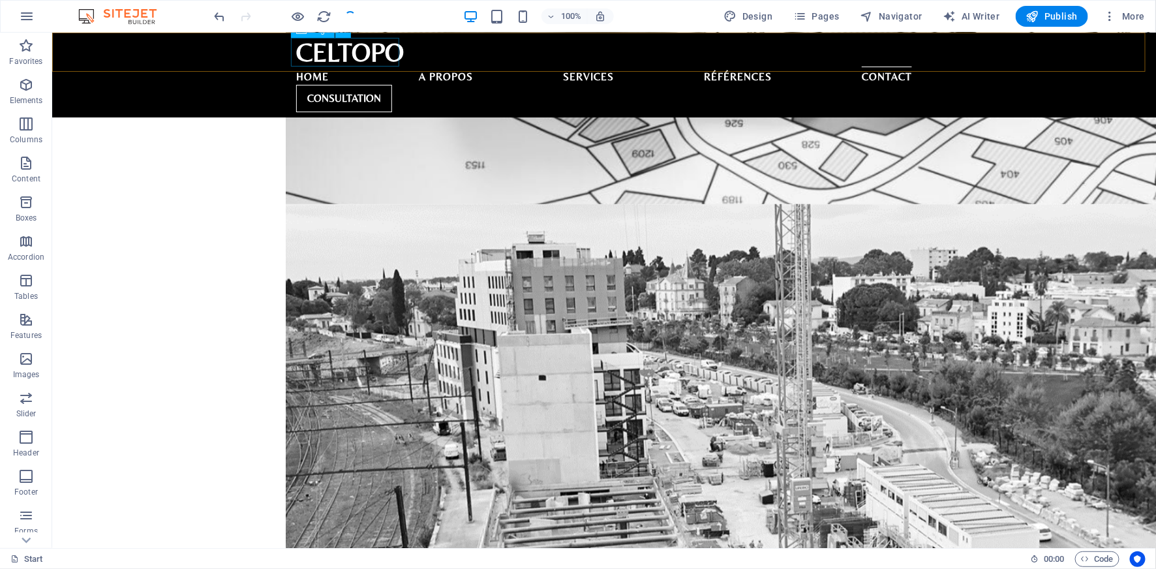
scroll to position [2839, 0]
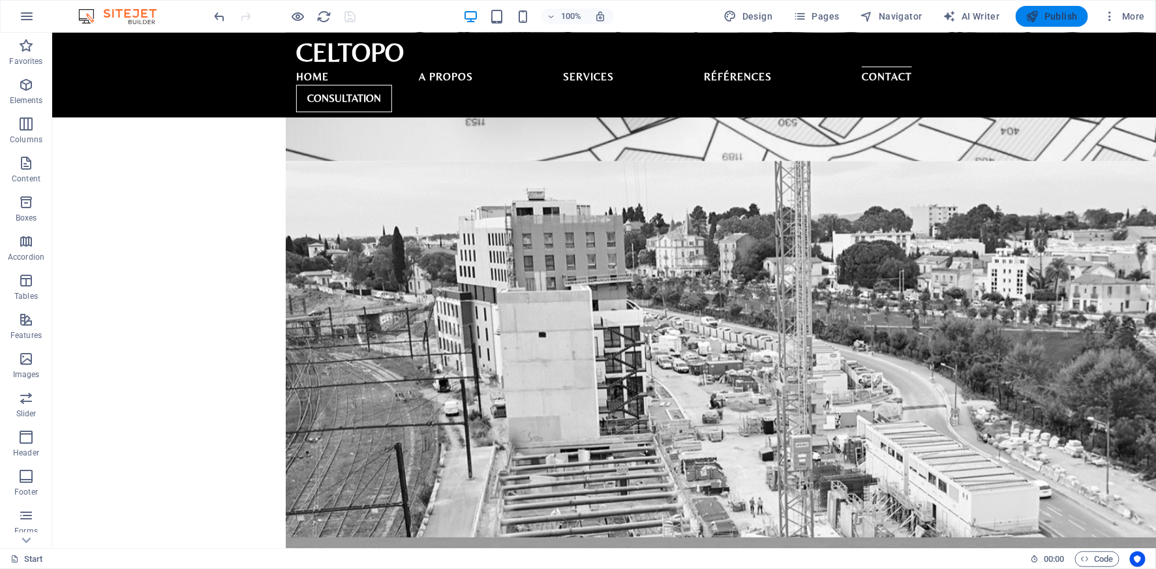
click at [1050, 18] on span "Publish" at bounding box center [1052, 16] width 52 height 13
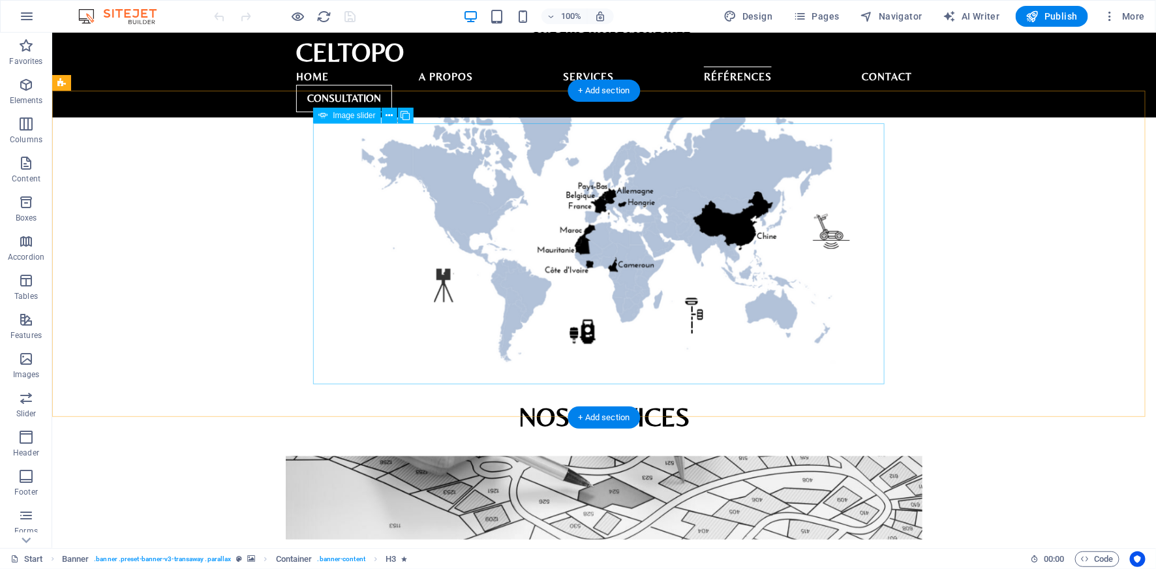
scroll to position [2839, 0]
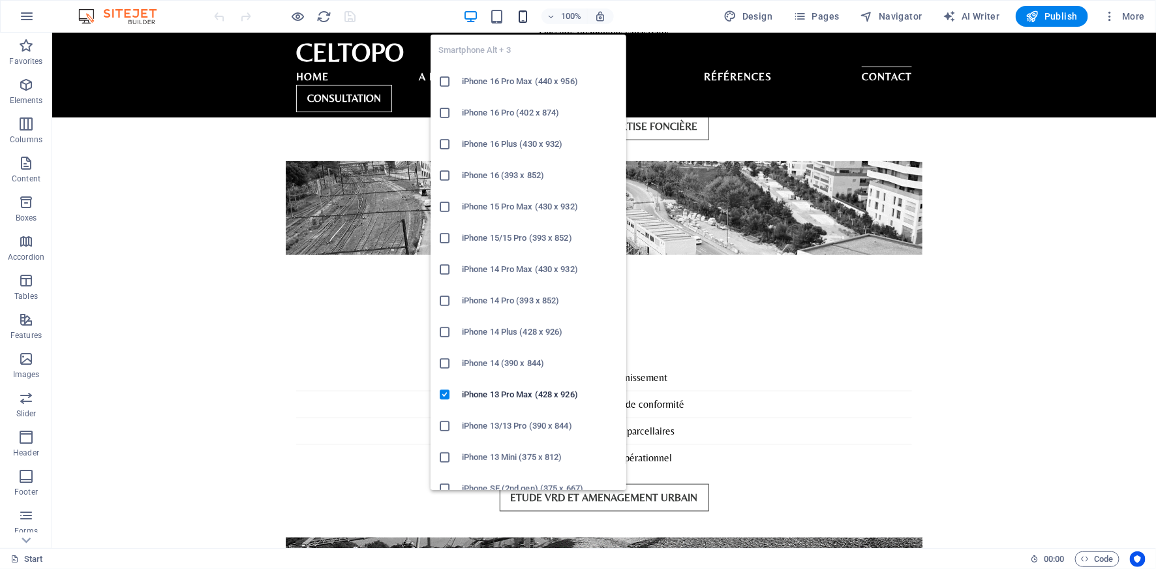
click at [528, 16] on icon "button" at bounding box center [522, 16] width 15 height 15
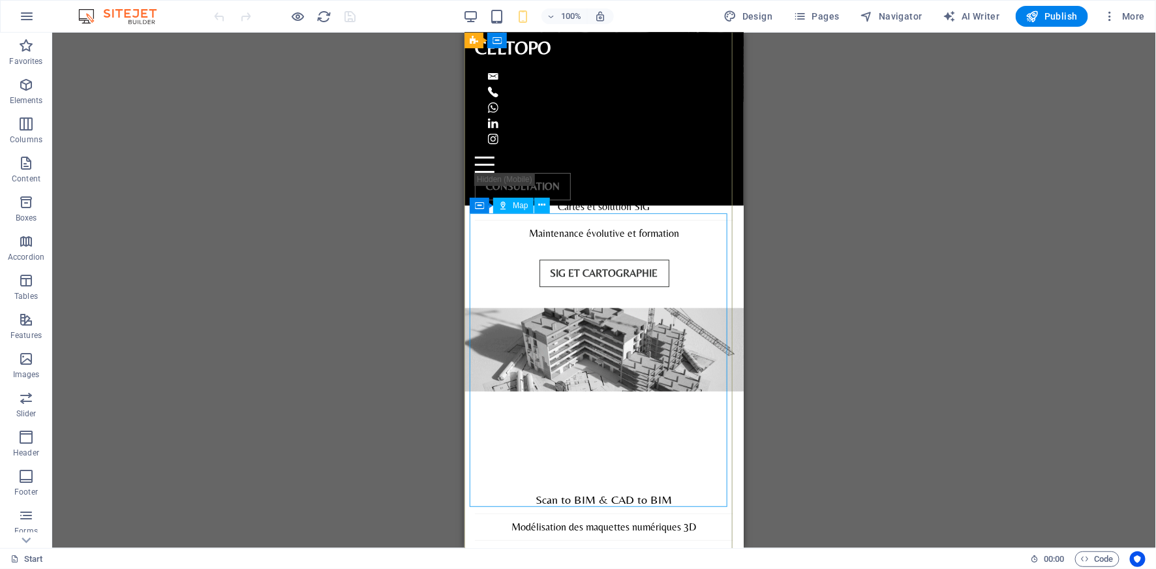
scroll to position [4256, 0]
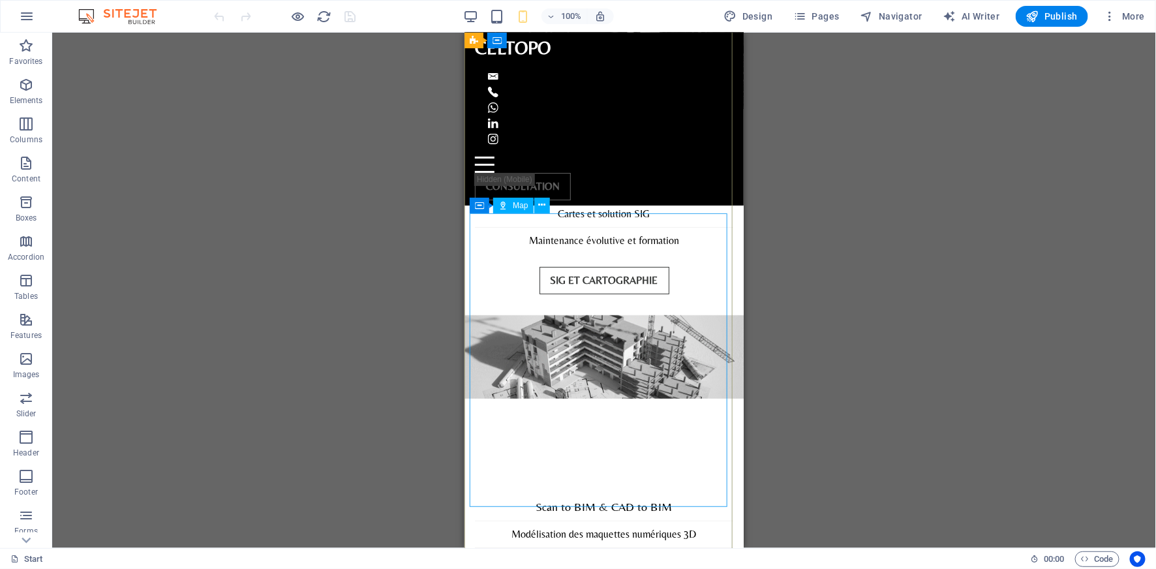
select select "1"
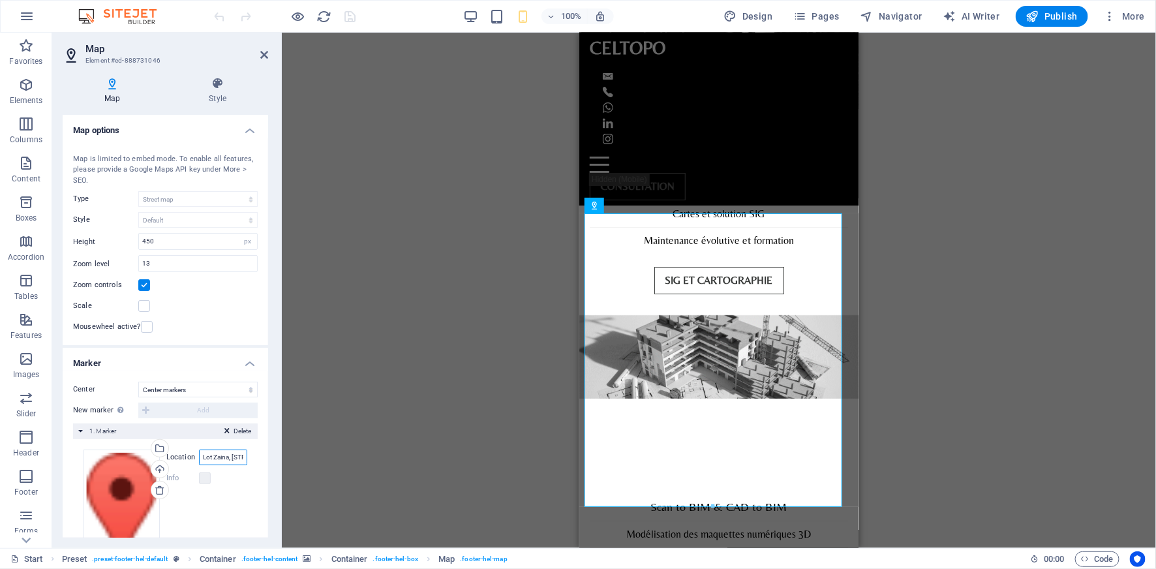
click at [222, 455] on input "Lot Zaina, [STREET_ADDRESS] [PERSON_NAME], Témara, [GEOGRAPHIC_DATA]" at bounding box center [223, 458] width 48 height 16
click at [221, 455] on input "Lot Zaina, [STREET_ADDRESS] [PERSON_NAME], Témara, [GEOGRAPHIC_DATA]" at bounding box center [223, 458] width 48 height 16
click at [220, 455] on input "Lot Zaina, [STREET_ADDRESS] [PERSON_NAME], Témara, [GEOGRAPHIC_DATA]" at bounding box center [223, 458] width 48 height 16
click at [219, 455] on input "Lot Zaina, [STREET_ADDRESS] [PERSON_NAME], Témara, [GEOGRAPHIC_DATA]" at bounding box center [223, 458] width 48 height 16
click at [206, 458] on input "Lot Zaina, [STREET_ADDRESS] [PERSON_NAME], Témara, [GEOGRAPHIC_DATA]" at bounding box center [223, 458] width 48 height 16
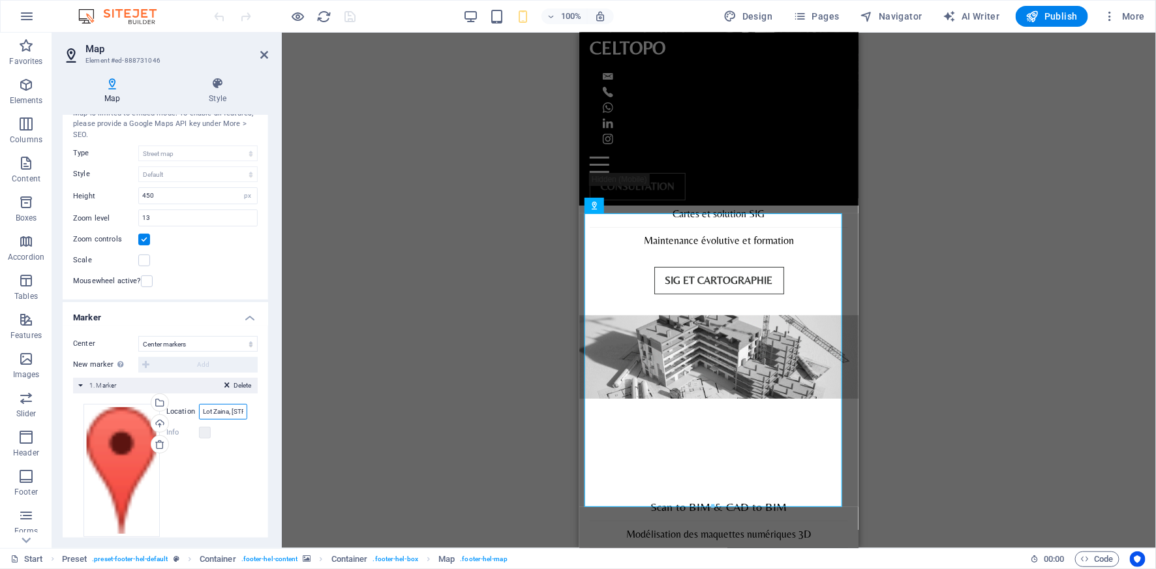
scroll to position [63, 0]
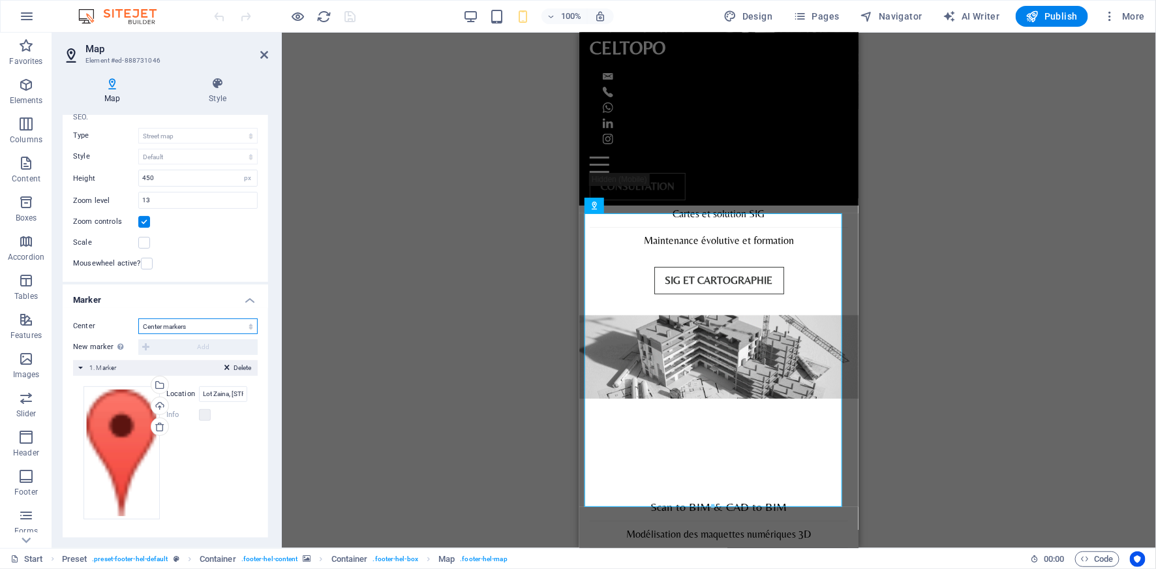
click at [193, 326] on select "Don't center Center markers Center and zoom markers" at bounding box center [197, 326] width 119 height 16
click at [79, 367] on div "Delete 1. Marker" at bounding box center [165, 368] width 185 height 16
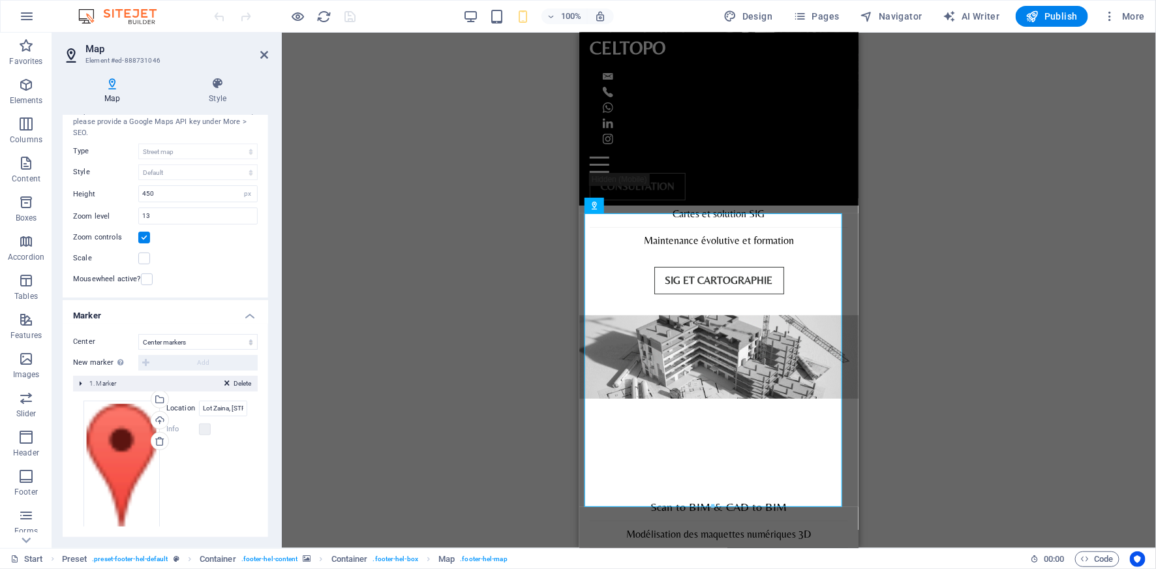
scroll to position [0, 0]
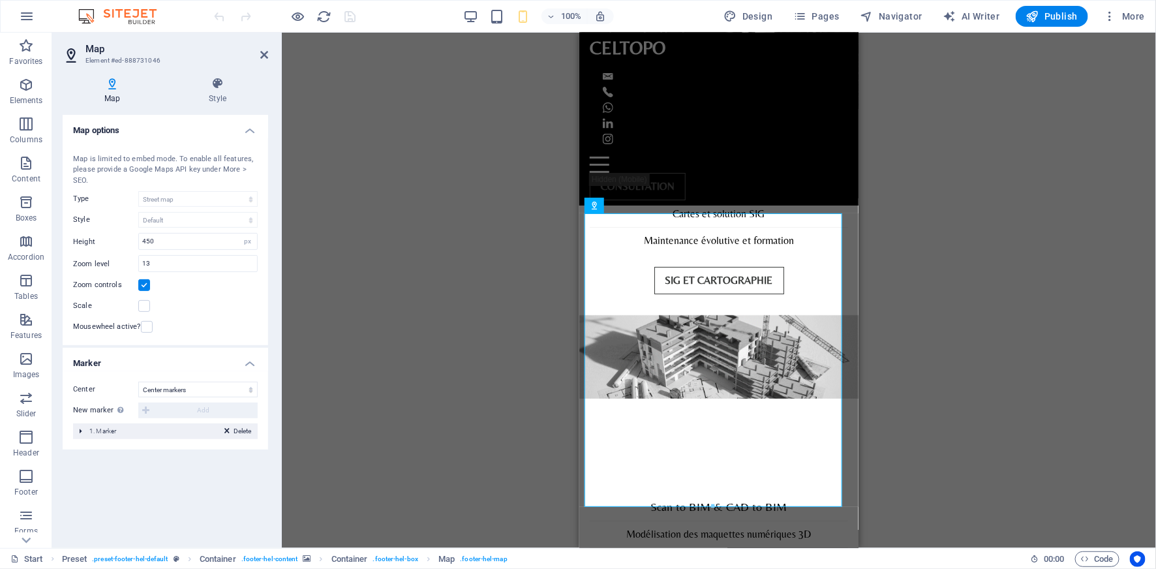
click at [81, 431] on div "Delete 1. Marker" at bounding box center [165, 431] width 185 height 16
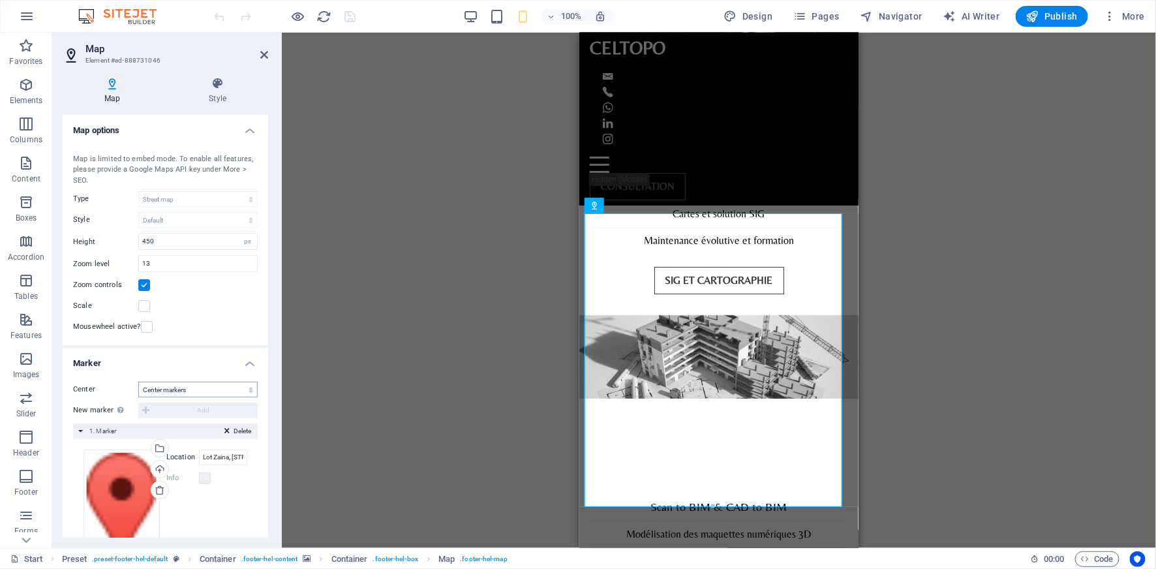
scroll to position [63, 0]
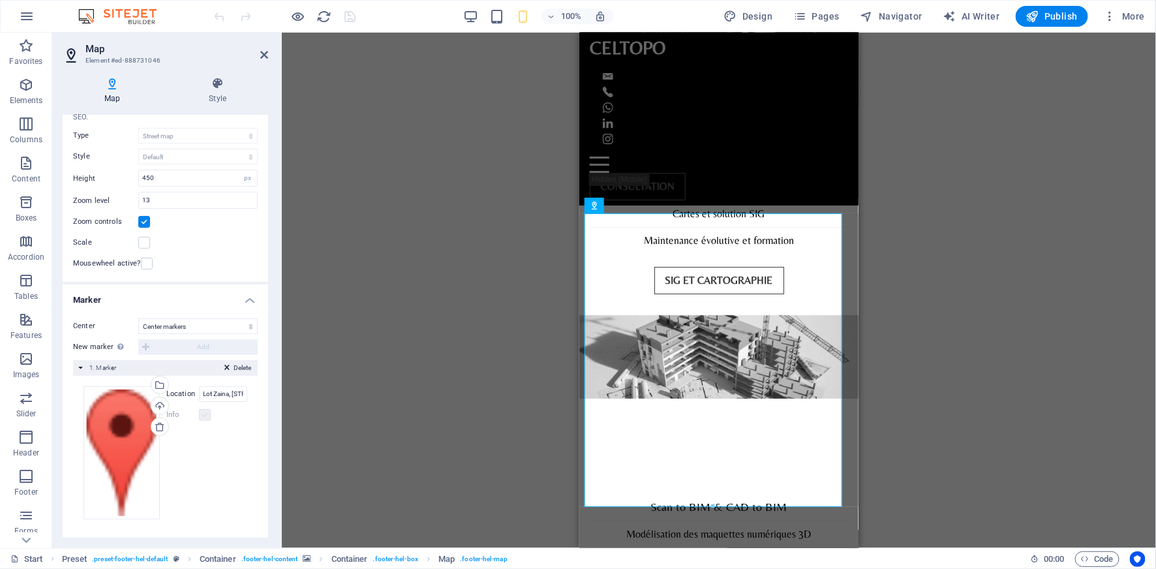
click at [203, 413] on label at bounding box center [205, 415] width 12 height 12
click at [205, 418] on label at bounding box center [205, 415] width 12 height 12
click at [215, 393] on input "Lot Zaina, [STREET_ADDRESS] [PERSON_NAME], Témara, [GEOGRAPHIC_DATA]" at bounding box center [223, 394] width 48 height 16
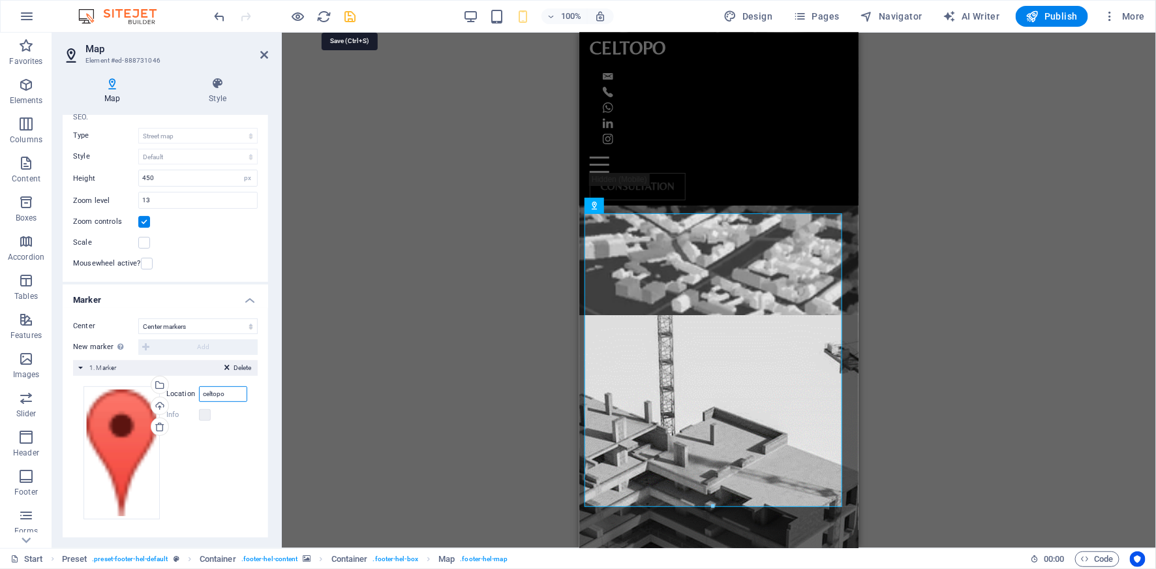
type input "celtopo"
click at [354, 18] on icon "save" at bounding box center [350, 16] width 15 height 15
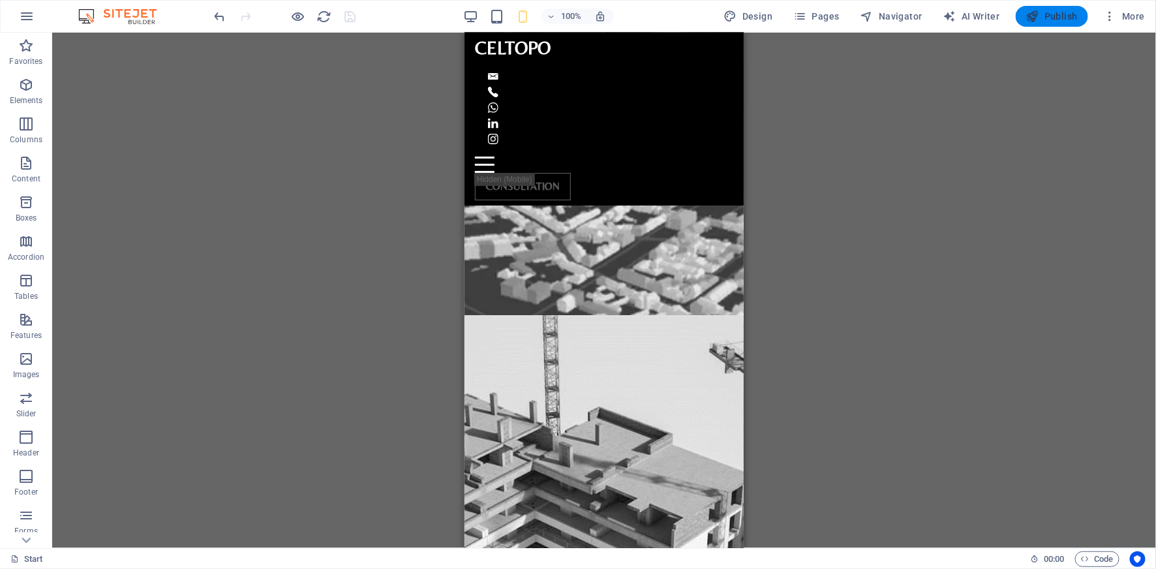
click at [1040, 20] on span "Publish" at bounding box center [1052, 16] width 52 height 13
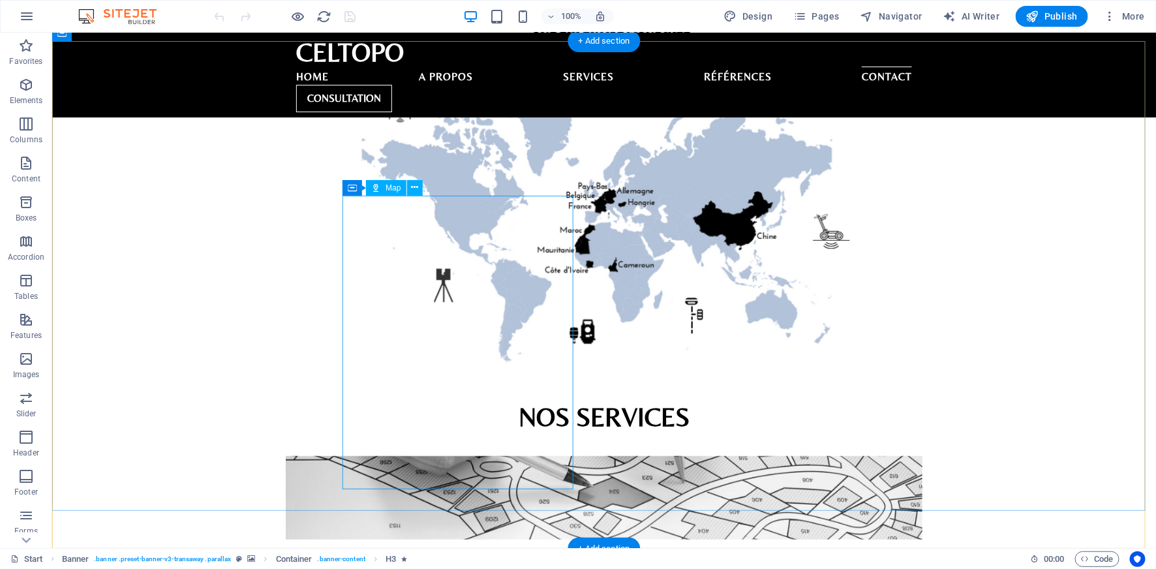
scroll to position [2839, 0]
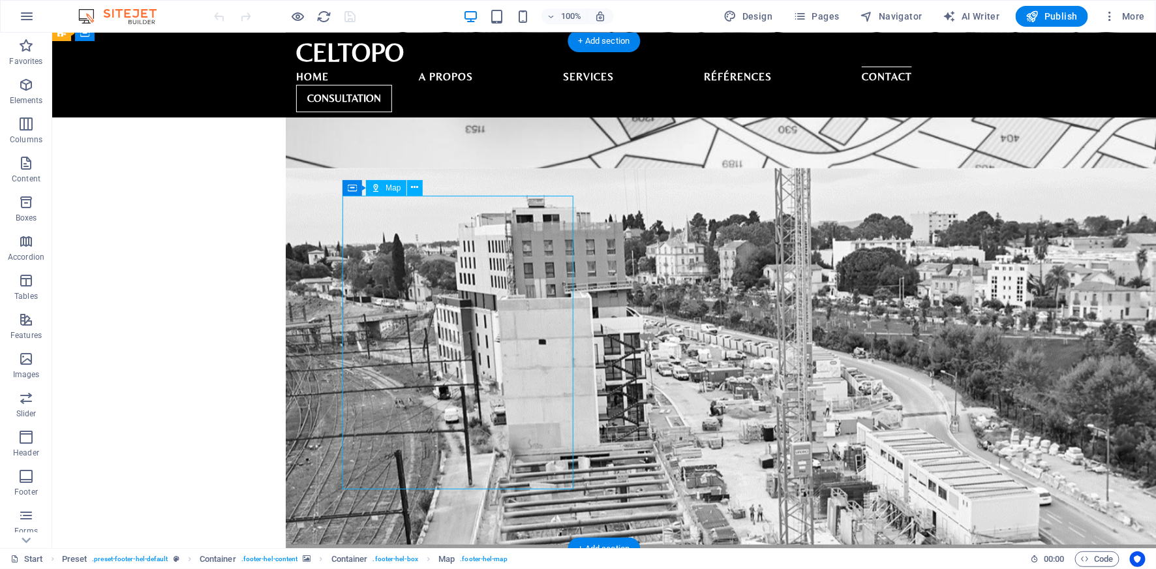
select select "1"
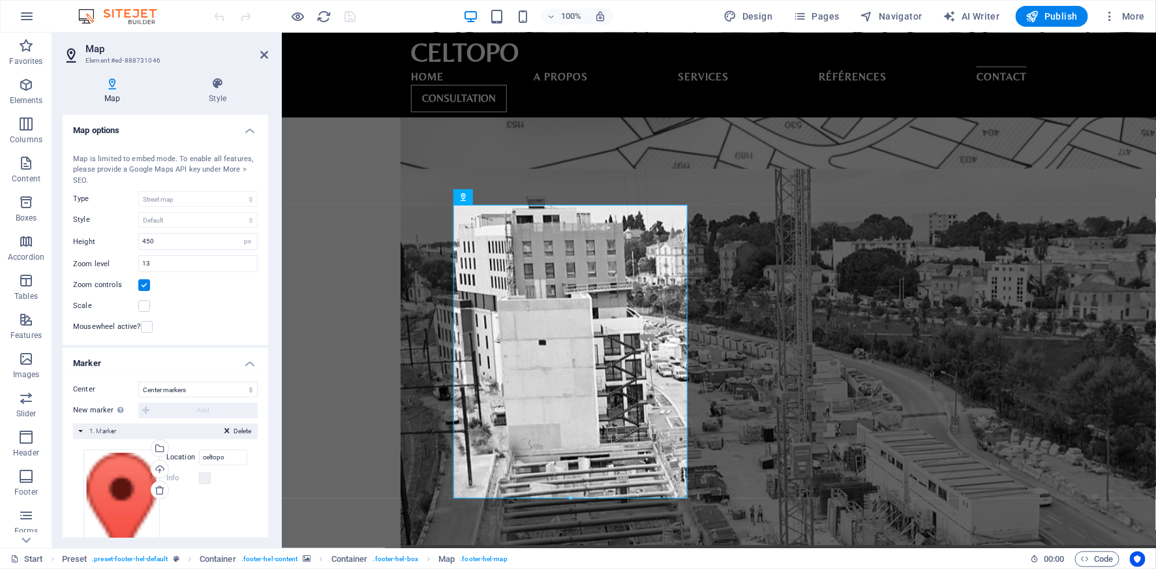
scroll to position [2803, 0]
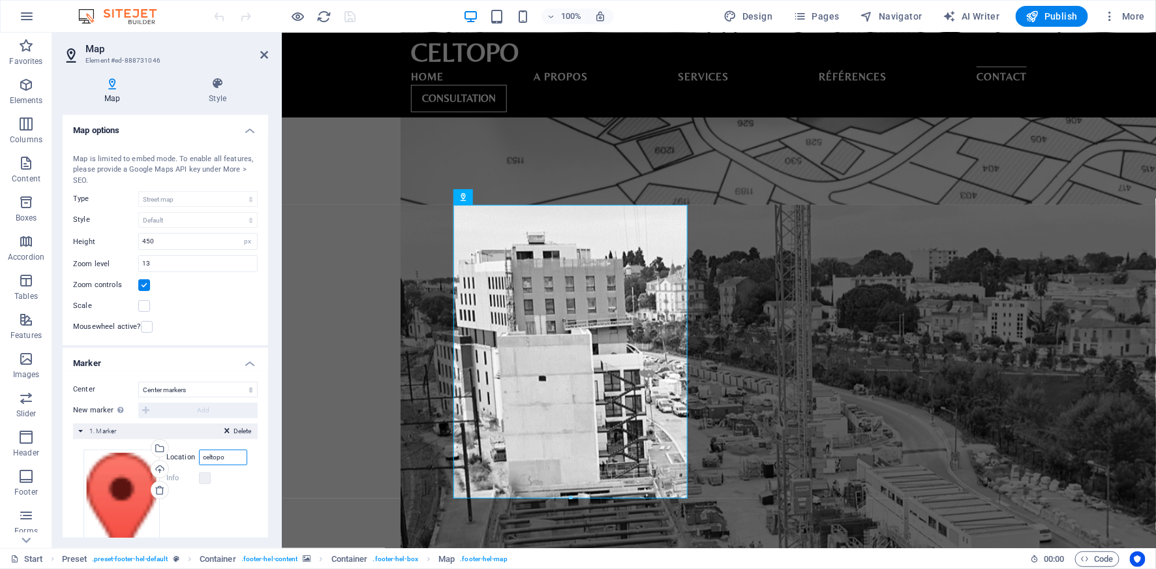
click at [224, 456] on input "celtopo" at bounding box center [223, 458] width 48 height 16
paste input "https://maps.app.goo.gl/Biux9JdAUtU4i1429"
click at [221, 457] on input "https://maps.app.goo.gl/Biux9JdAUtU4i1429" at bounding box center [223, 458] width 48 height 16
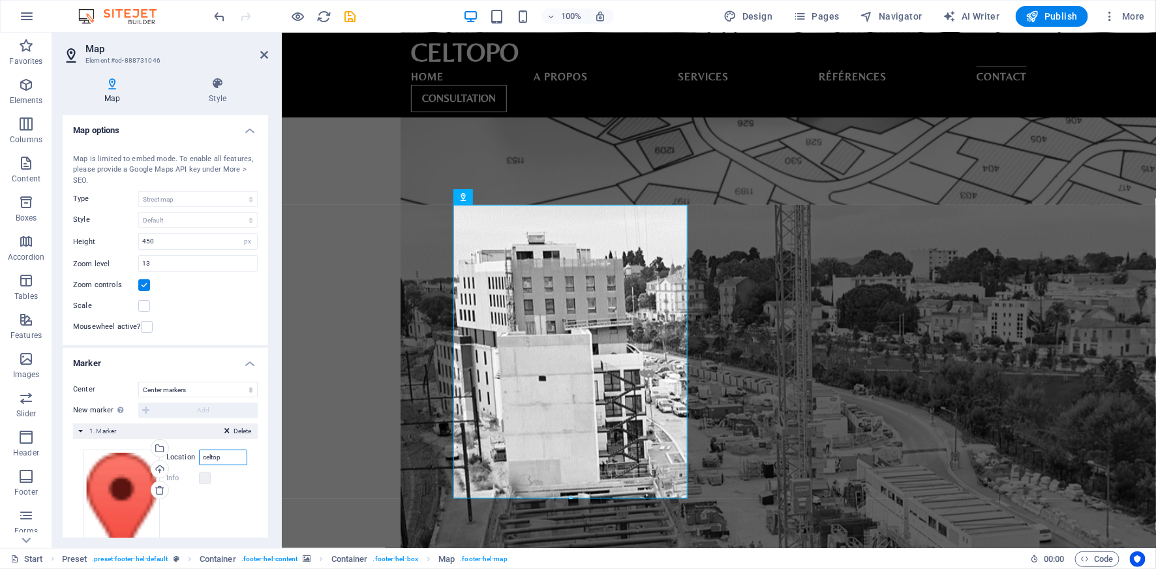
type input "celtopo"
click at [348, 17] on icon "save" at bounding box center [350, 16] width 15 height 15
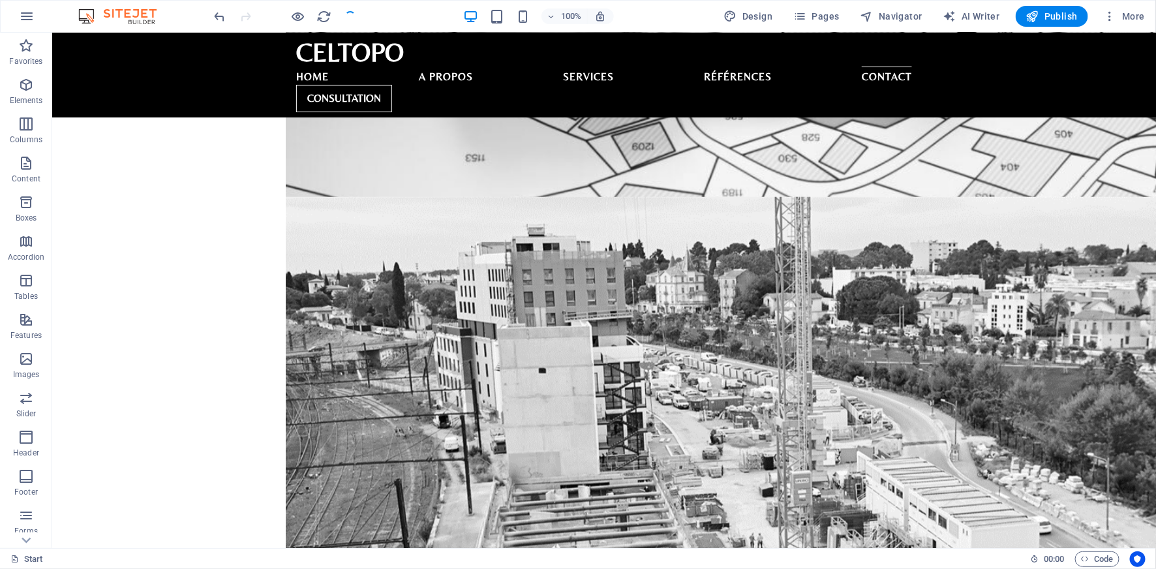
scroll to position [2839, 0]
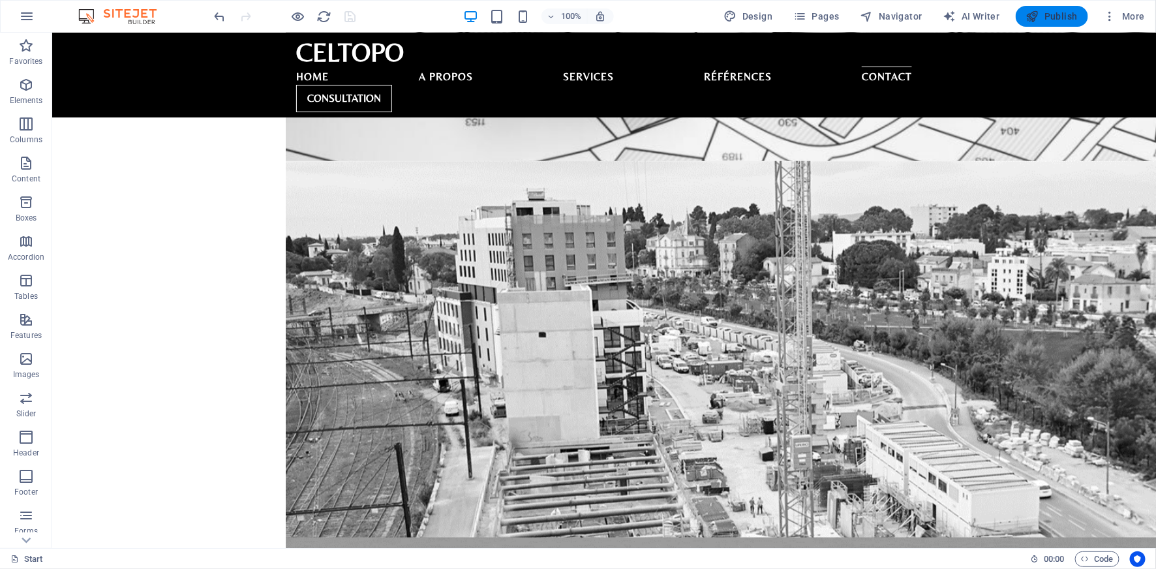
click at [1040, 20] on span "Publish" at bounding box center [1052, 16] width 52 height 13
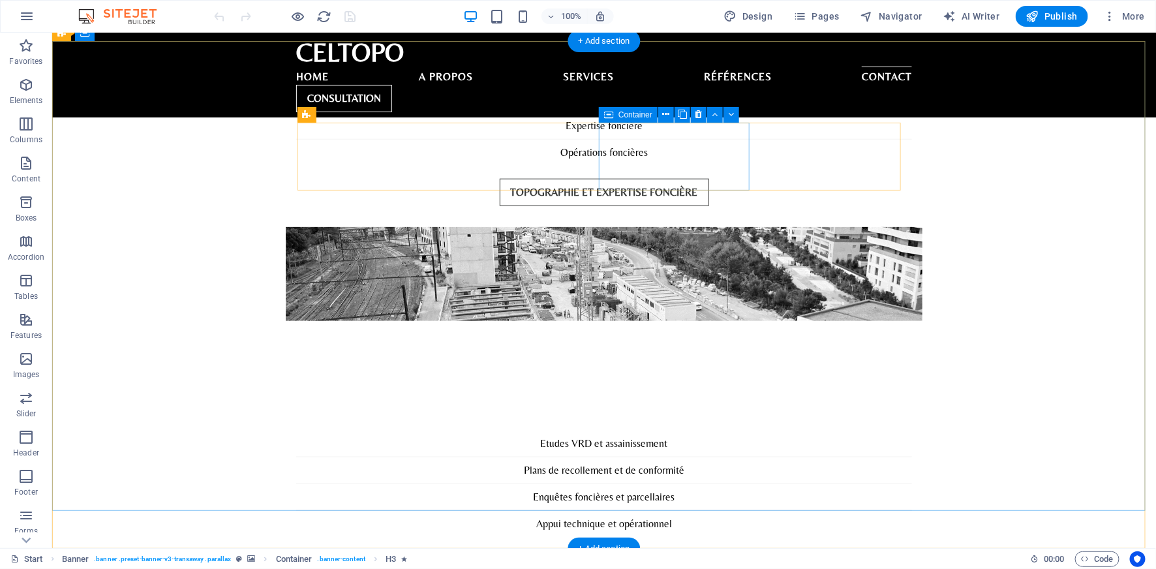
scroll to position [2839, 0]
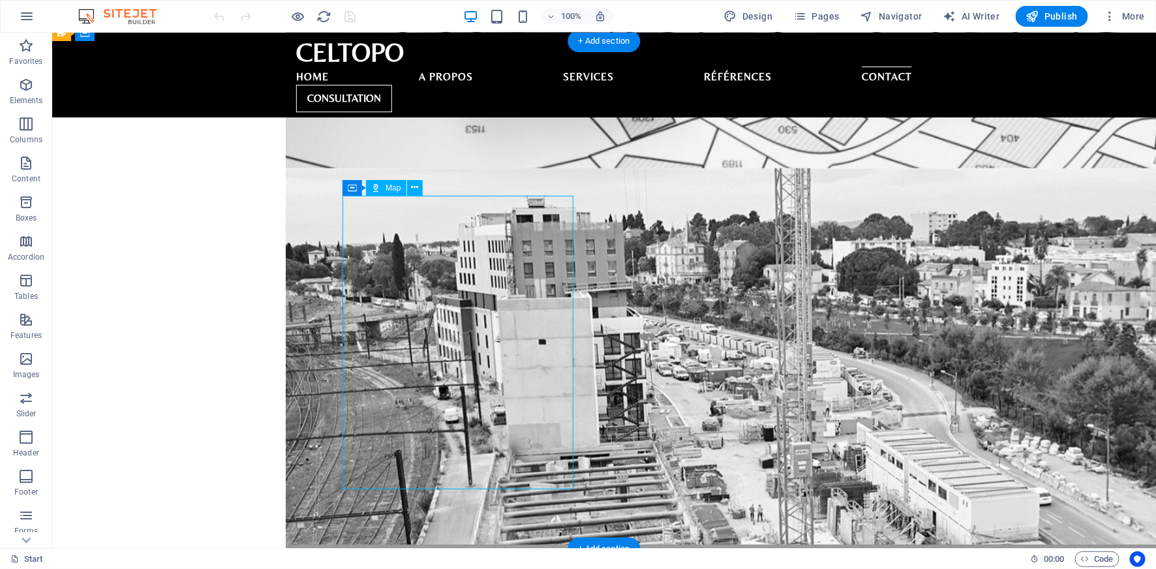
select select "1"
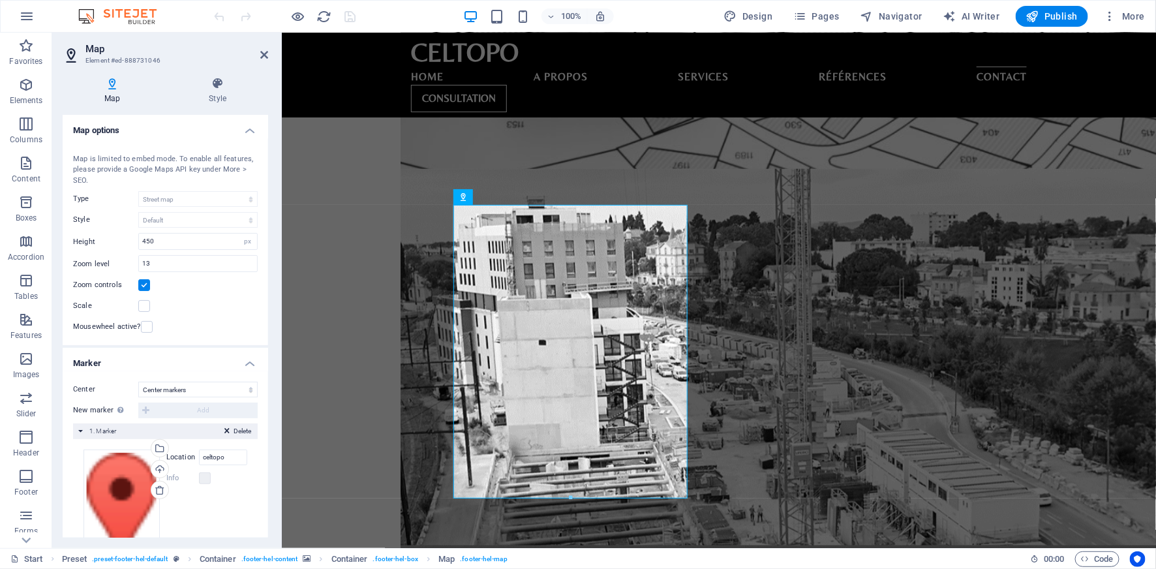
scroll to position [2803, 0]
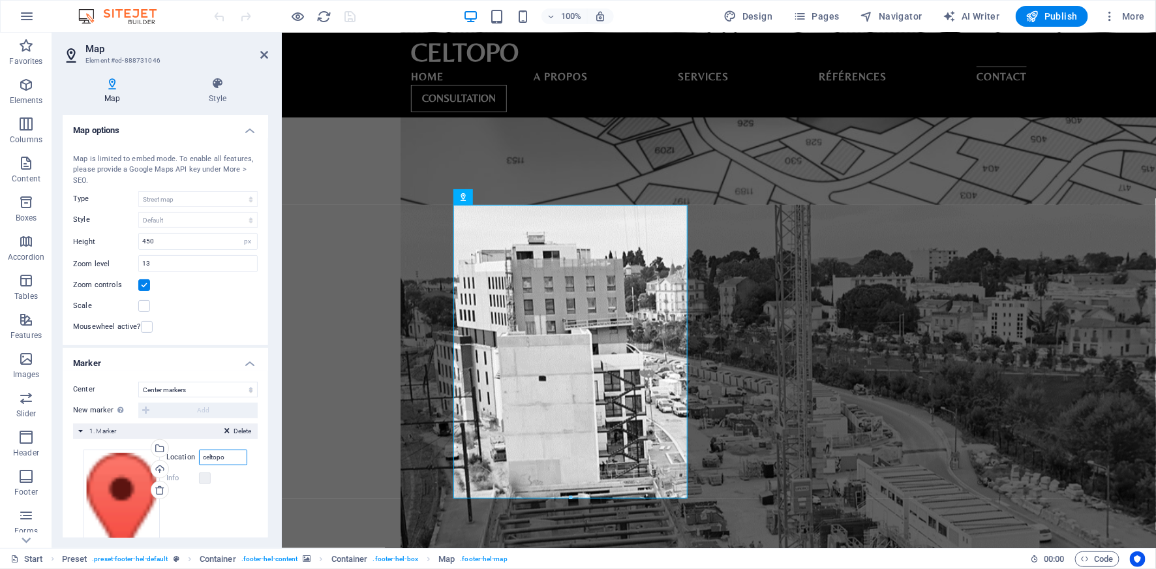
click at [226, 455] on input "celtopo" at bounding box center [223, 458] width 48 height 16
paste input "Lot Zaina, [STREET_ADDRESS] [PERSON_NAME], Témara, [GEOGRAPHIC_DATA]"
type input "Lot Zaina, [STREET_ADDRESS] [PERSON_NAME], Témara, [GEOGRAPHIC_DATA]"
click at [351, 16] on icon "save" at bounding box center [350, 16] width 15 height 15
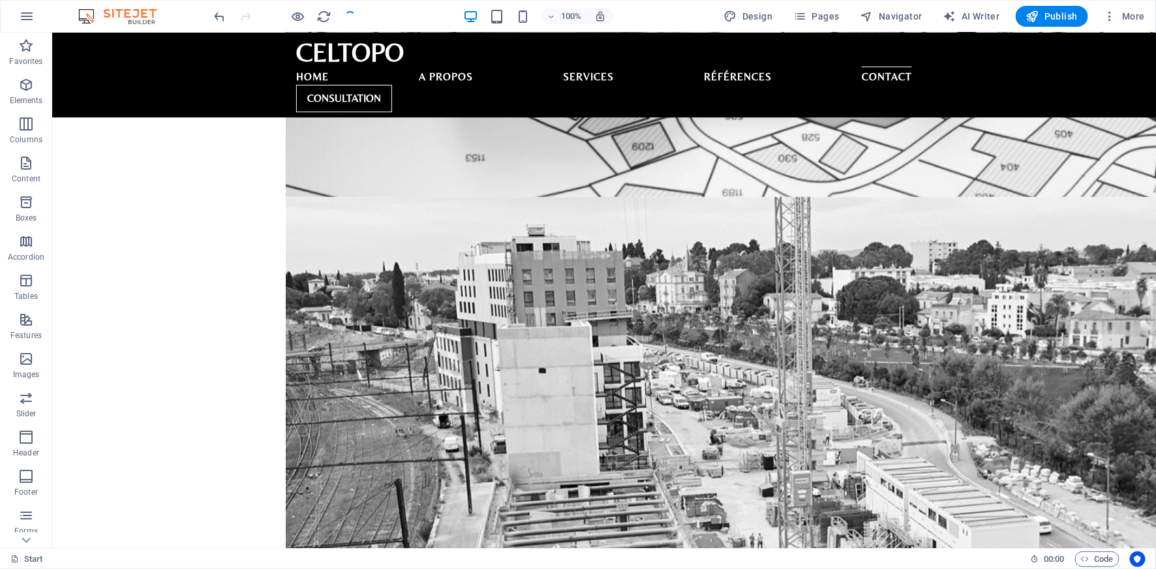
scroll to position [2839, 0]
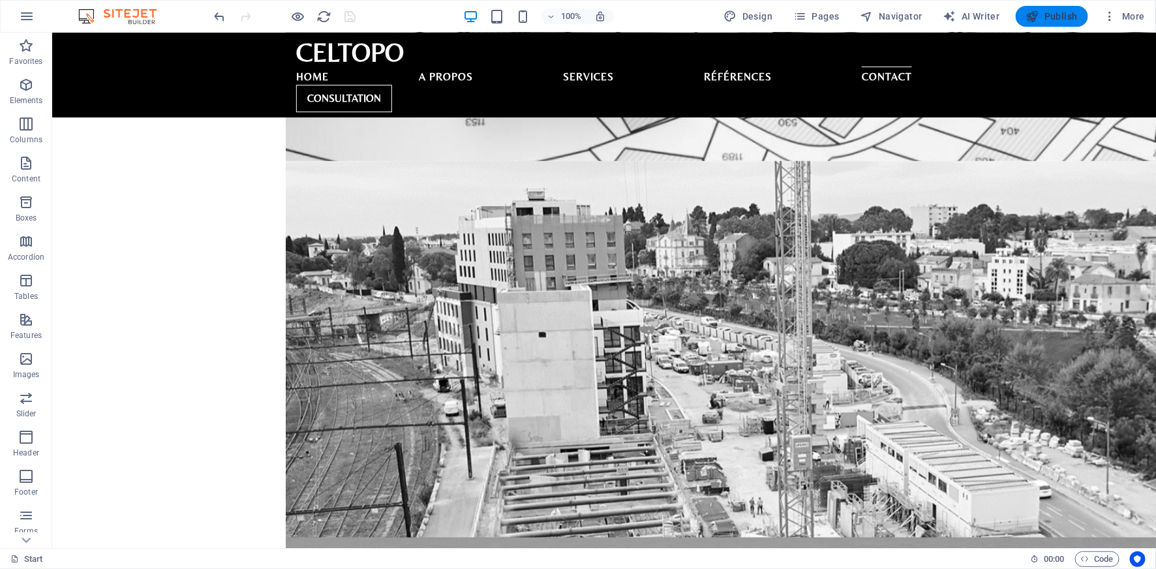
click at [1049, 22] on span "Publish" at bounding box center [1052, 16] width 52 height 13
